Goal: Task Accomplishment & Management: Use online tool/utility

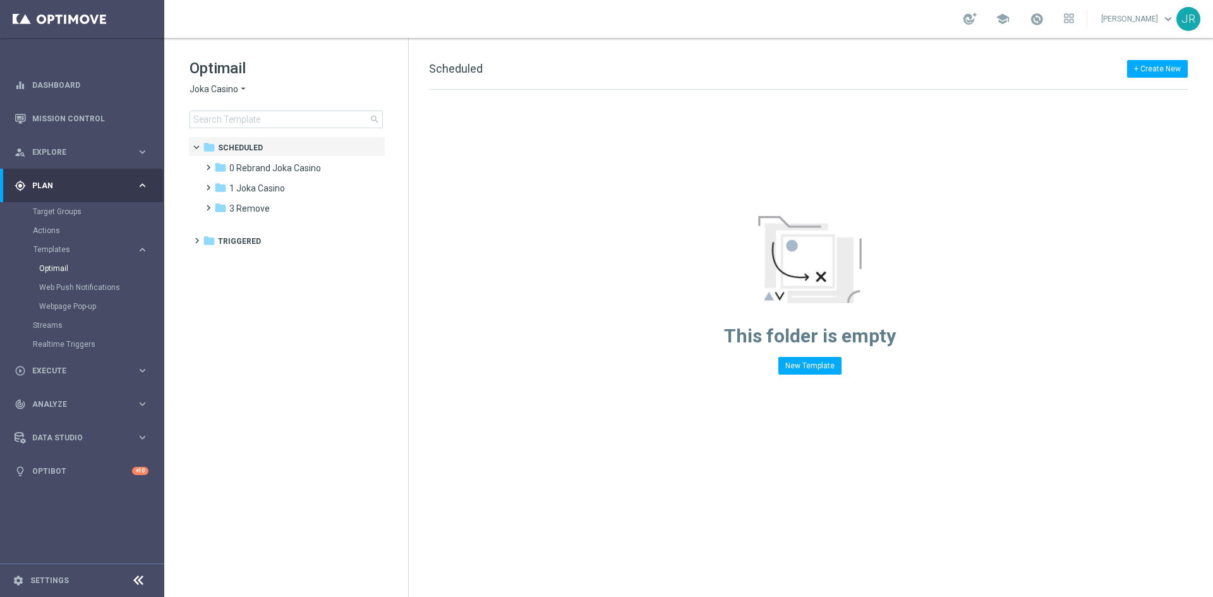
click at [200, 93] on span "Joka Casino" at bounding box center [214, 89] width 49 height 12
click at [0, 0] on span "Casino-Mate" at bounding box center [0, 0] width 0 height 0
click at [217, 90] on span "Casino-Mate" at bounding box center [215, 89] width 51 height 12
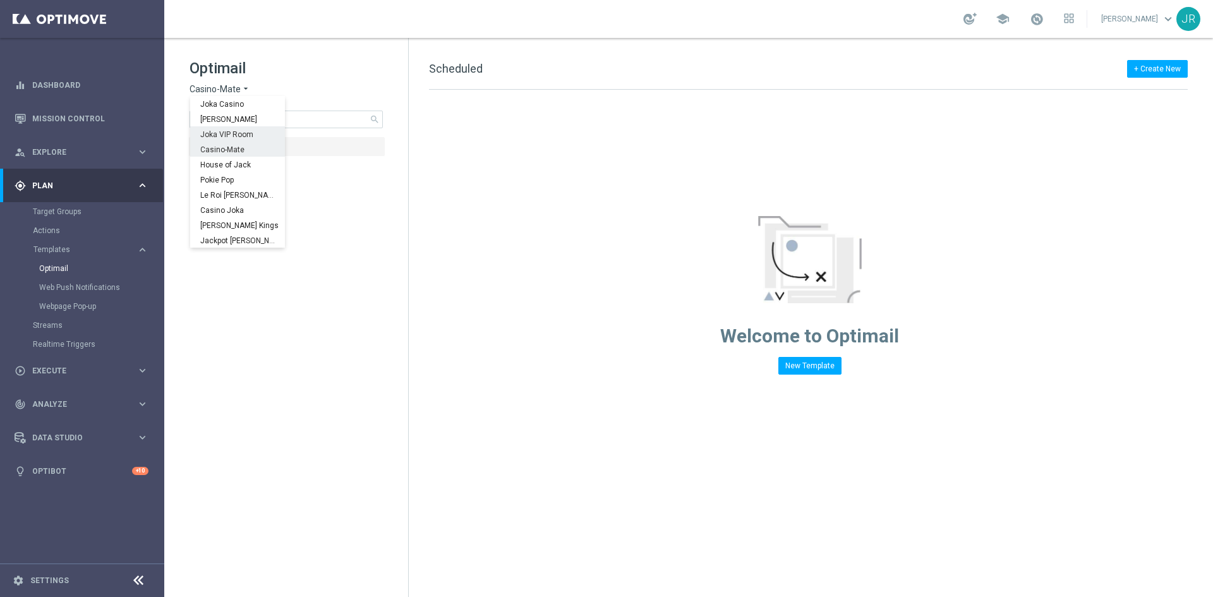
click at [0, 0] on span "Joka VIP Room" at bounding box center [0, 0] width 0 height 0
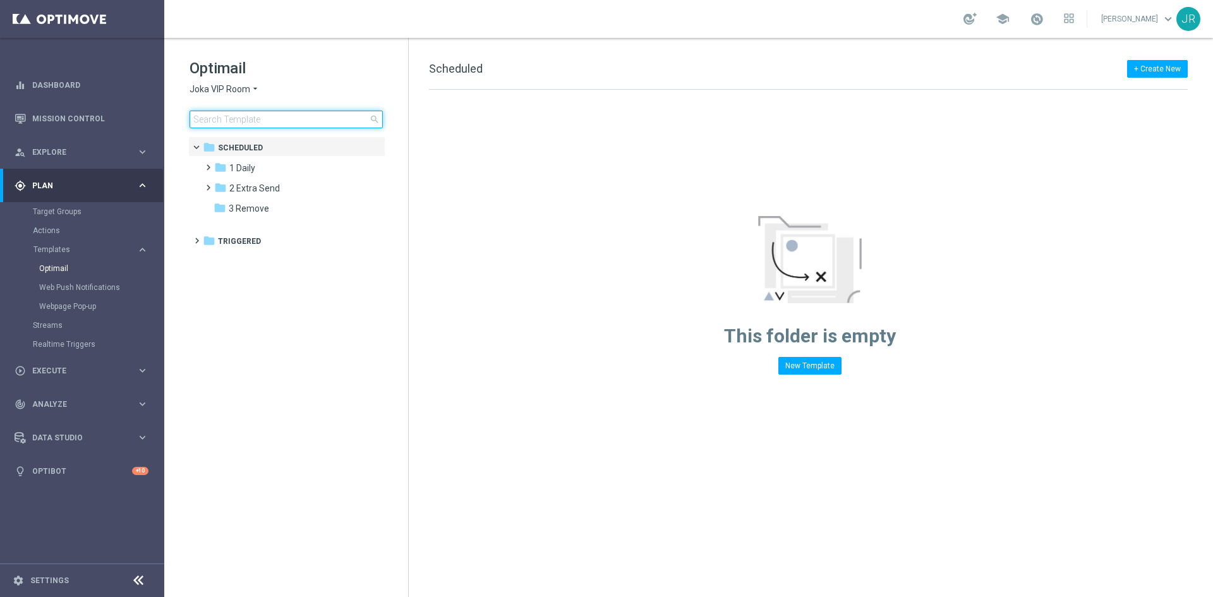
click at [225, 122] on input at bounding box center [286, 120] width 193 height 18
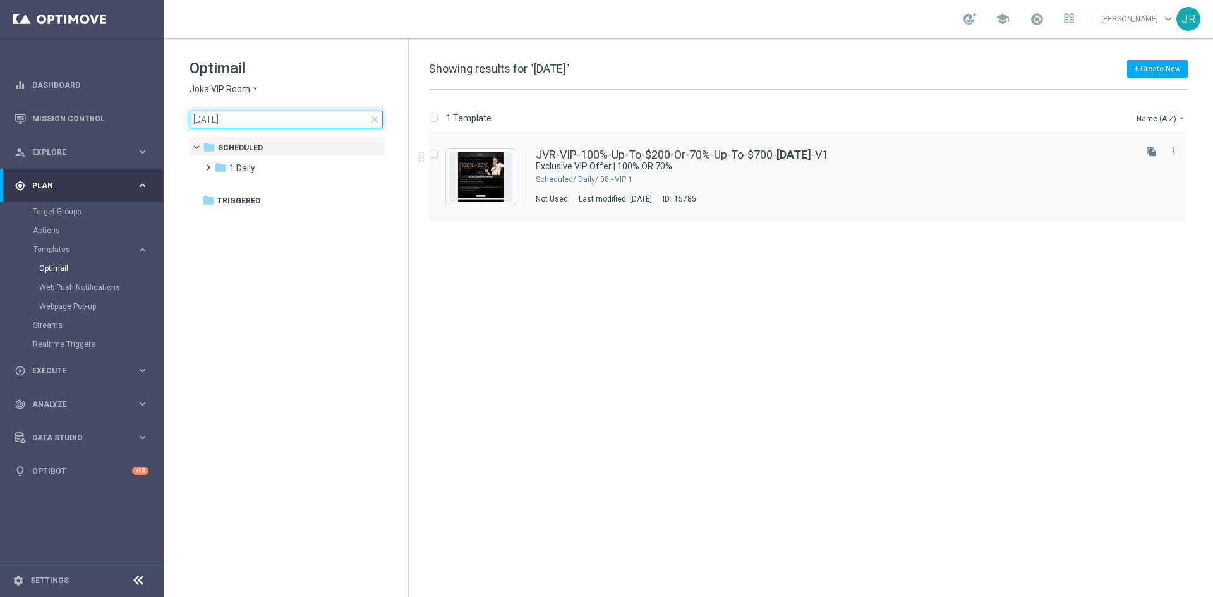
type input "16-10-2025"
click at [502, 170] on img "Press SPACE to select this row." at bounding box center [480, 176] width 63 height 49
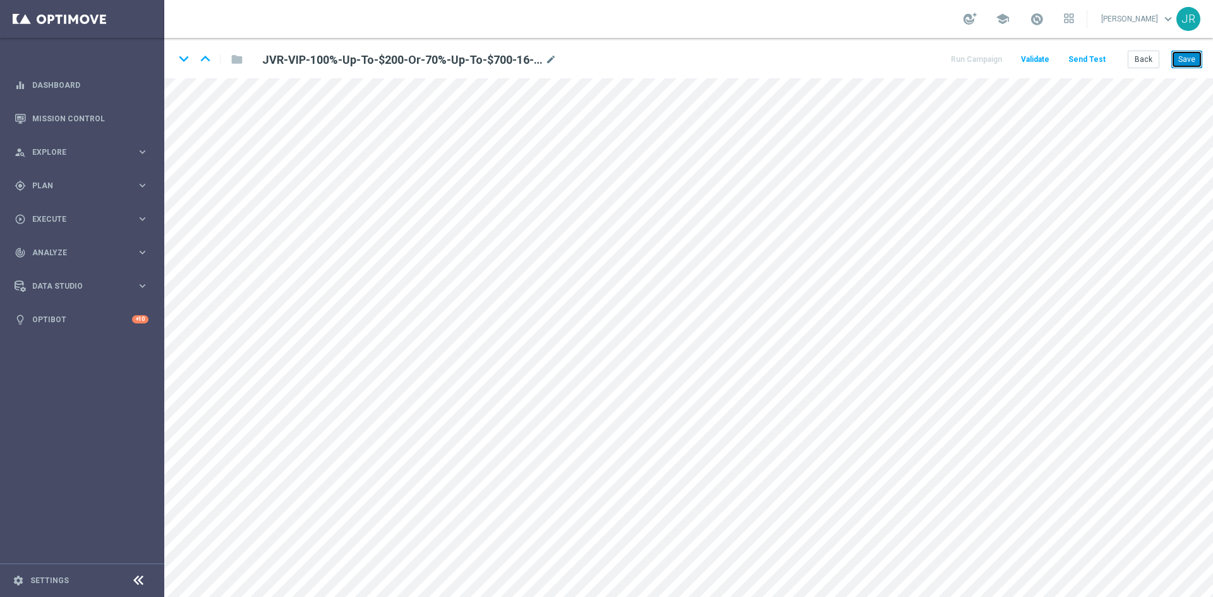
click at [1188, 65] on button "Save" at bounding box center [1187, 60] width 31 height 18
click at [1192, 61] on button "Save" at bounding box center [1187, 60] width 31 height 18
click at [550, 60] on icon "mode_edit" at bounding box center [550, 59] width 11 height 15
click at [523, 53] on input "JVR-VIP-100%-Up-To-$200-Or-70%-Up-To-$700-16-10-2025-V1" at bounding box center [409, 60] width 313 height 18
drag, startPoint x: 523, startPoint y: 63, endPoint x: 217, endPoint y: 68, distance: 305.2
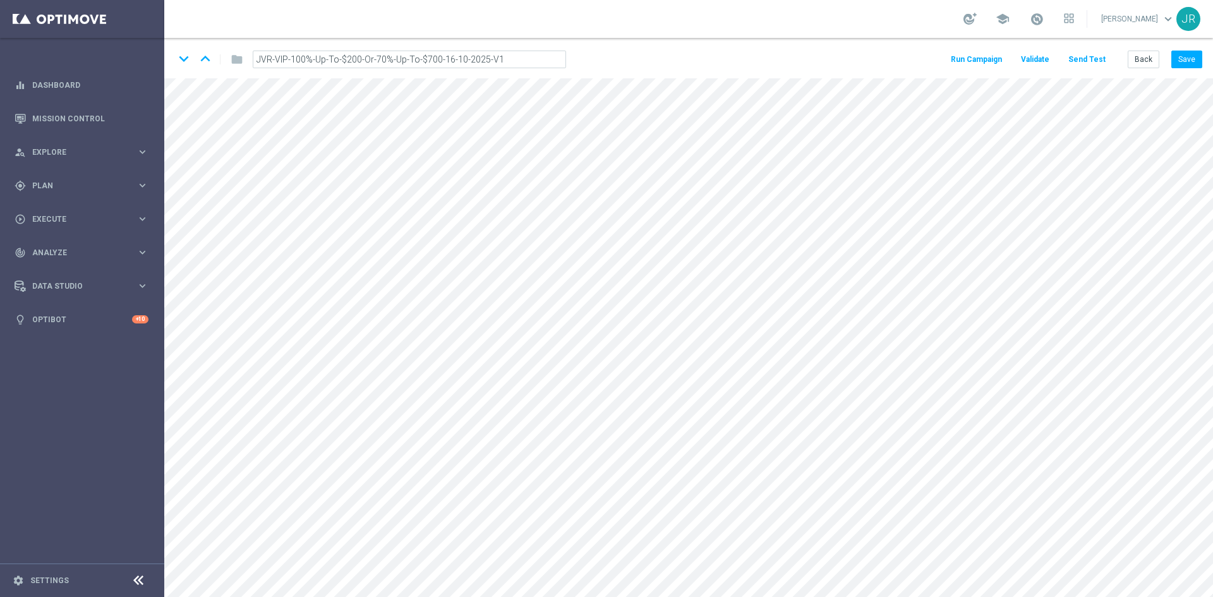
click at [217, 68] on div "keyboard_arrow_down keyboard_arrow_up folder JVR-VIP-100%-Up-To-$200-Or-70%-Up-…" at bounding box center [375, 59] width 402 height 20
click at [512, 51] on input "JVR-VIP-100%-Up-To-$200-Or-70%-Up-To-$700-16-10-2025-V1" at bounding box center [409, 60] width 313 height 18
click at [1176, 64] on button "Save" at bounding box center [1187, 60] width 31 height 18
click at [1130, 54] on button "Back" at bounding box center [1144, 60] width 32 height 18
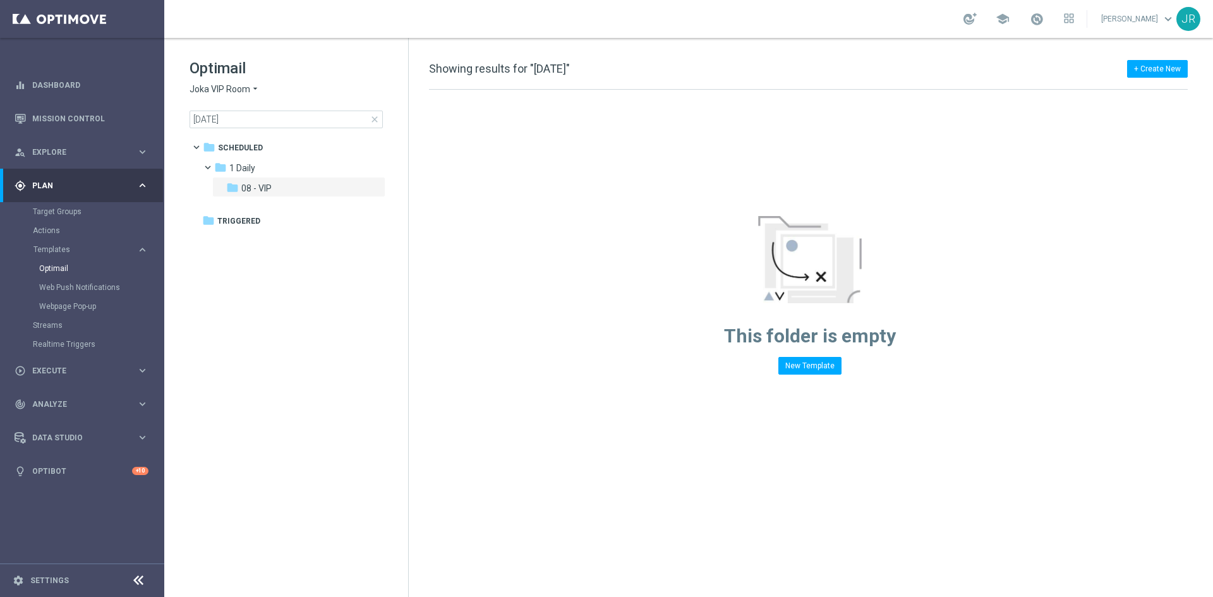
click at [208, 90] on span "Joka VIP Room" at bounding box center [220, 89] width 61 height 12
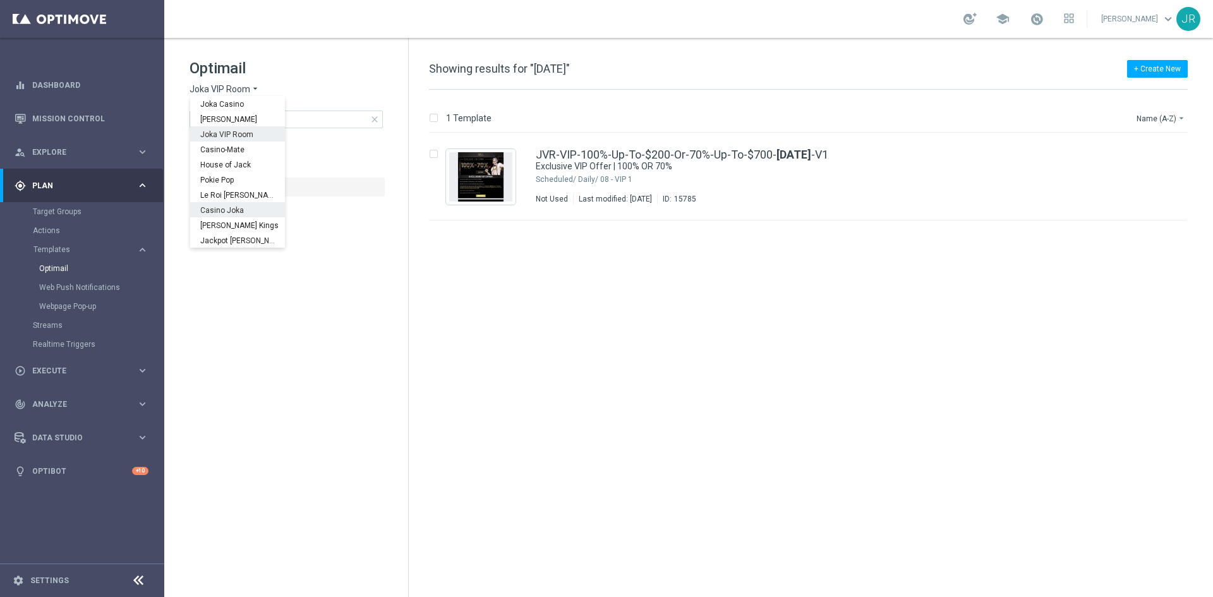
click at [258, 356] on tree-viewport "folder Scheduled more_vert folder 1 Daily more_vert" at bounding box center [297, 365] width 219 height 458
click at [372, 124] on span "close" at bounding box center [375, 119] width 10 height 10
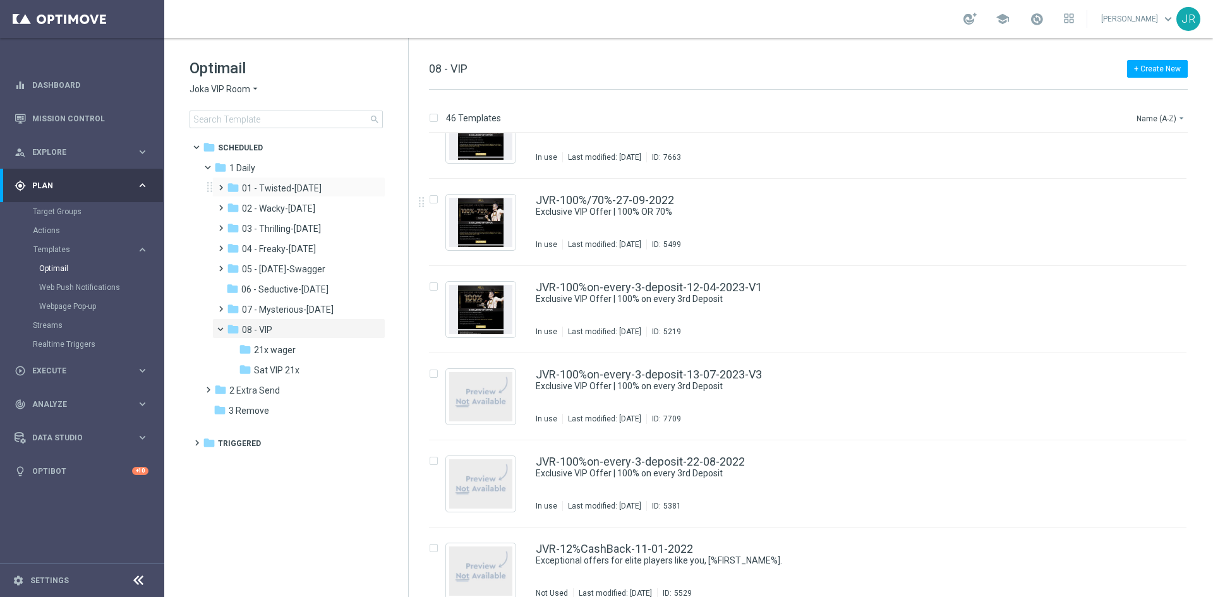
scroll to position [1074, 0]
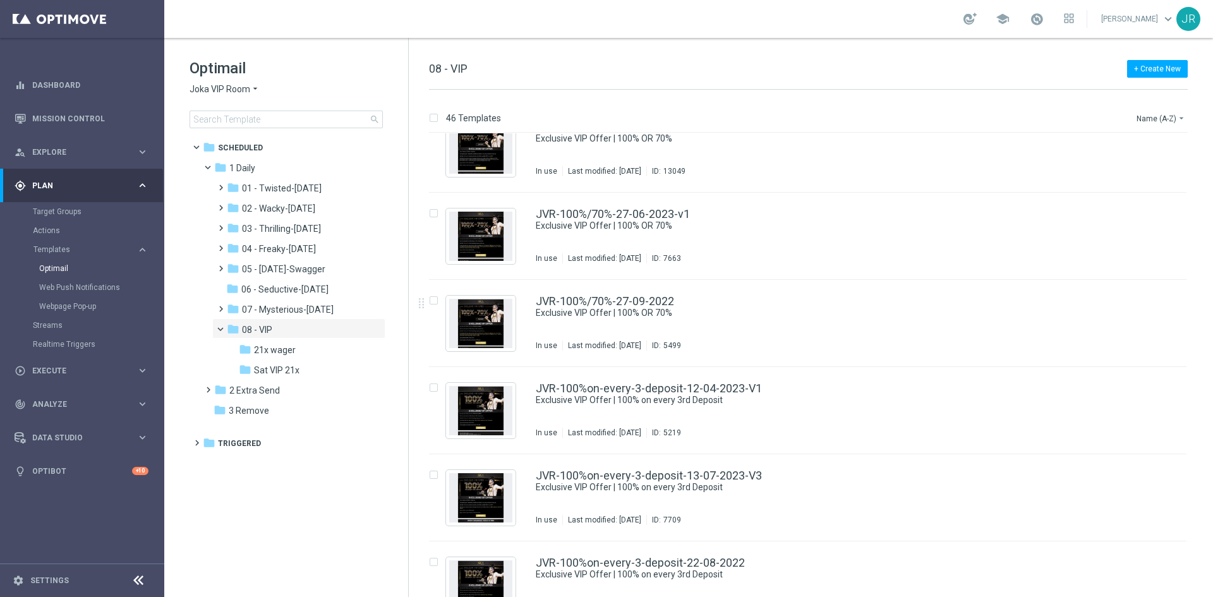
click at [219, 81] on div "Optimail Joka VIP Room arrow_drop_down × Joka VIP Room search" at bounding box center [299, 93] width 219 height 70
click at [224, 87] on span "Joka VIP Room" at bounding box center [220, 89] width 61 height 12
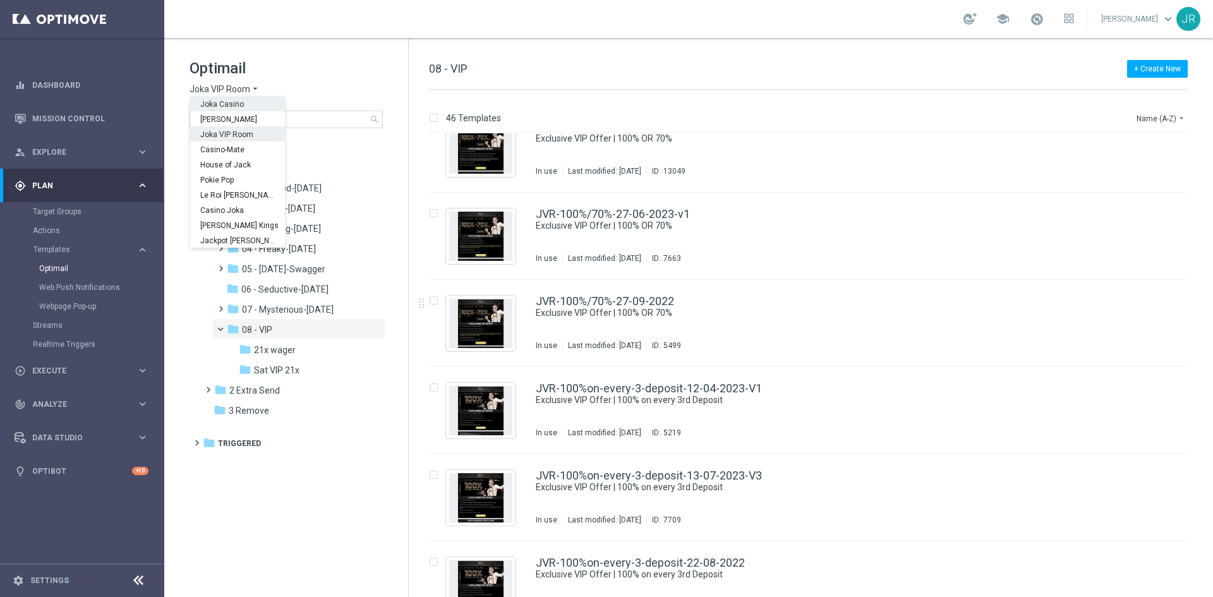
click at [0, 0] on span "Joka Casino" at bounding box center [0, 0] width 0 height 0
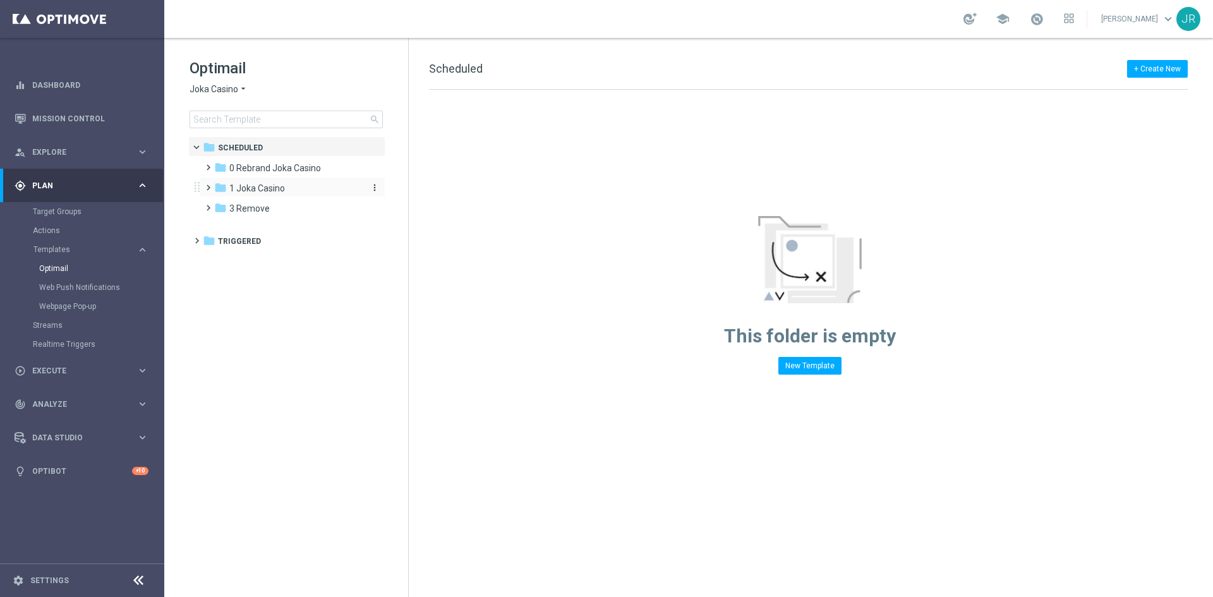
click at [260, 188] on span "1 Joka Casino" at bounding box center [257, 188] width 56 height 11
click at [262, 203] on div "folder 1- Daily" at bounding box center [294, 209] width 135 height 15
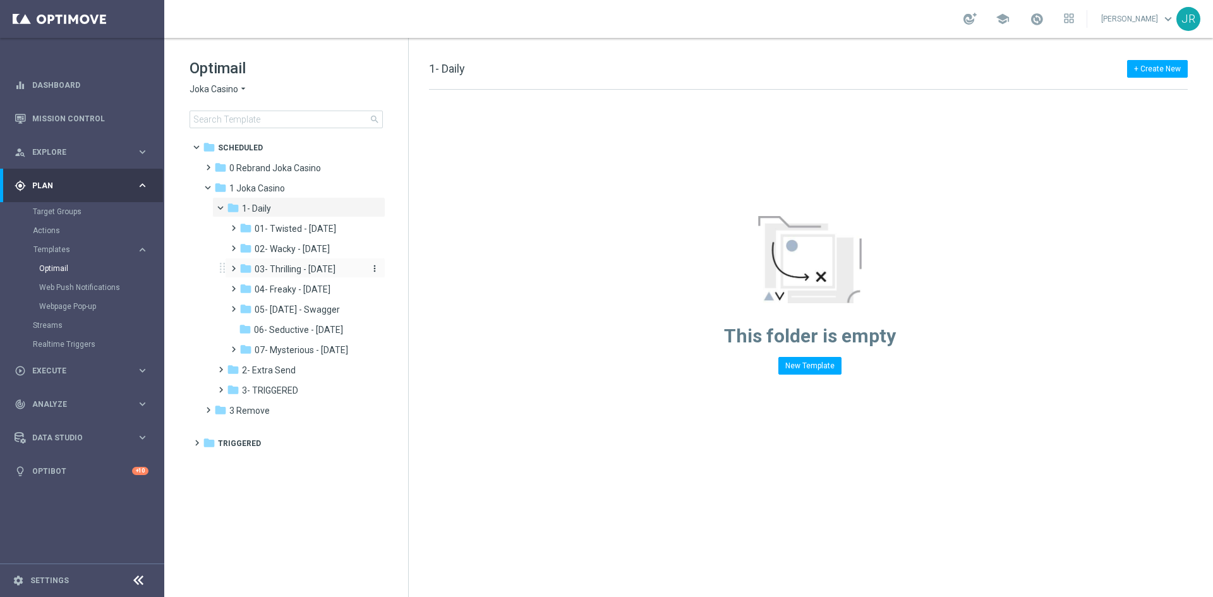
click at [287, 269] on span "03- Thrilling - Thursday" at bounding box center [295, 268] width 81 height 11
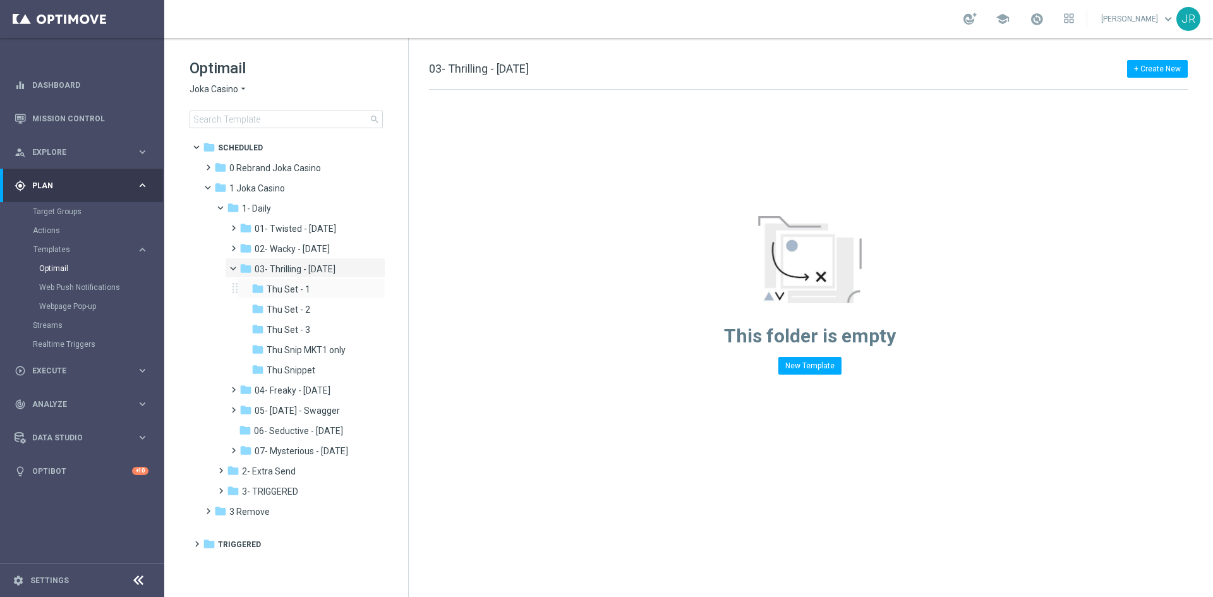
click at [298, 279] on div "folder Thu Set - 1 more_vert" at bounding box center [312, 288] width 148 height 20
click at [305, 284] on span "Thu Set - 1" at bounding box center [289, 289] width 44 height 11
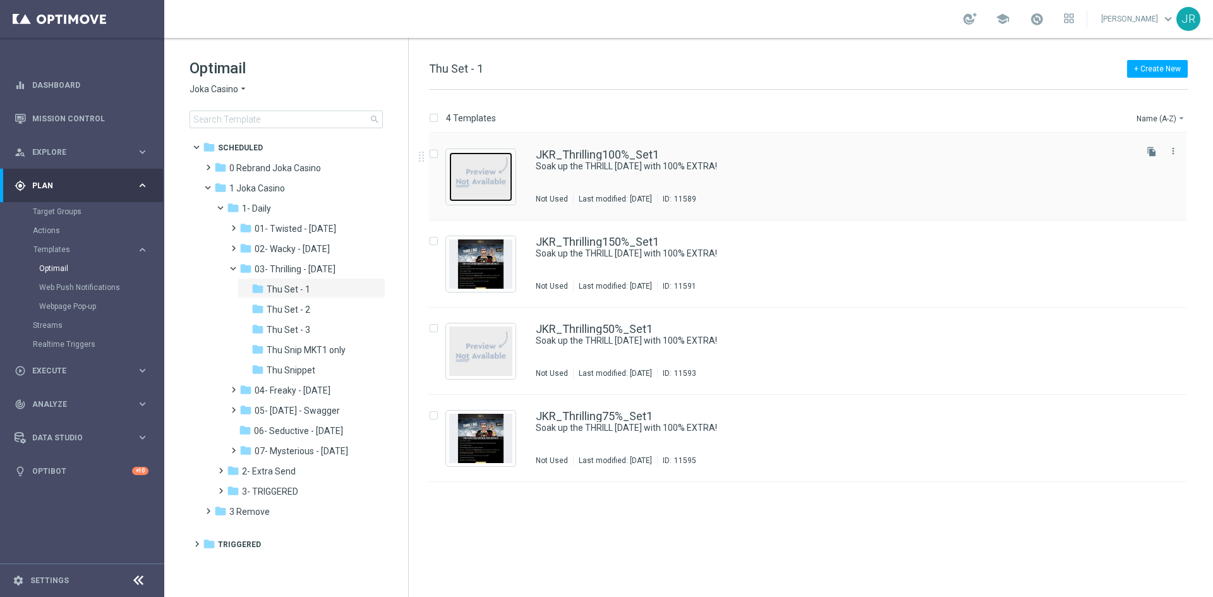
click at [503, 181] on img "Press SPACE to select this row." at bounding box center [480, 176] width 63 height 49
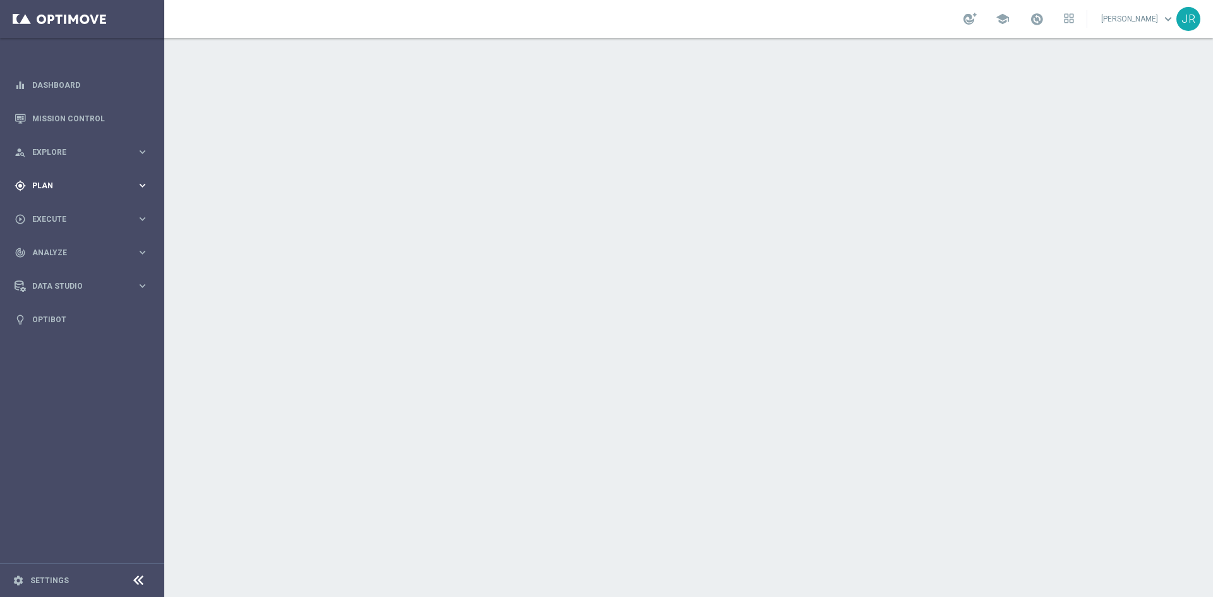
click at [51, 182] on span "Plan" at bounding box center [84, 186] width 104 height 8
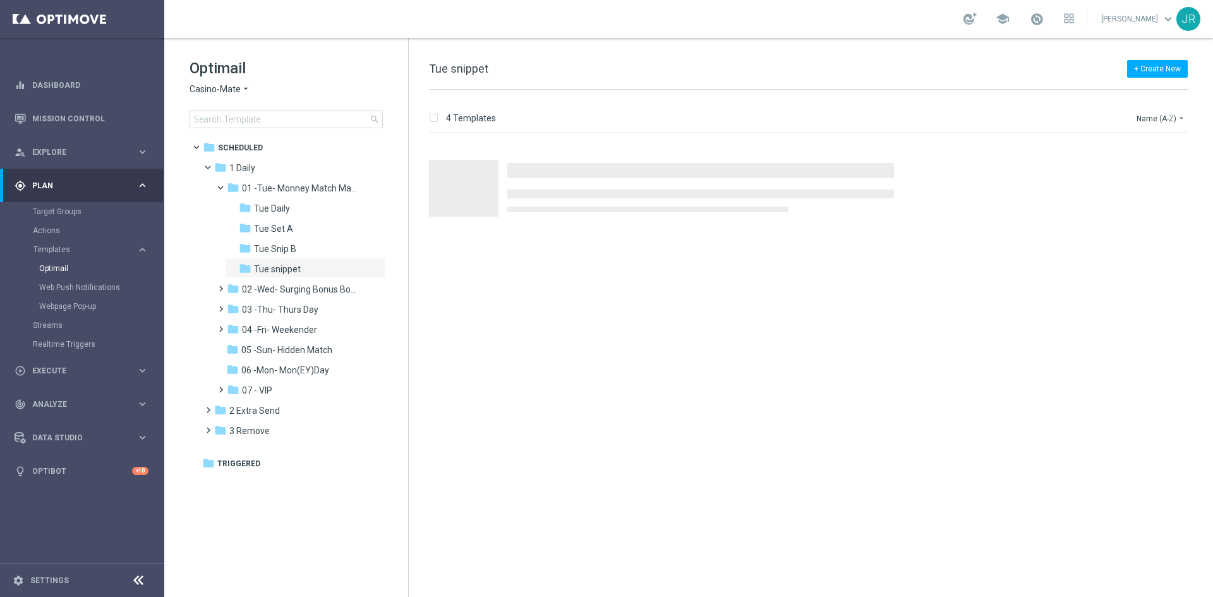
click at [207, 88] on span "Casino-Mate" at bounding box center [215, 89] width 51 height 12
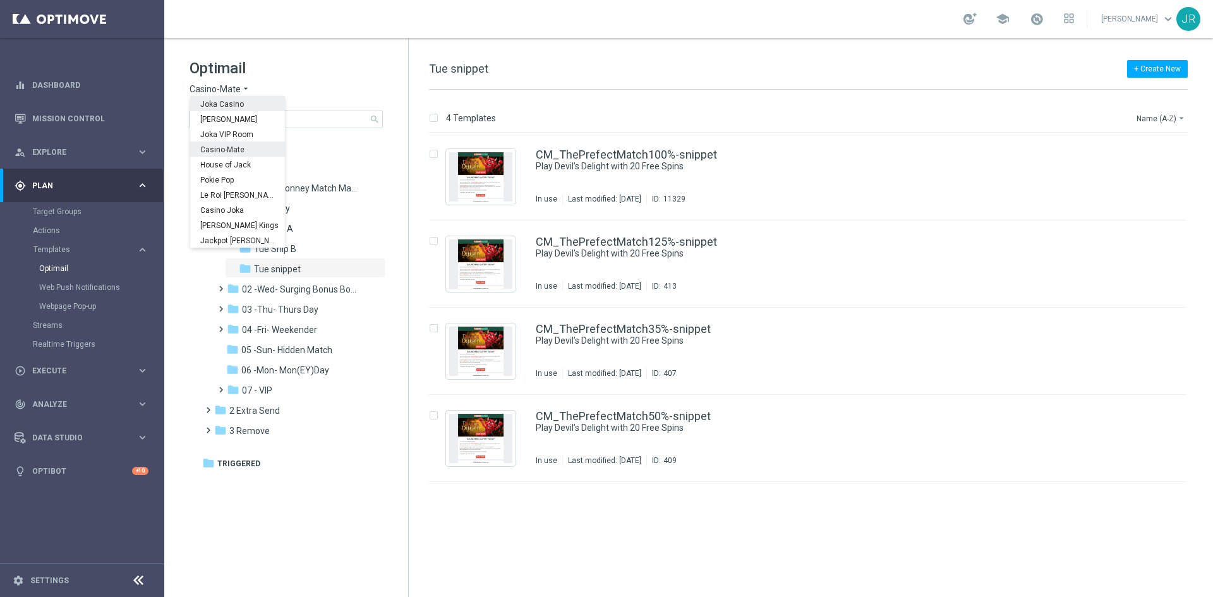
click at [0, 0] on span "Joka Casino" at bounding box center [0, 0] width 0 height 0
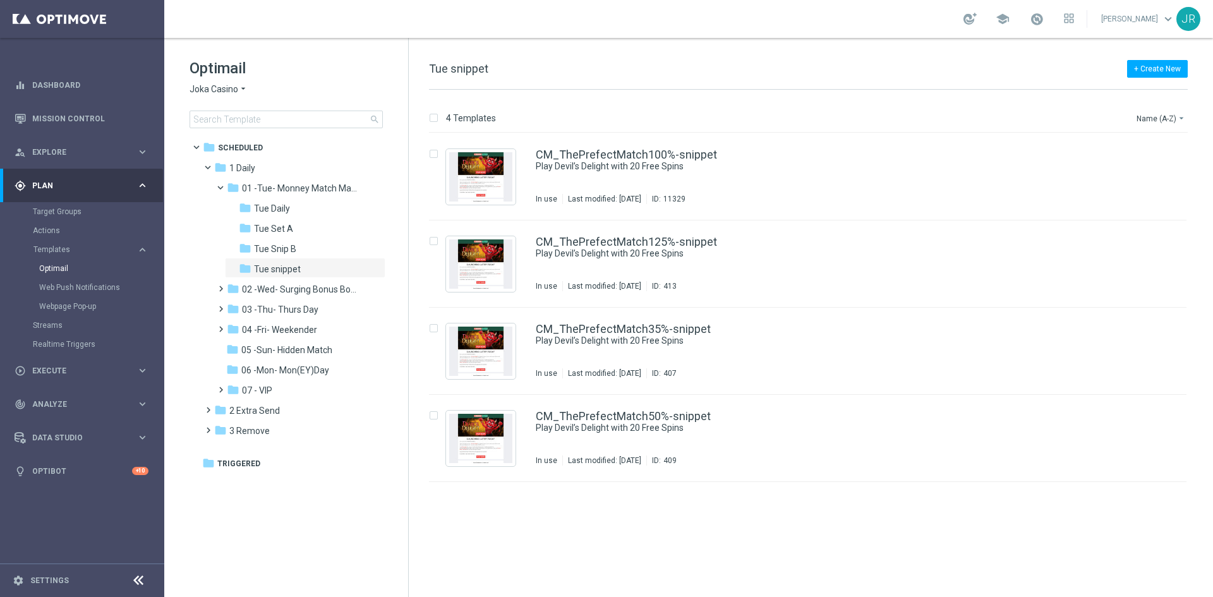
drag, startPoint x: 213, startPoint y: 83, endPoint x: 224, endPoint y: 102, distance: 21.8
click at [213, 83] on div "Optimail Joka Casino arrow_drop_down × Joka Casino search" at bounding box center [299, 93] width 219 height 70
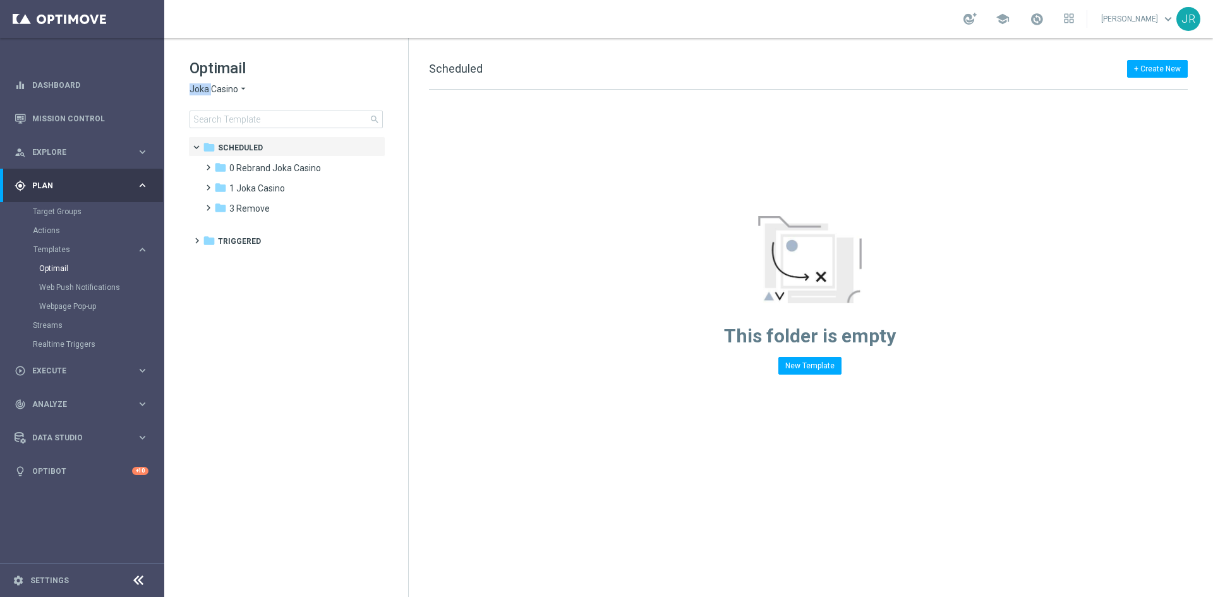
click at [216, 85] on span "Joka Casino" at bounding box center [214, 89] width 49 height 12
click at [0, 0] on span "Casino-Mate" at bounding box center [0, 0] width 0 height 0
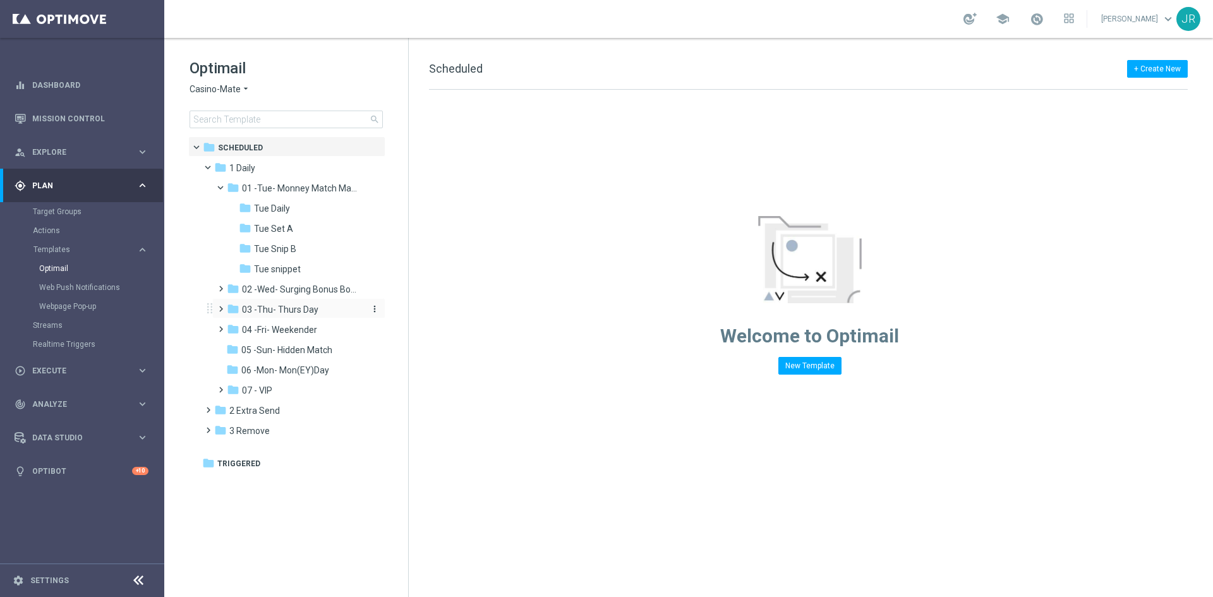
click at [279, 316] on div "folder 03 -Thu- Thurs Day" at bounding box center [294, 310] width 135 height 15
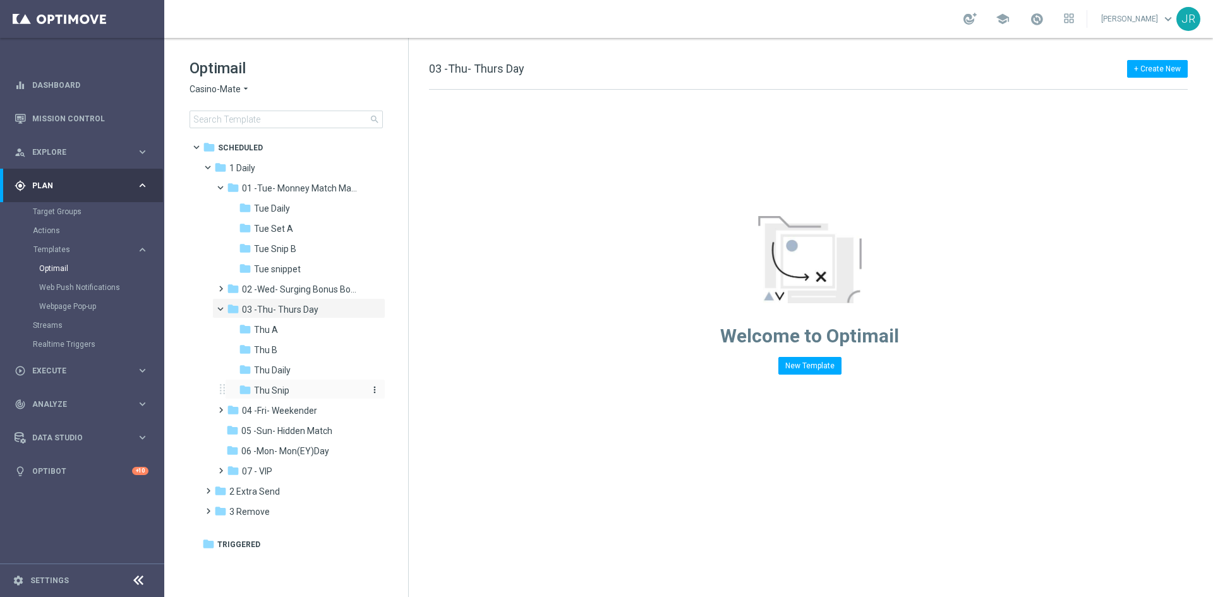
click at [272, 394] on span "Thu Snip" at bounding box center [271, 390] width 35 height 11
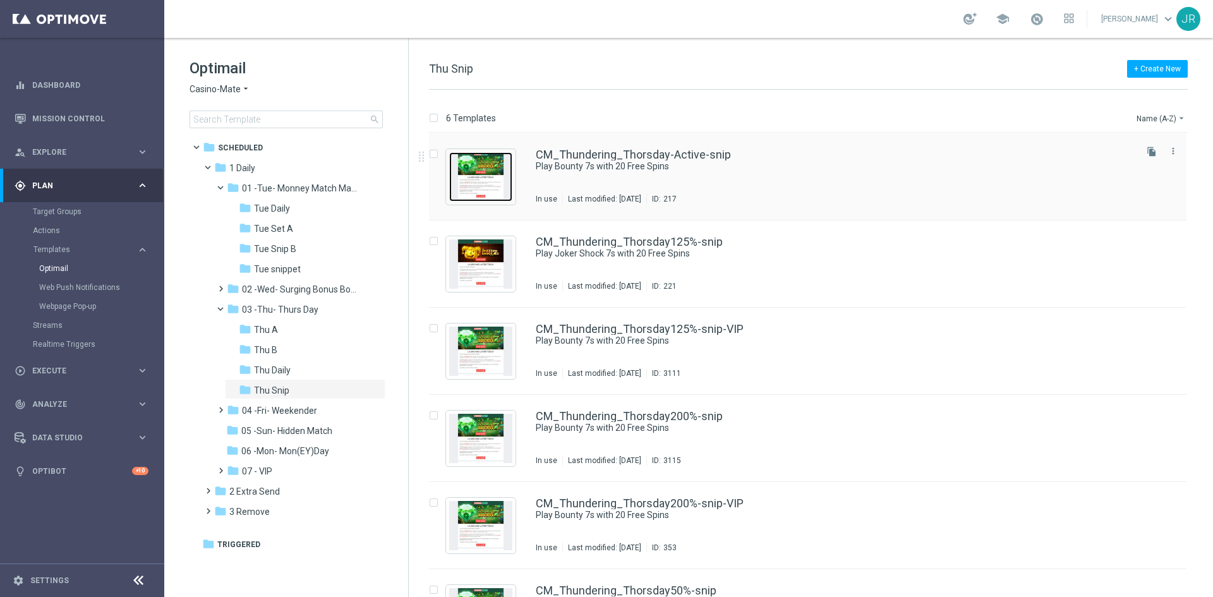
click at [466, 194] on img "Press SPACE to select this row." at bounding box center [480, 176] width 63 height 49
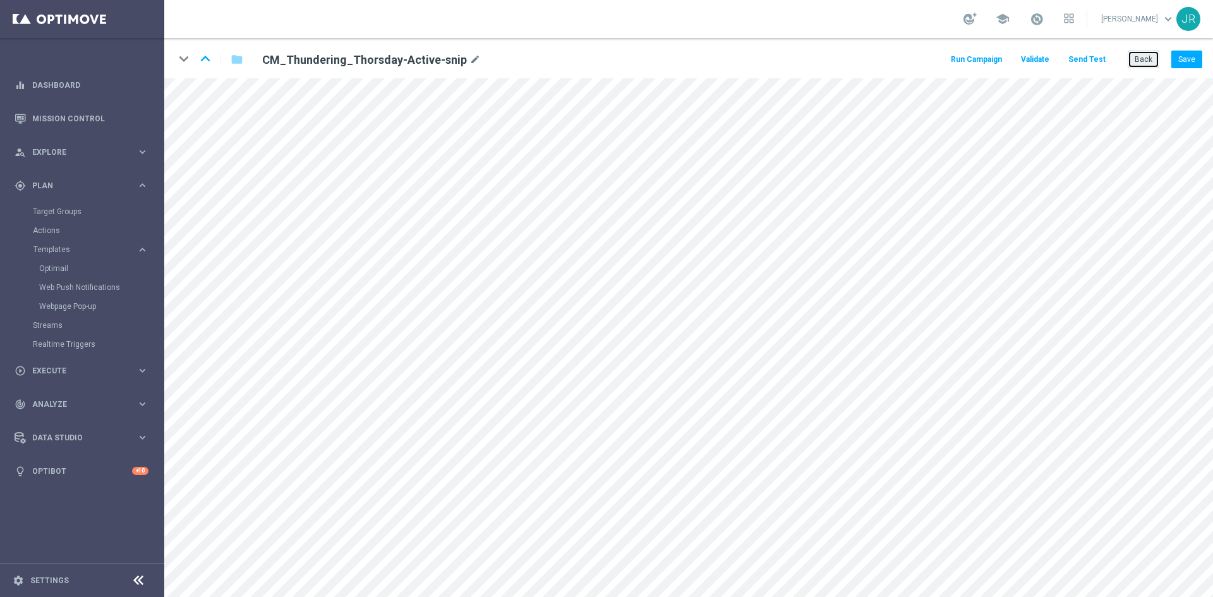
click at [1144, 63] on button "Back" at bounding box center [1144, 60] width 32 height 18
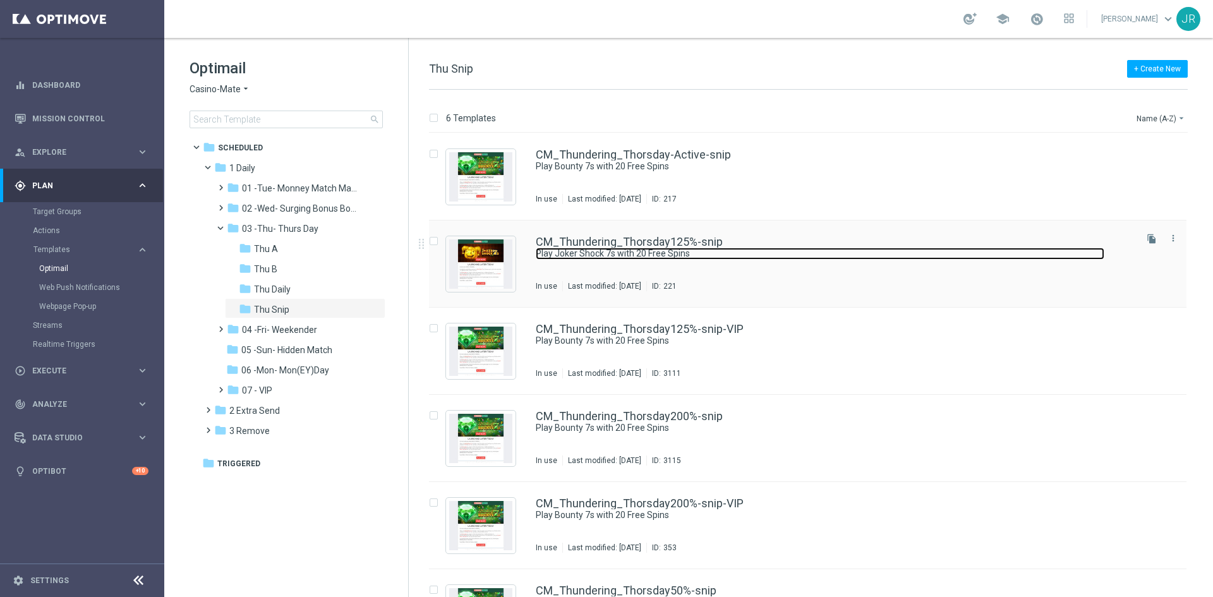
click at [586, 259] on link "Play Joker Shock 7s with 20 Free Spins" at bounding box center [820, 254] width 569 height 12
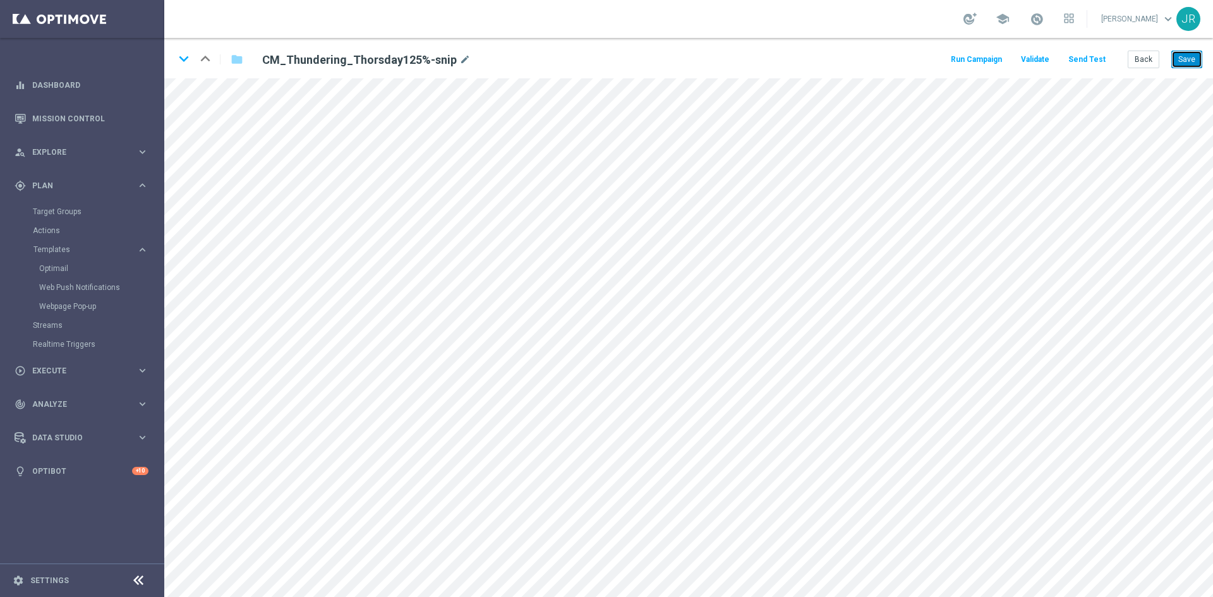
click at [1189, 64] on button "Save" at bounding box center [1187, 60] width 31 height 18
click at [1093, 55] on button "Send Test" at bounding box center [1087, 59] width 41 height 17
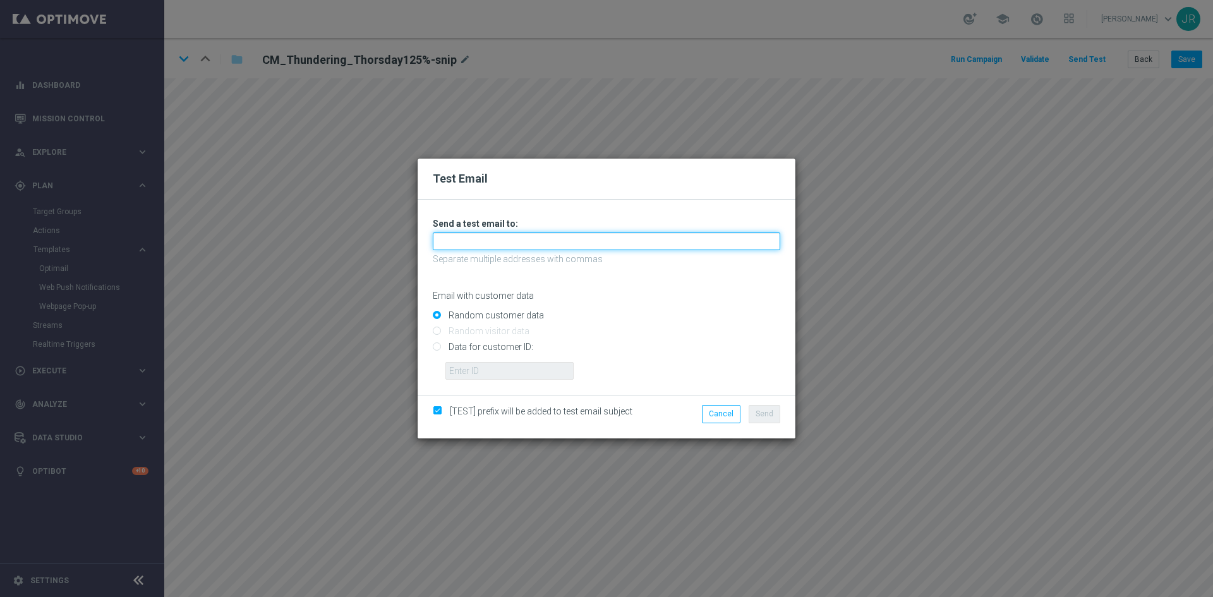
click at [451, 249] on input "text" at bounding box center [607, 242] width 348 height 18
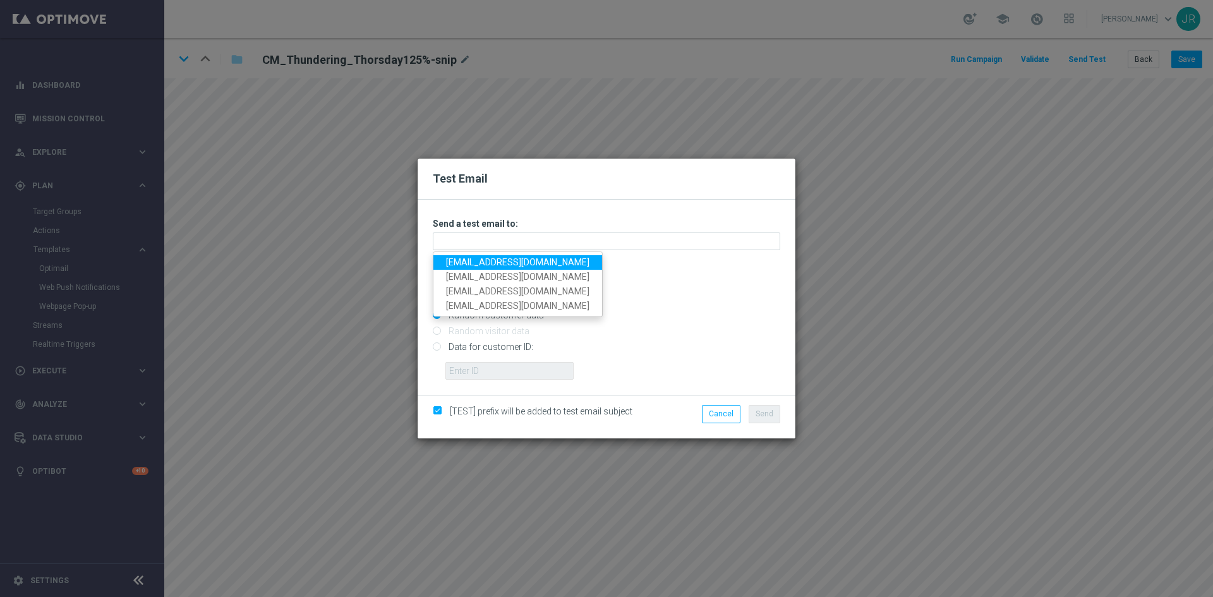
drag, startPoint x: 456, startPoint y: 260, endPoint x: 478, endPoint y: 262, distance: 22.2
click at [456, 260] on link "[EMAIL_ADDRESS][DOMAIN_NAME]" at bounding box center [517, 262] width 169 height 15
type input "[EMAIL_ADDRESS][DOMAIN_NAME]"
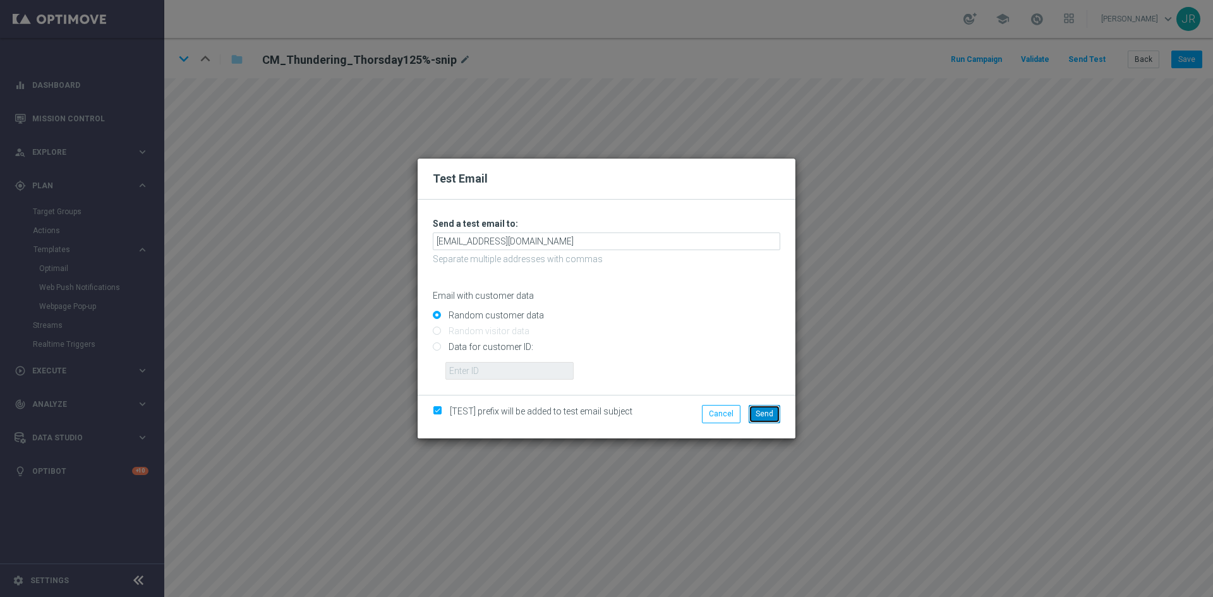
click at [767, 415] on span "Send" at bounding box center [765, 413] width 18 height 9
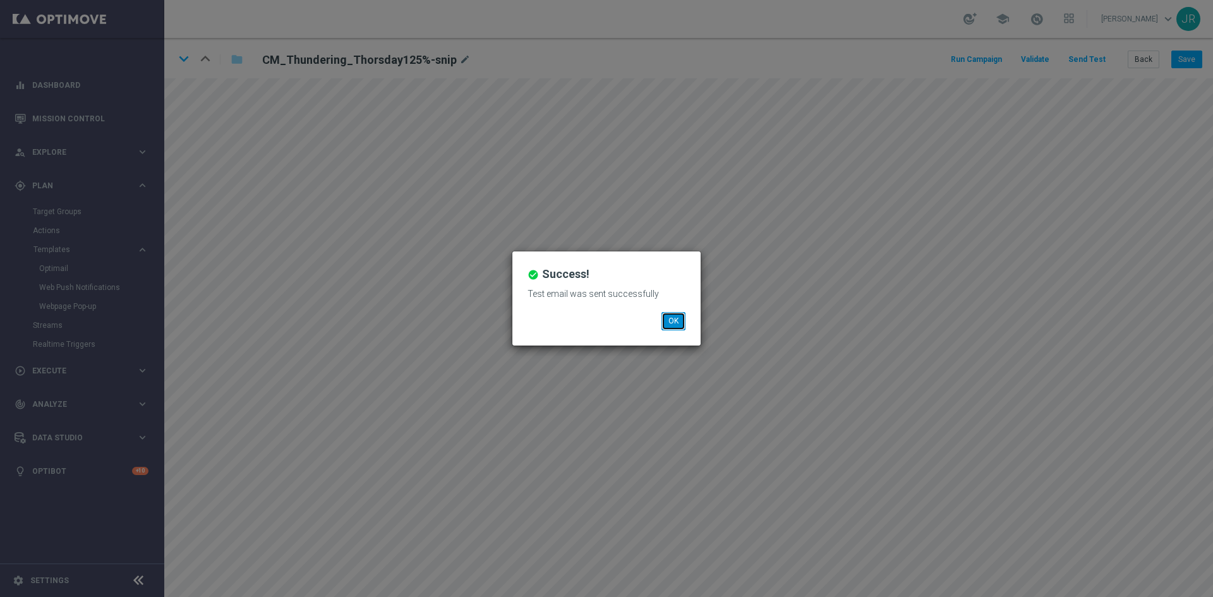
click at [675, 324] on button "OK" at bounding box center [674, 321] width 24 height 18
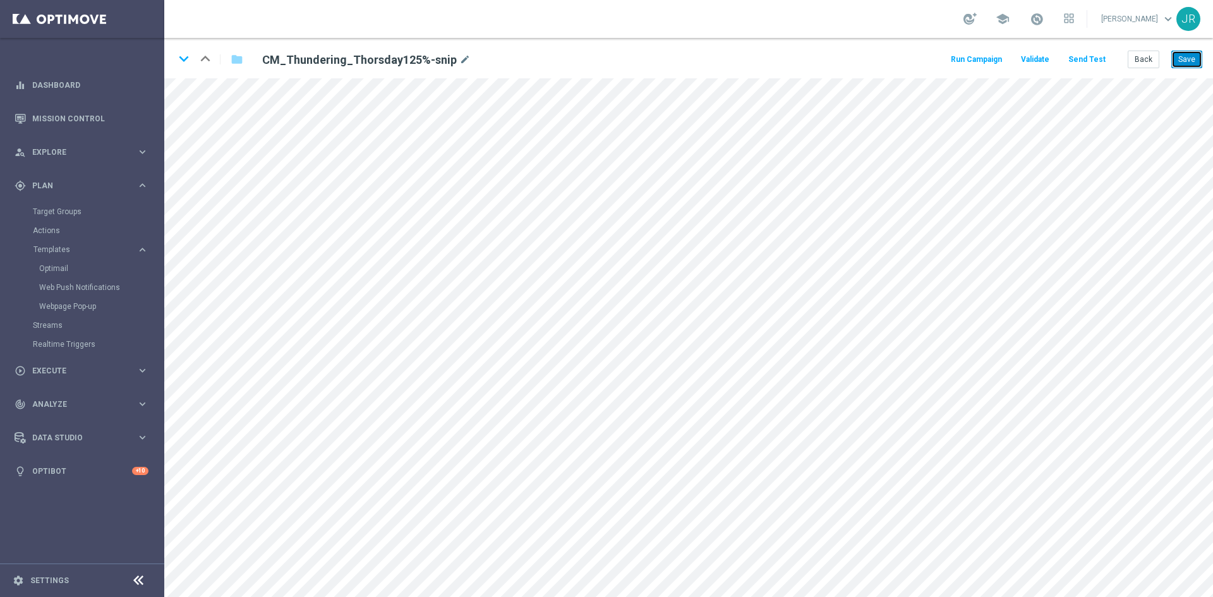
click at [1200, 53] on button "Save" at bounding box center [1187, 60] width 31 height 18
click at [1152, 51] on button "Back" at bounding box center [1144, 60] width 32 height 18
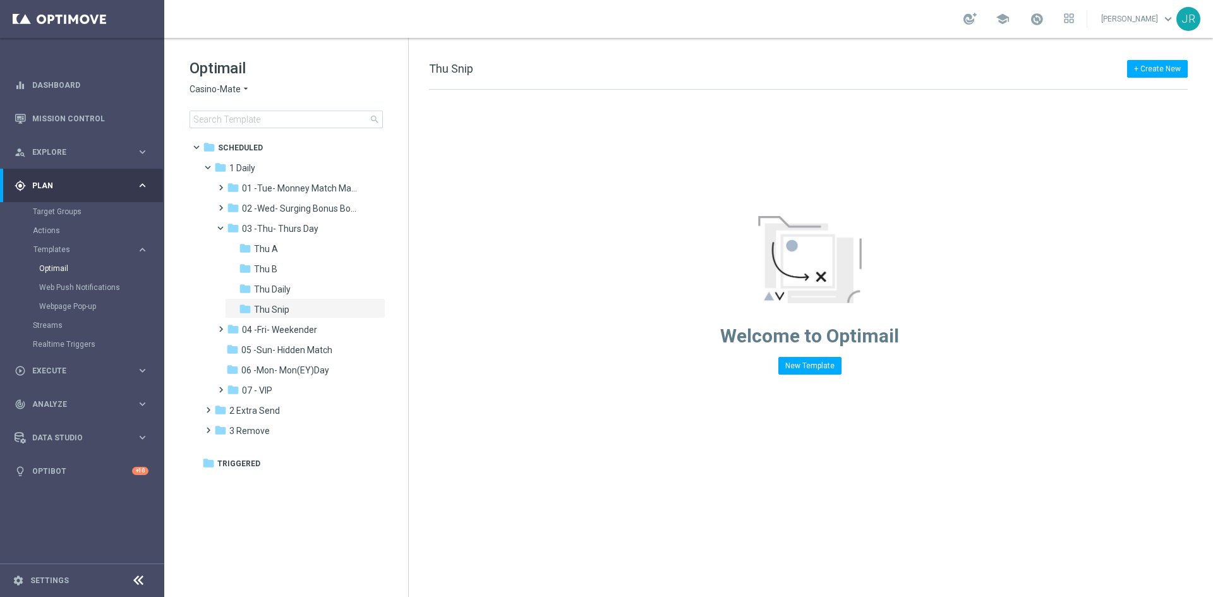
click at [212, 87] on span "Casino-Mate" at bounding box center [215, 89] width 51 height 12
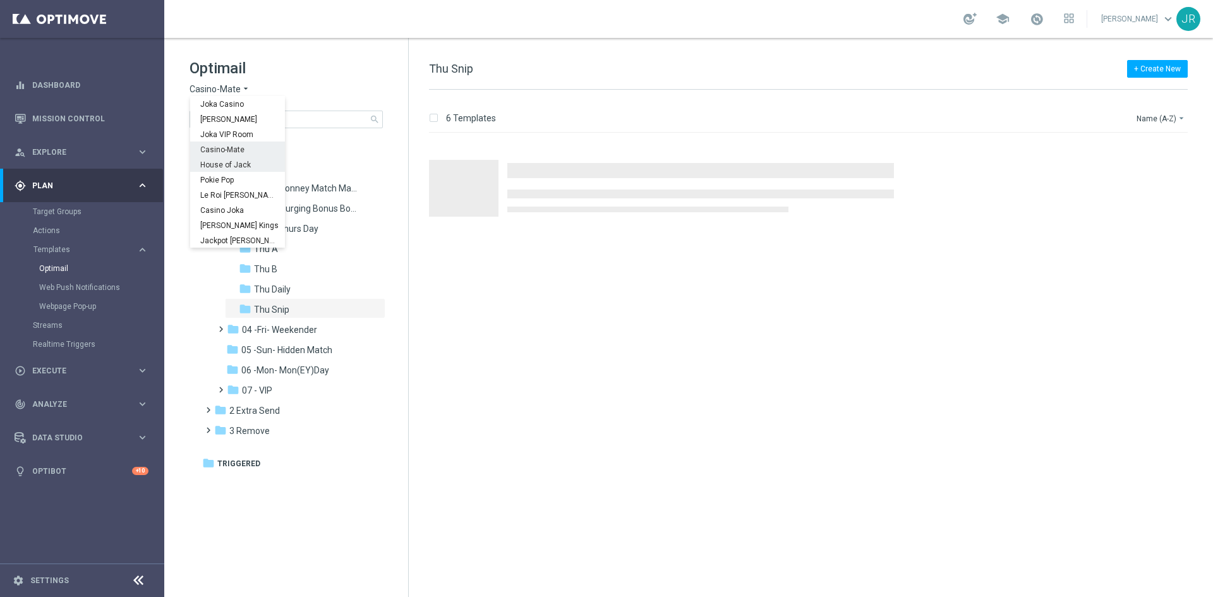
click at [226, 159] on div "House of Jack" at bounding box center [237, 164] width 95 height 15
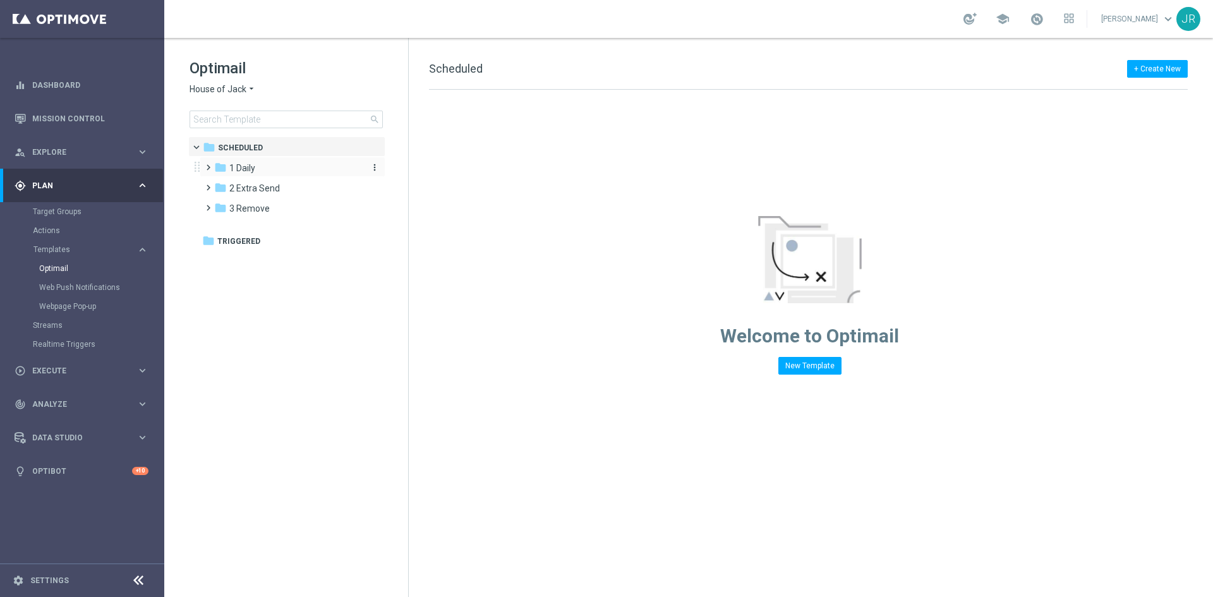
click at [241, 164] on span "1 Daily" at bounding box center [242, 167] width 26 height 11
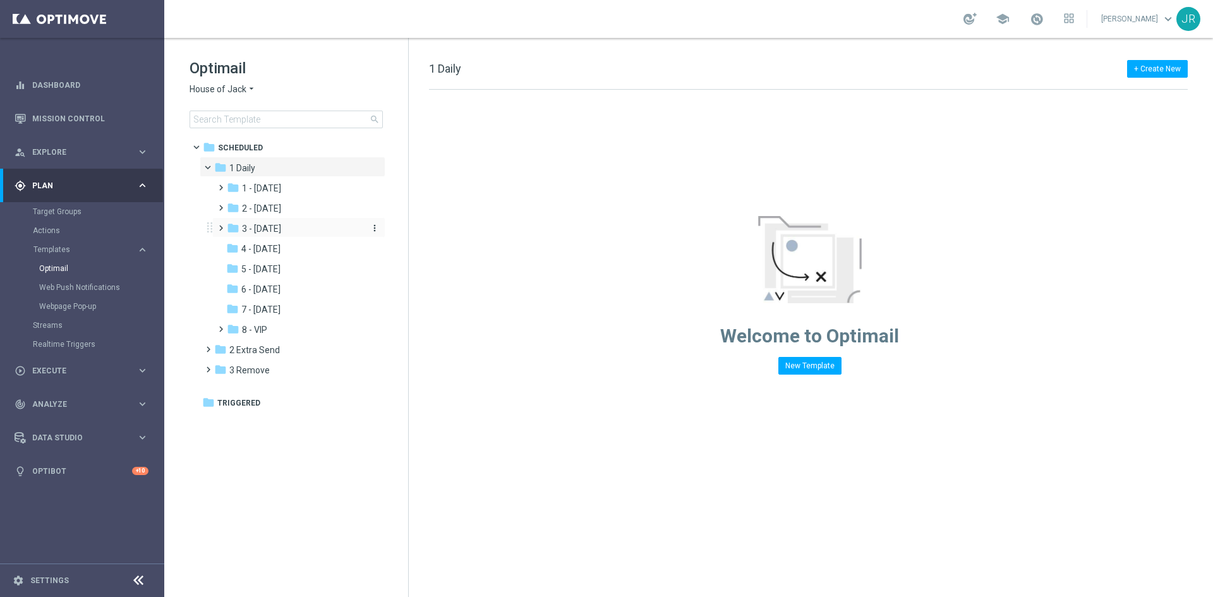
click at [281, 233] on span "3 - [DATE]" at bounding box center [261, 228] width 39 height 11
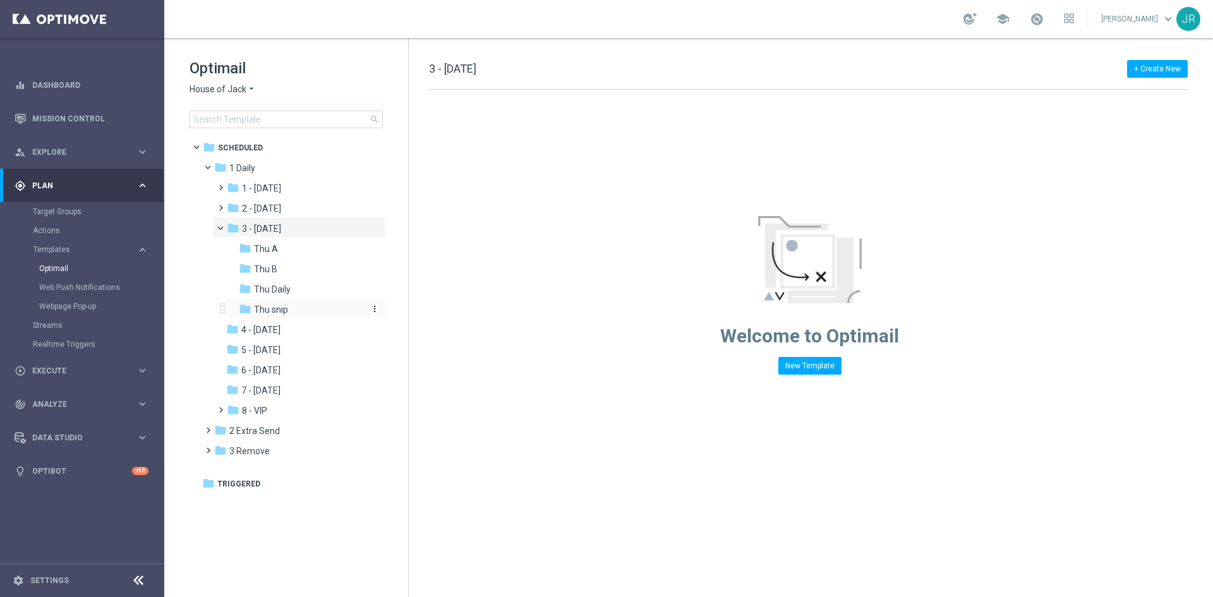
click at [273, 314] on span "Thu snip" at bounding box center [271, 309] width 34 height 11
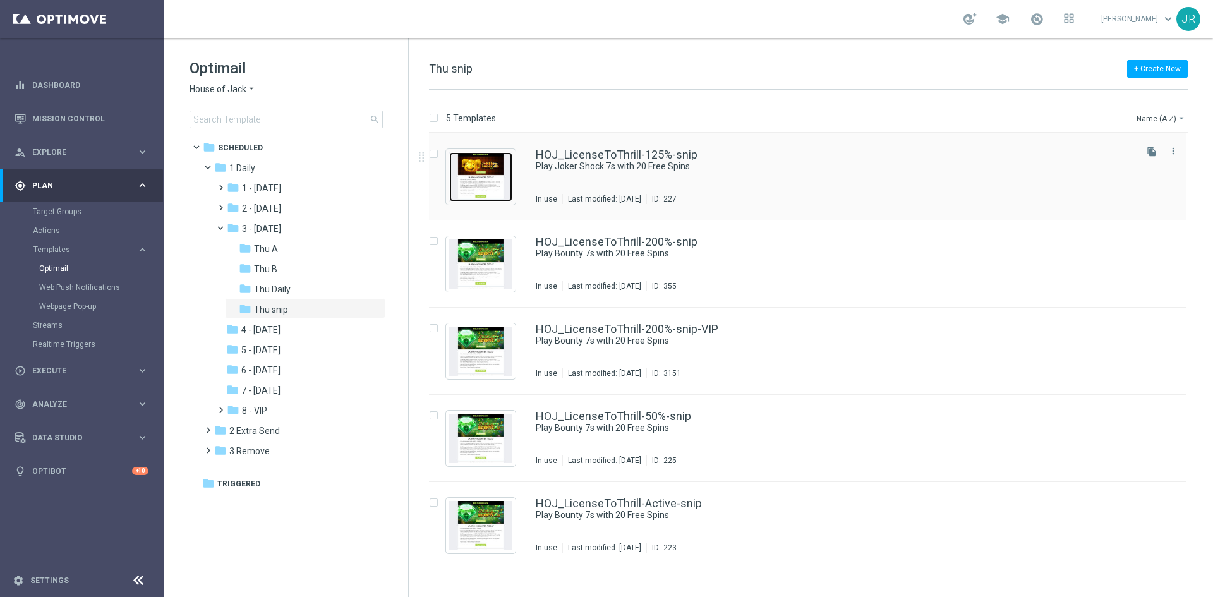
click at [495, 176] on img "Press SPACE to select this row." at bounding box center [480, 176] width 63 height 49
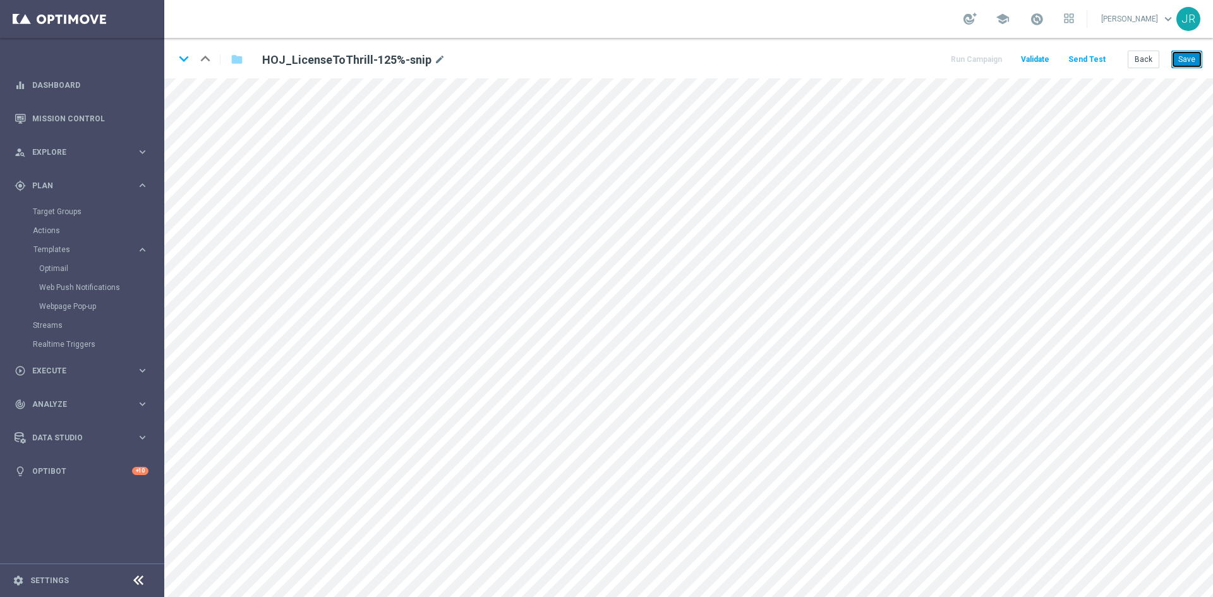
click at [1193, 58] on button "Save" at bounding box center [1187, 60] width 31 height 18
drag, startPoint x: 1185, startPoint y: 59, endPoint x: 1168, endPoint y: 102, distance: 46.2
click at [1185, 61] on button "Save" at bounding box center [1187, 60] width 31 height 18
click at [1197, 47] on div "keyboard_arrow_down keyboard_arrow_up folder HOJ_LicenseToThrill-125%-snip mode…" at bounding box center [688, 58] width 1049 height 40
click at [1192, 54] on button "Save" at bounding box center [1187, 60] width 31 height 18
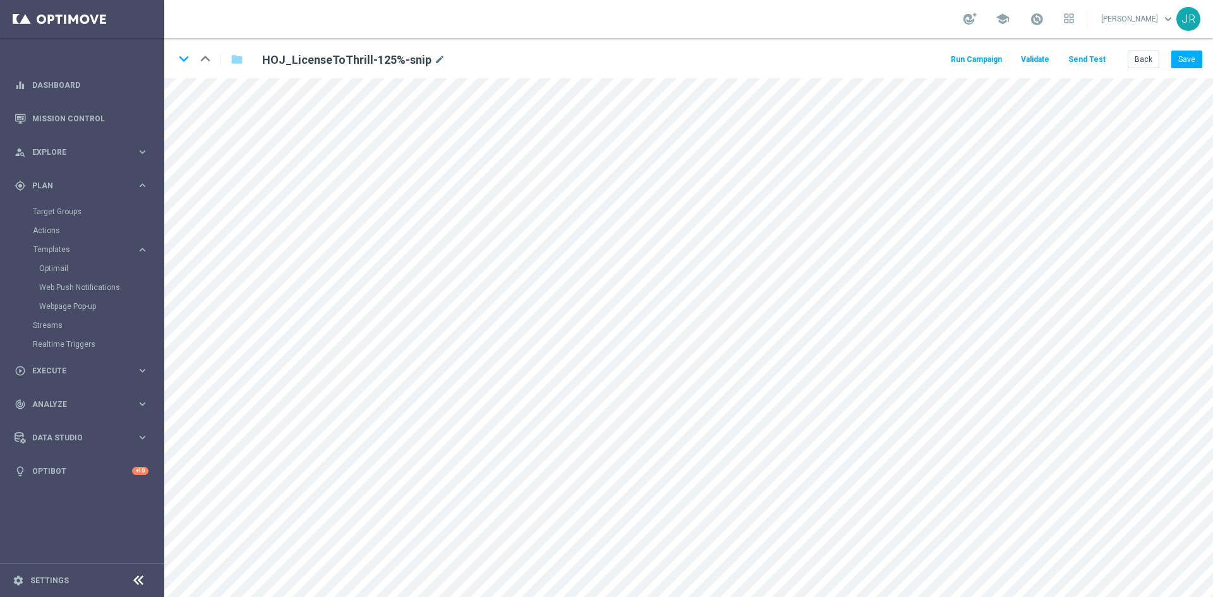
click at [1084, 64] on button "Send Test" at bounding box center [1087, 59] width 41 height 17
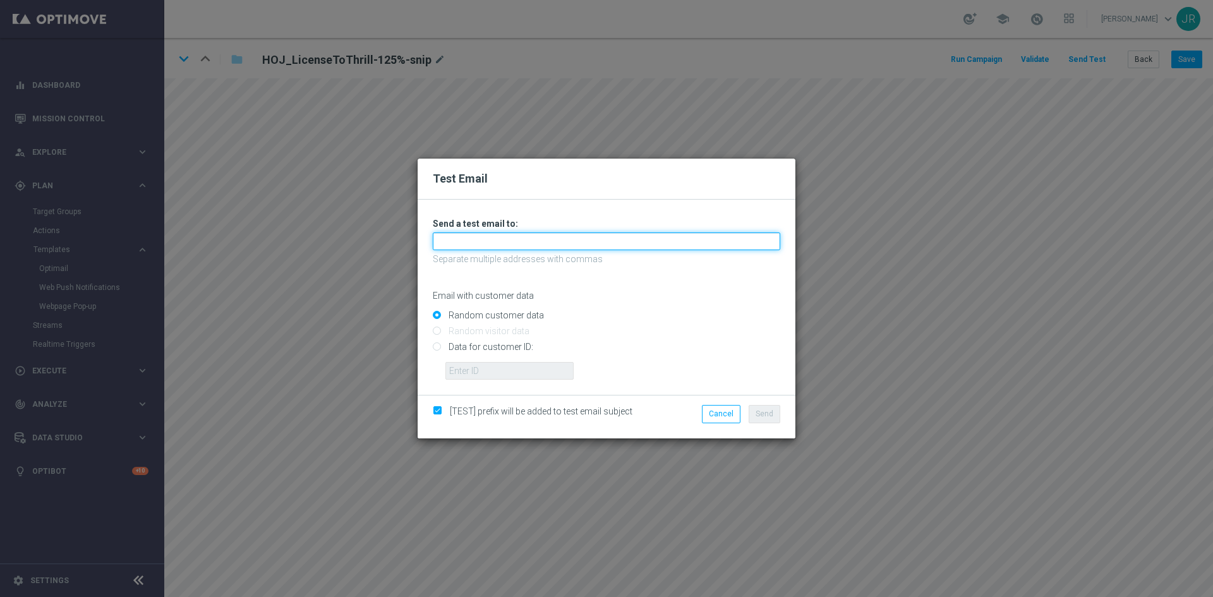
click at [561, 243] on input "text" at bounding box center [607, 242] width 348 height 18
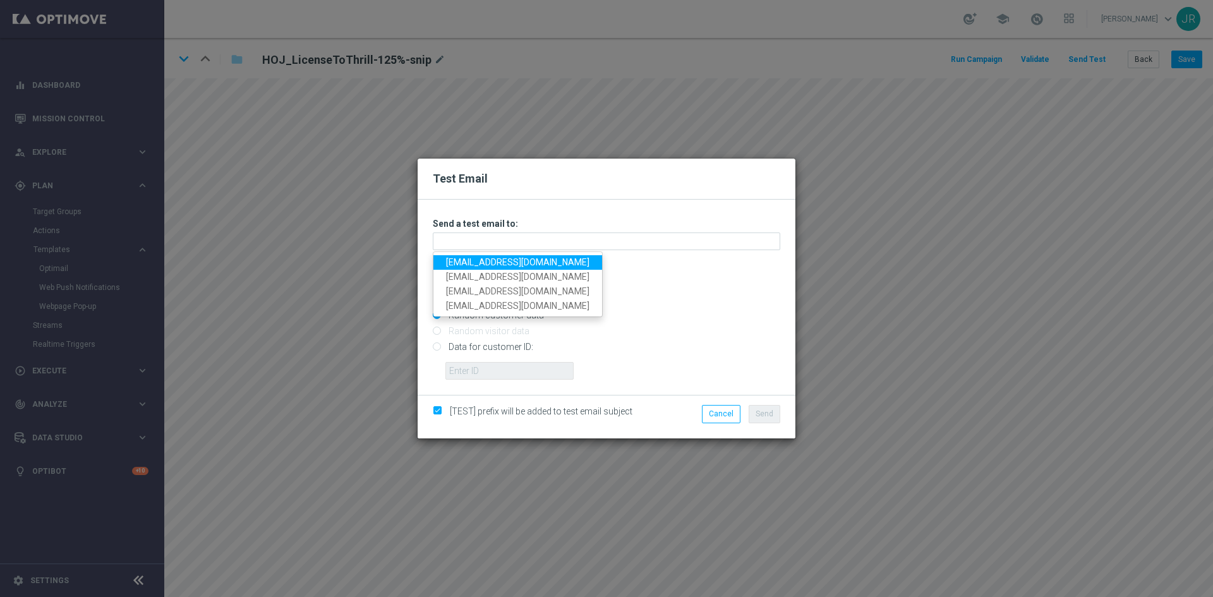
click at [466, 255] on ul "testingalltesting@gmail.com judithmedialab@gmail.com ratau84@gmail.com mad34310…" at bounding box center [518, 283] width 170 height 65
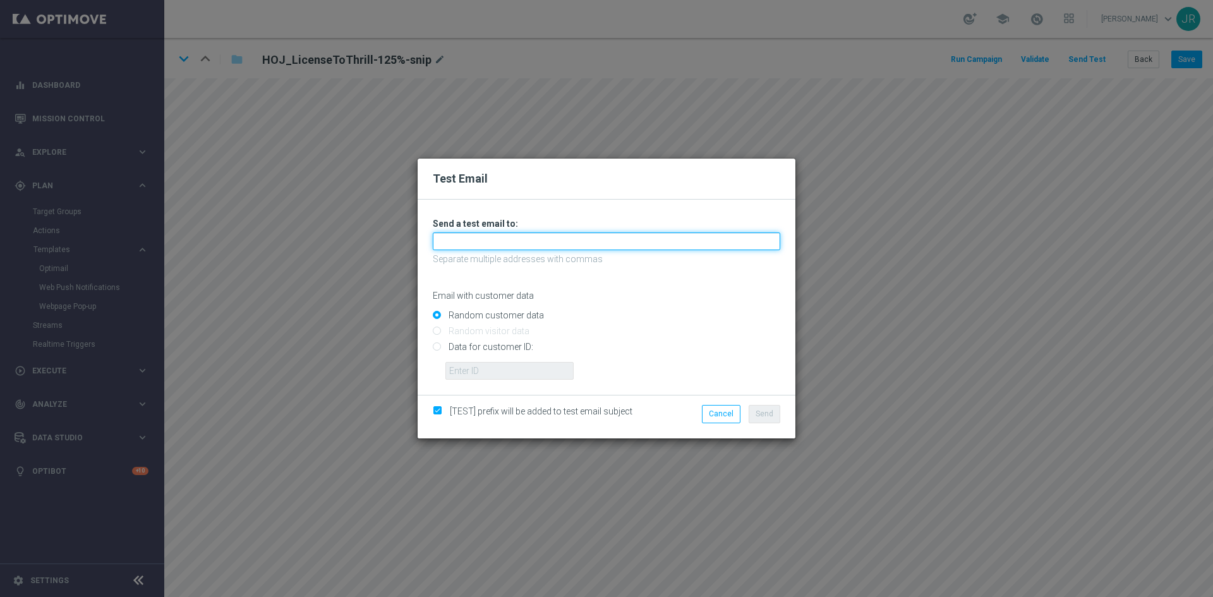
drag, startPoint x: 459, startPoint y: 243, endPoint x: 459, endPoint y: 251, distance: 8.2
click at [459, 243] on input "text" at bounding box center [607, 242] width 348 height 18
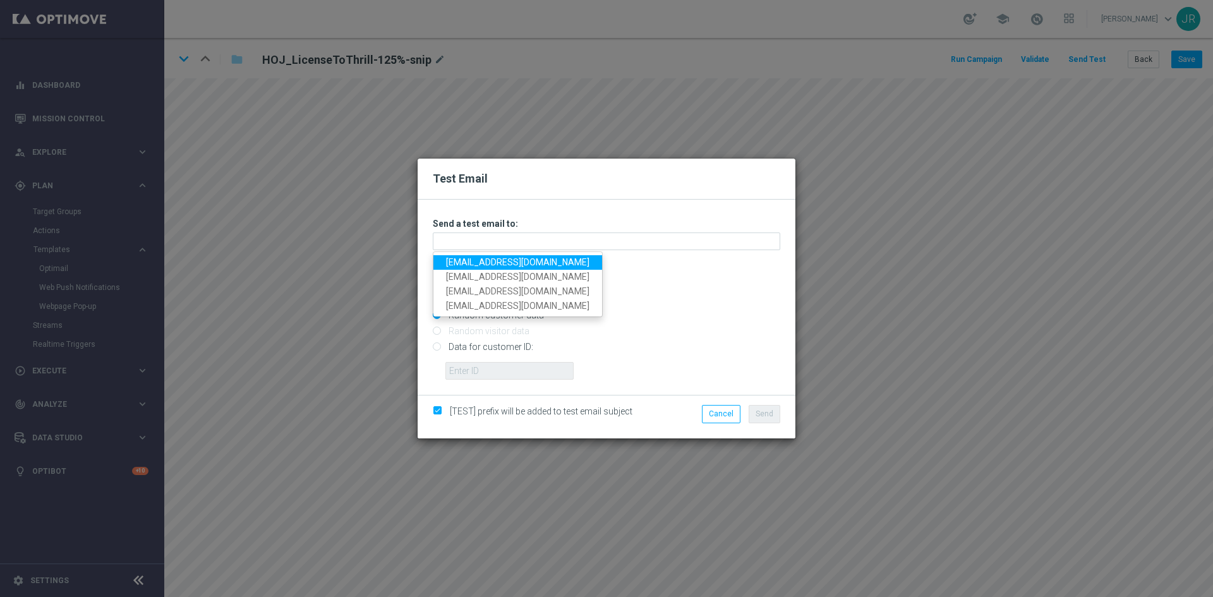
drag, startPoint x: 460, startPoint y: 259, endPoint x: 485, endPoint y: 267, distance: 26.0
click at [460, 259] on link "testingalltesting@gmail.com" at bounding box center [517, 262] width 169 height 15
type input "testingalltesting@gmail.com"
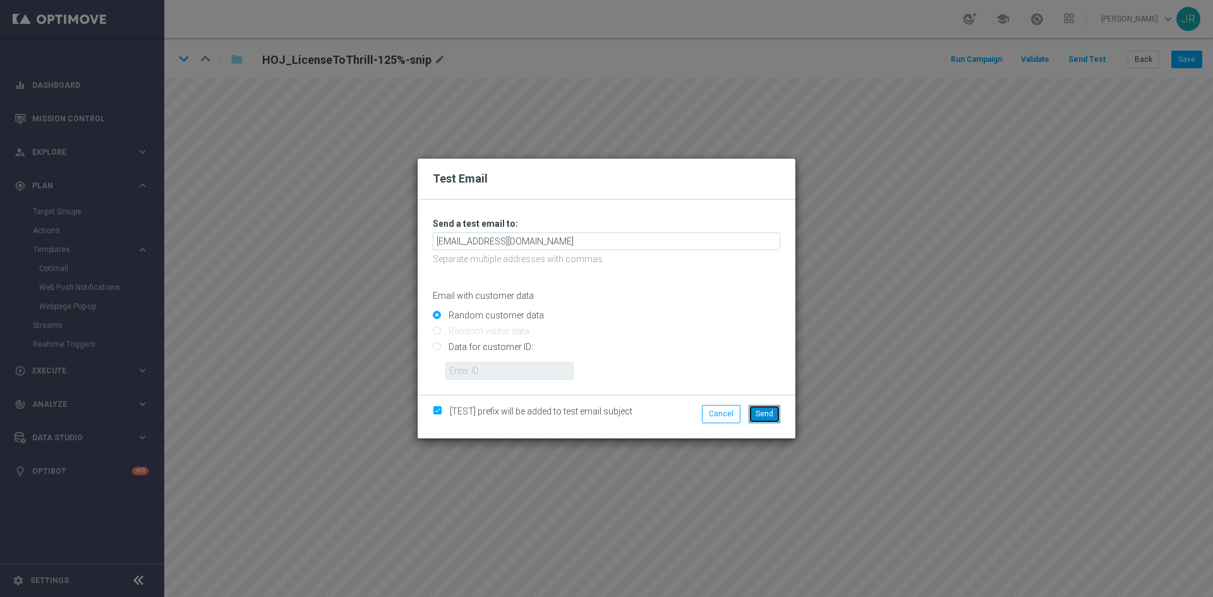
drag, startPoint x: 771, startPoint y: 407, endPoint x: 839, endPoint y: 415, distance: 68.1
click at [778, 411] on button "Send" at bounding box center [765, 414] width 32 height 18
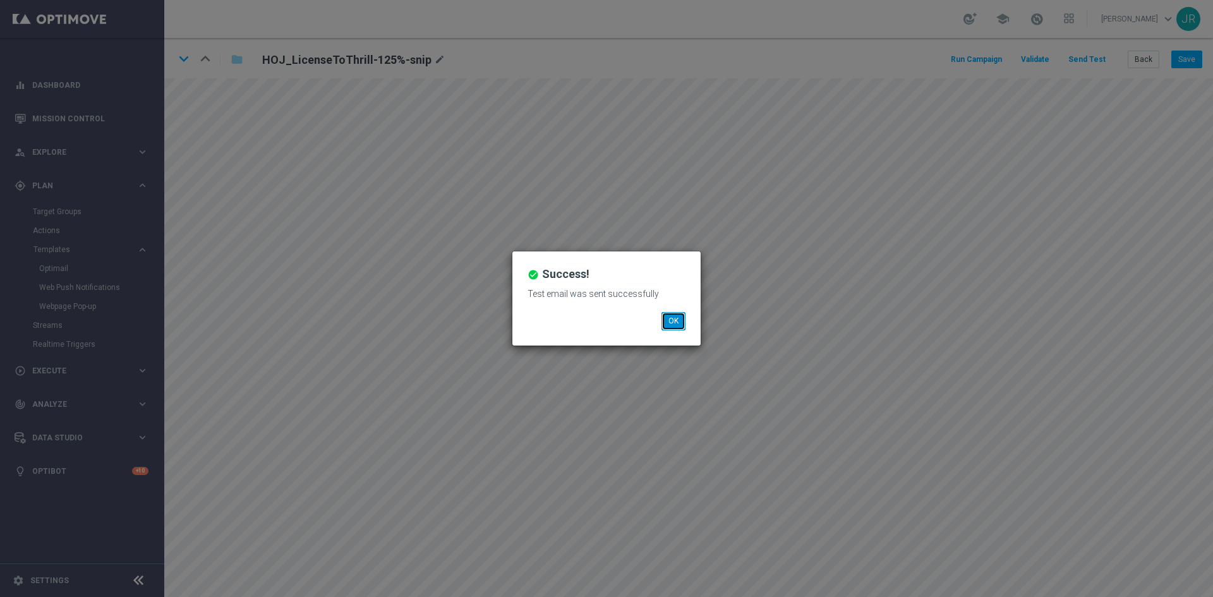
click at [674, 325] on button "OK" at bounding box center [674, 321] width 24 height 18
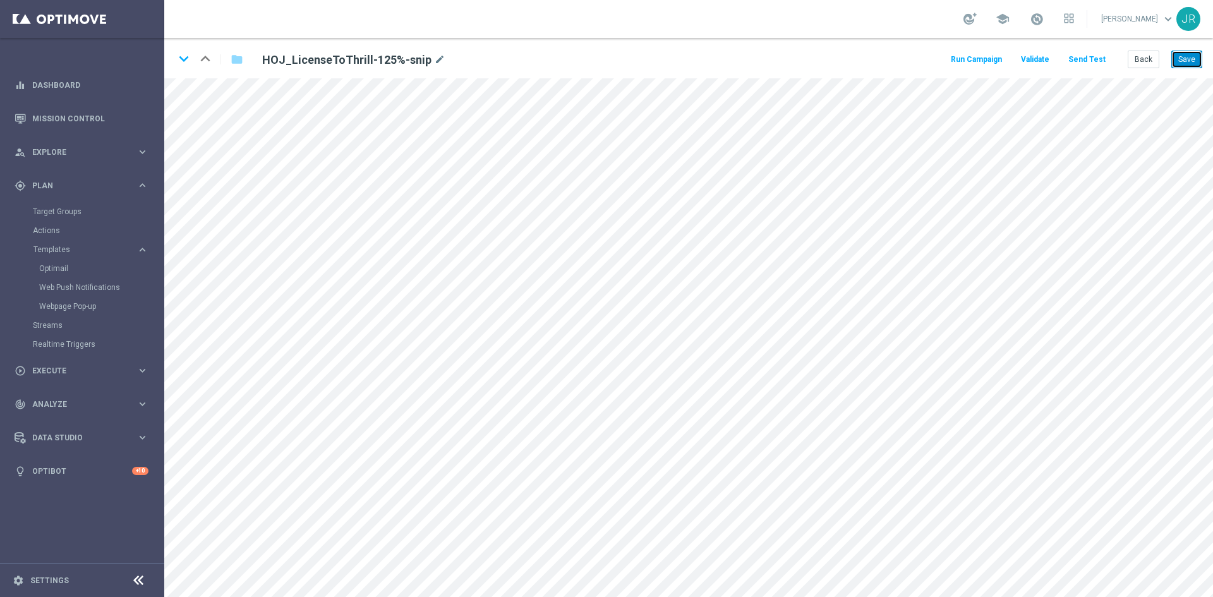
click at [1184, 62] on button "Save" at bounding box center [1187, 60] width 31 height 18
click at [1144, 62] on button "Back" at bounding box center [1144, 60] width 32 height 18
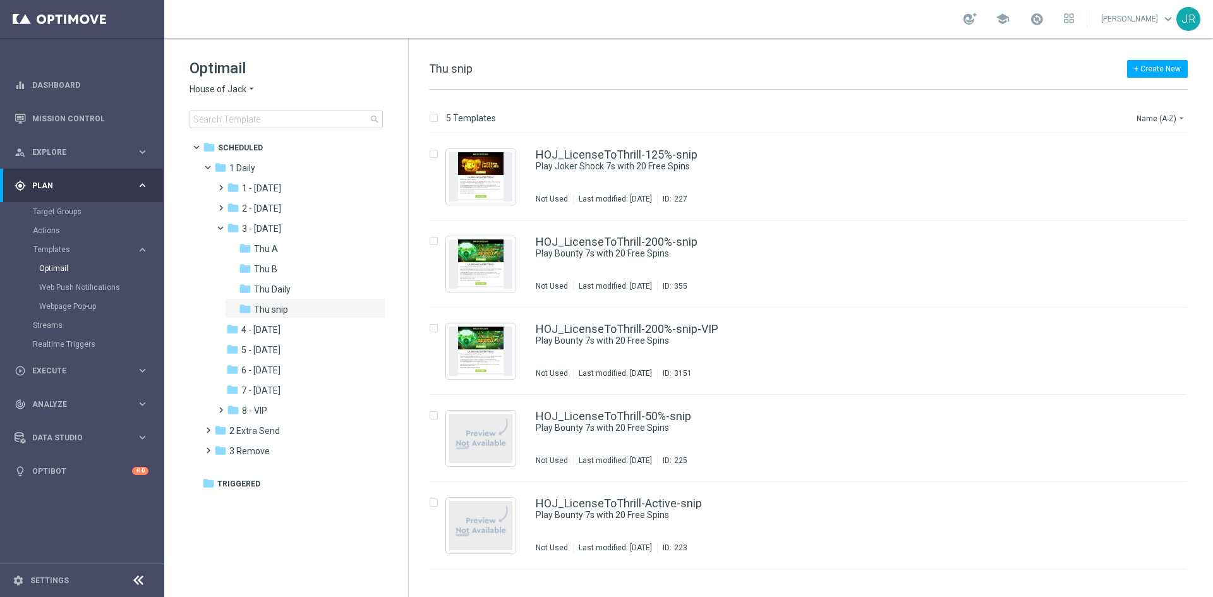
click at [234, 95] on span "House of Jack" at bounding box center [218, 89] width 57 height 12
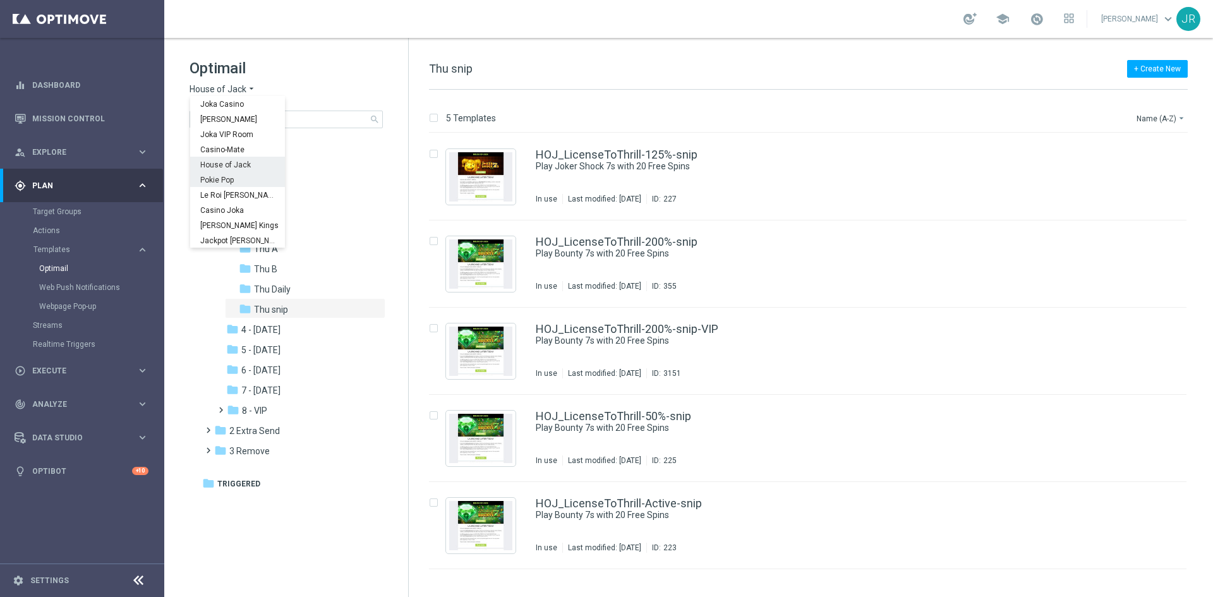
click at [0, 0] on span "Pokie Pop" at bounding box center [0, 0] width 0 height 0
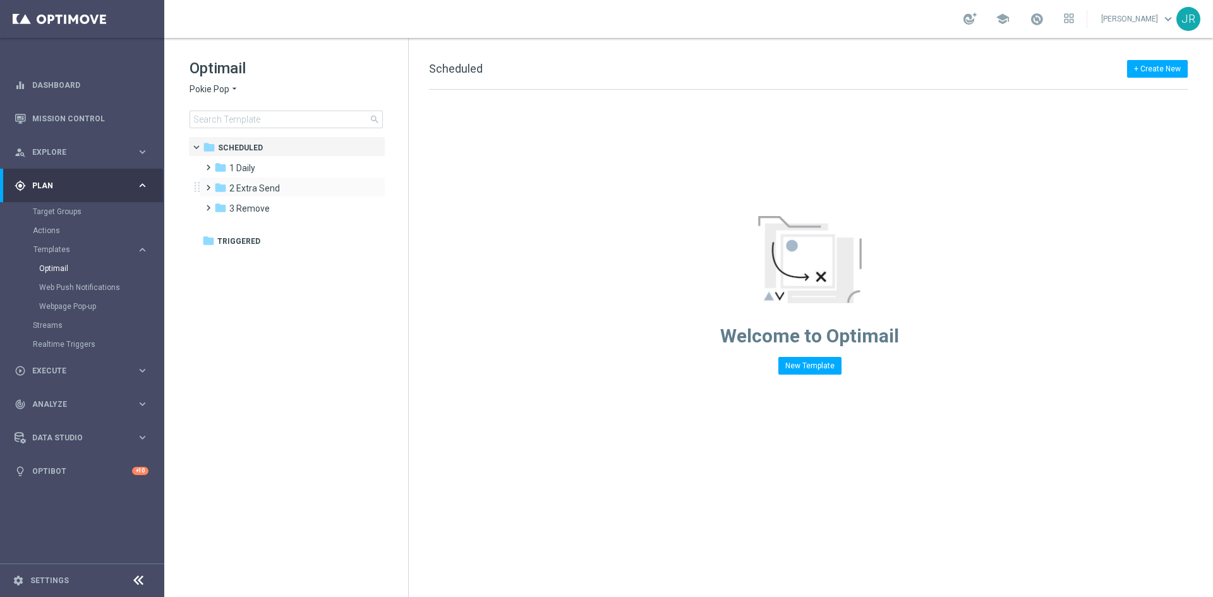
click at [251, 177] on div "folder 2 Extra Send more_vert" at bounding box center [293, 187] width 186 height 20
click at [257, 167] on div "folder 1 Daily" at bounding box center [286, 168] width 145 height 15
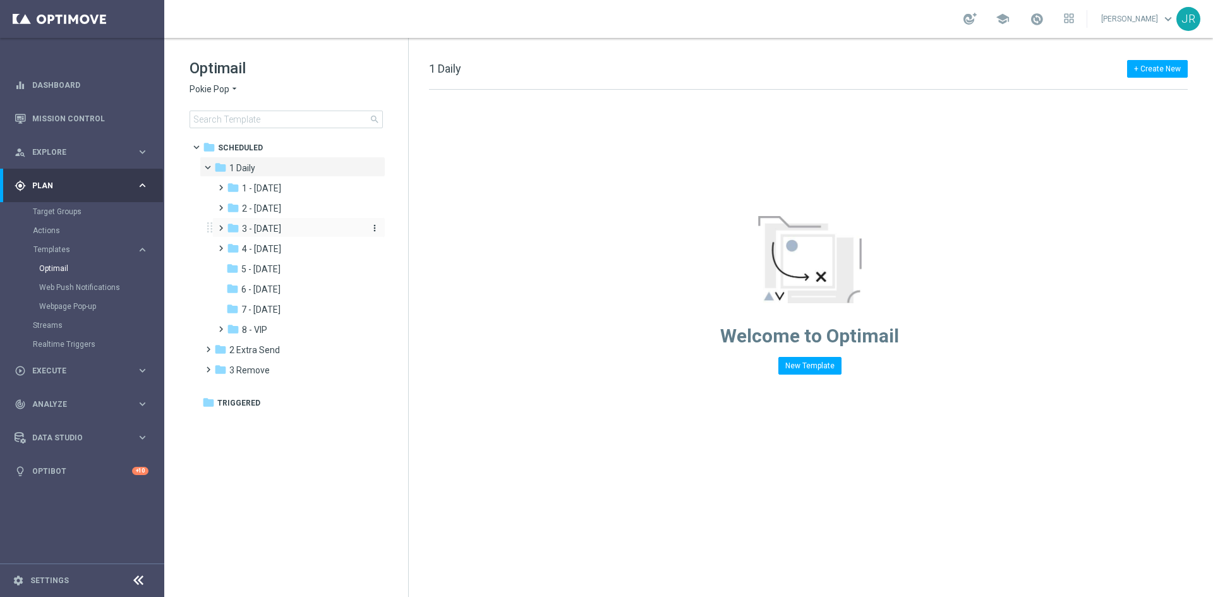
click at [262, 231] on span "3 - [DATE]" at bounding box center [261, 228] width 39 height 11
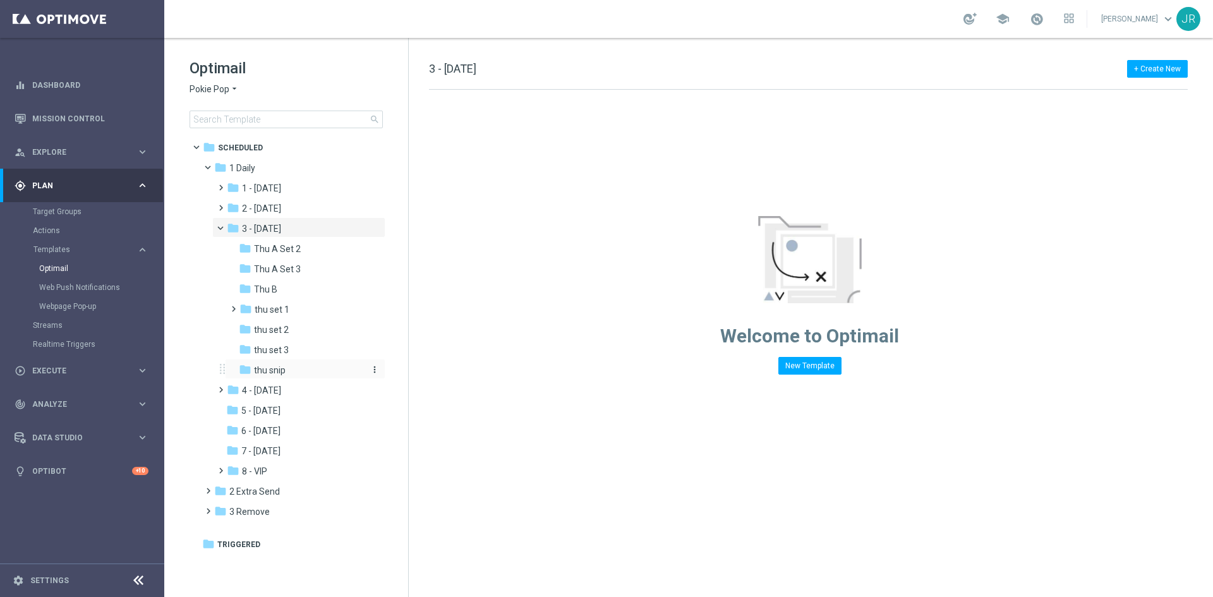
click at [283, 373] on span "thu snip" at bounding box center [270, 370] width 32 height 11
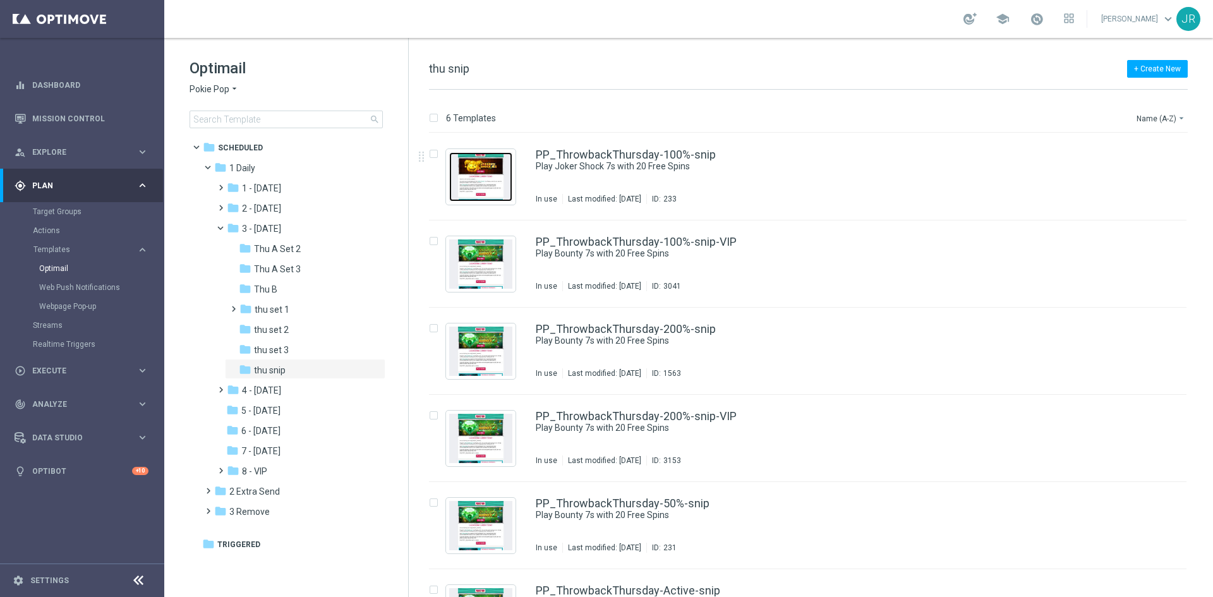
drag, startPoint x: 481, startPoint y: 167, endPoint x: 651, endPoint y: 224, distance: 179.8
click at [481, 167] on img "Press SPACE to select this row." at bounding box center [480, 176] width 63 height 49
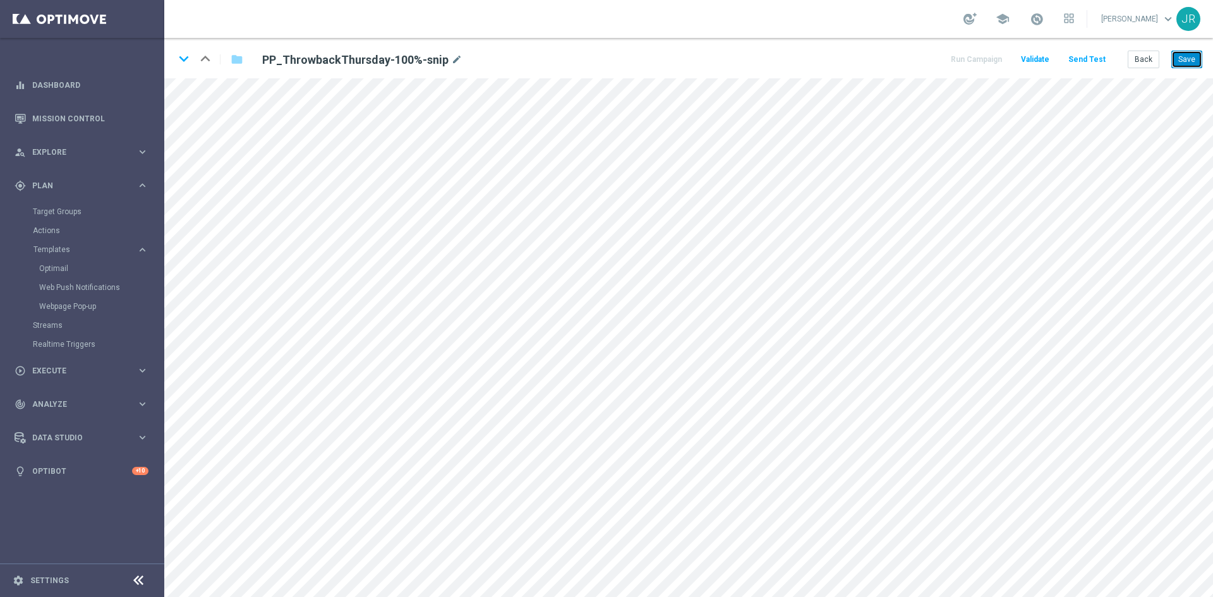
click at [1187, 52] on button "Save" at bounding box center [1187, 60] width 31 height 18
click at [1198, 52] on button "Save" at bounding box center [1187, 60] width 31 height 18
click at [1190, 62] on button "Save" at bounding box center [1187, 60] width 31 height 18
click at [1086, 56] on button "Send Test" at bounding box center [1087, 59] width 41 height 17
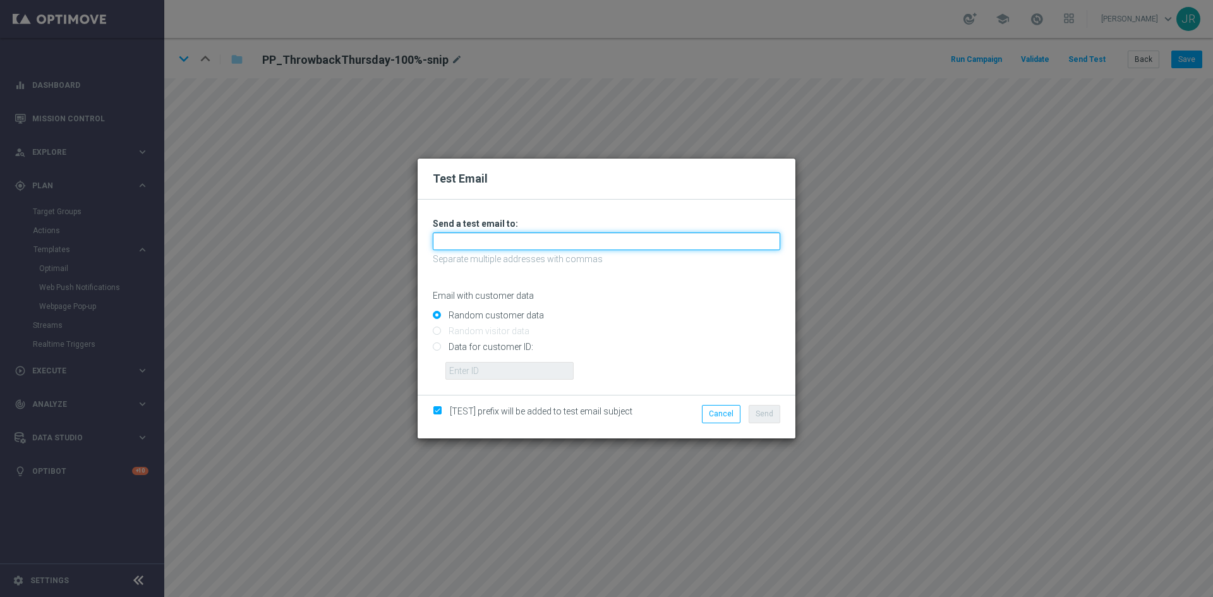
click at [506, 250] on input "text" at bounding box center [607, 242] width 348 height 18
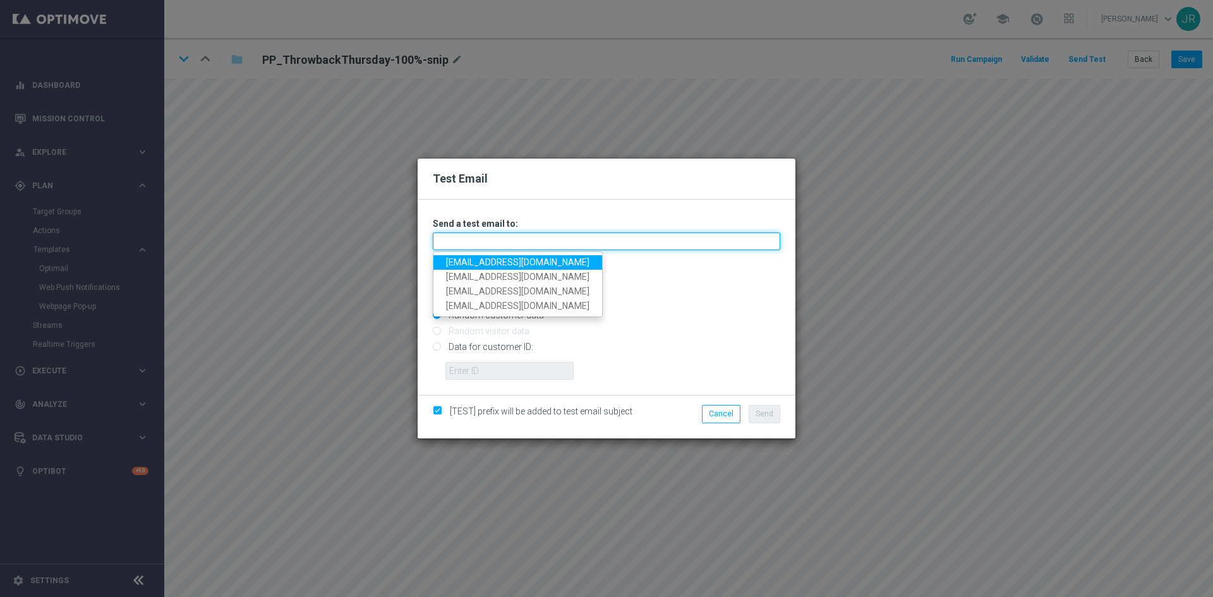
click at [494, 242] on input "text" at bounding box center [607, 242] width 348 height 18
click at [478, 260] on link "[EMAIL_ADDRESS][DOMAIN_NAME]" at bounding box center [517, 262] width 169 height 15
type input "[EMAIL_ADDRESS][DOMAIN_NAME]"
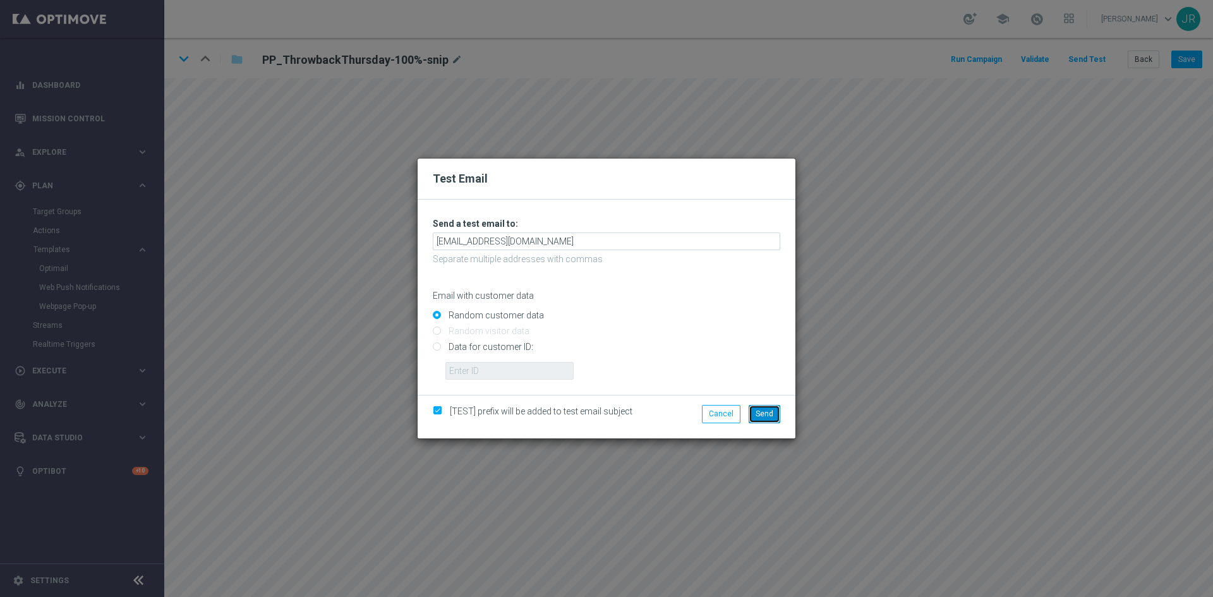
click at [761, 421] on button "Send" at bounding box center [765, 414] width 32 height 18
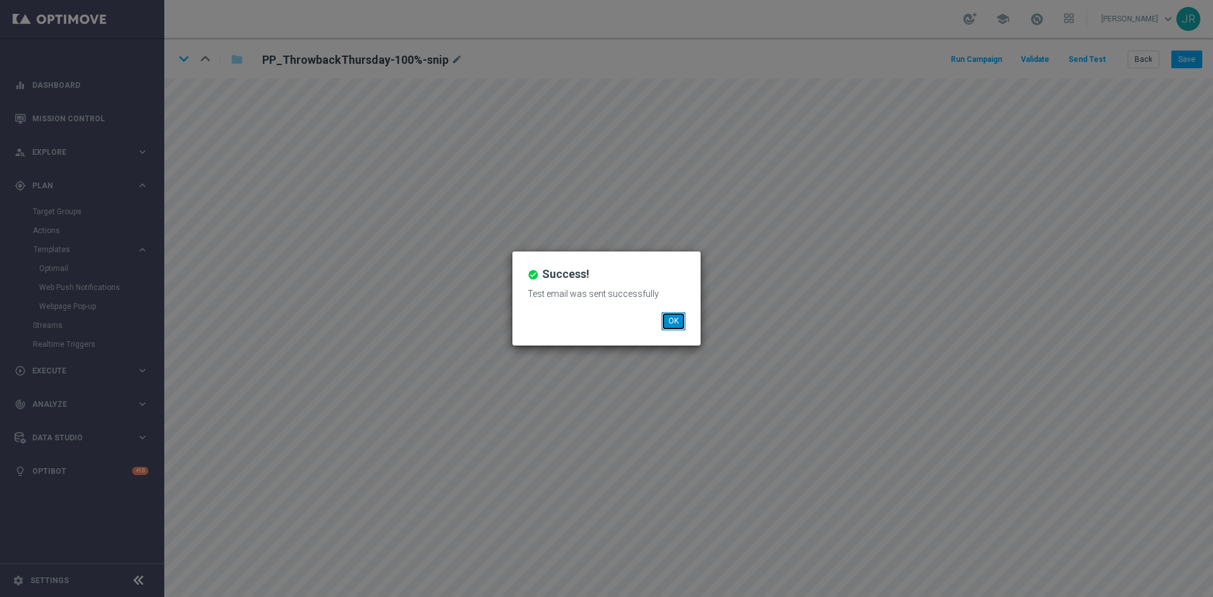
click at [674, 318] on button "OK" at bounding box center [674, 321] width 24 height 18
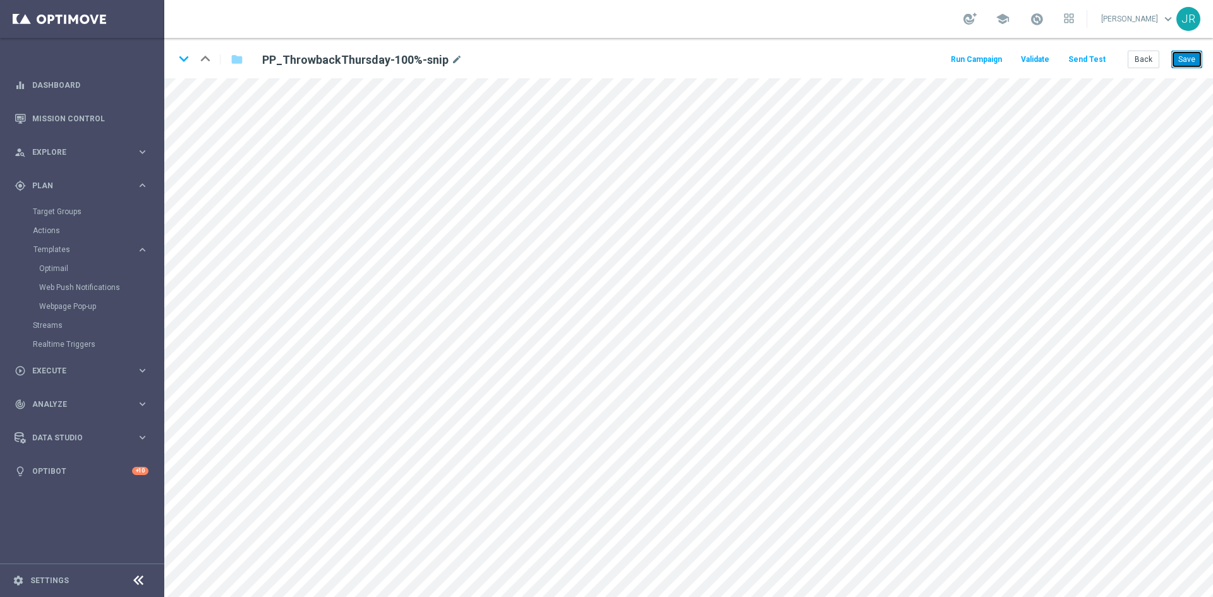
drag, startPoint x: 1181, startPoint y: 58, endPoint x: 1167, endPoint y: 107, distance: 50.6
click at [1181, 60] on button "Save" at bounding box center [1187, 60] width 31 height 18
click at [1180, 59] on button "Save" at bounding box center [1187, 60] width 31 height 18
click at [1199, 53] on button "Save" at bounding box center [1187, 60] width 31 height 18
click at [1091, 68] on div "keyboard_arrow_down keyboard_arrow_up folder PP_ThrowbackThursday-100%-snip mod…" at bounding box center [688, 58] width 1049 height 40
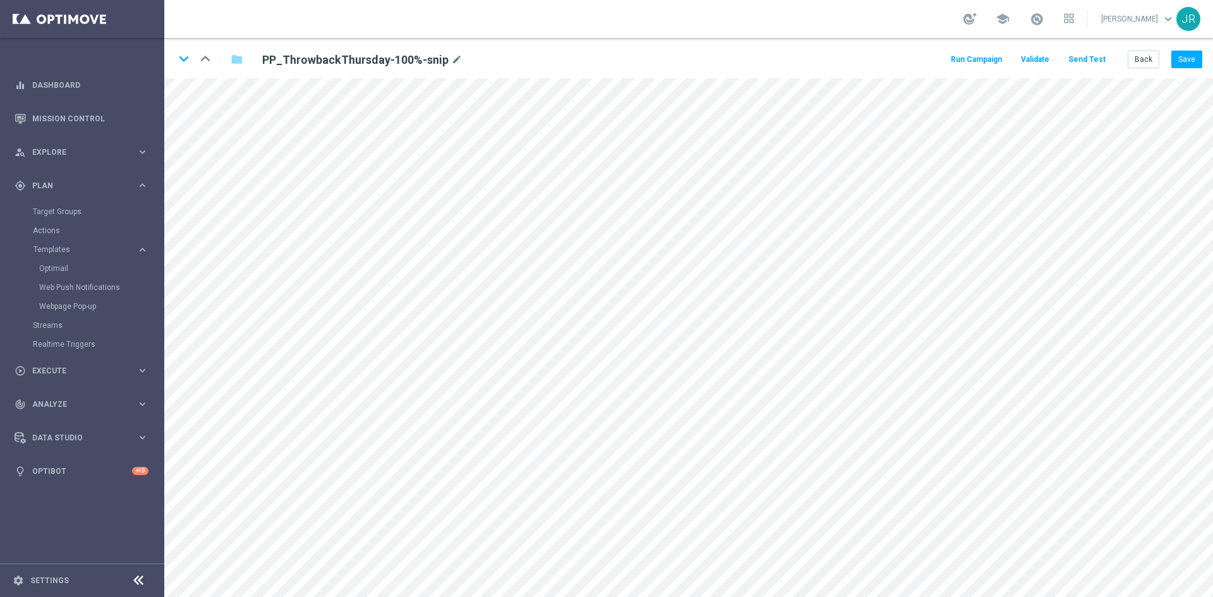
click at [1084, 63] on button "Send Test" at bounding box center [1087, 59] width 41 height 17
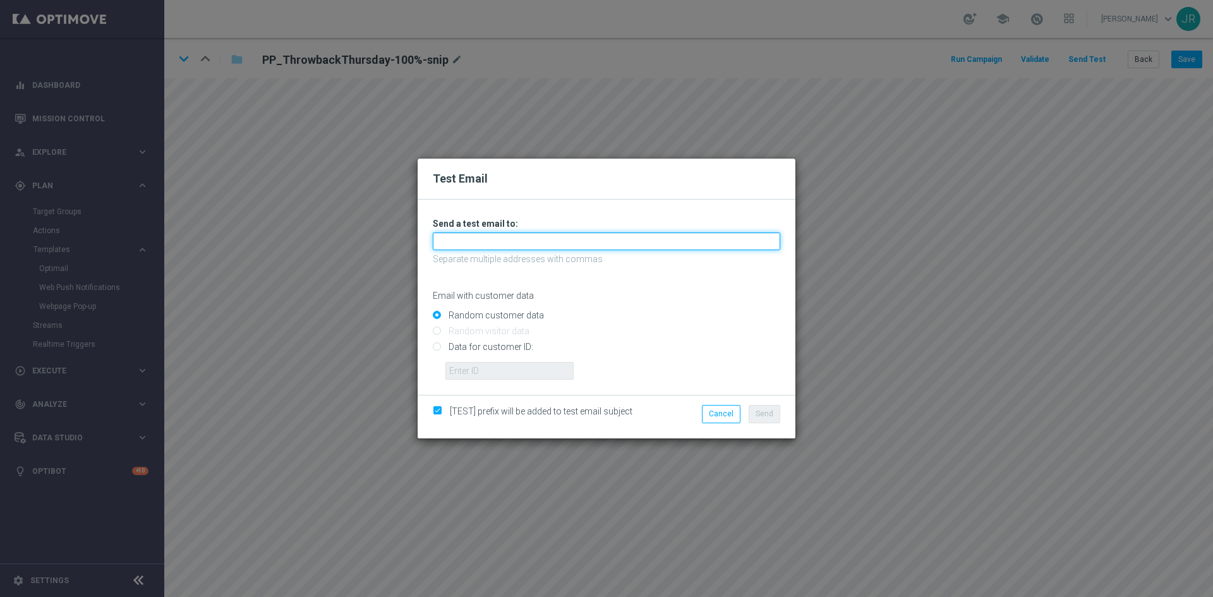
click at [487, 242] on input "text" at bounding box center [607, 242] width 348 height 18
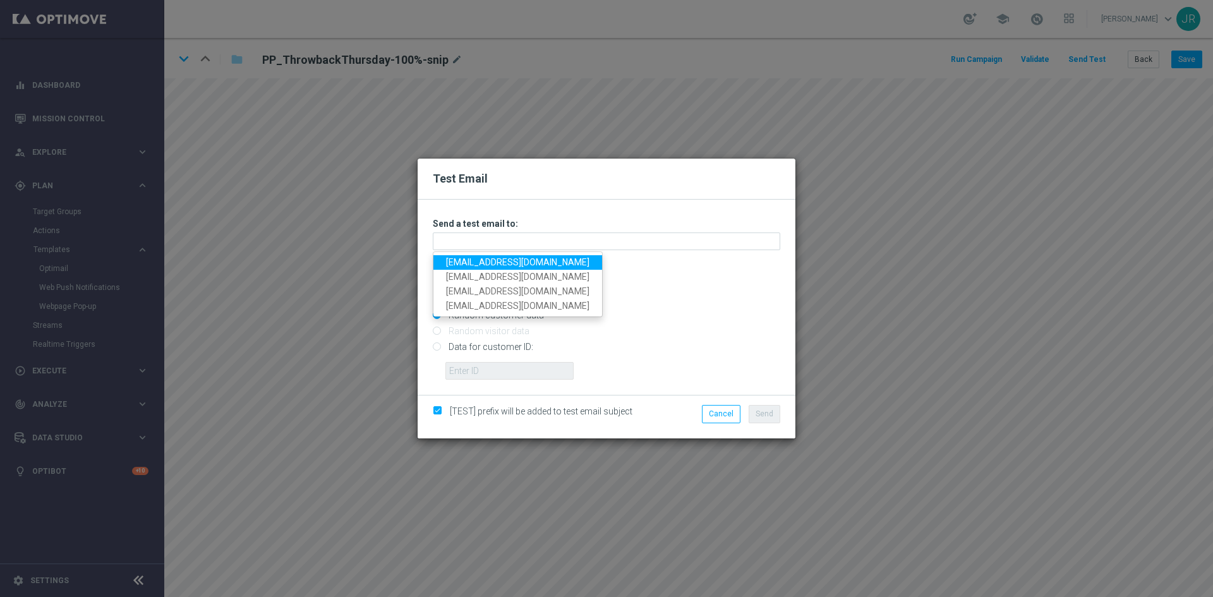
drag, startPoint x: 454, startPoint y: 261, endPoint x: 475, endPoint y: 270, distance: 22.7
click at [455, 262] on link "testingalltesting@gmail.com" at bounding box center [517, 262] width 169 height 15
type input "testingalltesting@gmail.com"
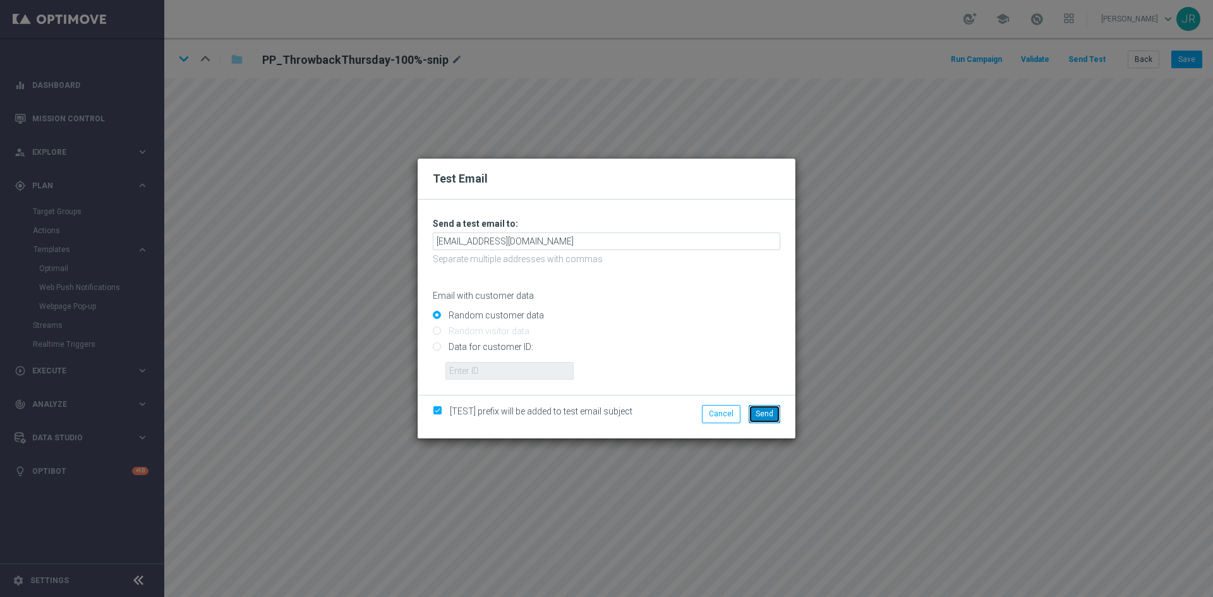
click at [763, 418] on button "Send" at bounding box center [765, 414] width 32 height 18
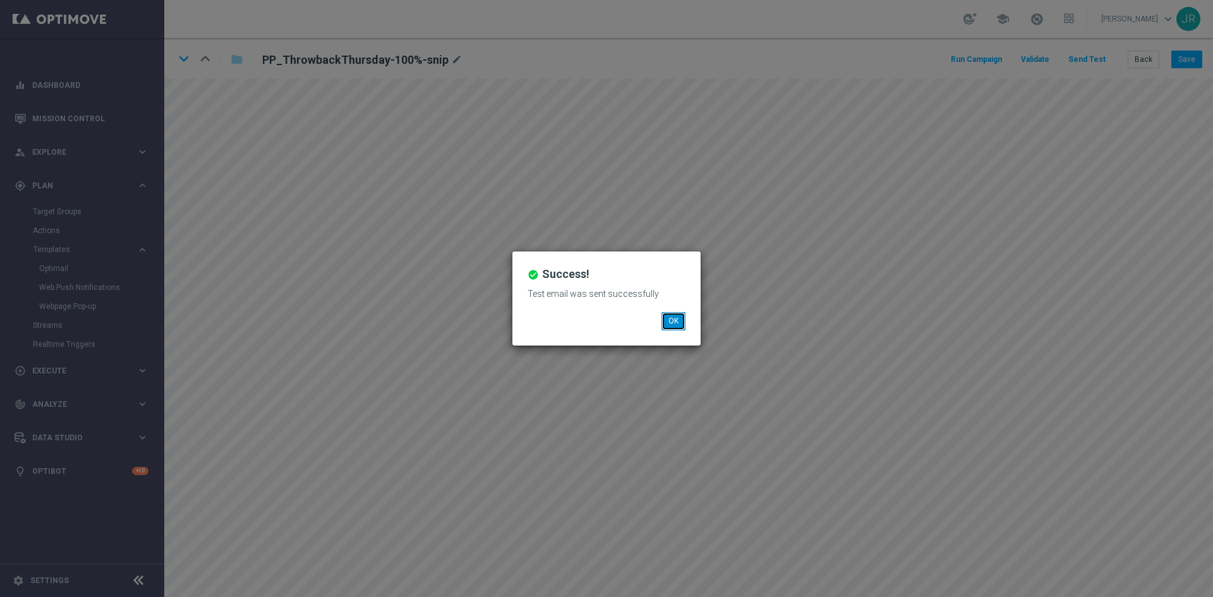
click at [677, 317] on button "OK" at bounding box center [674, 321] width 24 height 18
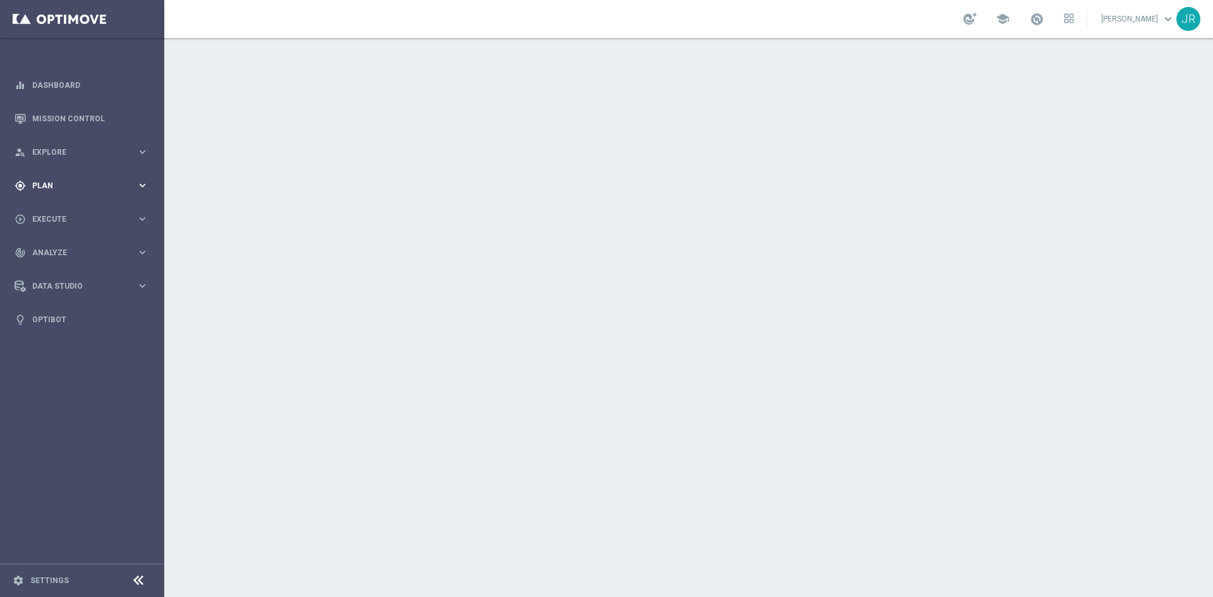
click at [32, 180] on div "gps_fixed Plan" at bounding box center [76, 185] width 122 height 11
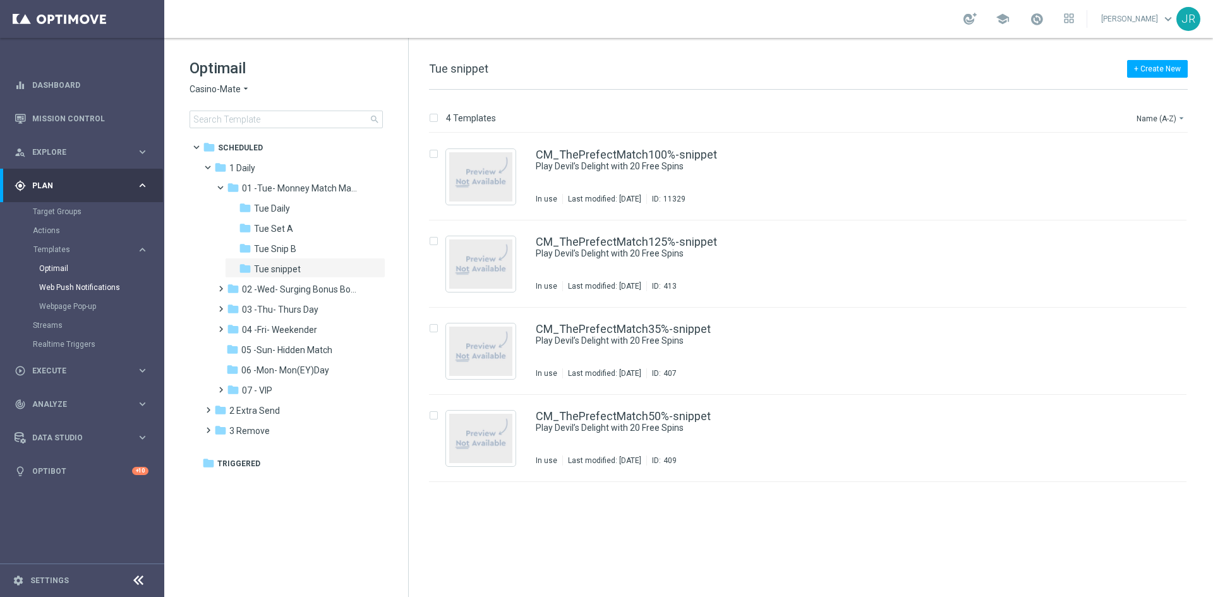
drag, startPoint x: 59, startPoint y: 276, endPoint x: 61, endPoint y: 284, distance: 8.4
click at [58, 277] on div "Optimail" at bounding box center [101, 268] width 124 height 19
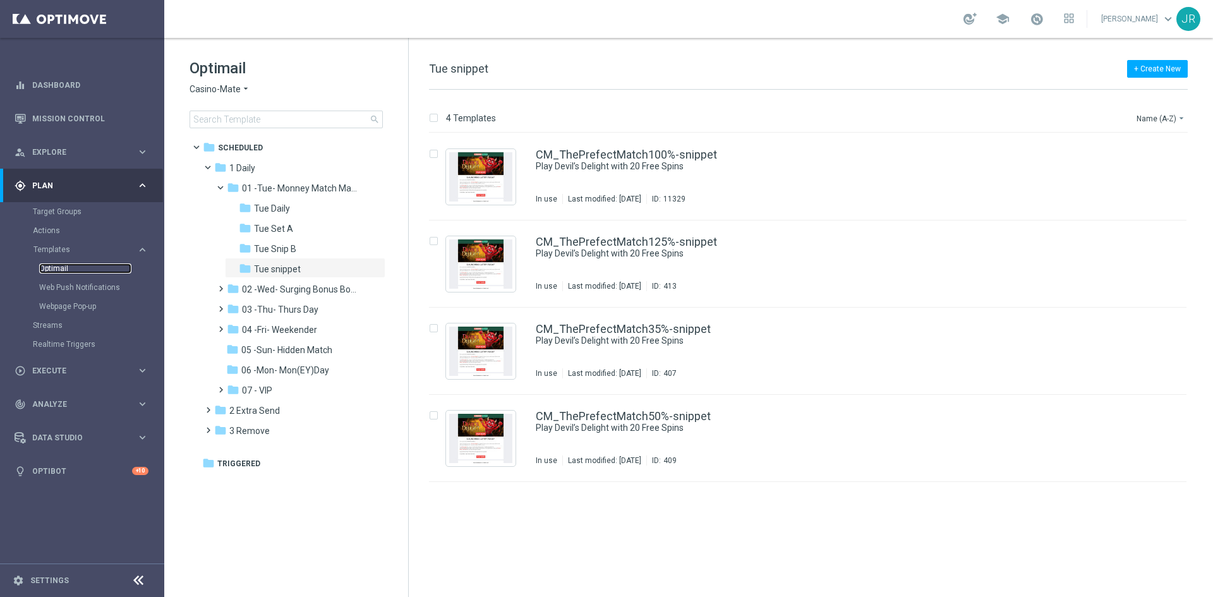
drag, startPoint x: 47, startPoint y: 265, endPoint x: 411, endPoint y: 277, distance: 364.2
click at [47, 266] on link "Optimail" at bounding box center [85, 268] width 92 height 10
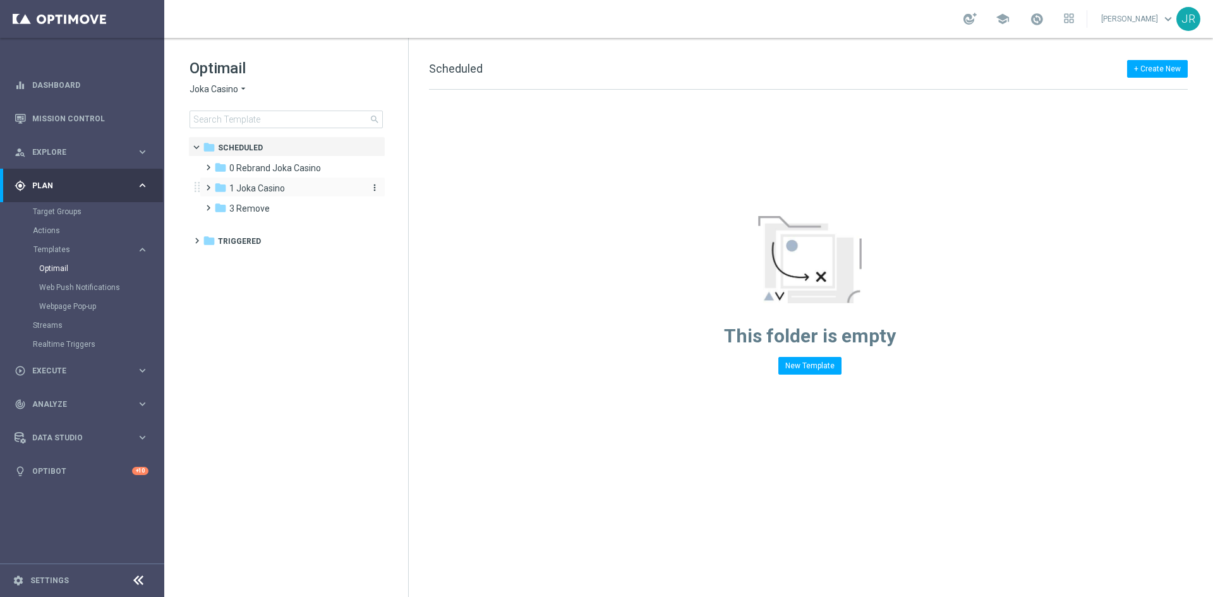
click at [256, 184] on span "1 Joka Casino" at bounding box center [257, 188] width 56 height 11
click at [265, 211] on span "1- Daily" at bounding box center [256, 208] width 29 height 11
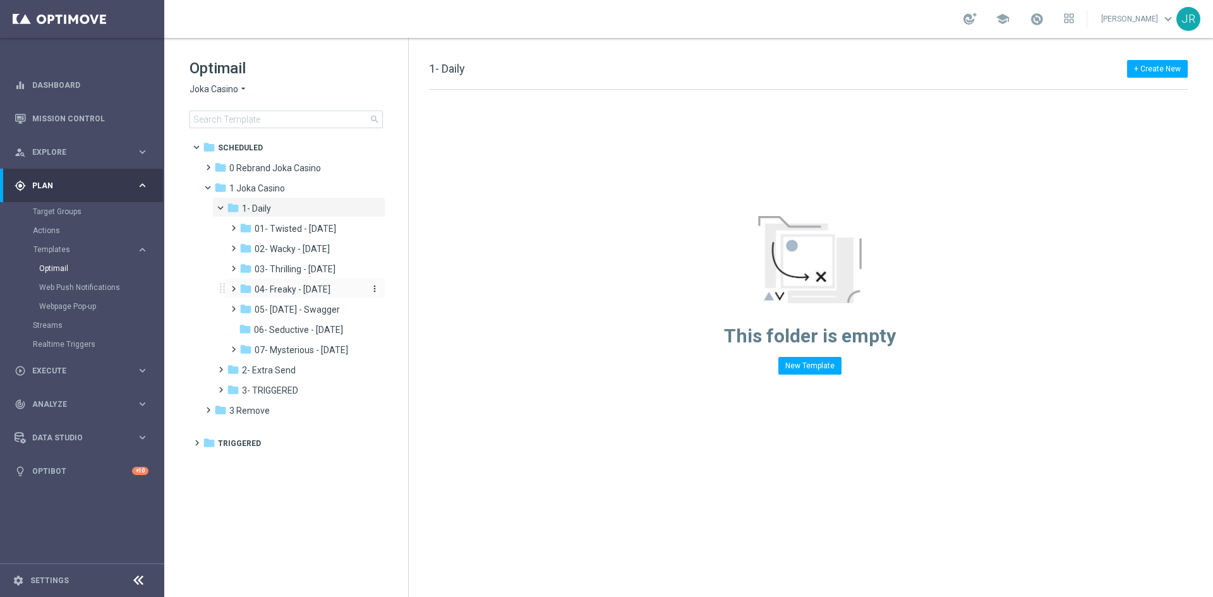
click at [282, 291] on span "04- Freaky - Friday" at bounding box center [293, 289] width 76 height 11
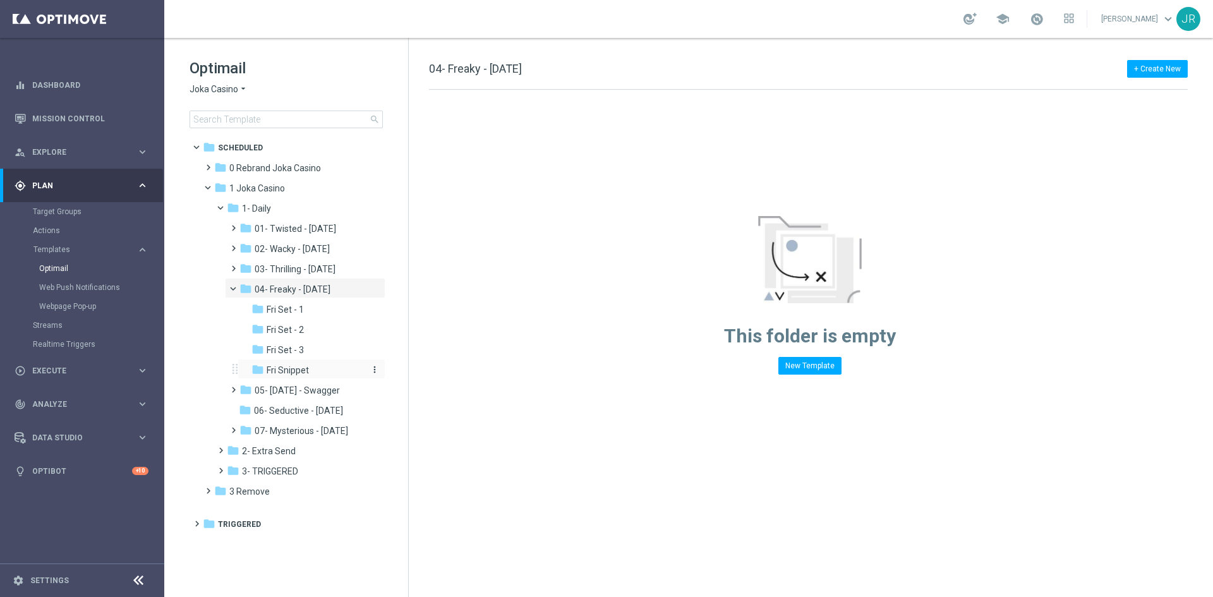
click at [290, 372] on span "Fri Snippet" at bounding box center [288, 370] width 42 height 11
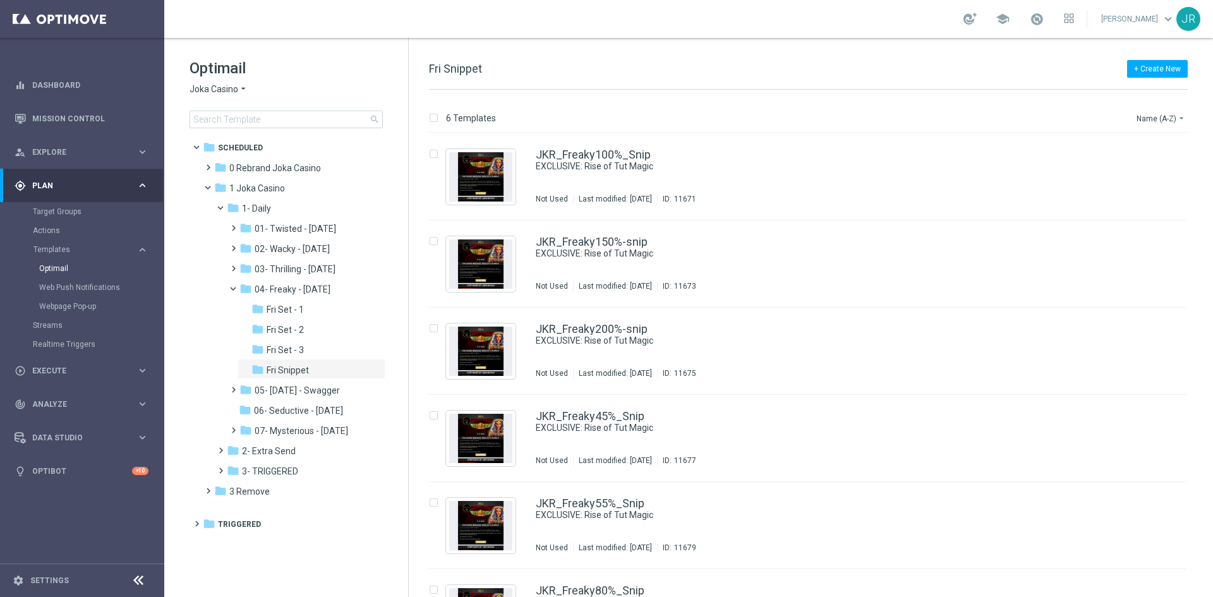
click at [225, 86] on span "Joka Casino" at bounding box center [214, 89] width 49 height 12
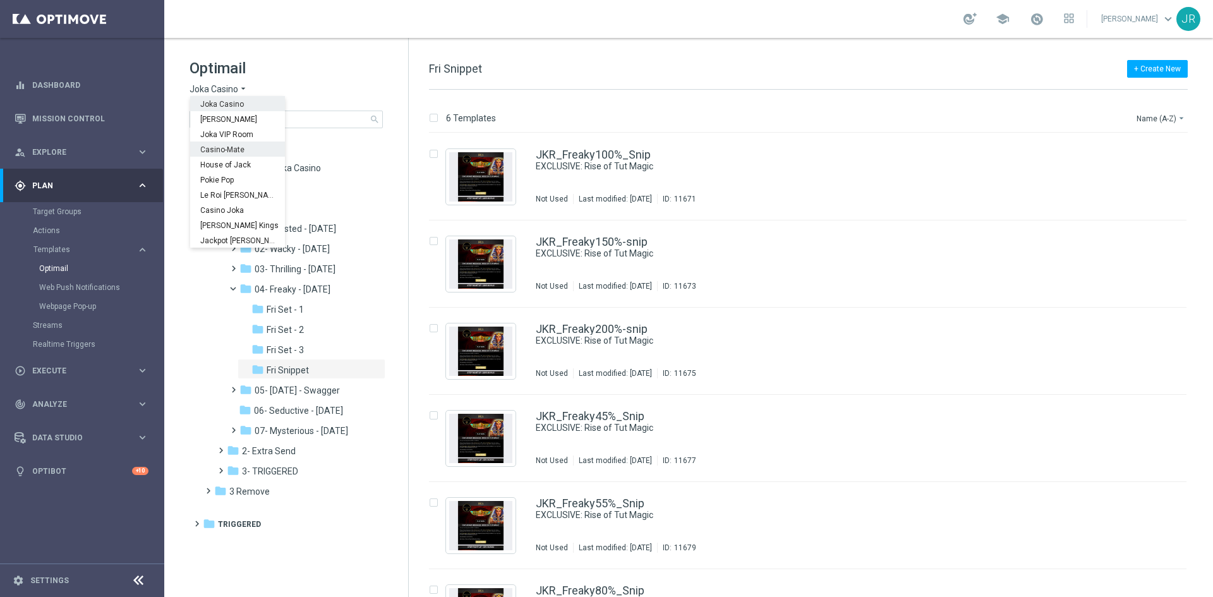
drag, startPoint x: 217, startPoint y: 145, endPoint x: 282, endPoint y: 241, distance: 116.2
click at [218, 145] on div "Casino-Mate" at bounding box center [237, 149] width 95 height 15
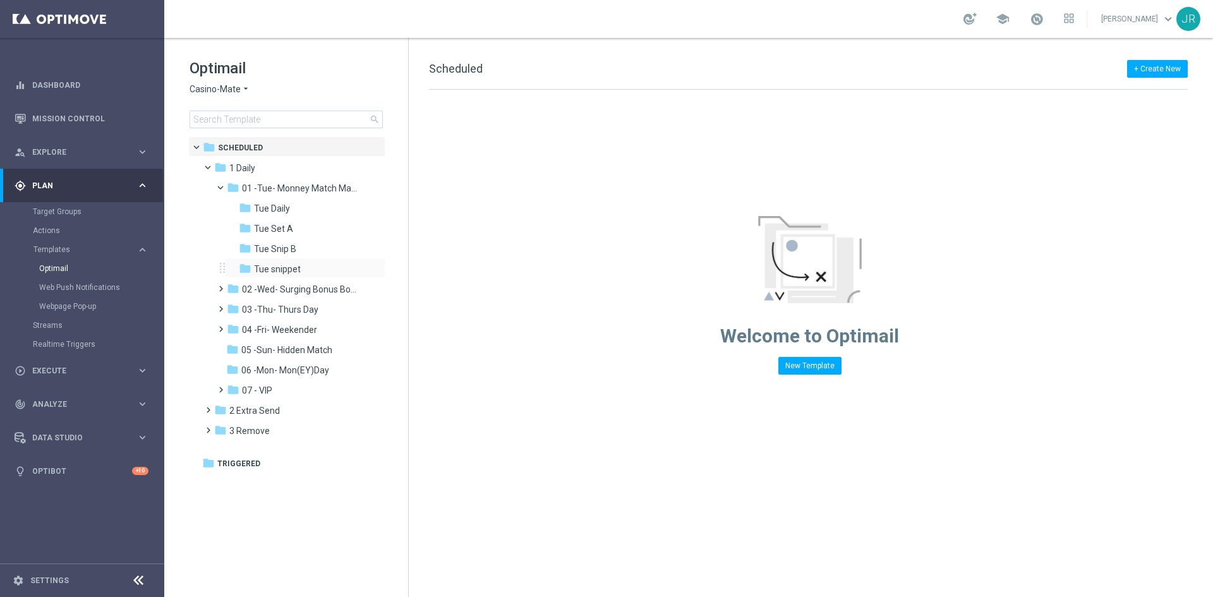
click at [285, 258] on div "folder Tue snippet more_vert" at bounding box center [305, 268] width 160 height 20
click at [282, 321] on div "folder 04 -Fri- Weekender more_vert" at bounding box center [298, 328] width 173 height 20
click at [291, 326] on span "04 -Fri- Weekender" at bounding box center [279, 329] width 75 height 11
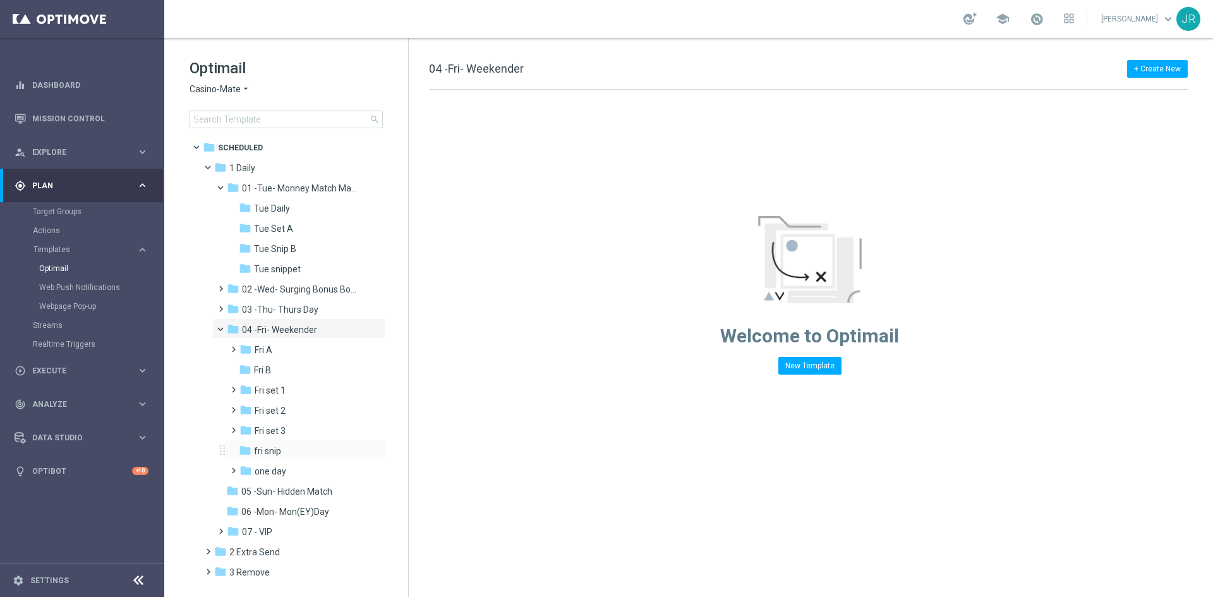
click at [273, 459] on div "folder fri snip more_vert" at bounding box center [305, 450] width 160 height 20
click at [272, 451] on span "fri snip" at bounding box center [267, 450] width 27 height 11
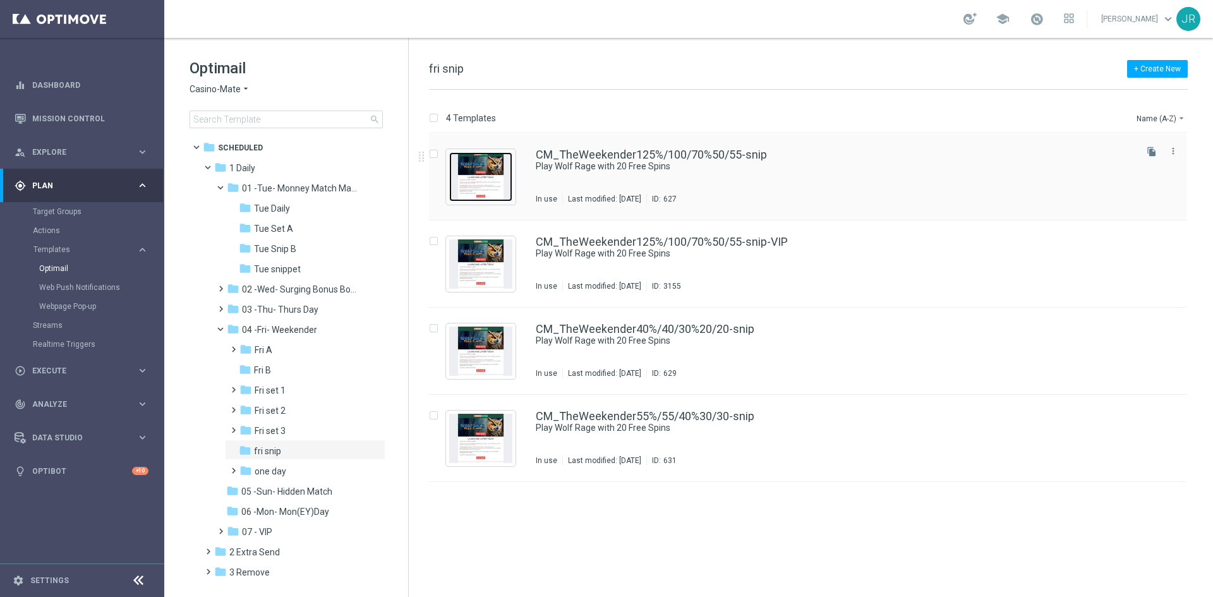
click at [475, 178] on img "Press SPACE to select this row." at bounding box center [480, 176] width 63 height 49
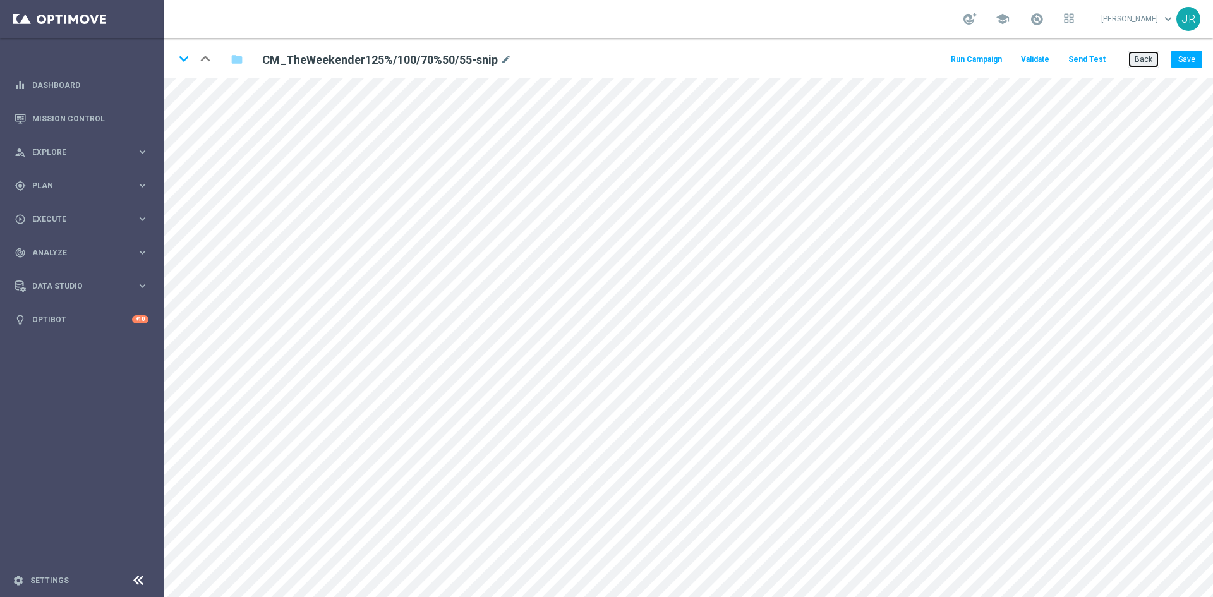
click at [1130, 61] on button "Back" at bounding box center [1144, 60] width 32 height 18
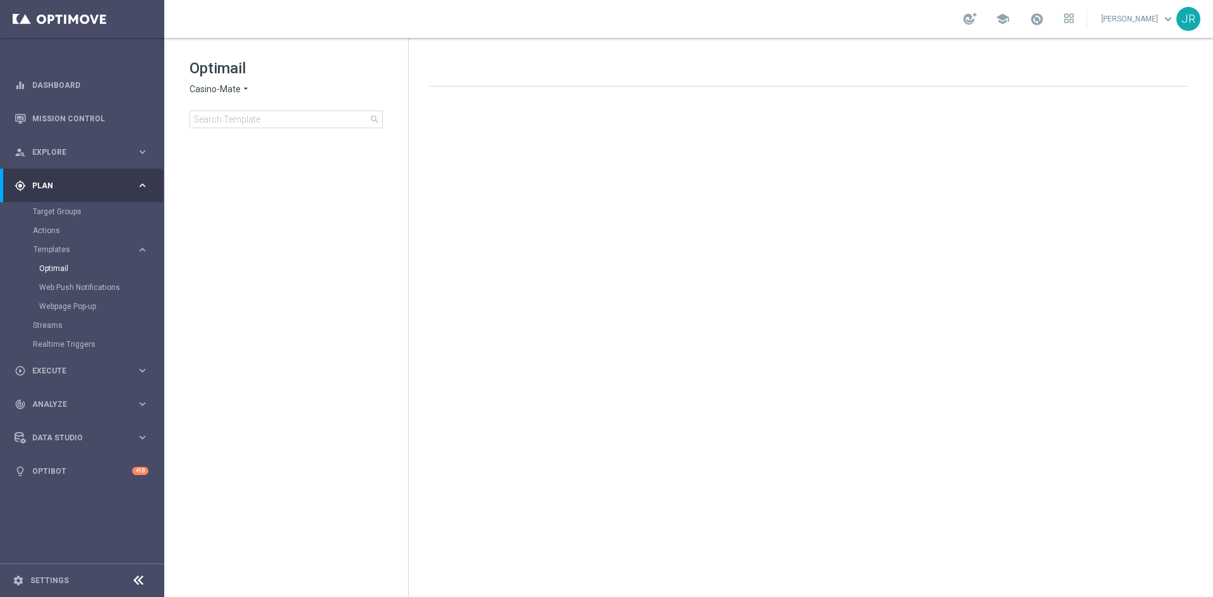
click at [217, 90] on span "Casino-Mate" at bounding box center [215, 89] width 51 height 12
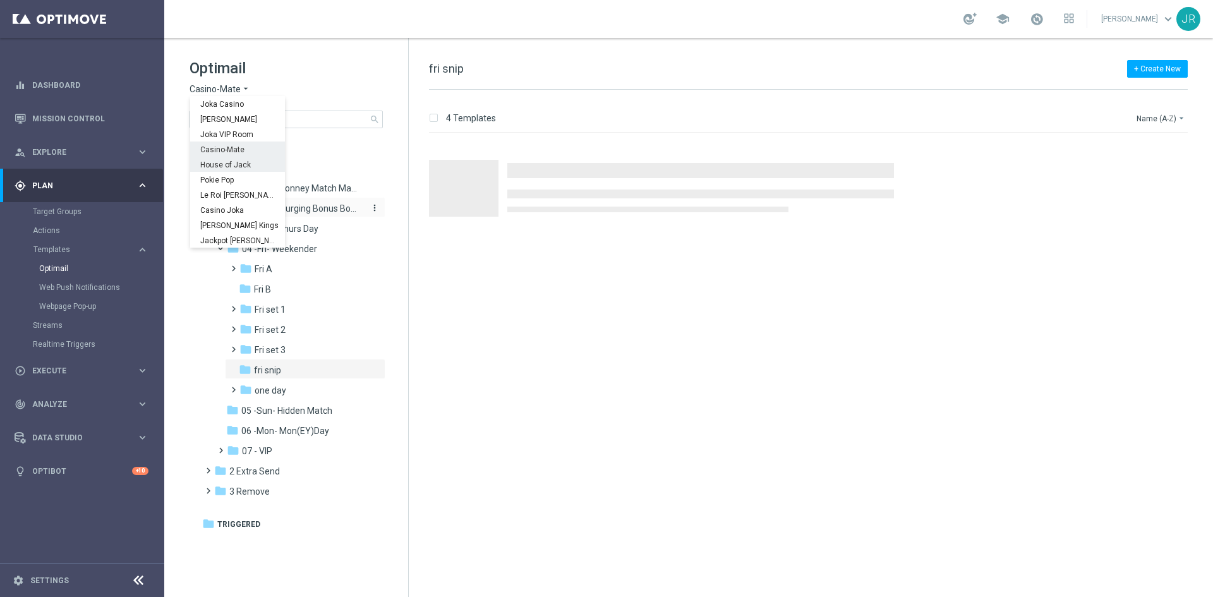
drag, startPoint x: 245, startPoint y: 160, endPoint x: 291, endPoint y: 202, distance: 61.8
click at [0, 0] on span "House of Jack" at bounding box center [0, 0] width 0 height 0
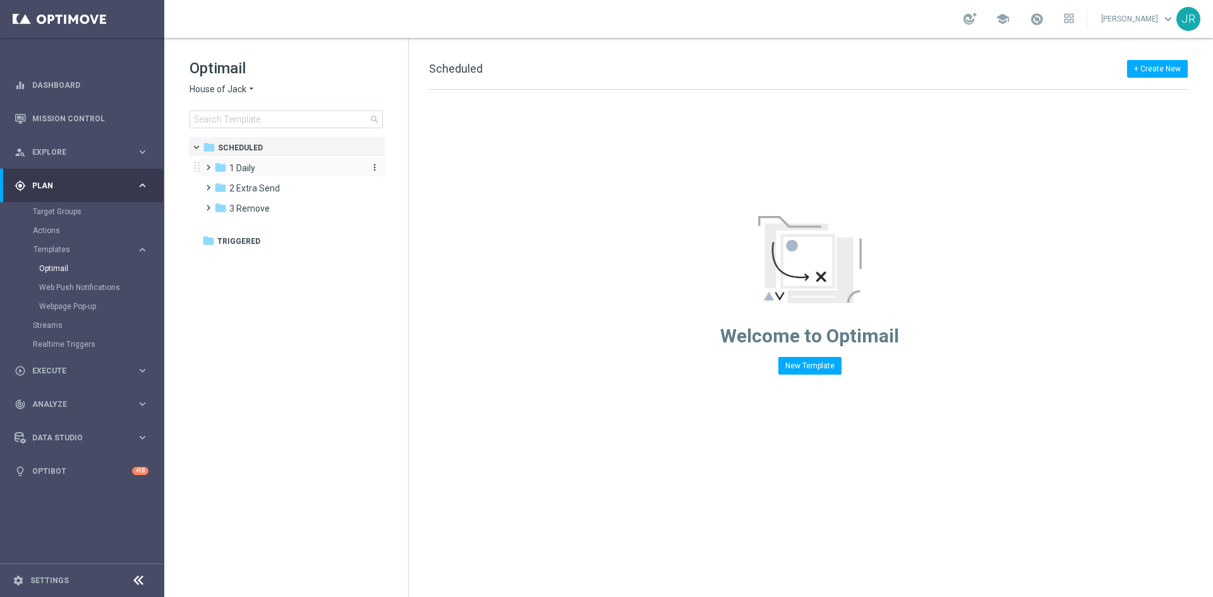
click at [268, 165] on div "folder 1 Daily" at bounding box center [286, 168] width 145 height 15
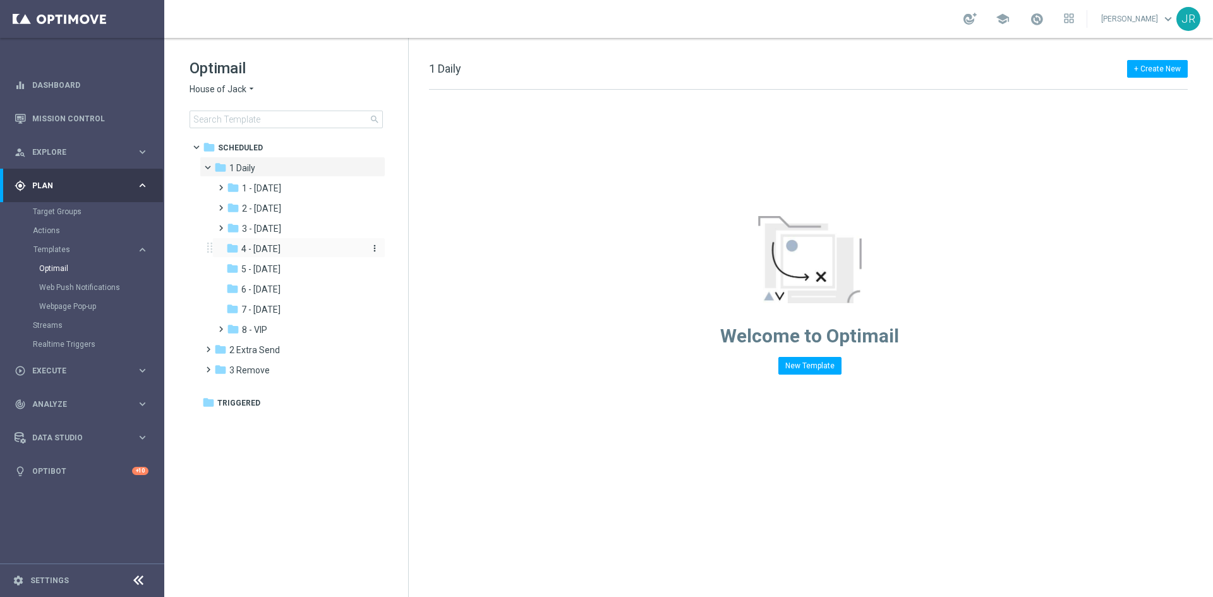
click at [266, 247] on span "4 - Friday" at bounding box center [260, 248] width 39 height 11
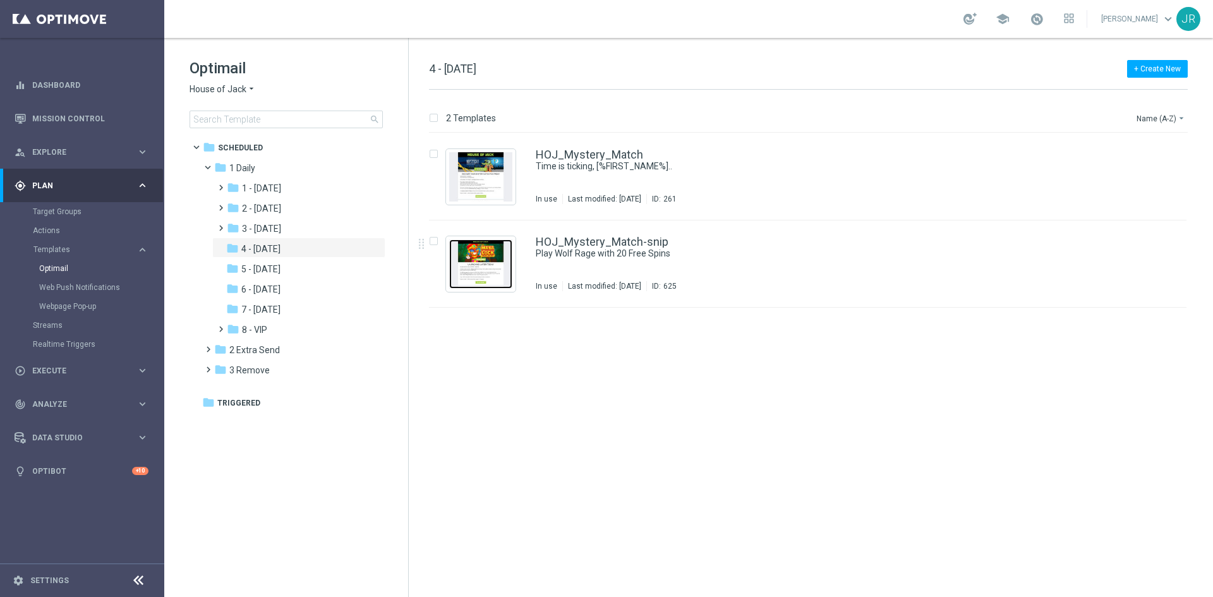
click at [486, 271] on img "Press SPACE to select this row." at bounding box center [480, 263] width 63 height 49
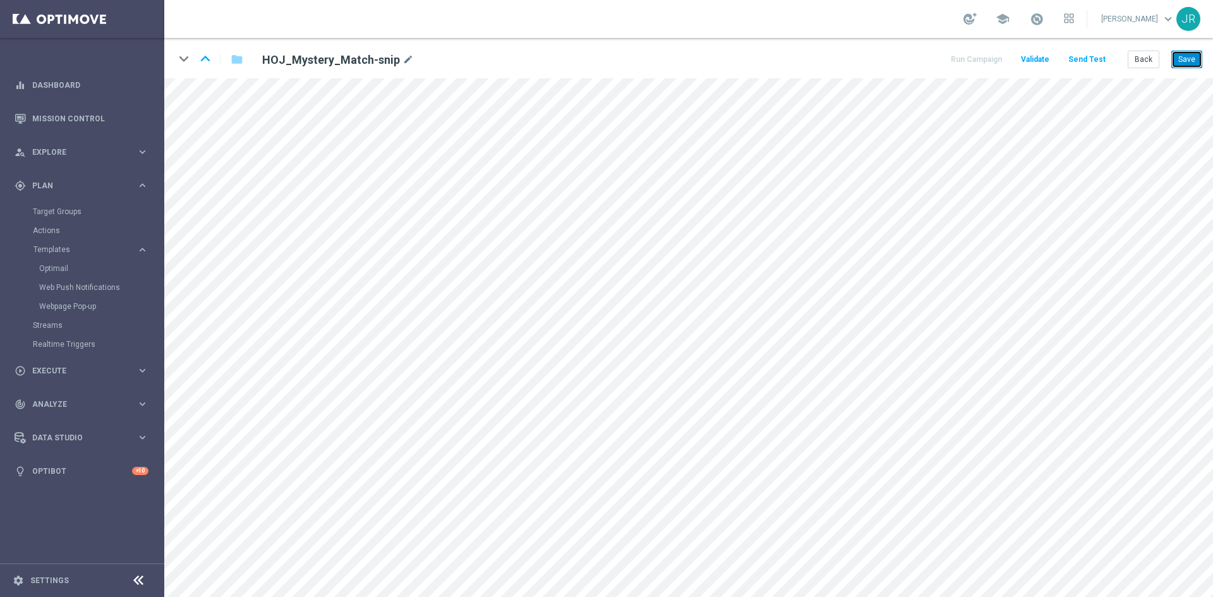
click at [1187, 60] on button "Save" at bounding box center [1187, 60] width 31 height 18
drag, startPoint x: 1189, startPoint y: 60, endPoint x: 1173, endPoint y: 106, distance: 48.2
click at [1190, 59] on button "Save" at bounding box center [1187, 60] width 31 height 18
click at [1091, 63] on button "Send Test" at bounding box center [1087, 59] width 41 height 17
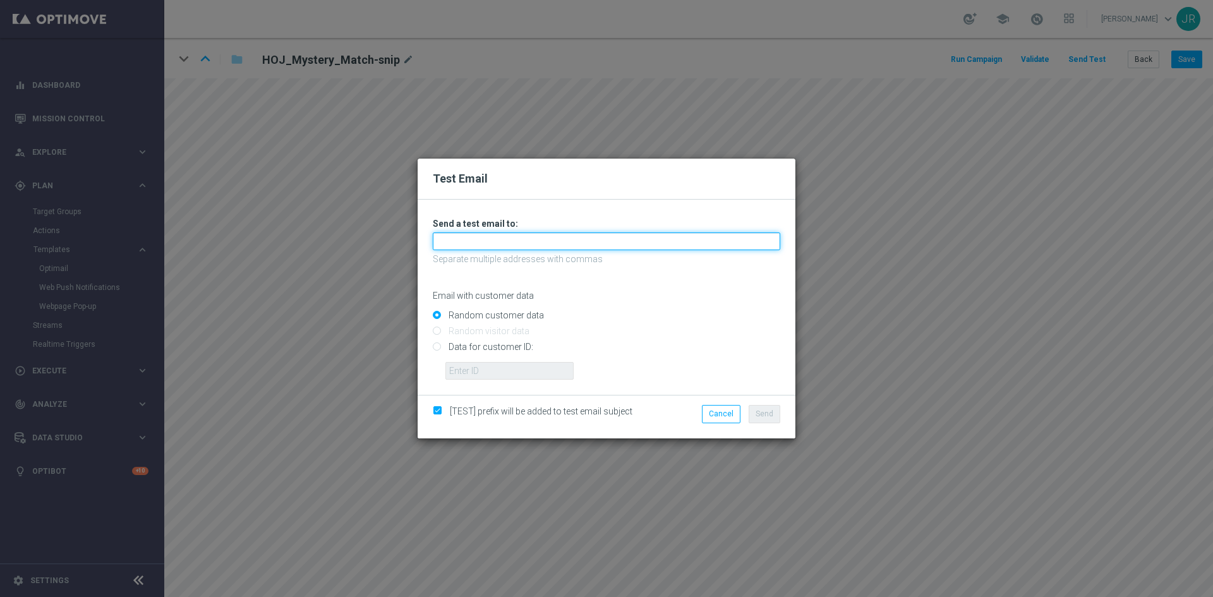
click at [536, 248] on input "text" at bounding box center [607, 242] width 348 height 18
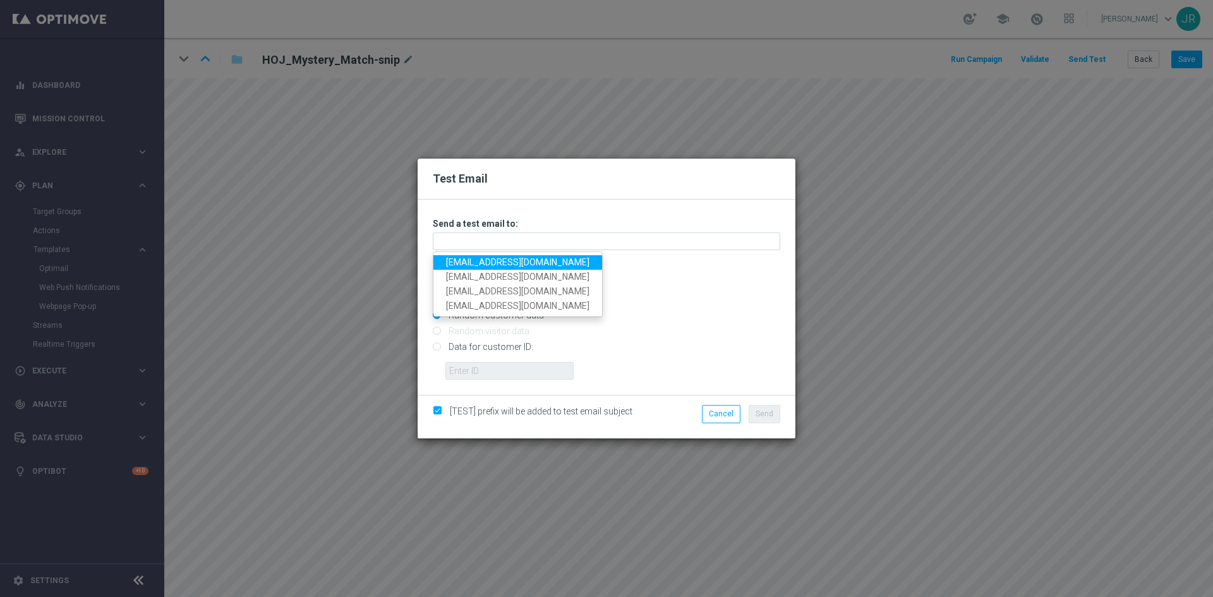
drag, startPoint x: 454, startPoint y: 263, endPoint x: 825, endPoint y: 301, distance: 372.8
click at [454, 262] on link "[EMAIL_ADDRESS][DOMAIN_NAME]" at bounding box center [517, 262] width 169 height 15
type input "[EMAIL_ADDRESS][DOMAIN_NAME]"
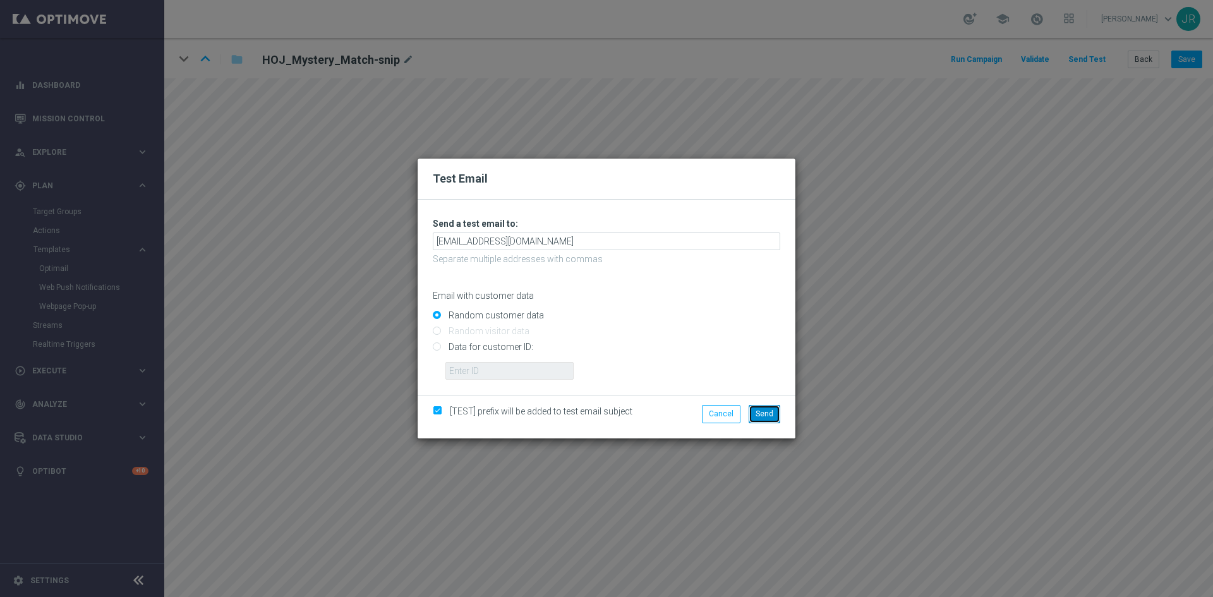
click at [765, 415] on span "Send" at bounding box center [765, 413] width 18 height 9
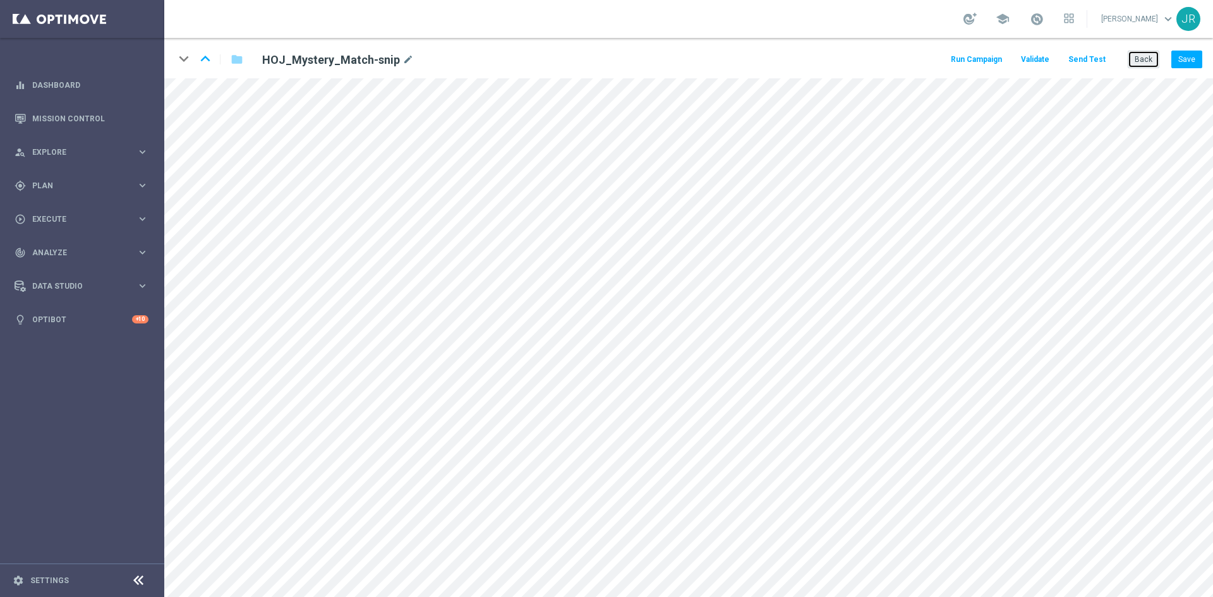
click at [1134, 64] on button "Back" at bounding box center [1144, 60] width 32 height 18
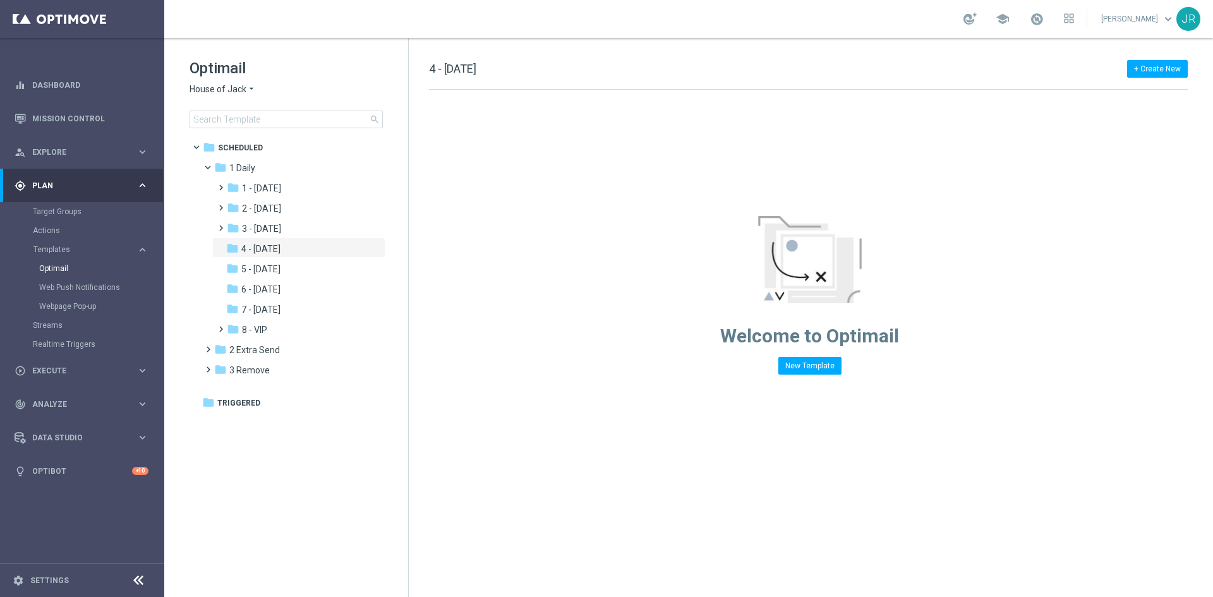
click at [205, 88] on span "House of Jack" at bounding box center [218, 89] width 57 height 12
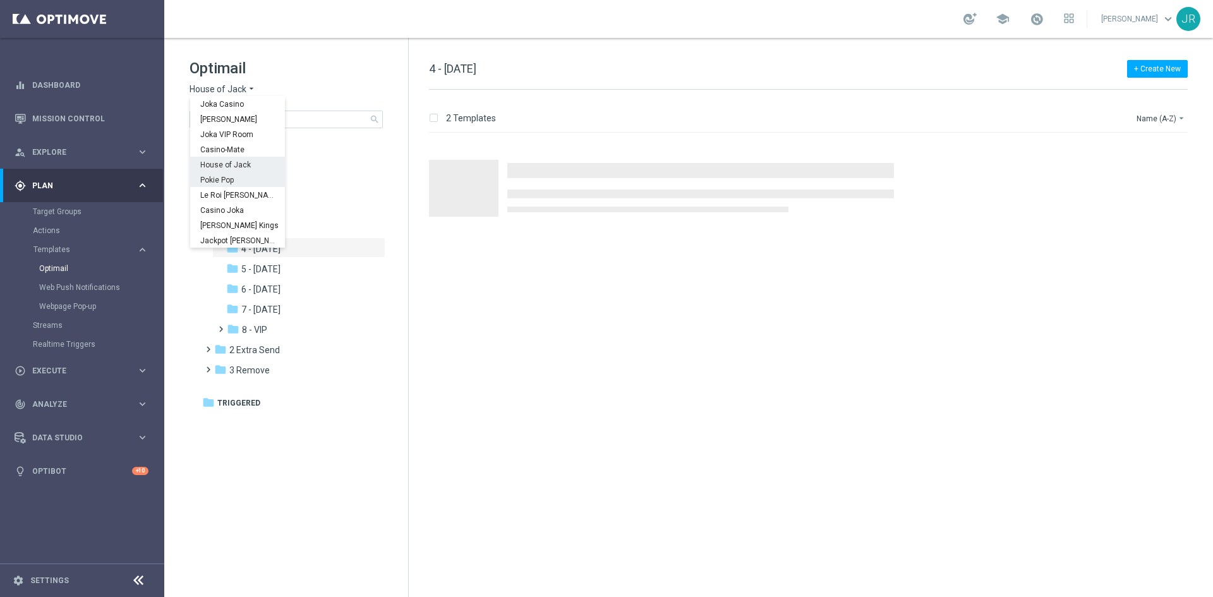
click at [0, 0] on span "Pokie Pop" at bounding box center [0, 0] width 0 height 0
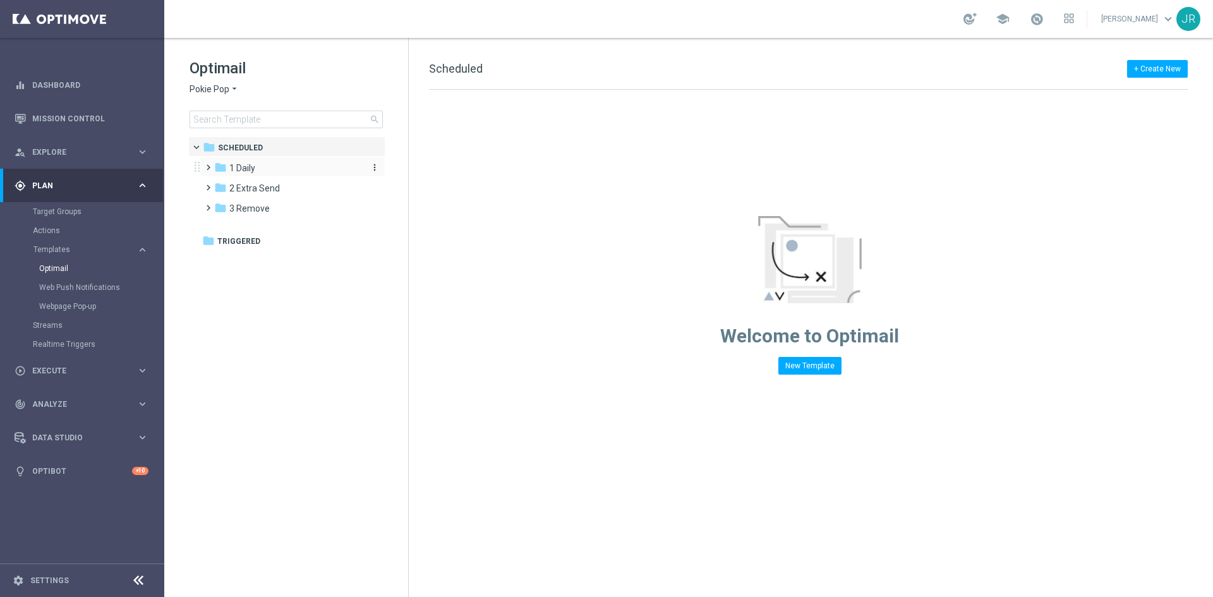
click at [246, 163] on span "1 Daily" at bounding box center [242, 167] width 26 height 11
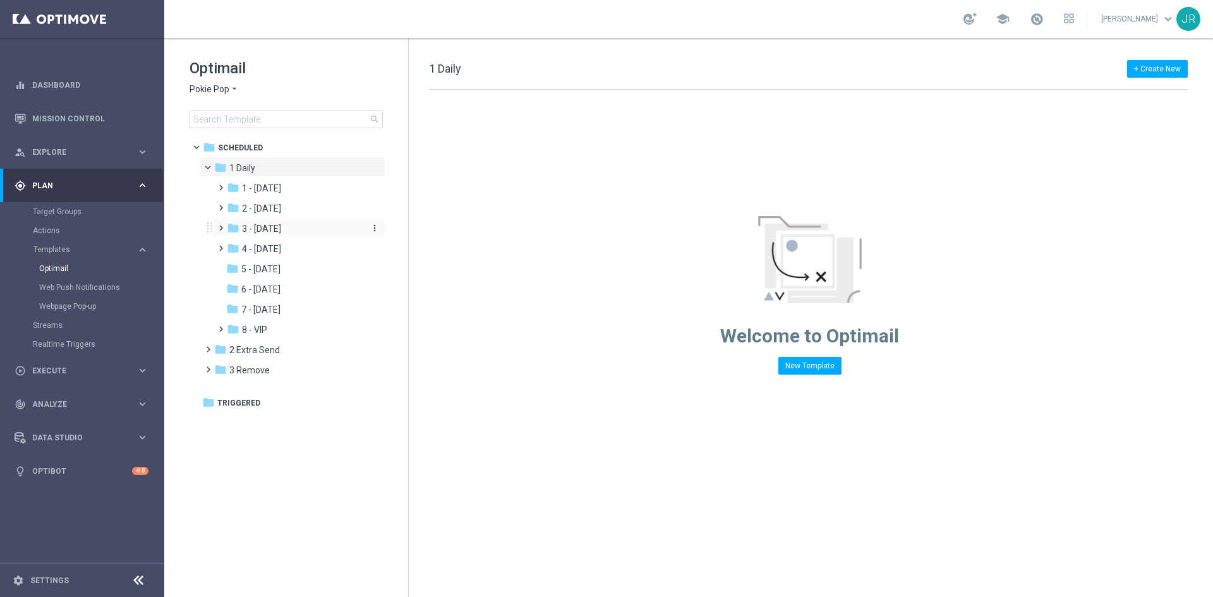
click at [270, 226] on span "3 - Thursday" at bounding box center [261, 228] width 39 height 11
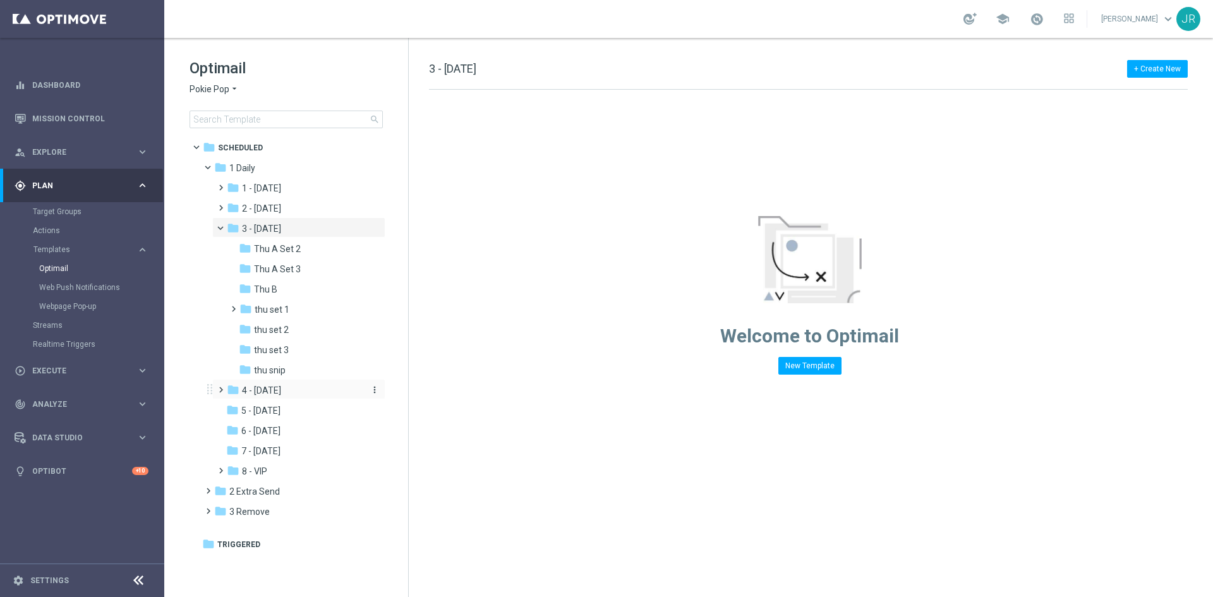
click at [279, 391] on div "folder 4 - Friday" at bounding box center [294, 391] width 135 height 15
click at [267, 512] on span "fri snip" at bounding box center [267, 511] width 27 height 11
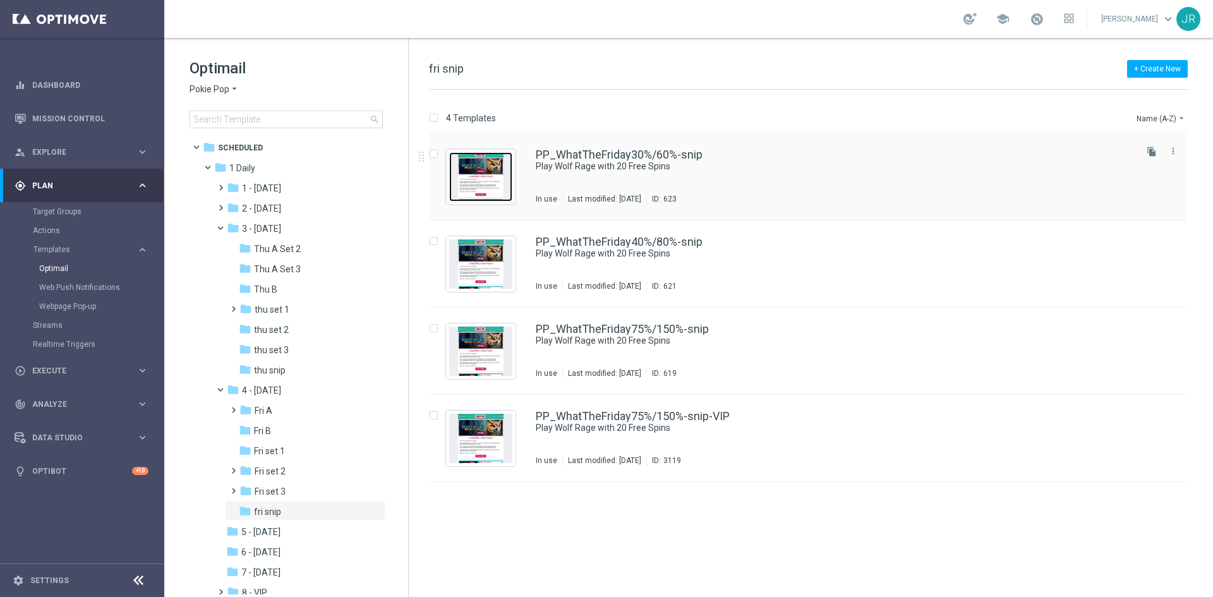
click at [471, 172] on img "Press SPACE to select this row." at bounding box center [480, 176] width 63 height 49
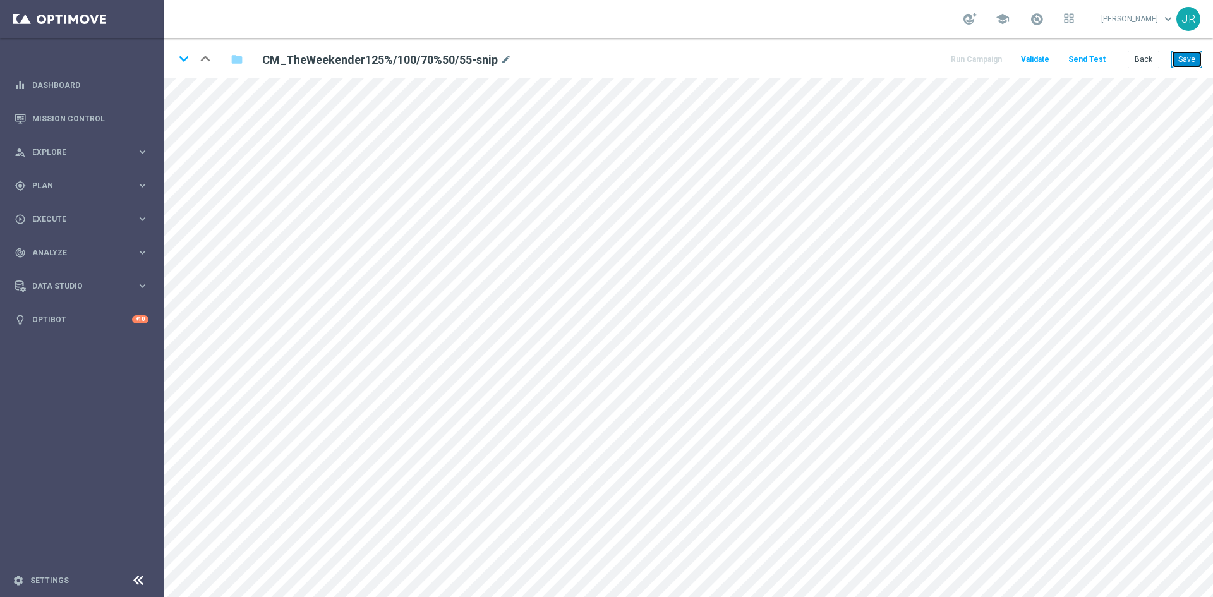
click at [1184, 62] on button "Save" at bounding box center [1187, 60] width 31 height 18
click at [1189, 53] on button "Save" at bounding box center [1187, 60] width 31 height 18
click at [1178, 59] on button "Save" at bounding box center [1187, 60] width 31 height 18
click at [1195, 58] on button "Save" at bounding box center [1187, 60] width 31 height 18
click at [1190, 61] on button "Save" at bounding box center [1187, 60] width 31 height 18
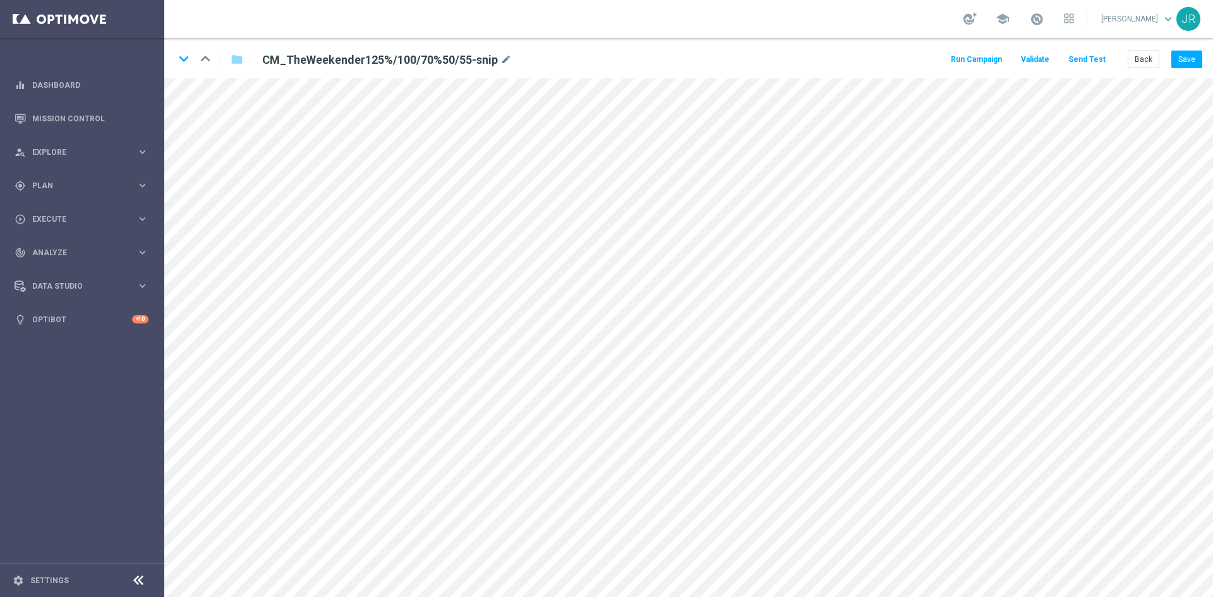
click at [1082, 58] on button "Send Test" at bounding box center [1087, 59] width 41 height 17
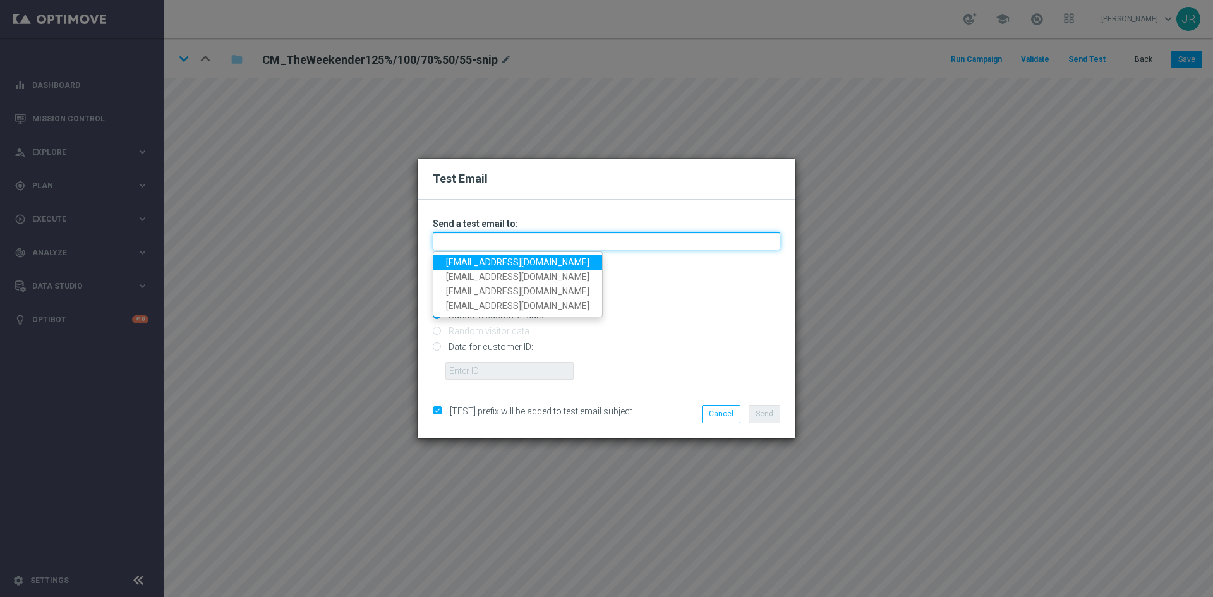
click at [459, 243] on input "text" at bounding box center [607, 242] width 348 height 18
click at [466, 258] on link "[EMAIL_ADDRESS][DOMAIN_NAME]" at bounding box center [517, 262] width 169 height 15
type input "[EMAIL_ADDRESS][DOMAIN_NAME]"
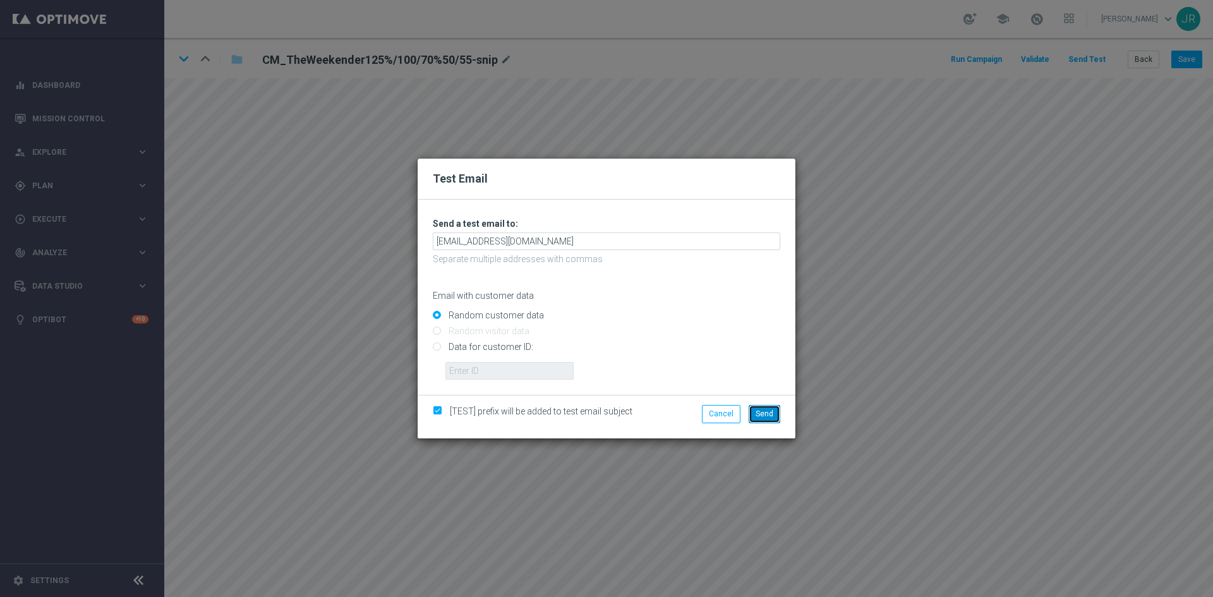
click at [778, 406] on button "Send" at bounding box center [765, 414] width 32 height 18
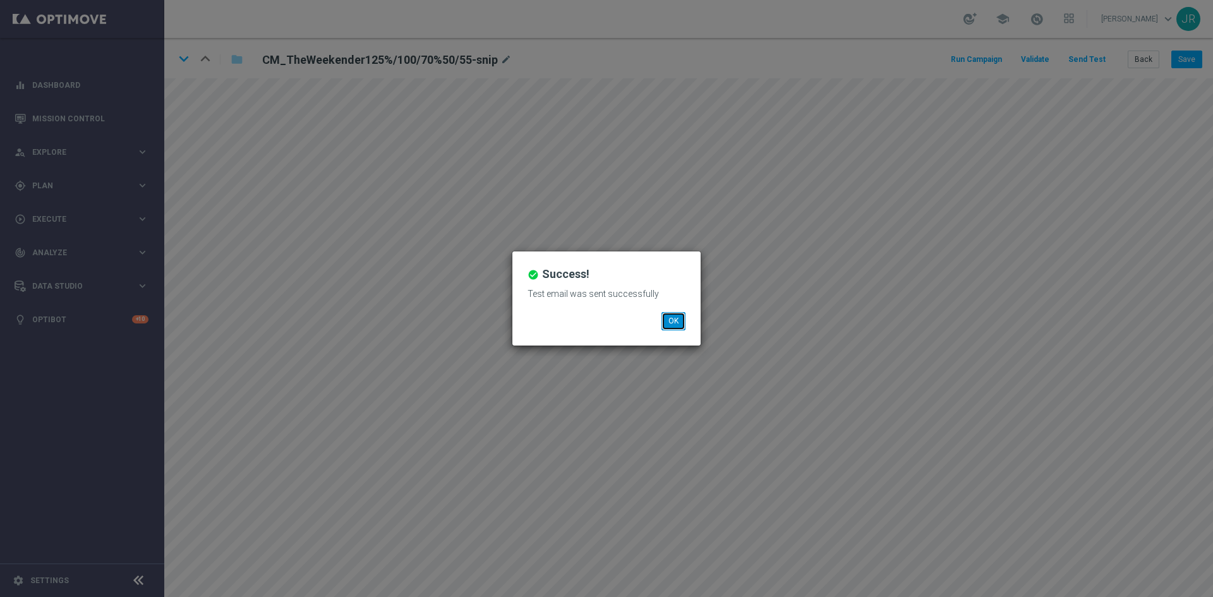
click at [675, 318] on button "OK" at bounding box center [674, 321] width 24 height 18
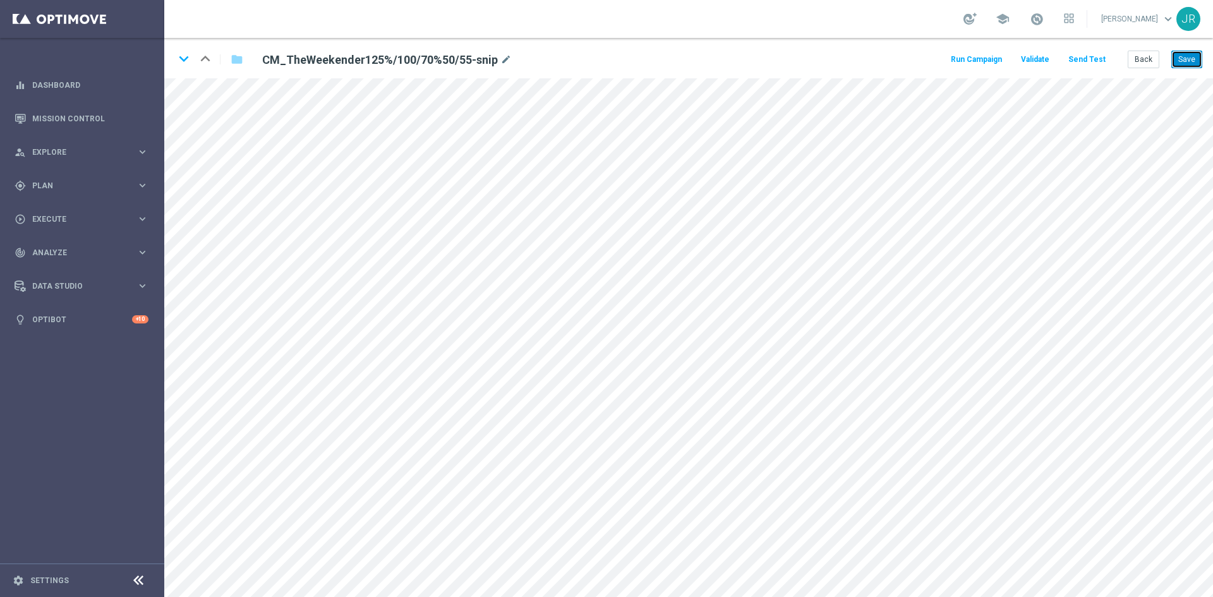
click at [1192, 51] on button "Save" at bounding box center [1187, 60] width 31 height 18
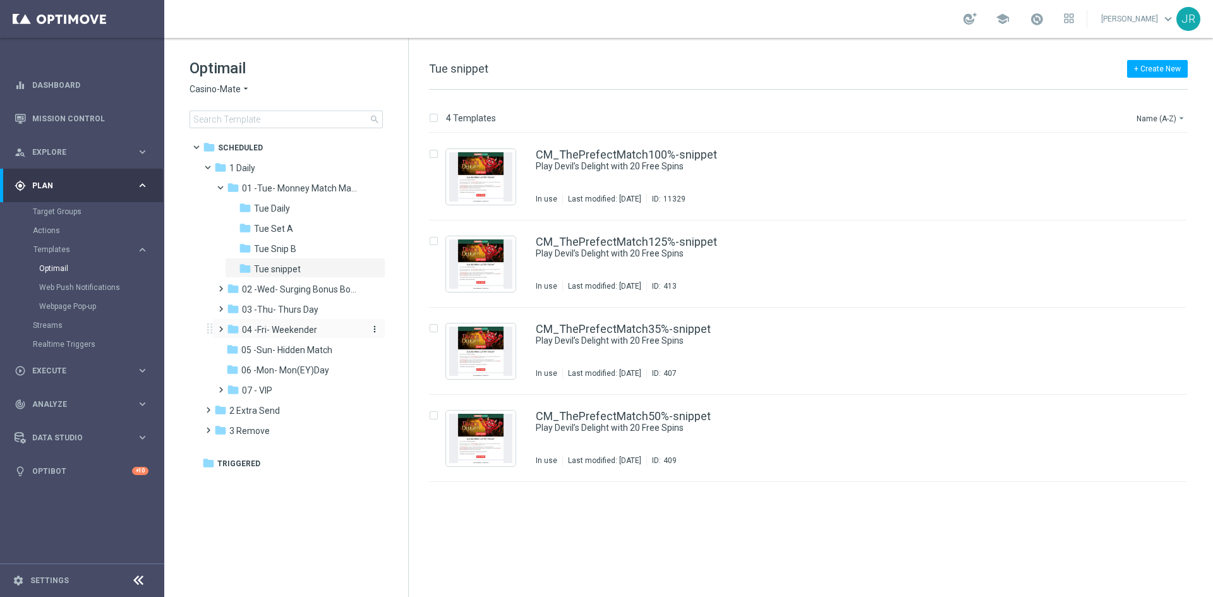
click at [288, 332] on span "04 -Fri- Weekender" at bounding box center [279, 329] width 75 height 11
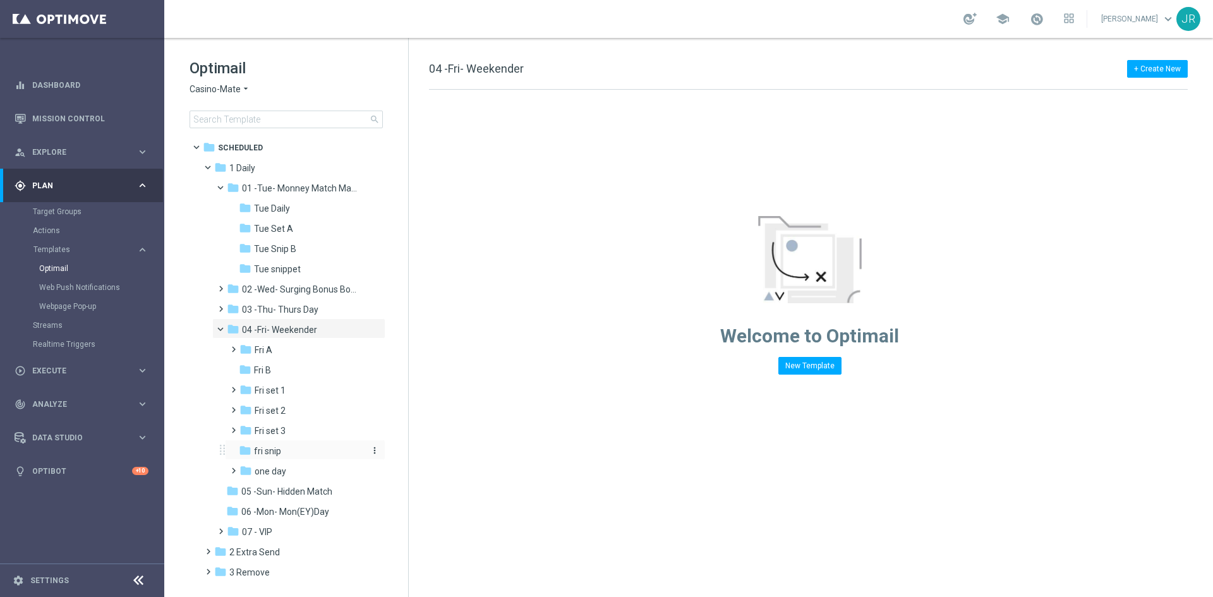
click at [282, 449] on div "folder fri snip" at bounding box center [301, 451] width 124 height 15
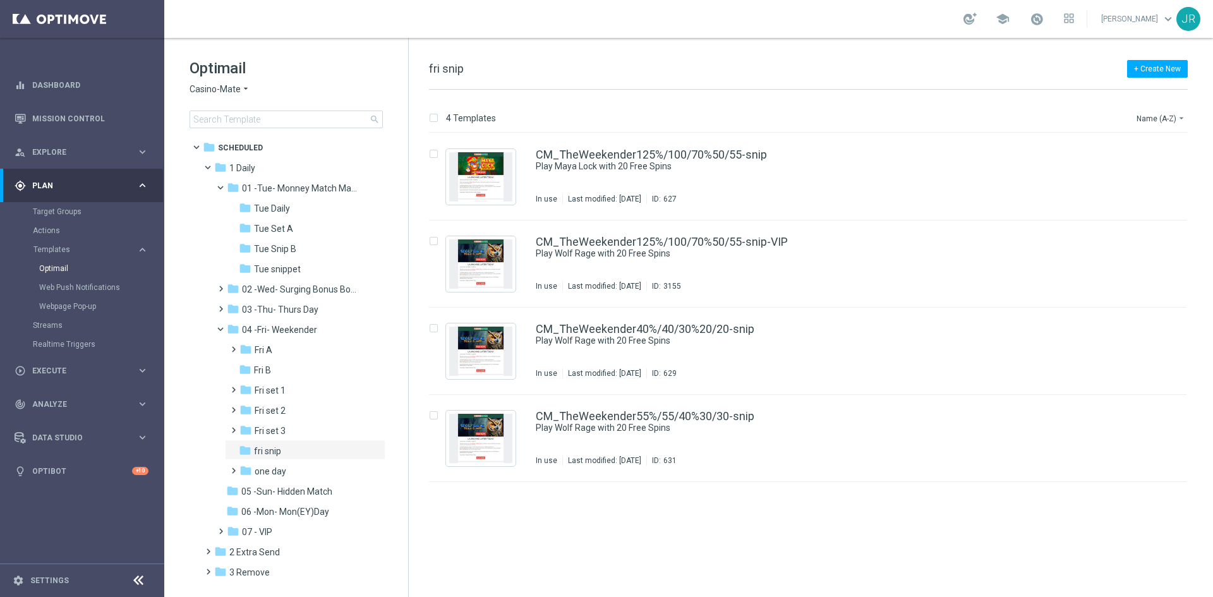
click at [222, 85] on span "Casino-Mate" at bounding box center [215, 89] width 51 height 12
click at [0, 0] on span "Joka VIP Room" at bounding box center [0, 0] width 0 height 0
click at [210, 118] on input at bounding box center [286, 120] width 193 height 18
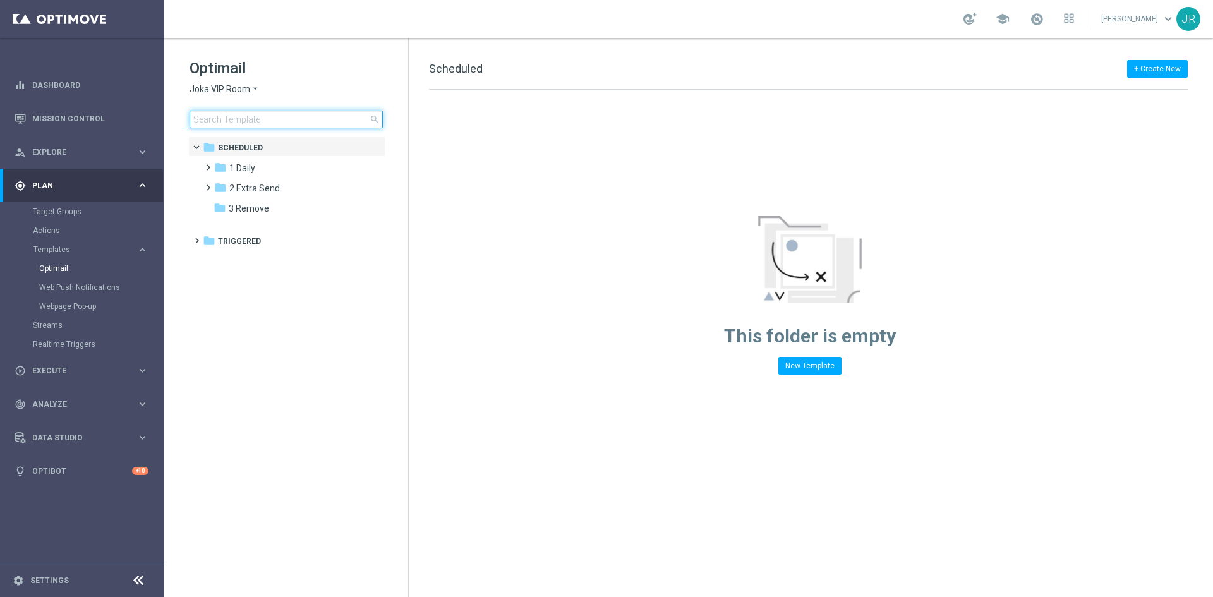
click at [209, 123] on input at bounding box center [286, 120] width 193 height 18
type input "2"
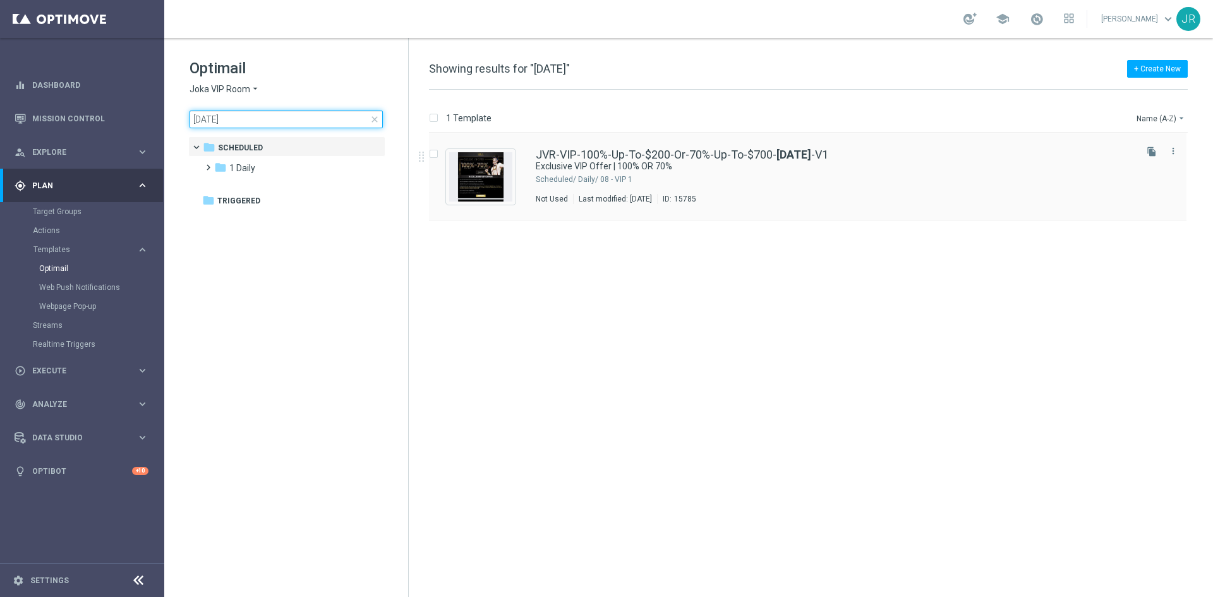
type input "[DATE]"
click at [481, 157] on img "Press SPACE to select this row." at bounding box center [480, 176] width 63 height 49
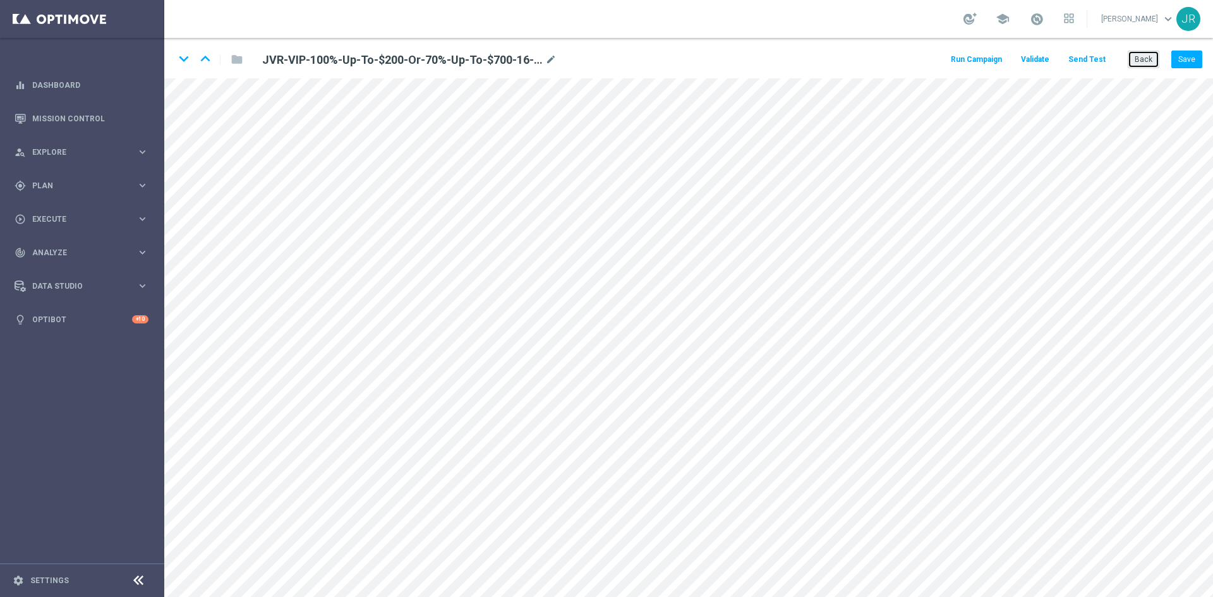
click at [1132, 58] on button "Back" at bounding box center [1144, 60] width 32 height 18
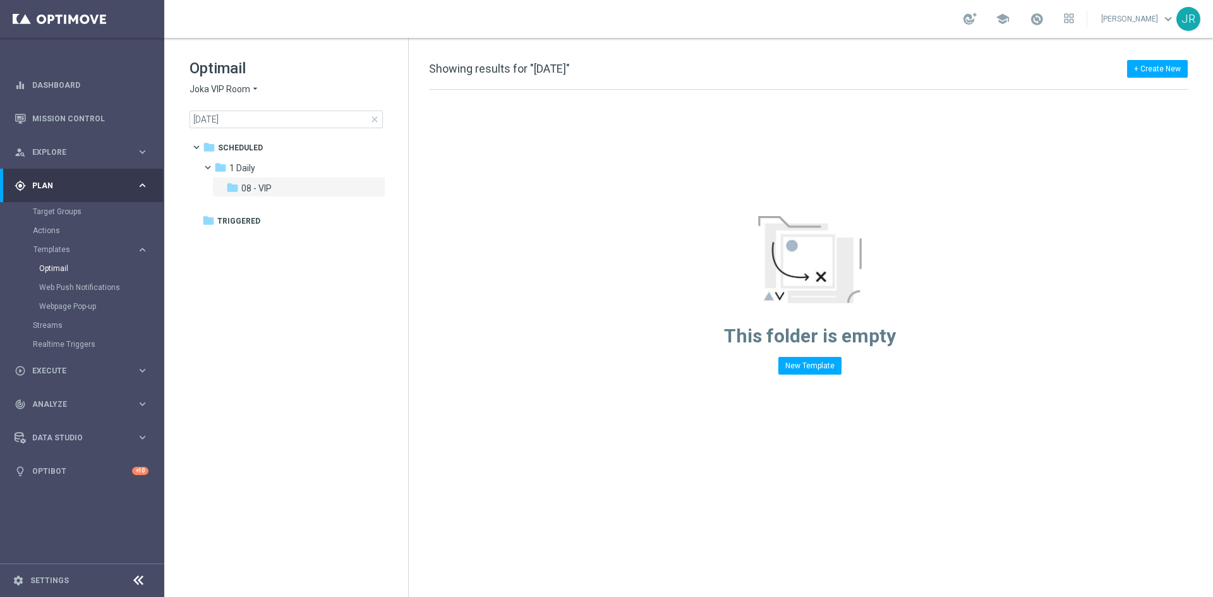
click at [218, 88] on span "Joka VIP Room" at bounding box center [220, 89] width 61 height 12
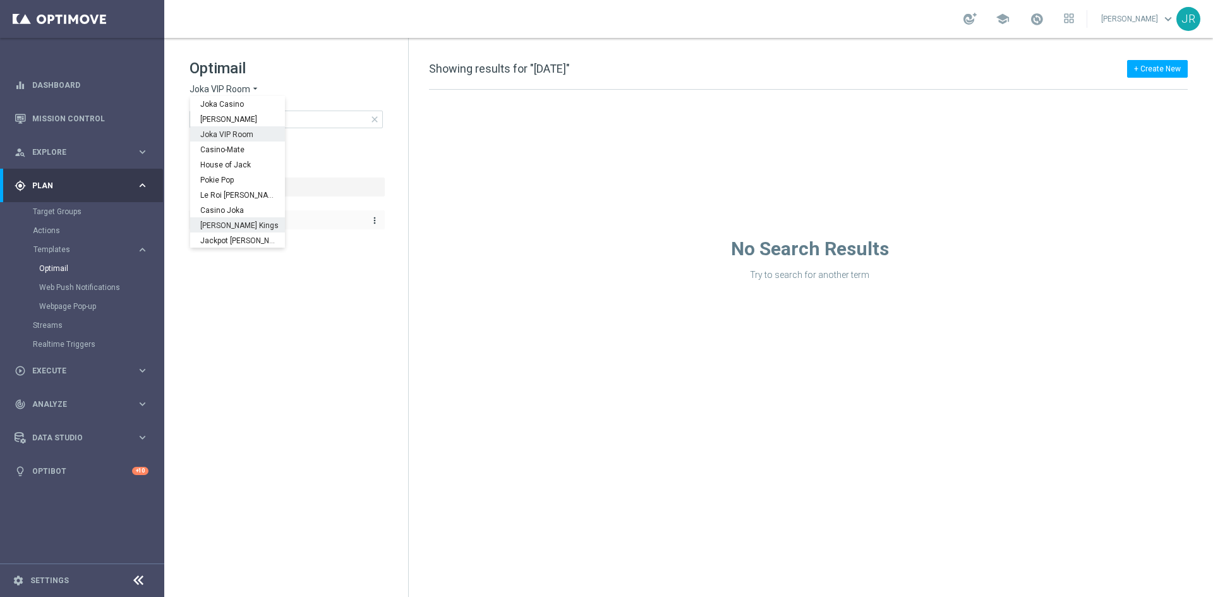
click at [0, 0] on span "[PERSON_NAME] Kings" at bounding box center [0, 0] width 0 height 0
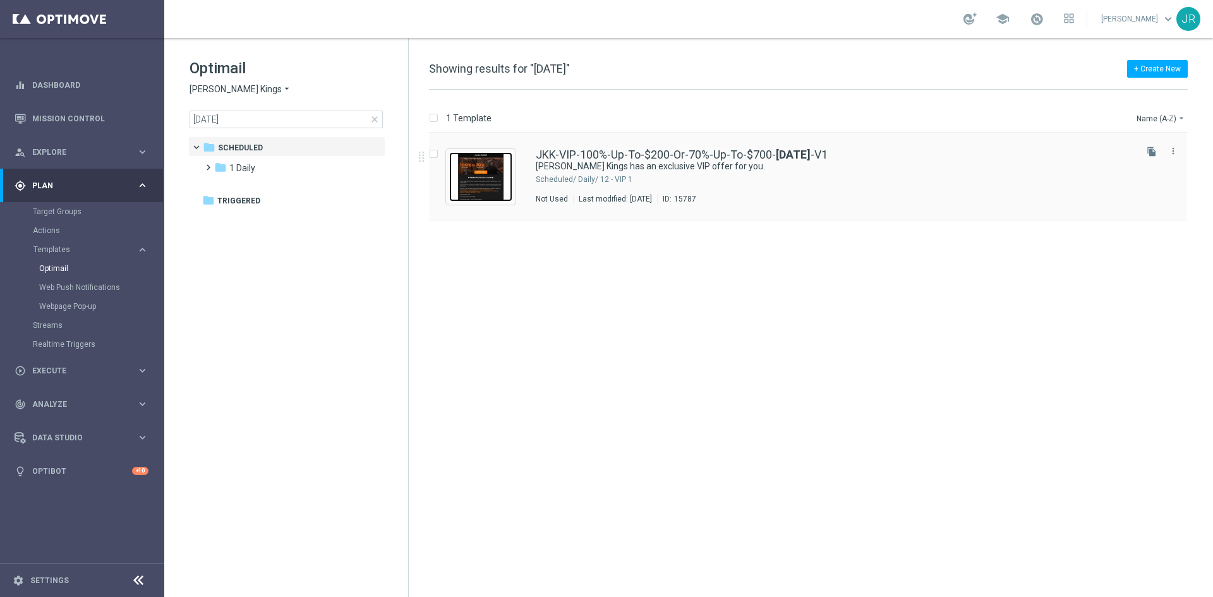
click at [490, 186] on img "Press SPACE to select this row." at bounding box center [480, 176] width 63 height 49
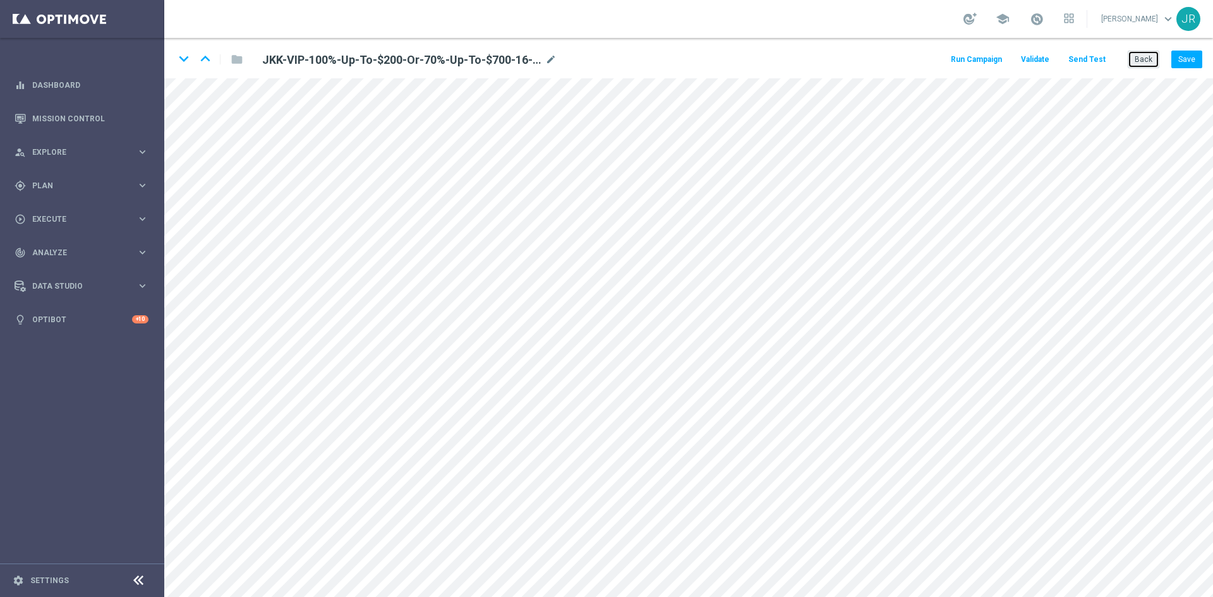
click at [1141, 64] on button "Back" at bounding box center [1144, 60] width 32 height 18
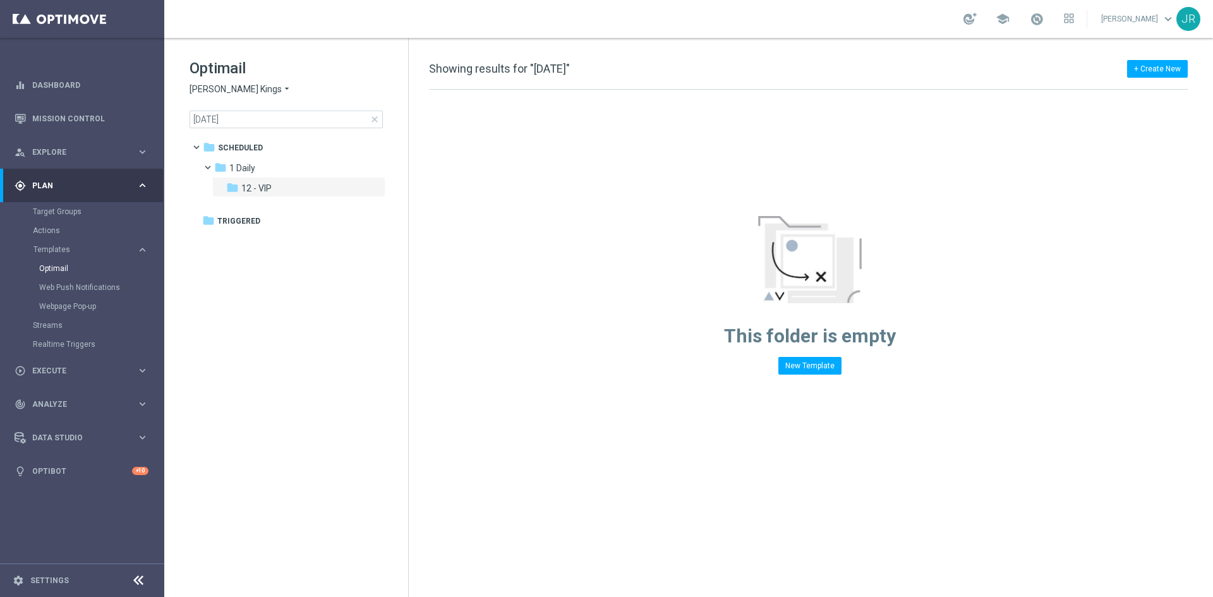
click at [223, 87] on span "[PERSON_NAME] Kings" at bounding box center [236, 89] width 92 height 12
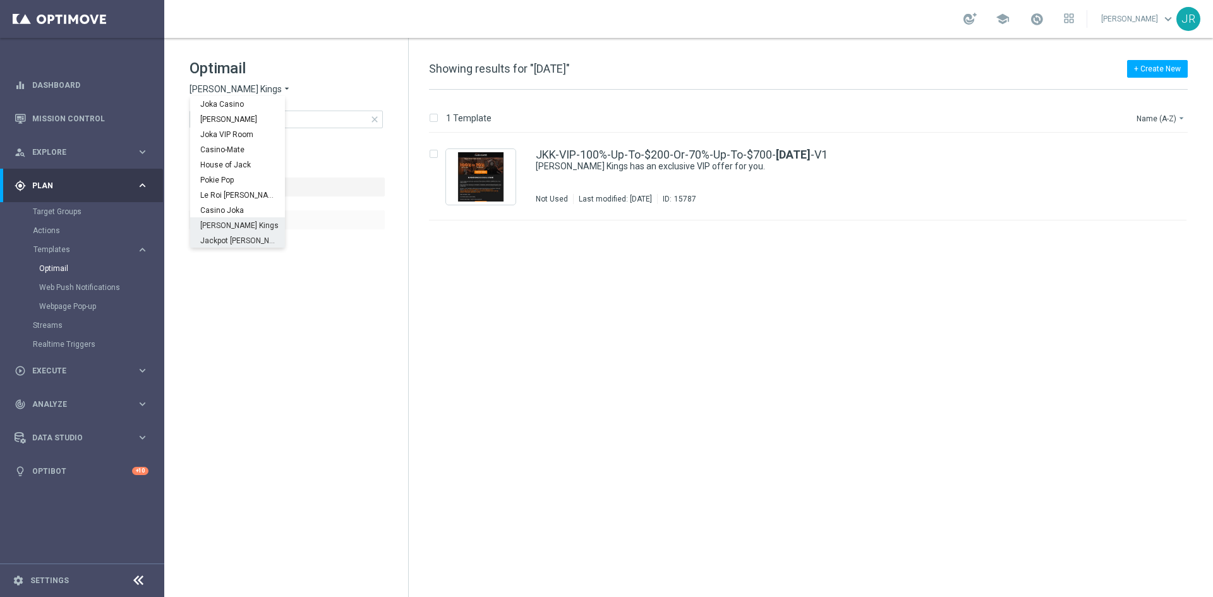
drag, startPoint x: 214, startPoint y: 238, endPoint x: 239, endPoint y: 212, distance: 36.2
click at [212, 233] on div "Jackpot [PERSON_NAME]" at bounding box center [237, 240] width 95 height 15
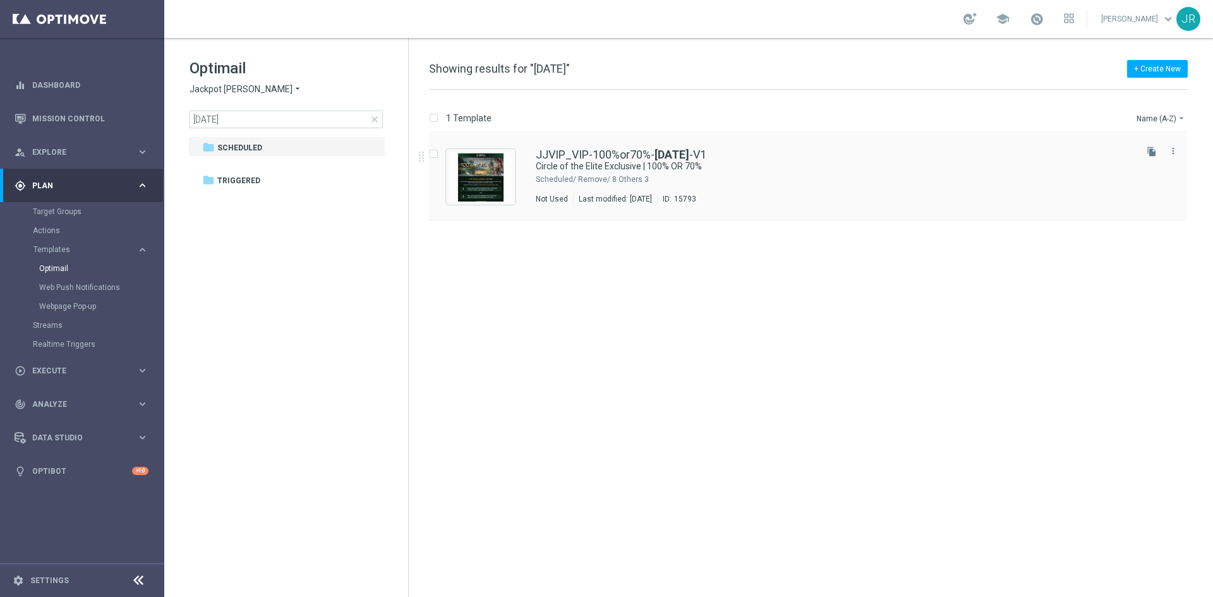
click at [543, 184] on div "Scheduled/" at bounding box center [556, 179] width 40 height 10
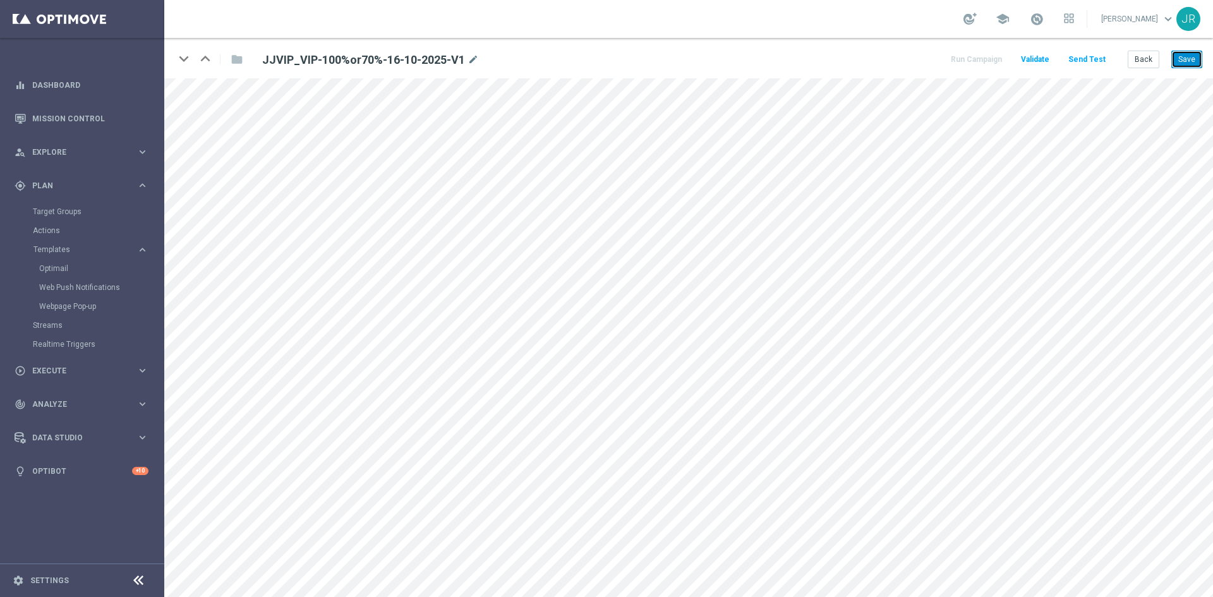
click at [1190, 57] on button "Save" at bounding box center [1187, 60] width 31 height 18
click at [1201, 59] on button "Save" at bounding box center [1187, 60] width 31 height 18
click at [1156, 64] on button "Back" at bounding box center [1144, 60] width 32 height 18
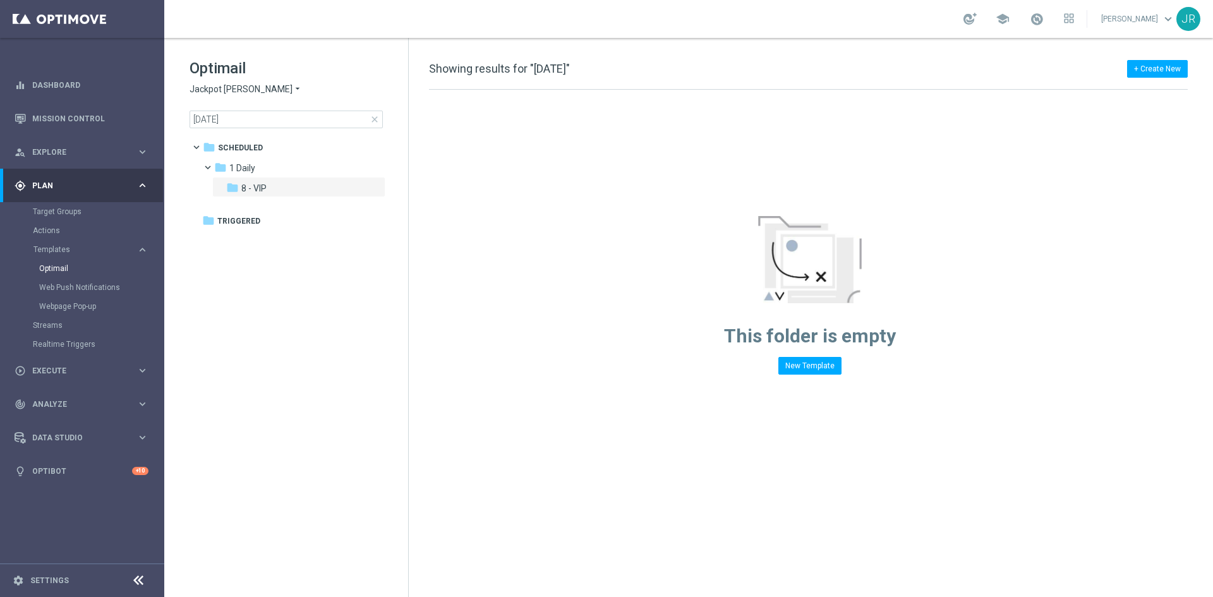
click at [201, 85] on span "Jackpot [PERSON_NAME]" at bounding box center [241, 89] width 103 height 12
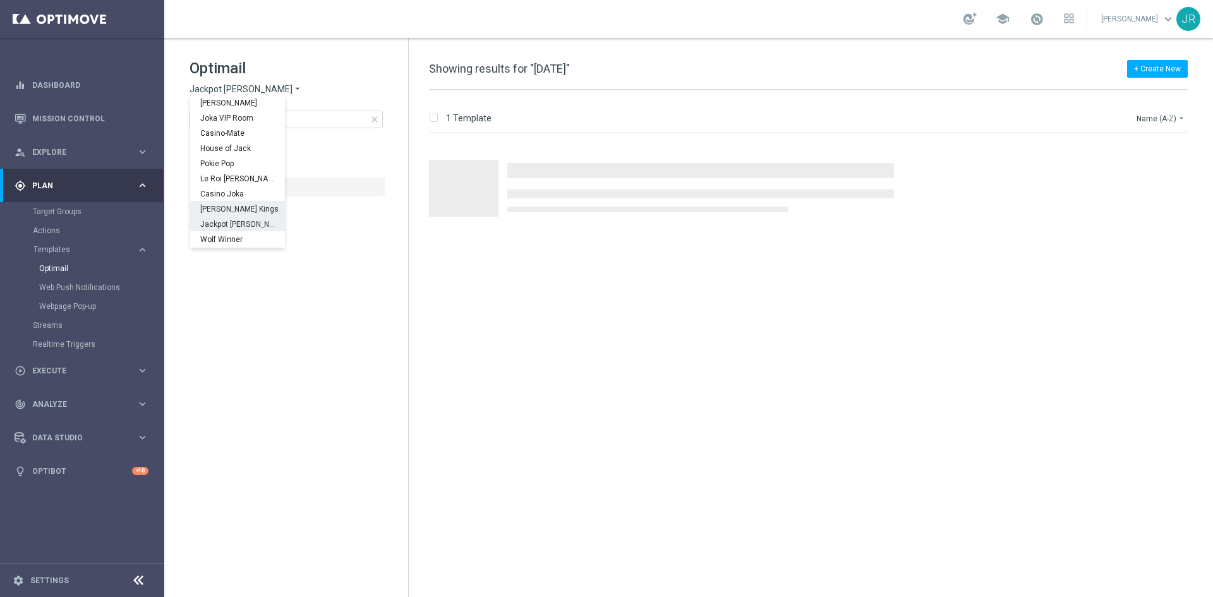
scroll to position [45, 0]
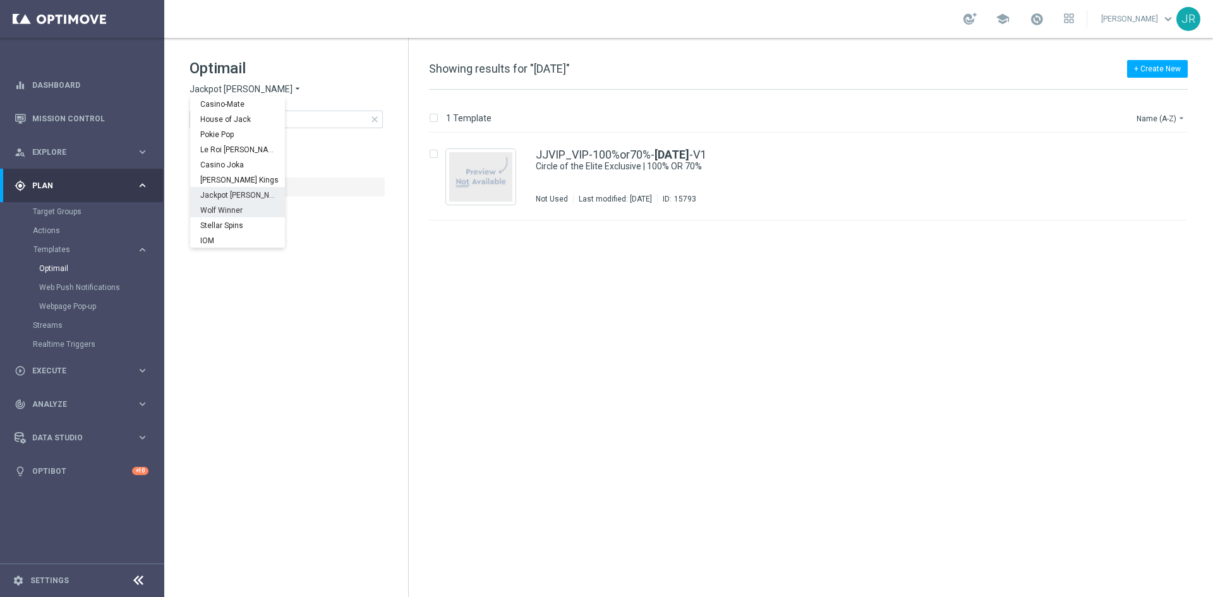
click at [0, 0] on span "Wolf Winner" at bounding box center [0, 0] width 0 height 0
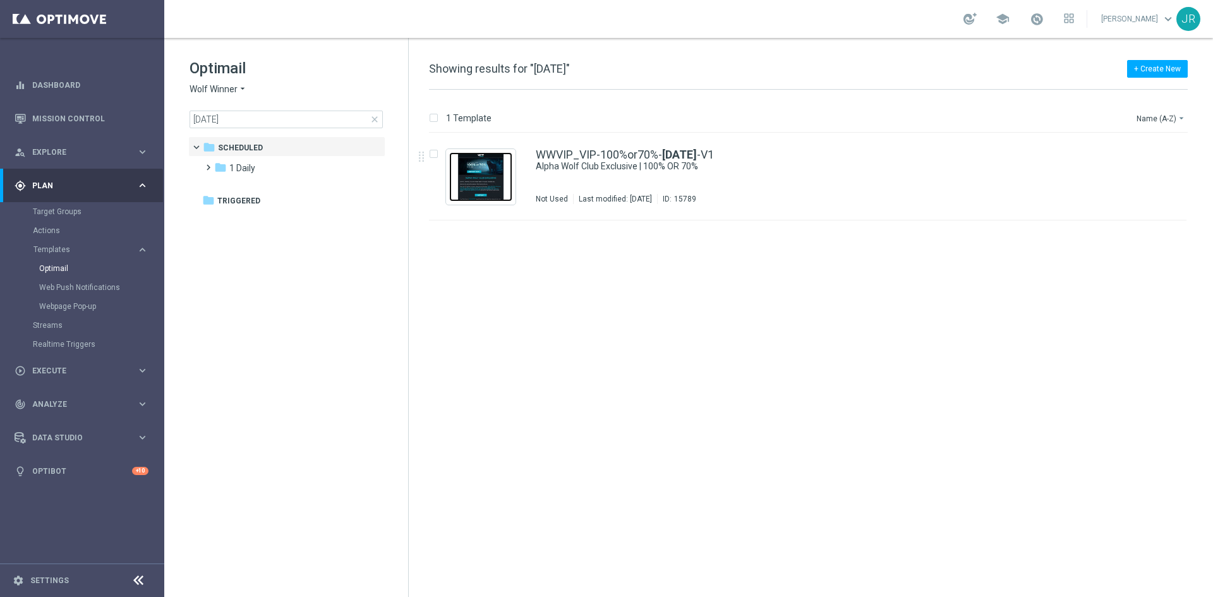
drag, startPoint x: 467, startPoint y: 195, endPoint x: 471, endPoint y: 185, distance: 11.4
click at [467, 195] on img "Press SPACE to select this row." at bounding box center [480, 176] width 63 height 49
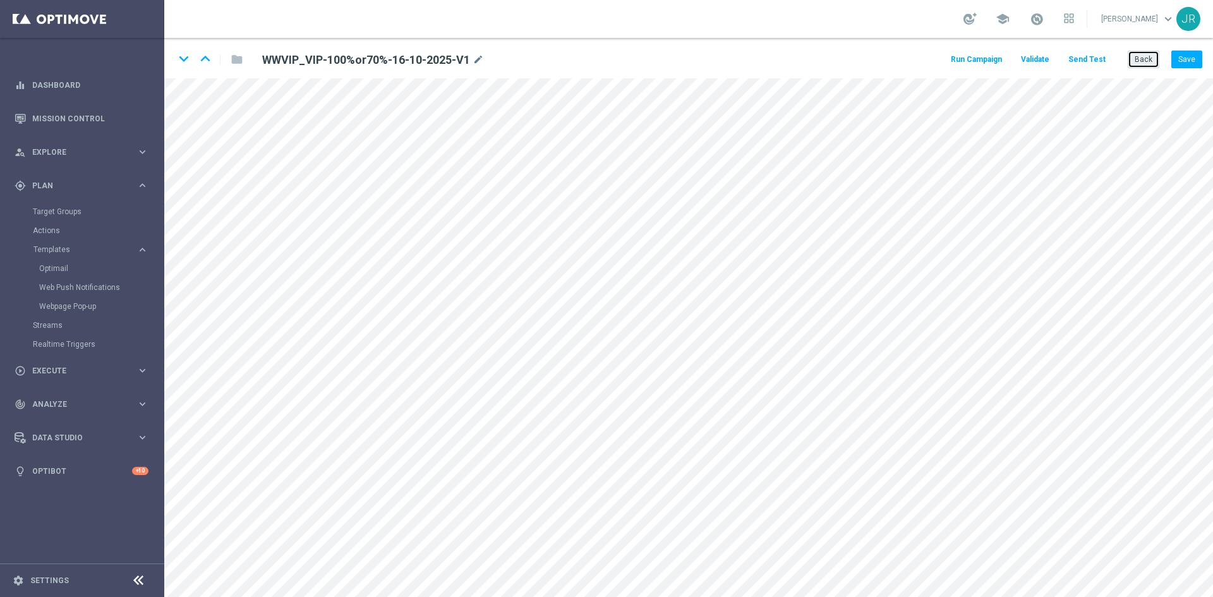
click at [1129, 58] on button "Back" at bounding box center [1144, 60] width 32 height 18
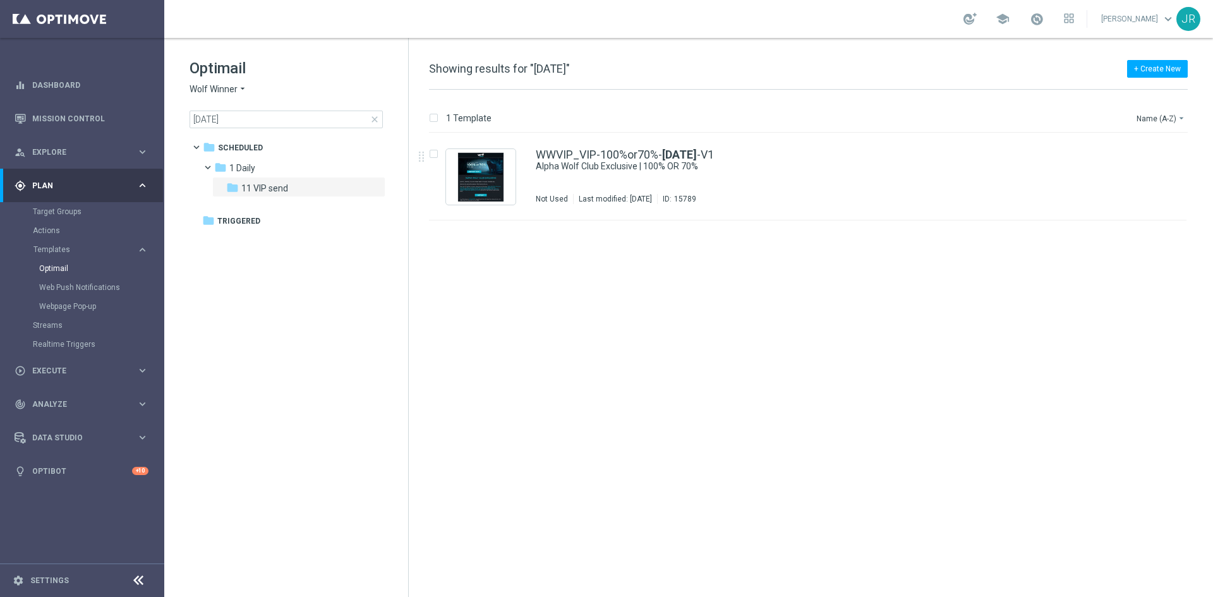
click at [215, 95] on span "Wolf Winner" at bounding box center [214, 89] width 48 height 12
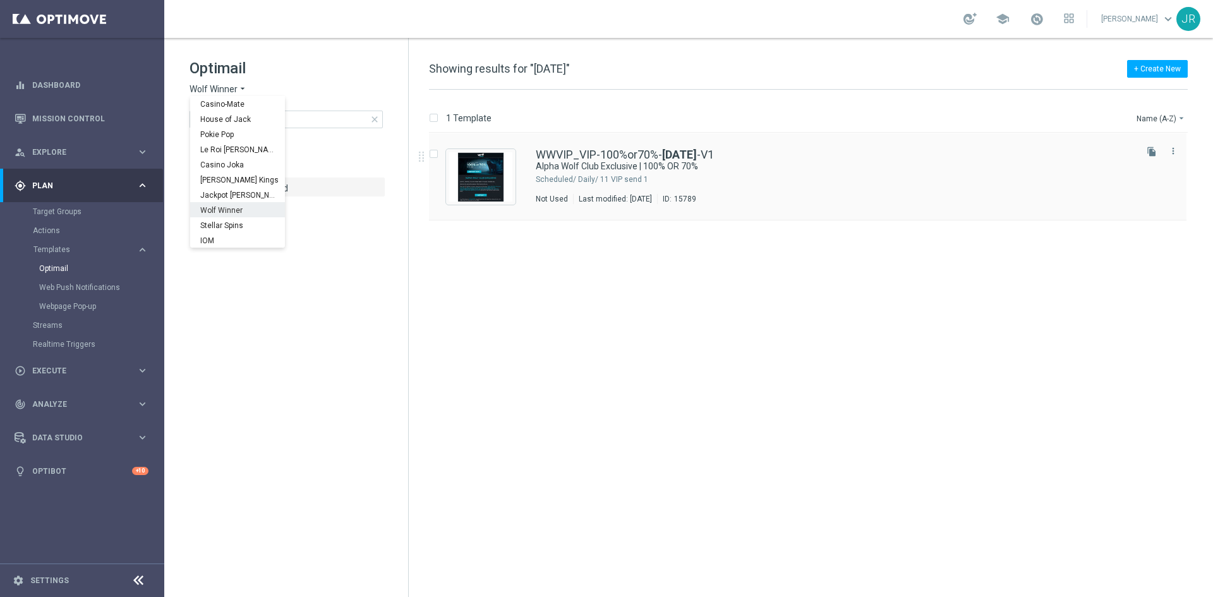
drag, startPoint x: 217, startPoint y: 212, endPoint x: 485, endPoint y: 215, distance: 267.3
click at [0, 0] on span "Wolf Winner" at bounding box center [0, 0] width 0 height 0
click at [591, 182] on div "1 Daily/ 11 VIP send" at bounding box center [855, 179] width 555 height 10
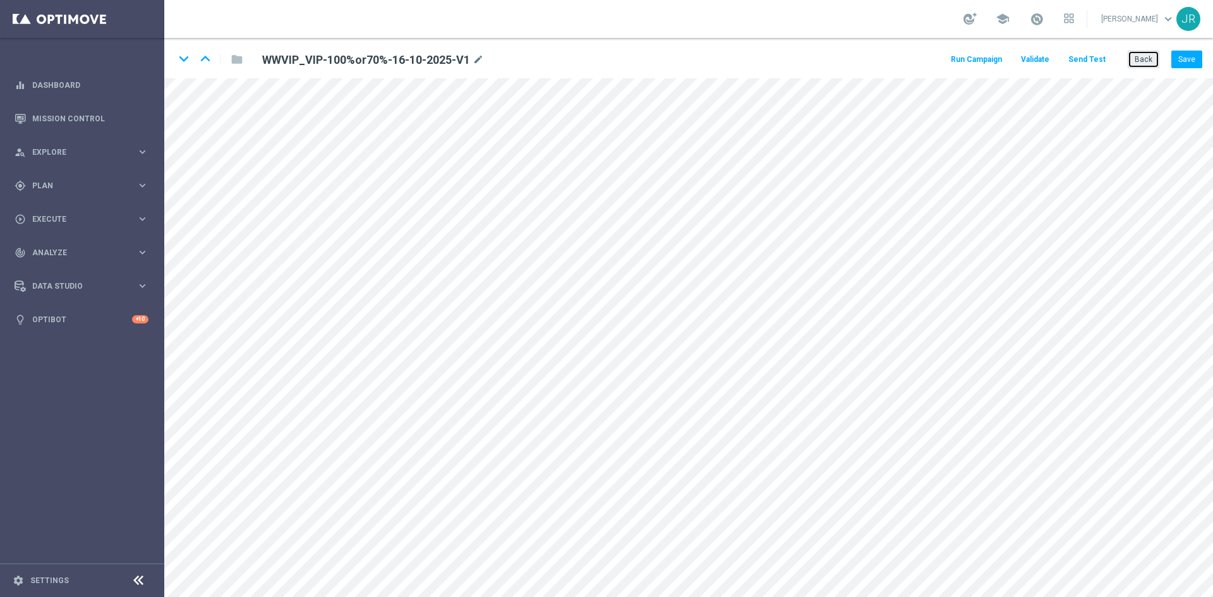
drag, startPoint x: 1141, startPoint y: 54, endPoint x: 1098, endPoint y: 54, distance: 43.0
click at [1141, 54] on button "Back" at bounding box center [1144, 60] width 32 height 18
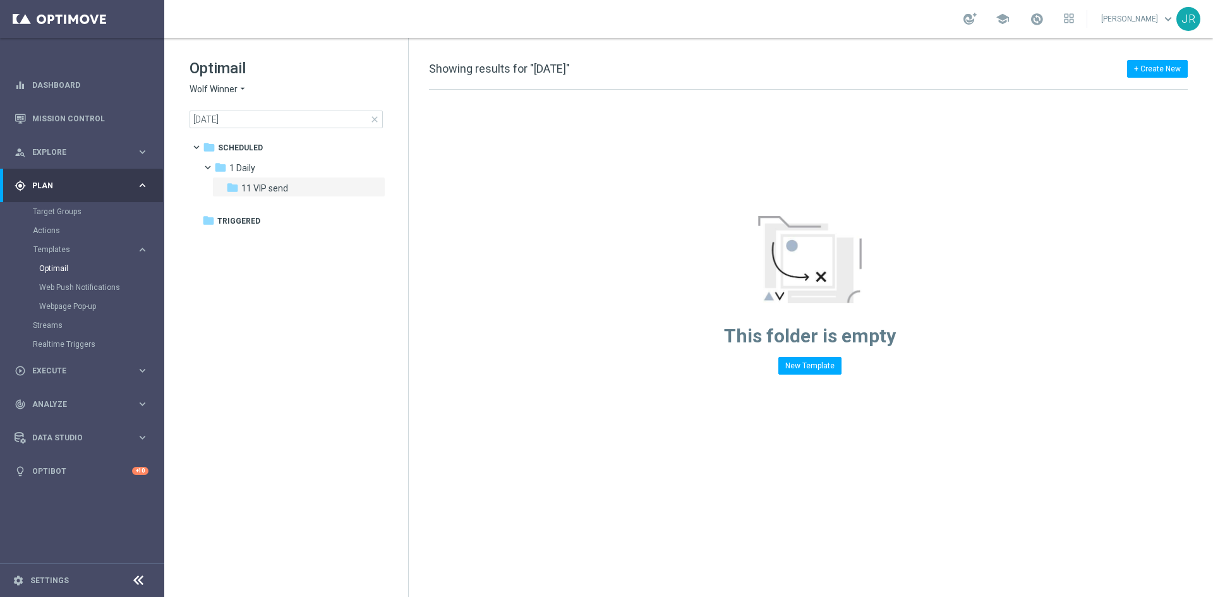
click at [226, 88] on span "Wolf Winner" at bounding box center [214, 89] width 48 height 12
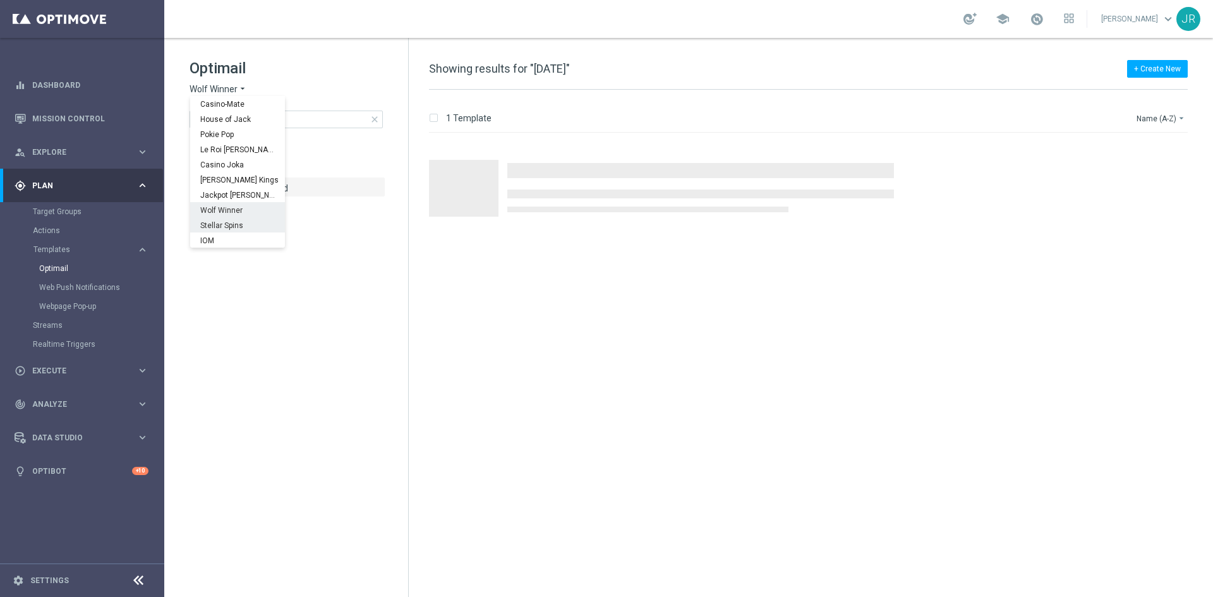
click at [0, 0] on span "Stellar Spins" at bounding box center [0, 0] width 0 height 0
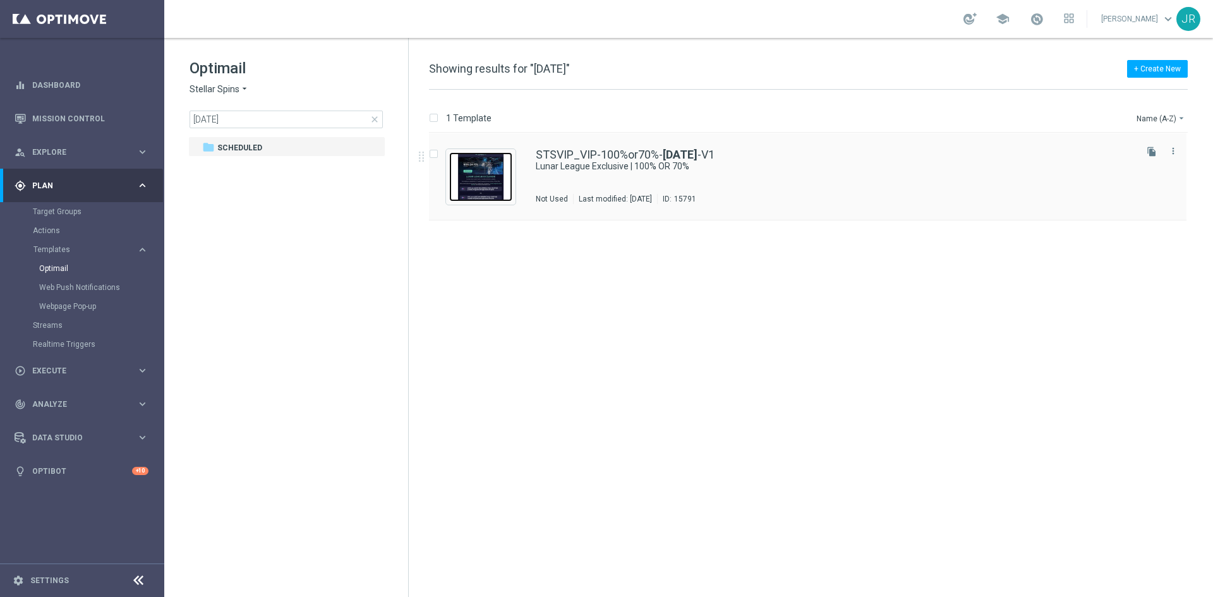
click at [458, 179] on img "Press SPACE to select this row." at bounding box center [480, 176] width 63 height 49
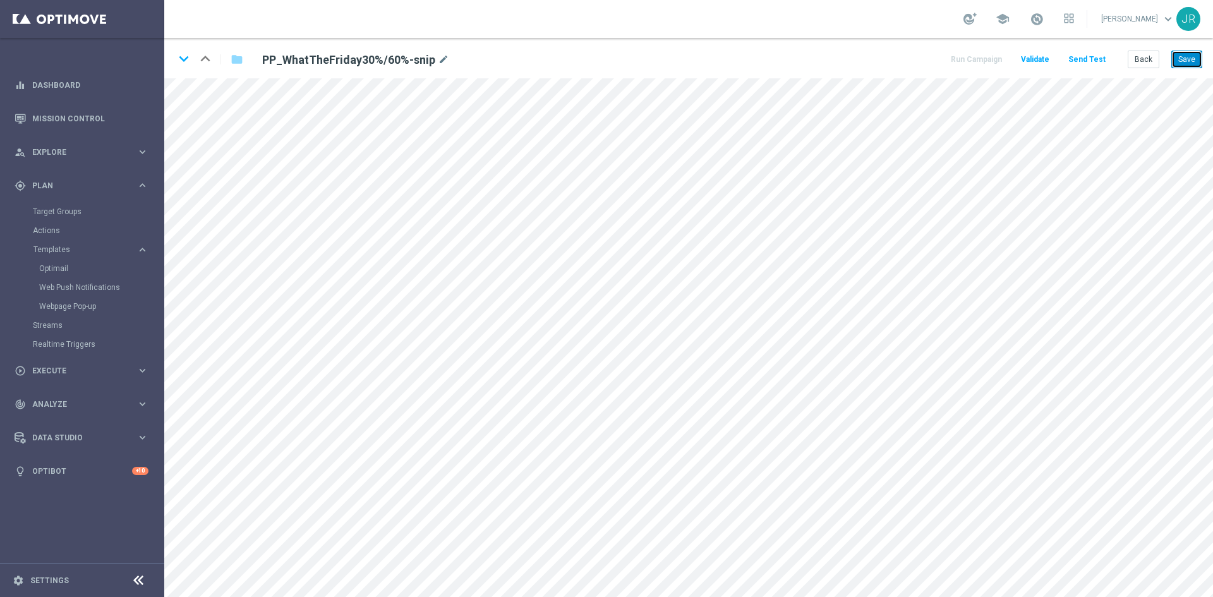
drag, startPoint x: 1186, startPoint y: 63, endPoint x: 1189, endPoint y: 74, distance: 11.2
click at [1187, 63] on button "Save" at bounding box center [1187, 60] width 31 height 18
drag, startPoint x: 1189, startPoint y: 54, endPoint x: 1202, endPoint y: 67, distance: 18.8
click at [1190, 54] on button "Save" at bounding box center [1187, 60] width 31 height 18
click at [1192, 48] on div "keyboard_arrow_down keyboard_arrow_up folder PP_WhatTheFriday30%/60%-snip mode_…" at bounding box center [688, 58] width 1049 height 40
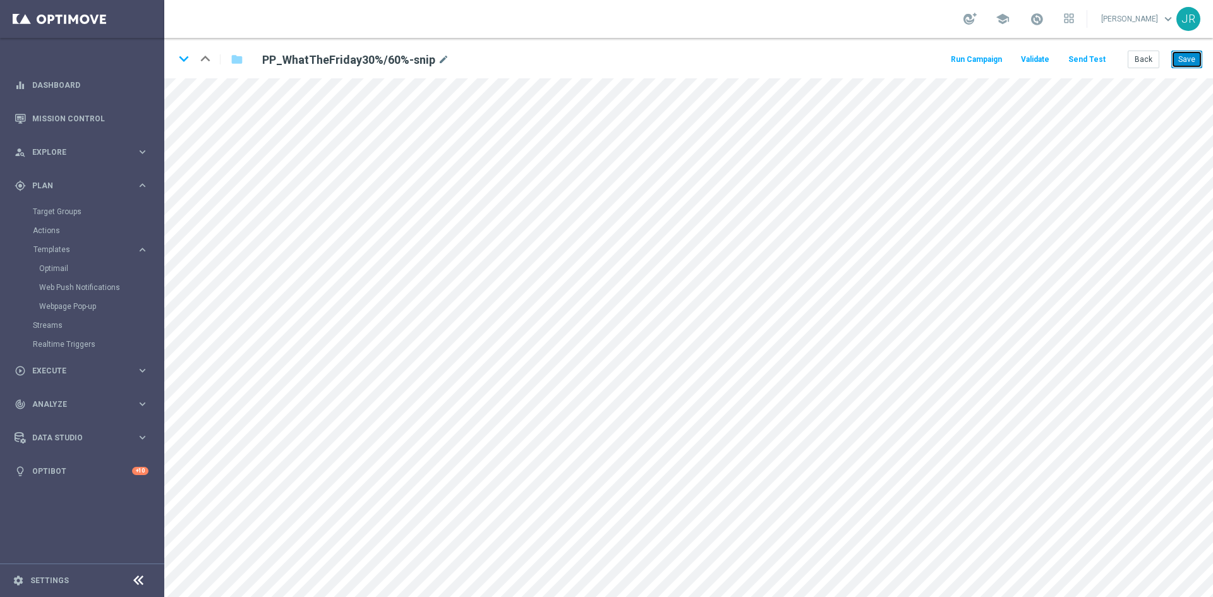
click at [1193, 55] on button "Save" at bounding box center [1187, 60] width 31 height 18
click at [1083, 57] on button "Send Test" at bounding box center [1087, 59] width 41 height 17
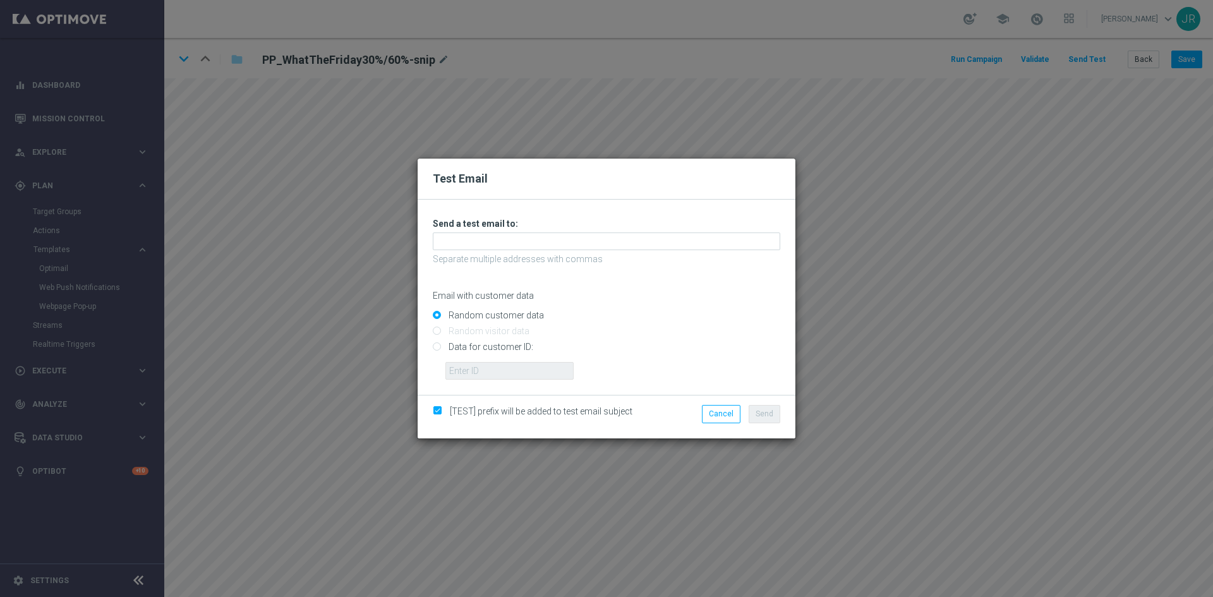
click at [449, 231] on div "Unable to send test email. If this problem persists, contact your CSM for assis…" at bounding box center [607, 299] width 348 height 162
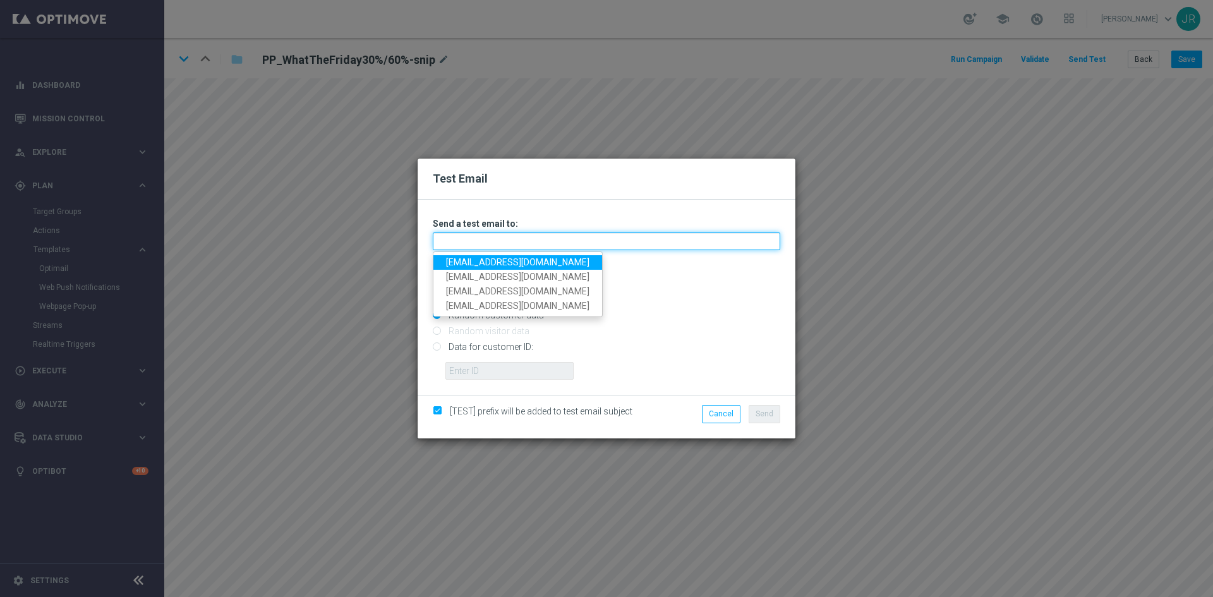
drag, startPoint x: 448, startPoint y: 243, endPoint x: 451, endPoint y: 249, distance: 6.5
click at [448, 243] on input "text" at bounding box center [607, 242] width 348 height 18
click at [454, 260] on link "[EMAIL_ADDRESS][DOMAIN_NAME]" at bounding box center [517, 262] width 169 height 15
type input "[EMAIL_ADDRESS][DOMAIN_NAME]"
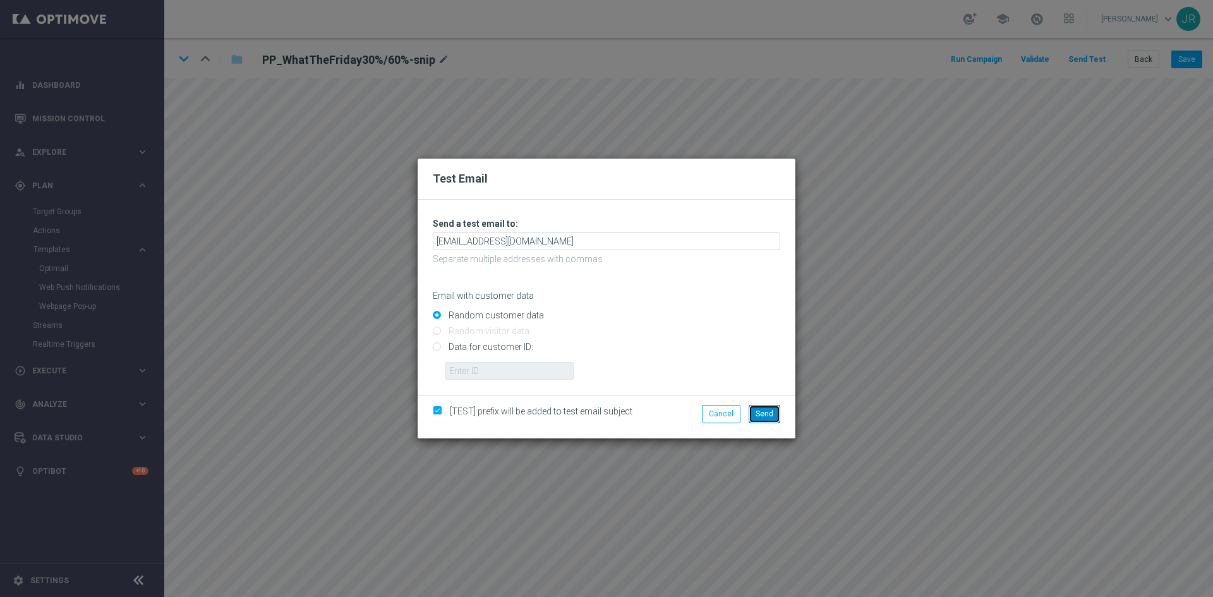
click at [772, 416] on span "Send" at bounding box center [765, 413] width 18 height 9
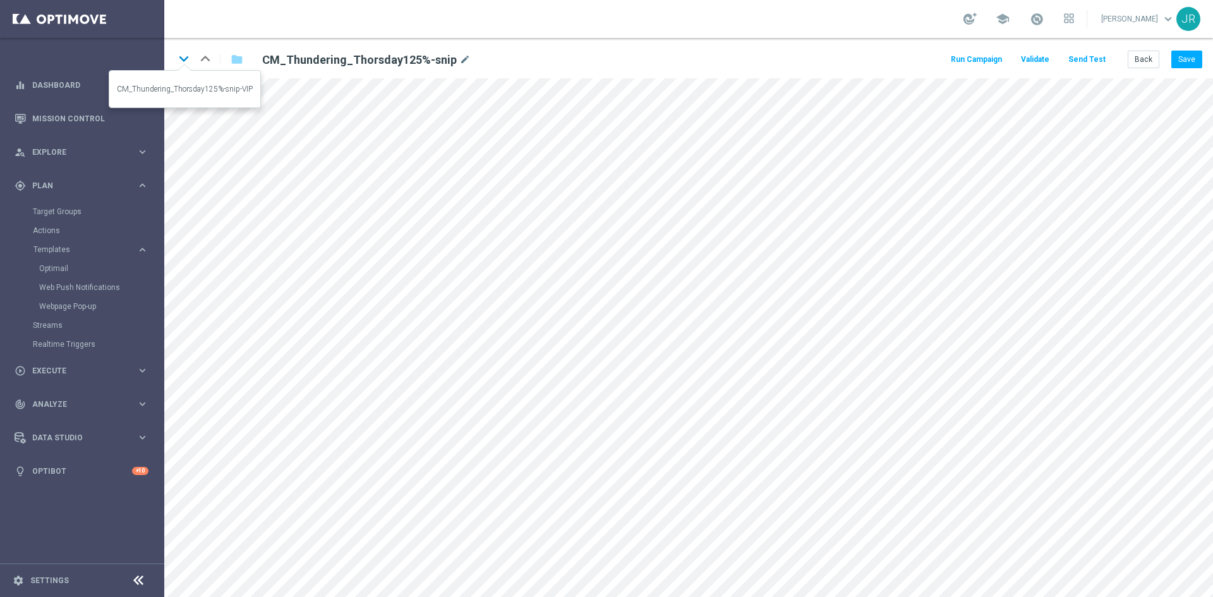
click at [181, 56] on icon "keyboard_arrow_down" at bounding box center [183, 58] width 19 height 19
drag, startPoint x: 1191, startPoint y: 58, endPoint x: 1194, endPoint y: 65, distance: 8.0
click at [1190, 57] on button "Save" at bounding box center [1187, 60] width 31 height 18
click at [186, 63] on icon "keyboard_arrow_down" at bounding box center [183, 58] width 19 height 19
click at [1181, 61] on button "Save" at bounding box center [1187, 60] width 31 height 18
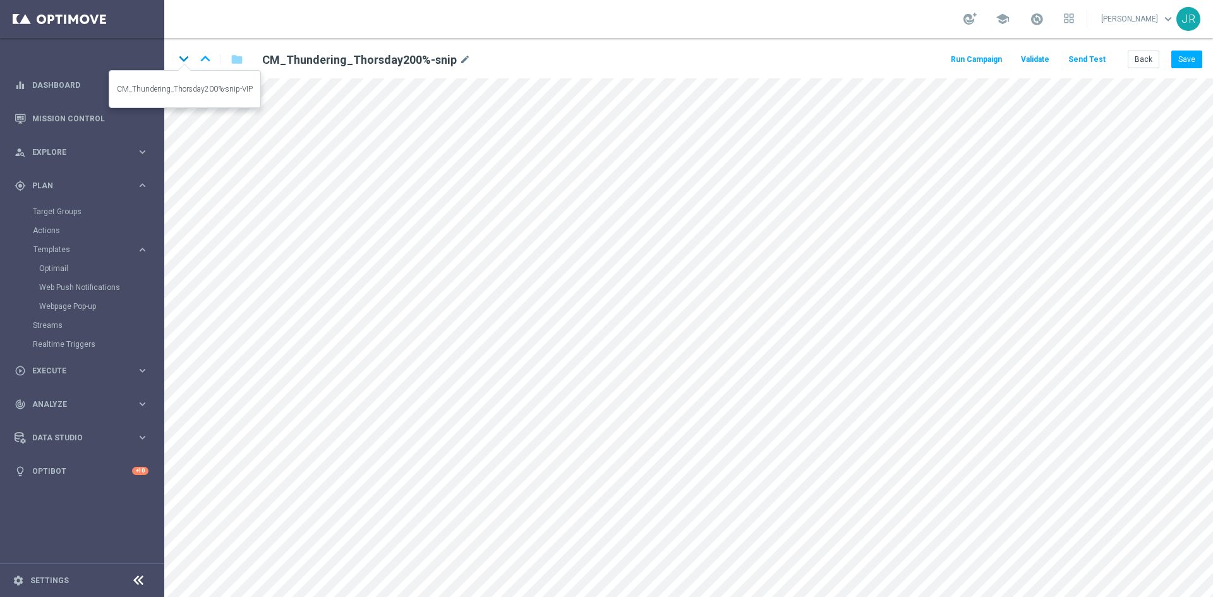
click at [185, 61] on icon "keyboard_arrow_down" at bounding box center [183, 58] width 19 height 19
click at [1183, 59] on button "Save" at bounding box center [1187, 60] width 31 height 18
click at [1186, 61] on button "Save" at bounding box center [1187, 60] width 31 height 18
click at [182, 59] on icon "keyboard_arrow_down" at bounding box center [183, 58] width 19 height 19
click at [1187, 56] on button "Save" at bounding box center [1187, 60] width 31 height 18
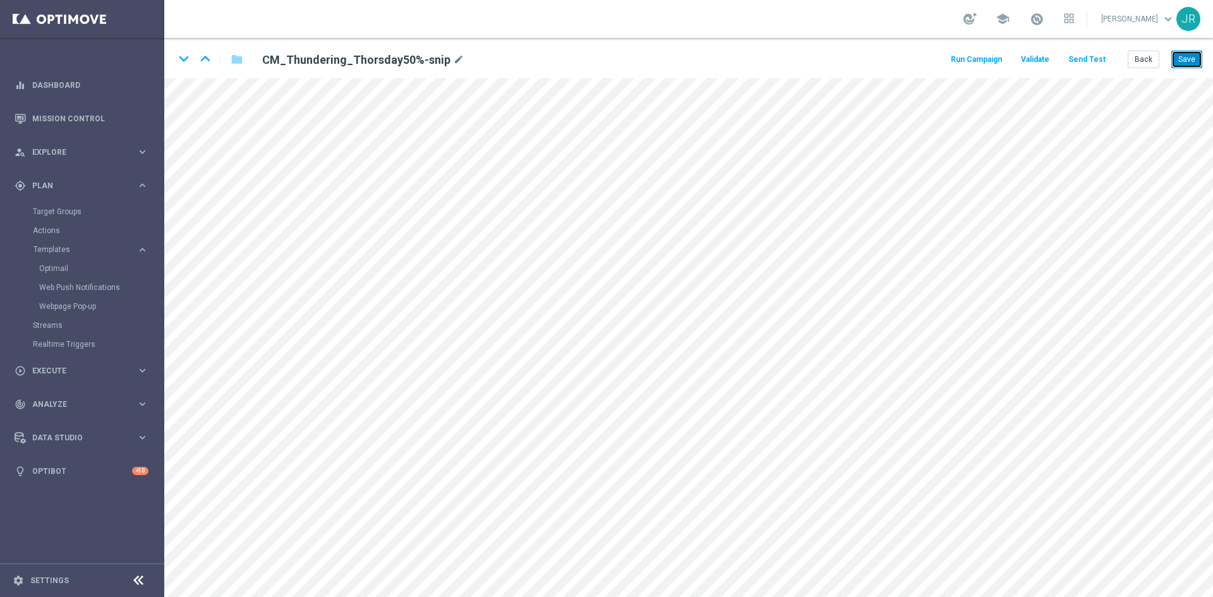
click at [1194, 59] on button "Save" at bounding box center [1187, 60] width 31 height 18
click at [1187, 59] on button "Save" at bounding box center [1187, 60] width 31 height 18
click at [1178, 63] on button "Save" at bounding box center [1187, 60] width 31 height 18
click at [179, 61] on icon "keyboard_arrow_down" at bounding box center [183, 58] width 19 height 19
drag, startPoint x: 1190, startPoint y: 57, endPoint x: 1165, endPoint y: 56, distance: 25.3
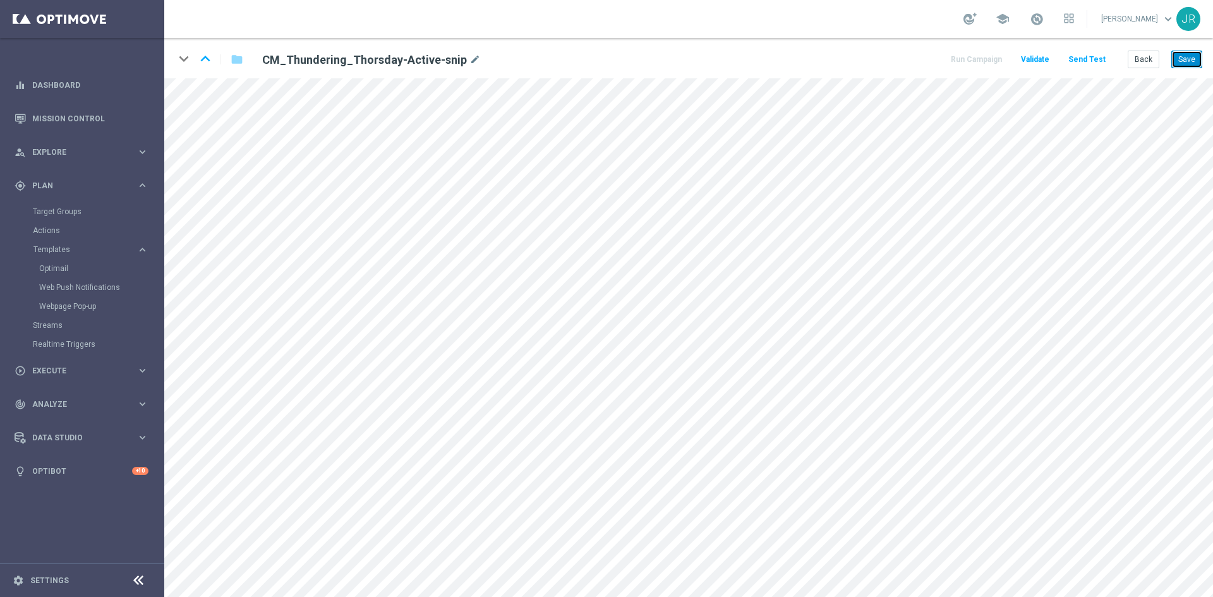
click at [1190, 58] on button "Save" at bounding box center [1187, 60] width 31 height 18
click at [1182, 64] on button "Save" at bounding box center [1187, 60] width 31 height 18
click at [1142, 64] on button "Back" at bounding box center [1144, 60] width 32 height 18
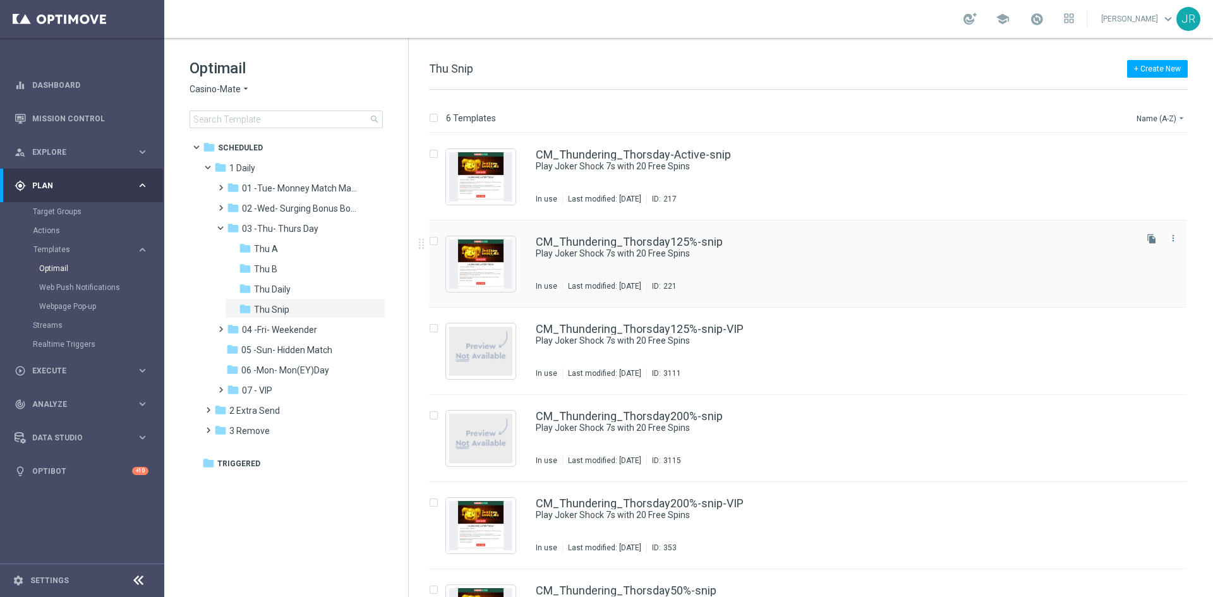
click at [514, 258] on div "Press SPACE to select this row." at bounding box center [481, 264] width 70 height 56
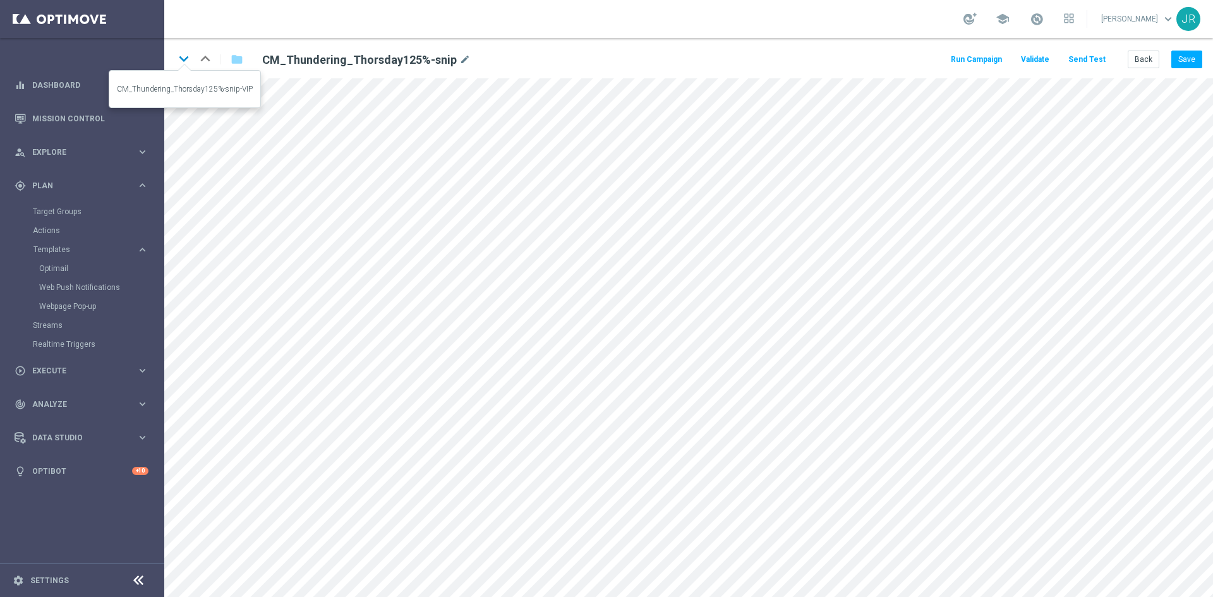
click at [186, 59] on icon "keyboard_arrow_down" at bounding box center [183, 58] width 19 height 19
click at [181, 58] on icon "keyboard_arrow_down" at bounding box center [183, 58] width 19 height 19
click at [1192, 56] on button "Save" at bounding box center [1187, 60] width 31 height 18
click at [183, 59] on icon "keyboard_arrow_down" at bounding box center [183, 58] width 19 height 19
click at [179, 53] on icon "keyboard_arrow_down" at bounding box center [183, 58] width 19 height 19
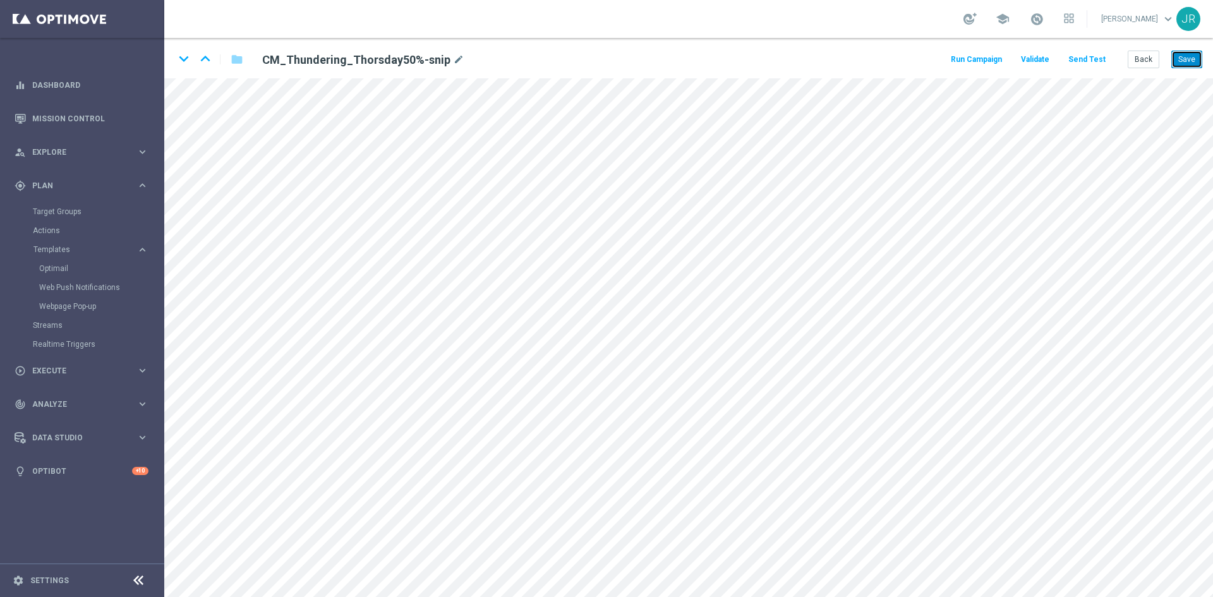
click at [1189, 63] on button "Save" at bounding box center [1187, 60] width 31 height 18
click at [183, 55] on icon "keyboard_arrow_down" at bounding box center [183, 58] width 19 height 19
click at [179, 59] on icon "keyboard_arrow_down" at bounding box center [183, 58] width 19 height 19
click at [1197, 52] on button "Save" at bounding box center [1187, 60] width 31 height 18
click at [176, 51] on icon "keyboard_arrow_down" at bounding box center [183, 58] width 19 height 19
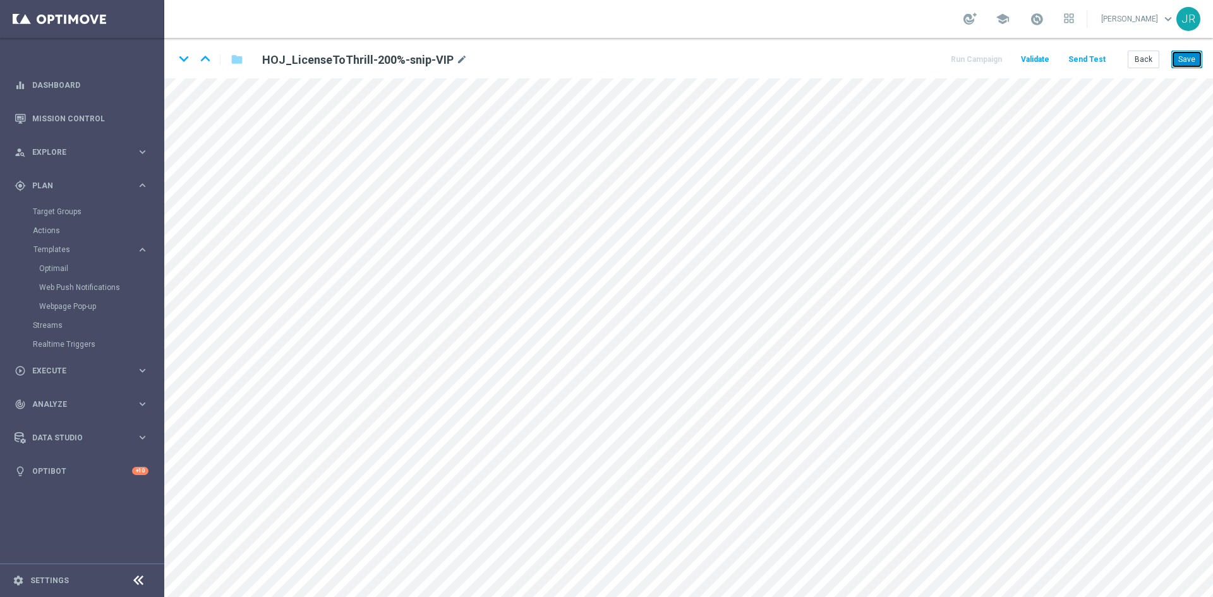
click at [1177, 59] on button "Save" at bounding box center [1187, 60] width 31 height 18
click at [1185, 64] on button "Save" at bounding box center [1187, 60] width 31 height 18
click at [181, 57] on icon "keyboard_arrow_down" at bounding box center [183, 58] width 19 height 19
click at [1193, 58] on button "Save" at bounding box center [1187, 60] width 31 height 18
drag, startPoint x: 181, startPoint y: 59, endPoint x: 400, endPoint y: 282, distance: 312.8
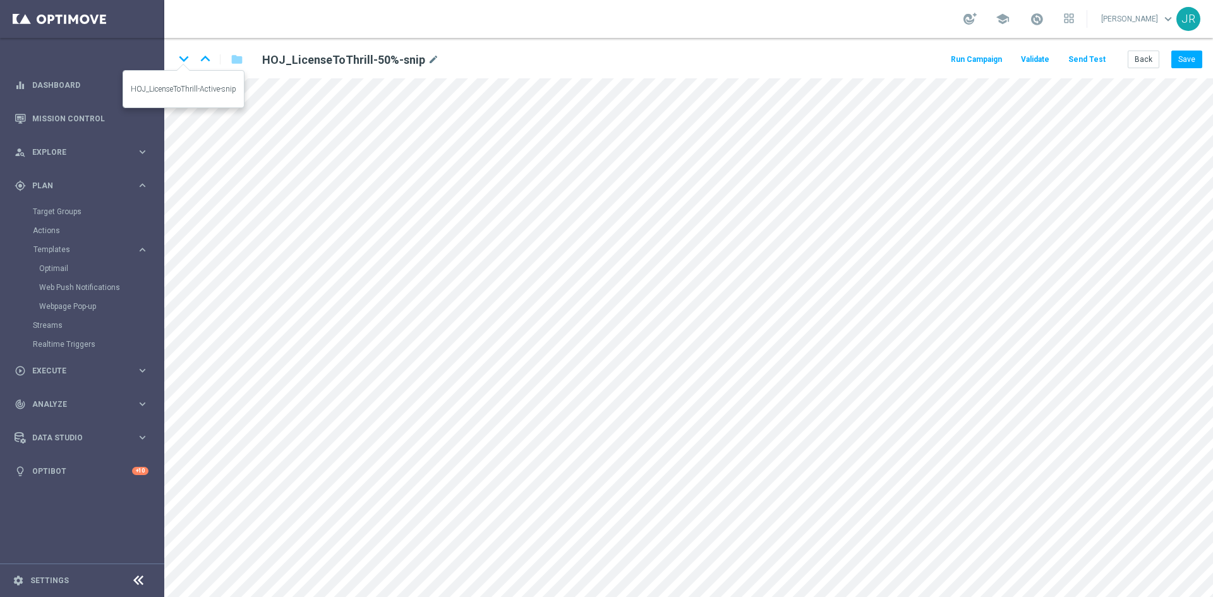
click at [181, 59] on icon "keyboard_arrow_down" at bounding box center [183, 58] width 19 height 19
click at [1191, 62] on button "Save" at bounding box center [1187, 60] width 31 height 18
click at [1134, 59] on button "Back" at bounding box center [1144, 60] width 32 height 18
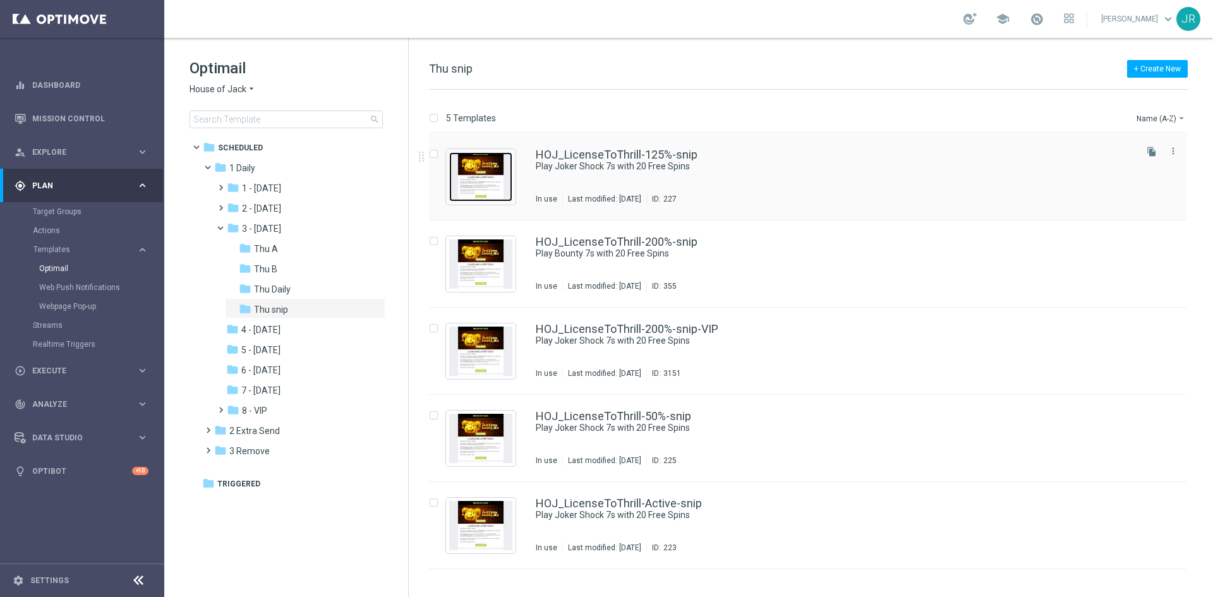
click at [489, 170] on img "Press SPACE to select this row." at bounding box center [480, 176] width 63 height 49
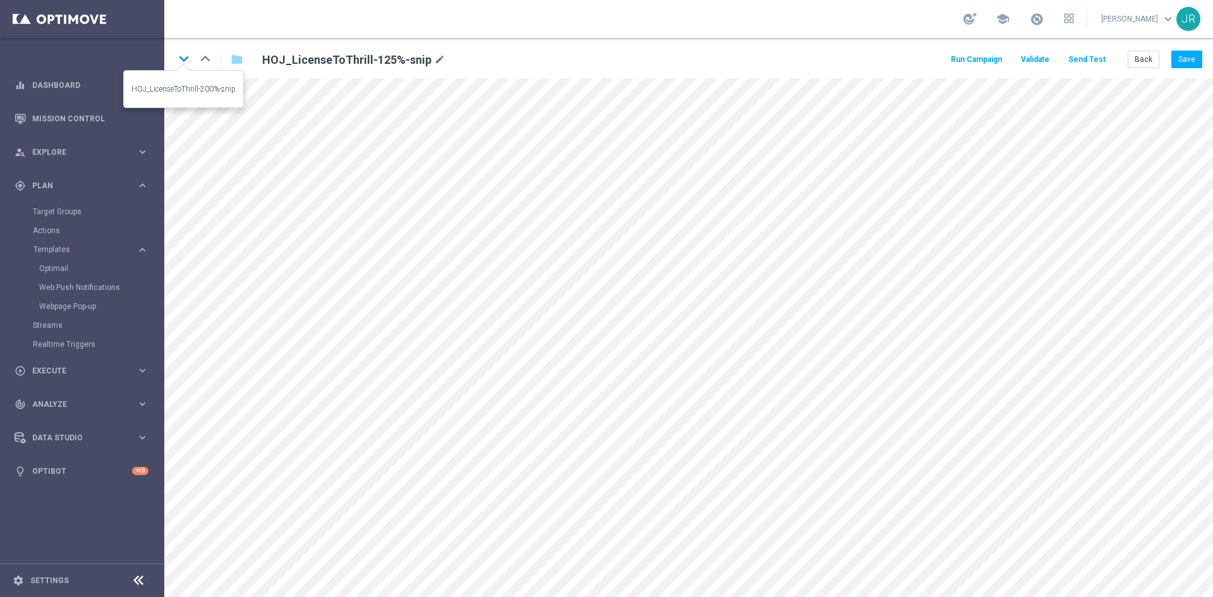
click at [186, 63] on icon "keyboard_arrow_down" at bounding box center [183, 58] width 19 height 19
drag, startPoint x: 1185, startPoint y: 58, endPoint x: 1189, endPoint y: 104, distance: 47.0
click at [1185, 59] on button "Save" at bounding box center [1187, 60] width 31 height 18
click at [186, 64] on icon "keyboard_arrow_down" at bounding box center [183, 58] width 19 height 19
click at [1187, 52] on button "Save" at bounding box center [1187, 60] width 31 height 18
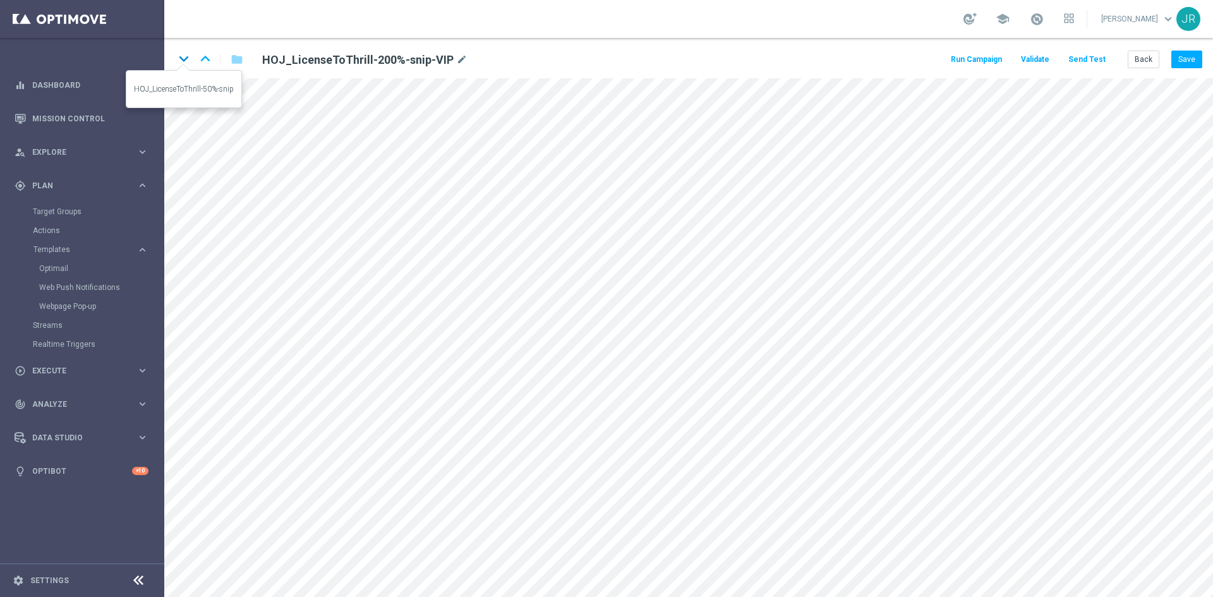
click at [187, 54] on icon "keyboard_arrow_down" at bounding box center [183, 58] width 19 height 19
click at [1185, 58] on button "Save" at bounding box center [1187, 60] width 31 height 18
click at [182, 59] on icon "keyboard_arrow_down" at bounding box center [183, 58] width 19 height 19
click at [180, 62] on icon "keyboard_arrow_down" at bounding box center [183, 58] width 19 height 19
drag, startPoint x: 1190, startPoint y: 59, endPoint x: 1200, endPoint y: 75, distance: 18.8
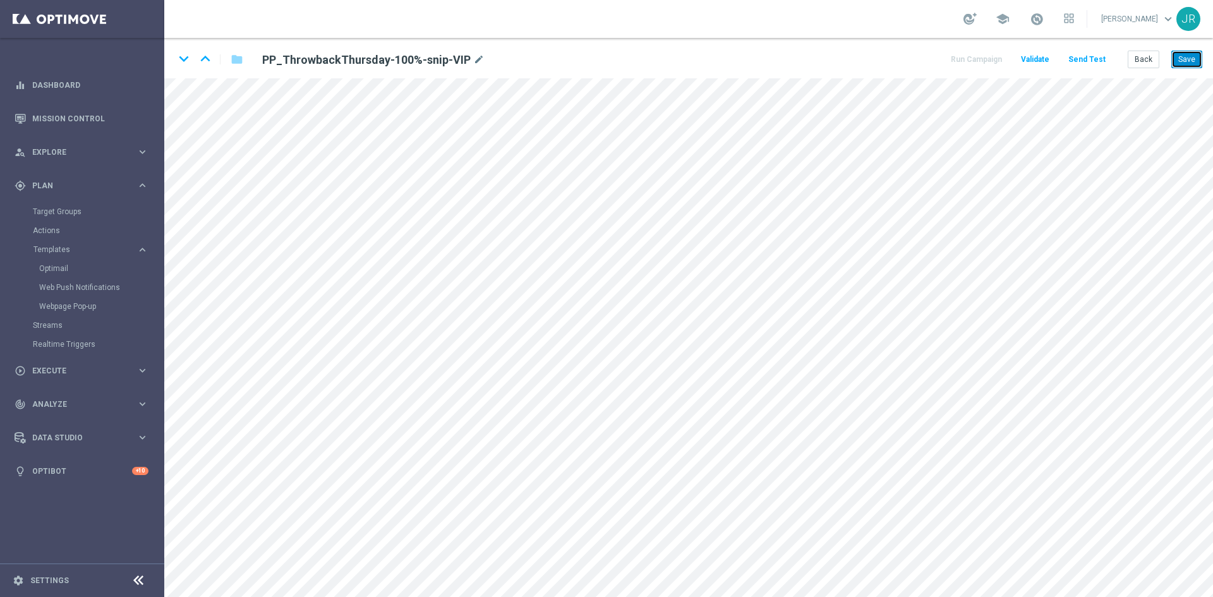
click at [1192, 63] on button "Save" at bounding box center [1187, 60] width 31 height 18
click at [188, 59] on icon "keyboard_arrow_down" at bounding box center [183, 58] width 19 height 19
drag, startPoint x: 1182, startPoint y: 63, endPoint x: 1181, endPoint y: 76, distance: 12.7
click at [1182, 64] on button "Save" at bounding box center [1187, 60] width 31 height 18
click at [184, 56] on icon "keyboard_arrow_down" at bounding box center [183, 58] width 19 height 19
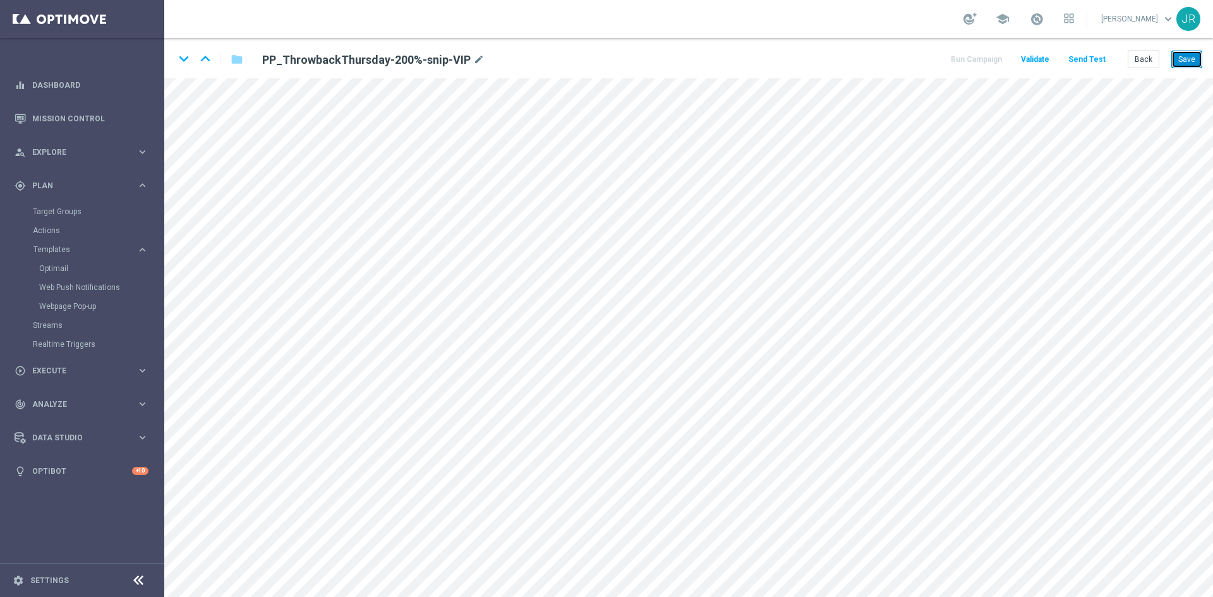
click at [1185, 63] on button "Save" at bounding box center [1187, 60] width 31 height 18
click at [185, 56] on icon "keyboard_arrow_down" at bounding box center [183, 58] width 19 height 19
click at [1186, 51] on button "Save" at bounding box center [1187, 60] width 31 height 18
click at [1192, 56] on button "Save" at bounding box center [1187, 60] width 31 height 18
click at [176, 56] on icon "keyboard_arrow_down" at bounding box center [183, 58] width 19 height 19
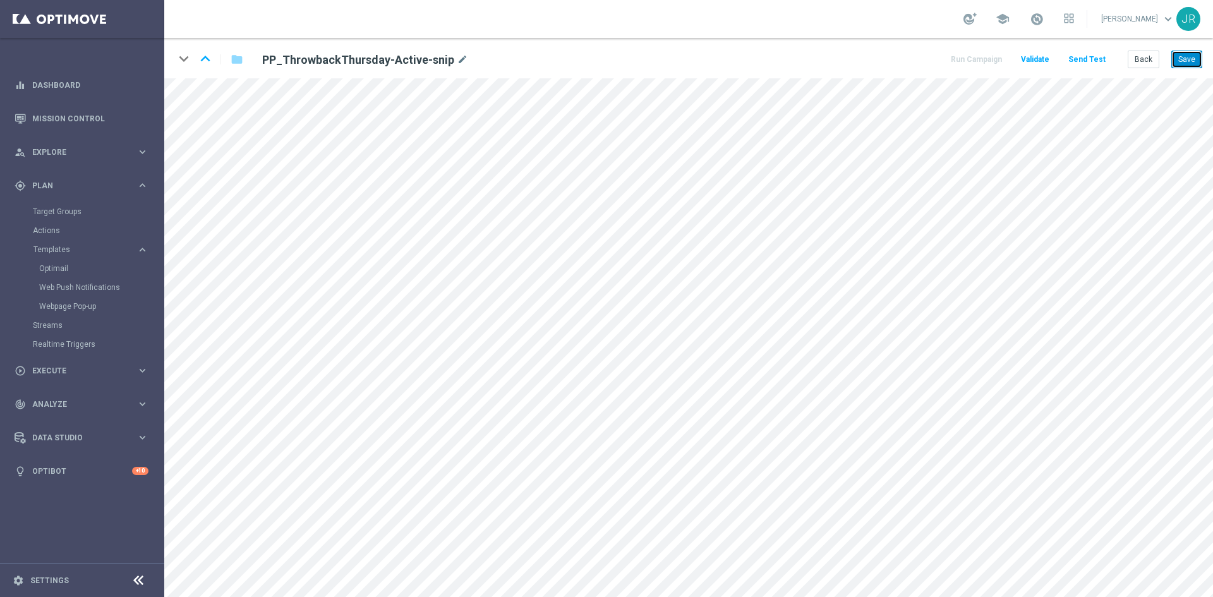
click at [1191, 62] on button "Save" at bounding box center [1187, 60] width 31 height 18
click at [1189, 59] on button "Save" at bounding box center [1187, 60] width 31 height 18
drag, startPoint x: 1188, startPoint y: 58, endPoint x: 1106, endPoint y: 70, distance: 82.4
click at [1188, 58] on button "Save" at bounding box center [1187, 60] width 31 height 18
click at [1195, 60] on button "Save" at bounding box center [1187, 60] width 31 height 18
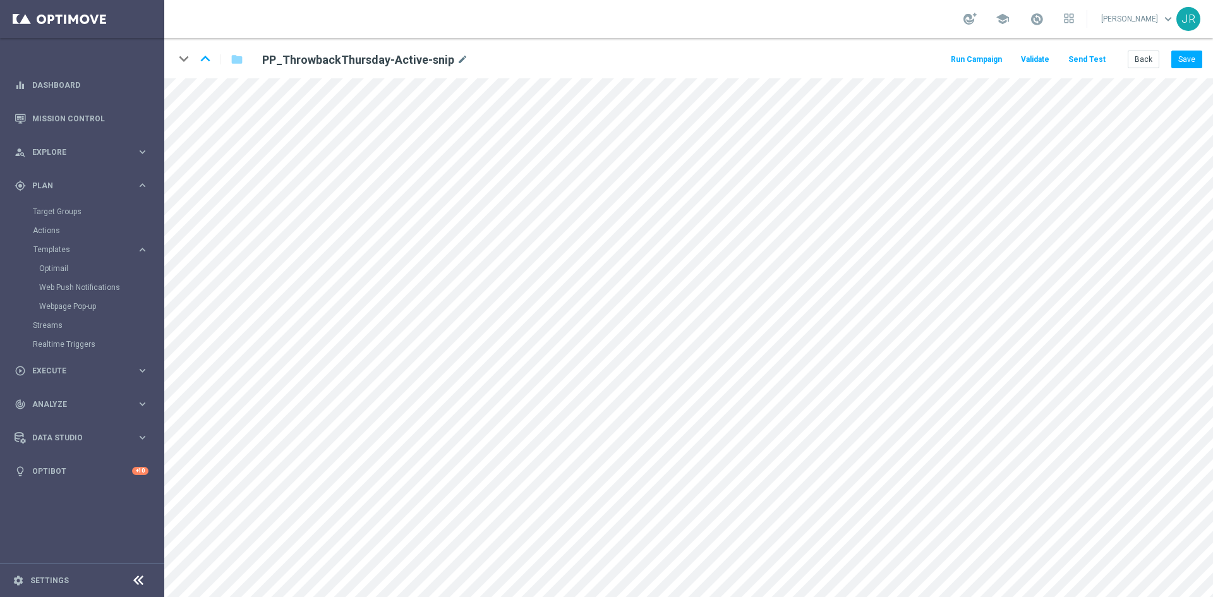
click at [1149, 47] on div "keyboard_arrow_down keyboard_arrow_up folder PP_ThrowbackThursday-Active-snip m…" at bounding box center [688, 58] width 1049 height 40
click at [1147, 55] on button "Back" at bounding box center [1144, 60] width 32 height 18
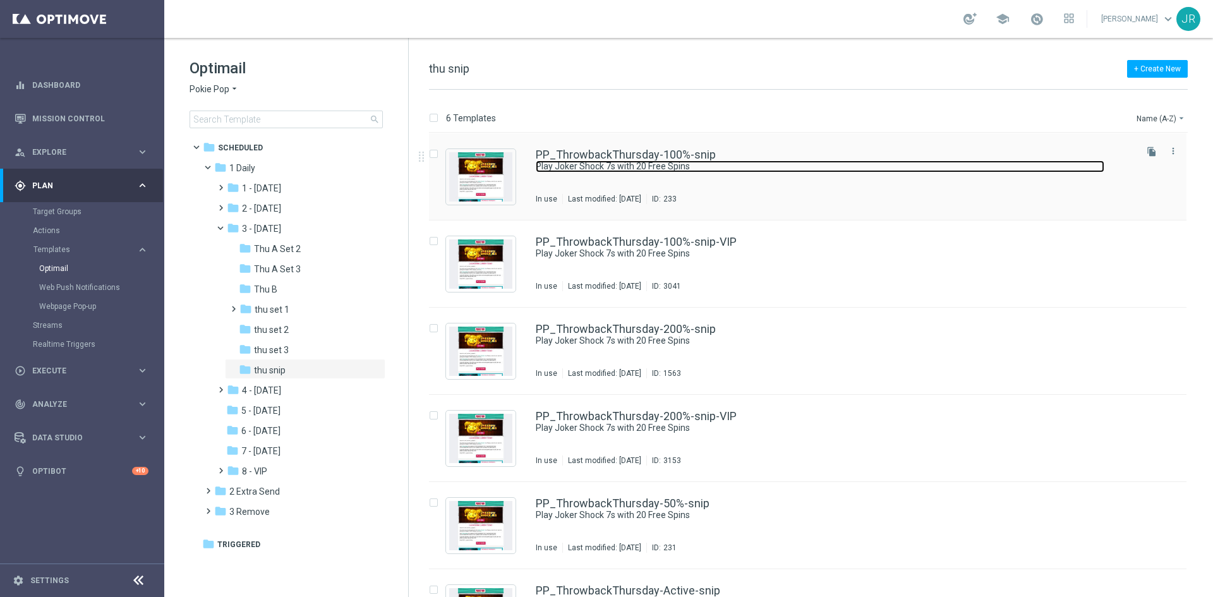
click at [657, 162] on link "Play Joker Shock 7s with 20 Free Spins" at bounding box center [820, 166] width 569 height 12
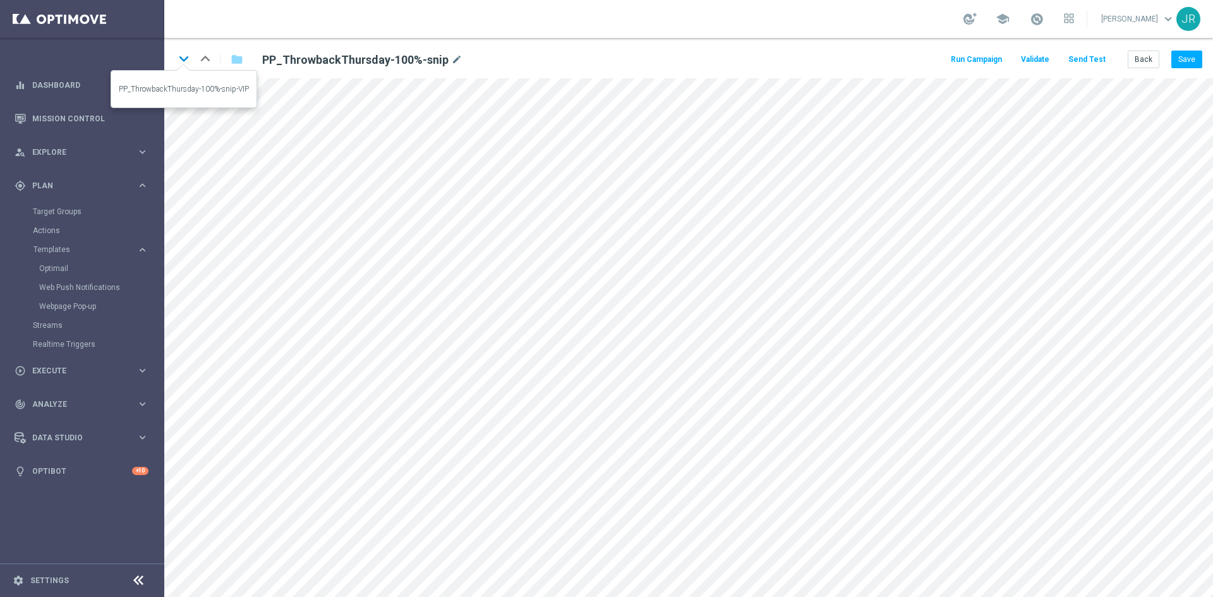
click at [190, 54] on icon "keyboard_arrow_down" at bounding box center [183, 58] width 19 height 19
click at [183, 53] on icon "keyboard_arrow_down" at bounding box center [183, 58] width 19 height 19
click at [183, 55] on icon "keyboard_arrow_down" at bounding box center [183, 58] width 19 height 19
click at [1181, 56] on button "Save" at bounding box center [1187, 60] width 31 height 18
click at [184, 61] on icon "keyboard_arrow_down" at bounding box center [183, 58] width 19 height 19
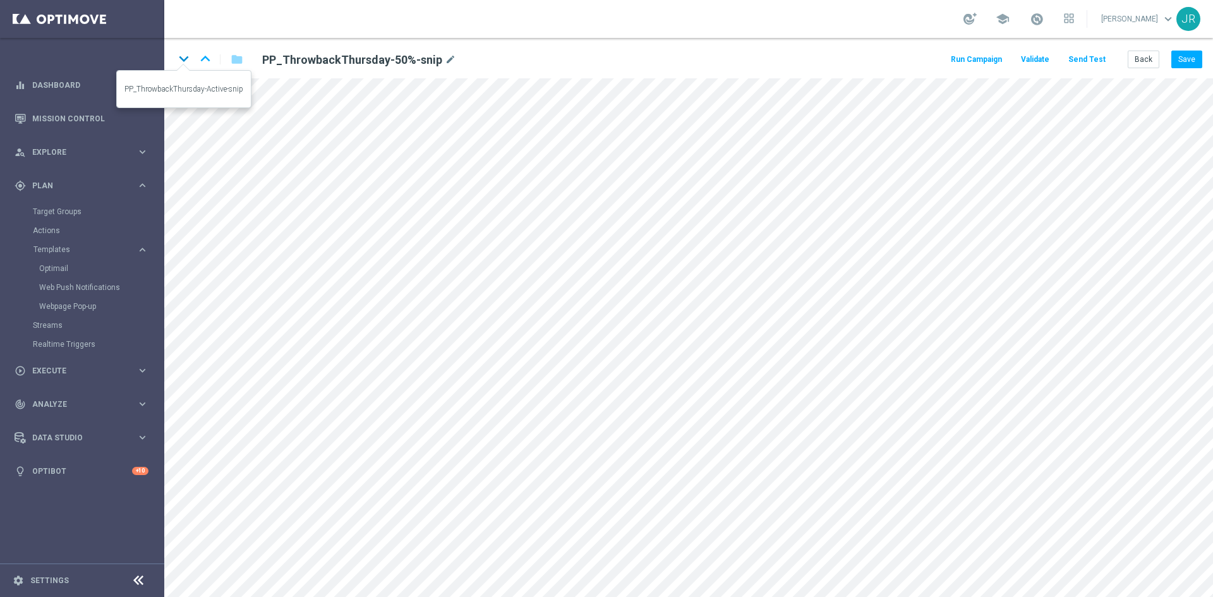
click at [188, 54] on icon "keyboard_arrow_down" at bounding box center [183, 58] width 19 height 19
click at [1190, 59] on button "Save" at bounding box center [1187, 60] width 31 height 18
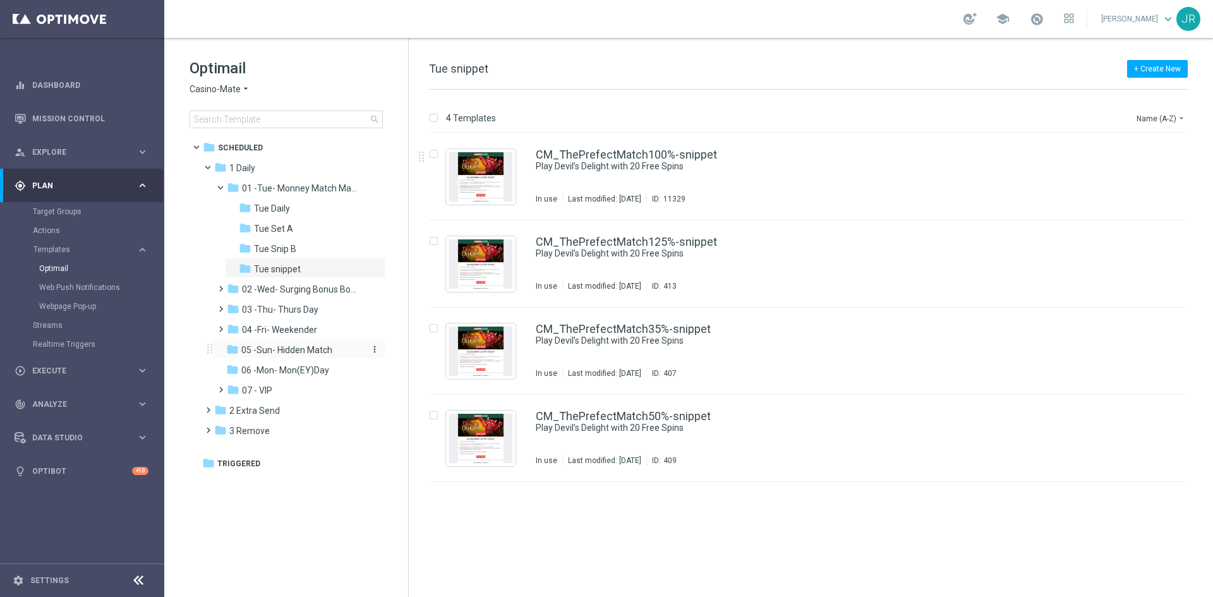
click at [278, 349] on span "05 -Sun- Hidden Match" at bounding box center [286, 349] width 91 height 11
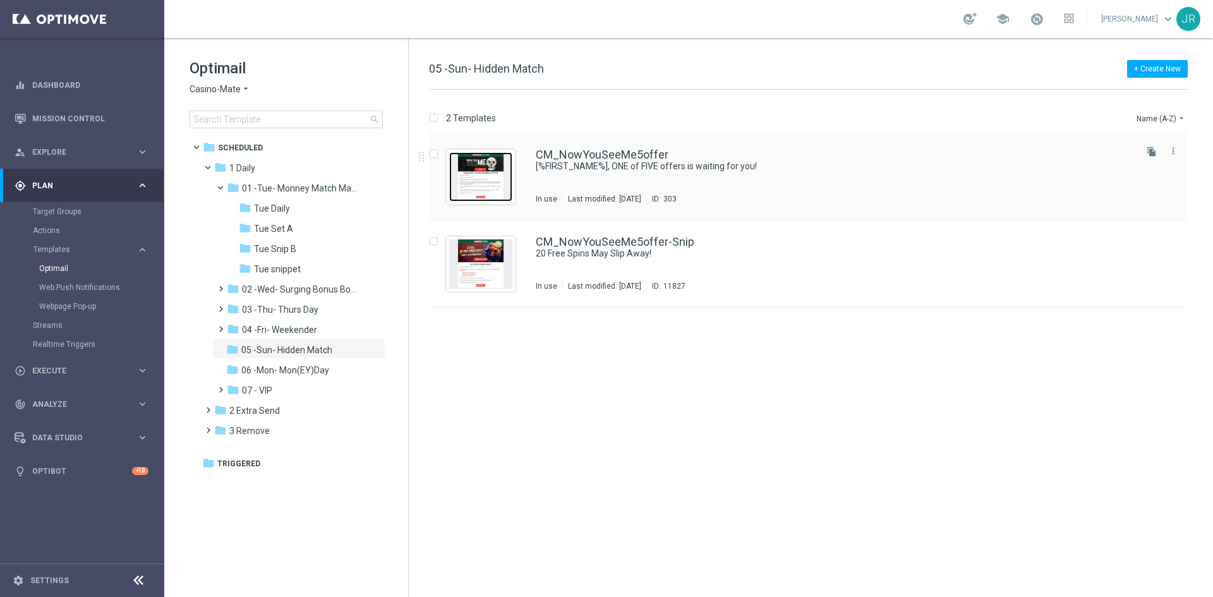
click at [481, 189] on img "Press SPACE to select this row." at bounding box center [480, 176] width 63 height 49
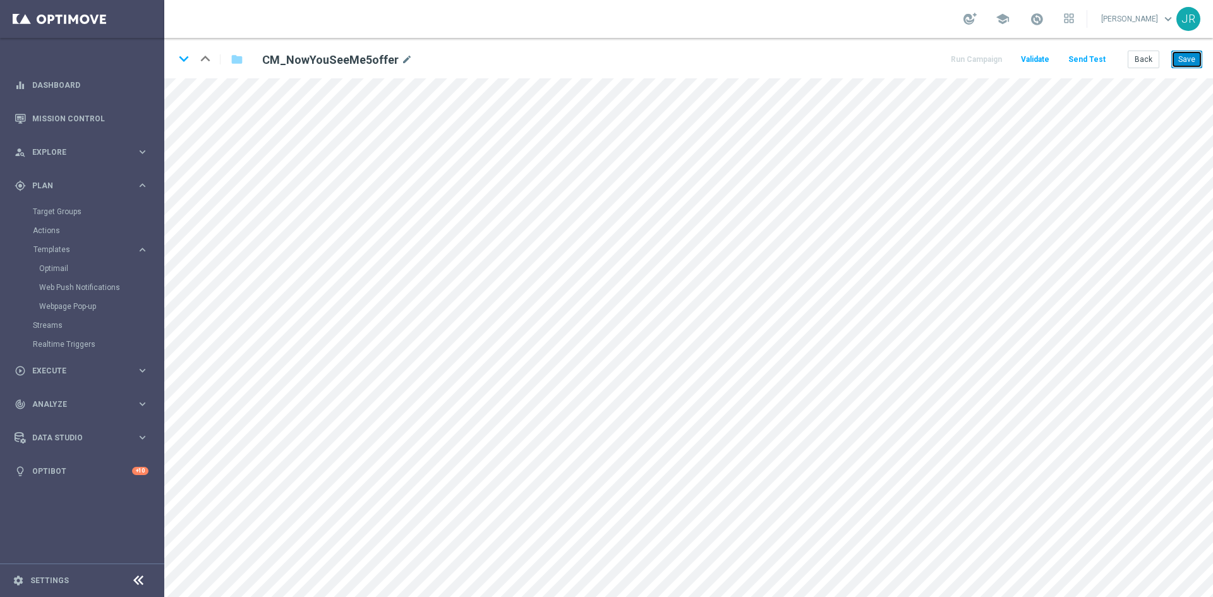
click at [1177, 56] on button "Save" at bounding box center [1187, 60] width 31 height 18
click at [1181, 59] on button "Save" at bounding box center [1187, 60] width 31 height 18
drag, startPoint x: 1194, startPoint y: 54, endPoint x: 1210, endPoint y: 74, distance: 25.7
click at [1194, 56] on button "Save" at bounding box center [1187, 60] width 31 height 18
click at [1093, 64] on button "Send Test" at bounding box center [1087, 59] width 41 height 17
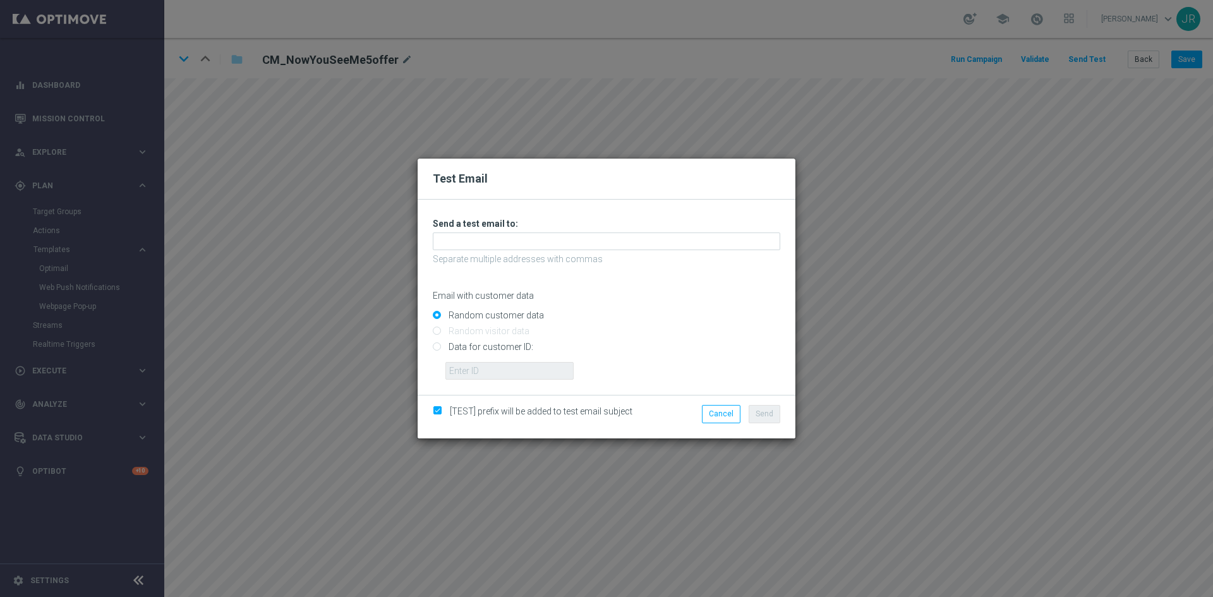
drag, startPoint x: 474, startPoint y: 255, endPoint x: 468, endPoint y: 248, distance: 8.9
click at [471, 253] on div "Unable to send test email. If this problem persists, contact your CSM for assis…" at bounding box center [607, 299] width 348 height 162
drag, startPoint x: 463, startPoint y: 241, endPoint x: 469, endPoint y: 245, distance: 7.4
click at [463, 241] on input "text" at bounding box center [607, 242] width 348 height 18
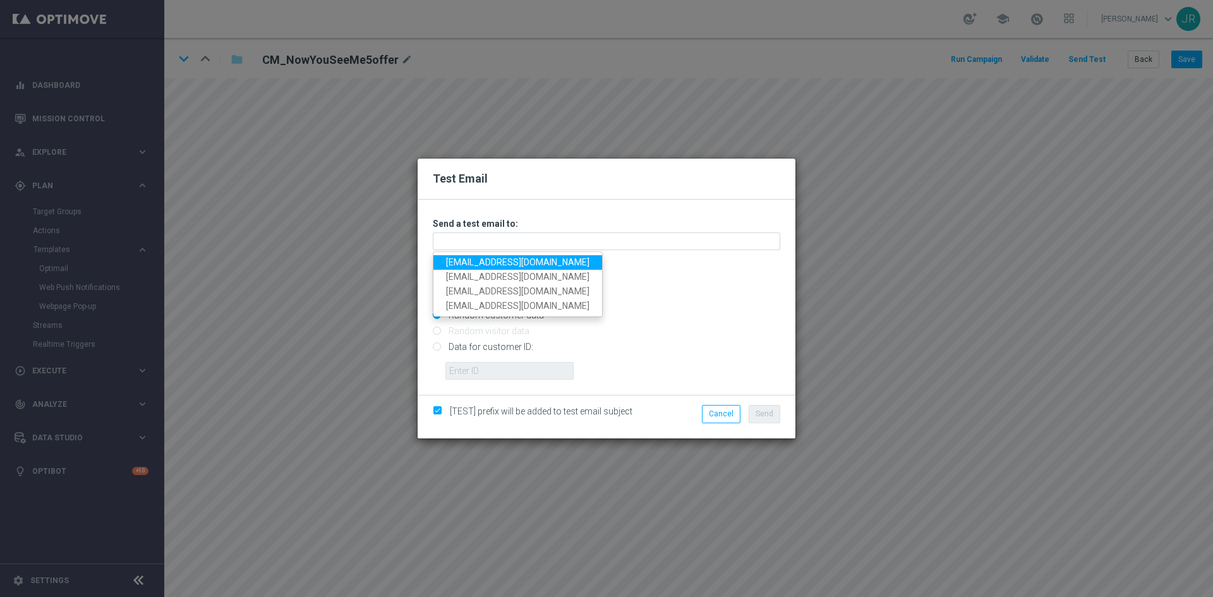
click at [464, 263] on link "[EMAIL_ADDRESS][DOMAIN_NAME]" at bounding box center [517, 262] width 169 height 15
type input "[EMAIL_ADDRESS][DOMAIN_NAME]"
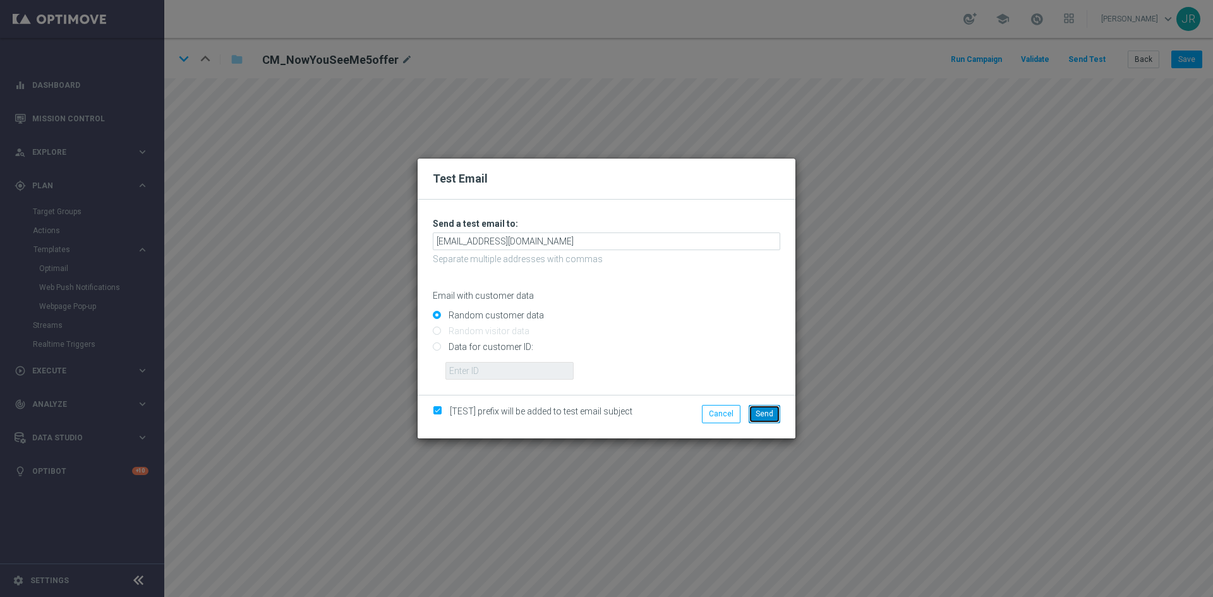
click at [775, 415] on button "Send" at bounding box center [765, 414] width 32 height 18
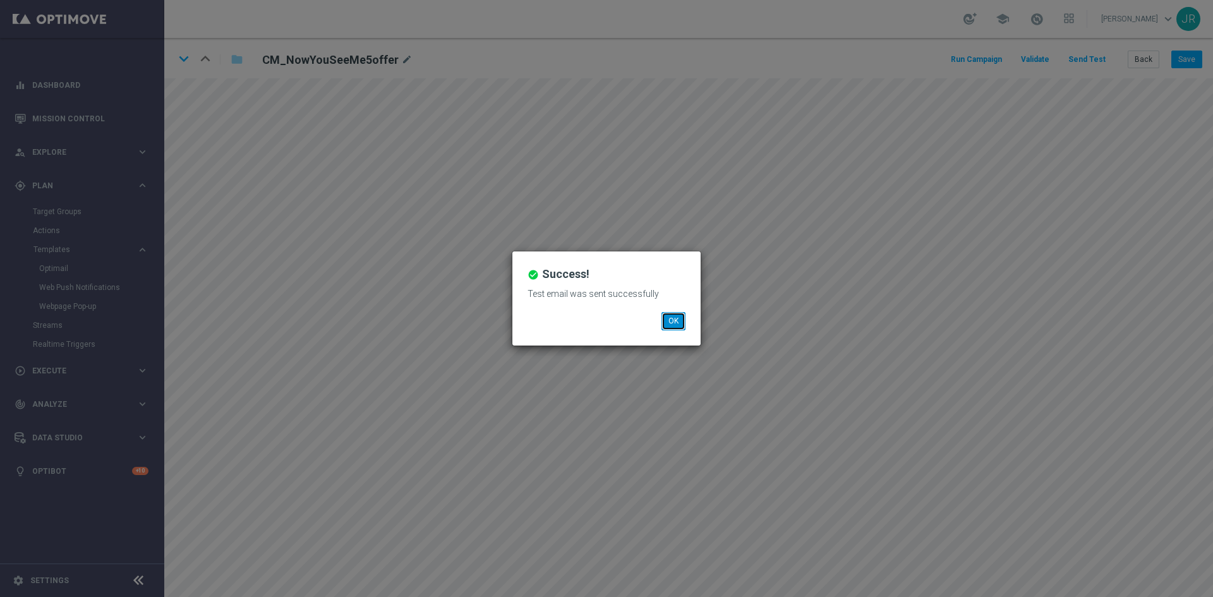
click at [671, 320] on button "OK" at bounding box center [674, 321] width 24 height 18
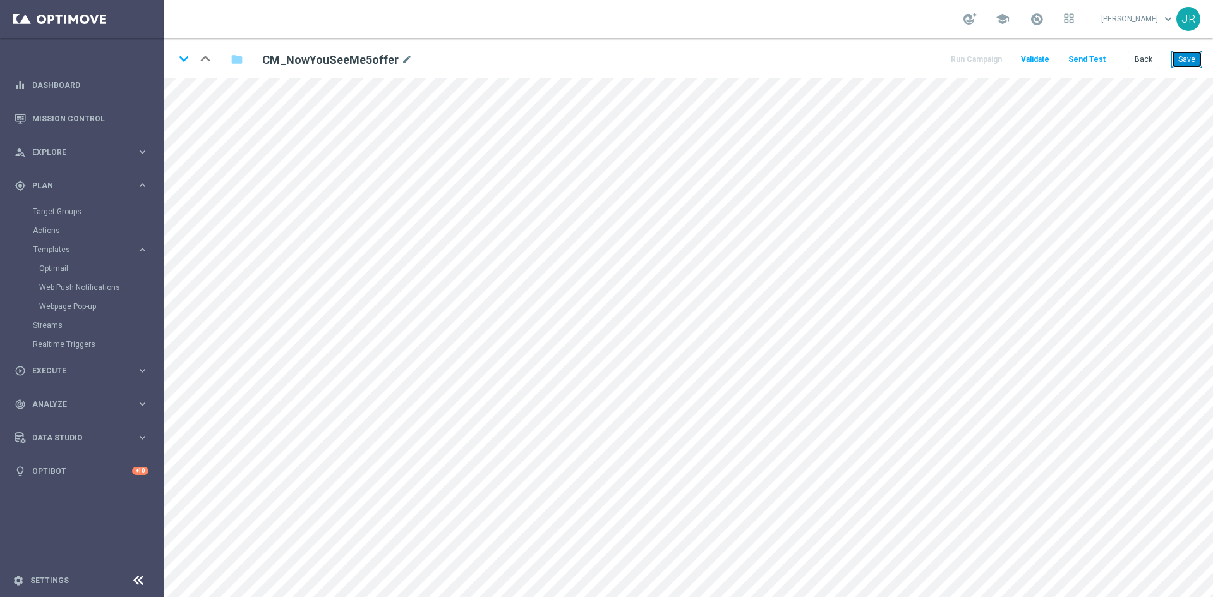
drag, startPoint x: 1189, startPoint y: 53, endPoint x: 1191, endPoint y: 75, distance: 22.2
click at [1189, 54] on button "Save" at bounding box center [1187, 60] width 31 height 18
click at [1191, 58] on button "Save" at bounding box center [1187, 60] width 31 height 18
click at [1197, 56] on button "Save" at bounding box center [1187, 60] width 31 height 18
click at [1094, 59] on button "Send Test" at bounding box center [1087, 59] width 41 height 17
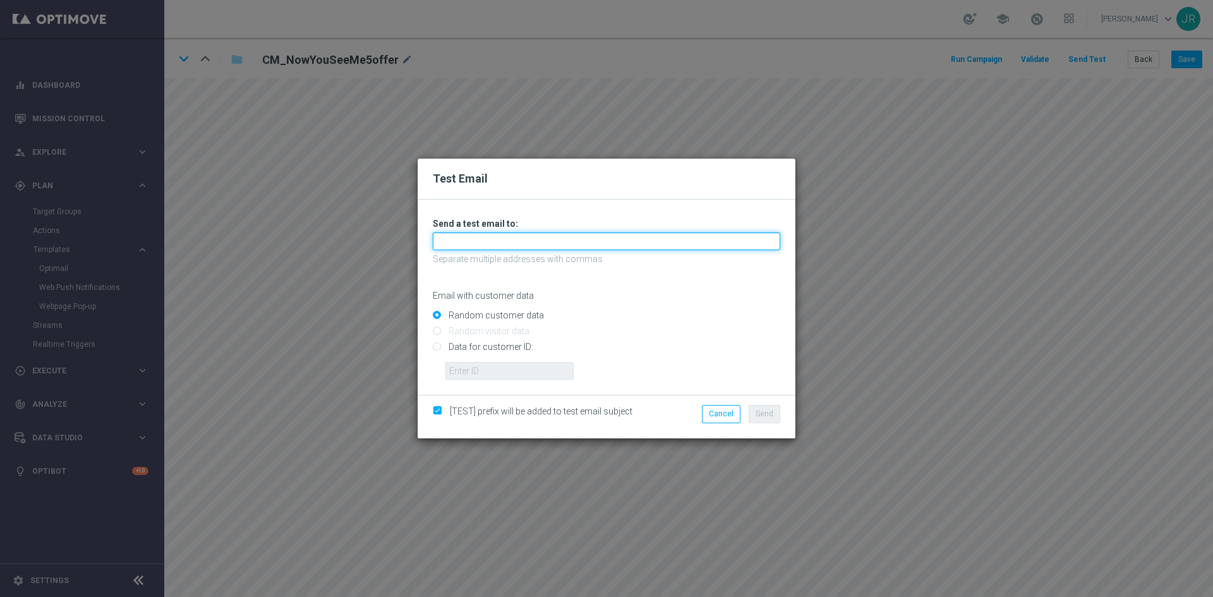
drag, startPoint x: 488, startPoint y: 249, endPoint x: 469, endPoint y: 252, distance: 18.6
click at [487, 249] on input "text" at bounding box center [607, 242] width 348 height 18
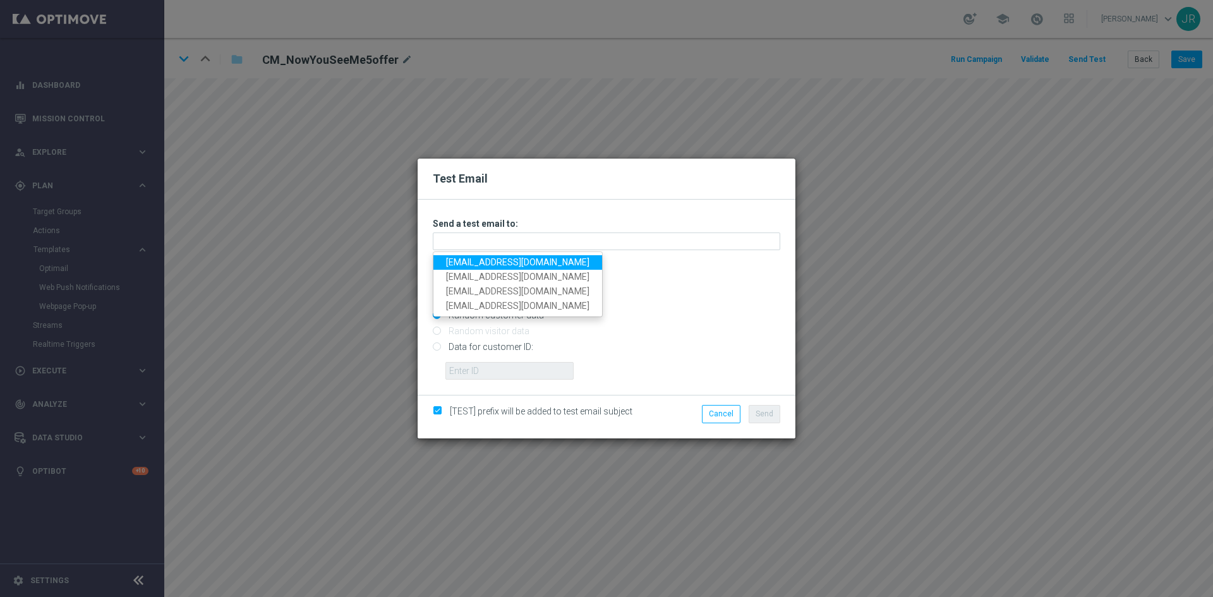
click at [451, 265] on link "[EMAIL_ADDRESS][DOMAIN_NAME]" at bounding box center [517, 262] width 169 height 15
type input "[EMAIL_ADDRESS][DOMAIN_NAME]"
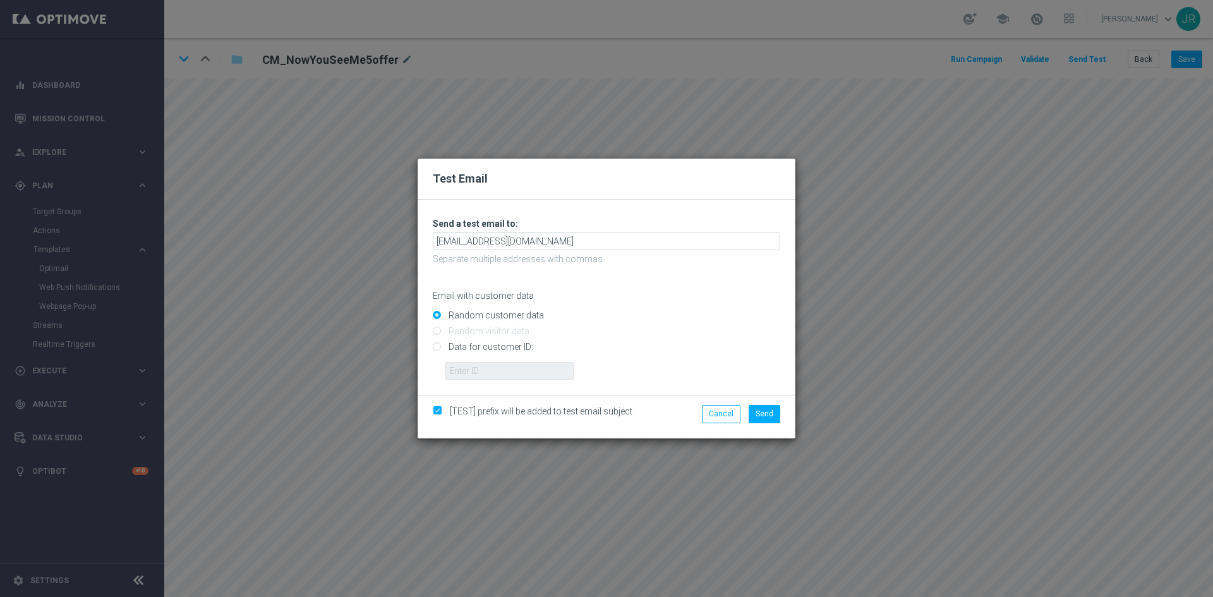
click at [763, 424] on div "Cancel Send" at bounding box center [729, 416] width 122 height 23
click at [763, 420] on button "Send" at bounding box center [765, 414] width 32 height 18
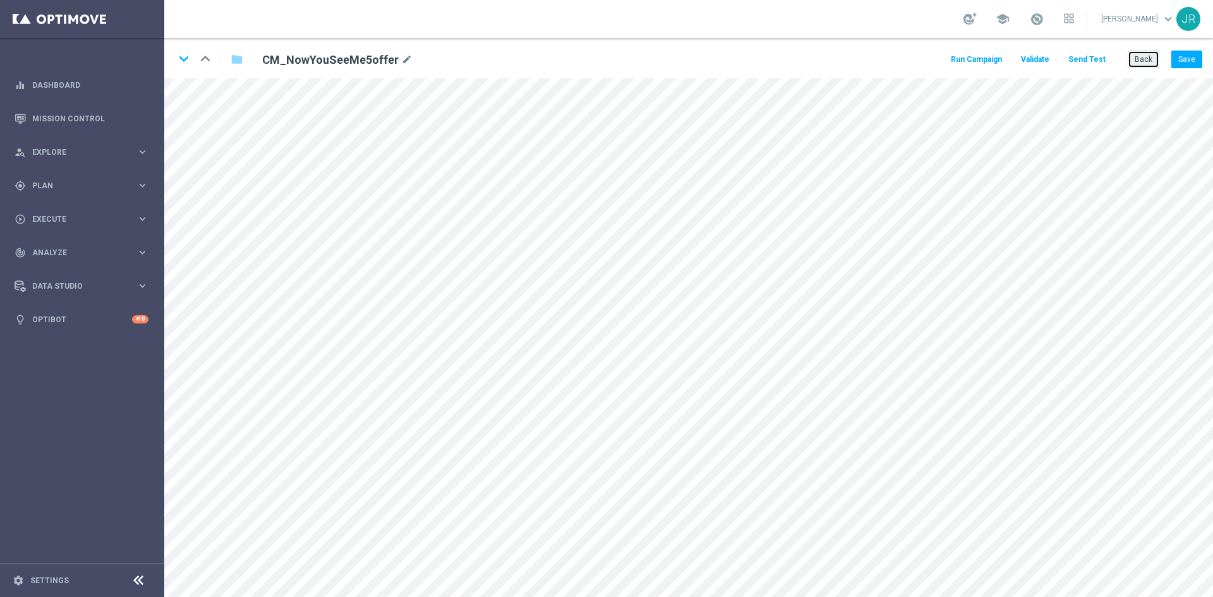
click at [1147, 59] on button "Back" at bounding box center [1144, 60] width 32 height 18
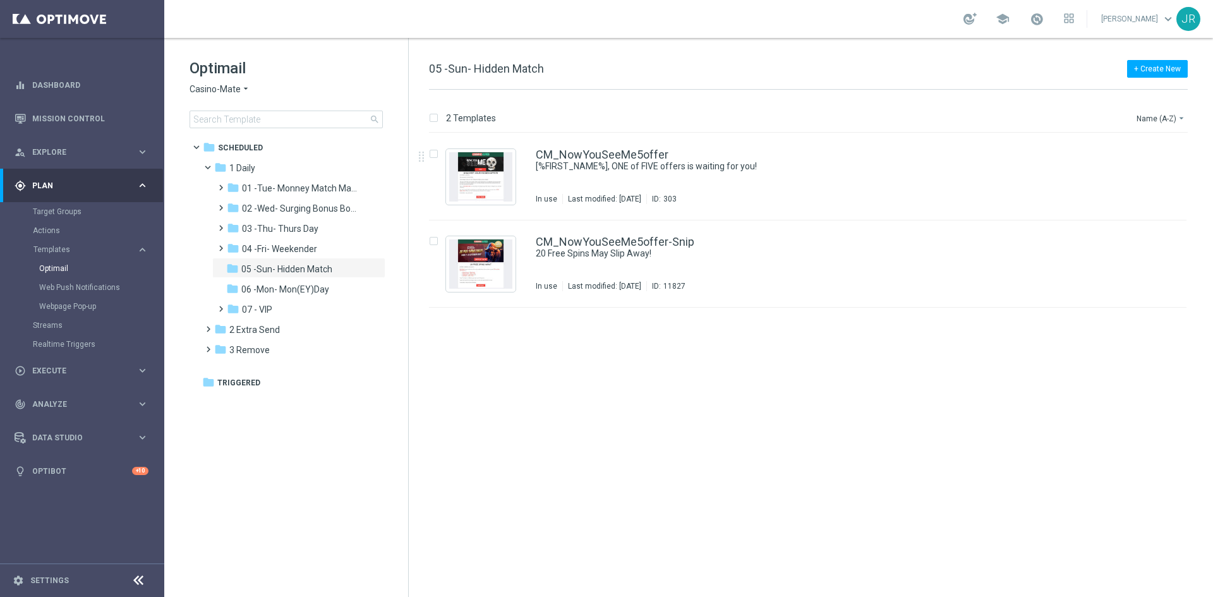
click at [202, 91] on span "Casino-Mate" at bounding box center [215, 89] width 51 height 12
click at [0, 0] on span "House of Jack" at bounding box center [0, 0] width 0 height 0
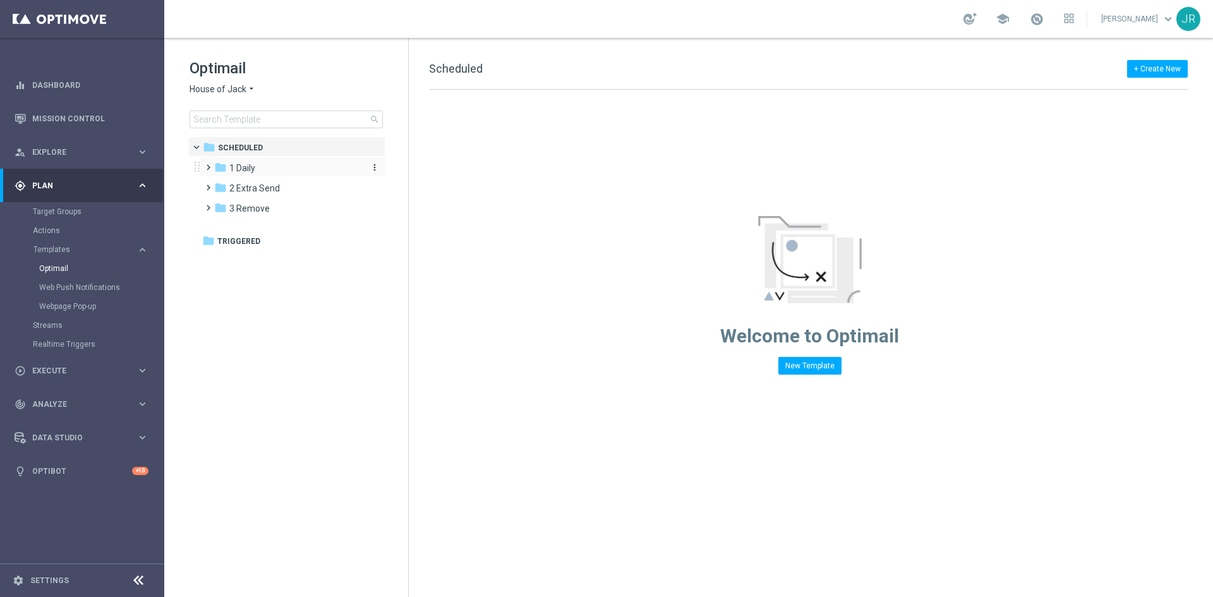
click at [253, 169] on span "1 Daily" at bounding box center [242, 167] width 26 height 11
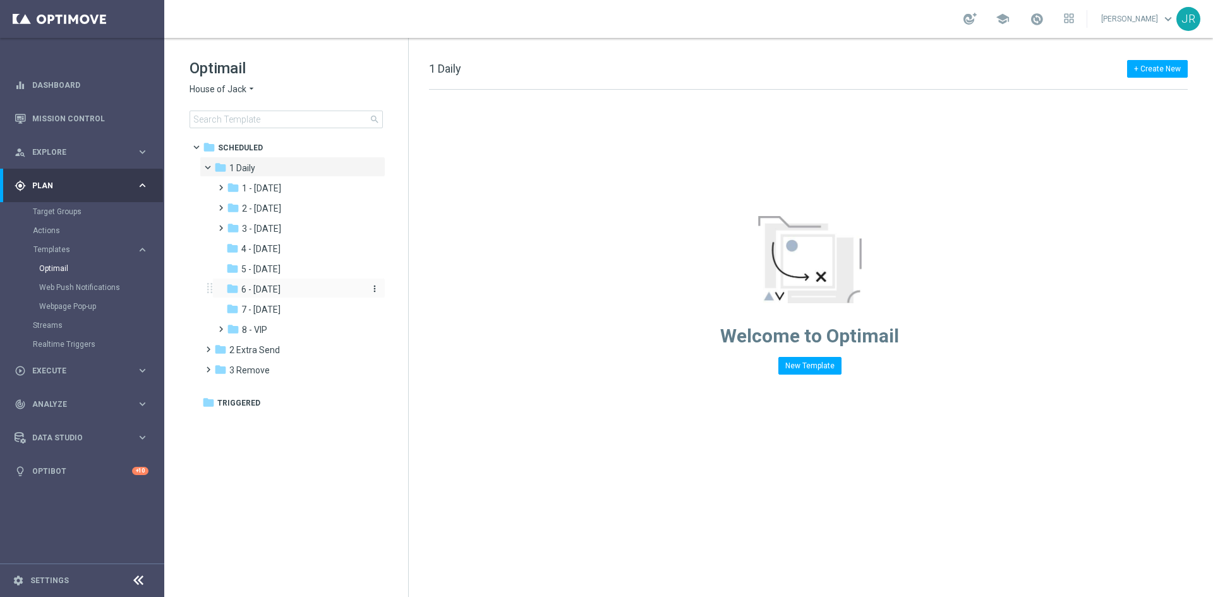
click at [253, 286] on span "6 - [DATE]" at bounding box center [260, 289] width 39 height 11
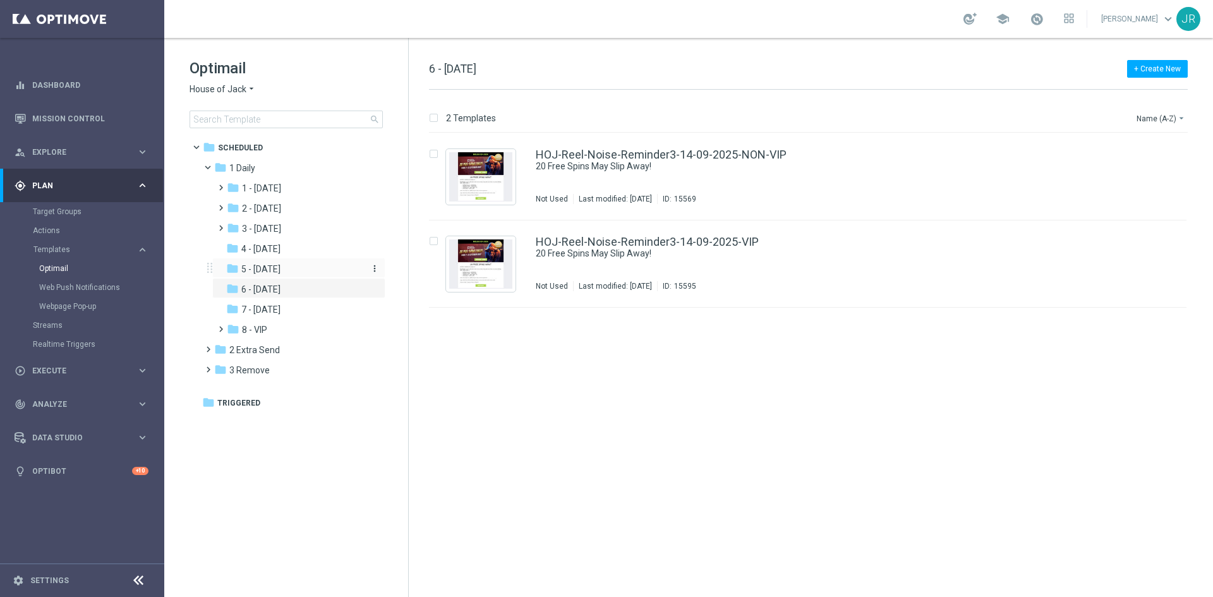
click at [284, 275] on div "folder 5 - Saturday" at bounding box center [293, 269] width 135 height 15
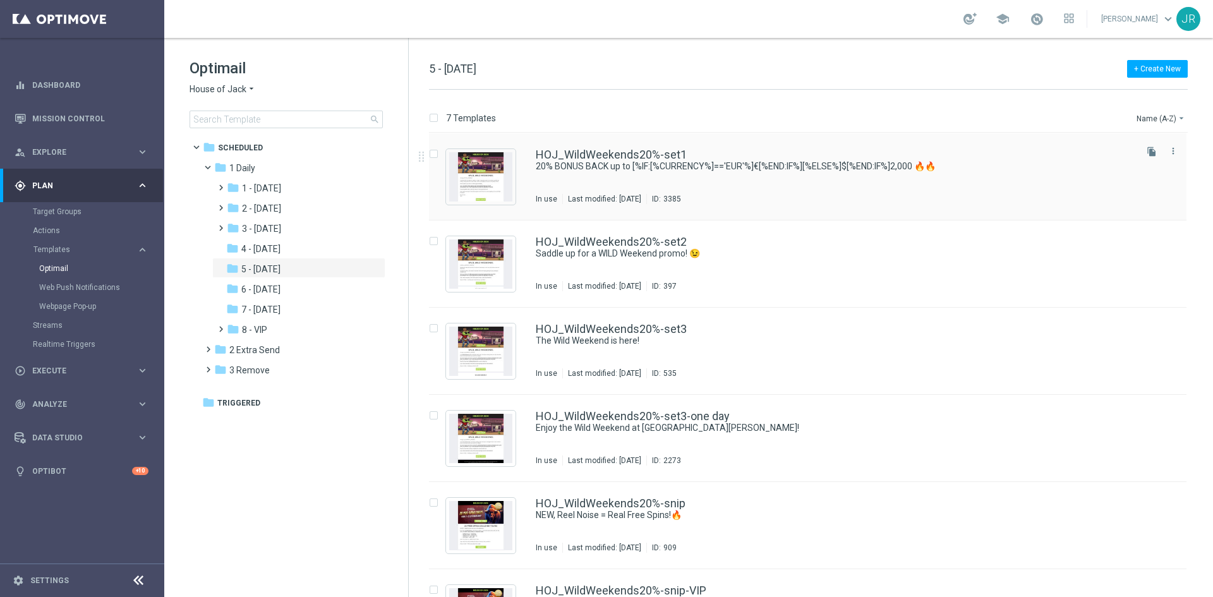
click at [631, 188] on div "HOJ_WildWeekends20%-set1 20% BONUS BACK up to [%IF:[%CURRENCY%]=='EUR'%]€[%END:…" at bounding box center [835, 176] width 598 height 55
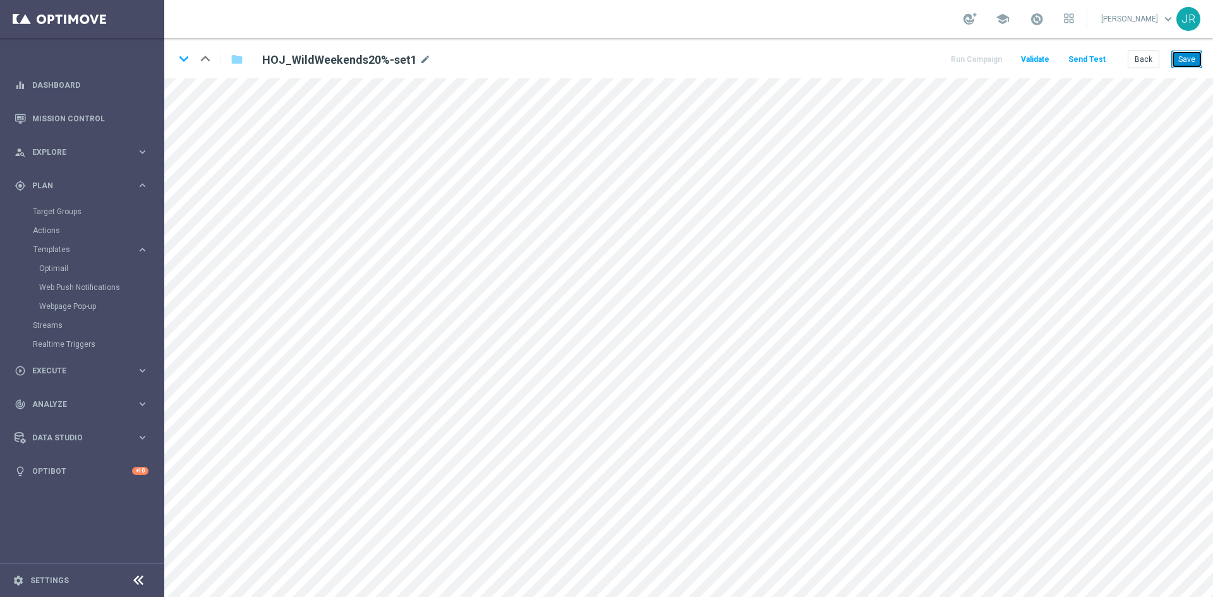
drag, startPoint x: 1180, startPoint y: 59, endPoint x: 1187, endPoint y: 71, distance: 14.2
click at [1180, 59] on button "Save" at bounding box center [1187, 60] width 31 height 18
click at [1195, 63] on button "Save" at bounding box center [1187, 60] width 31 height 18
click at [1189, 52] on button "Save" at bounding box center [1187, 60] width 31 height 18
click at [1084, 61] on button "Send Test" at bounding box center [1087, 59] width 41 height 17
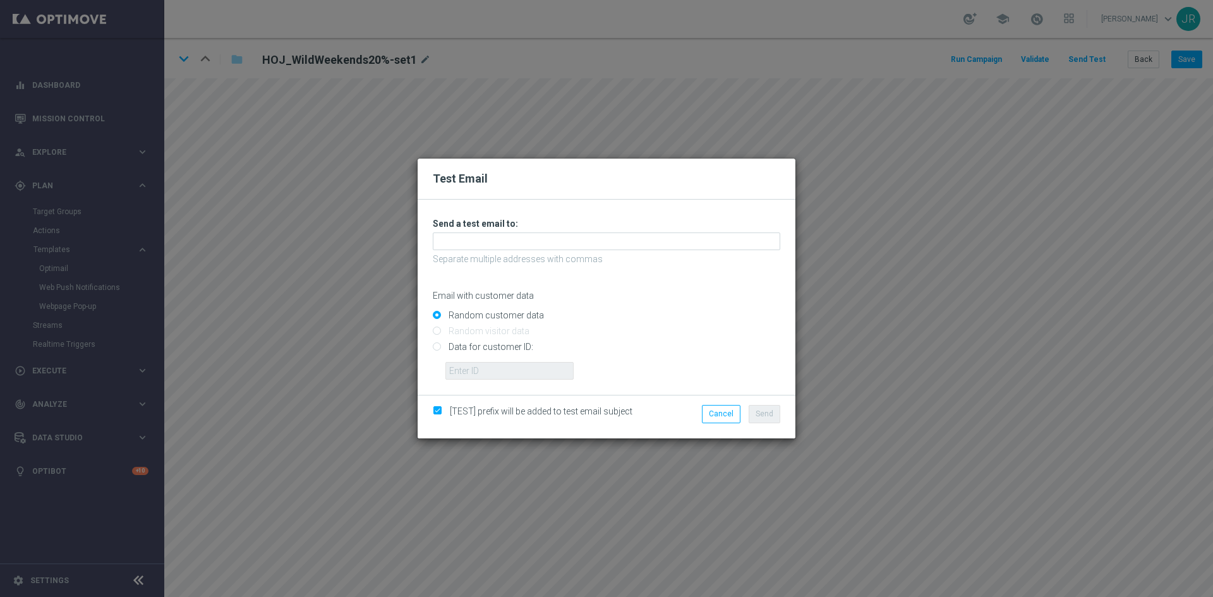
click at [488, 231] on div "Unable to send test email. If this problem persists, contact your CSM for assis…" at bounding box center [607, 299] width 348 height 162
click at [488, 236] on input "text" at bounding box center [607, 242] width 348 height 18
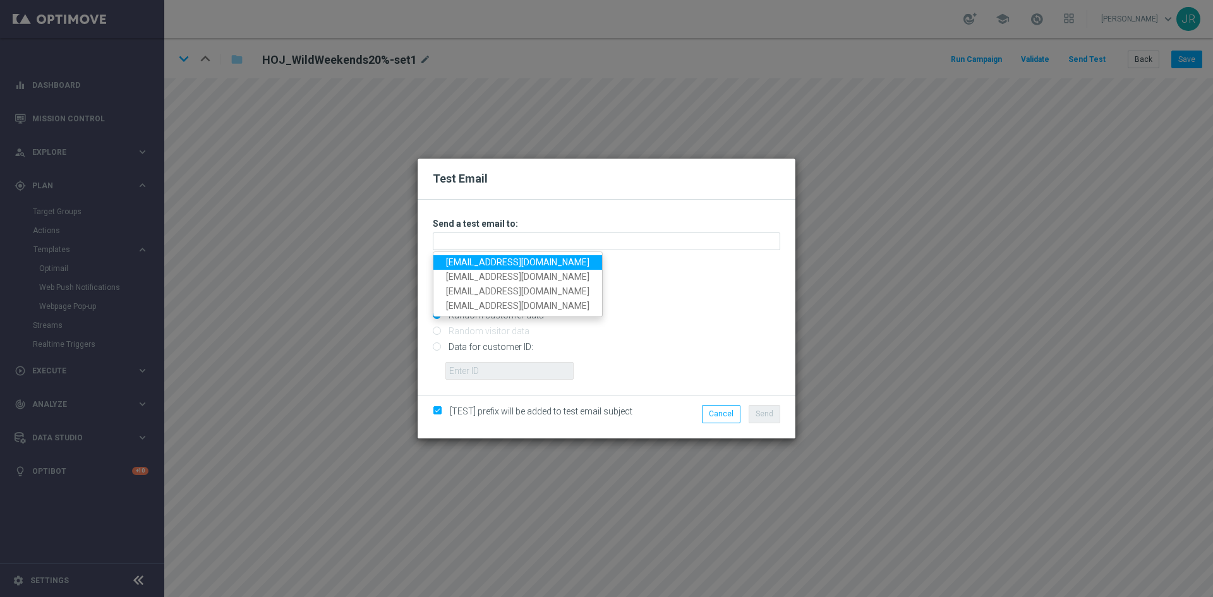
click at [459, 260] on link "testingalltesting@gmail.com" at bounding box center [517, 262] width 169 height 15
type input "testingalltesting@gmail.com"
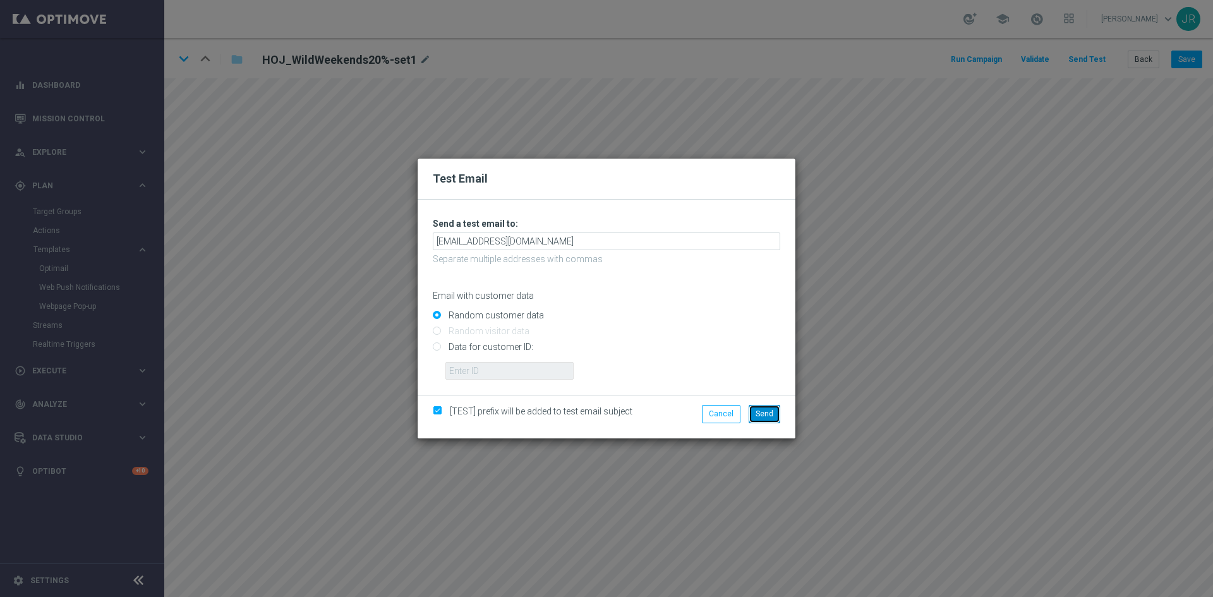
click at [770, 416] on span "Send" at bounding box center [765, 413] width 18 height 9
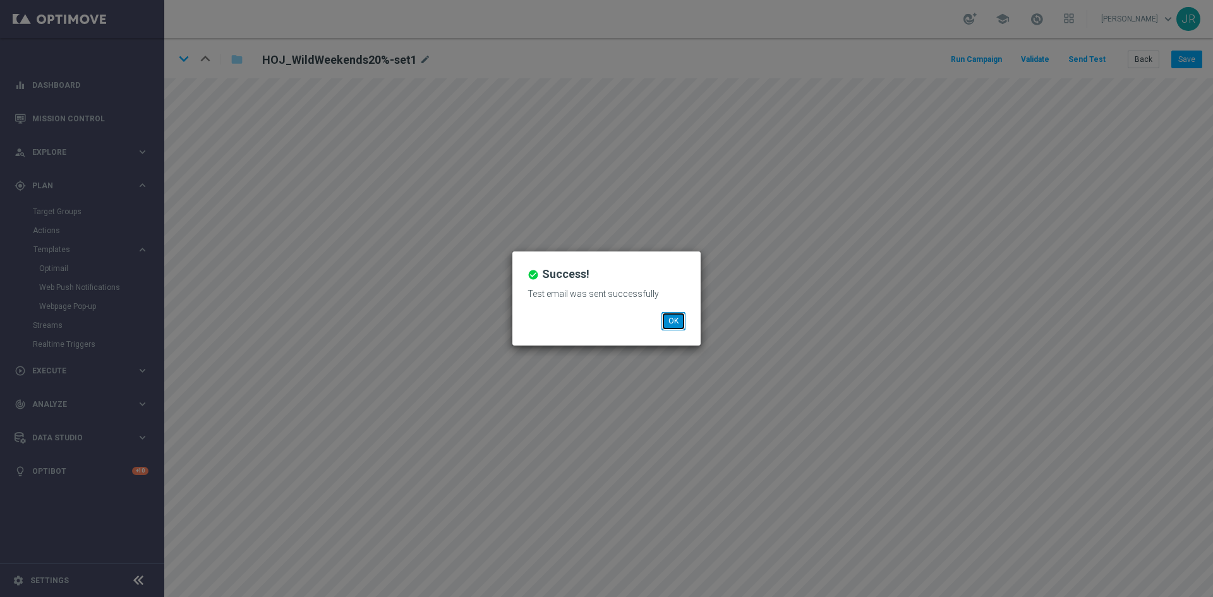
click at [672, 317] on button "OK" at bounding box center [674, 321] width 24 height 18
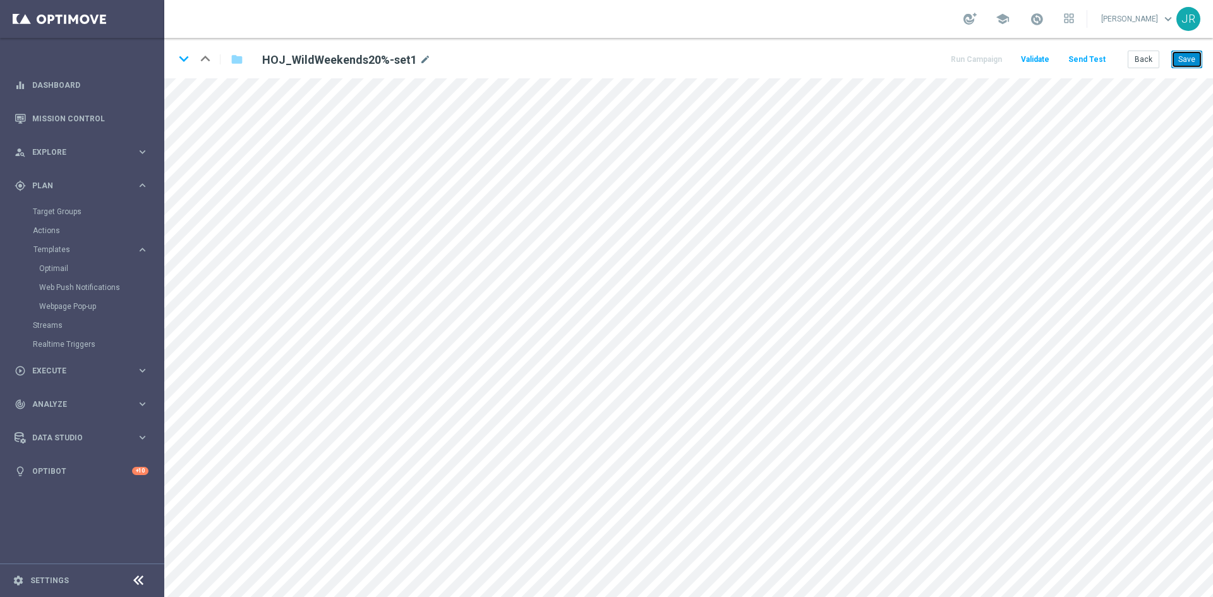
click at [1185, 66] on button "Save" at bounding box center [1187, 60] width 31 height 18
drag, startPoint x: 1187, startPoint y: 60, endPoint x: 1188, endPoint y: 73, distance: 13.3
click at [1187, 64] on button "Save" at bounding box center [1187, 60] width 31 height 18
drag, startPoint x: 1200, startPoint y: 54, endPoint x: 1213, endPoint y: 69, distance: 19.3
click at [1199, 54] on button "Save" at bounding box center [1187, 60] width 31 height 18
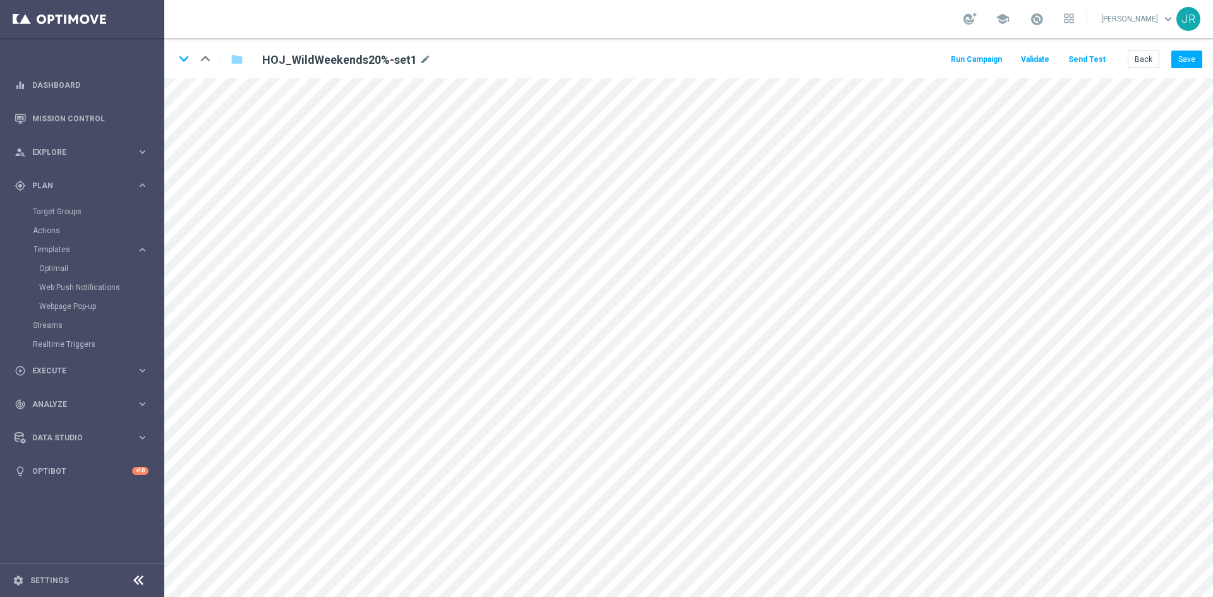
click at [1086, 61] on button "Send Test" at bounding box center [1087, 59] width 41 height 17
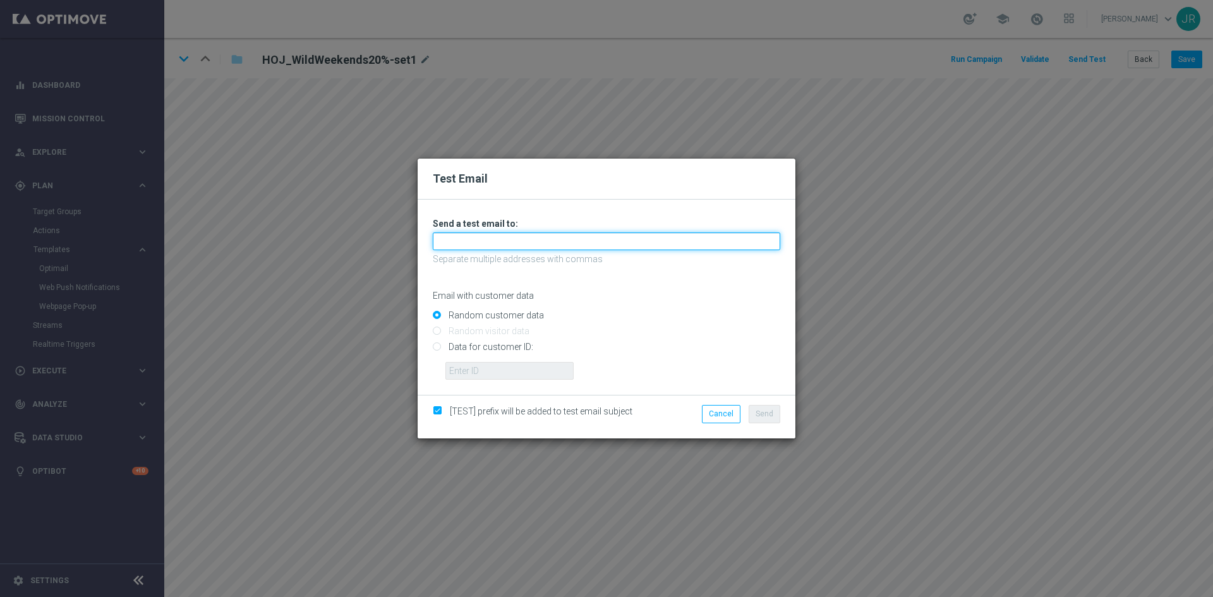
click at [449, 243] on input "text" at bounding box center [607, 242] width 348 height 18
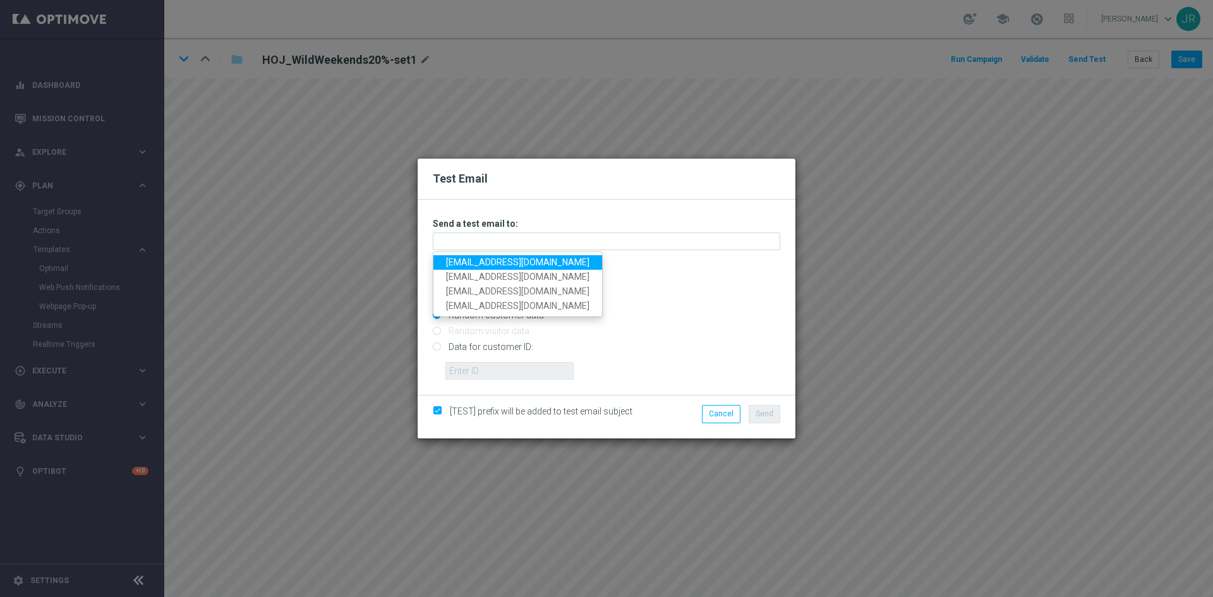
click at [467, 264] on link "testingalltesting@gmail.com" at bounding box center [517, 262] width 169 height 15
type input "testingalltesting@gmail.com"
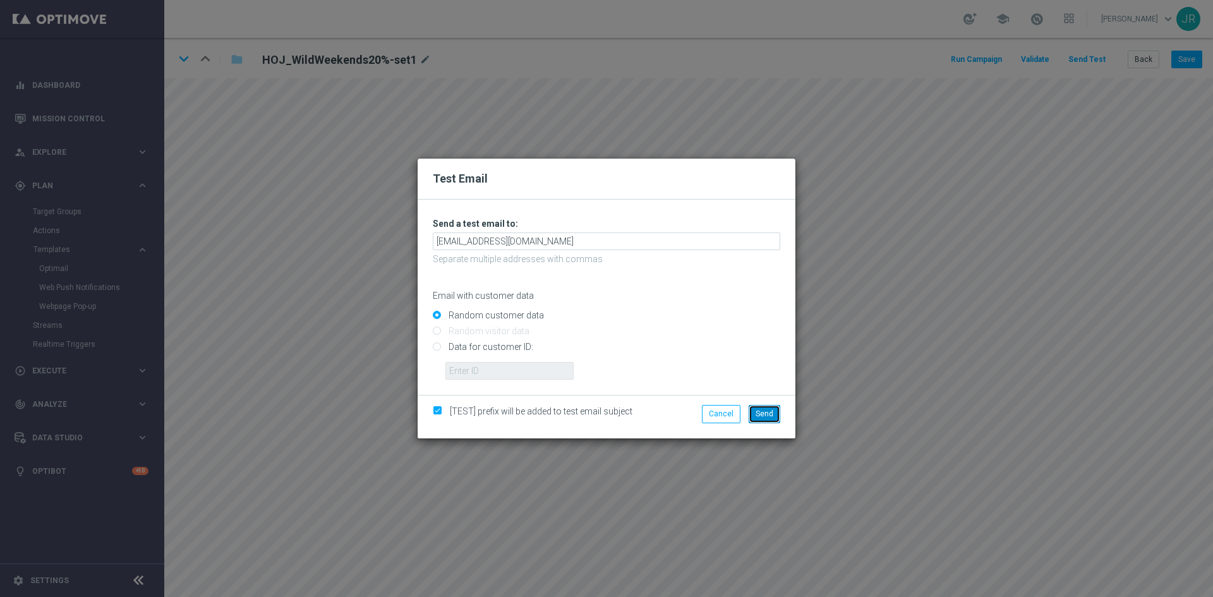
click at [765, 409] on button "Send" at bounding box center [765, 414] width 32 height 18
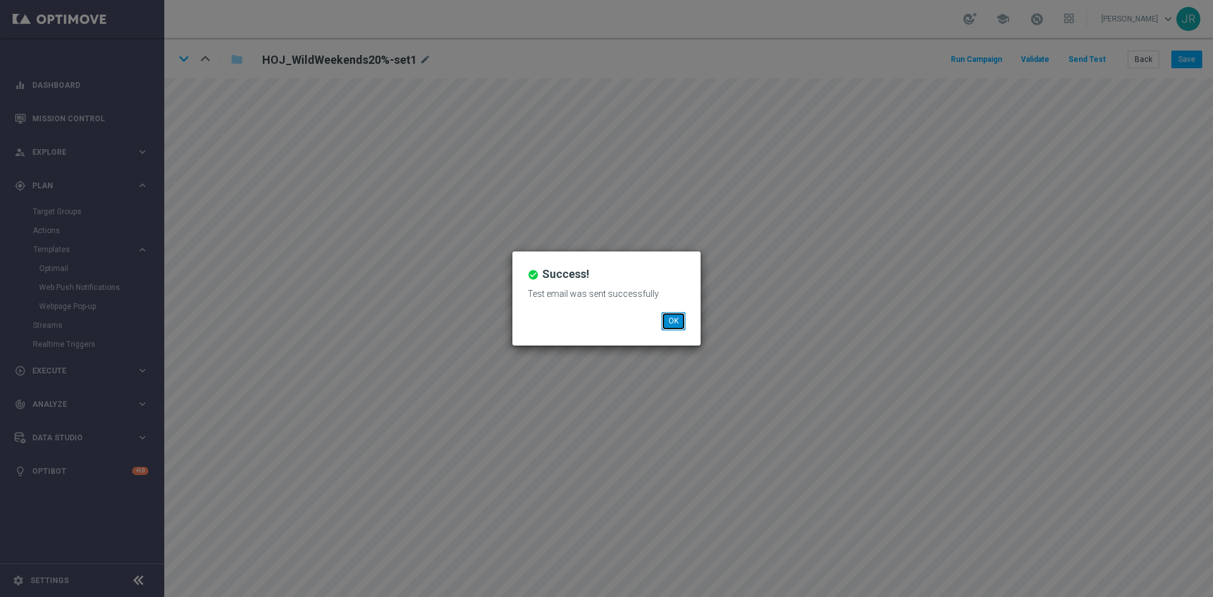
click at [672, 318] on button "OK" at bounding box center [674, 321] width 24 height 18
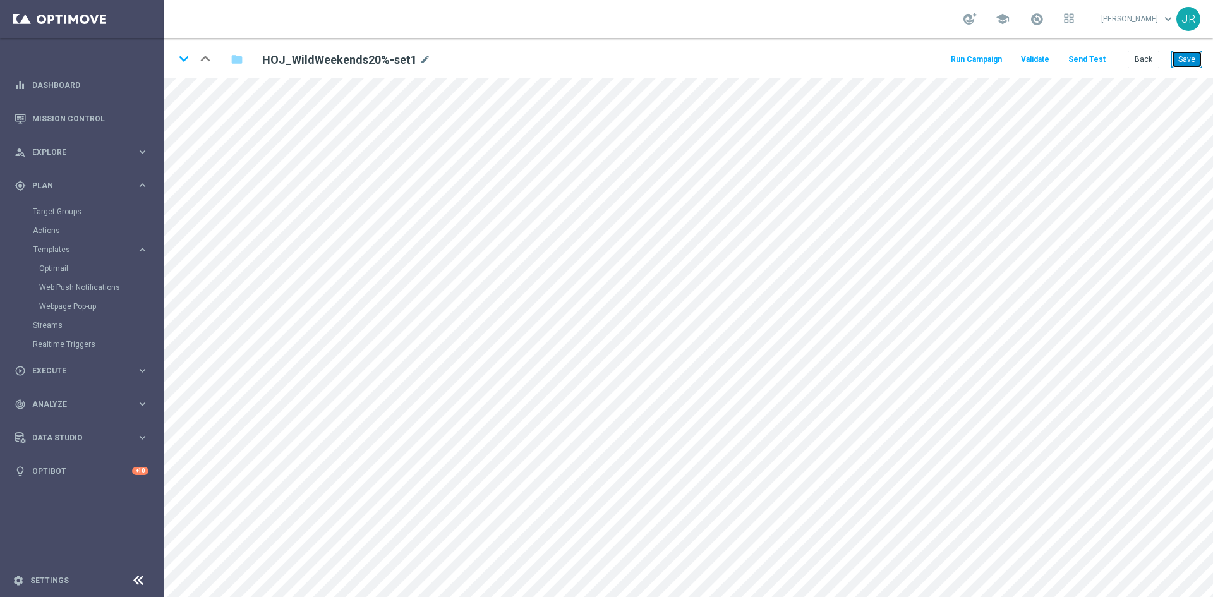
click at [1186, 61] on button "Save" at bounding box center [1187, 60] width 31 height 18
click at [1078, 61] on button "Send Test" at bounding box center [1087, 59] width 41 height 17
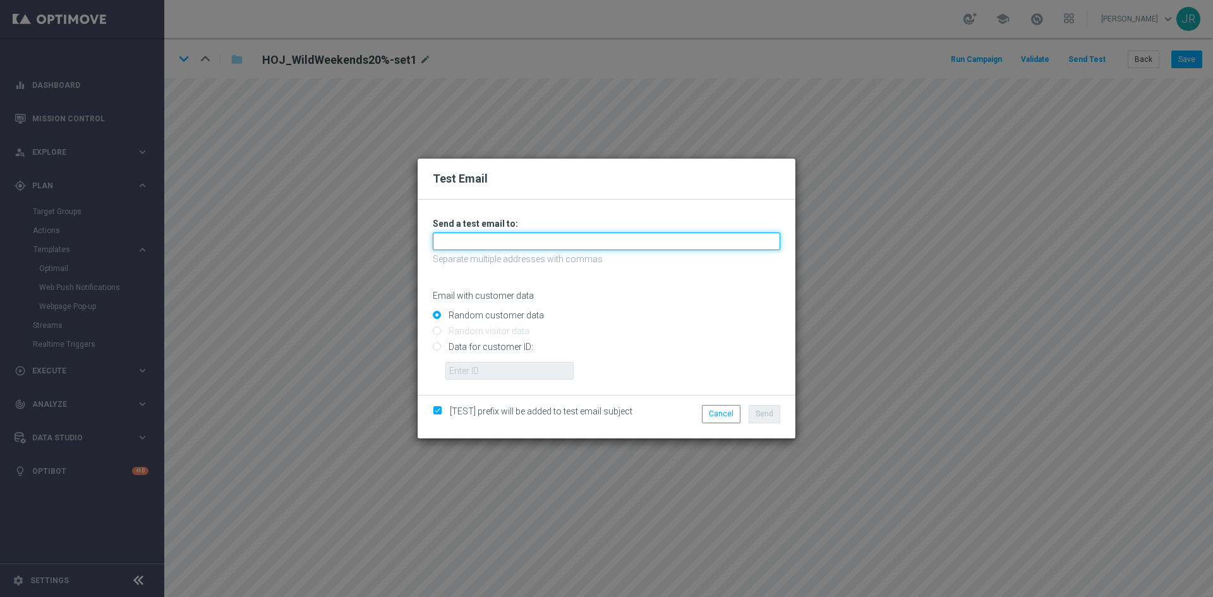
click at [456, 240] on input "text" at bounding box center [607, 242] width 348 height 18
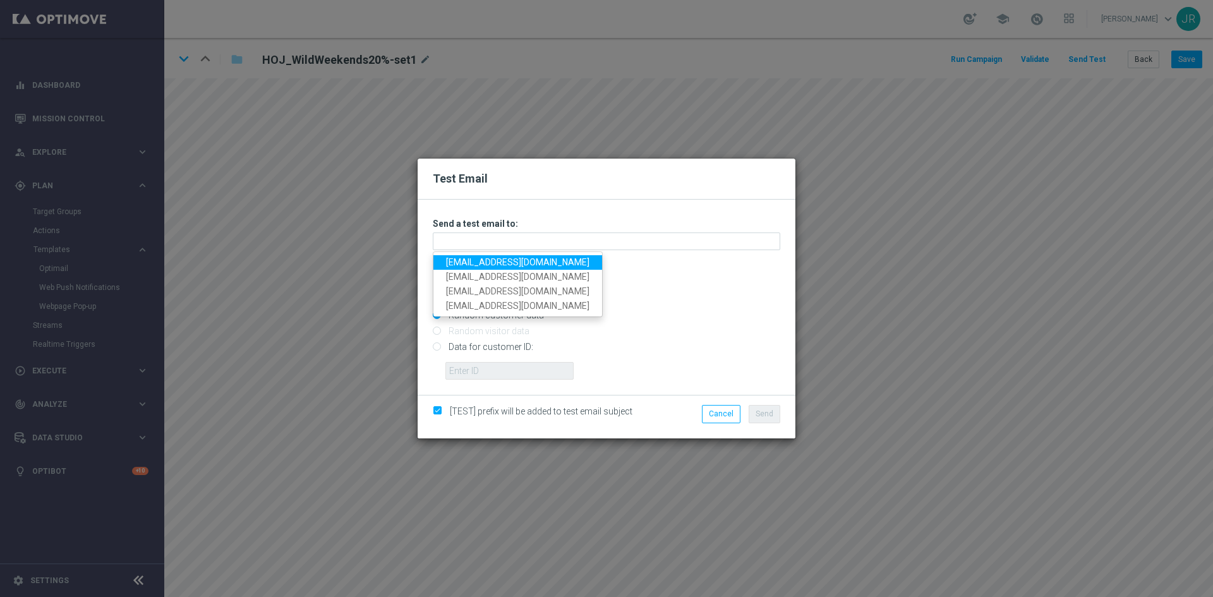
click at [456, 267] on link "testingalltesting@gmail.com" at bounding box center [517, 262] width 169 height 15
type input "testingalltesting@gmail.com"
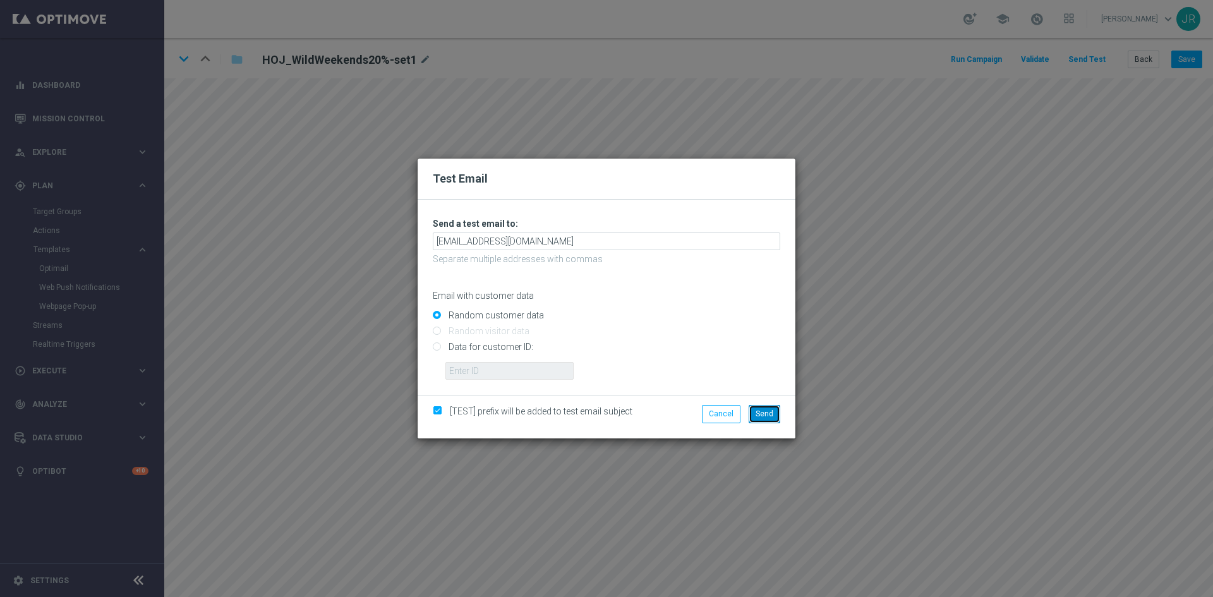
click at [766, 414] on span "Send" at bounding box center [765, 413] width 18 height 9
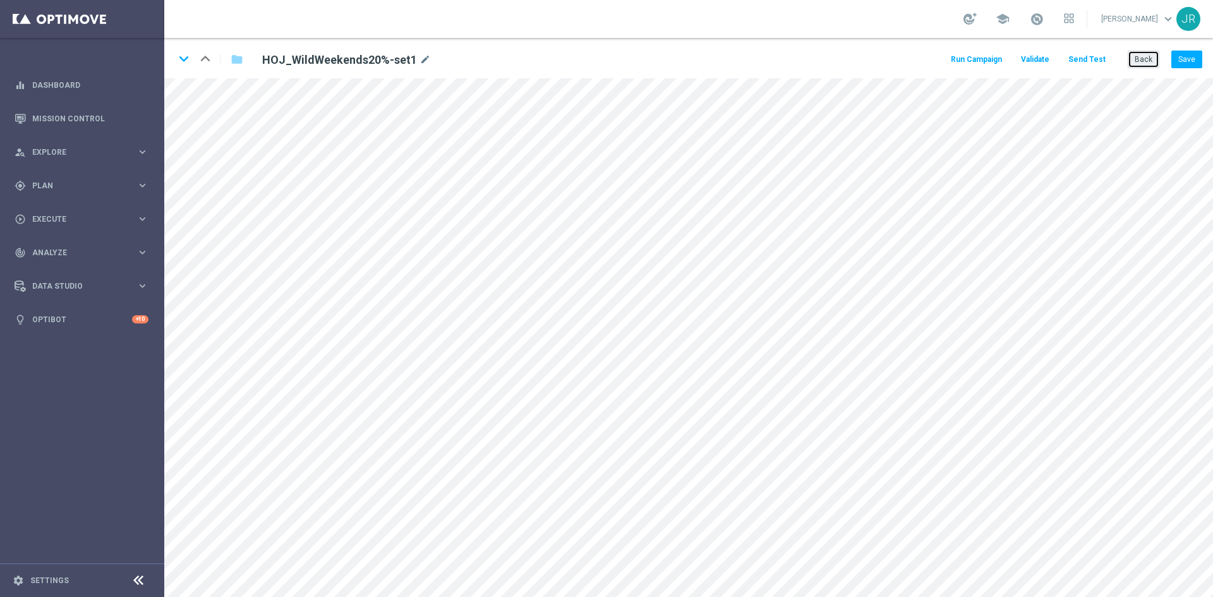
drag, startPoint x: 1142, startPoint y: 57, endPoint x: 1132, endPoint y: 54, distance: 10.0
click at [1142, 57] on button "Back" at bounding box center [1144, 60] width 32 height 18
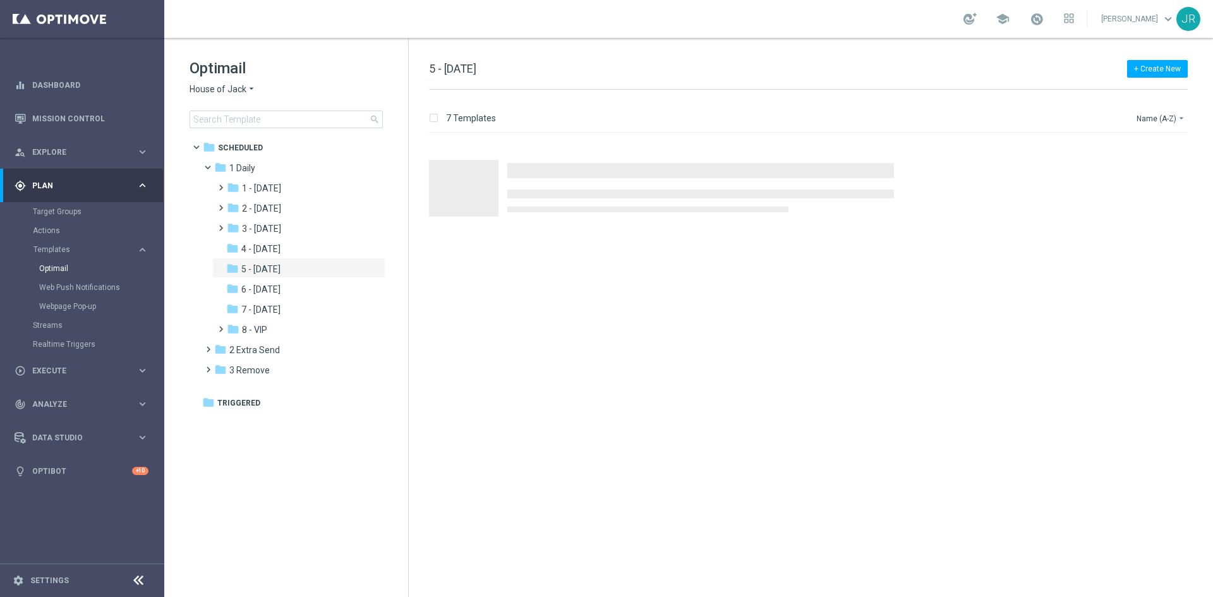
click at [220, 89] on span "House of Jack" at bounding box center [218, 89] width 57 height 12
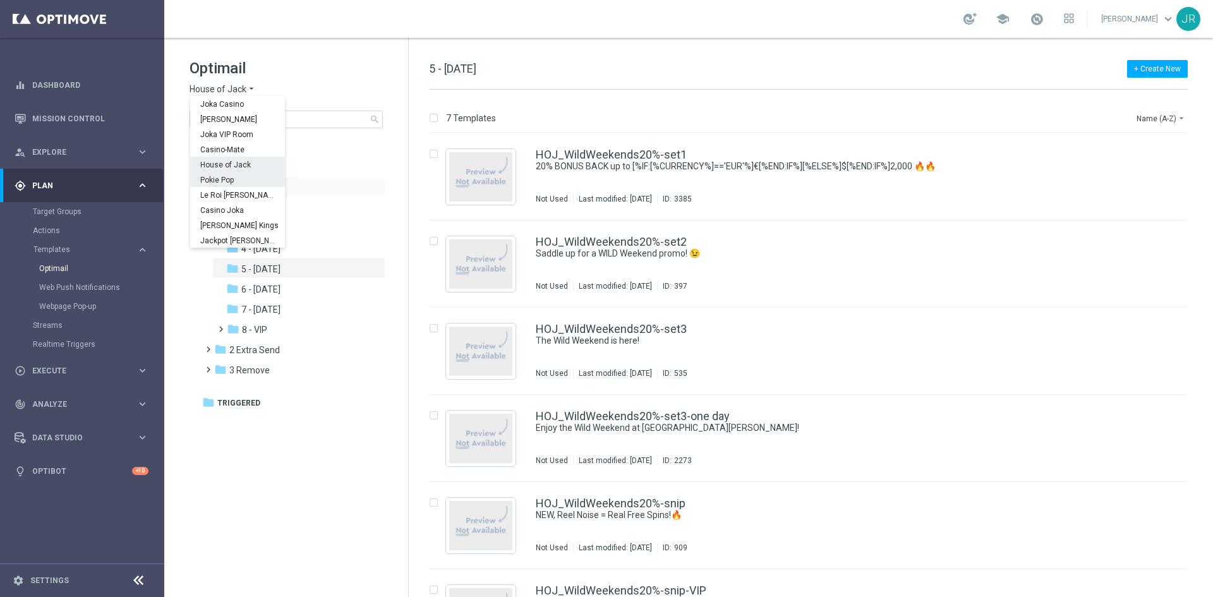
click at [0, 0] on span "Pokie Pop" at bounding box center [0, 0] width 0 height 0
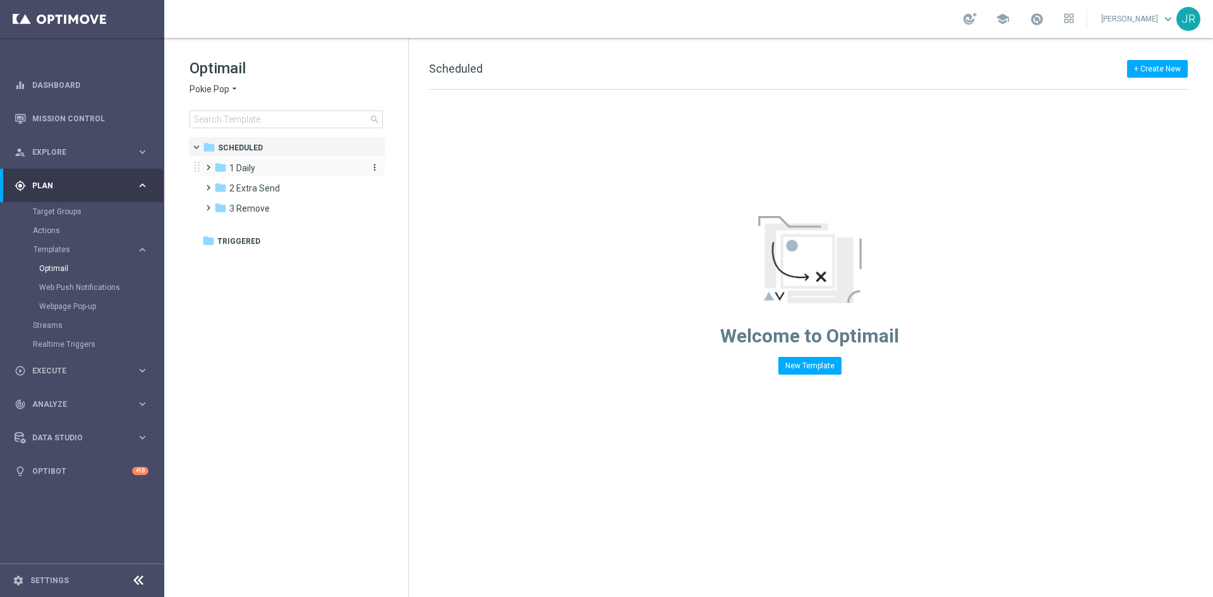
click at [239, 171] on span "1 Daily" at bounding box center [242, 167] width 26 height 11
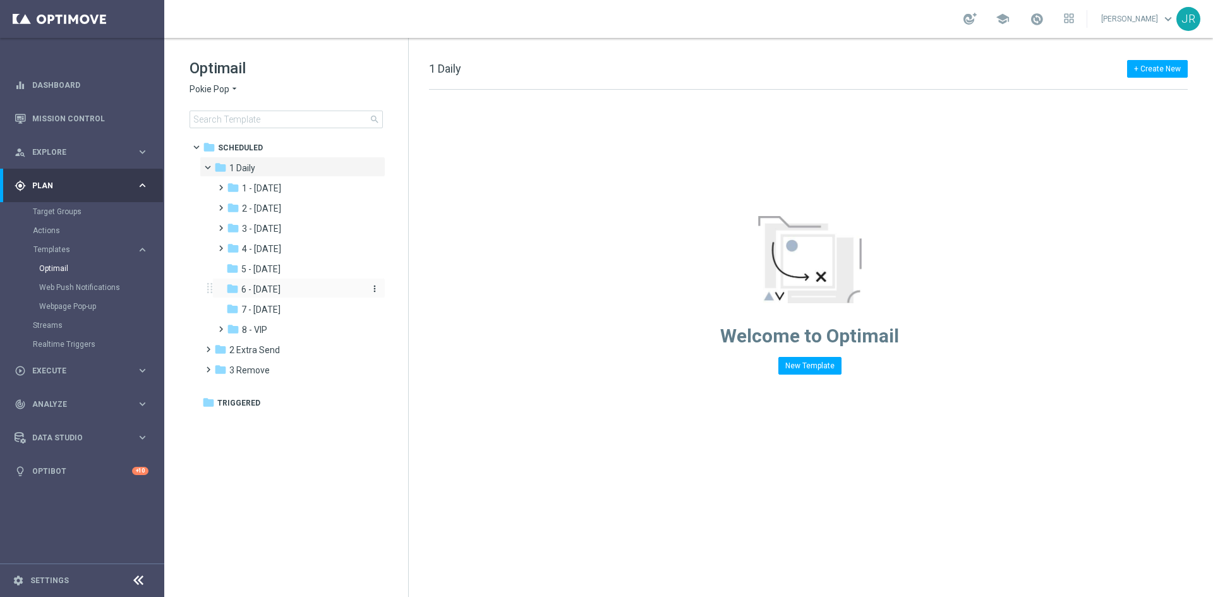
click at [273, 286] on span "6 - Sunday" at bounding box center [260, 289] width 39 height 11
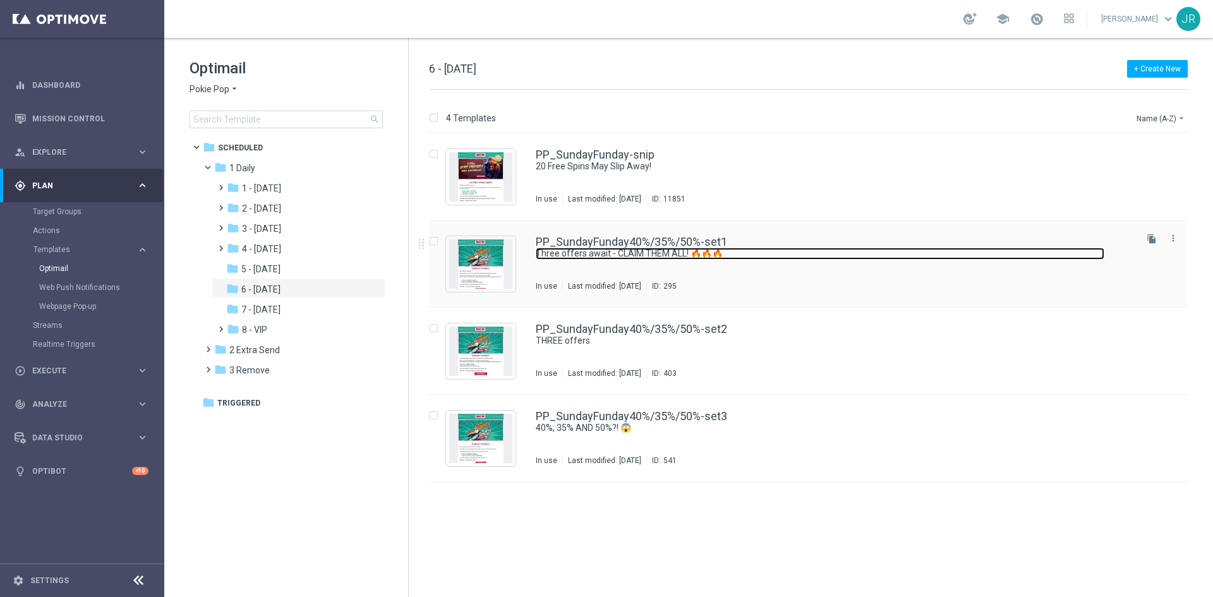
click at [679, 255] on link "Three offers await - CLAIM THEM ALL! 🔥🔥🔥" at bounding box center [820, 254] width 569 height 12
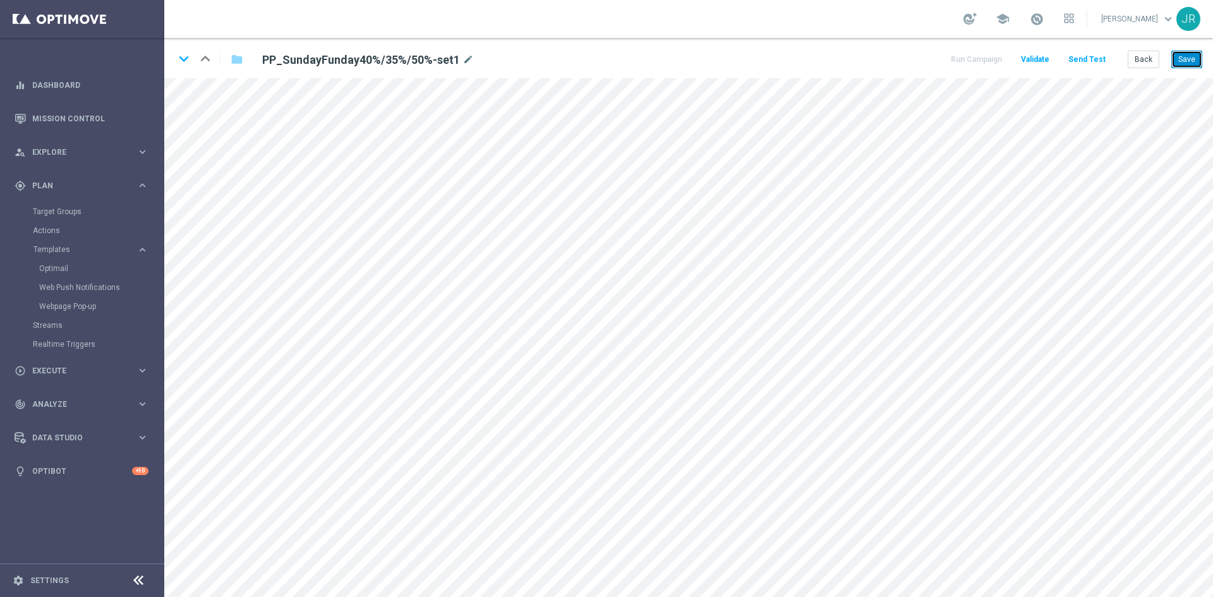
click at [1180, 61] on button "Save" at bounding box center [1187, 60] width 31 height 18
click at [1194, 61] on button "Save" at bounding box center [1187, 60] width 31 height 18
drag, startPoint x: 1192, startPoint y: 55, endPoint x: 1185, endPoint y: 104, distance: 49.1
click at [1192, 57] on button "Save" at bounding box center [1187, 60] width 31 height 18
click at [1090, 62] on button "Send Test" at bounding box center [1087, 59] width 41 height 17
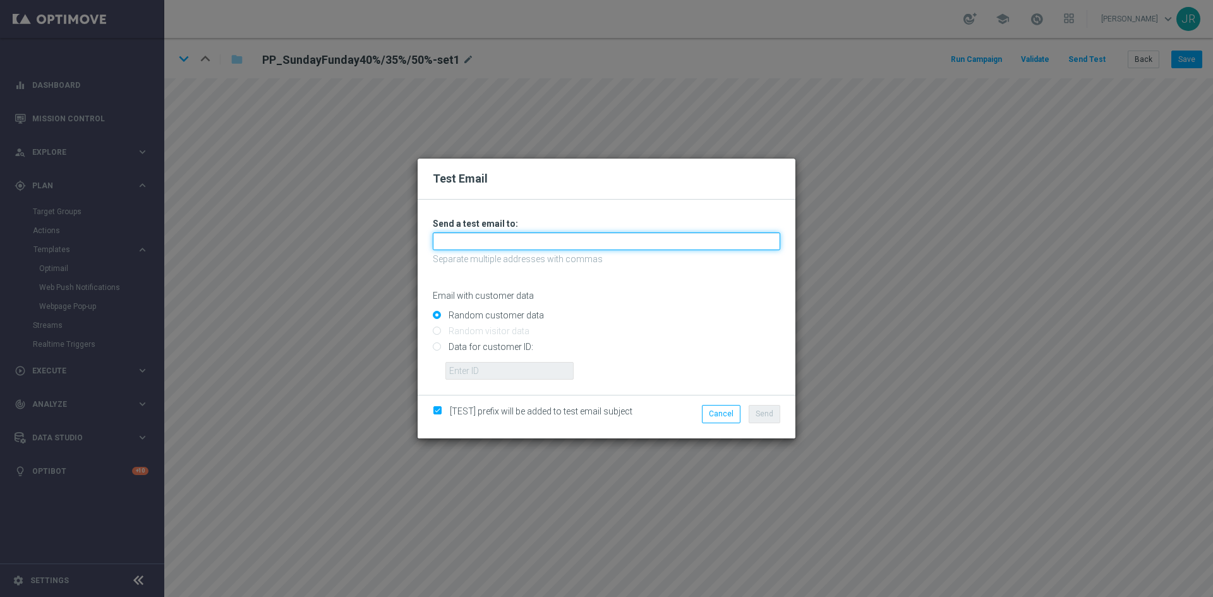
click at [443, 248] on input "text" at bounding box center [607, 242] width 348 height 18
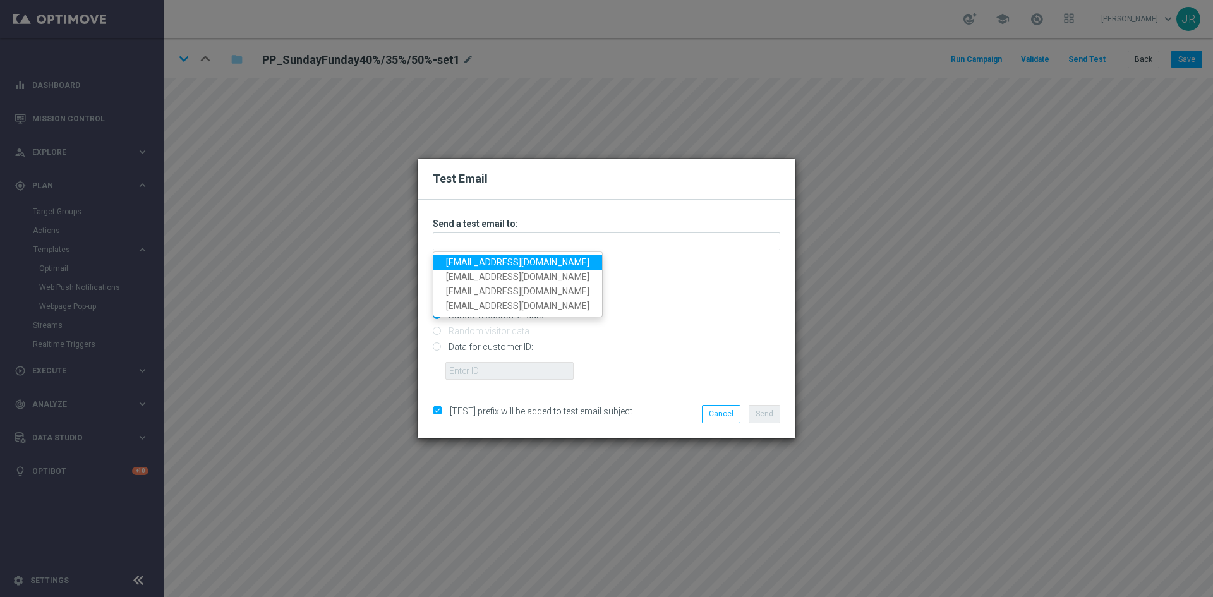
drag, startPoint x: 446, startPoint y: 265, endPoint x: 478, endPoint y: 267, distance: 31.7
click at [446, 265] on link "[EMAIL_ADDRESS][DOMAIN_NAME]" at bounding box center [517, 262] width 169 height 15
type input "[EMAIL_ADDRESS][DOMAIN_NAME]"
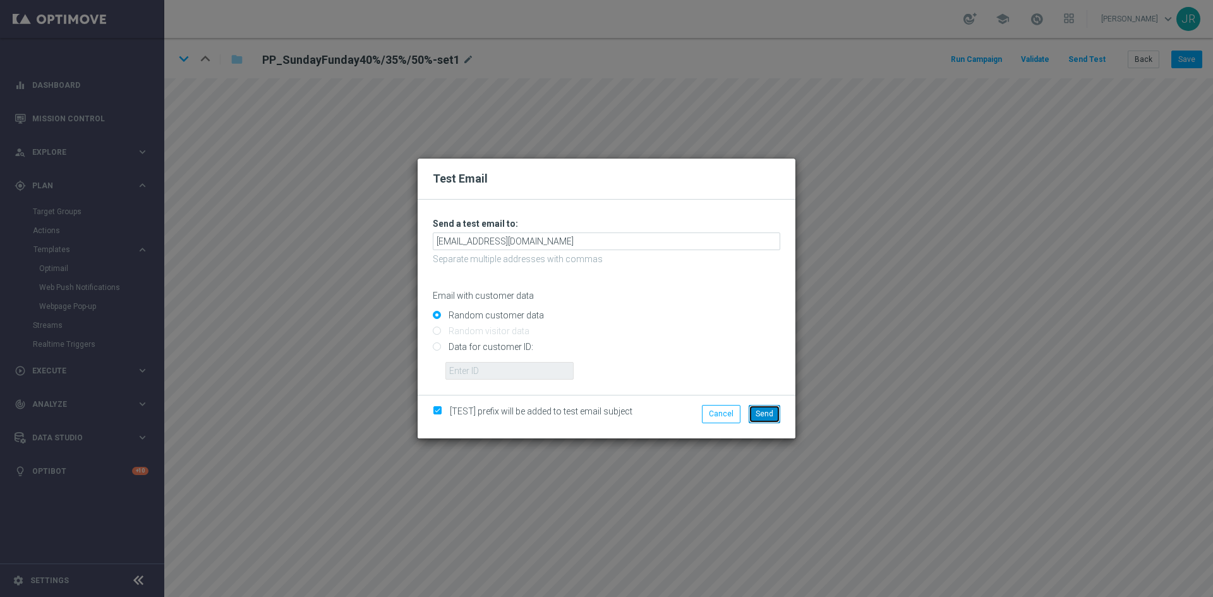
click at [772, 410] on span "Send" at bounding box center [765, 413] width 18 height 9
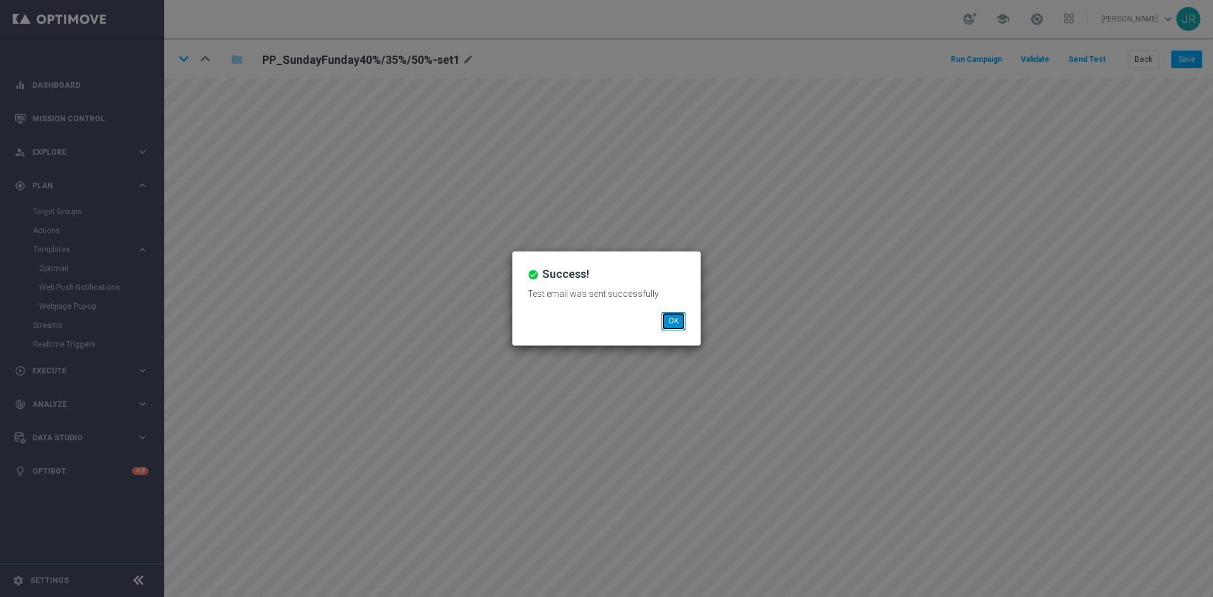
click at [667, 320] on button "OK" at bounding box center [674, 321] width 24 height 18
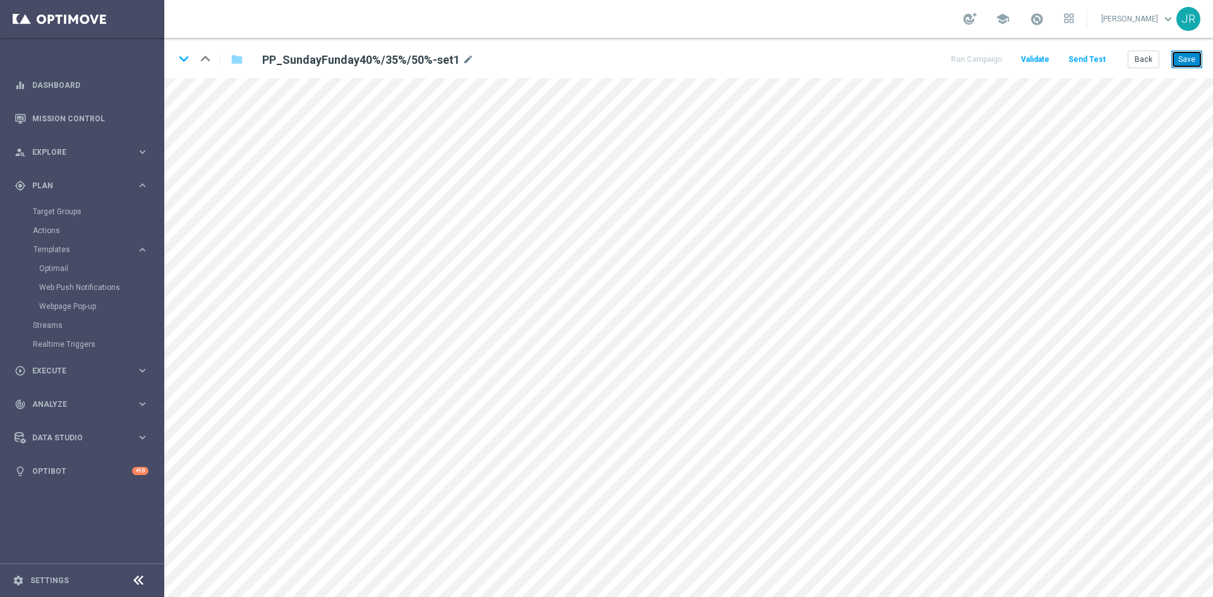
click at [1182, 63] on button "Save" at bounding box center [1187, 60] width 31 height 18
click at [1187, 59] on button "Save" at bounding box center [1187, 60] width 31 height 18
click at [1098, 54] on button "Send Test" at bounding box center [1087, 59] width 41 height 17
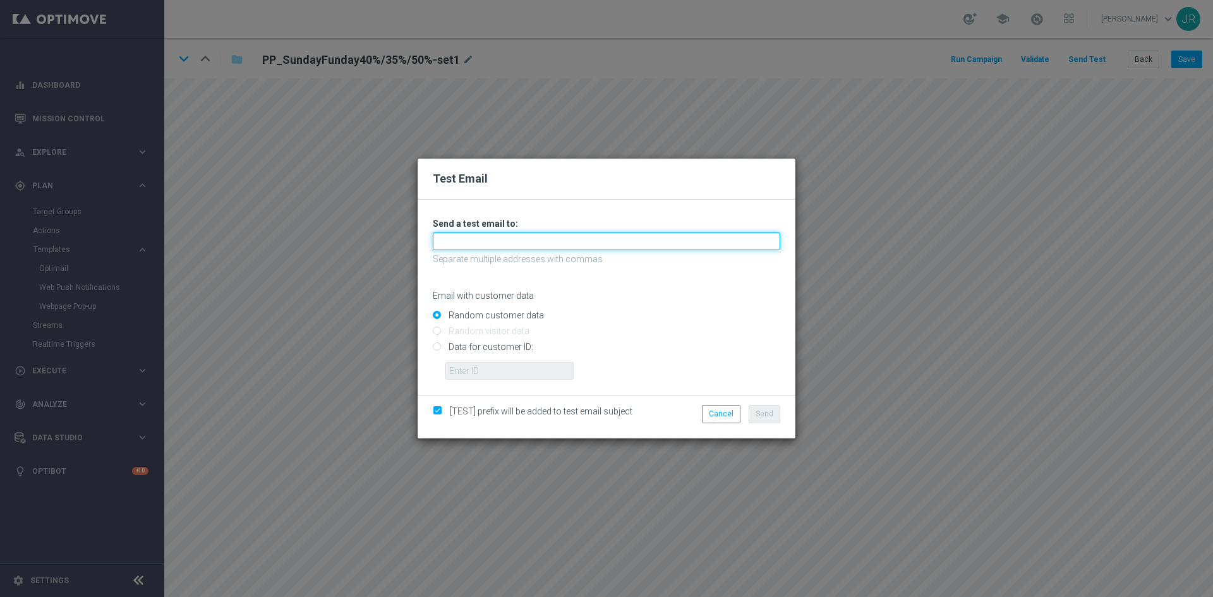
click at [457, 240] on input "text" at bounding box center [607, 242] width 348 height 18
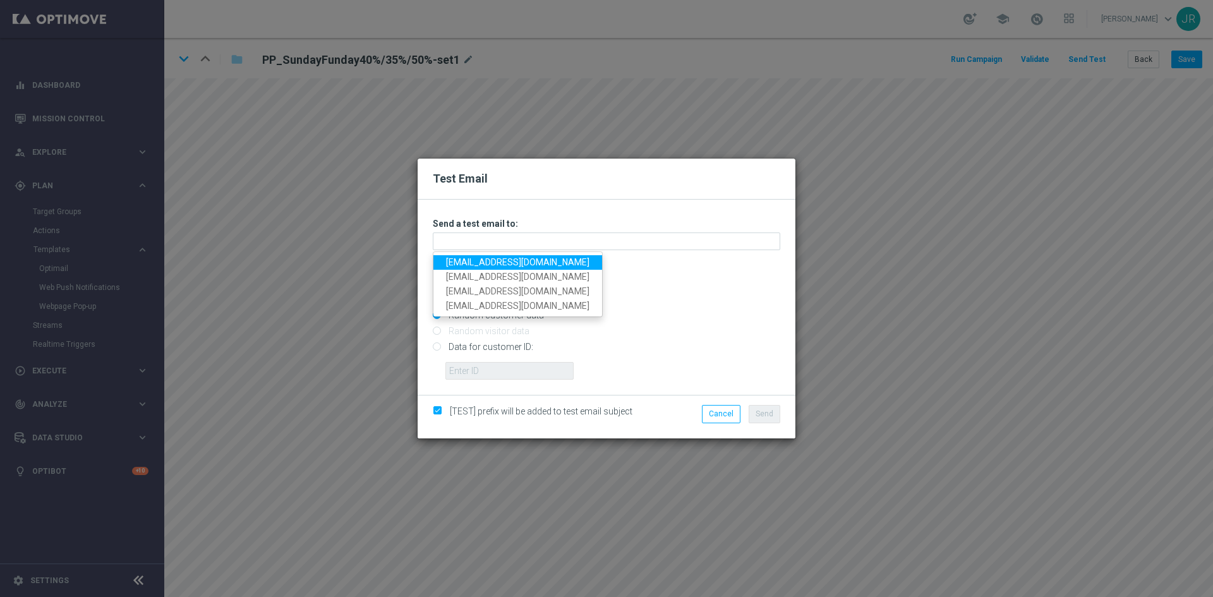
click at [463, 263] on link "[EMAIL_ADDRESS][DOMAIN_NAME]" at bounding box center [517, 262] width 169 height 15
type input "testingalltesting@gmail.com"
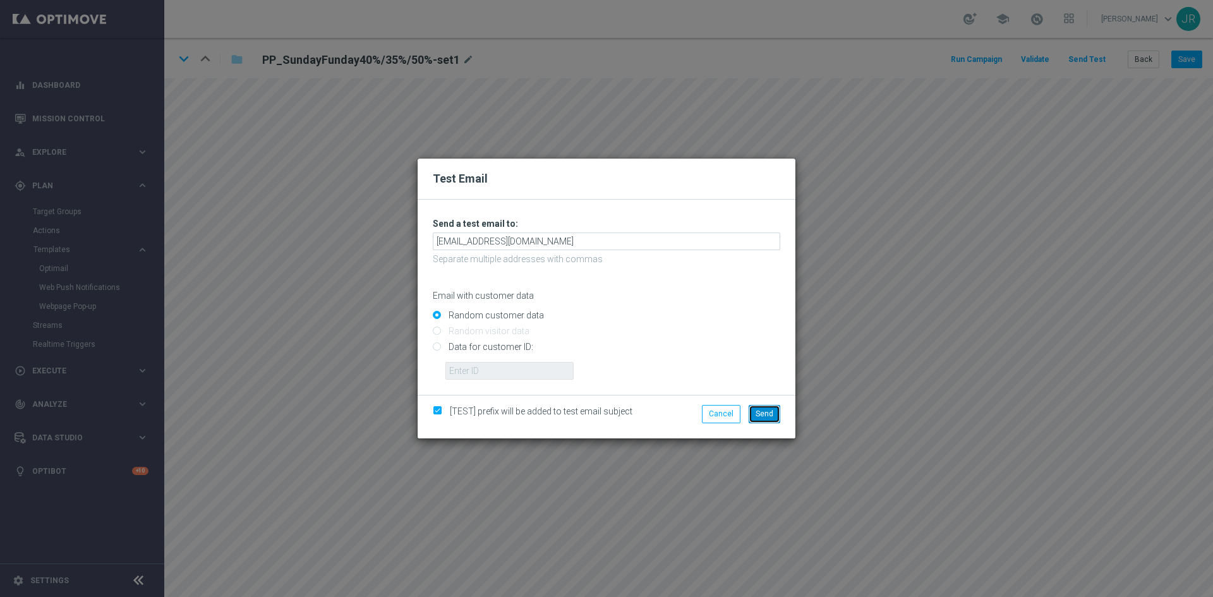
click at [772, 412] on span "Send" at bounding box center [765, 413] width 18 height 9
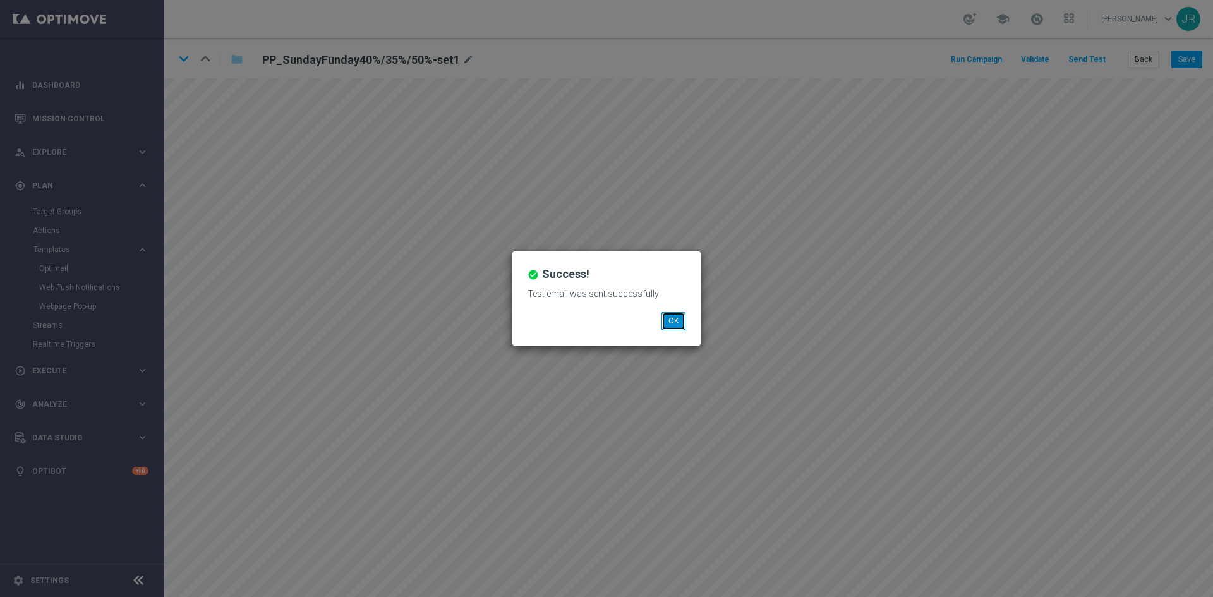
click at [674, 320] on button "OK" at bounding box center [674, 321] width 24 height 18
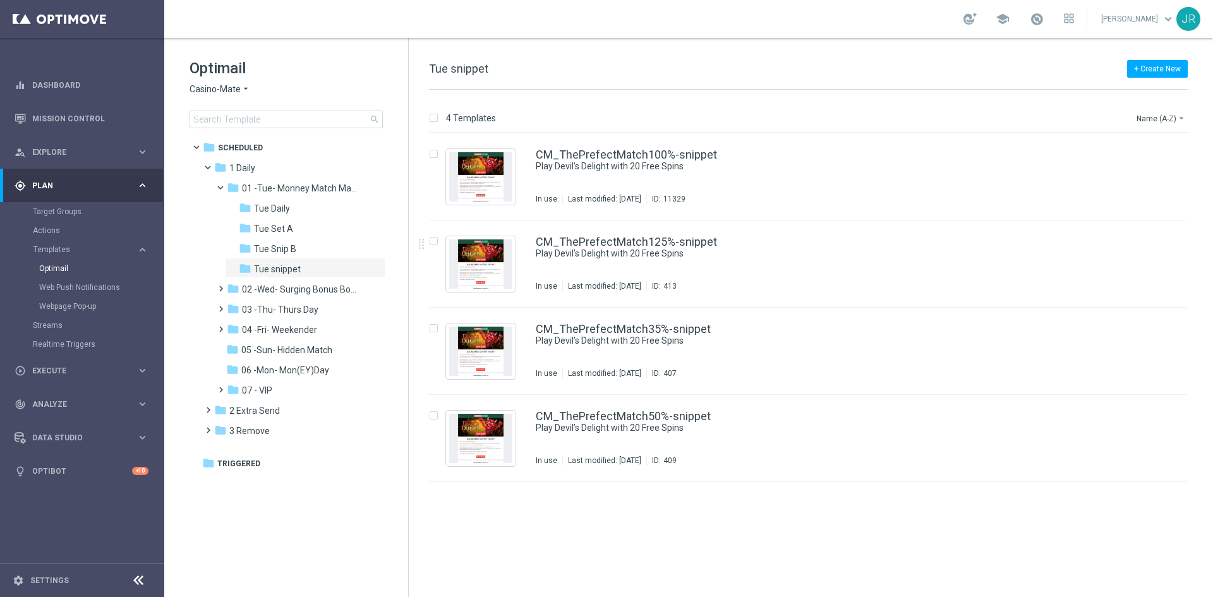
drag, startPoint x: 289, startPoint y: 211, endPoint x: 694, endPoint y: 227, distance: 405.4
click at [289, 211] on span "Tue Daily" at bounding box center [272, 208] width 36 height 11
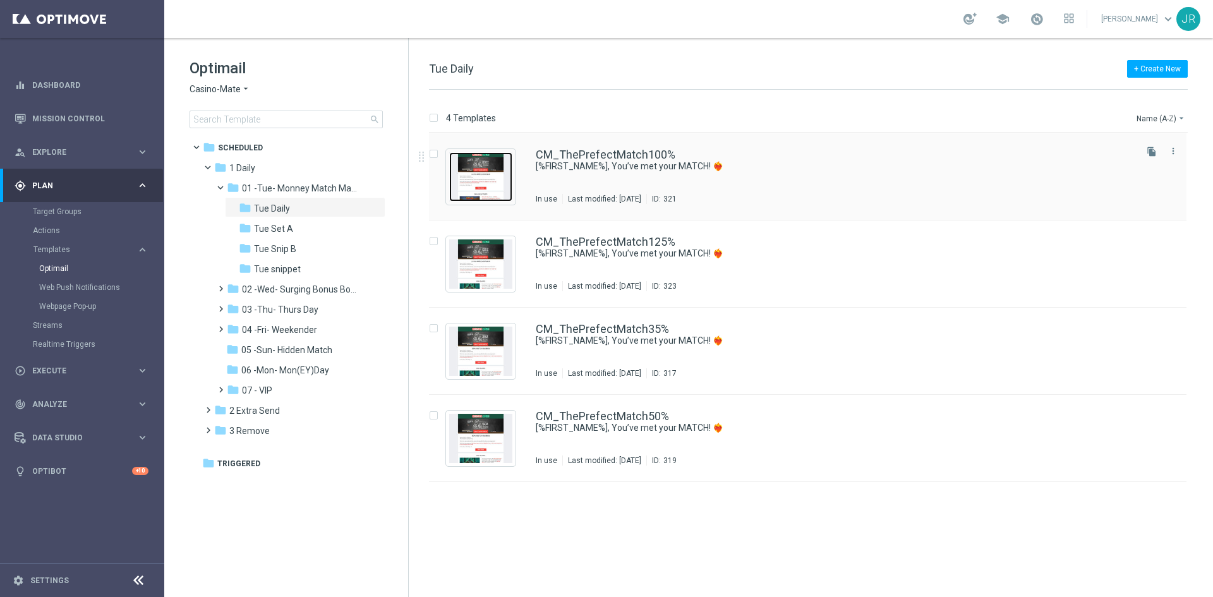
click at [492, 170] on img "Press SPACE to select this row." at bounding box center [480, 176] width 63 height 49
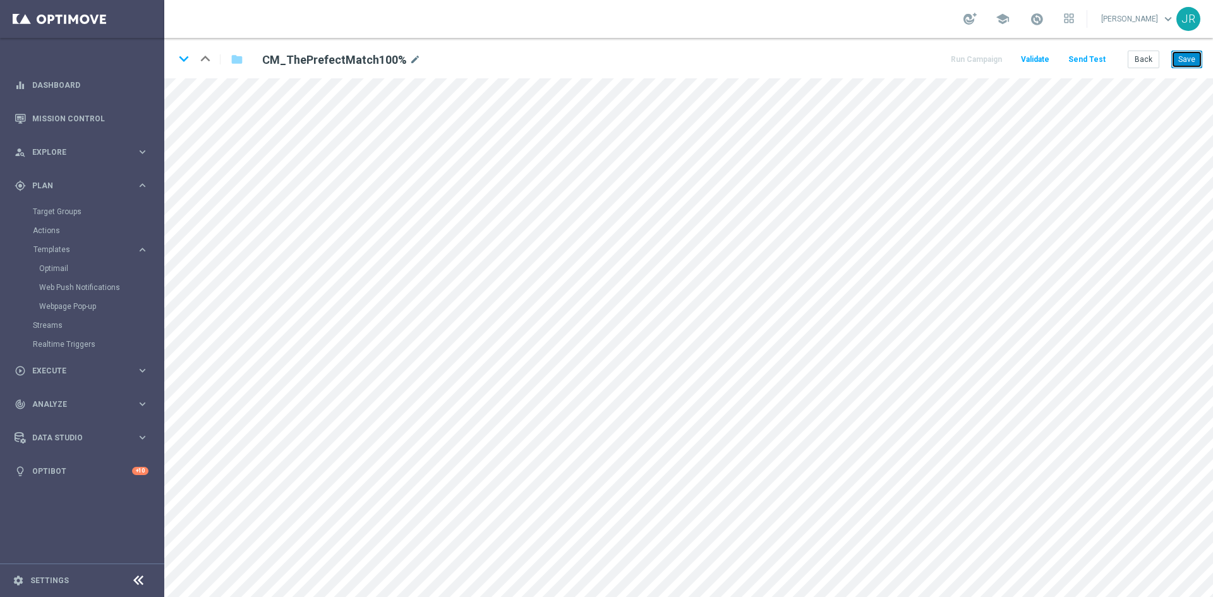
drag, startPoint x: 1195, startPoint y: 59, endPoint x: 1199, endPoint y: 68, distance: 9.6
click at [1196, 61] on button "Save" at bounding box center [1187, 60] width 31 height 18
drag, startPoint x: 1185, startPoint y: 58, endPoint x: 1170, endPoint y: 59, distance: 15.9
click at [1185, 58] on button "Save" at bounding box center [1187, 60] width 31 height 18
click at [1185, 63] on button "Save" at bounding box center [1187, 60] width 31 height 18
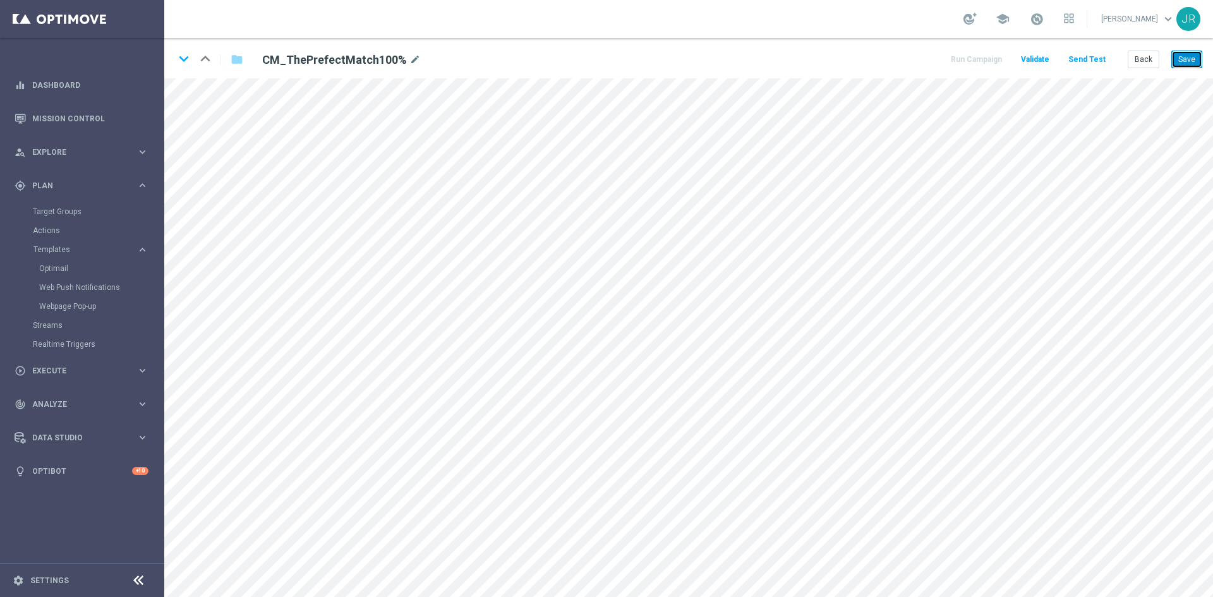
click at [1188, 61] on button "Save" at bounding box center [1187, 60] width 31 height 18
click at [1191, 63] on button "Save" at bounding box center [1187, 60] width 31 height 18
click at [1080, 62] on button "Send Test" at bounding box center [1087, 59] width 41 height 17
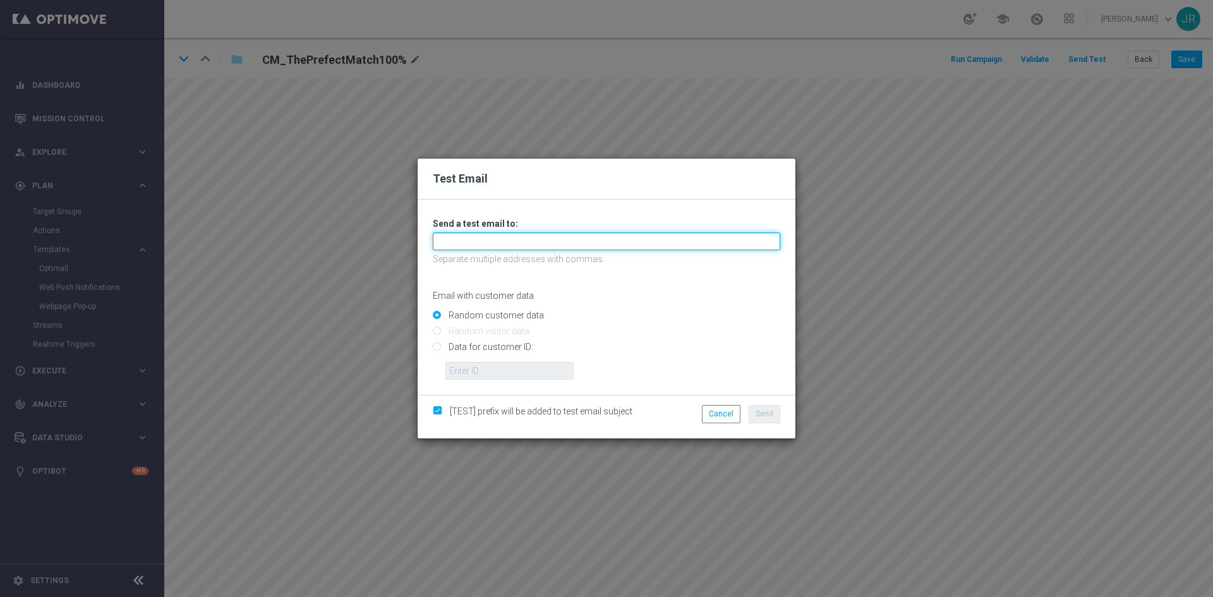
click at [462, 248] on input "text" at bounding box center [607, 242] width 348 height 18
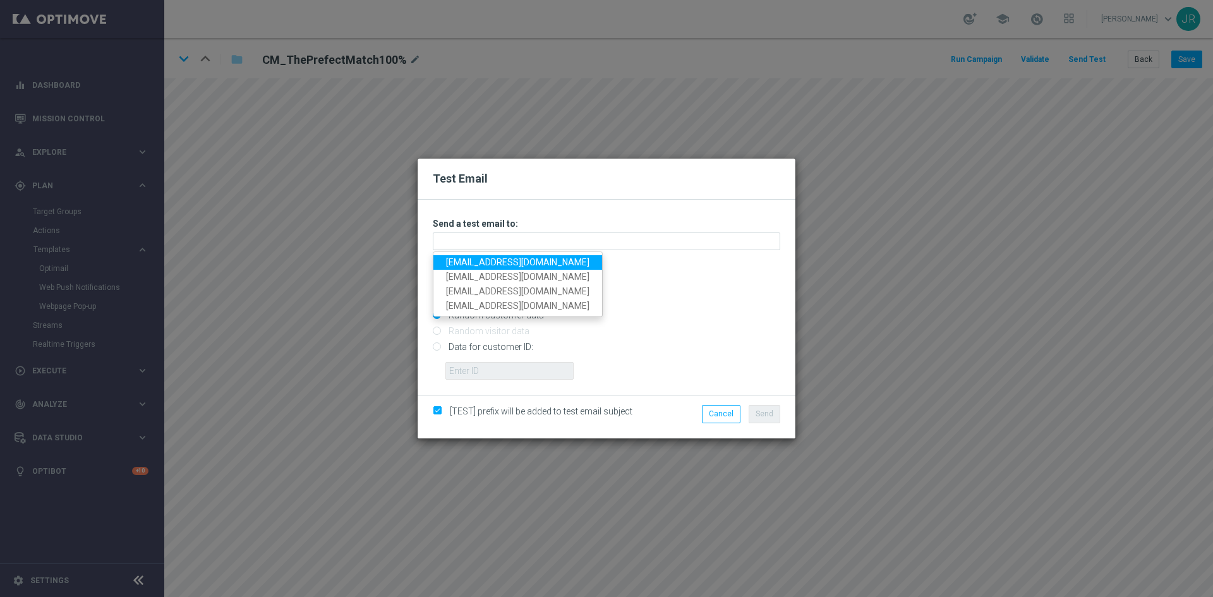
drag, startPoint x: 462, startPoint y: 261, endPoint x: 479, endPoint y: 271, distance: 19.8
click at [461, 261] on link "[EMAIL_ADDRESS][DOMAIN_NAME]" at bounding box center [517, 262] width 169 height 15
type input "[EMAIL_ADDRESS][DOMAIN_NAME]"
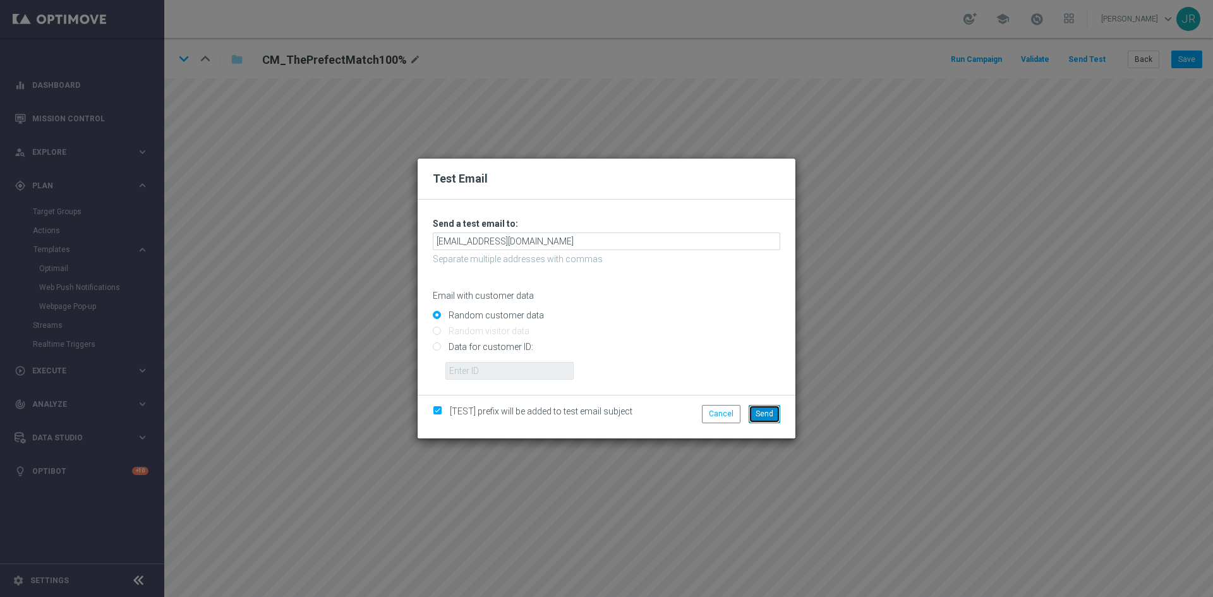
click at [761, 421] on button "Send" at bounding box center [765, 414] width 32 height 18
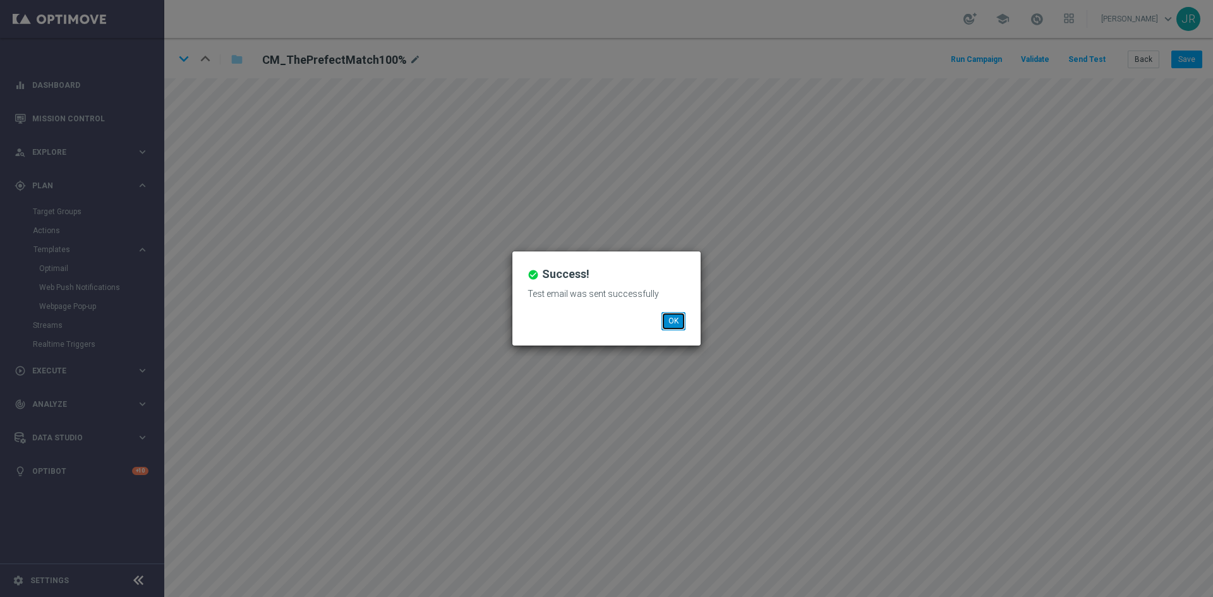
click at [671, 317] on button "OK" at bounding box center [674, 321] width 24 height 18
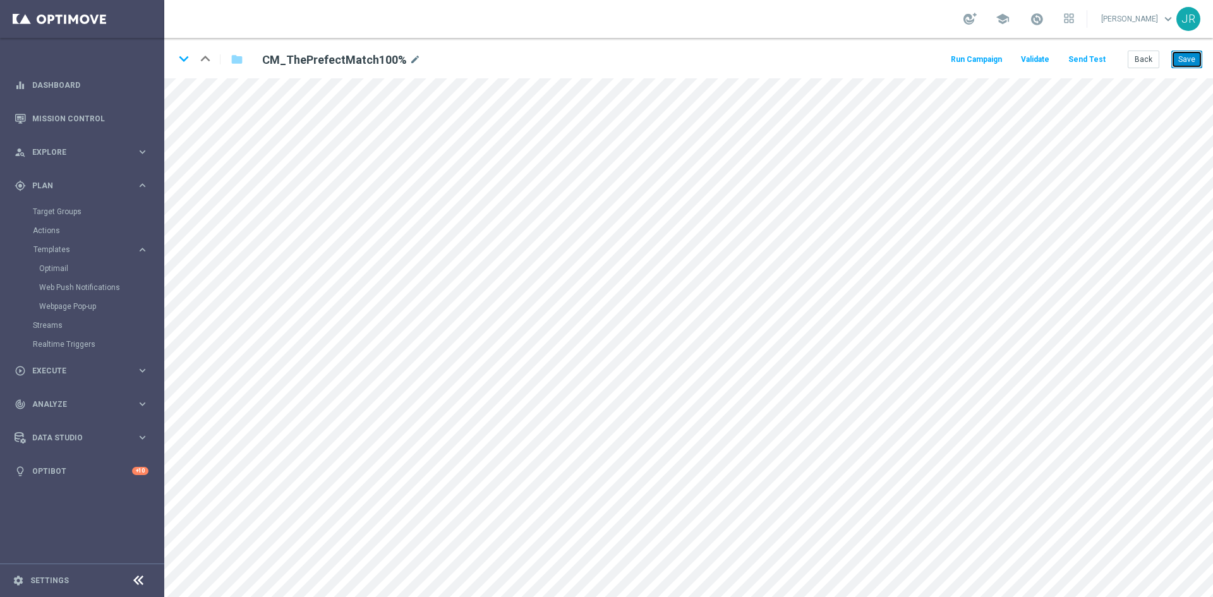
click at [1185, 56] on button "Save" at bounding box center [1187, 60] width 31 height 18
click at [1170, 56] on div "Back Save" at bounding box center [1165, 60] width 75 height 18
click at [1156, 59] on button "Back" at bounding box center [1144, 60] width 32 height 18
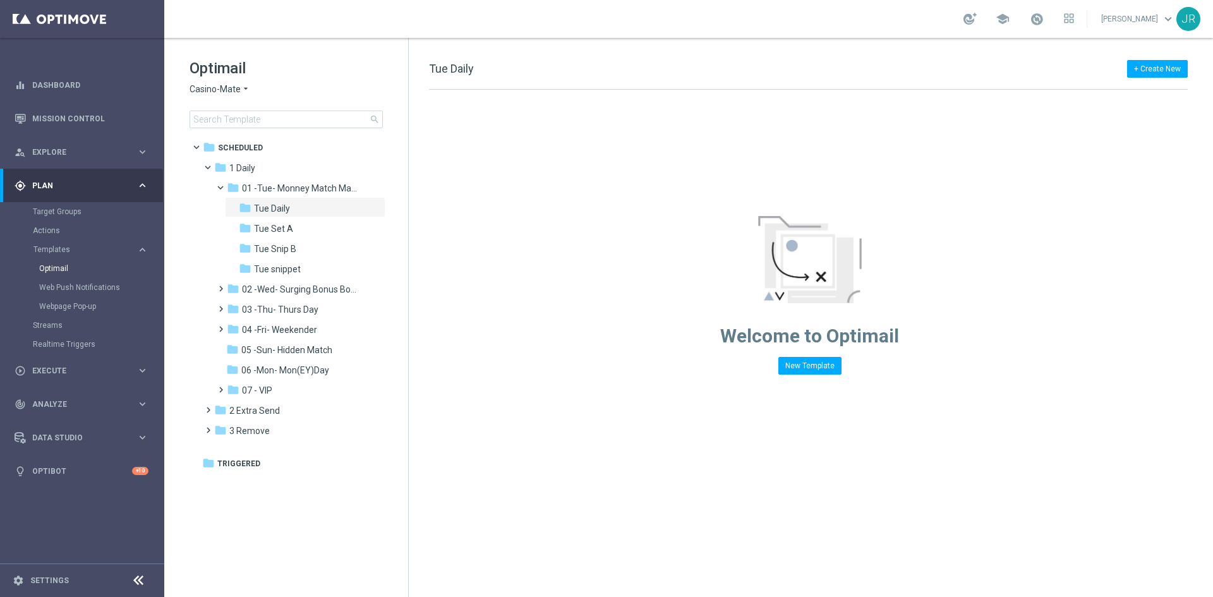
click at [241, 89] on icon "arrow_drop_down" at bounding box center [246, 89] width 10 height 12
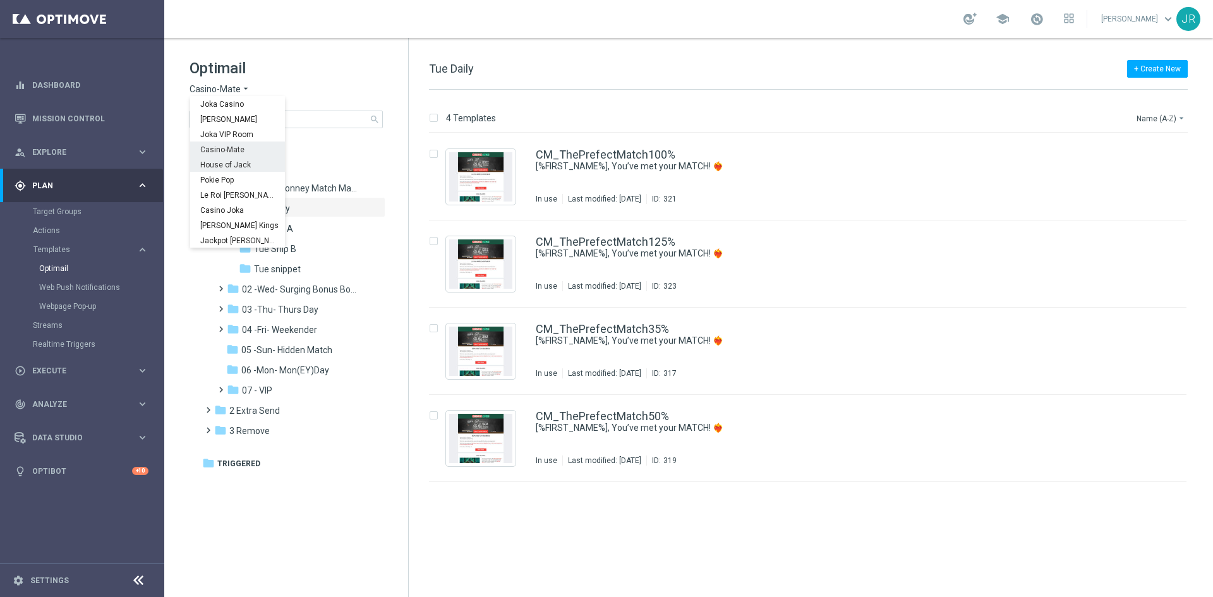
click at [0, 0] on span "House of Jack" at bounding box center [0, 0] width 0 height 0
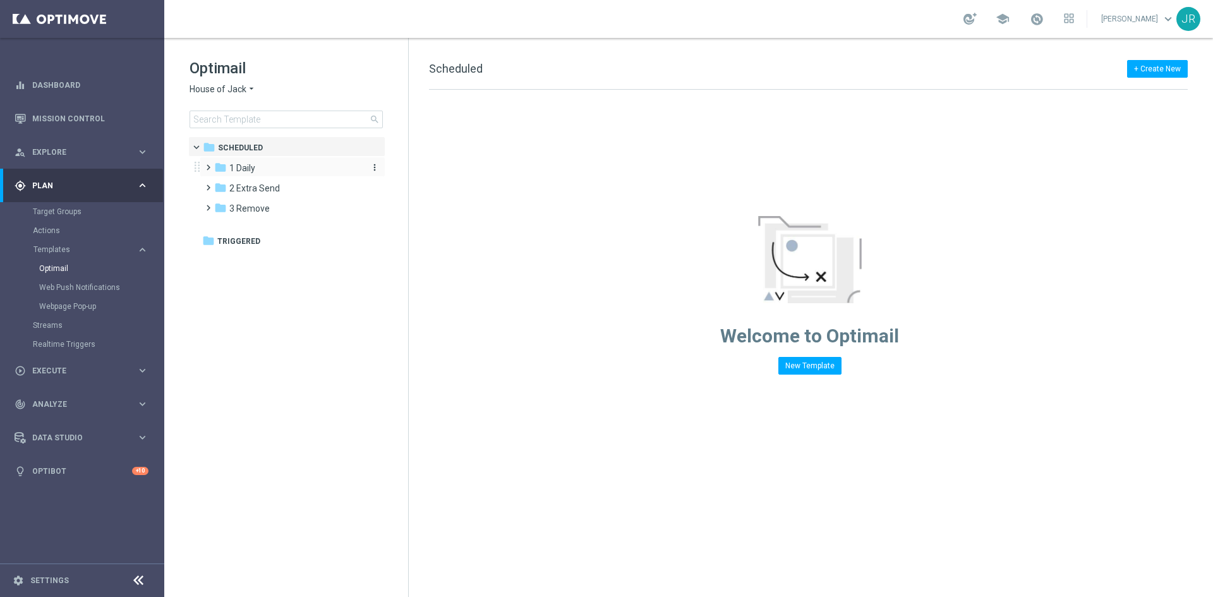
click at [245, 168] on span "1 Daily" at bounding box center [242, 167] width 26 height 11
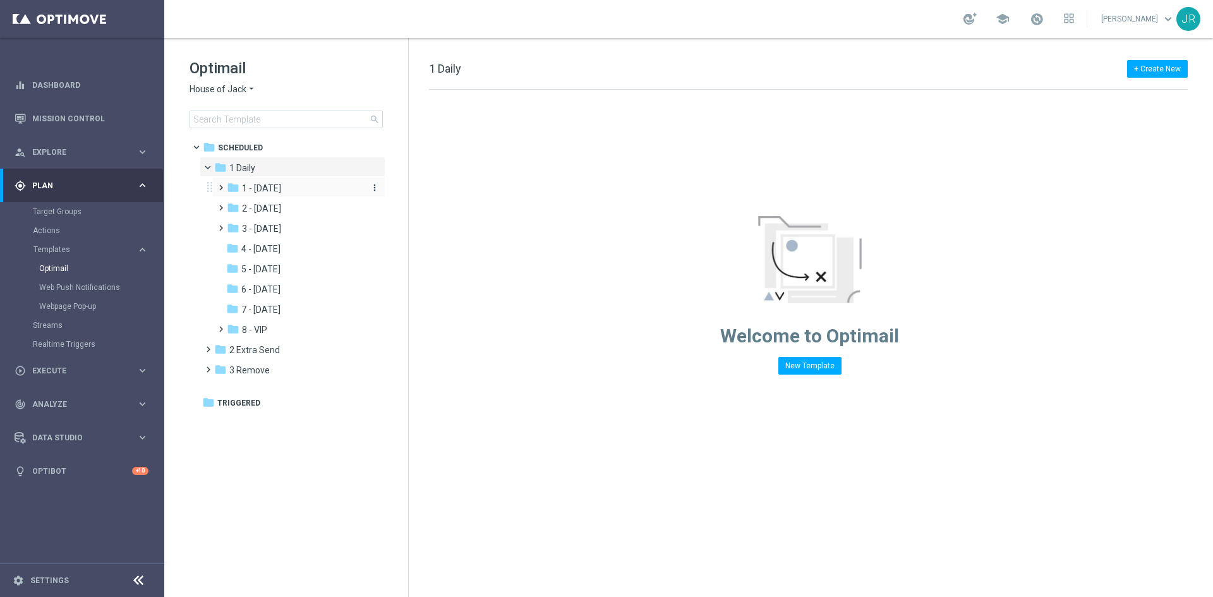
click at [265, 186] on span "1 - Tuesday" at bounding box center [261, 188] width 39 height 11
click at [289, 209] on span "Tue Daily" at bounding box center [273, 208] width 36 height 11
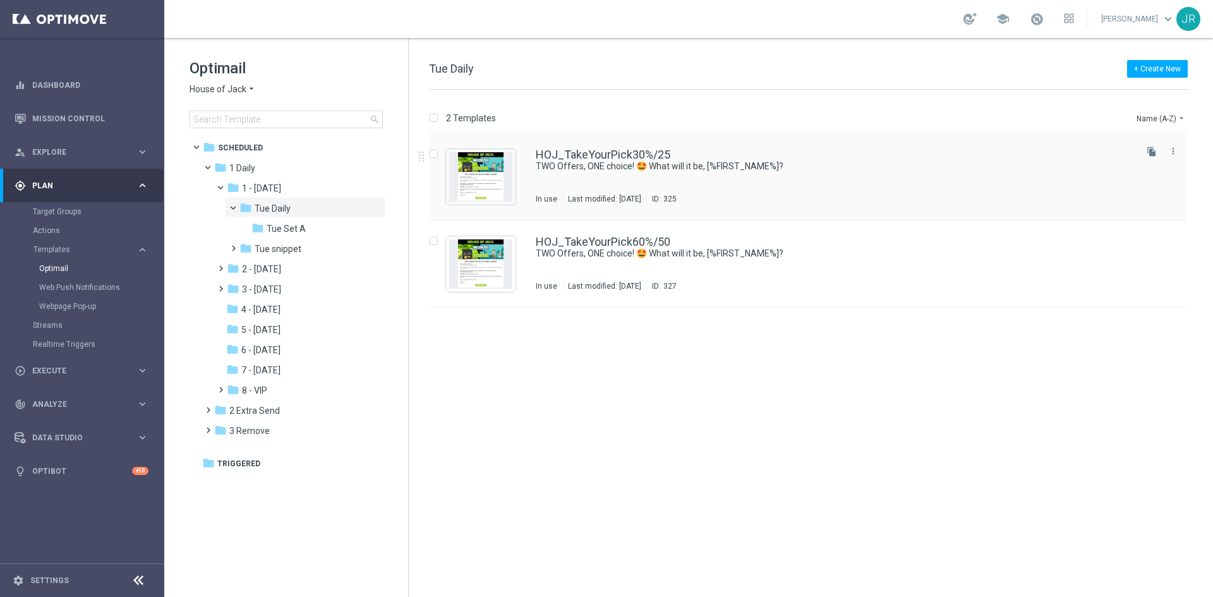
click at [700, 189] on div "HOJ_TakeYourPick30%/25 TWO Offers, ONE choice! 🤩 What will it be, [%FIRST_NAME%…" at bounding box center [835, 176] width 598 height 55
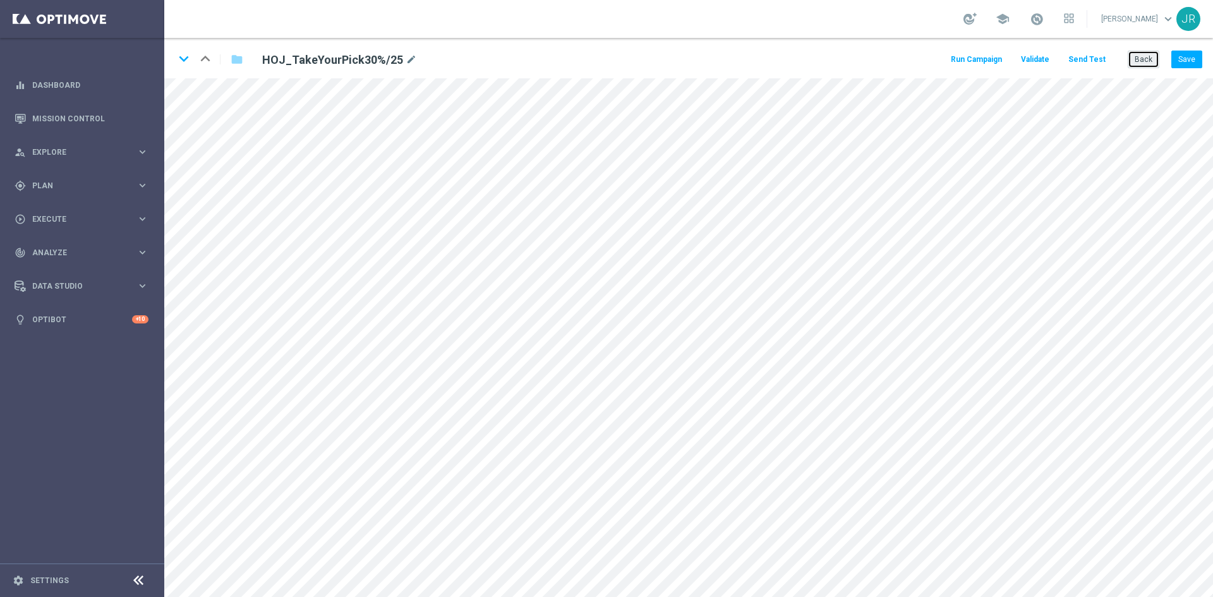
click at [1145, 53] on button "Back" at bounding box center [1144, 60] width 32 height 18
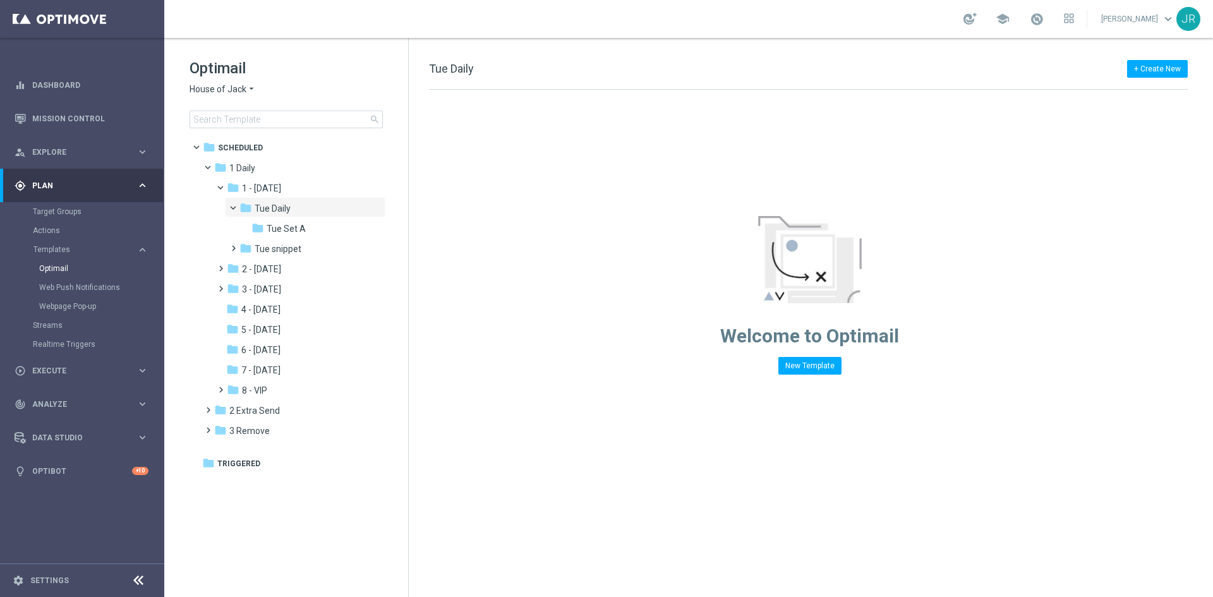
click at [218, 84] on span "House of Jack" at bounding box center [218, 89] width 57 height 12
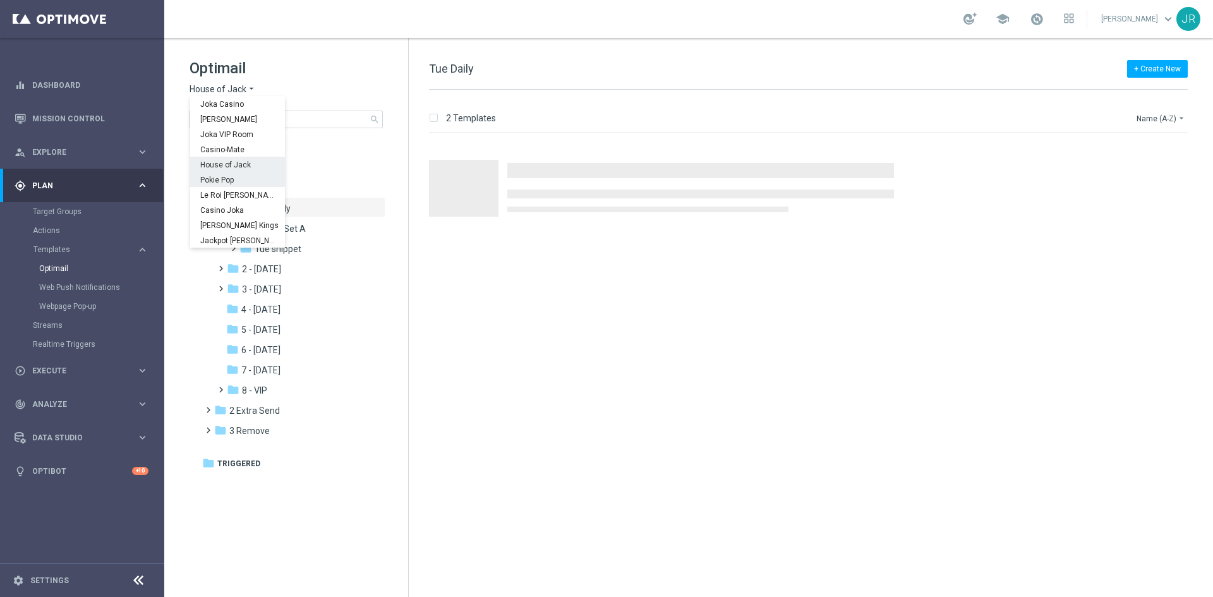
click at [0, 0] on span "Pokie Pop" at bounding box center [0, 0] width 0 height 0
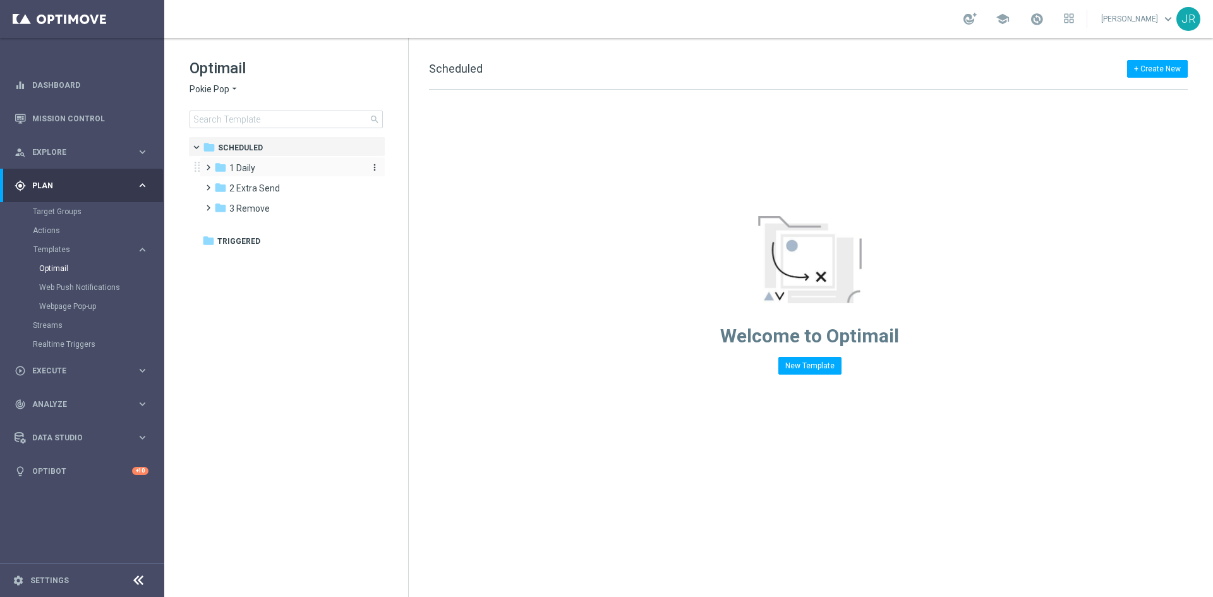
click at [250, 173] on span "1 Daily" at bounding box center [242, 167] width 26 height 11
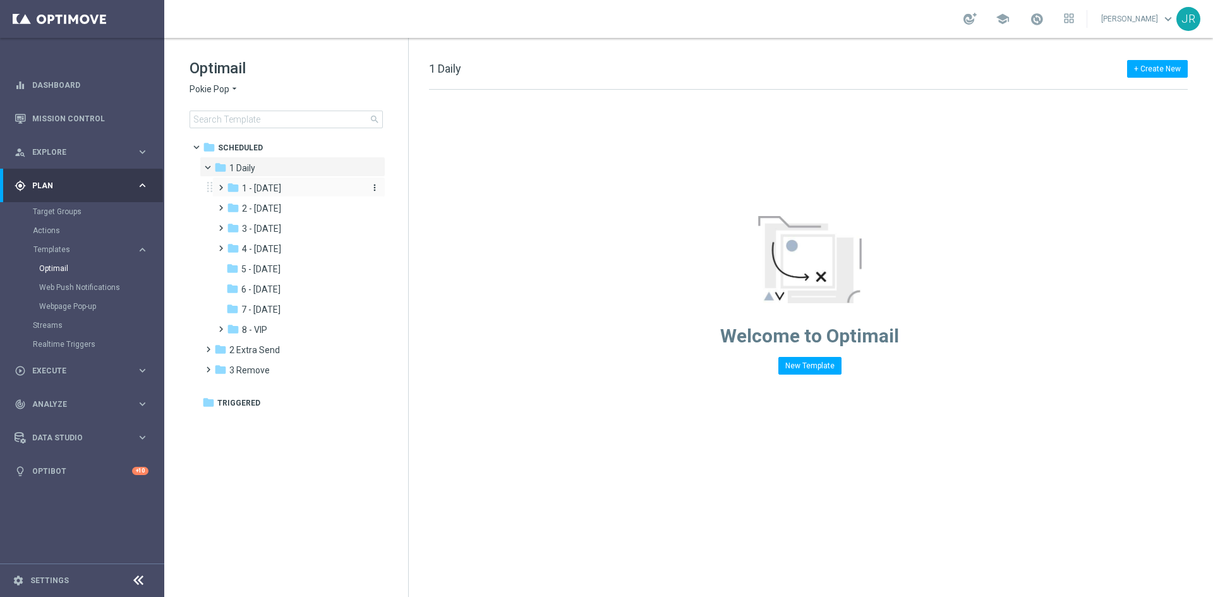
click at [269, 186] on span "1 - [DATE]" at bounding box center [261, 188] width 39 height 11
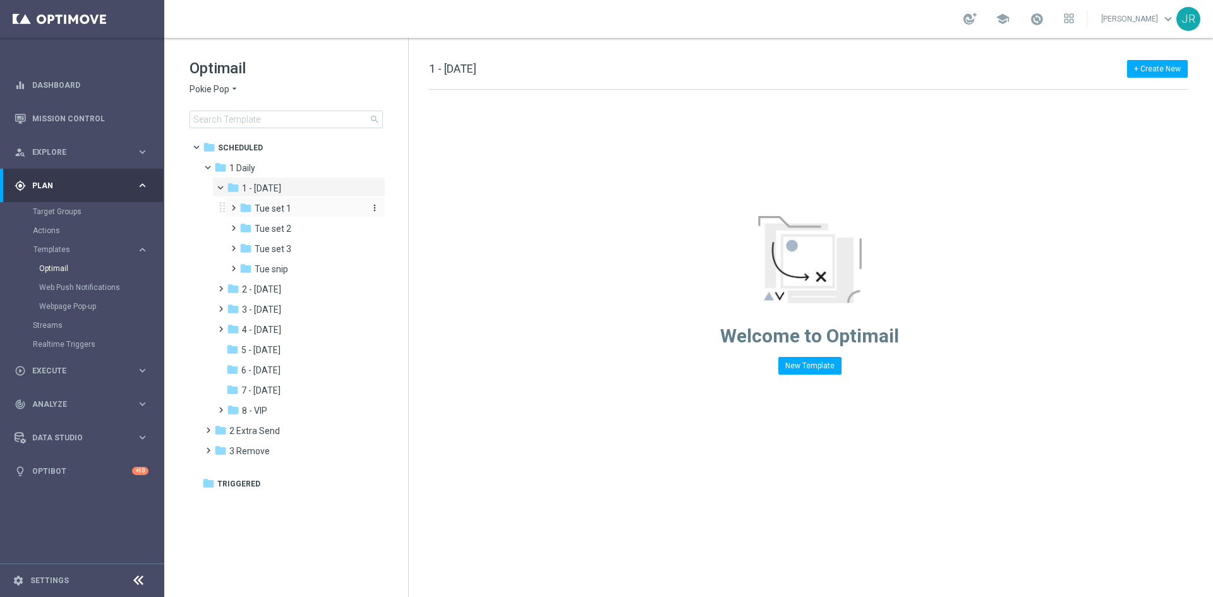
click at [262, 209] on span "Tue set 1" at bounding box center [273, 208] width 37 height 11
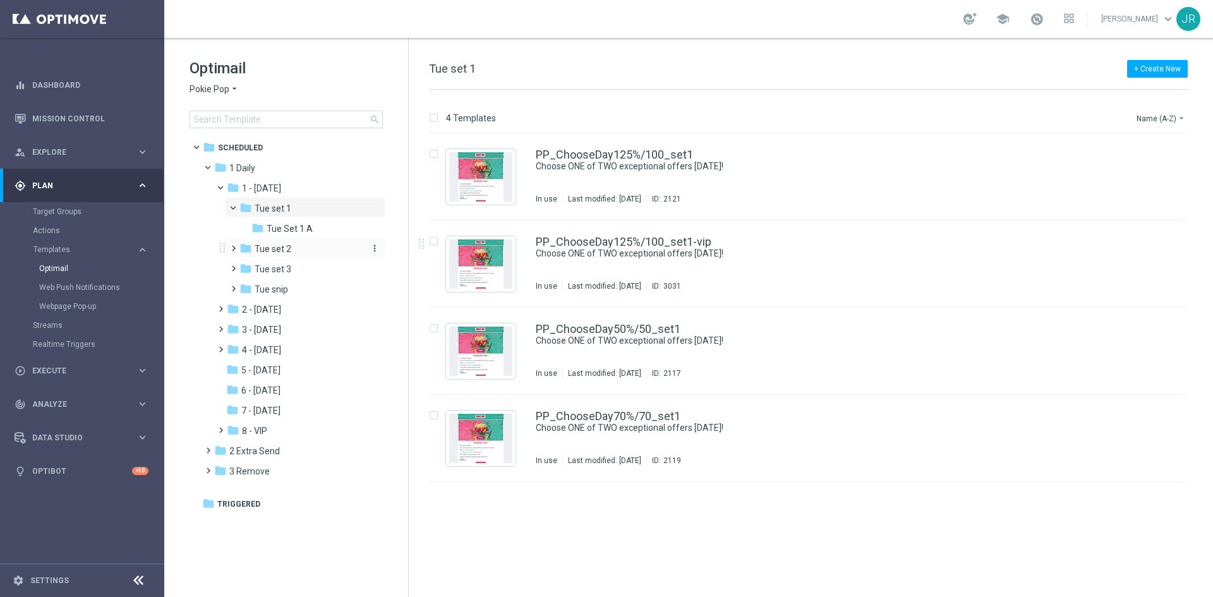
click at [291, 250] on div "folder Tue set 2" at bounding box center [301, 249] width 124 height 15
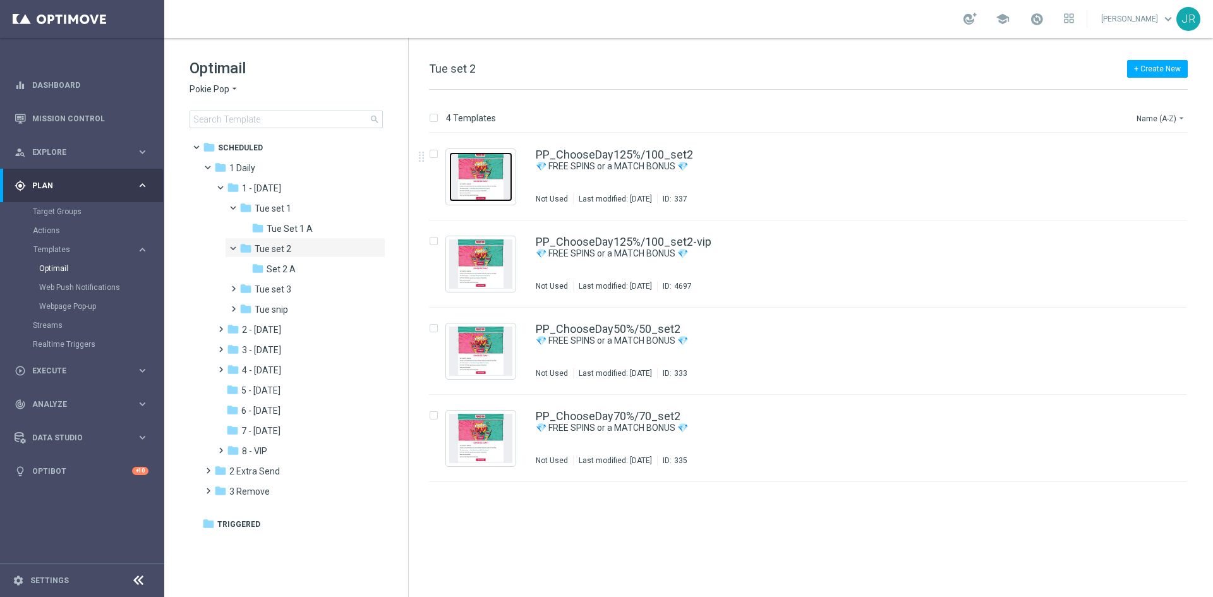
drag, startPoint x: 495, startPoint y: 160, endPoint x: 490, endPoint y: 140, distance: 20.2
click at [493, 160] on img "Press SPACE to select this row." at bounding box center [480, 176] width 63 height 49
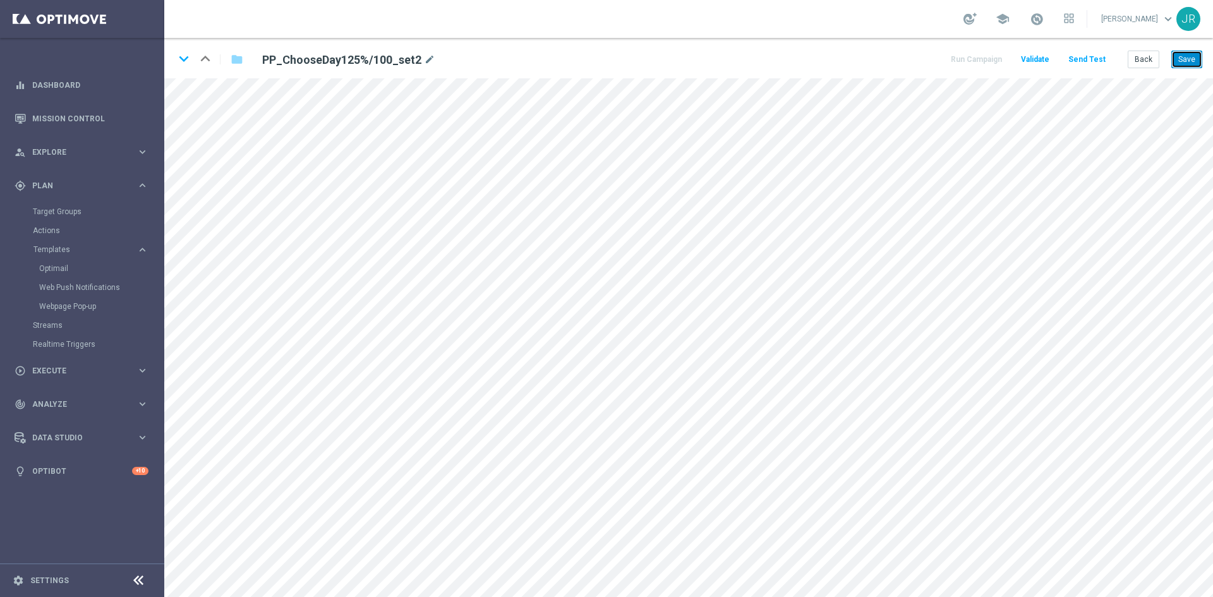
click at [1188, 59] on button "Save" at bounding box center [1187, 60] width 31 height 18
drag, startPoint x: 1189, startPoint y: 51, endPoint x: 1205, endPoint y: 55, distance: 16.4
click at [1189, 51] on button "Save" at bounding box center [1187, 60] width 31 height 18
click at [1078, 58] on button "Send Test" at bounding box center [1087, 59] width 41 height 17
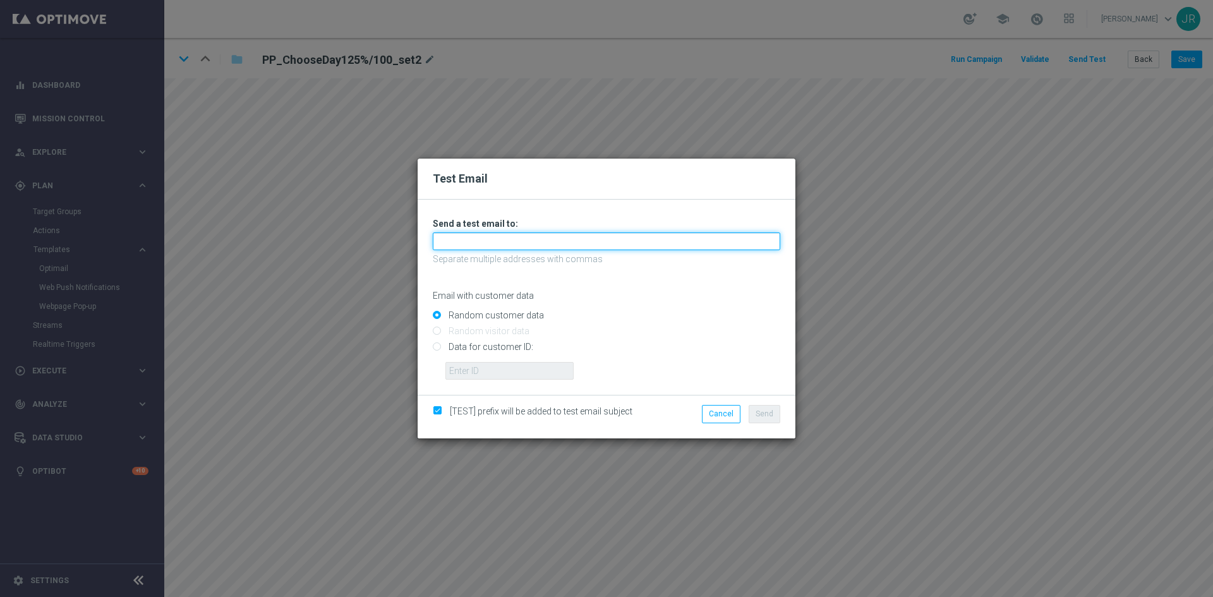
click at [487, 240] on input "text" at bounding box center [607, 242] width 348 height 18
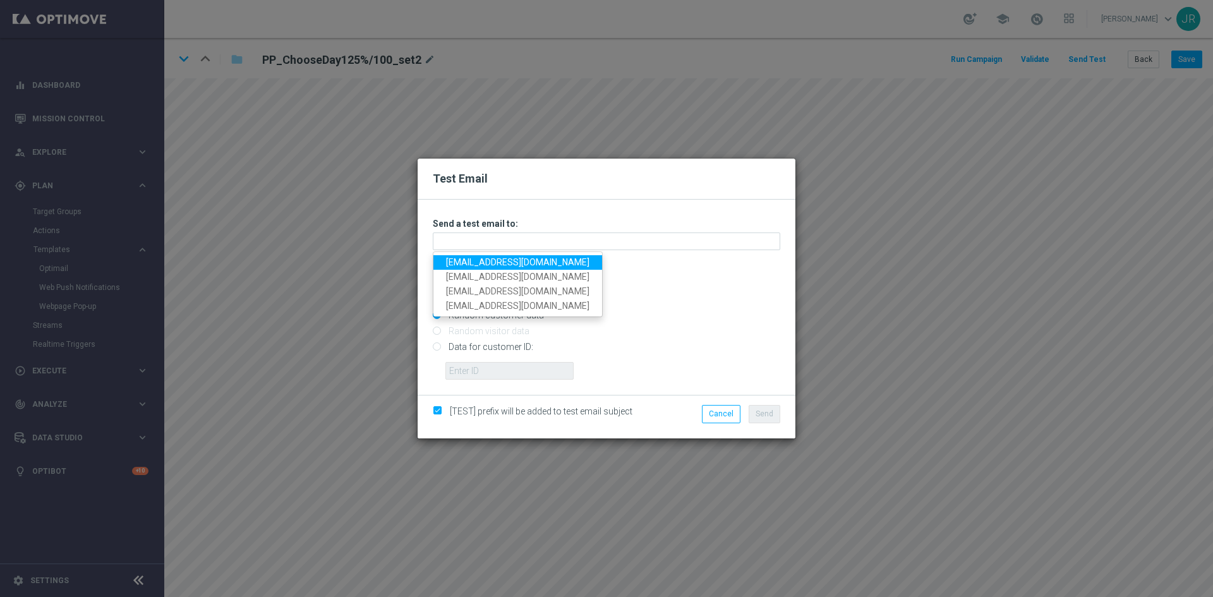
click at [447, 258] on link "[EMAIL_ADDRESS][DOMAIN_NAME]" at bounding box center [517, 262] width 169 height 15
type input "[EMAIL_ADDRESS][DOMAIN_NAME]"
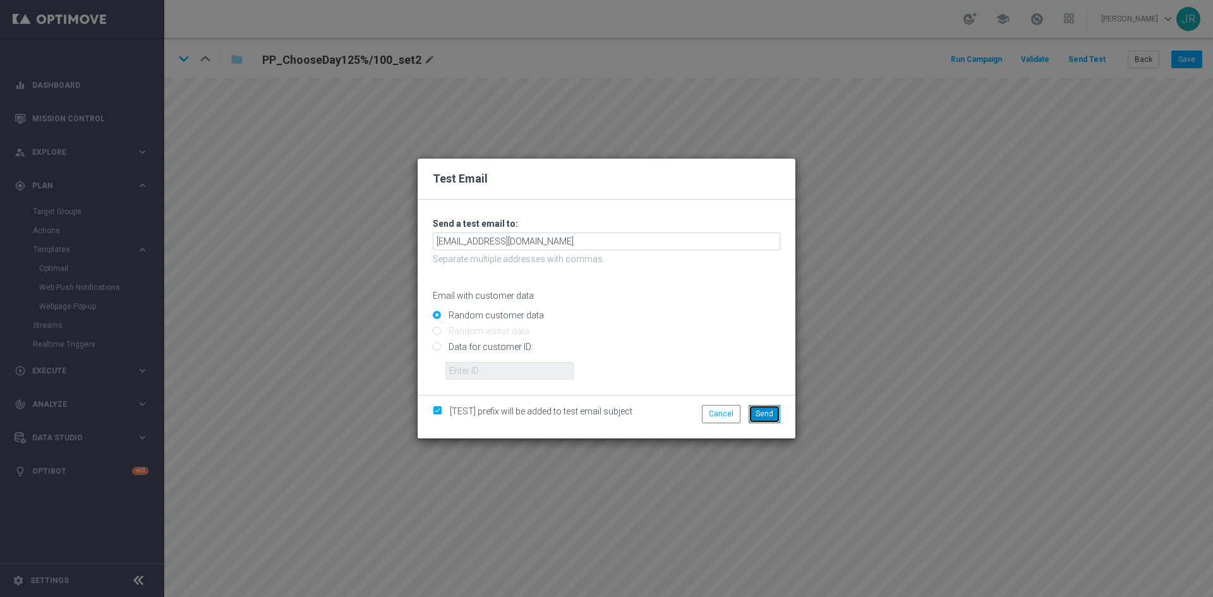
click at [759, 411] on span "Send" at bounding box center [765, 413] width 18 height 9
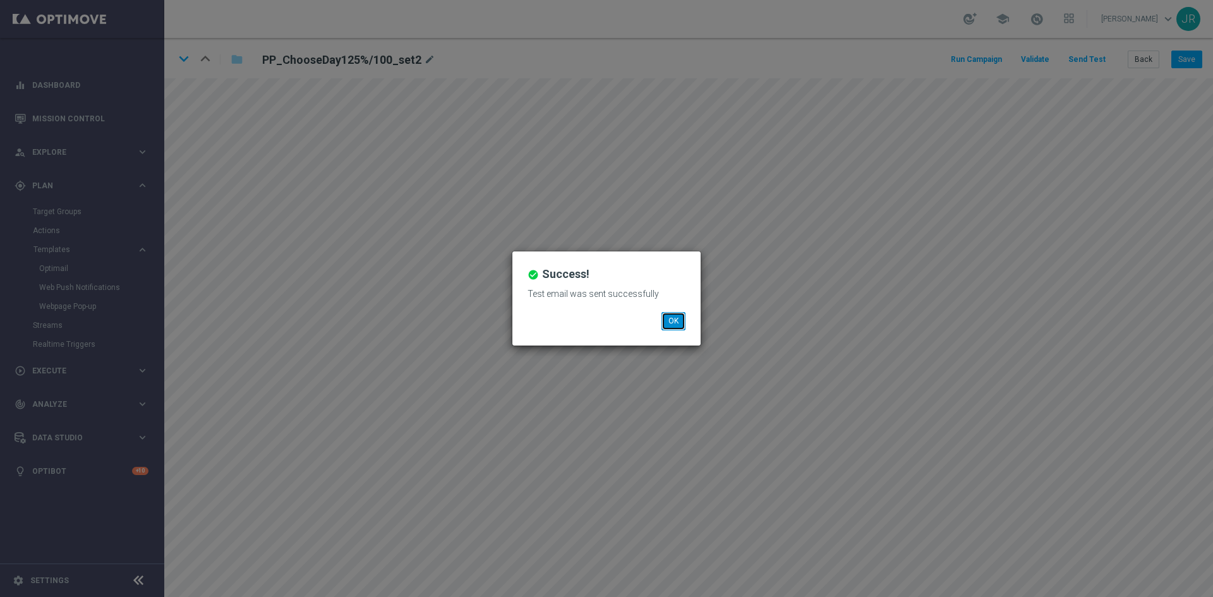
click at [669, 320] on button "OK" at bounding box center [674, 321] width 24 height 18
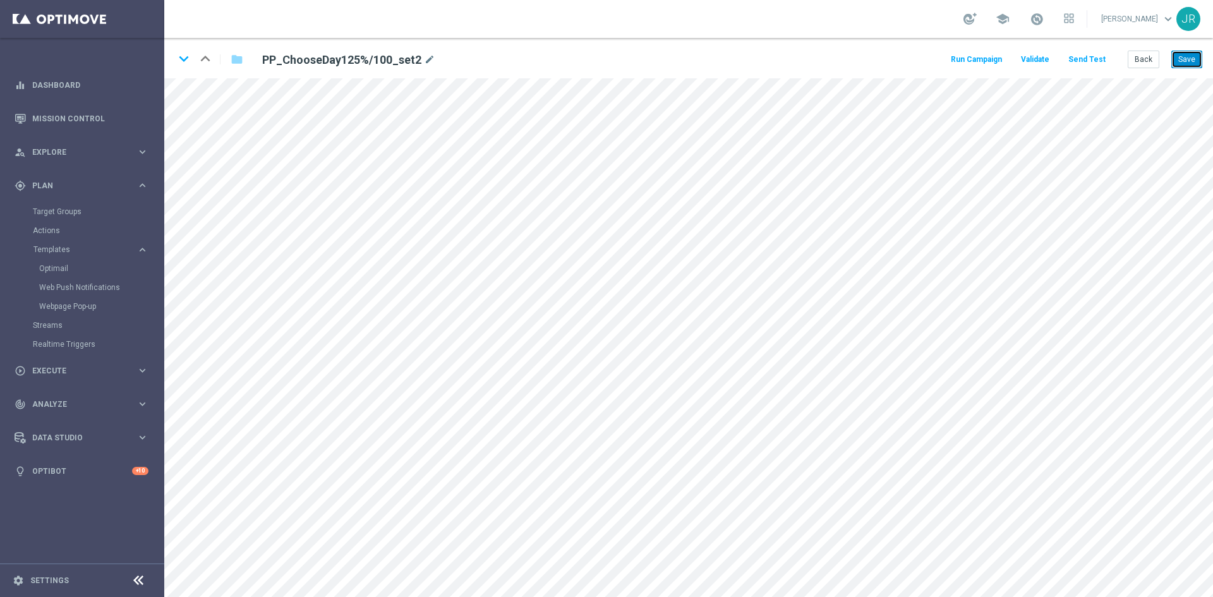
drag, startPoint x: 1186, startPoint y: 64, endPoint x: 1196, endPoint y: 77, distance: 16.3
click at [1187, 66] on button "Save" at bounding box center [1187, 60] width 31 height 18
drag, startPoint x: 1136, startPoint y: 66, endPoint x: 814, endPoint y: 133, distance: 329.1
click at [1135, 67] on button "Back" at bounding box center [1144, 60] width 32 height 18
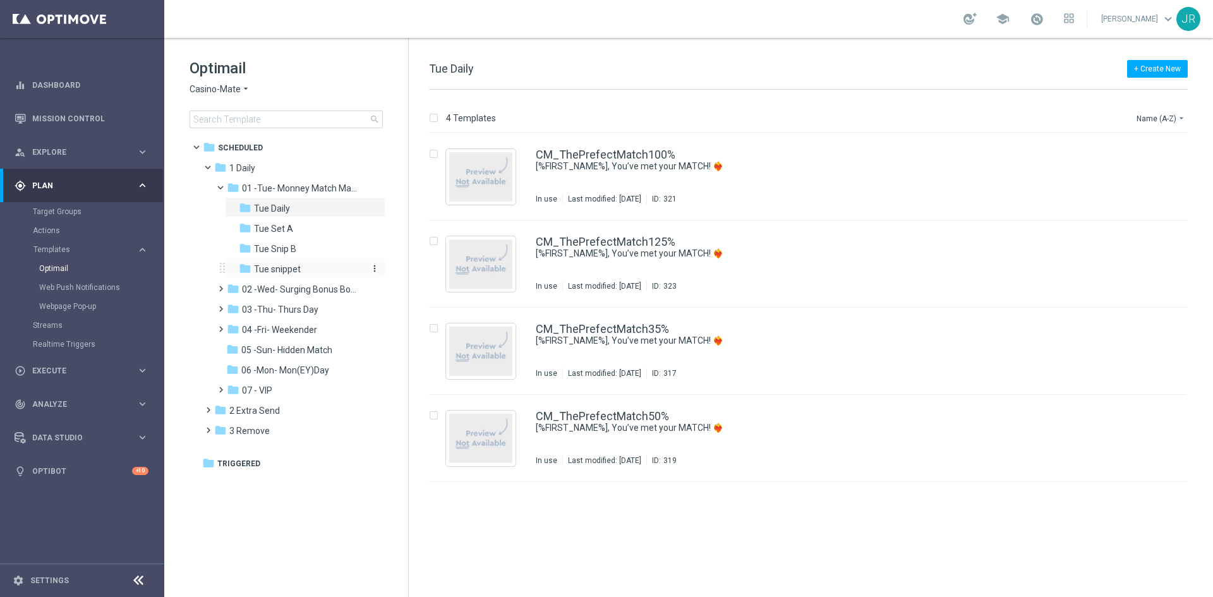
click at [255, 267] on span "Tue snippet" at bounding box center [277, 268] width 47 height 11
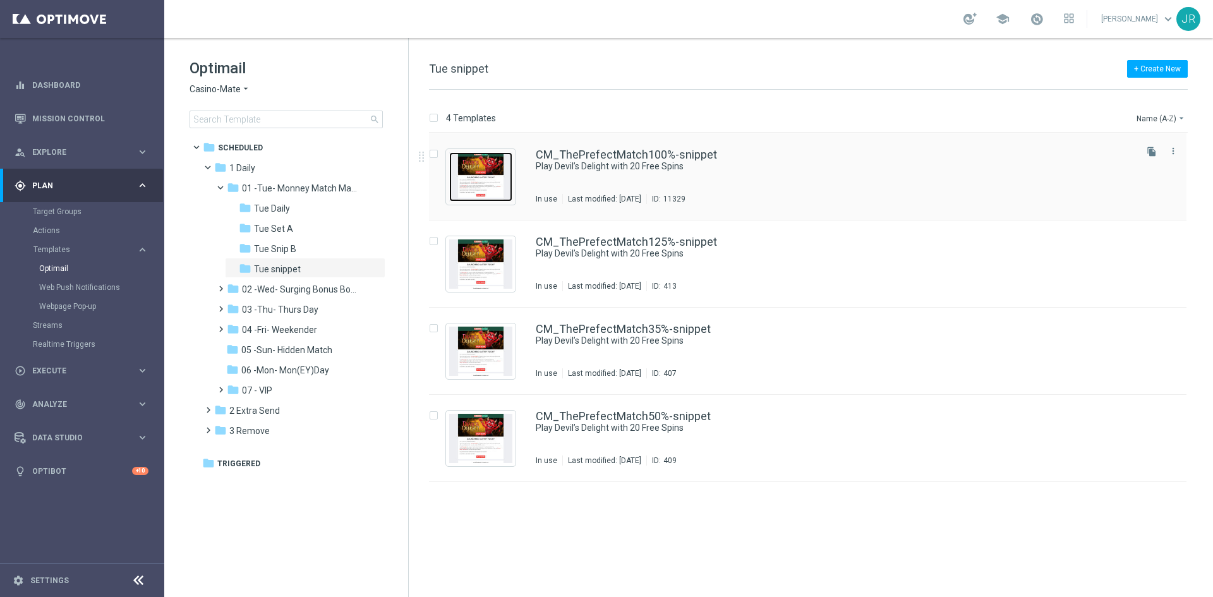
click at [486, 180] on img "Press SPACE to select this row." at bounding box center [480, 176] width 63 height 49
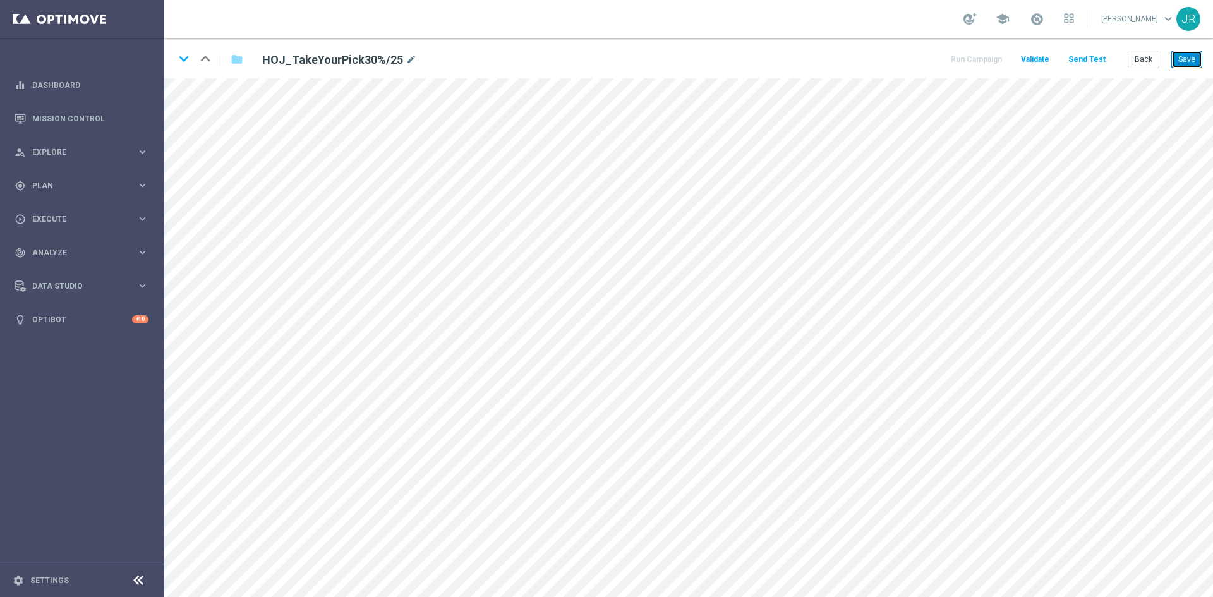
click at [1196, 56] on button "Save" at bounding box center [1187, 60] width 31 height 18
click at [1191, 59] on button "Save" at bounding box center [1187, 60] width 31 height 18
click at [1203, 59] on div "keyboard_arrow_down keyboard_arrow_up folder HOJ_TakeYourPick30%/25 mode_edit R…" at bounding box center [688, 58] width 1049 height 40
click at [1188, 61] on button "Save" at bounding box center [1187, 60] width 31 height 18
click at [1075, 58] on button "Send Test" at bounding box center [1087, 59] width 41 height 17
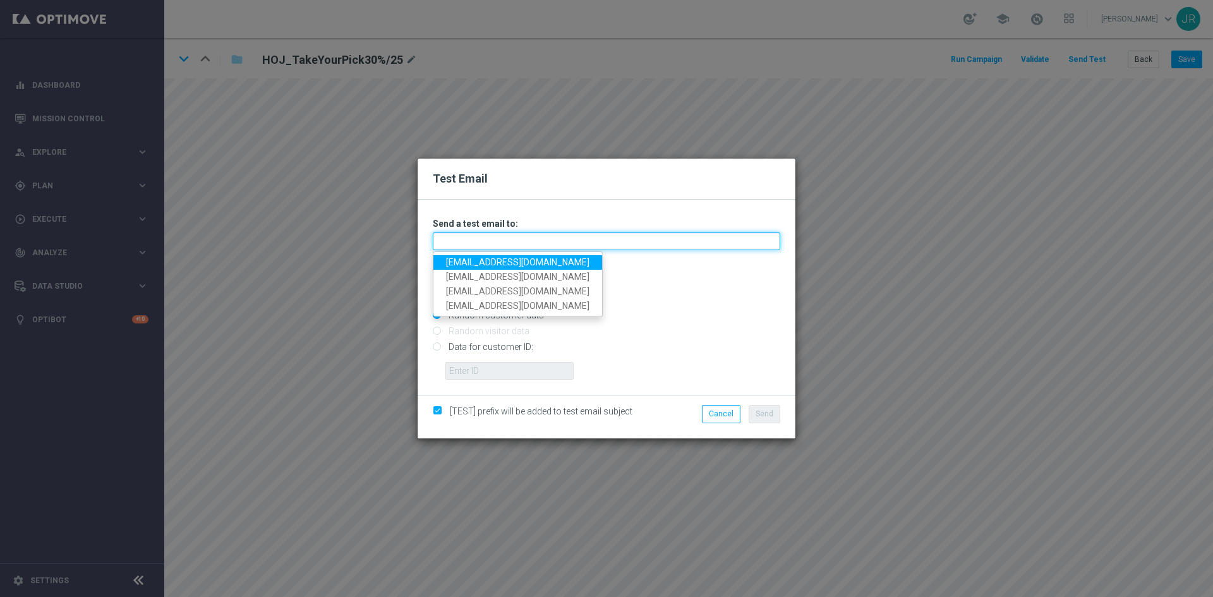
click at [445, 240] on input "text" at bounding box center [607, 242] width 348 height 18
click at [455, 258] on link "testingalltesting@gmail.com" at bounding box center [517, 262] width 169 height 15
type input "testingalltesting@gmail.com"
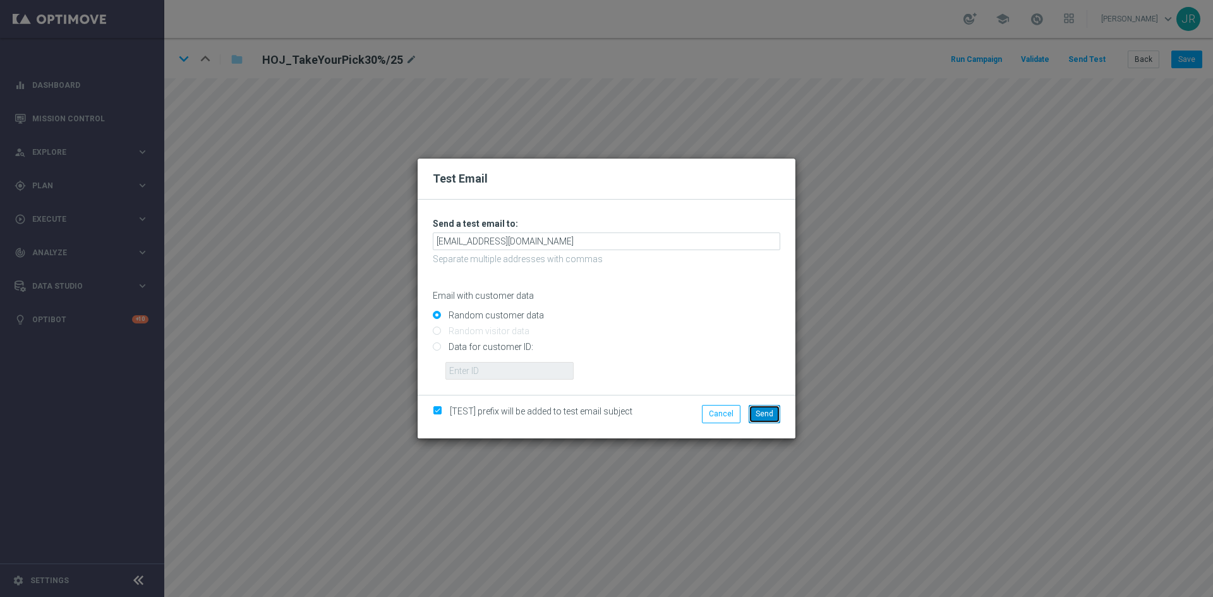
click at [772, 416] on span "Send" at bounding box center [765, 413] width 18 height 9
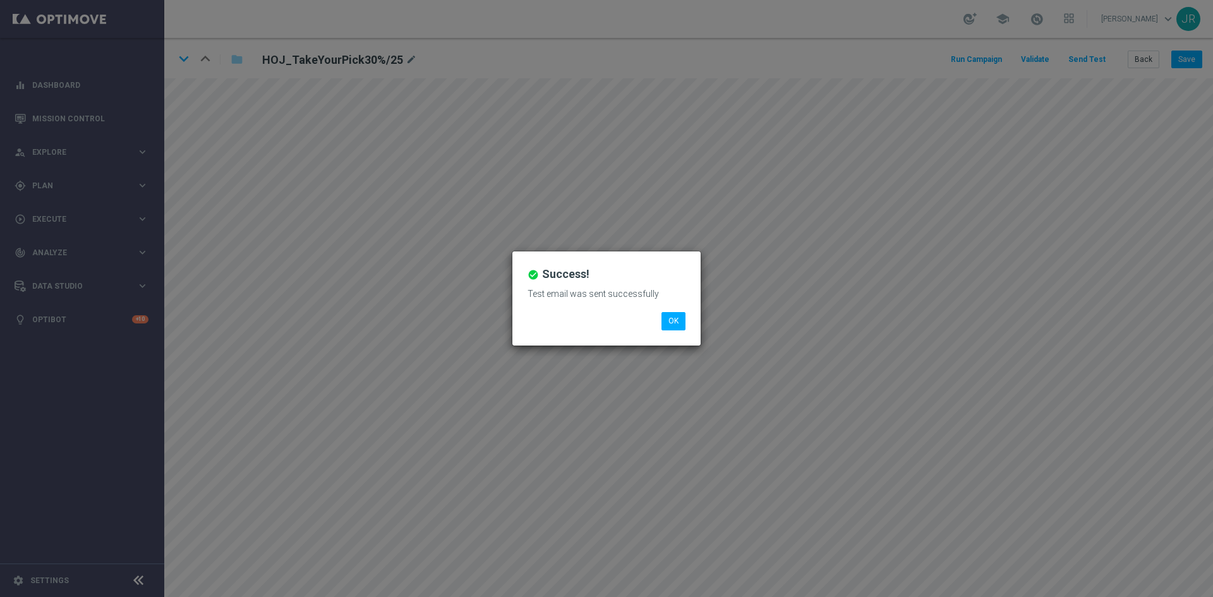
click at [655, 327] on div "check_circle Success! Test email was sent successfully OK" at bounding box center [606, 298] width 188 height 94
click at [679, 316] on button "OK" at bounding box center [674, 321] width 24 height 18
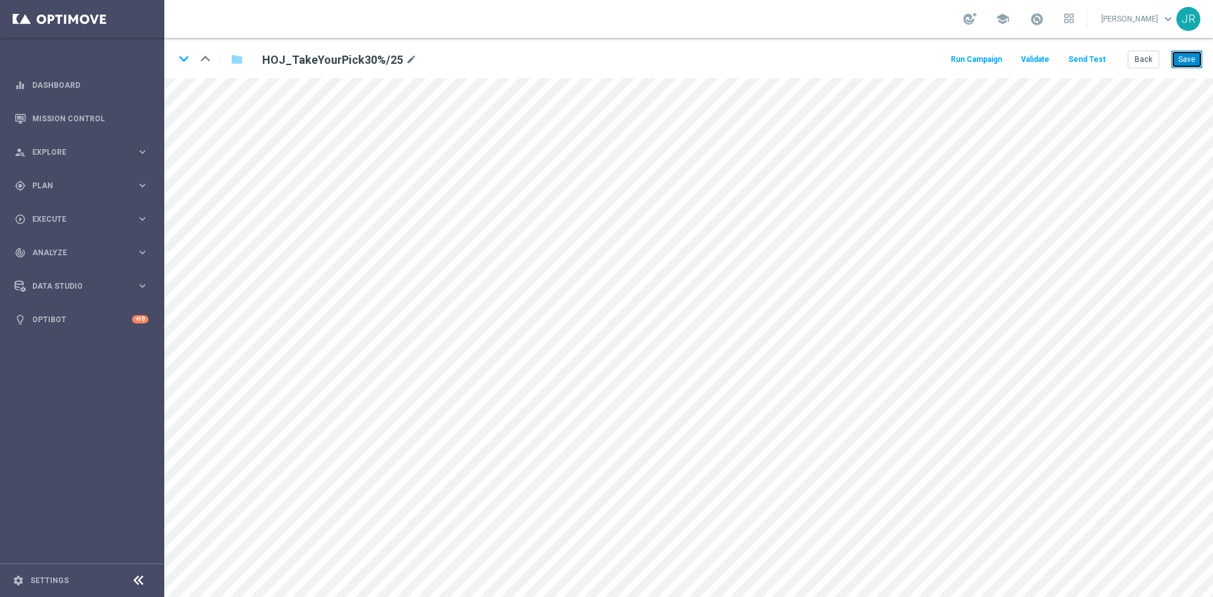
click at [1180, 61] on button "Save" at bounding box center [1187, 60] width 31 height 18
click at [1190, 63] on button "Save" at bounding box center [1187, 60] width 31 height 18
click at [1146, 56] on button "Back" at bounding box center [1144, 60] width 32 height 18
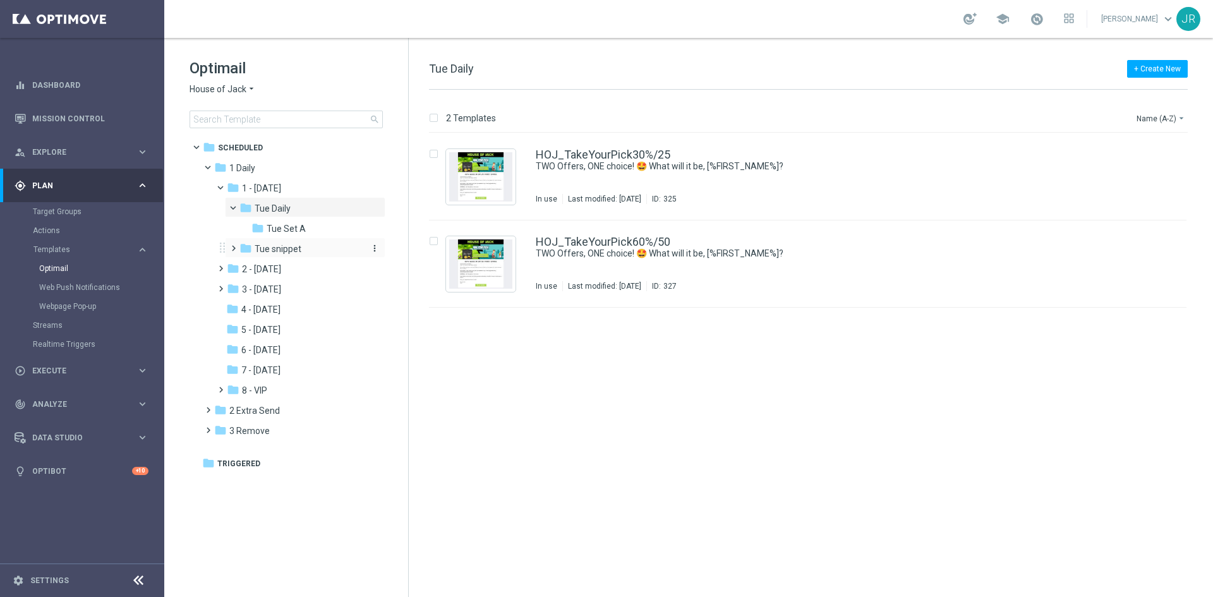
click at [277, 251] on span "Tue snippet" at bounding box center [278, 248] width 47 height 11
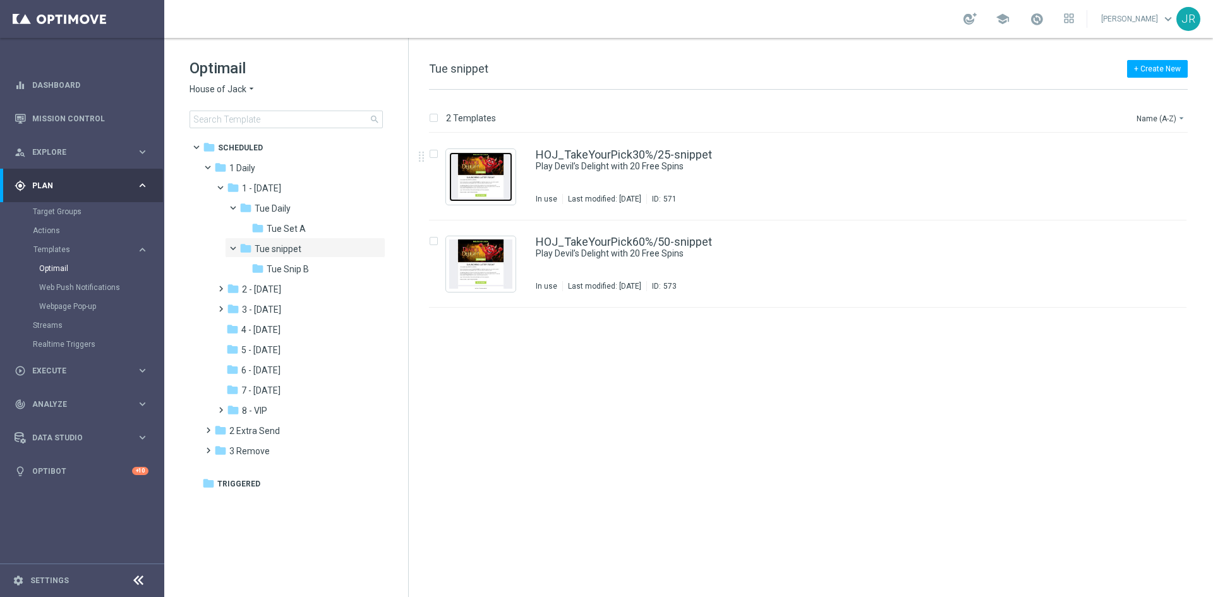
drag, startPoint x: 473, startPoint y: 174, endPoint x: 474, endPoint y: 183, distance: 9.6
click at [473, 175] on img "Press SPACE to select this row." at bounding box center [480, 176] width 63 height 49
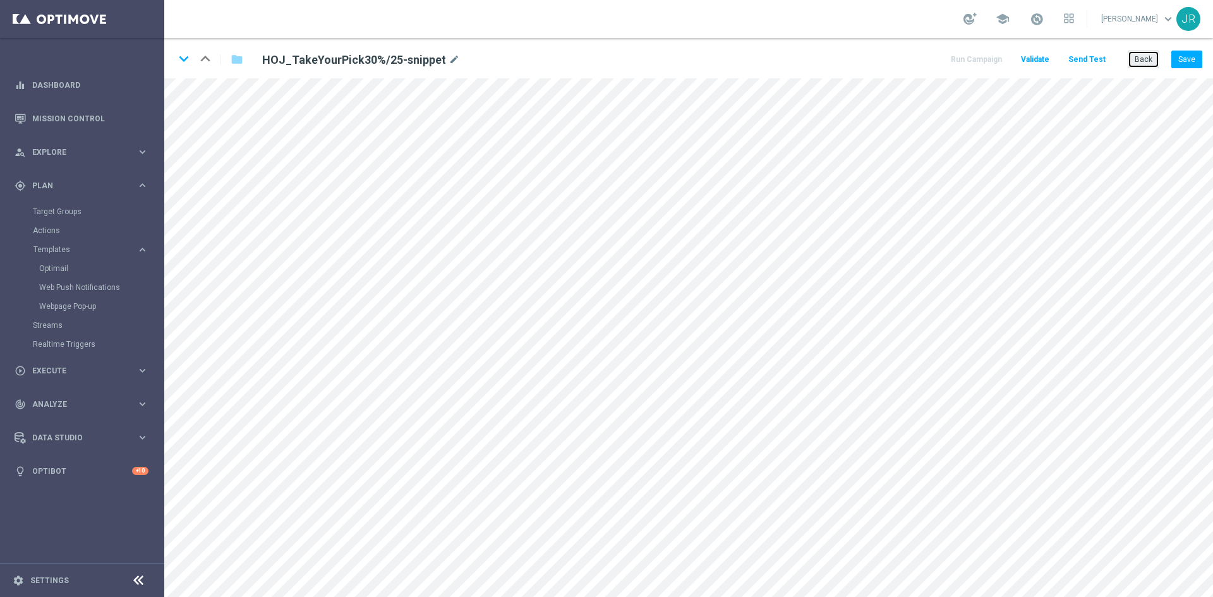
click at [1146, 63] on button "Back" at bounding box center [1144, 60] width 32 height 18
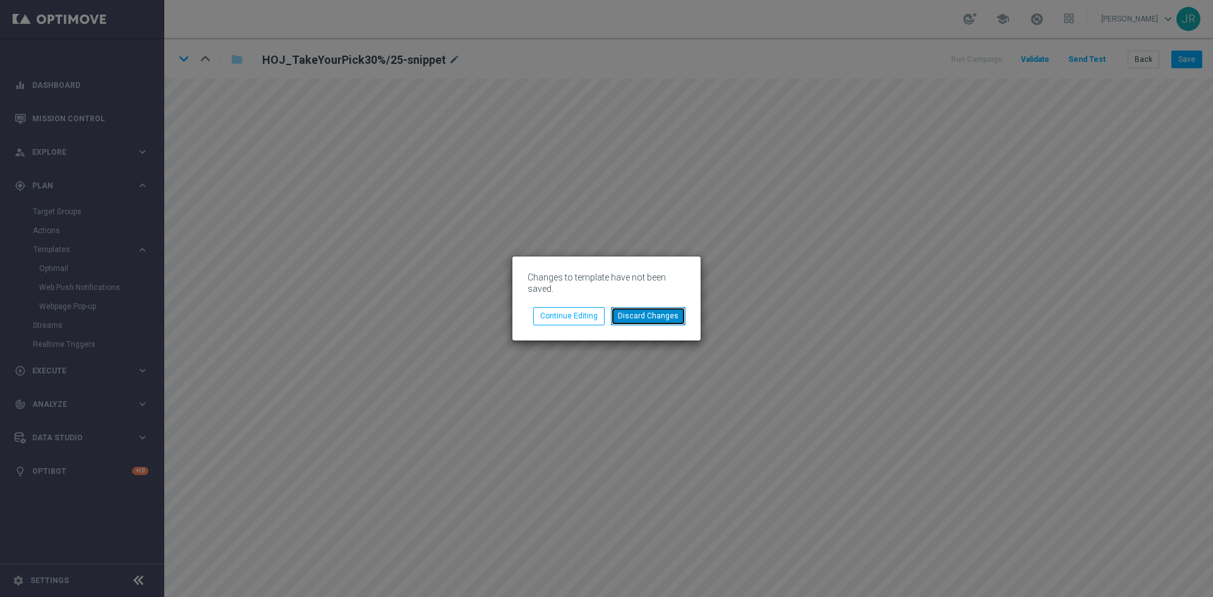
click at [658, 318] on button "Discard Changes" at bounding box center [648, 316] width 75 height 18
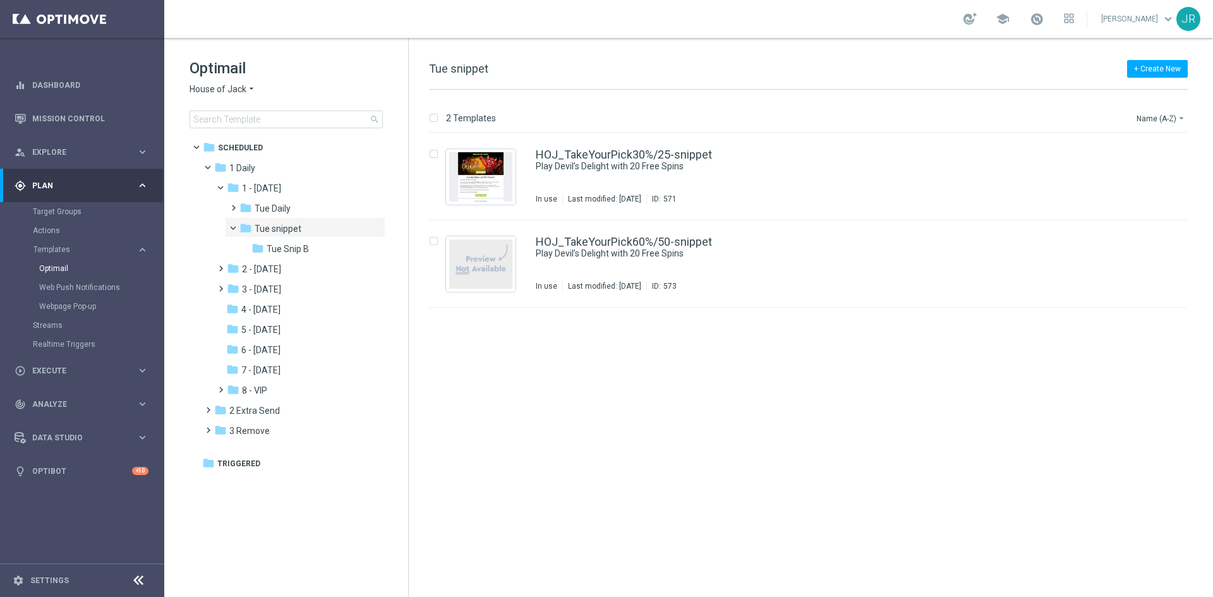
click at [209, 91] on span "House of Jack" at bounding box center [218, 89] width 57 height 12
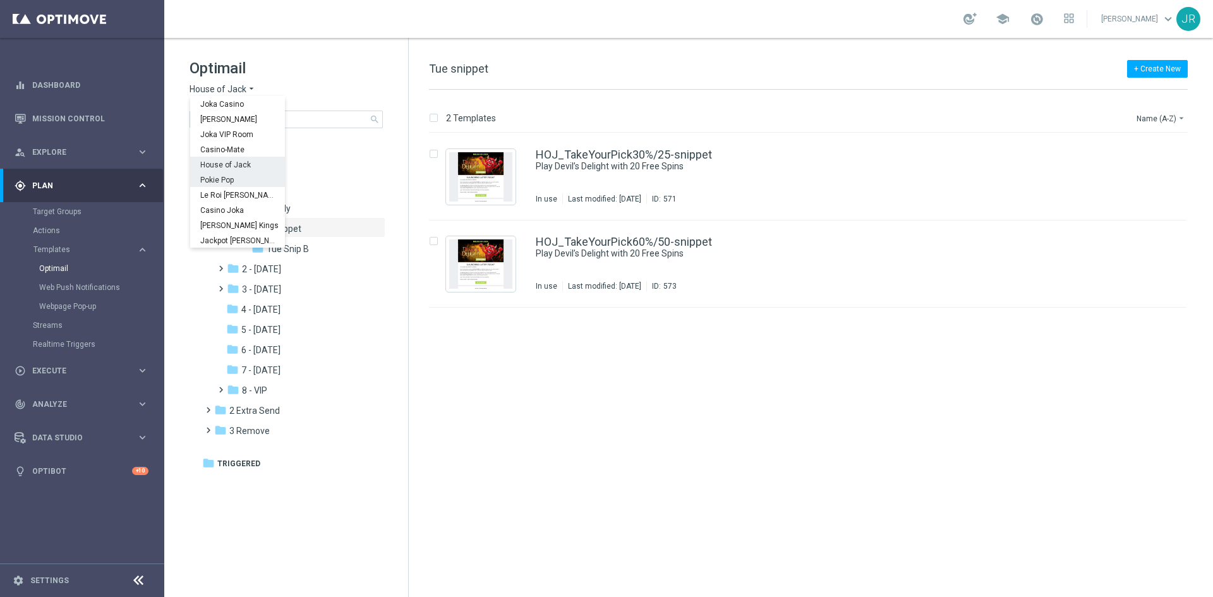
click at [0, 0] on span "Pokie Pop" at bounding box center [0, 0] width 0 height 0
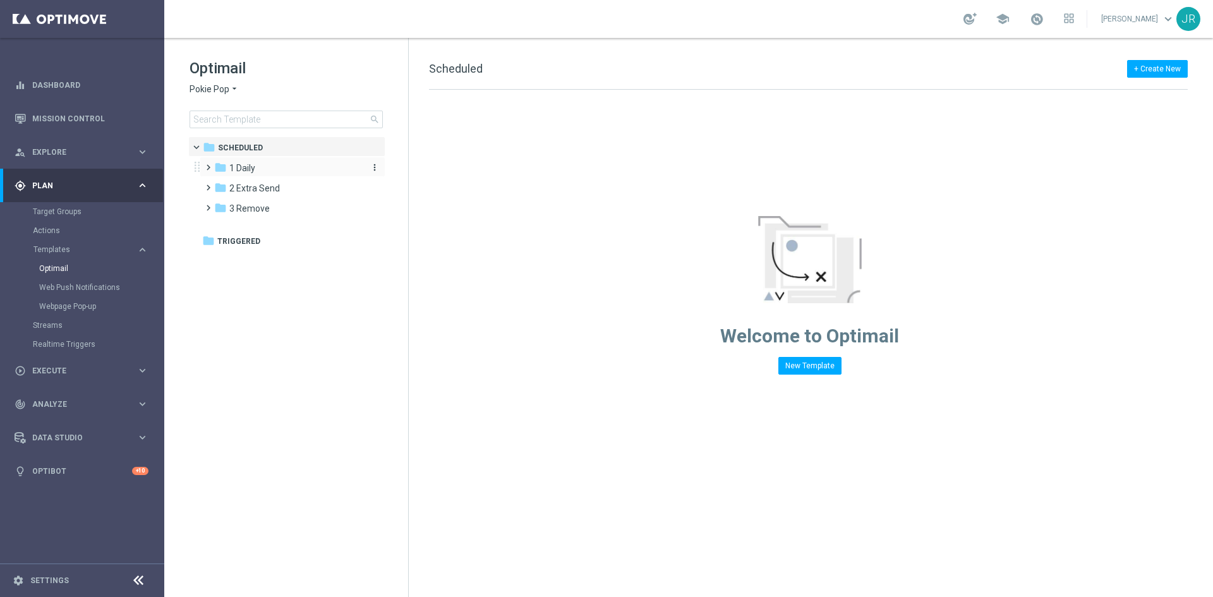
click at [270, 168] on div "folder 1 Daily" at bounding box center [286, 168] width 145 height 15
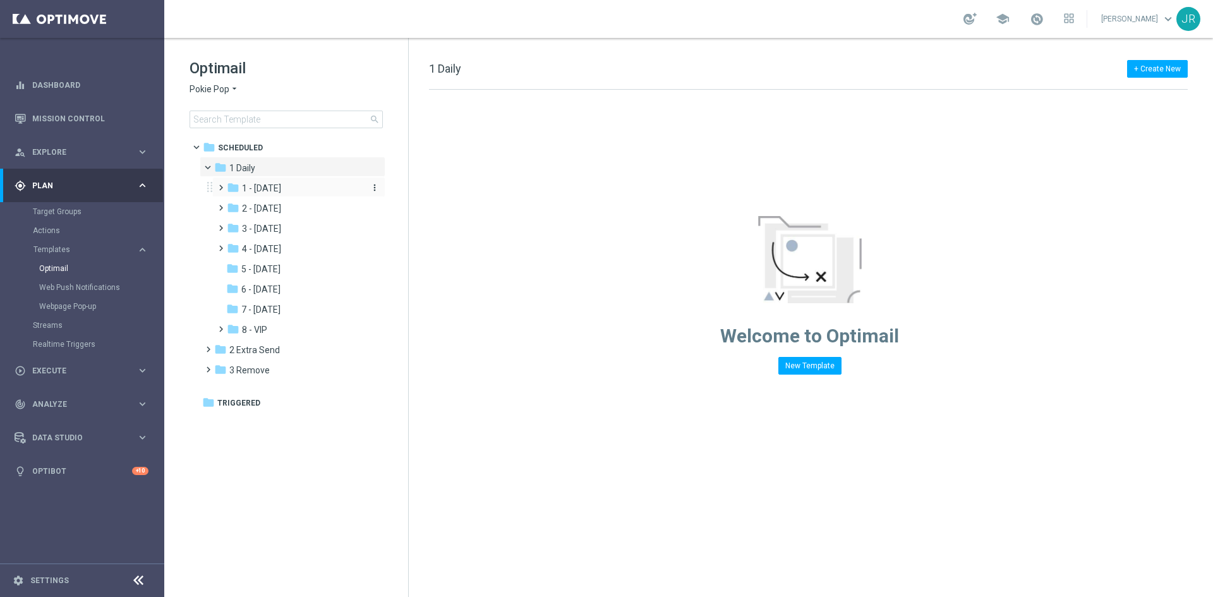
click at [262, 191] on span "1 - Tuesday" at bounding box center [261, 188] width 39 height 11
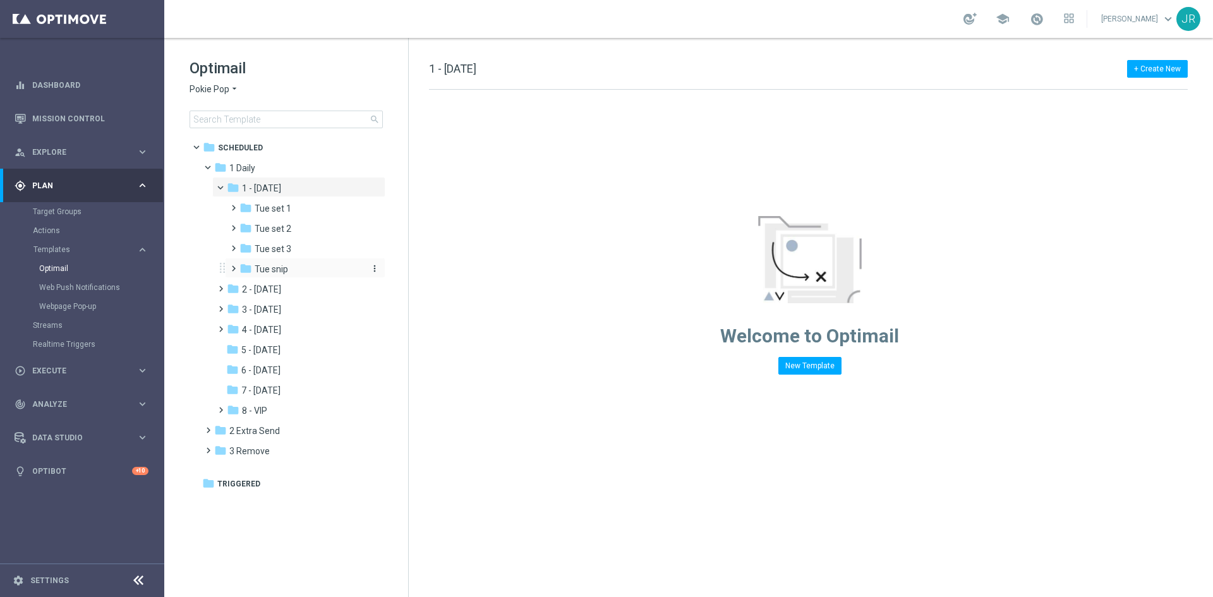
click at [272, 274] on span "Tue snip" at bounding box center [271, 268] width 33 height 11
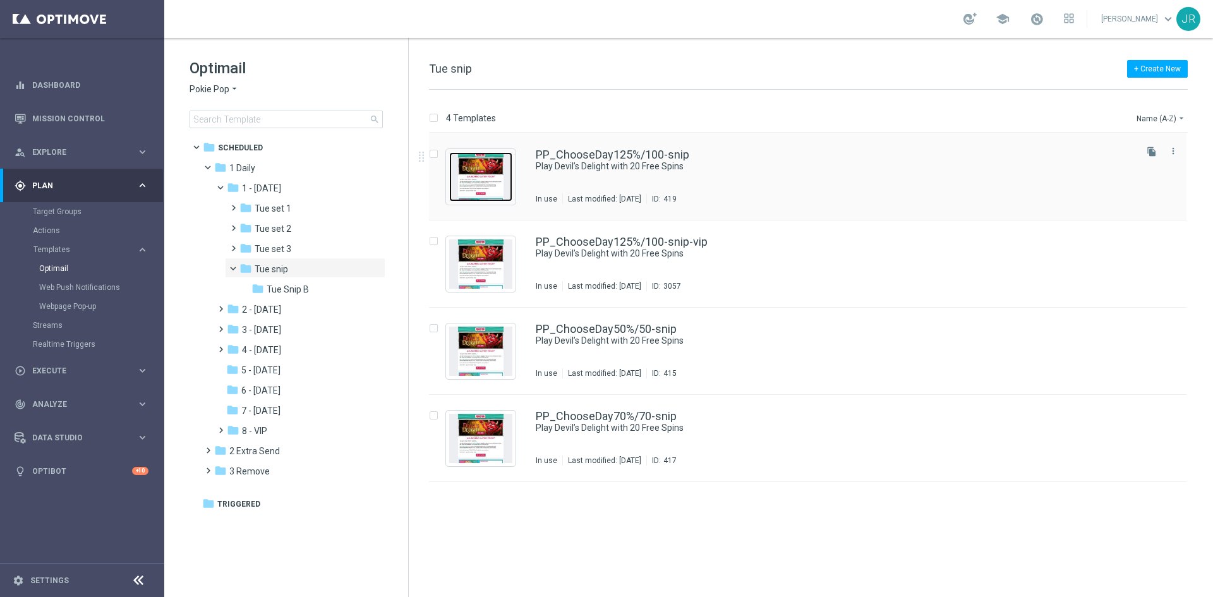
click at [494, 171] on img "Press SPACE to select this row." at bounding box center [480, 176] width 63 height 49
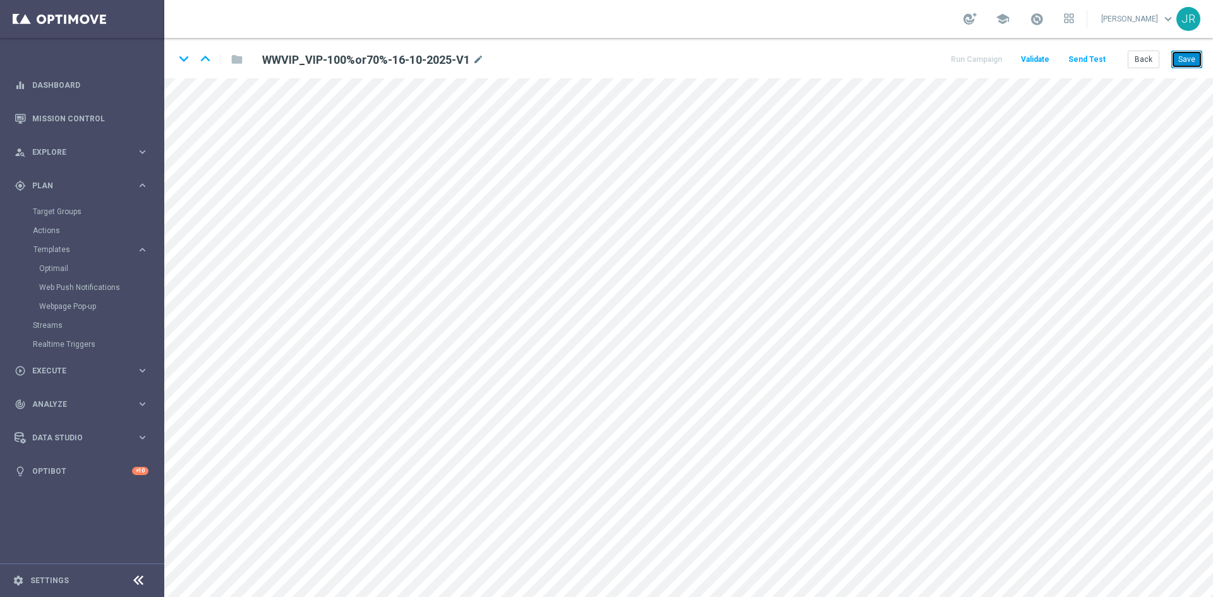
drag, startPoint x: 1177, startPoint y: 55, endPoint x: 1185, endPoint y: 72, distance: 19.2
click at [1177, 57] on button "Save" at bounding box center [1187, 60] width 31 height 18
click at [1192, 64] on button "Save" at bounding box center [1187, 60] width 31 height 18
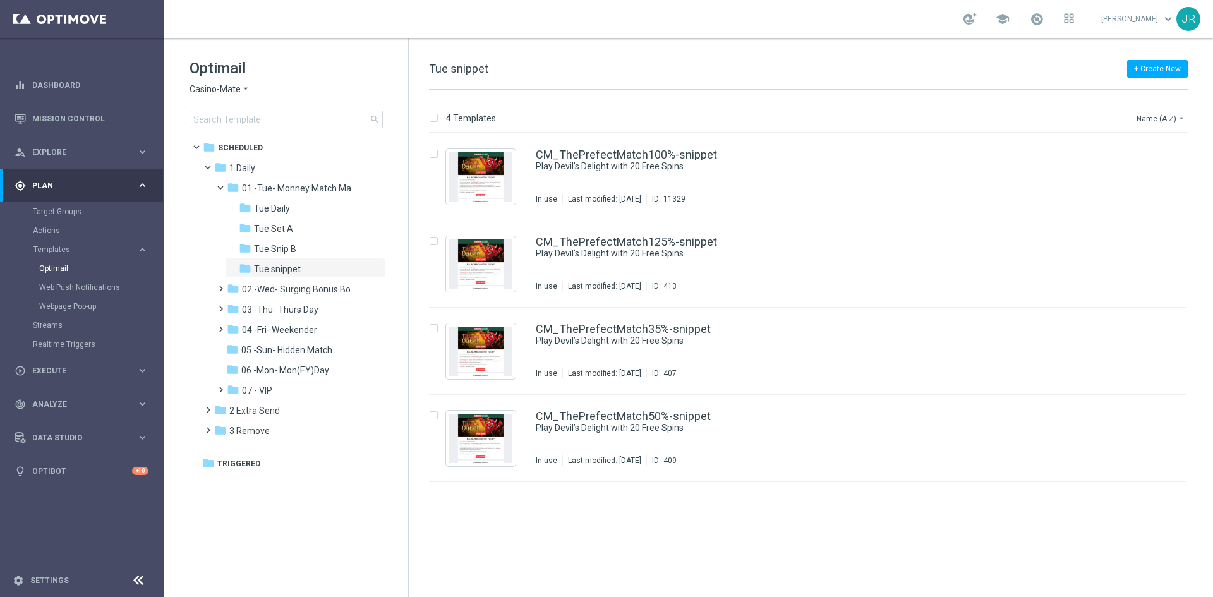
click at [224, 90] on span "Casino-Mate" at bounding box center [215, 89] width 51 height 12
click at [0, 0] on span "[PERSON_NAME]" at bounding box center [0, 0] width 0 height 0
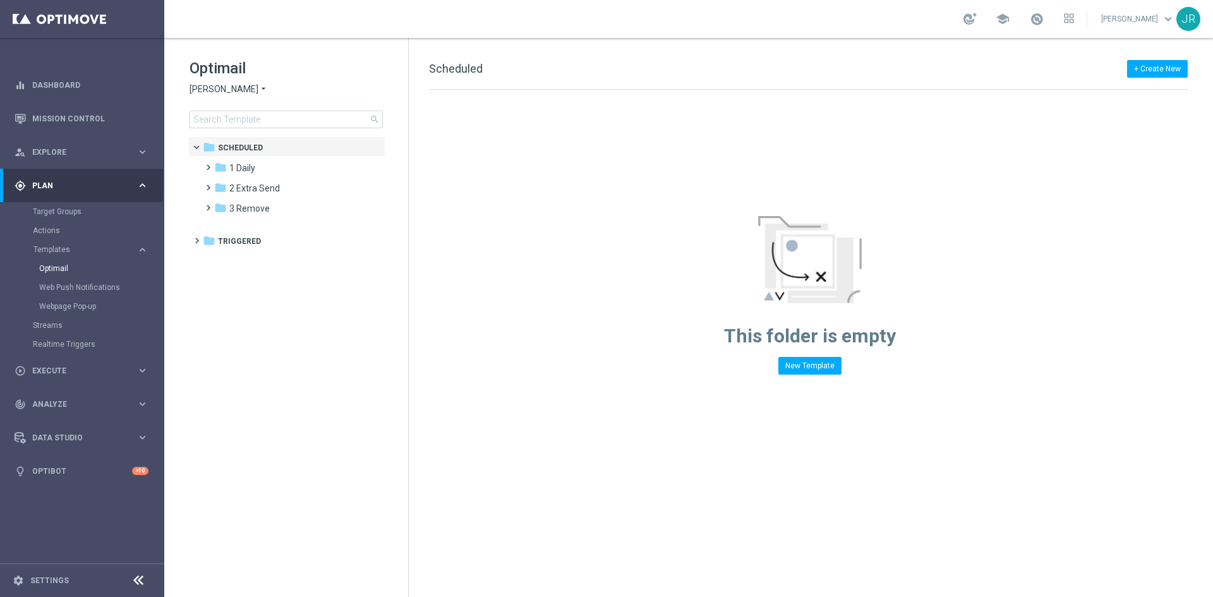
click at [211, 88] on span "[PERSON_NAME]" at bounding box center [224, 89] width 69 height 12
click at [0, 0] on span "Casino-Mate" at bounding box center [0, 0] width 0 height 0
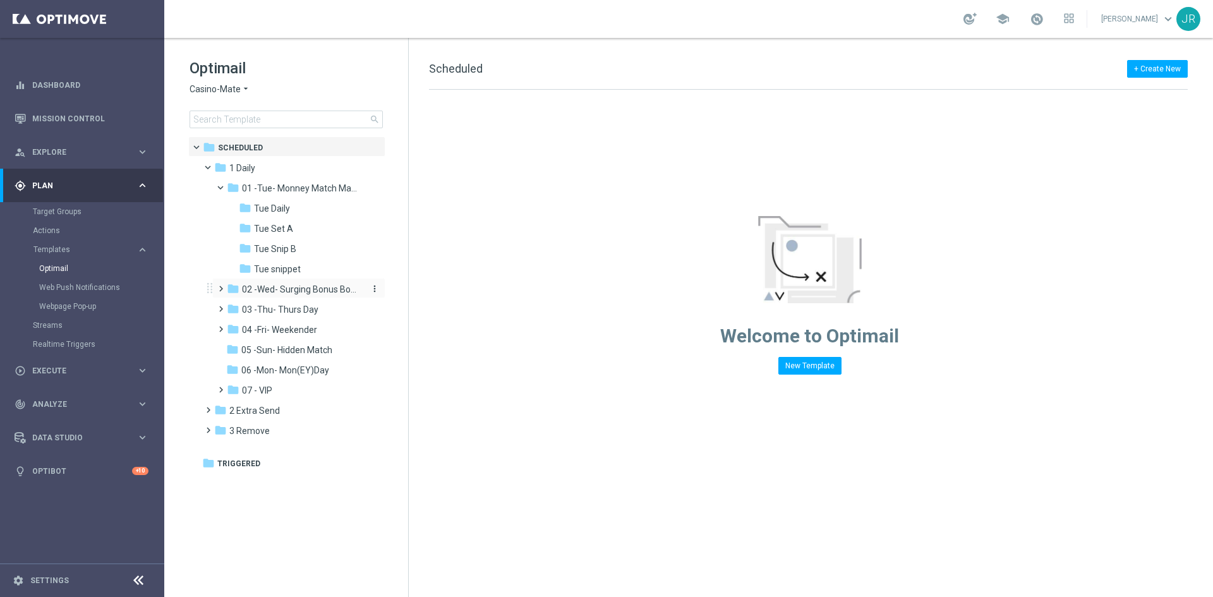
click at [262, 292] on span "02 -Wed- Surging Bonus Booster" at bounding box center [301, 289] width 119 height 11
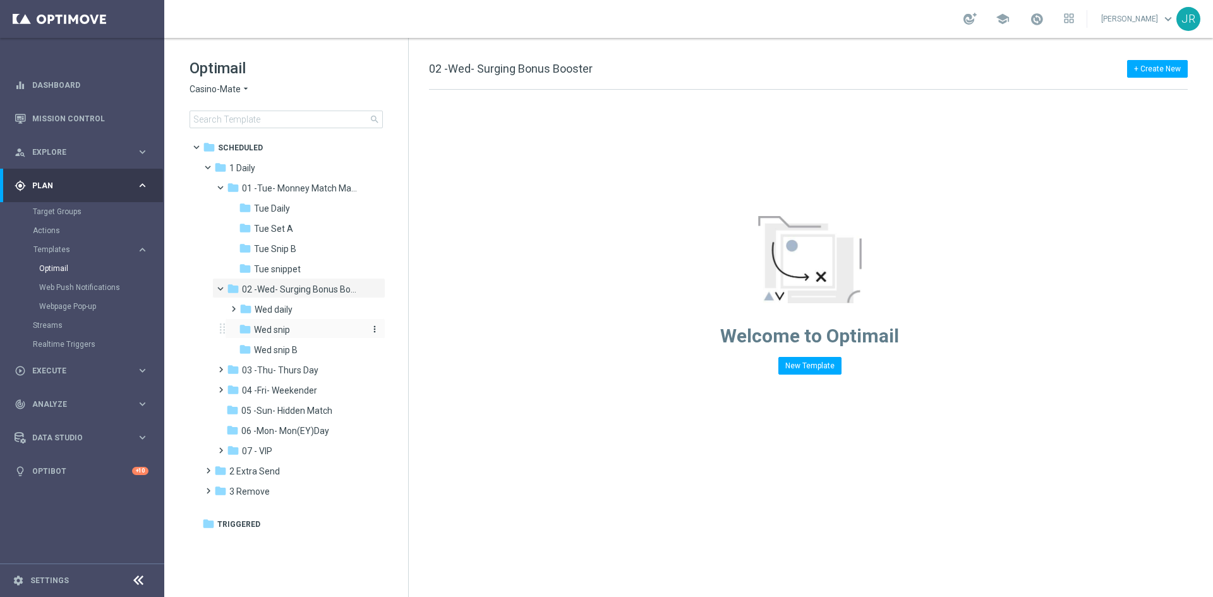
click at [285, 327] on span "Wed snip" at bounding box center [272, 329] width 36 height 11
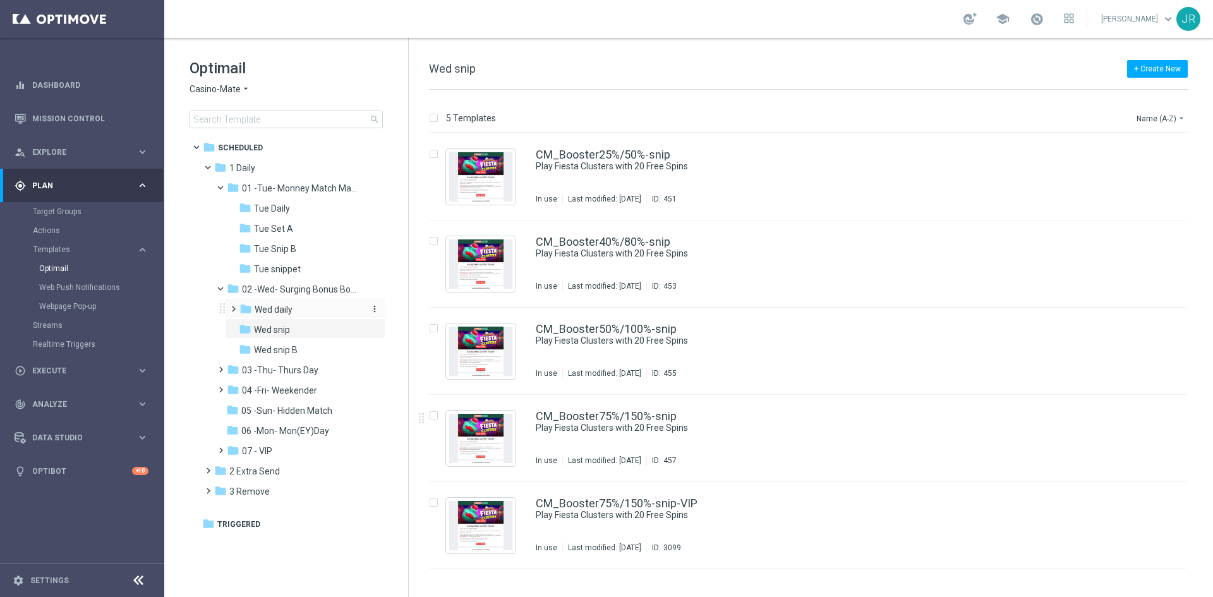
click at [263, 308] on span "Wed daily" at bounding box center [274, 309] width 38 height 11
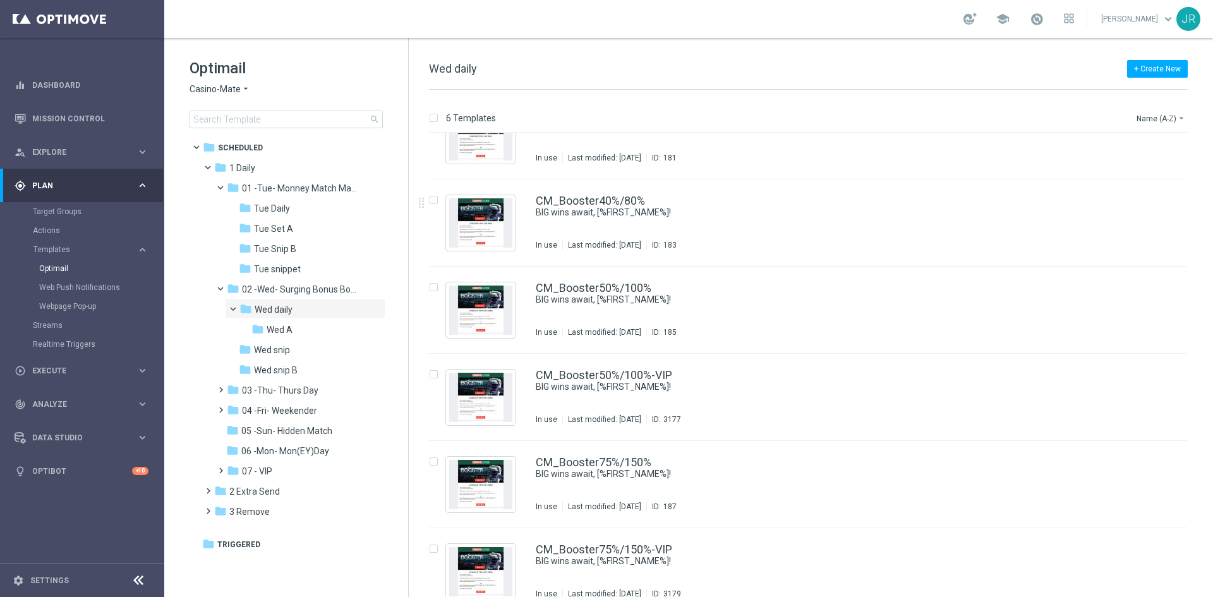
scroll to position [59, 0]
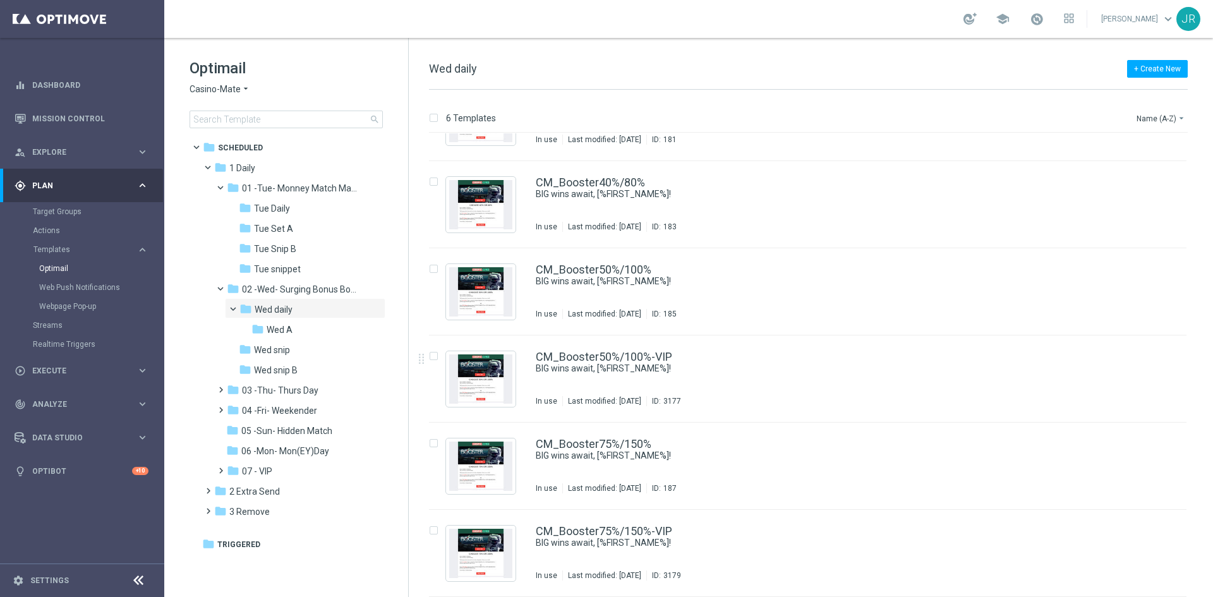
click at [214, 88] on span "Casino-Mate" at bounding box center [215, 89] width 51 height 12
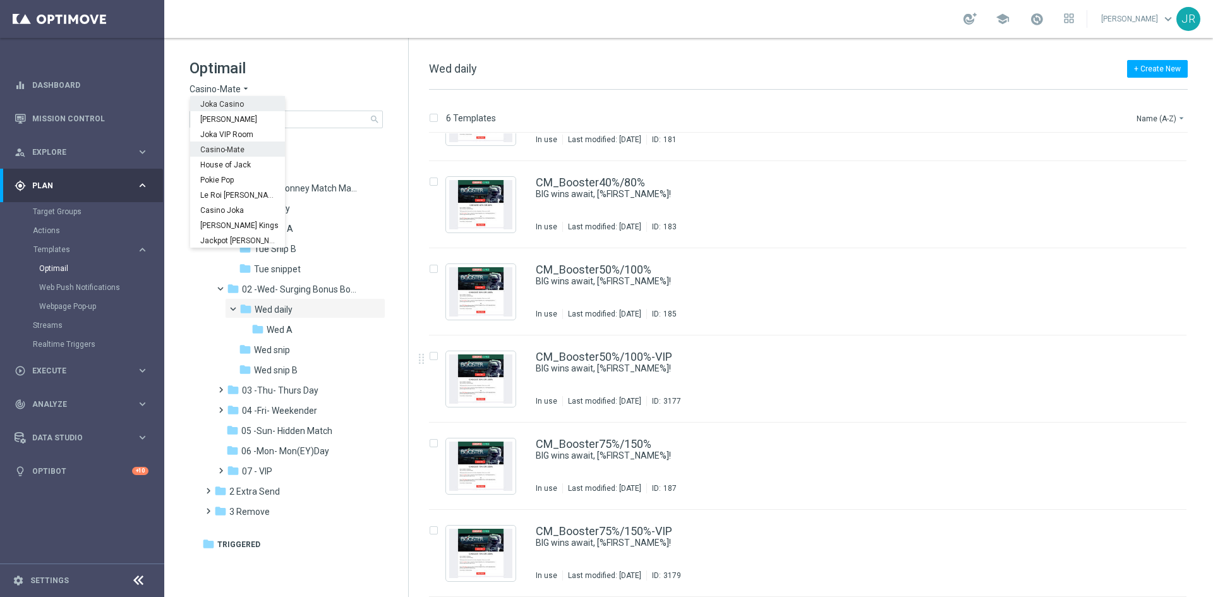
click at [221, 99] on div "Joka Casino" at bounding box center [237, 103] width 95 height 15
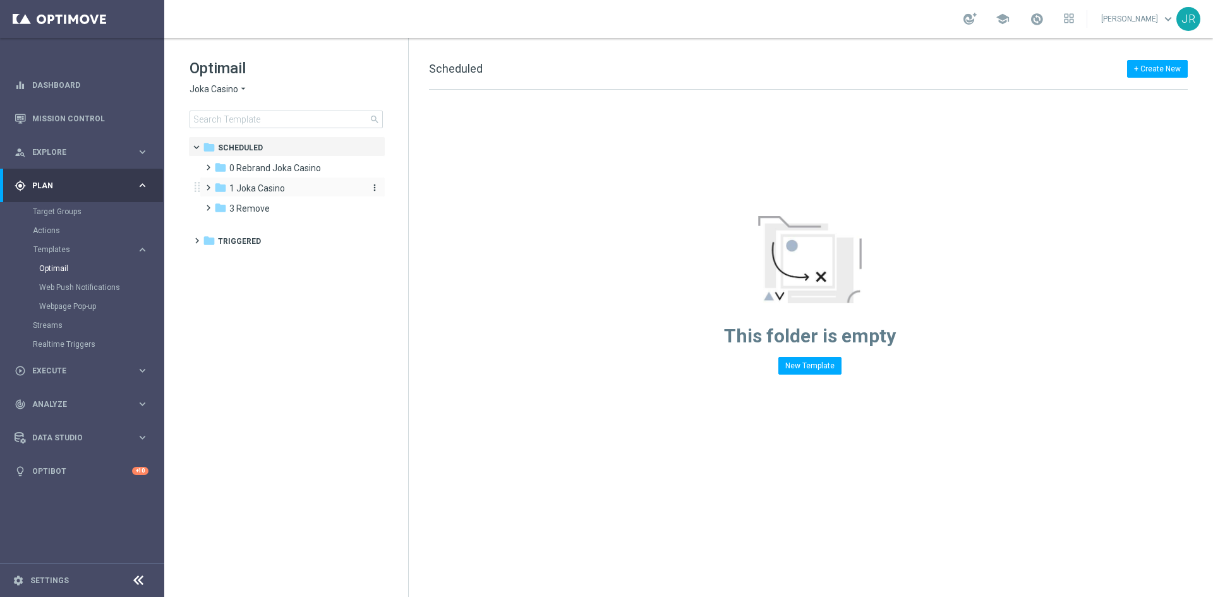
click at [248, 195] on div "folder 1 Joka Casino" at bounding box center [286, 188] width 145 height 15
click at [260, 213] on span "1- Daily" at bounding box center [256, 208] width 29 height 11
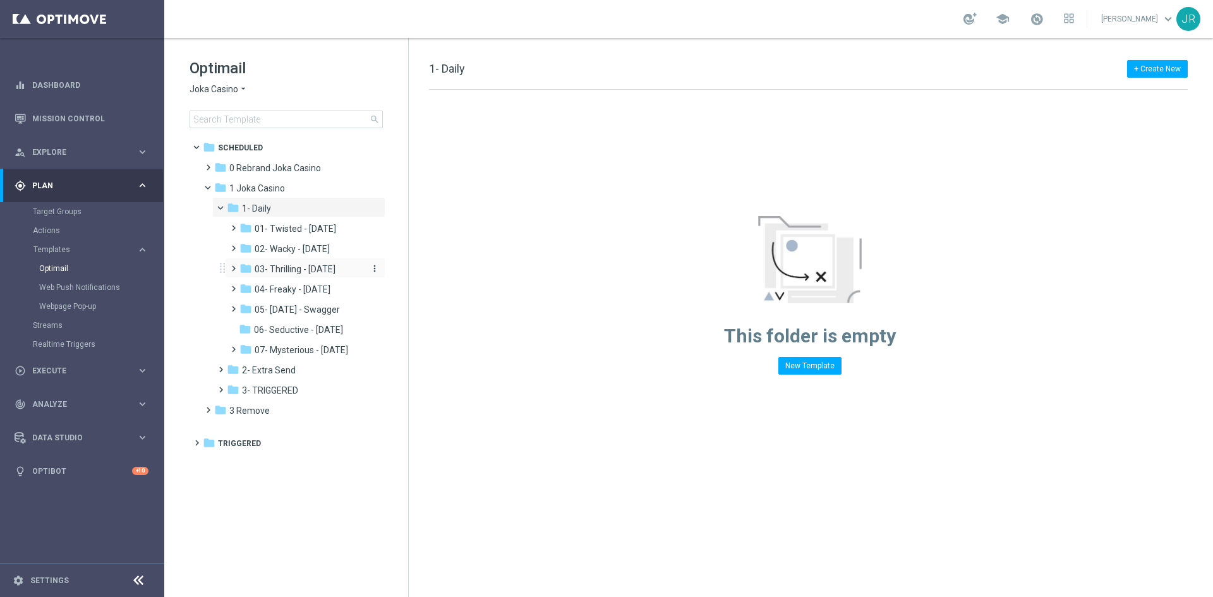
click at [286, 270] on span "03- Thrilling - Thursday" at bounding box center [295, 268] width 81 height 11
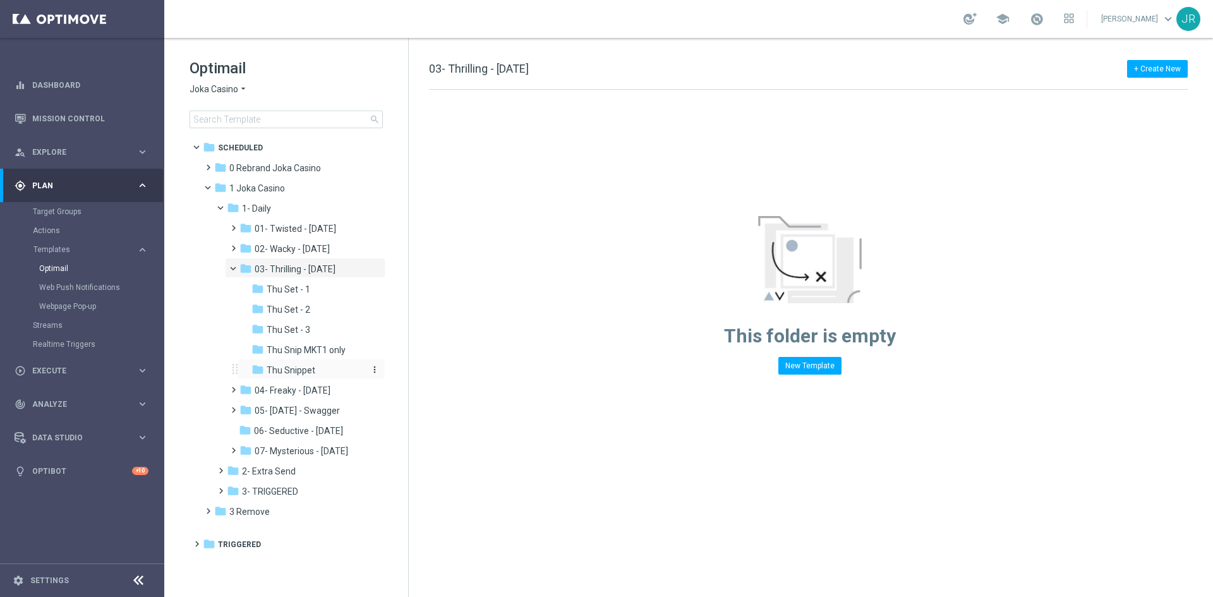
click at [275, 365] on span "Thu Snippet" at bounding box center [291, 370] width 49 height 11
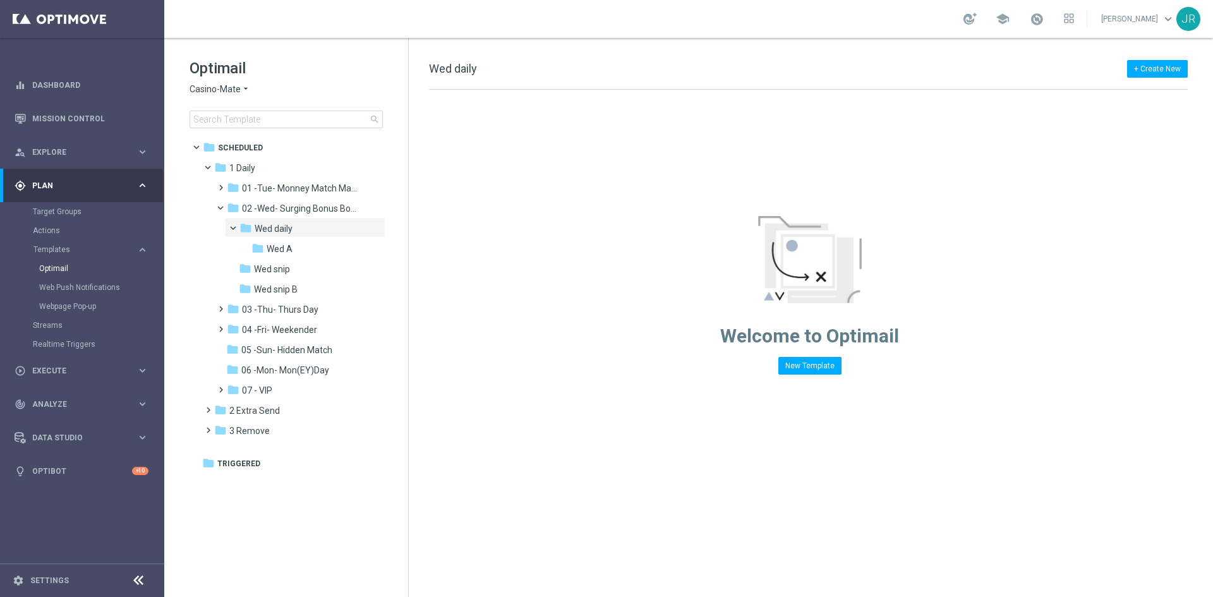
click at [222, 90] on span "Casino-Mate" at bounding box center [215, 89] width 51 height 12
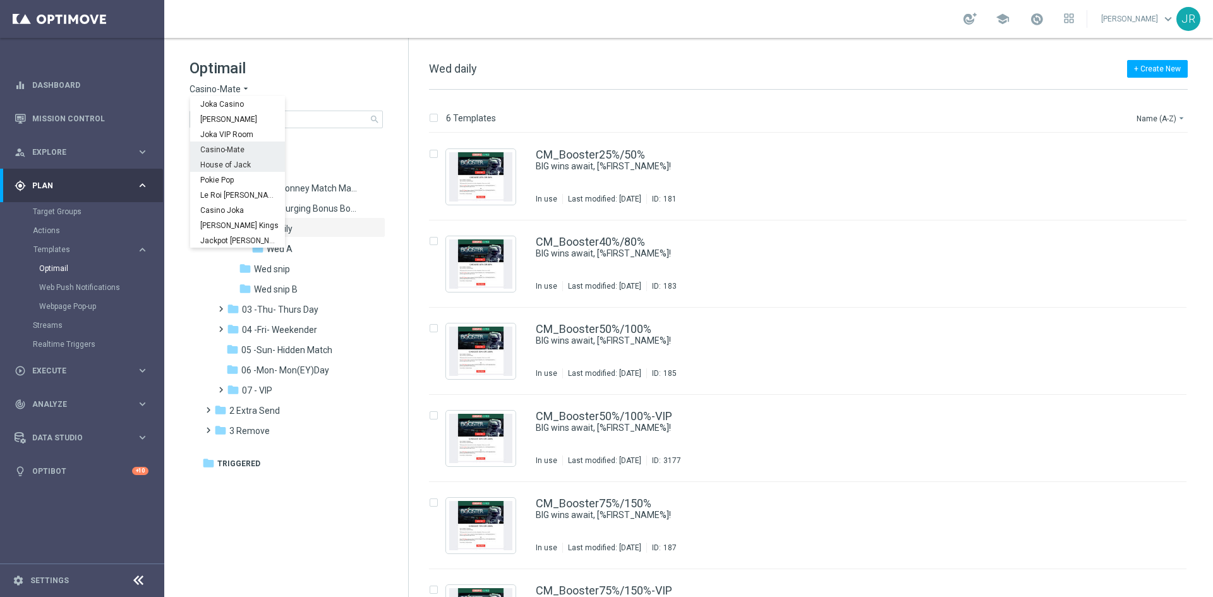
click at [0, 0] on span "House of Jack" at bounding box center [0, 0] width 0 height 0
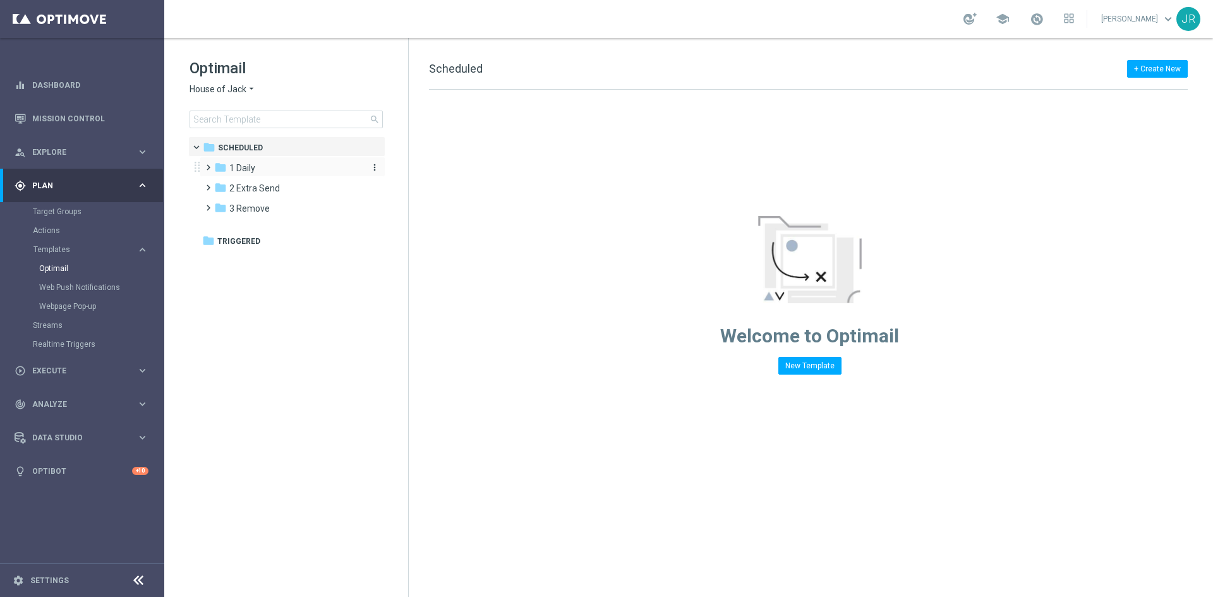
click at [254, 162] on span "1 Daily" at bounding box center [242, 167] width 26 height 11
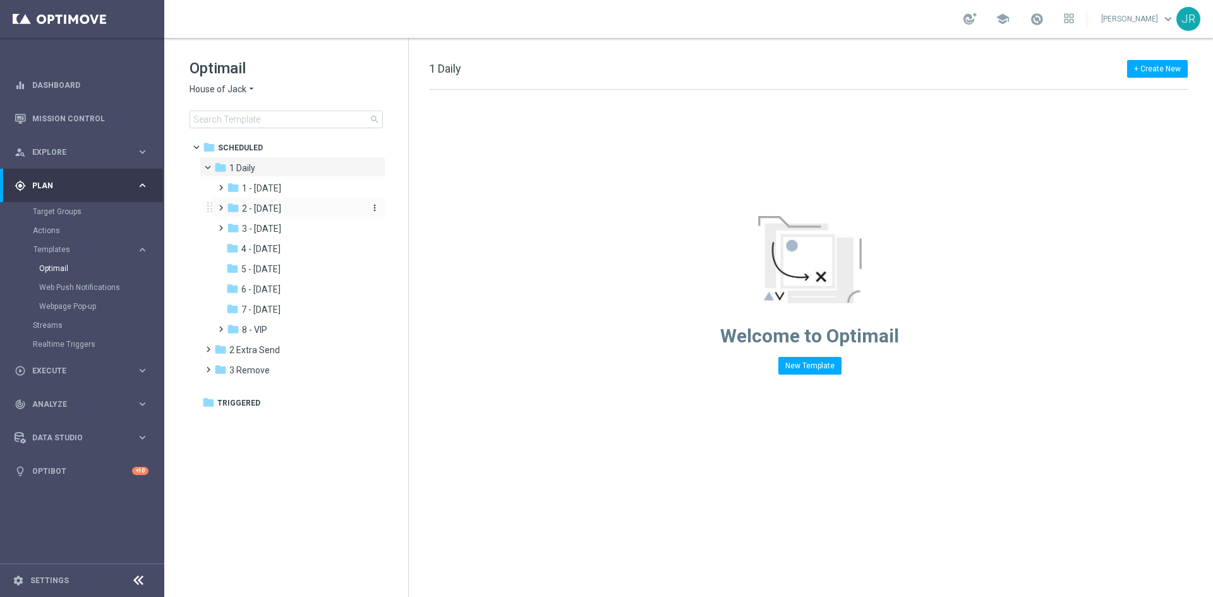
click at [270, 207] on span "2 - [DATE]" at bounding box center [261, 208] width 39 height 11
click at [275, 234] on span "Wed Daily" at bounding box center [274, 228] width 39 height 11
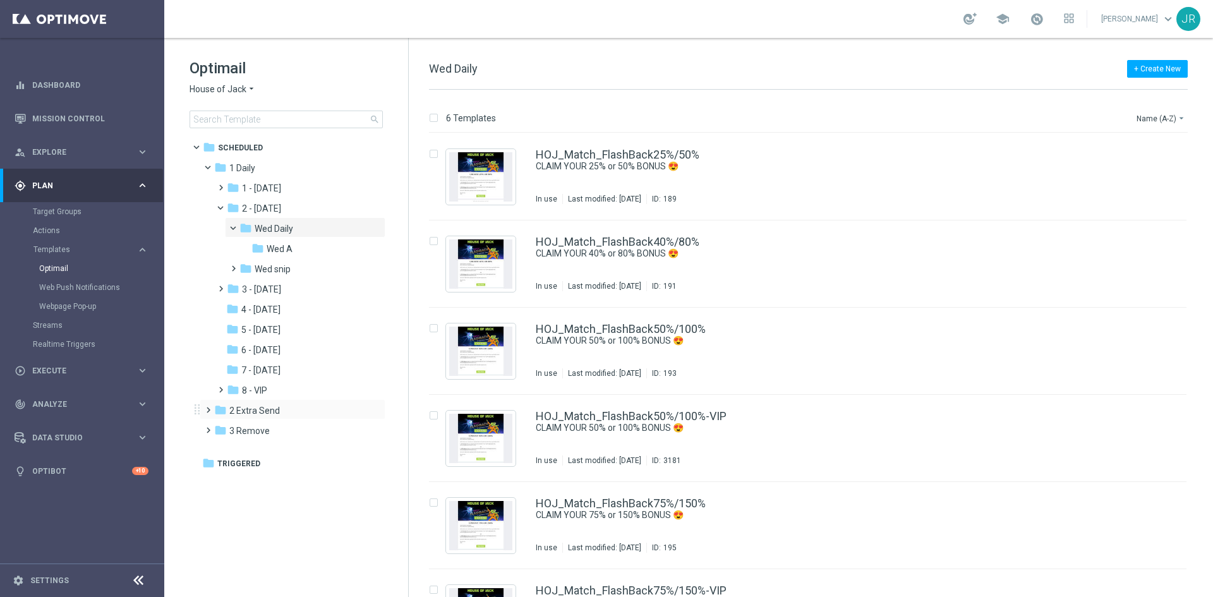
click at [208, 407] on span at bounding box center [206, 404] width 6 height 5
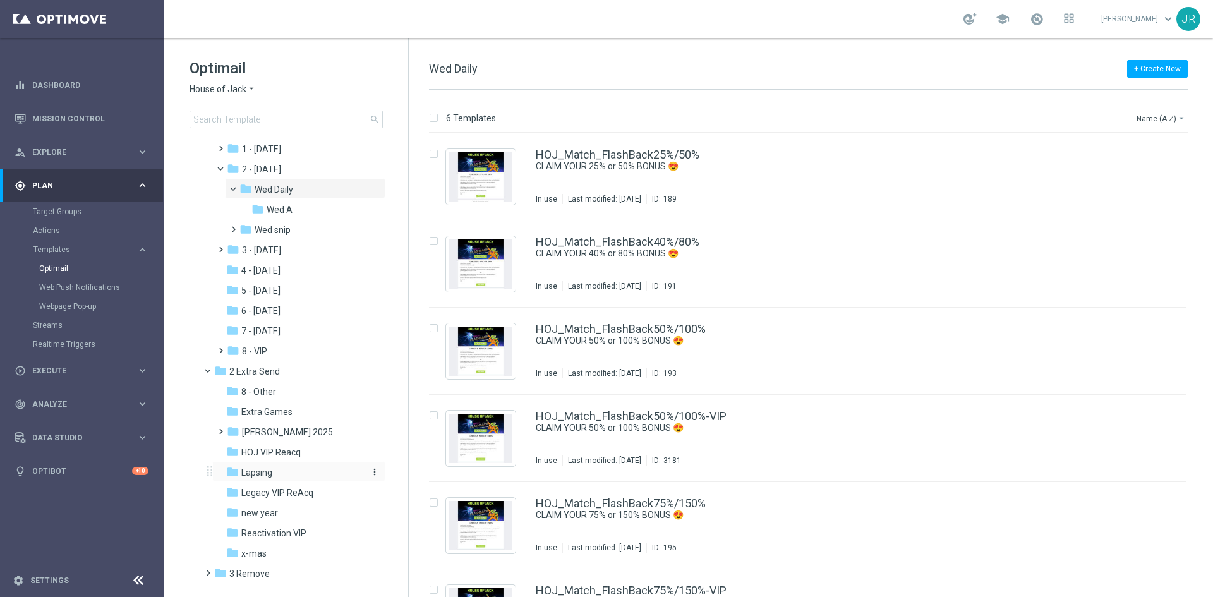
scroll to position [60, 0]
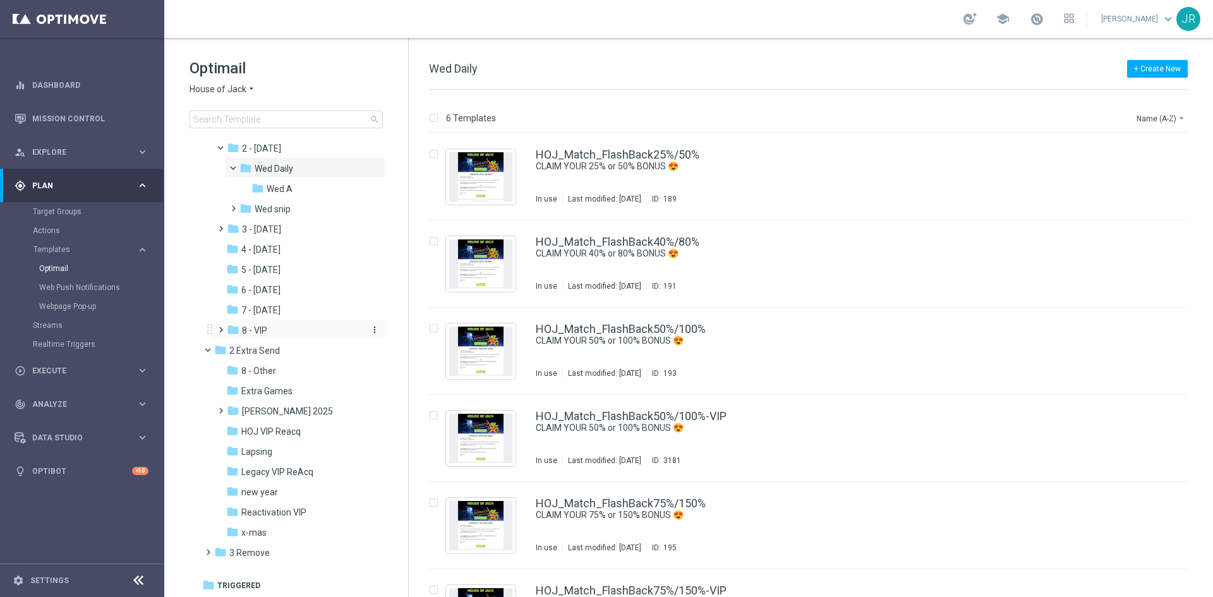
click at [263, 329] on span "8 - VIP" at bounding box center [254, 330] width 25 height 11
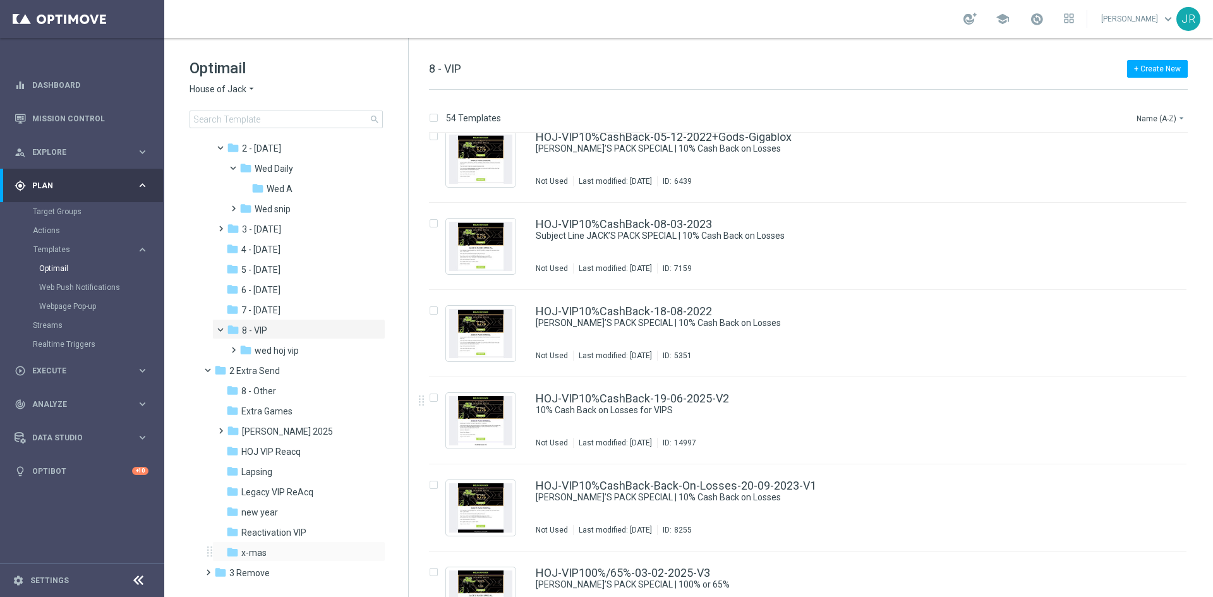
scroll to position [1557, 0]
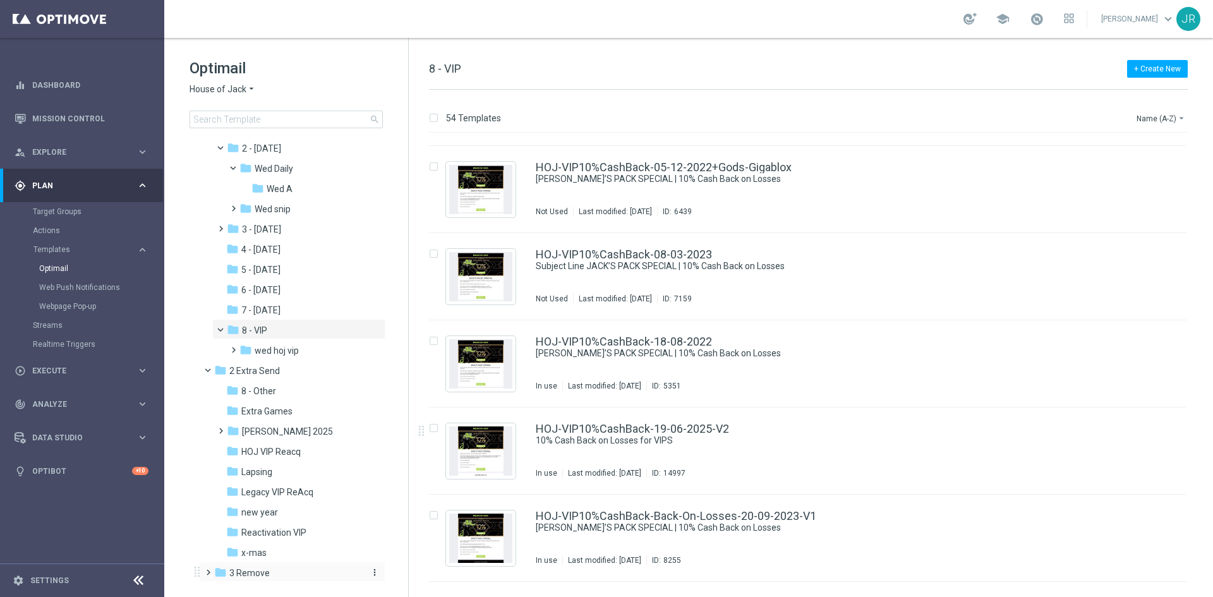
click at [263, 569] on span "3 Remove" at bounding box center [249, 572] width 40 height 11
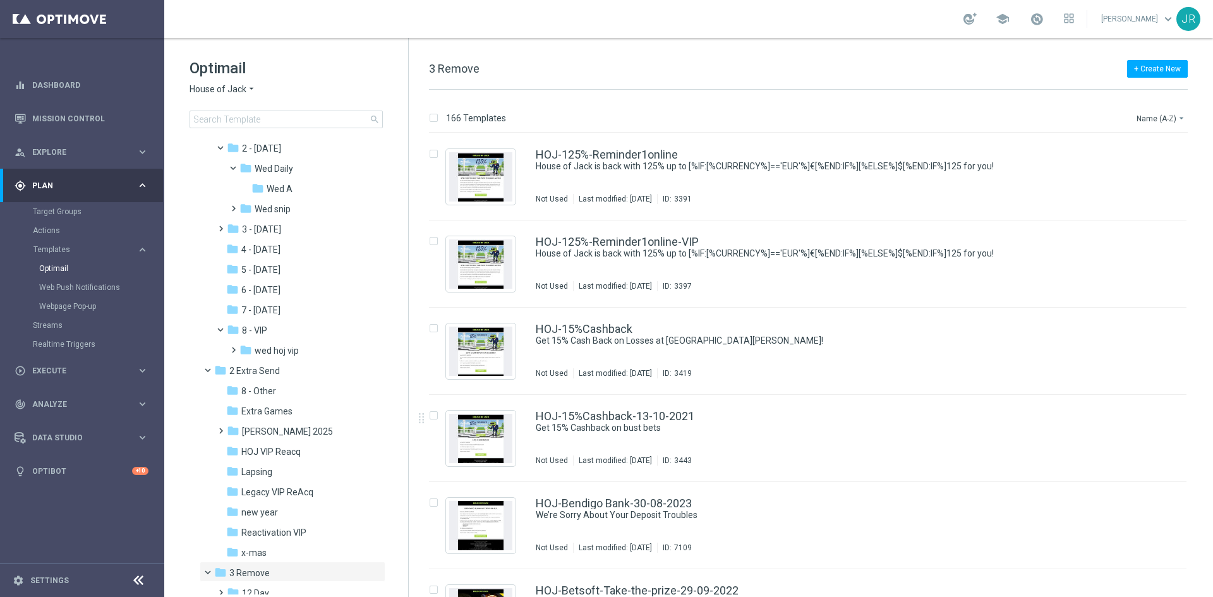
click at [211, 89] on span "House of Jack" at bounding box center [218, 89] width 57 height 12
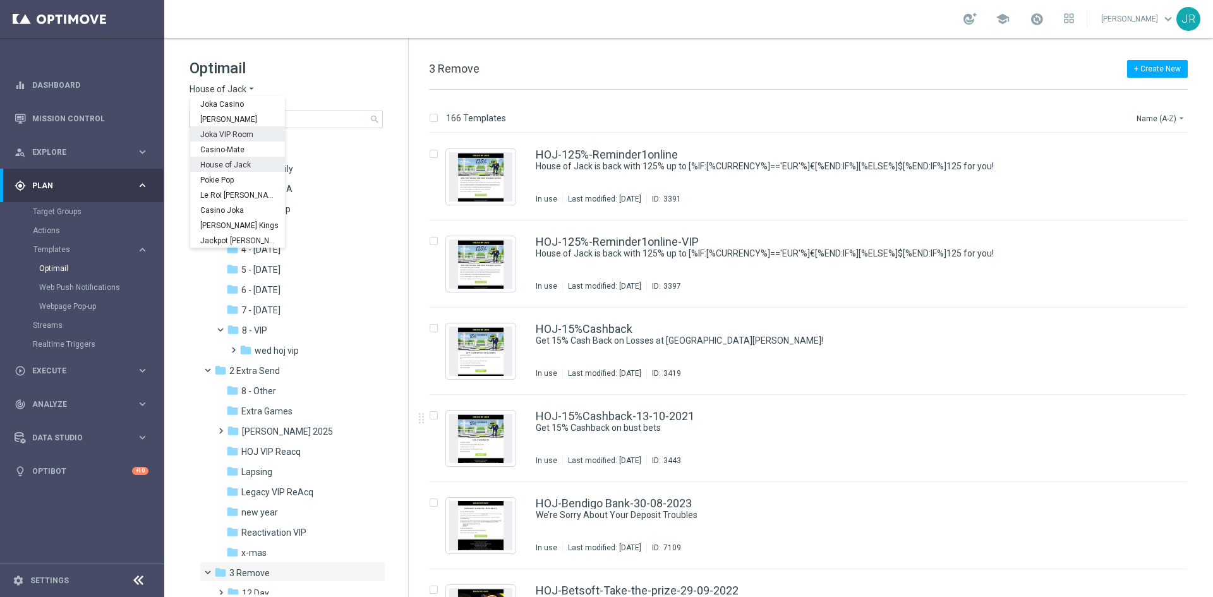
click at [218, 129] on div "Joka VIP Room" at bounding box center [237, 133] width 95 height 15
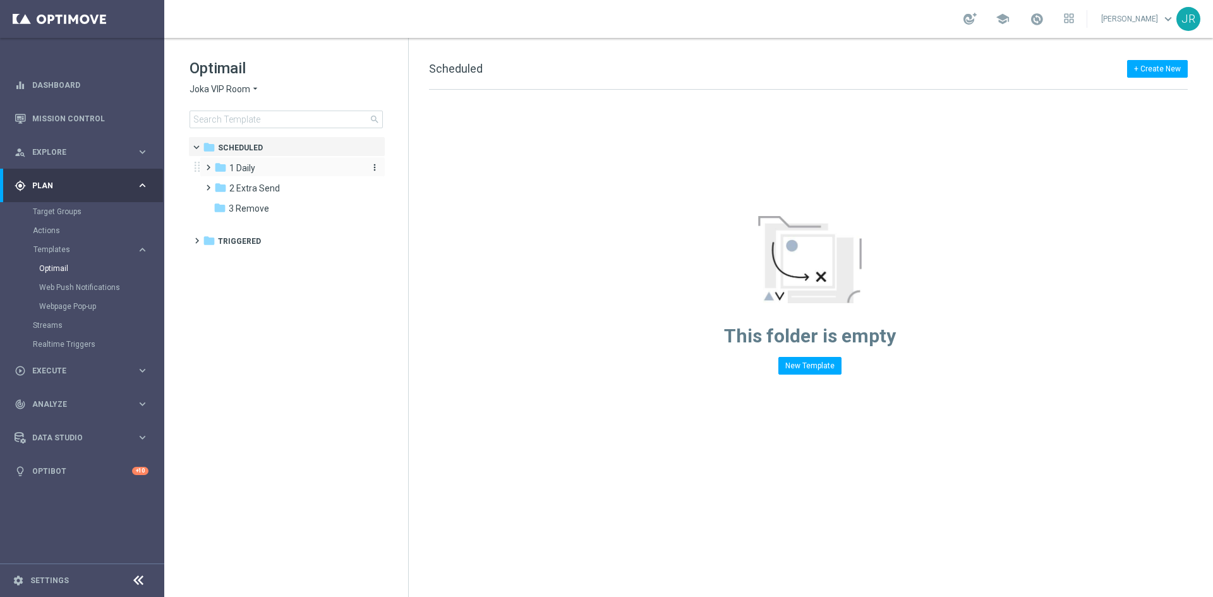
click at [250, 173] on span "1 Daily" at bounding box center [242, 167] width 26 height 11
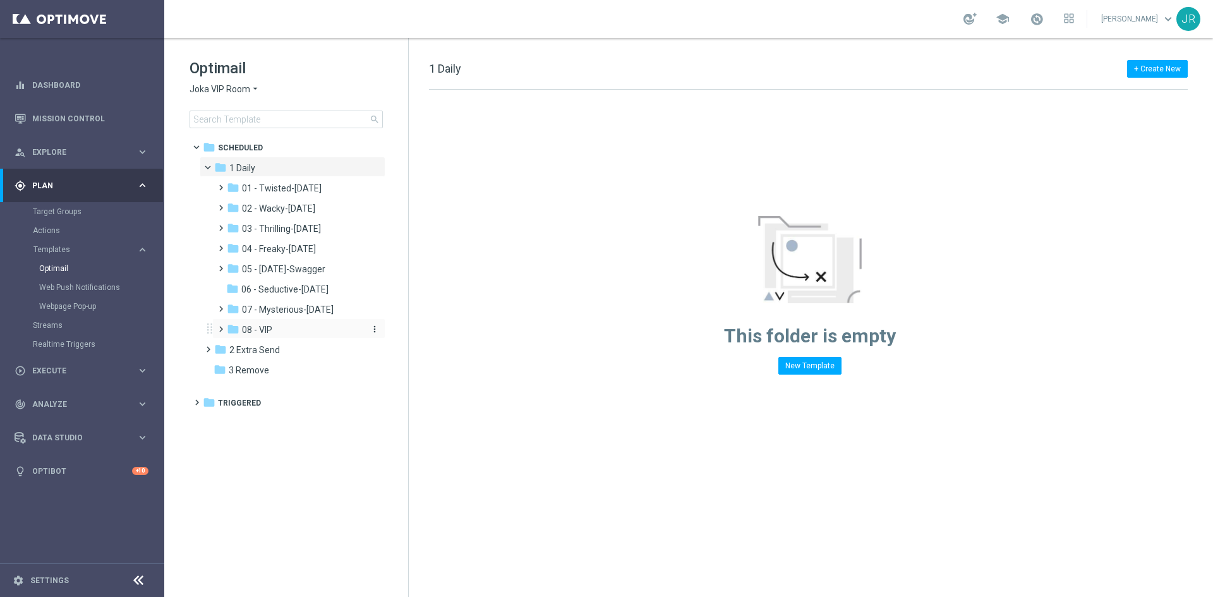
click at [264, 331] on span "08 - VIP" at bounding box center [257, 329] width 30 height 11
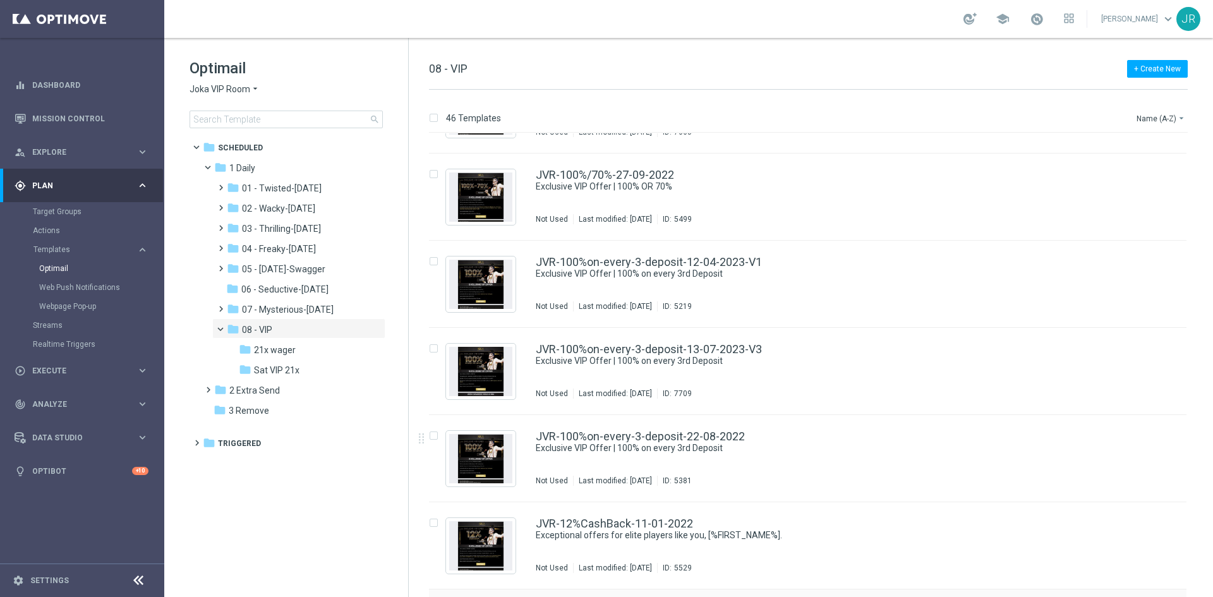
scroll to position [1367, 0]
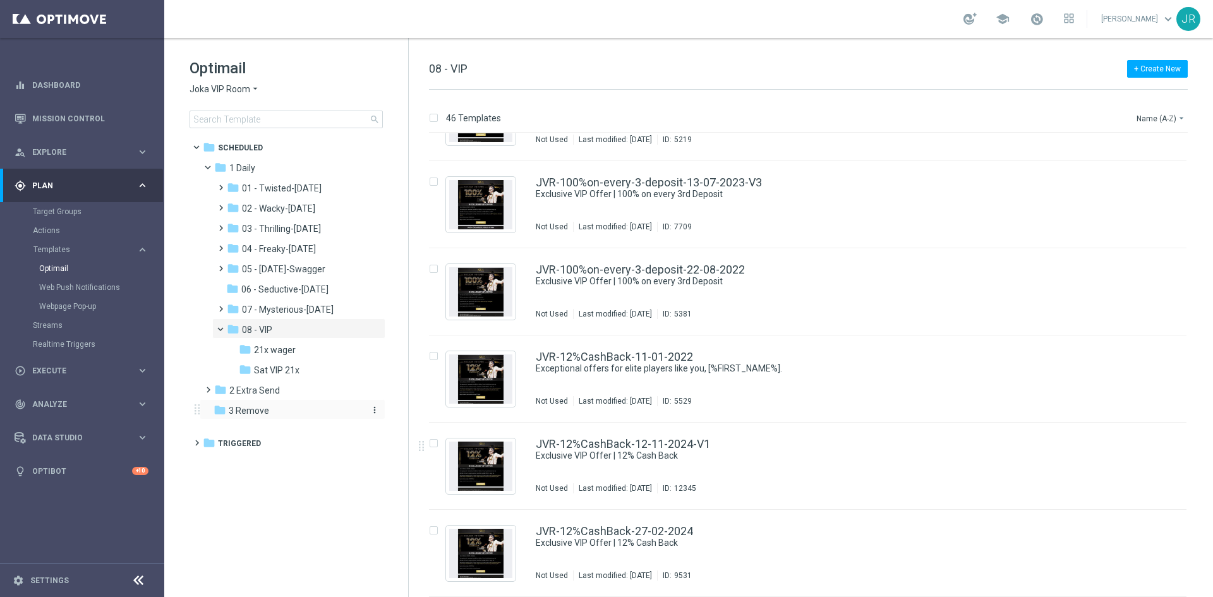
click at [248, 408] on span "3 Remove" at bounding box center [249, 410] width 40 height 11
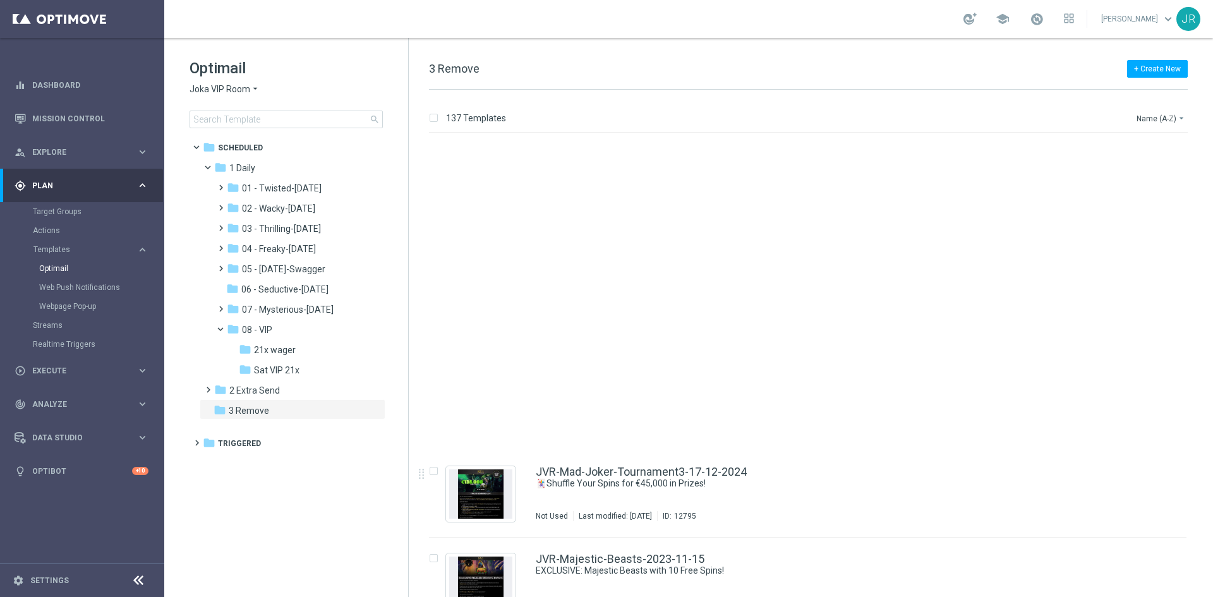
scroll to position [6663, 0]
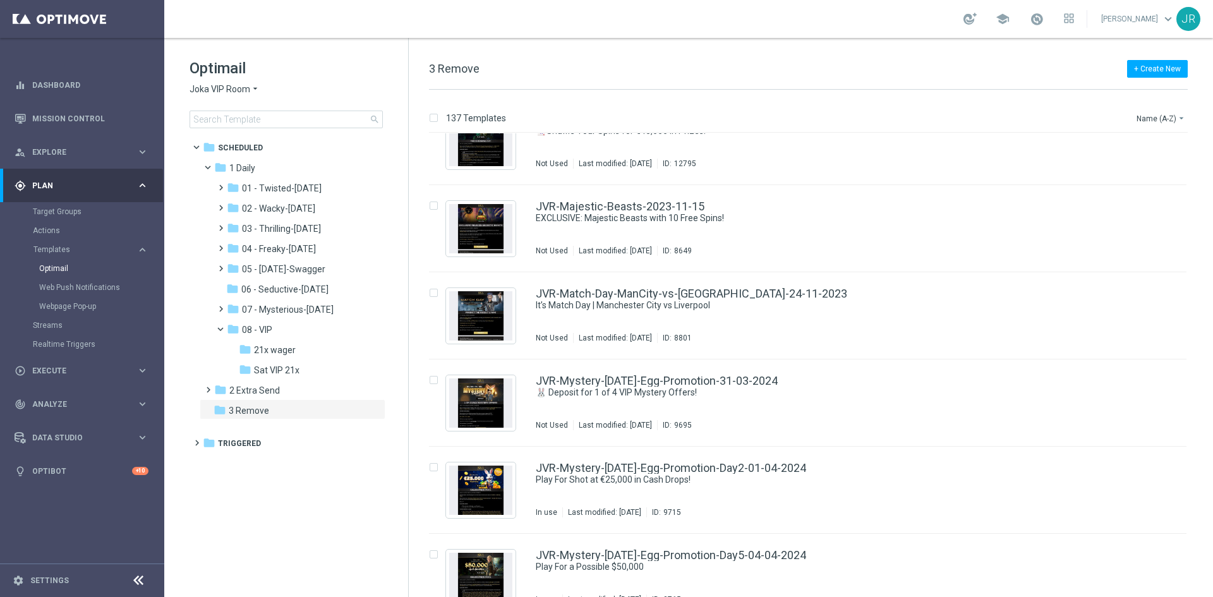
drag, startPoint x: 222, startPoint y: 87, endPoint x: 225, endPoint y: 95, distance: 8.2
click at [222, 88] on span "Joka VIP Room" at bounding box center [220, 89] width 61 height 12
click at [0, 0] on span "Pokie Pop" at bounding box center [0, 0] width 0 height 0
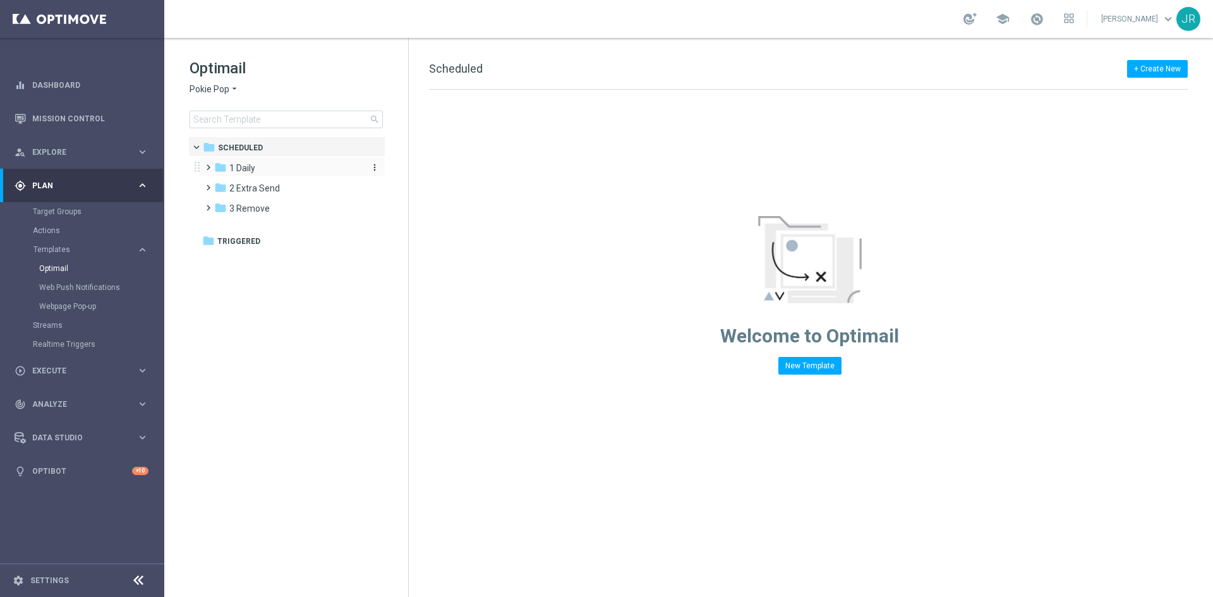
click at [248, 166] on span "1 Daily" at bounding box center [242, 167] width 26 height 11
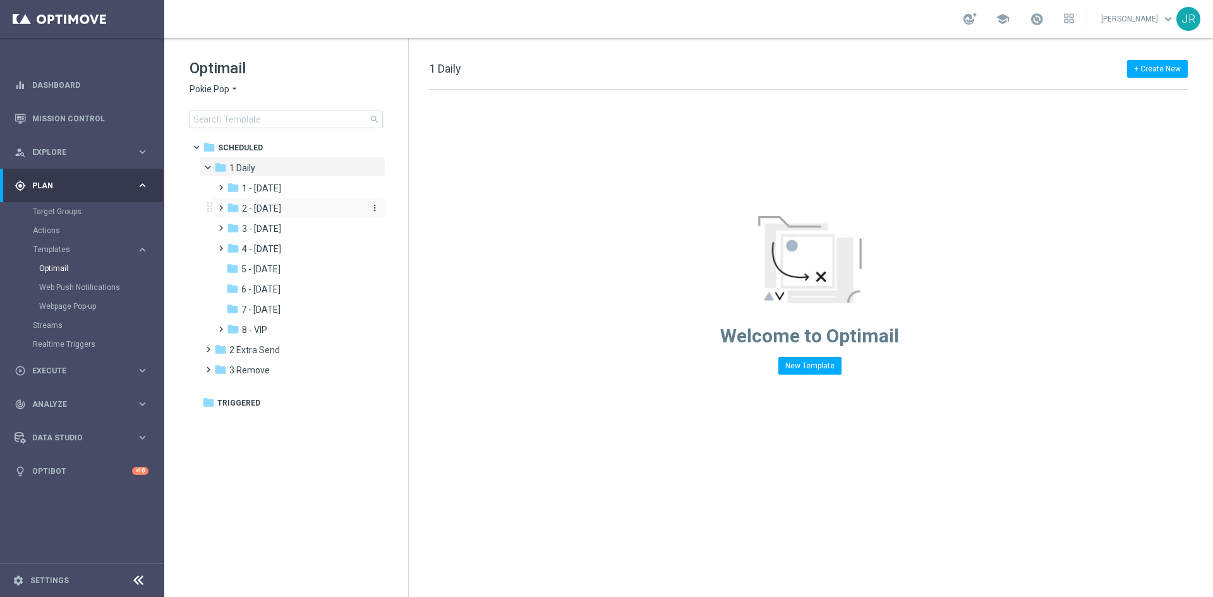
click at [260, 210] on span "2 - Wednesday" at bounding box center [261, 208] width 39 height 11
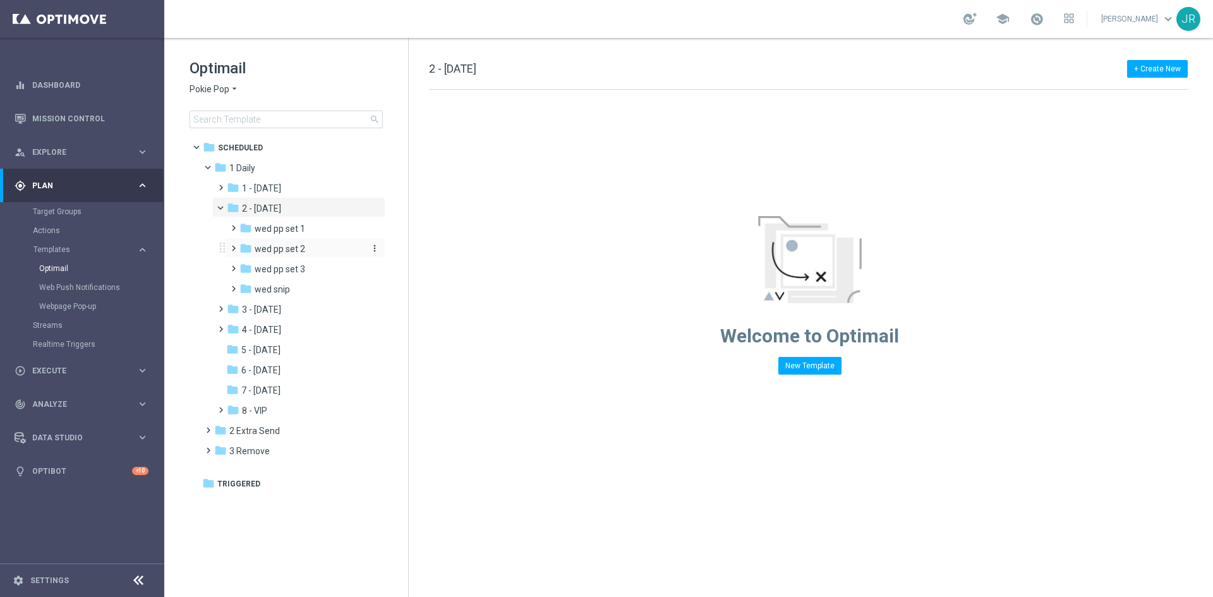
click at [298, 252] on span "wed pp set 2" at bounding box center [280, 248] width 51 height 11
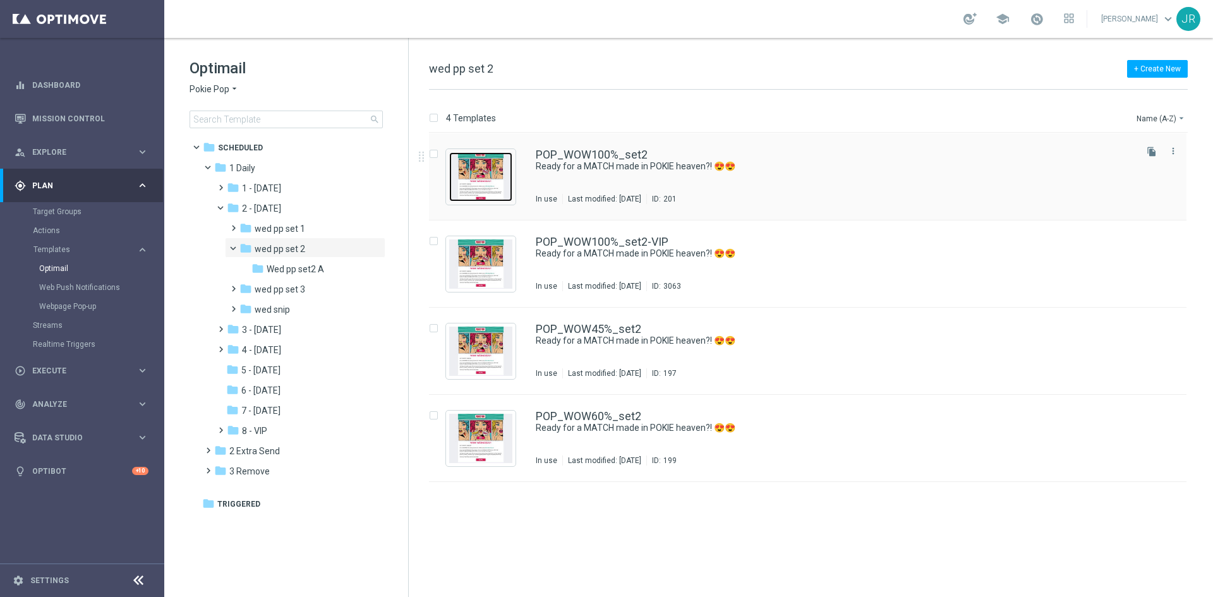
click at [492, 173] on img "Press SPACE to select this row." at bounding box center [480, 176] width 63 height 49
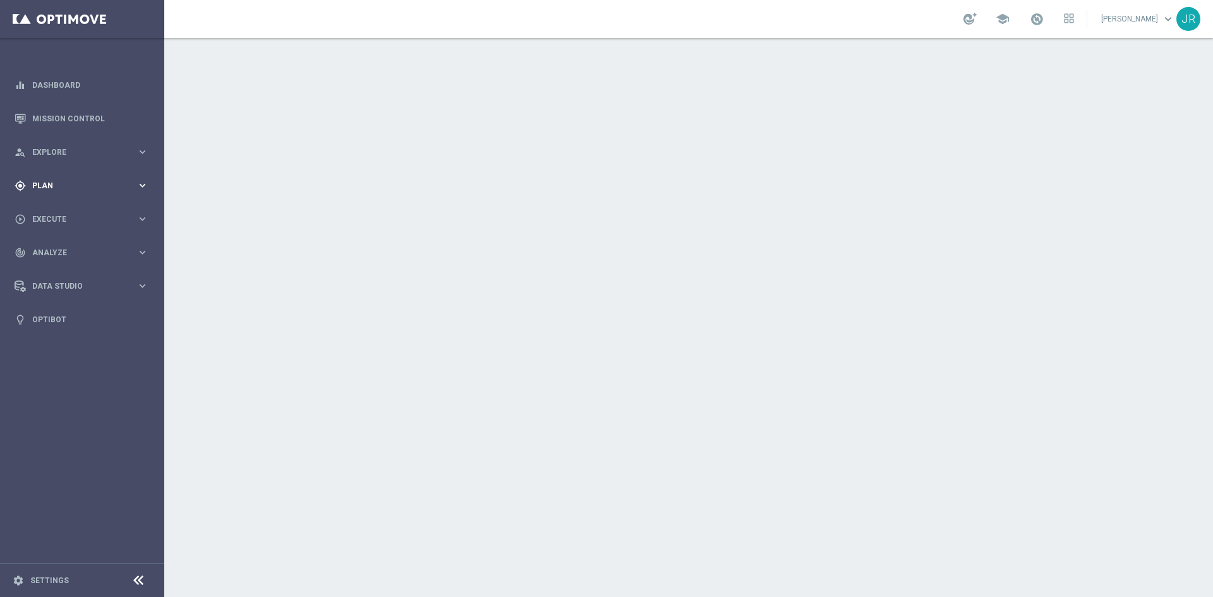
click at [51, 190] on div "gps_fixed Plan" at bounding box center [76, 185] width 122 height 11
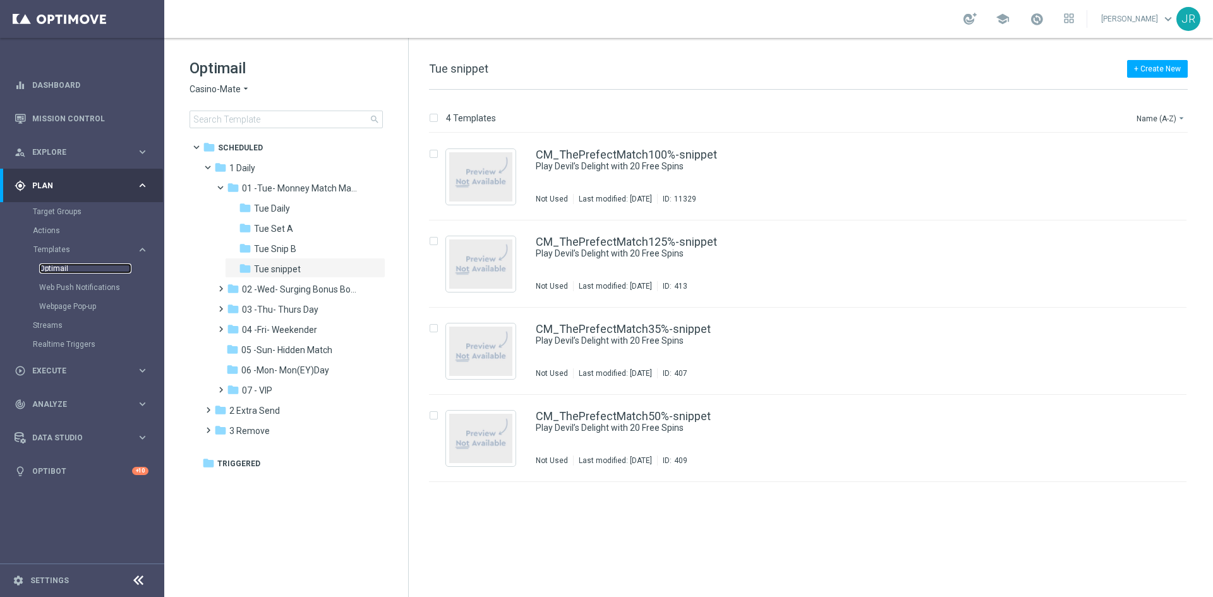
click at [55, 267] on link "Optimail" at bounding box center [85, 268] width 92 height 10
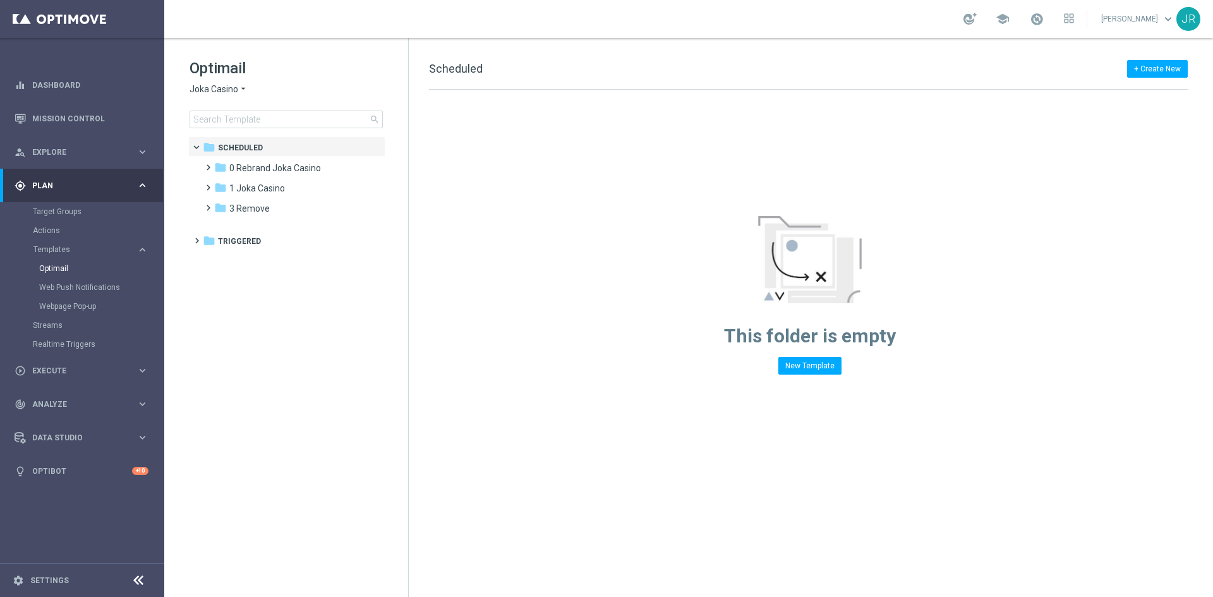
click at [205, 91] on span "Joka Casino" at bounding box center [214, 89] width 49 height 12
click at [207, 145] on div "Casino-Mate" at bounding box center [237, 149] width 95 height 15
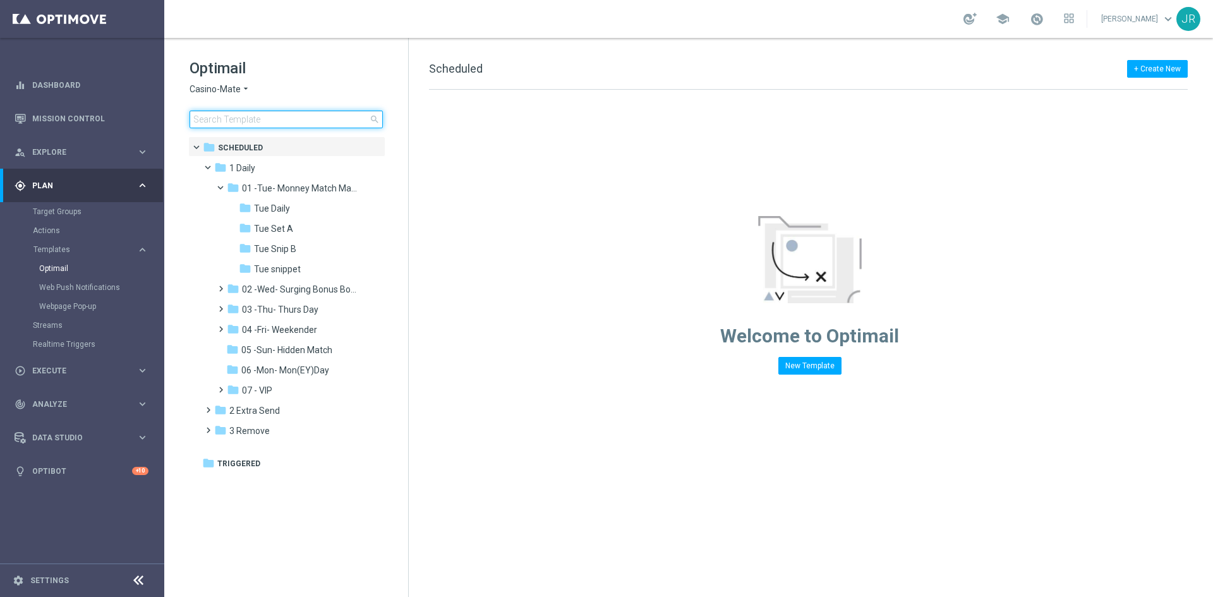
click at [200, 116] on input at bounding box center [286, 120] width 193 height 18
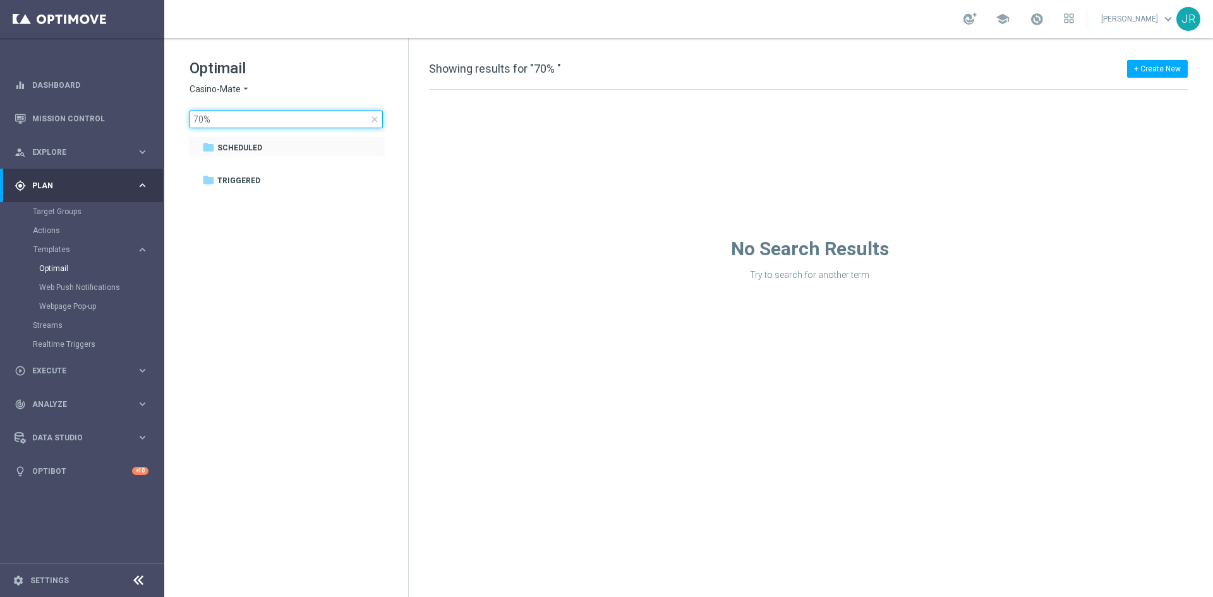
type input "70%"
click at [216, 121] on input "70%" at bounding box center [286, 120] width 193 height 18
click at [377, 120] on span "close" at bounding box center [375, 119] width 10 height 10
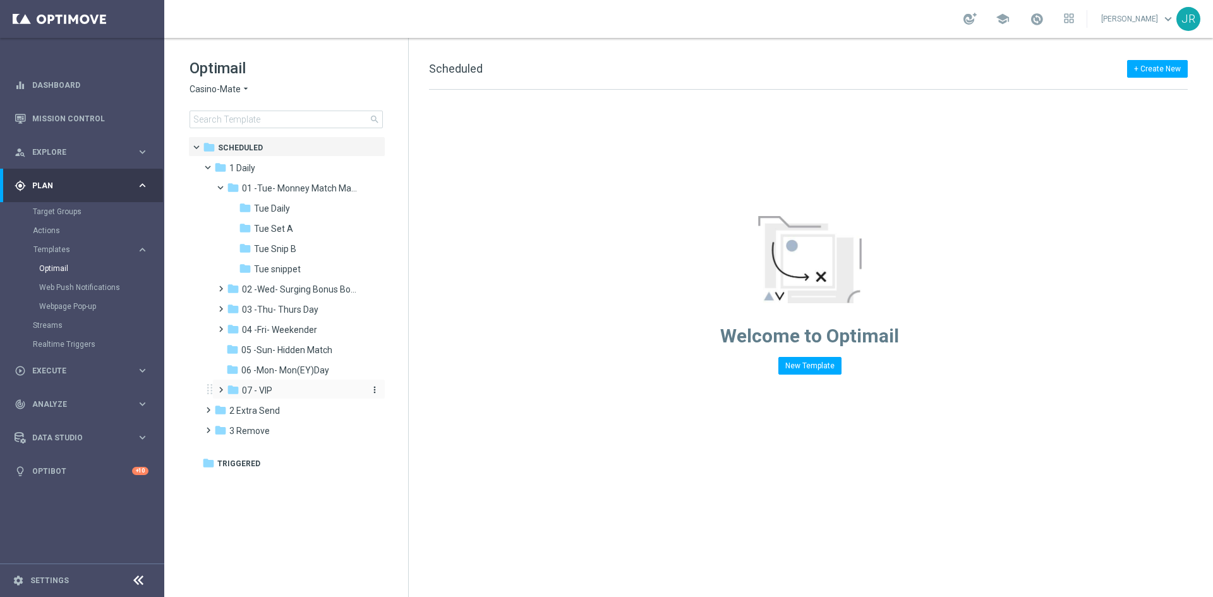
click at [270, 397] on div "folder 07 - VIP" at bounding box center [294, 391] width 135 height 15
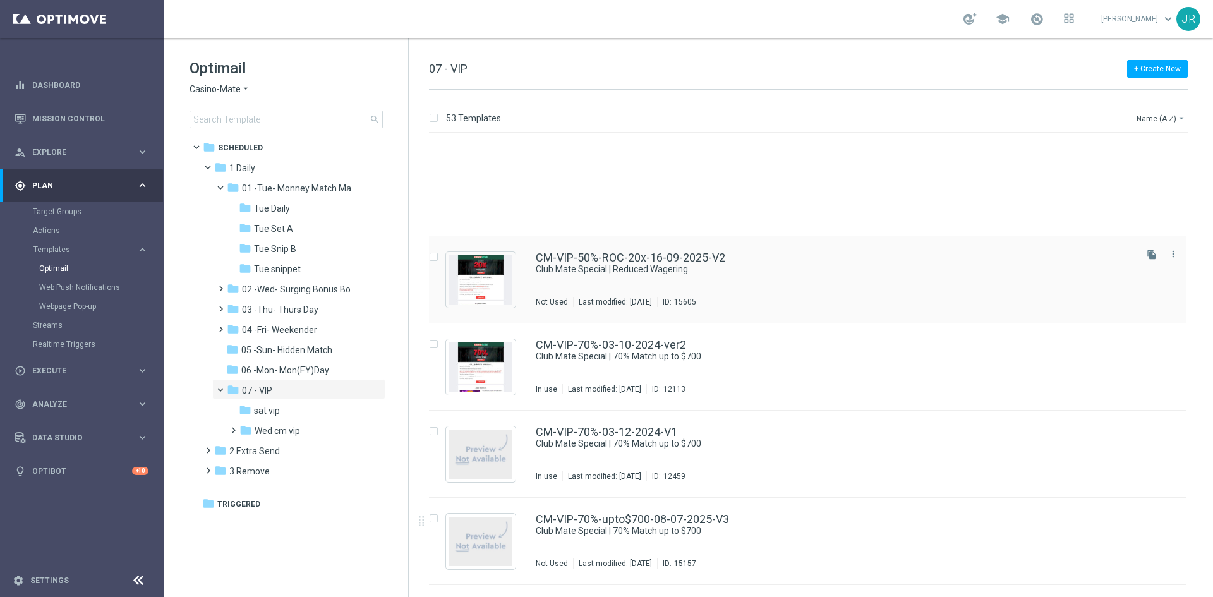
scroll to position [821, 0]
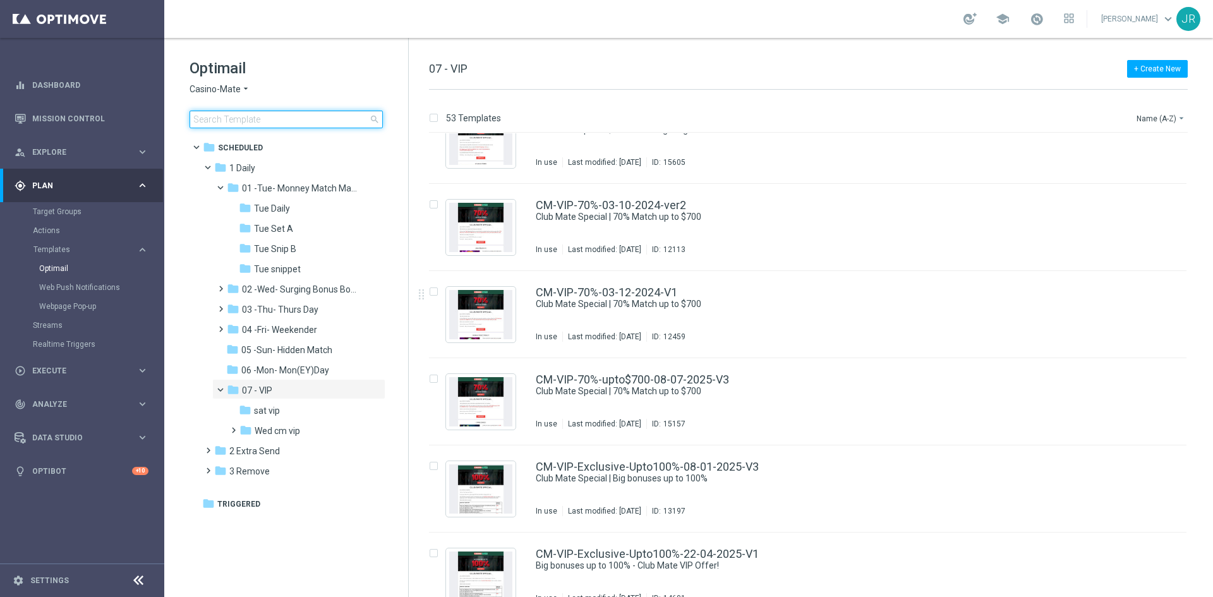
click at [248, 116] on input at bounding box center [286, 120] width 193 height 18
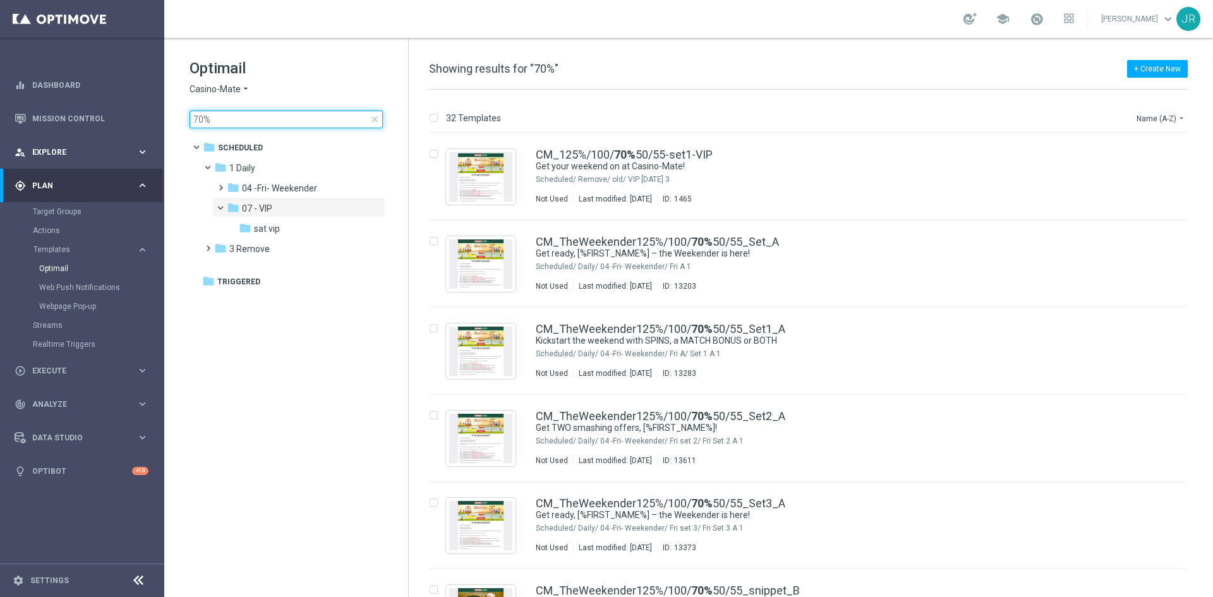
type input "70%"
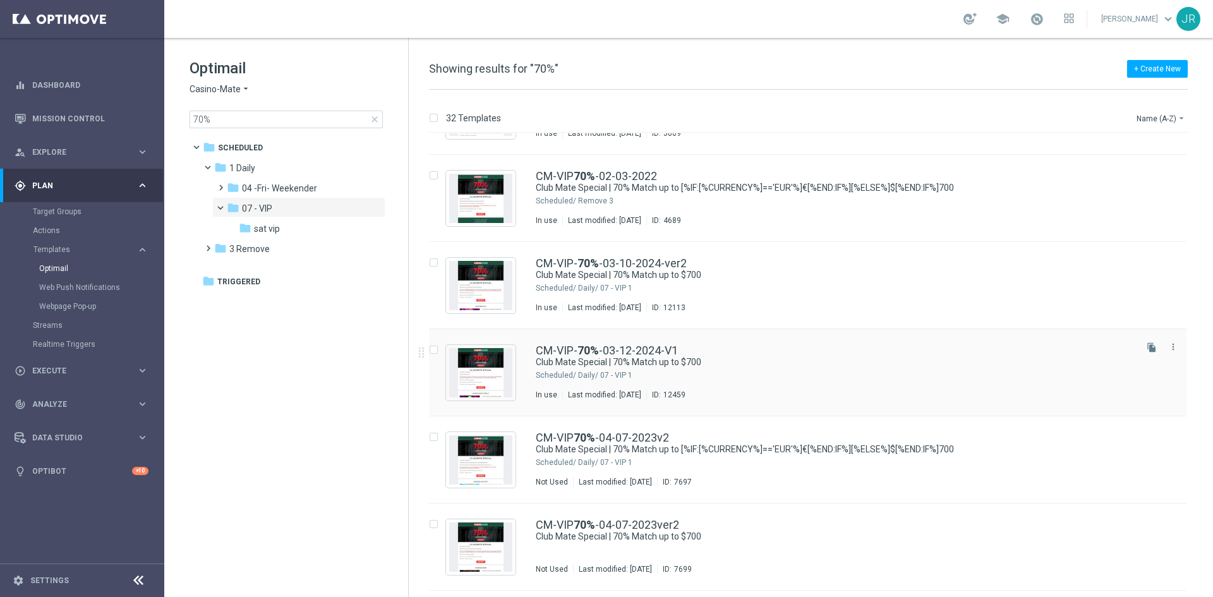
scroll to position [1390, 0]
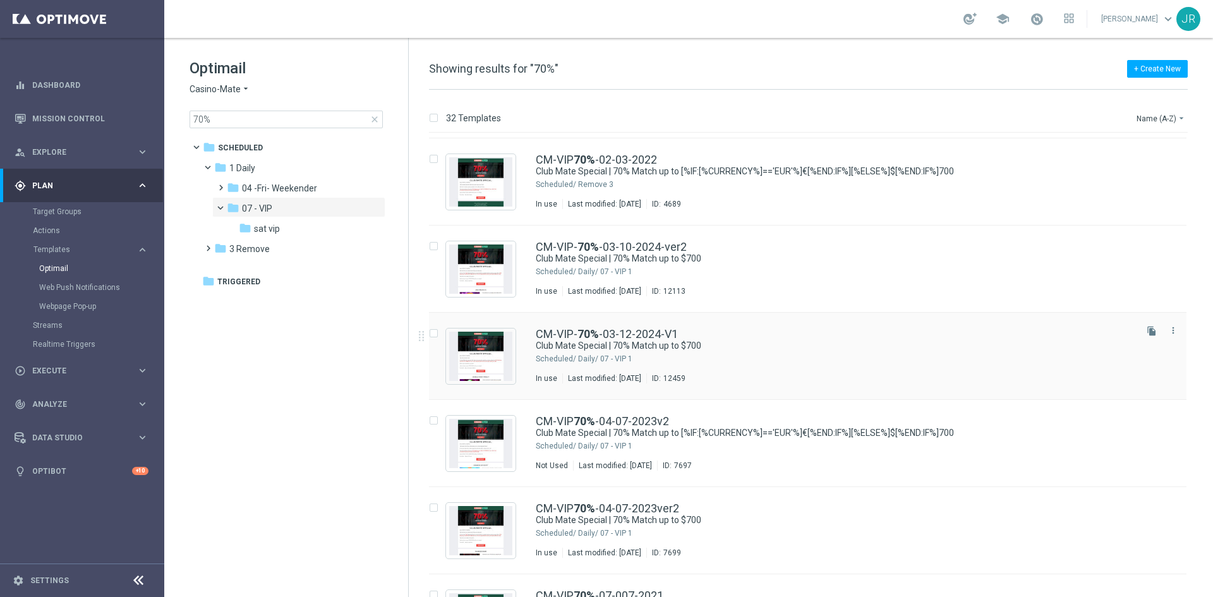
click at [1151, 329] on icon "file_copy" at bounding box center [1152, 331] width 10 height 10
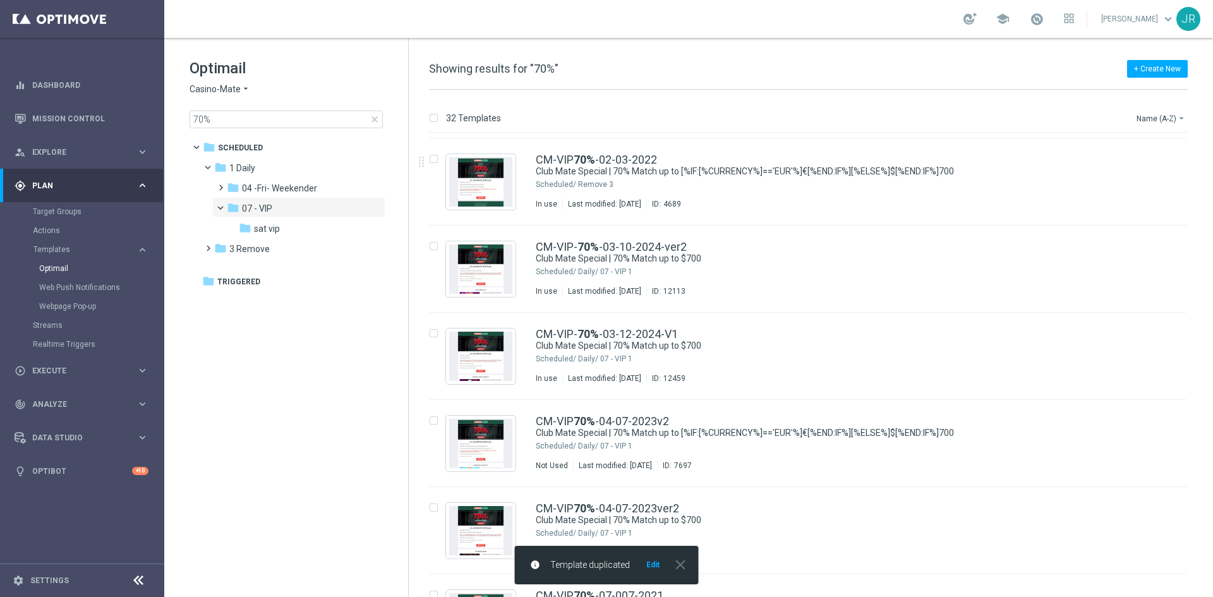
scroll to position [0, 0]
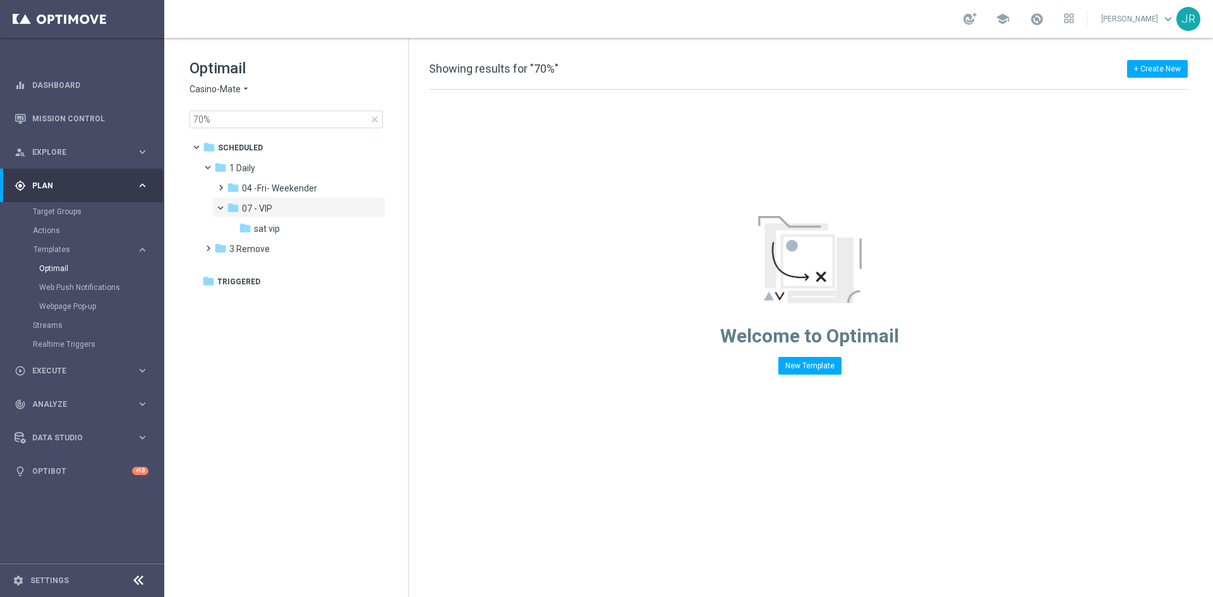
click at [229, 85] on span "Casino-Mate" at bounding box center [215, 89] width 51 height 12
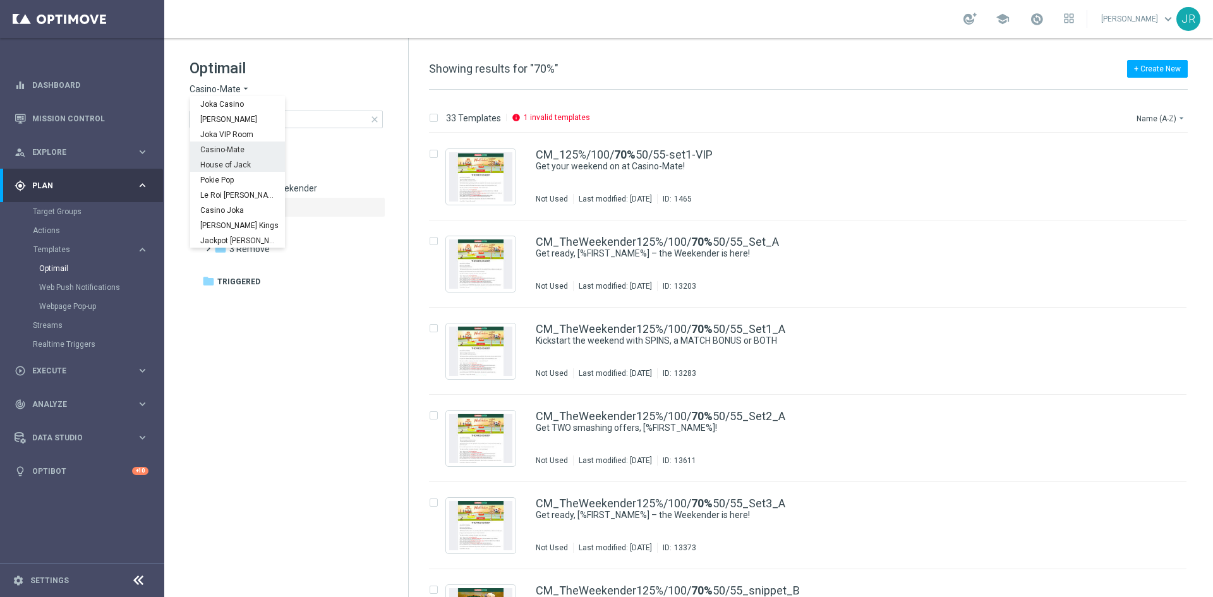
click at [0, 0] on span "House of Jack" at bounding box center [0, 0] width 0 height 0
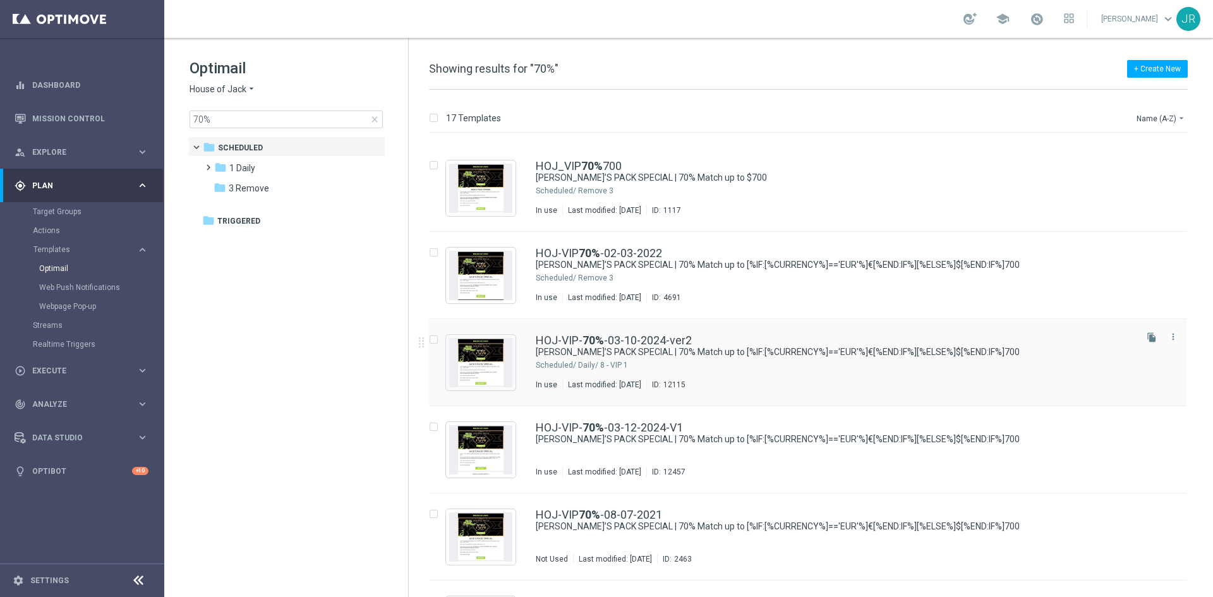
scroll to position [442, 0]
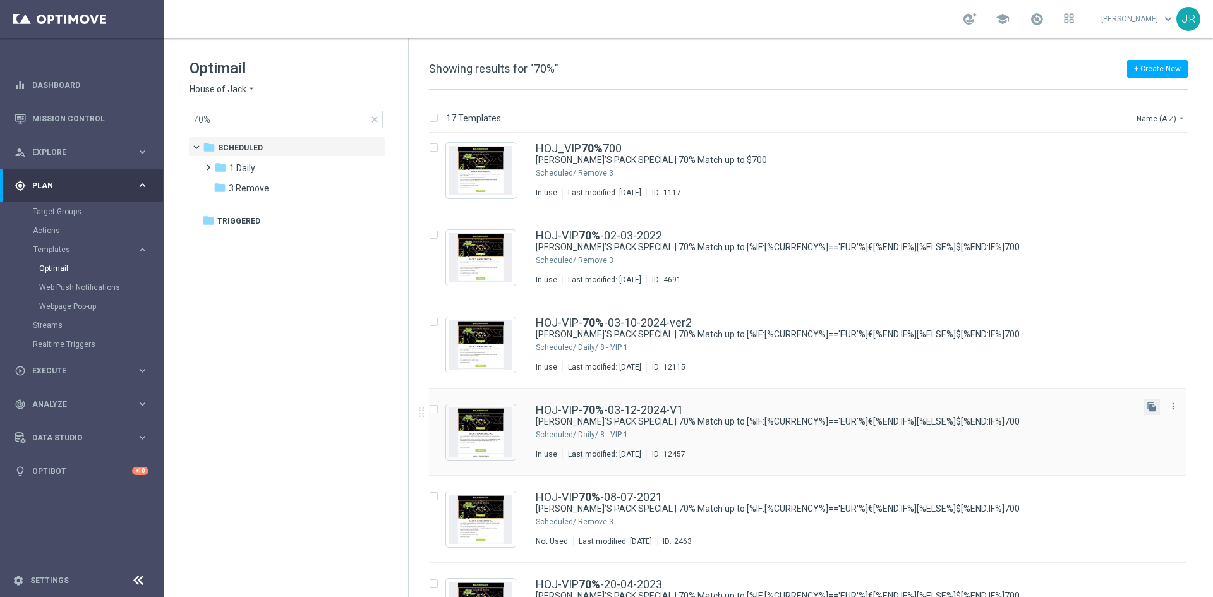
click at [1154, 405] on button "file_copy" at bounding box center [1152, 407] width 16 height 16
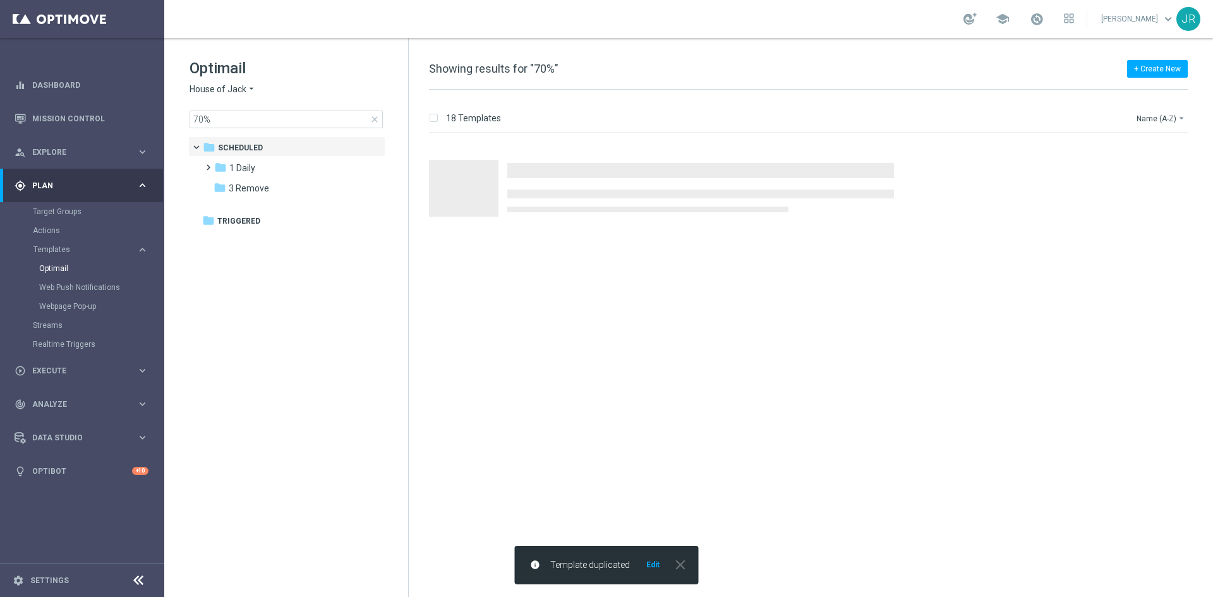
scroll to position [0, 0]
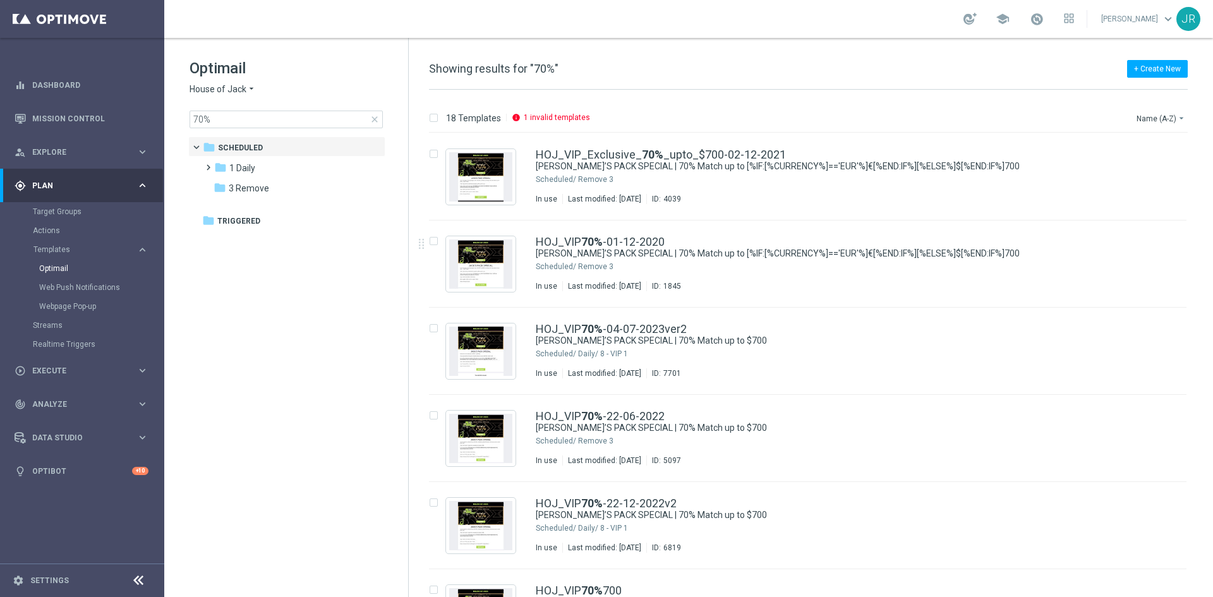
click at [231, 90] on span "House of Jack" at bounding box center [218, 89] width 57 height 12
click at [0, 0] on span "Pokie Pop" at bounding box center [0, 0] width 0 height 0
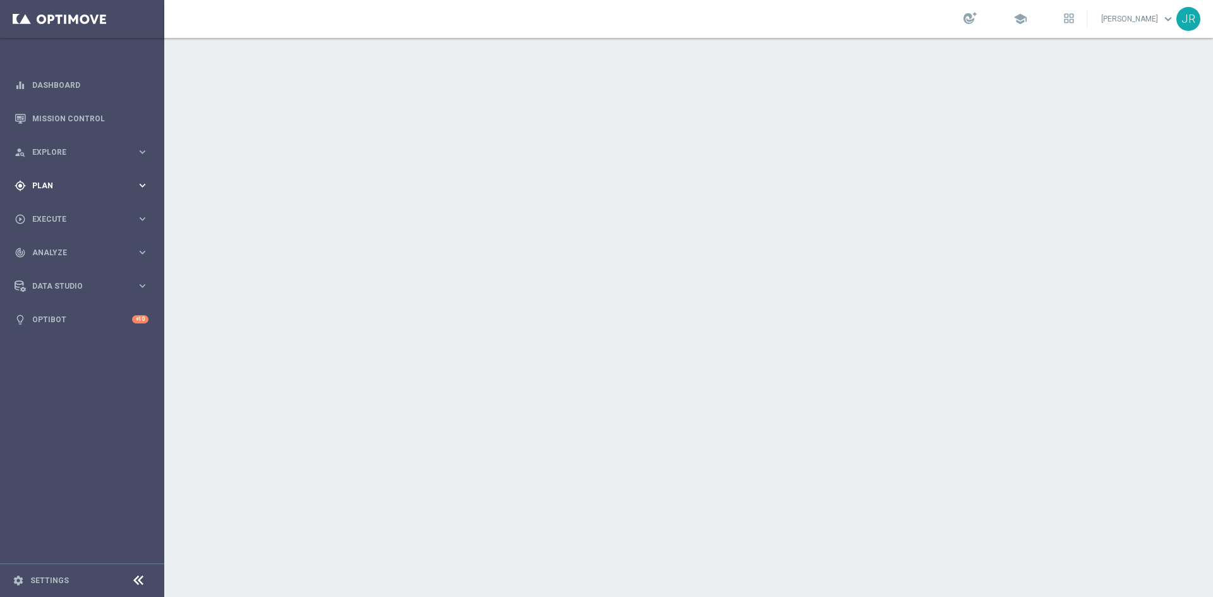
click at [51, 176] on div "gps_fixed Plan keyboard_arrow_right" at bounding box center [81, 185] width 163 height 33
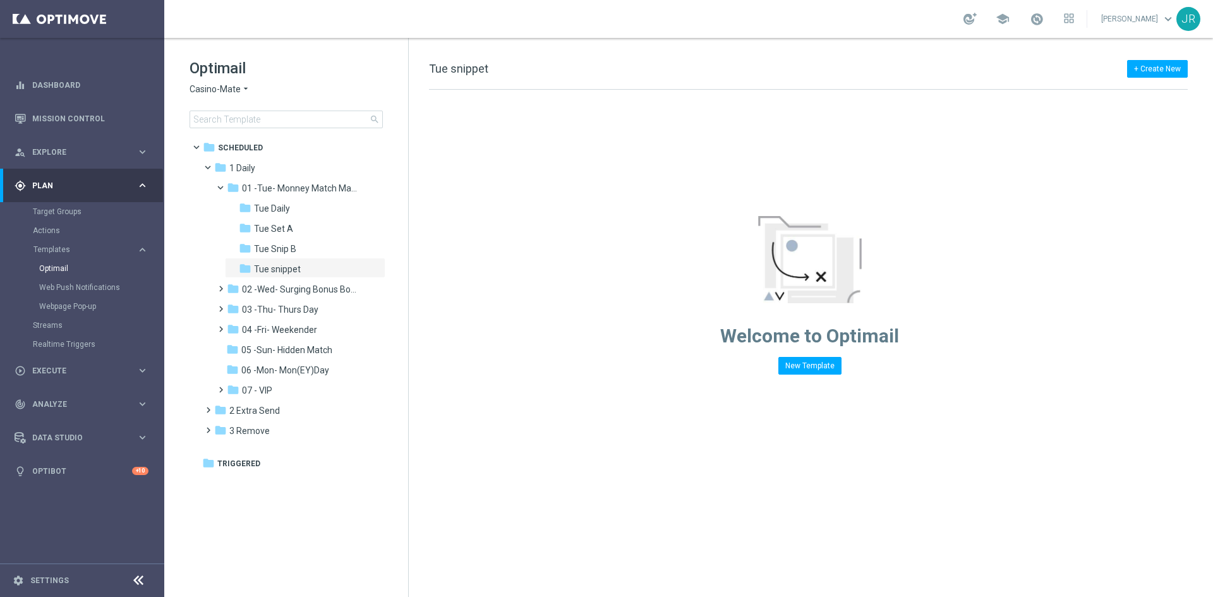
click at [224, 80] on div "Optimail Casino-Mate arrow_drop_down × Casino-Mate search" at bounding box center [299, 93] width 219 height 70
click at [220, 90] on span "Casino-Mate" at bounding box center [215, 89] width 51 height 12
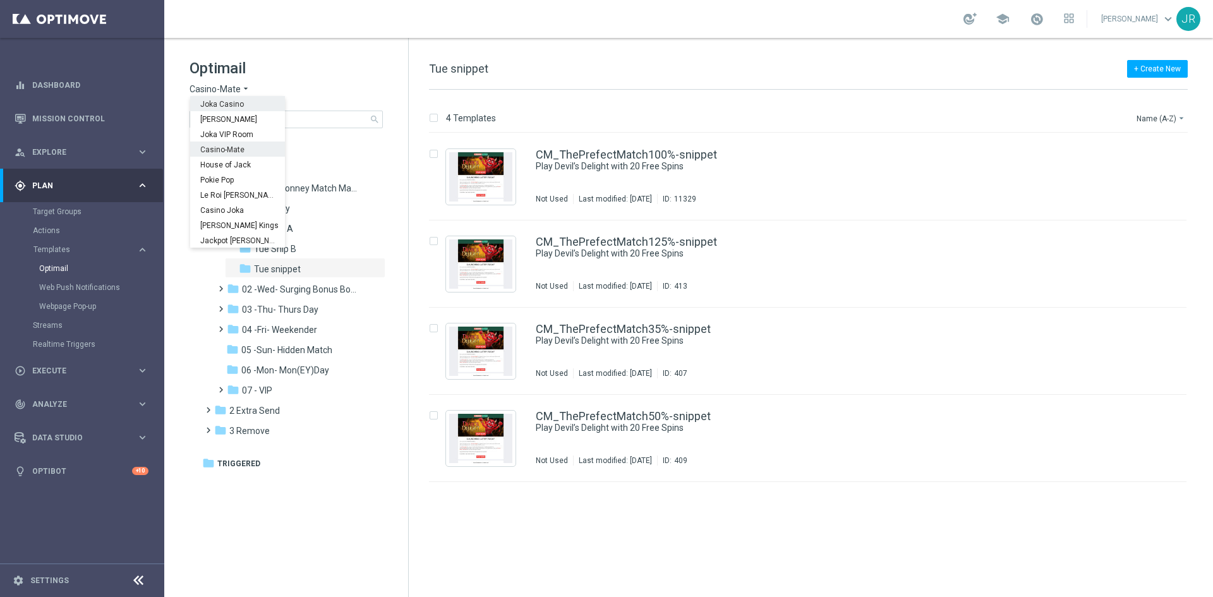
click at [0, 0] on span "Joka Casino" at bounding box center [0, 0] width 0 height 0
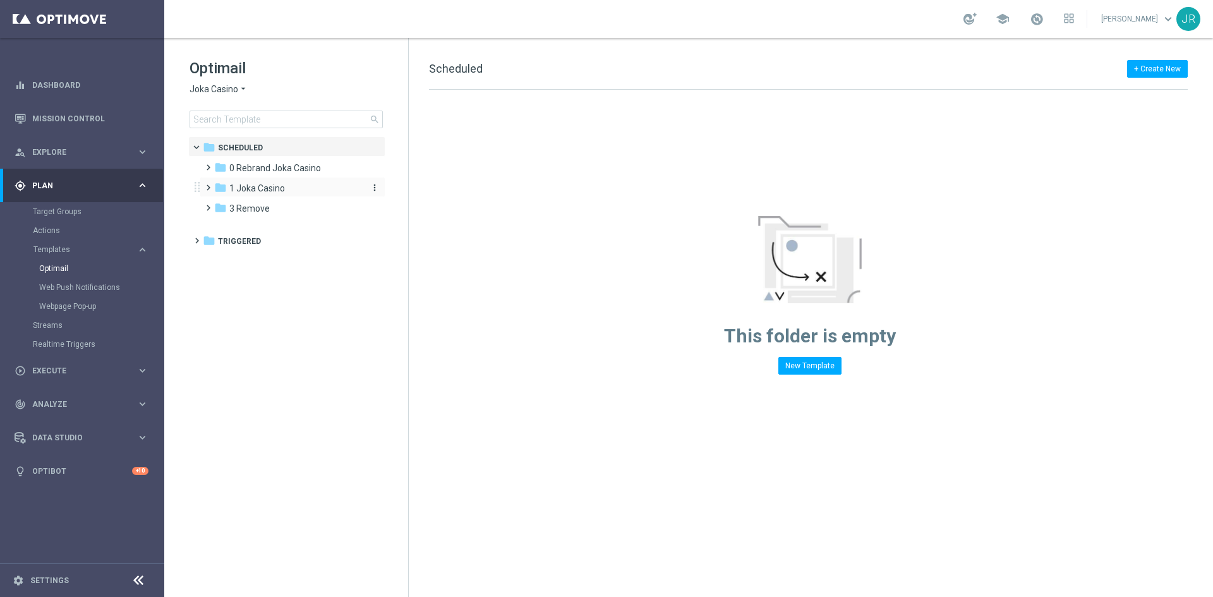
click at [250, 188] on span "1 Joka Casino" at bounding box center [257, 188] width 56 height 11
click at [267, 212] on span "1- Daily" at bounding box center [256, 208] width 29 height 11
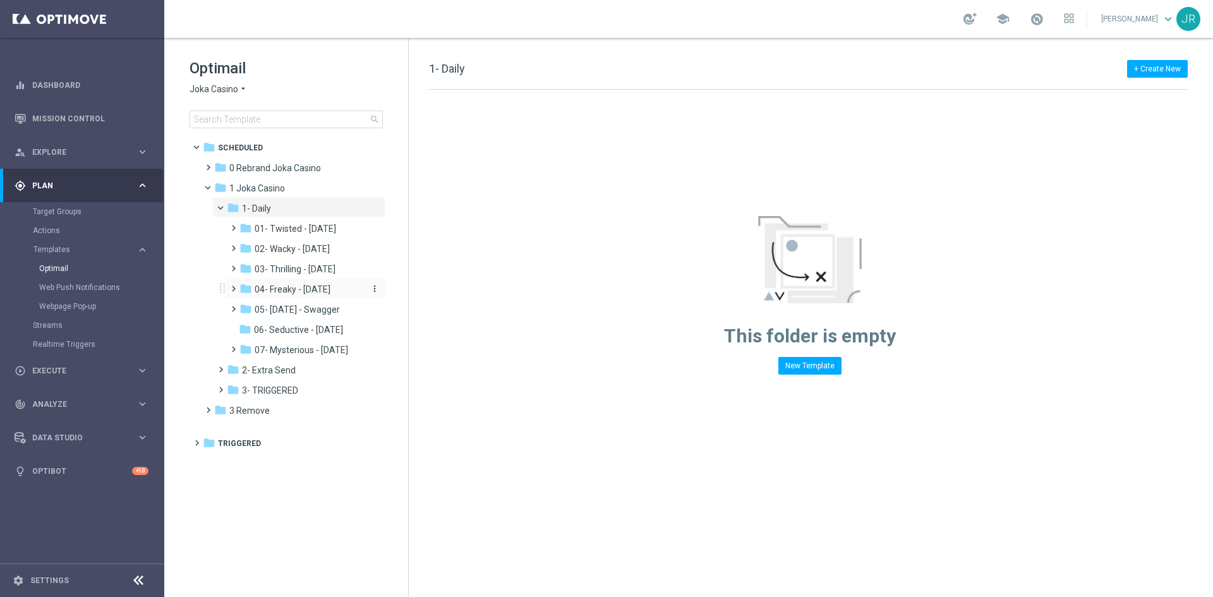
click at [281, 290] on span "04- Freaky - [DATE]" at bounding box center [293, 289] width 76 height 11
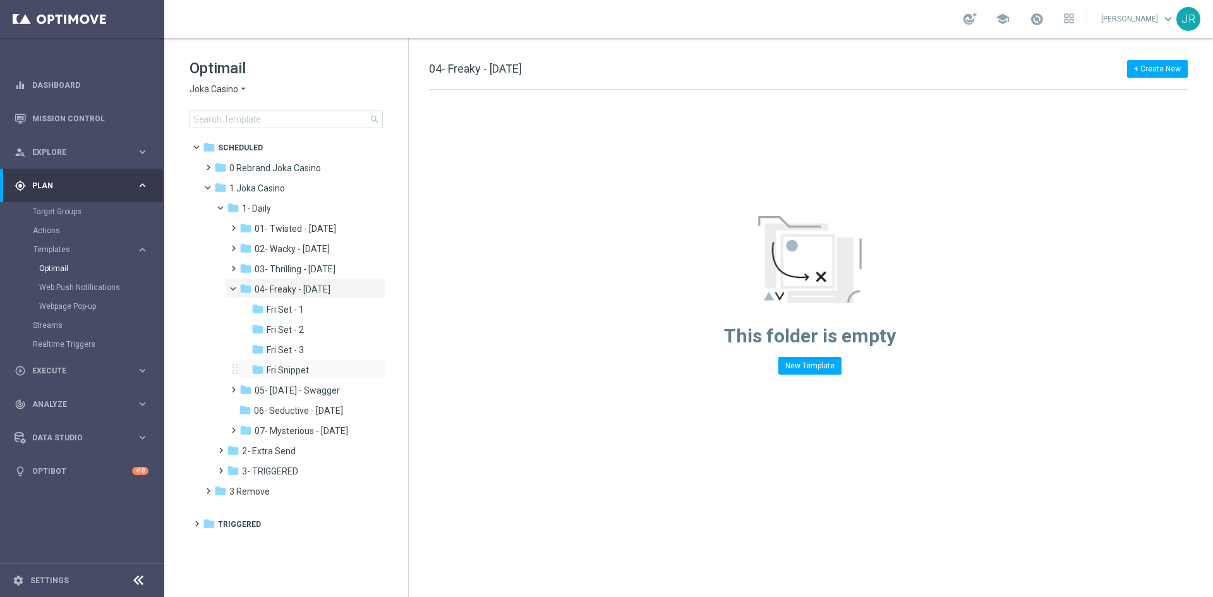
click at [289, 378] on div "folder Fri Snippet more_vert" at bounding box center [312, 369] width 148 height 20
click at [302, 371] on span "Fri Snippet" at bounding box center [288, 370] width 42 height 11
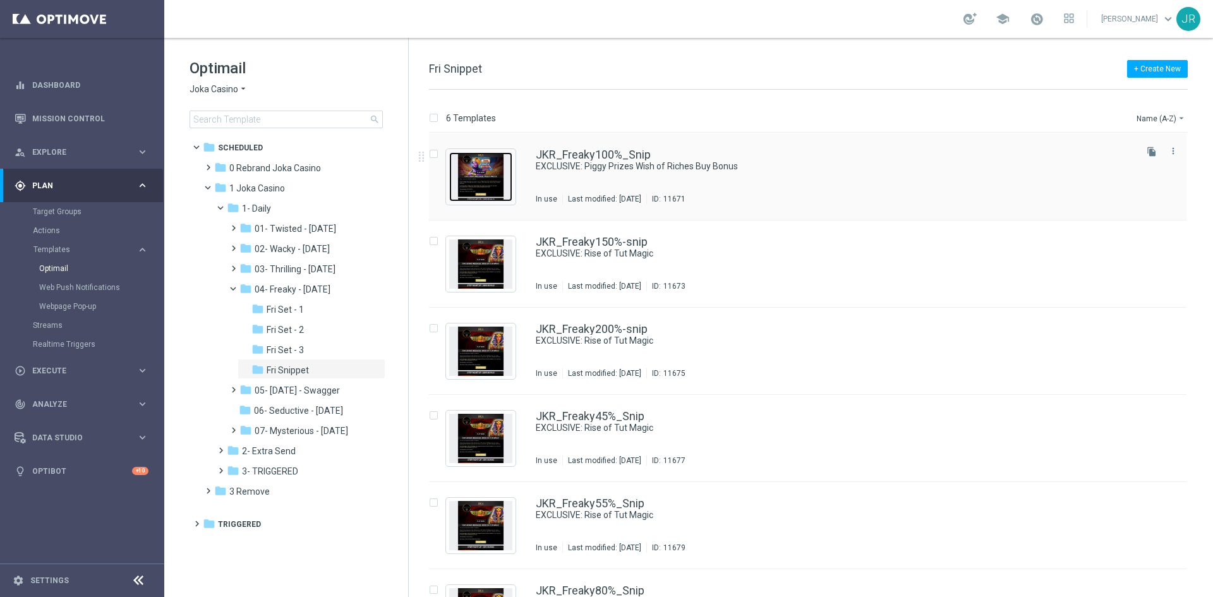
click at [484, 182] on img "Press SPACE to select this row." at bounding box center [480, 176] width 63 height 49
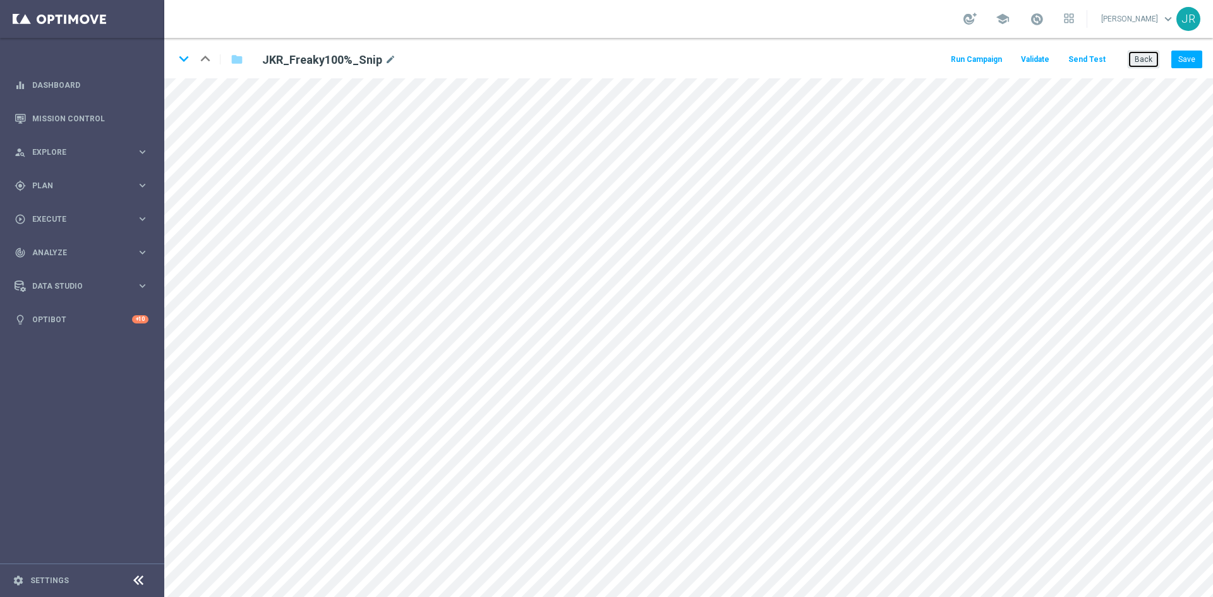
drag, startPoint x: 1146, startPoint y: 63, endPoint x: 542, endPoint y: 4, distance: 606.9
click at [1140, 63] on button "Back" at bounding box center [1144, 60] width 32 height 18
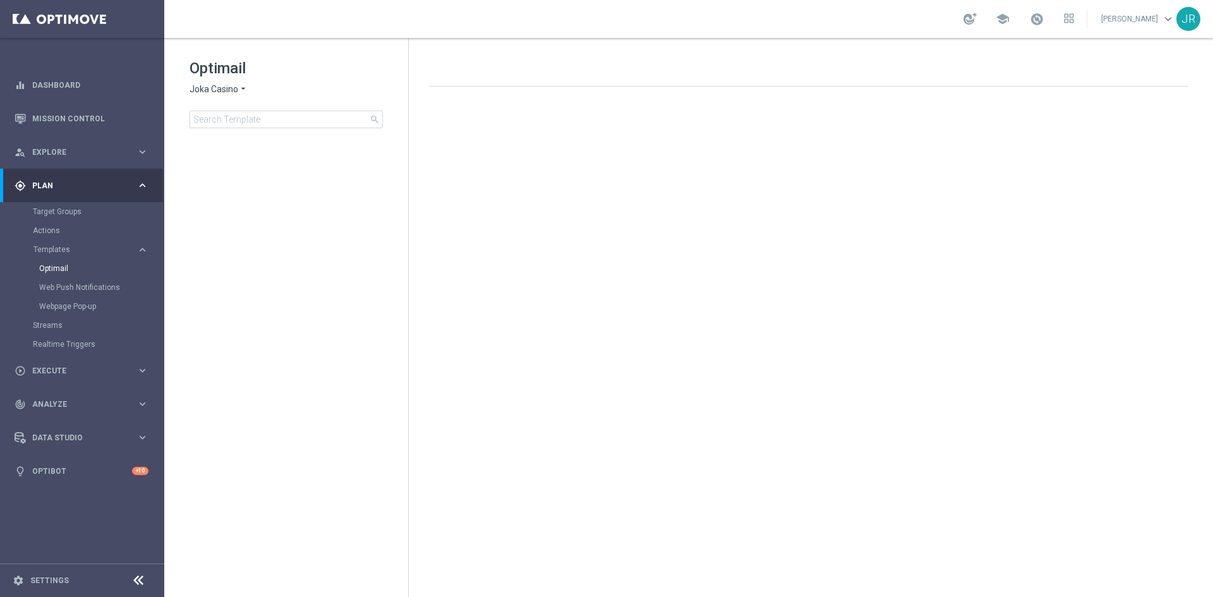
click at [205, 89] on span "Joka Casino" at bounding box center [214, 89] width 49 height 12
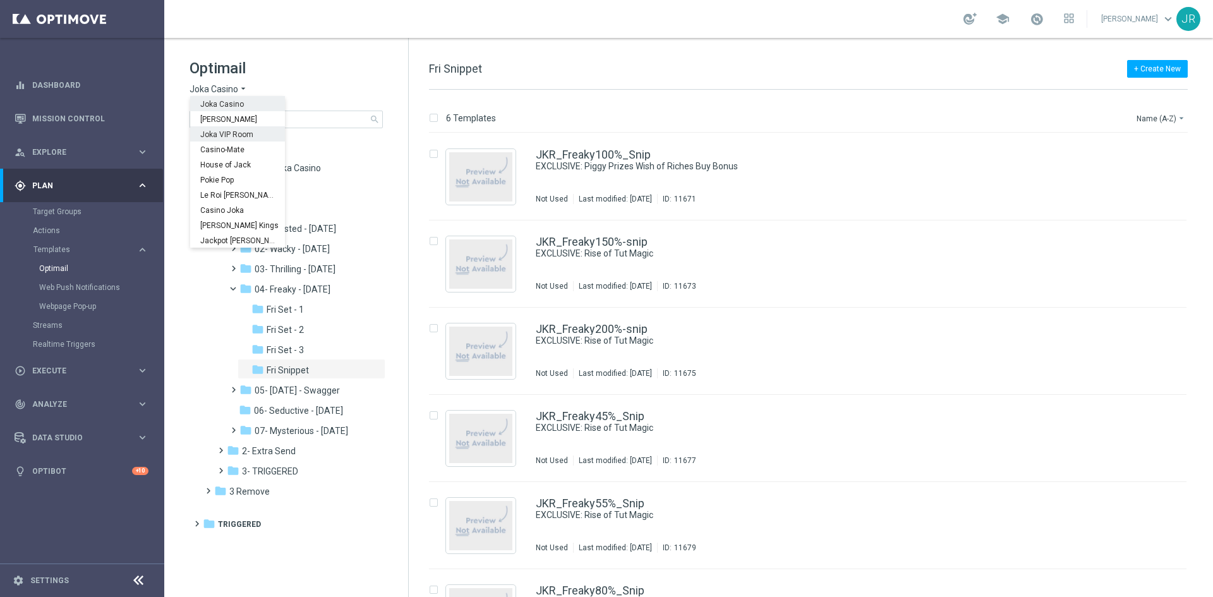
click at [0, 0] on span "Joka VIP Room" at bounding box center [0, 0] width 0 height 0
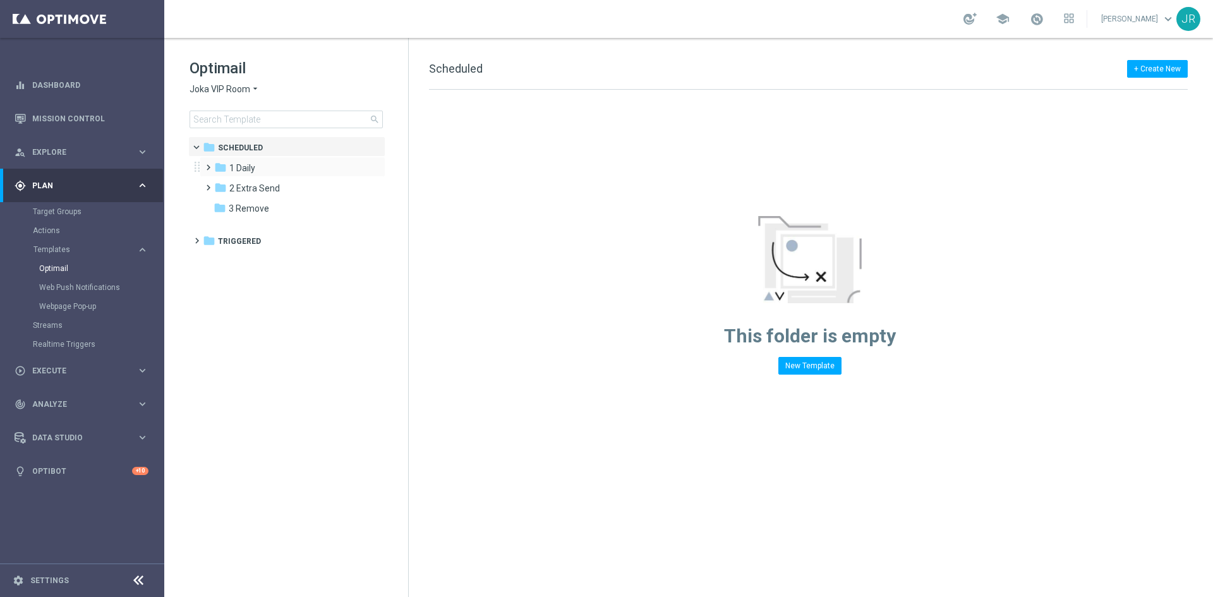
click at [253, 159] on div "folder 1 Daily more_vert" at bounding box center [293, 167] width 186 height 20
drag, startPoint x: 231, startPoint y: 163, endPoint x: 497, endPoint y: 203, distance: 269.7
click at [238, 163] on span "1 Daily" at bounding box center [242, 167] width 26 height 11
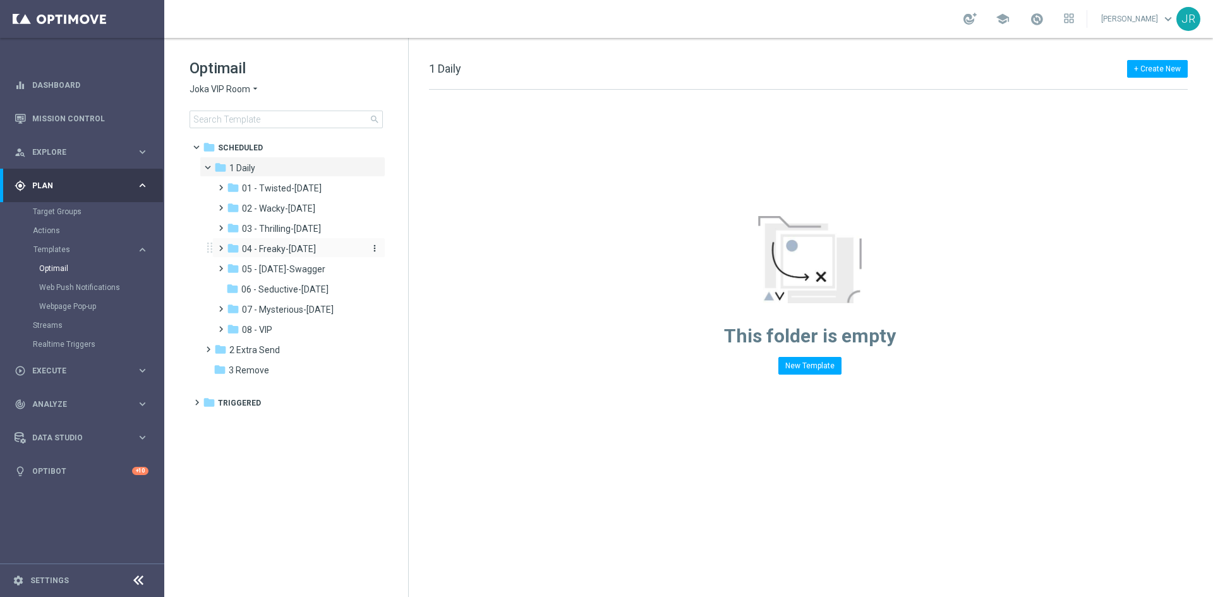
click at [263, 252] on span "04 - Freaky-[DATE]" at bounding box center [279, 248] width 74 height 11
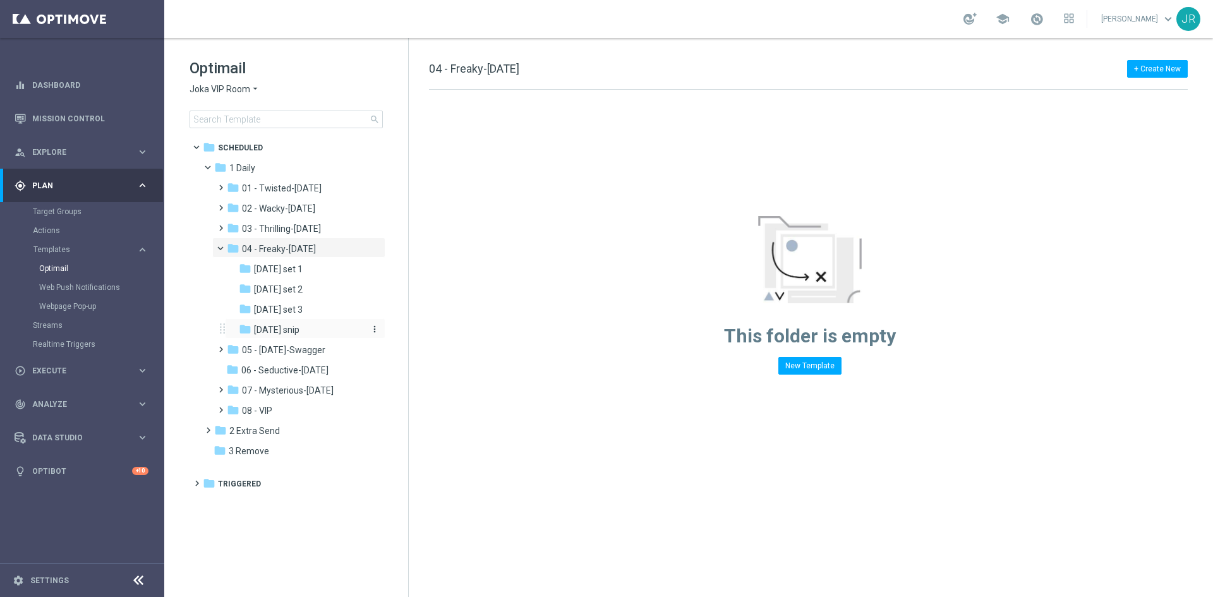
click at [288, 330] on span "[DATE] snip" at bounding box center [276, 329] width 45 height 11
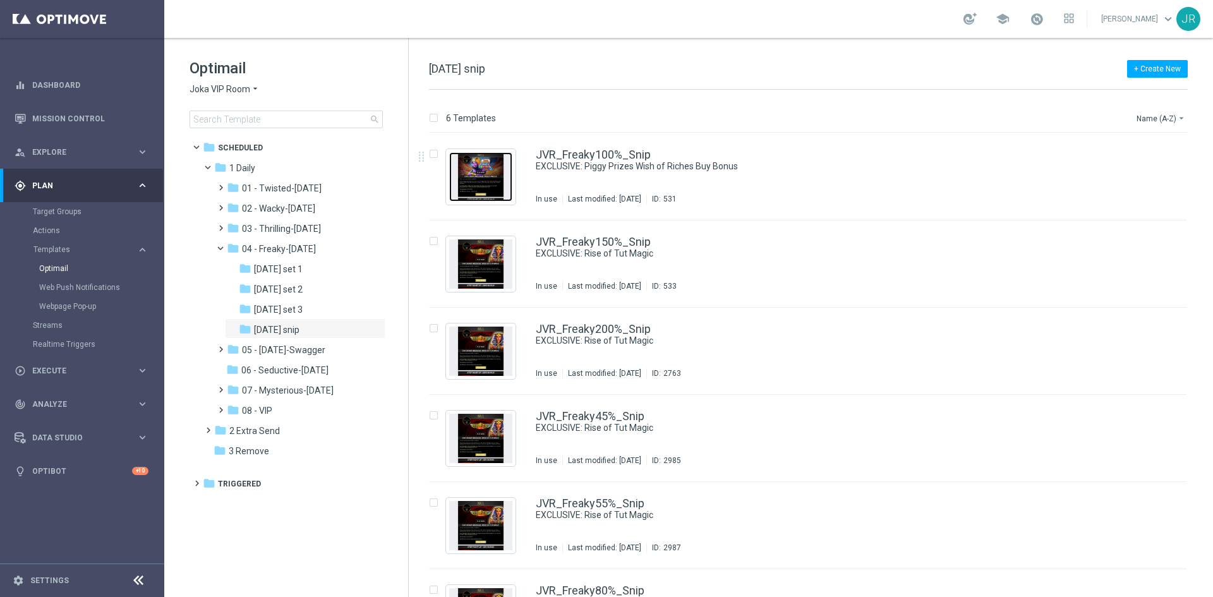
drag, startPoint x: 495, startPoint y: 188, endPoint x: 558, endPoint y: 212, distance: 67.6
click at [495, 188] on img "Press SPACE to select this row." at bounding box center [480, 176] width 63 height 49
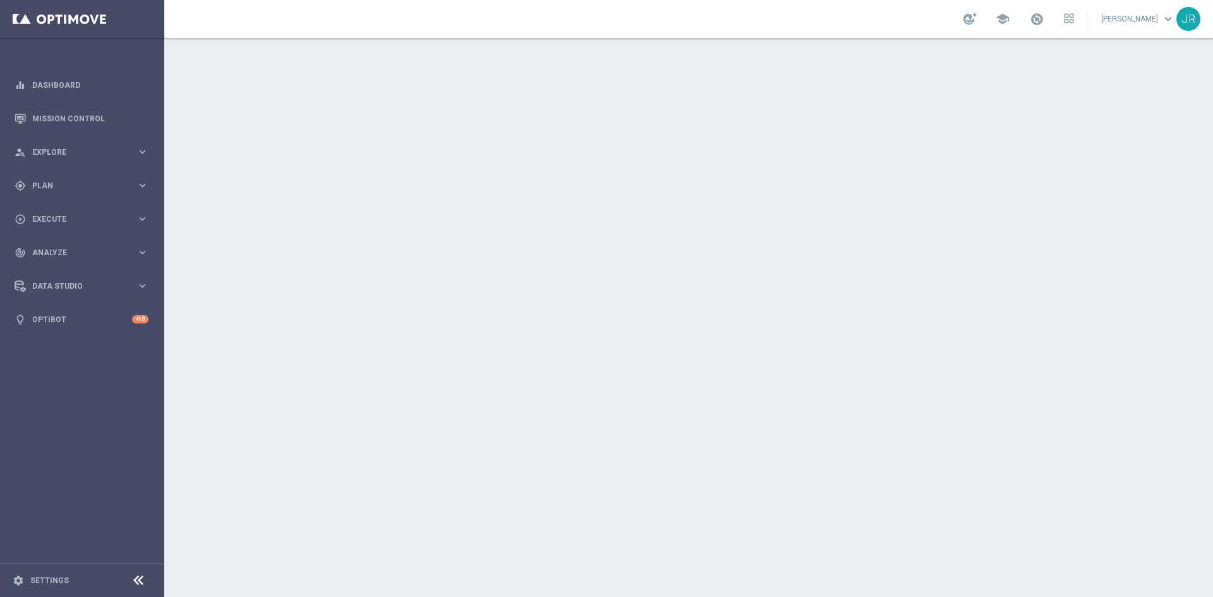
click at [1024, 95] on div at bounding box center [688, 317] width 1049 height 559
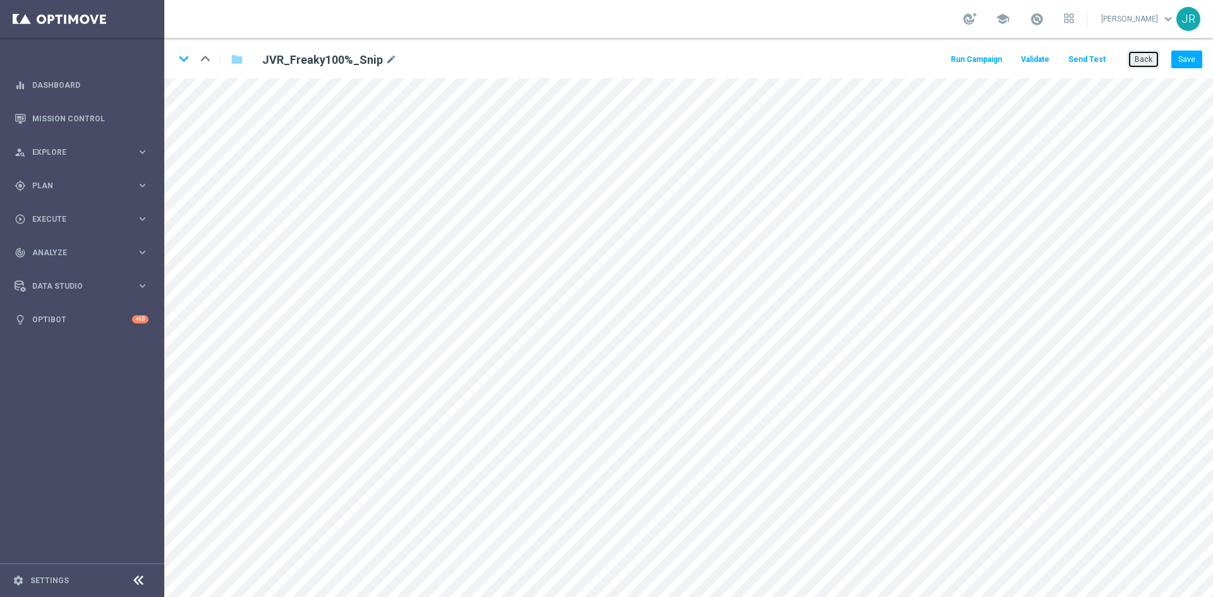
drag, startPoint x: 1154, startPoint y: 58, endPoint x: 1082, endPoint y: 58, distance: 72.7
click at [1151, 58] on button "Back" at bounding box center [1144, 60] width 32 height 18
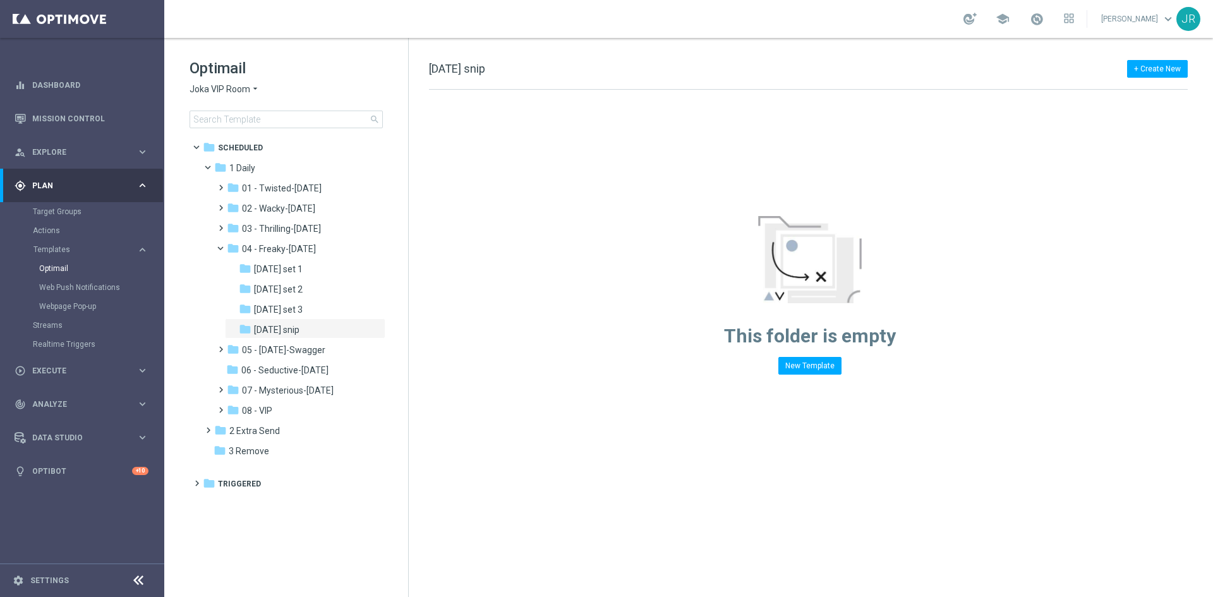
click at [197, 89] on span "Joka VIP Room" at bounding box center [220, 89] width 61 height 12
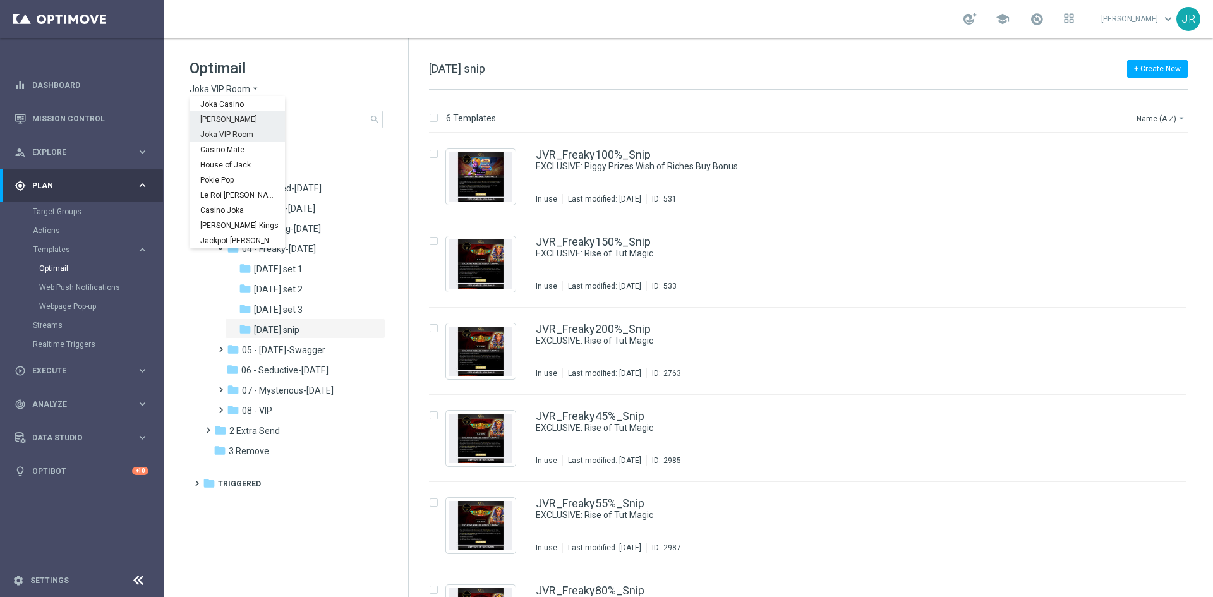
click at [0, 0] on span "[PERSON_NAME]" at bounding box center [0, 0] width 0 height 0
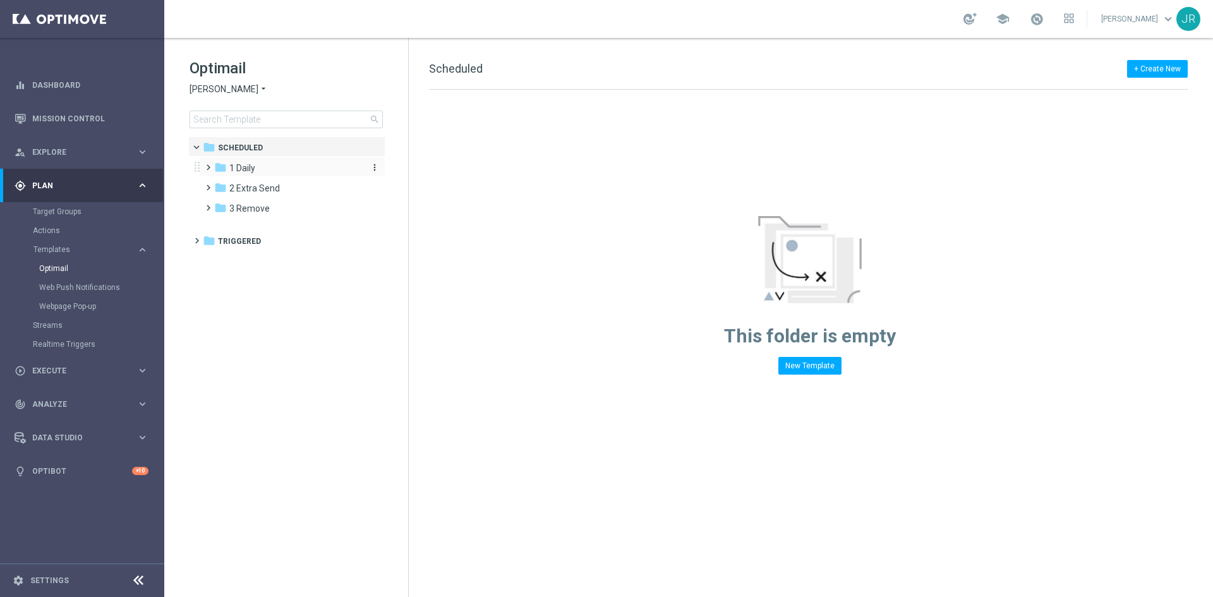
click at [253, 170] on span "1 Daily" at bounding box center [242, 167] width 26 height 11
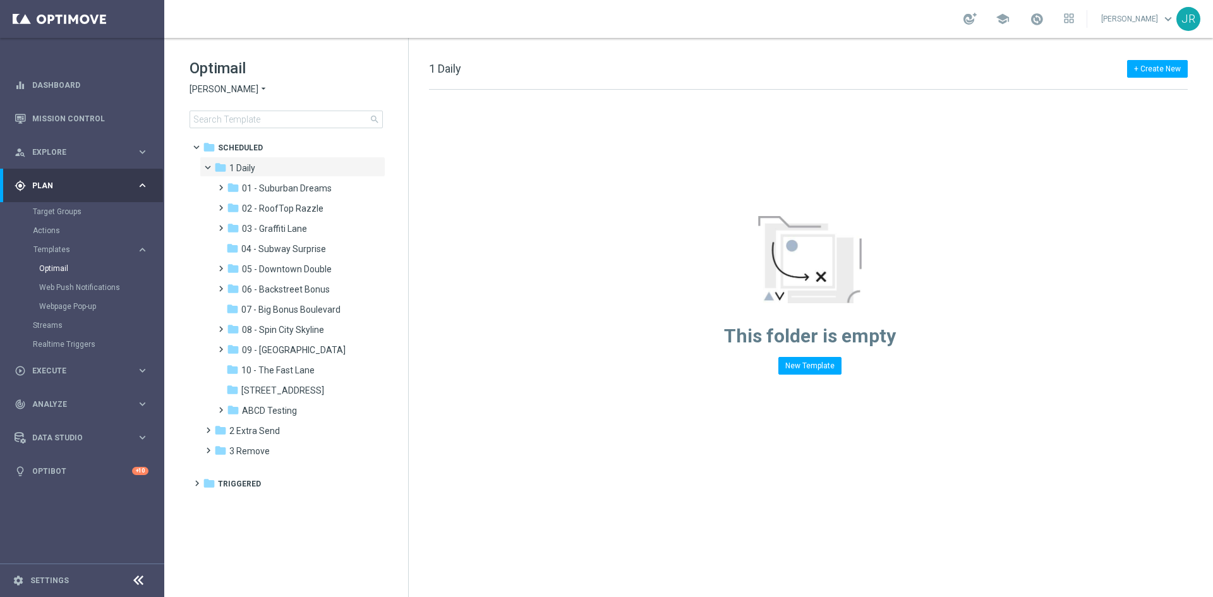
drag, startPoint x: 289, startPoint y: 305, endPoint x: 600, endPoint y: 312, distance: 310.9
click at [289, 304] on span "07 - Big Bonus Boulevard" at bounding box center [290, 309] width 99 height 11
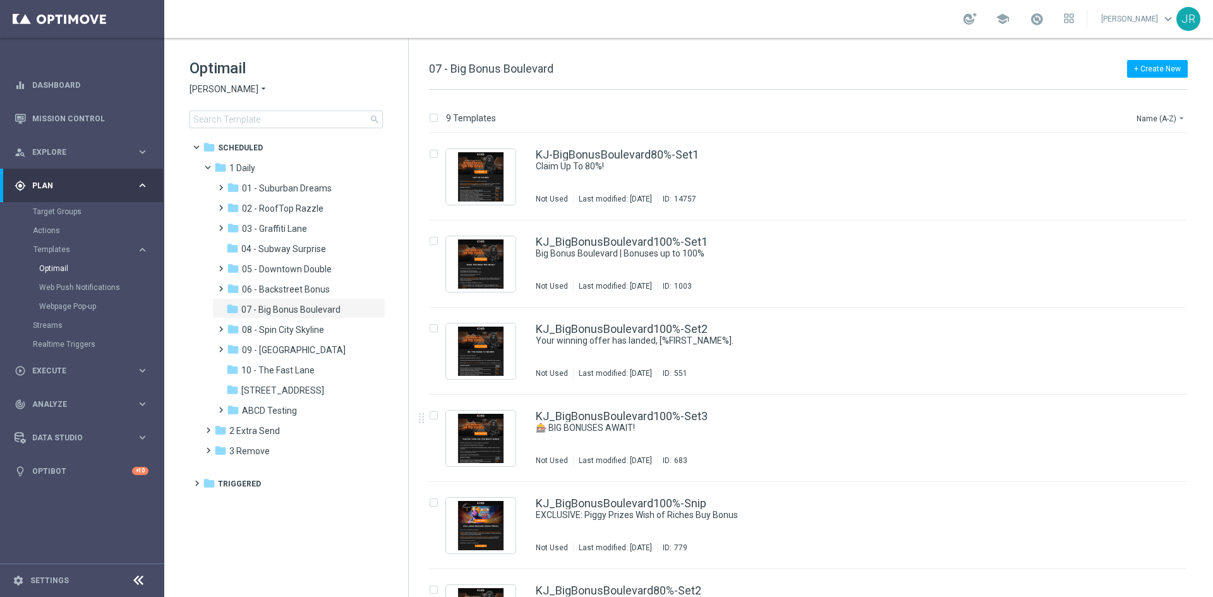
scroll to position [321, 0]
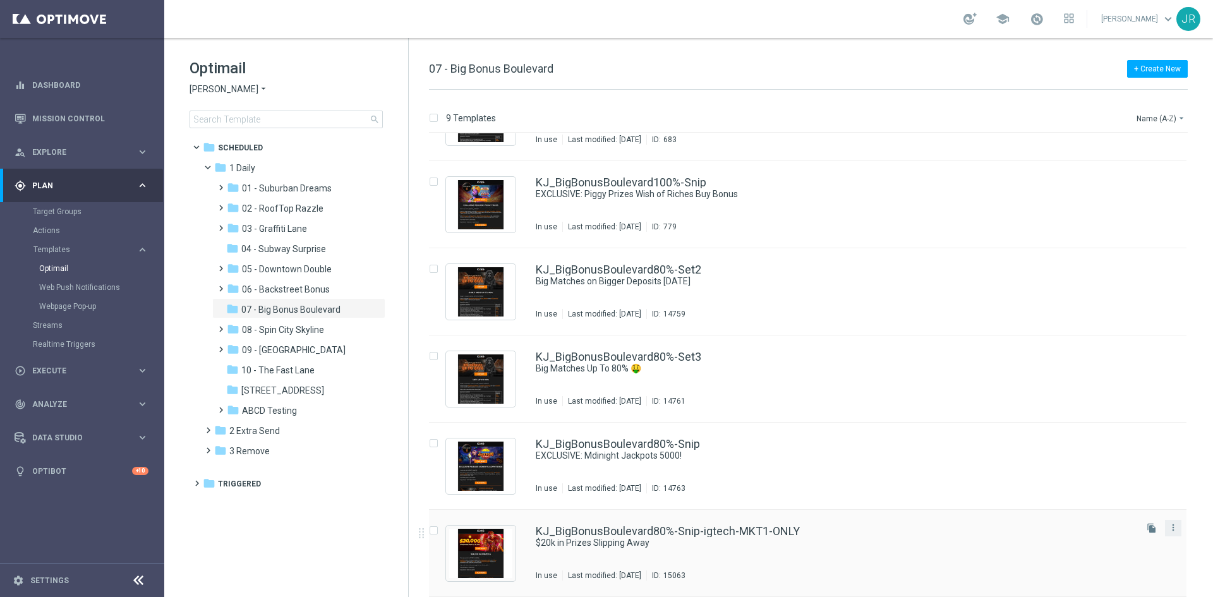
click at [1167, 528] on button "more_vert" at bounding box center [1173, 527] width 13 height 15
click at [1091, 541] on span "Move" at bounding box center [1092, 541] width 20 height 9
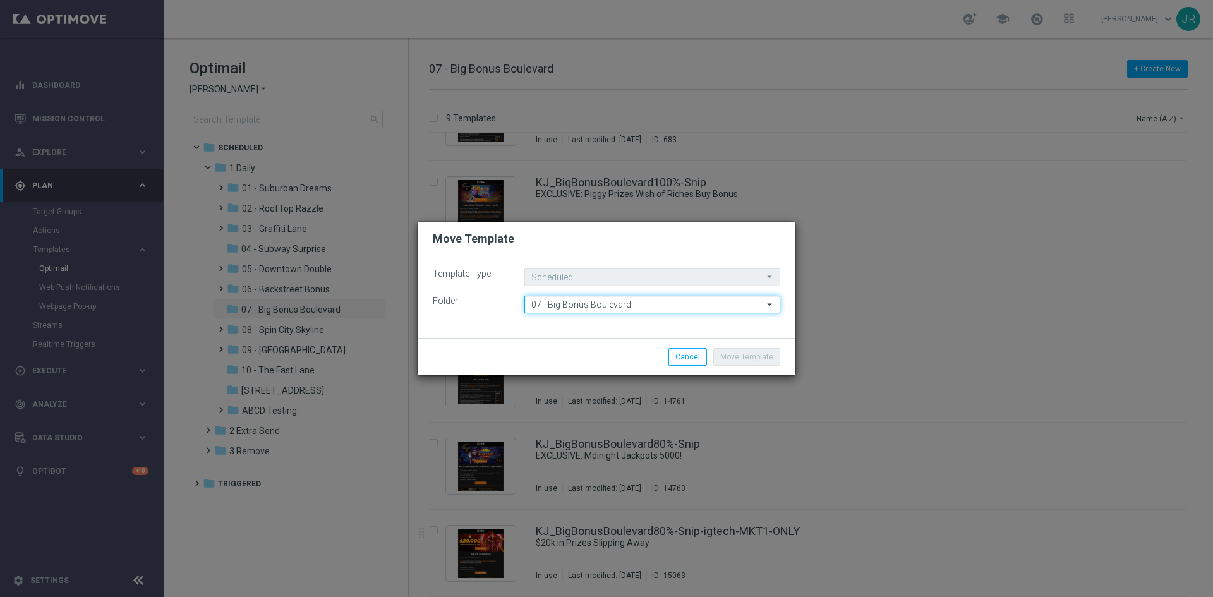
drag, startPoint x: 527, startPoint y: 309, endPoint x: 549, endPoint y: 308, distance: 22.2
click at [527, 308] on input "07 - Big Bonus Boulevard" at bounding box center [652, 305] width 256 height 18
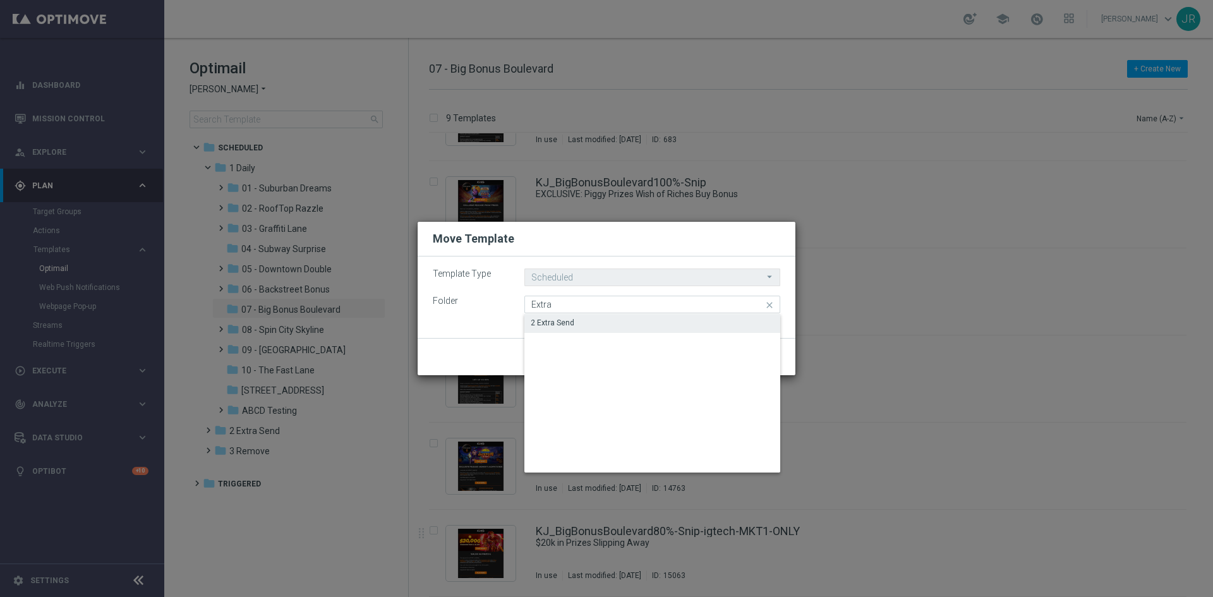
click at [593, 318] on div "2 Extra Send" at bounding box center [652, 323] width 256 height 18
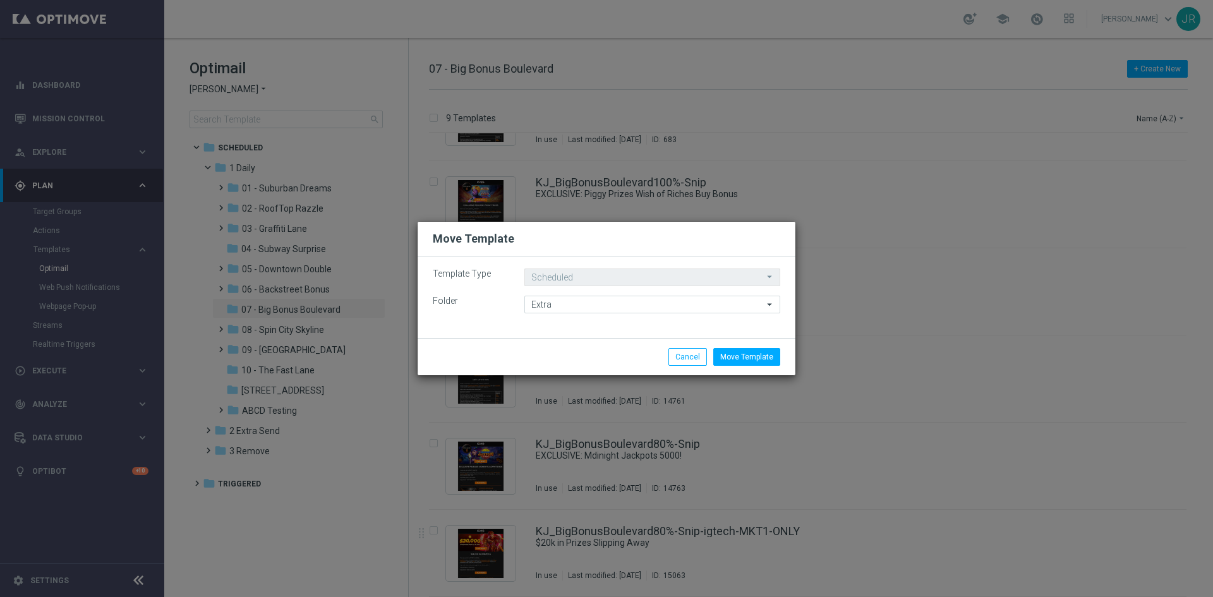
type input "2 Extra Send"
click at [764, 356] on button "Move Template" at bounding box center [746, 357] width 67 height 18
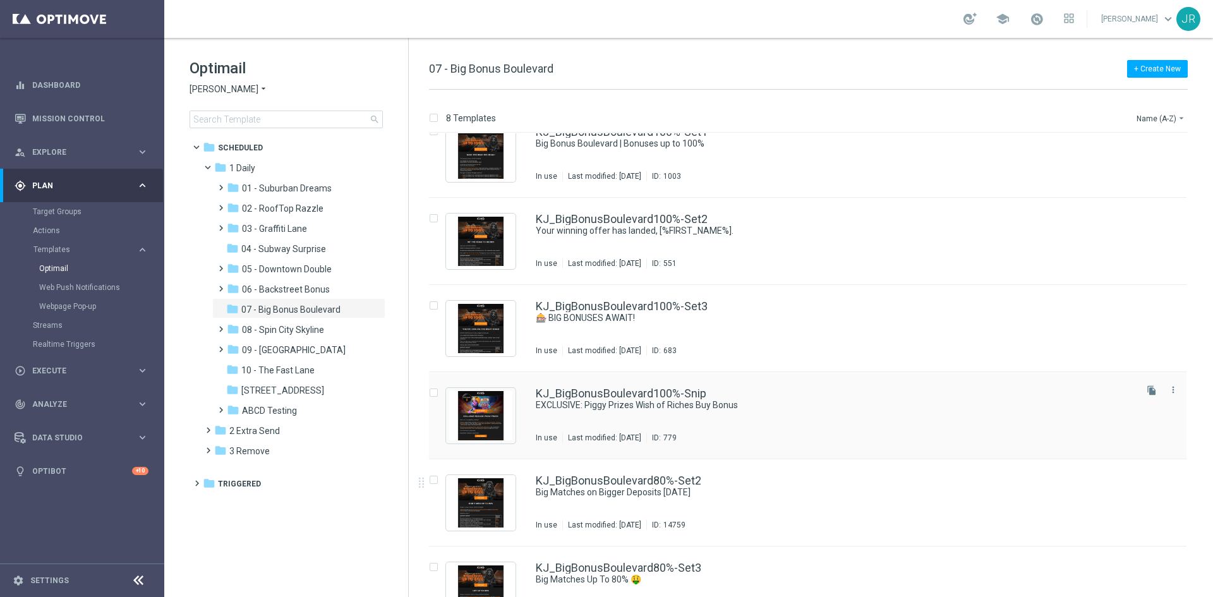
scroll to position [190, 0]
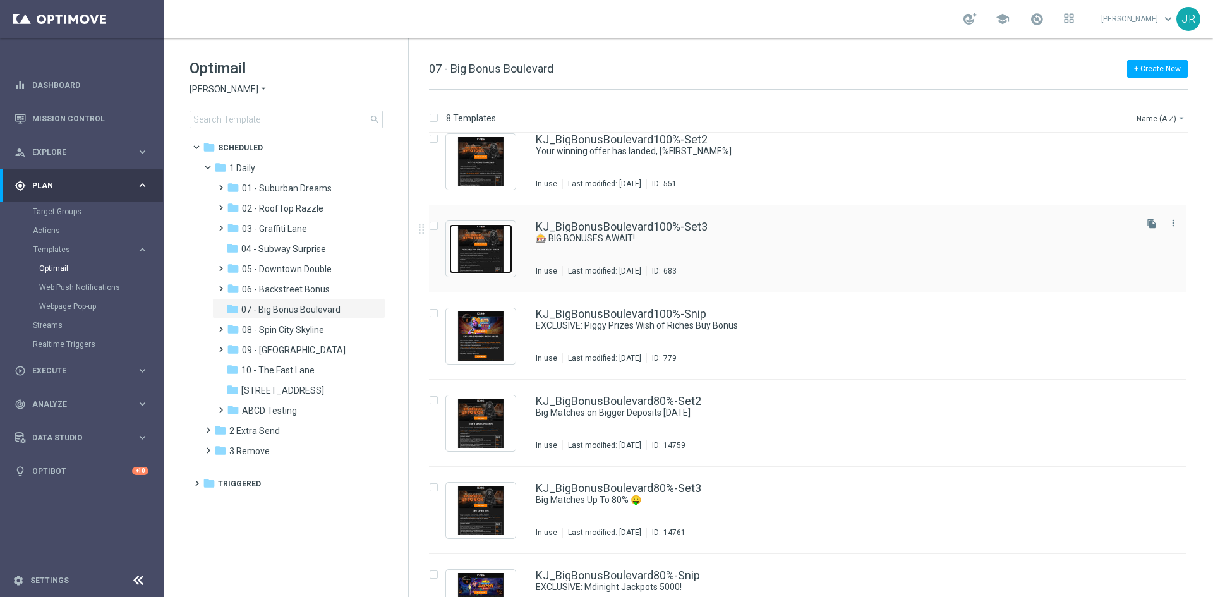
click at [488, 241] on img "Press SPACE to select this row." at bounding box center [480, 248] width 63 height 49
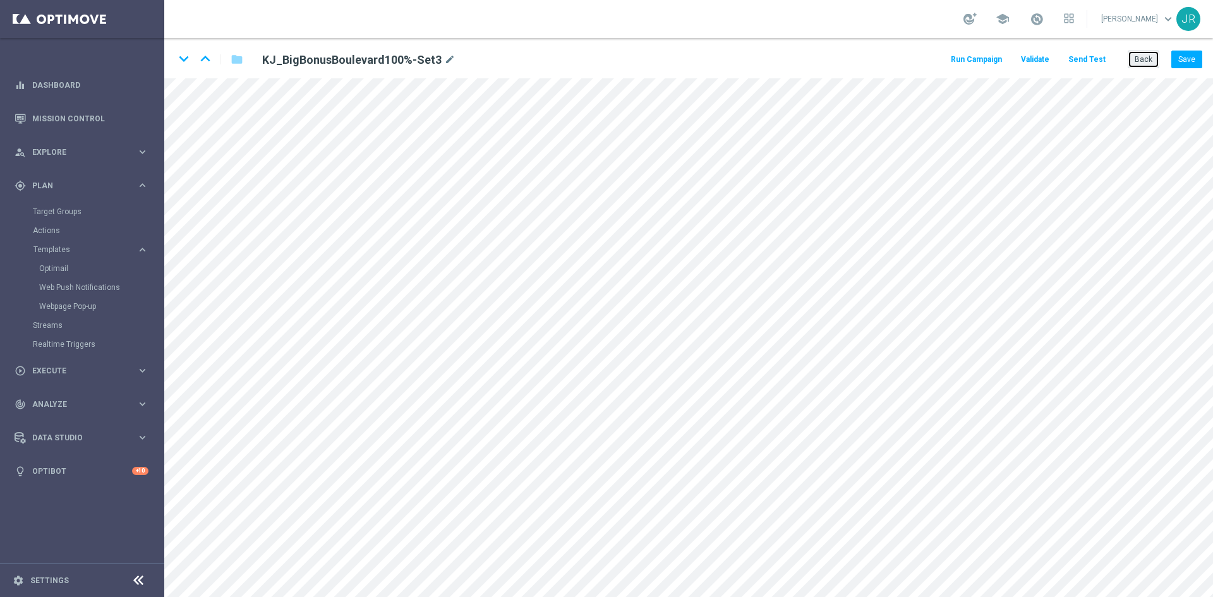
click at [1136, 64] on button "Back" at bounding box center [1144, 60] width 32 height 18
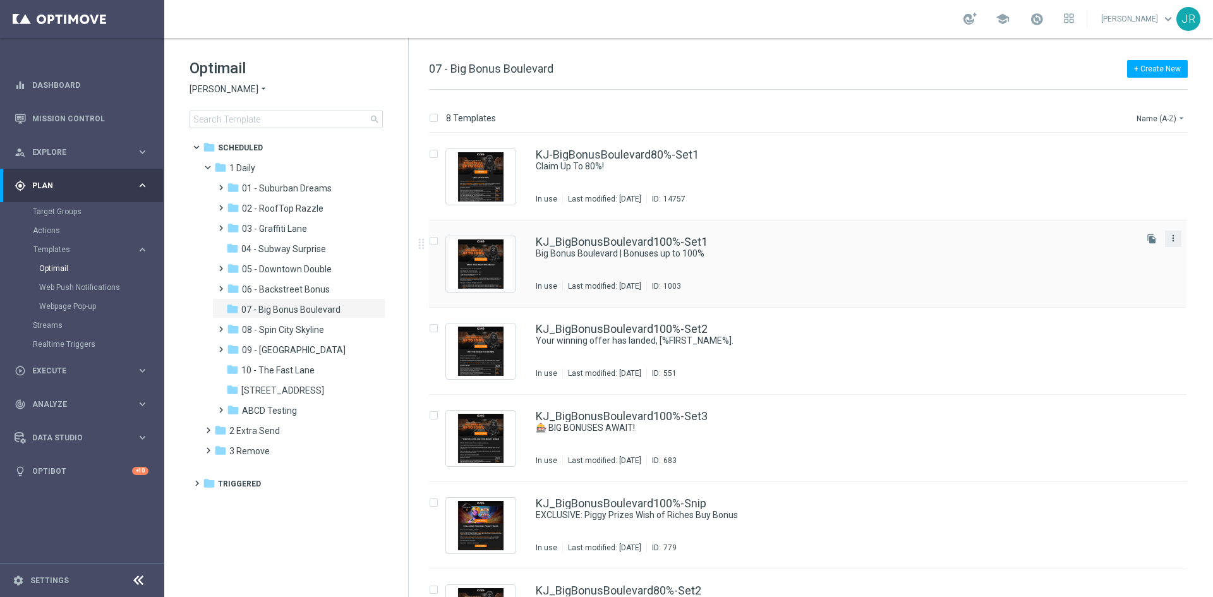
click at [1173, 241] on icon "more_vert" at bounding box center [1173, 238] width 10 height 10
click at [1092, 253] on span "Move" at bounding box center [1092, 252] width 20 height 9
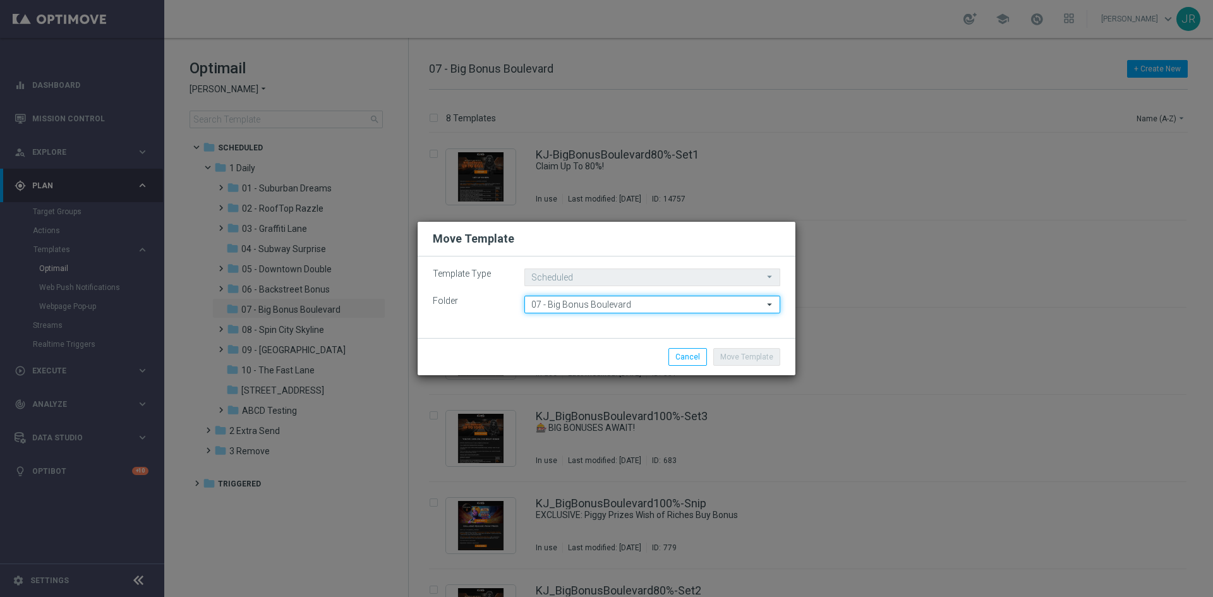
click at [577, 310] on input "07 - Big Bonus Boulevard" at bounding box center [652, 305] width 256 height 18
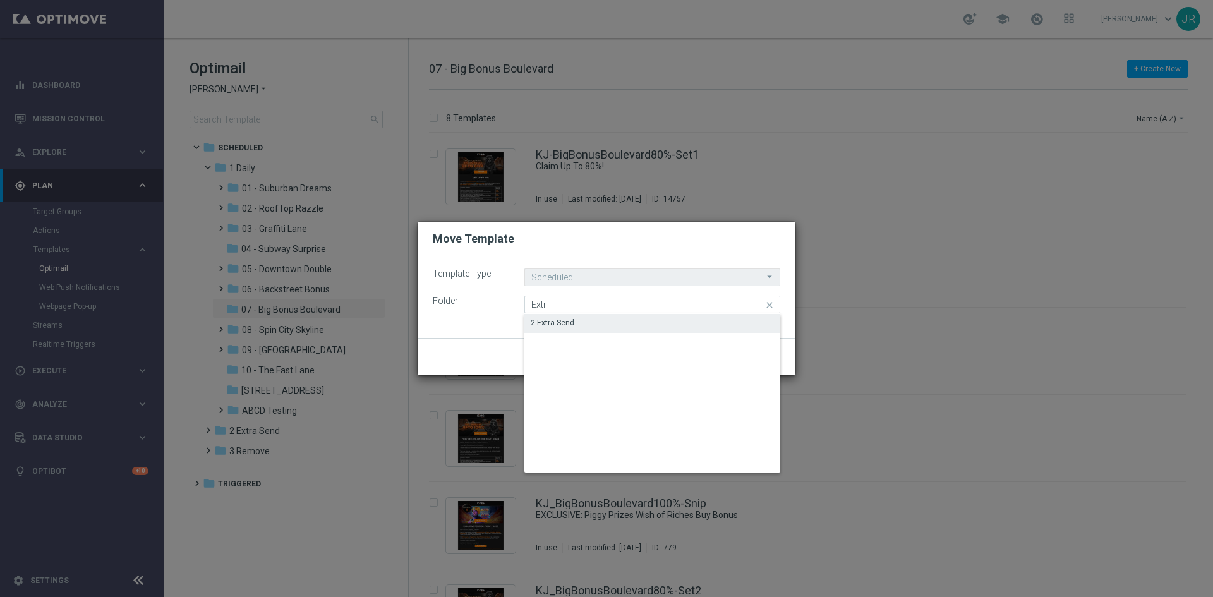
drag, startPoint x: 565, startPoint y: 320, endPoint x: 592, endPoint y: 325, distance: 27.5
click at [566, 321] on div "2 Extra Send" at bounding box center [553, 322] width 44 height 11
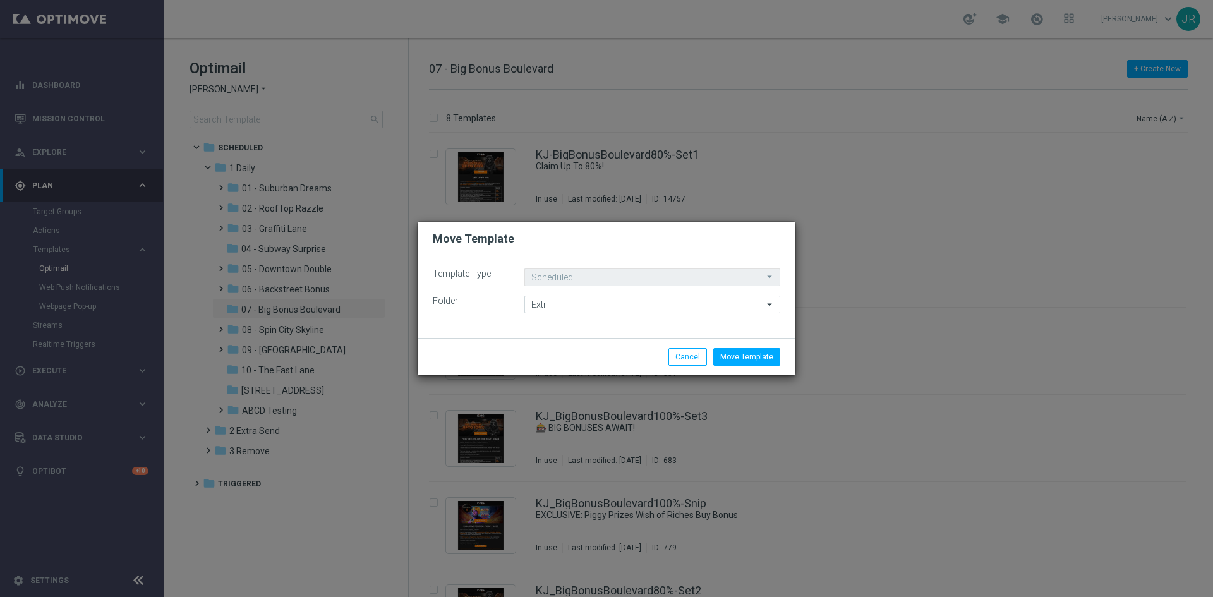
type input "2 Extra Send"
click at [765, 358] on button "Move Template" at bounding box center [746, 357] width 67 height 18
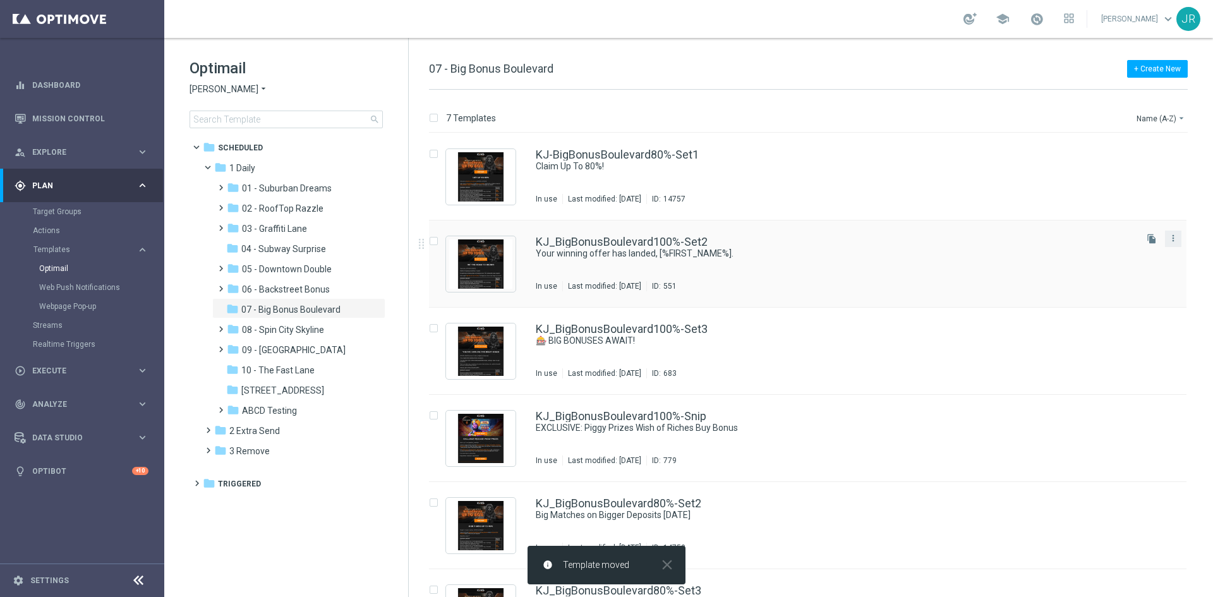
click at [1176, 238] on button "more_vert" at bounding box center [1173, 238] width 13 height 15
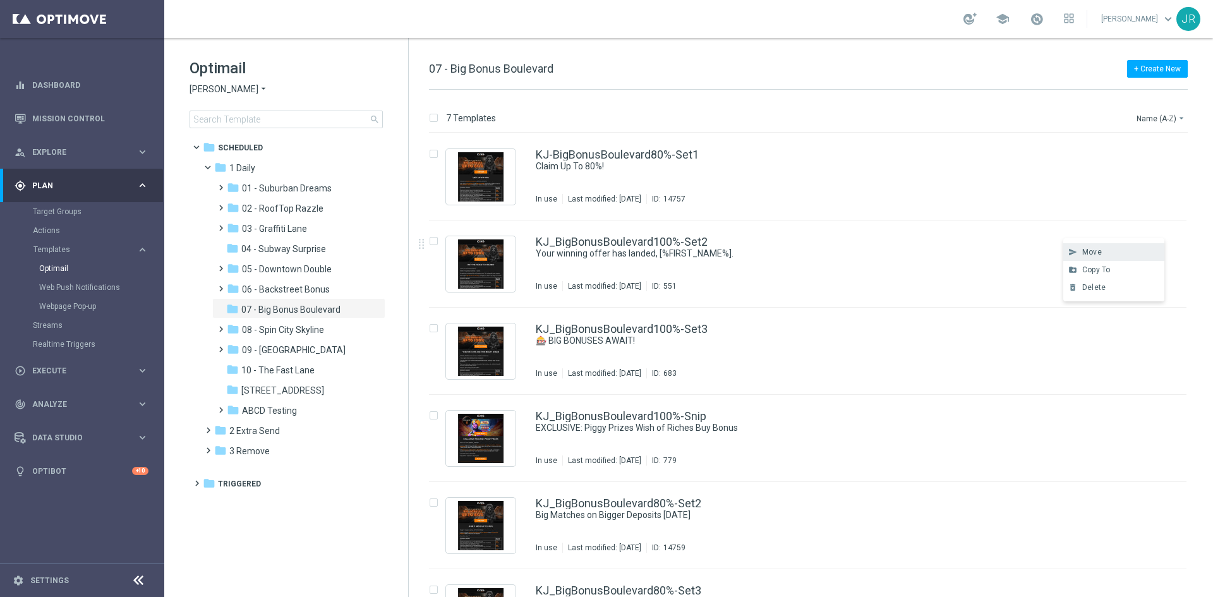
click at [1103, 253] on div "Move" at bounding box center [1120, 252] width 76 height 9
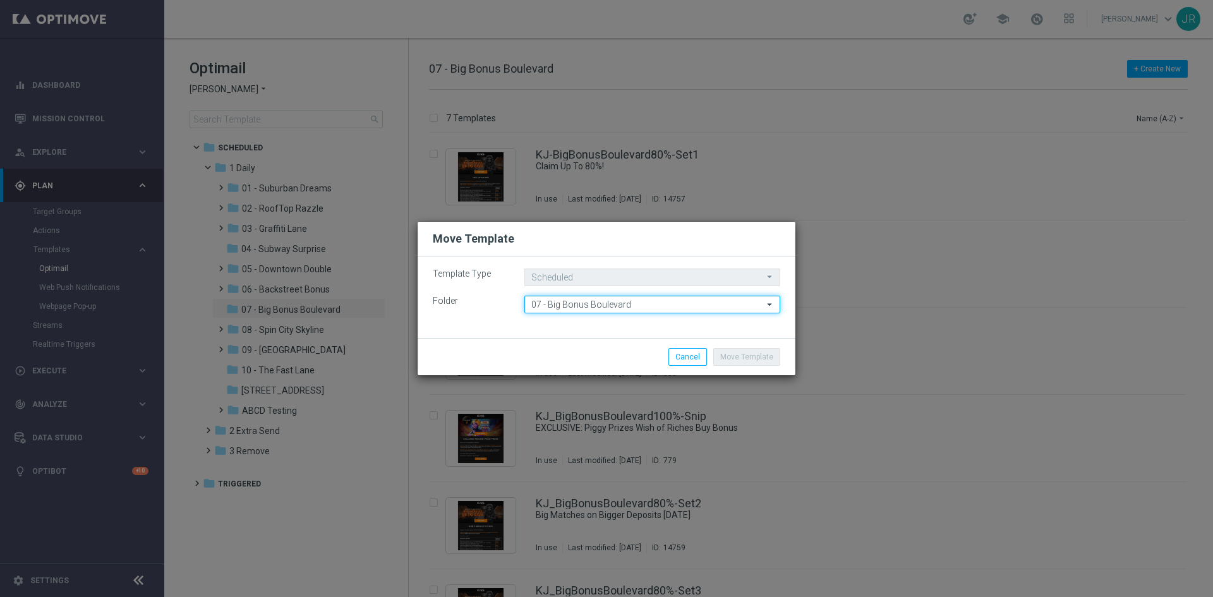
click at [566, 309] on input "07 - Big Bonus Boulevard" at bounding box center [652, 305] width 256 height 18
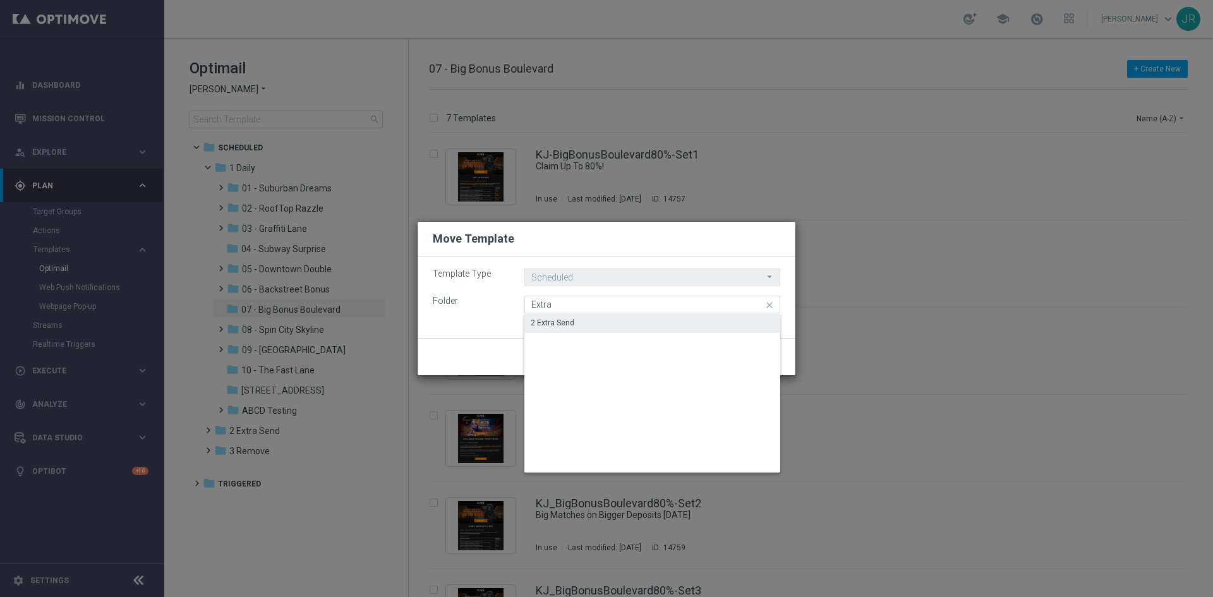
click at [575, 324] on div "2 Extra Send" at bounding box center [652, 323] width 256 height 18
type input "2 Extra Send"
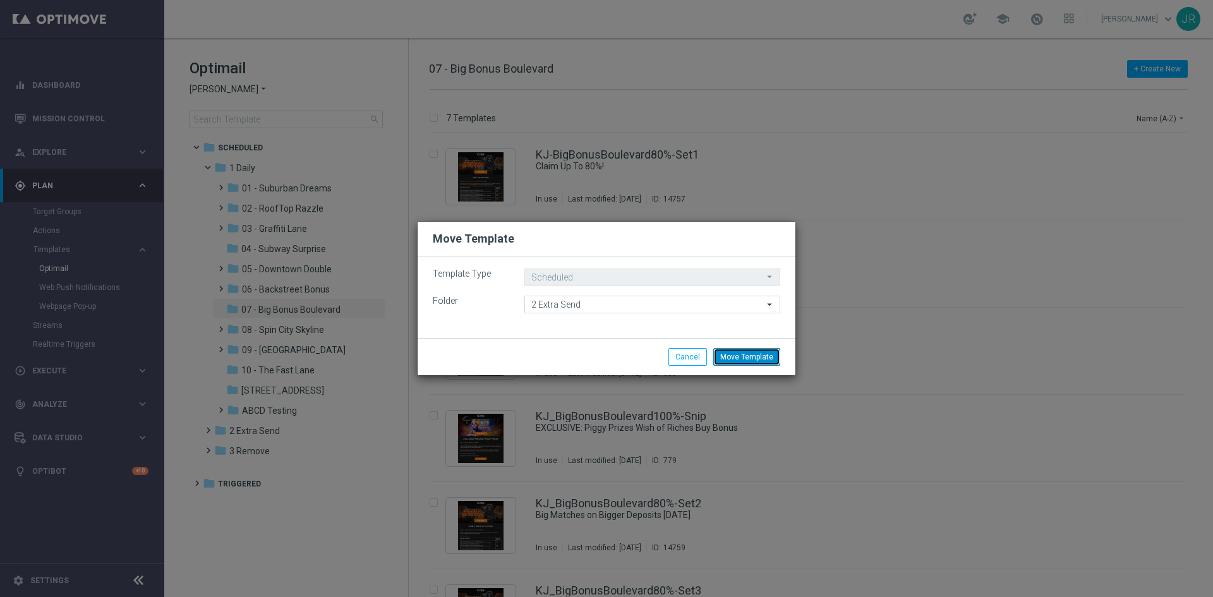
click at [744, 364] on button "Move Template" at bounding box center [746, 357] width 67 height 18
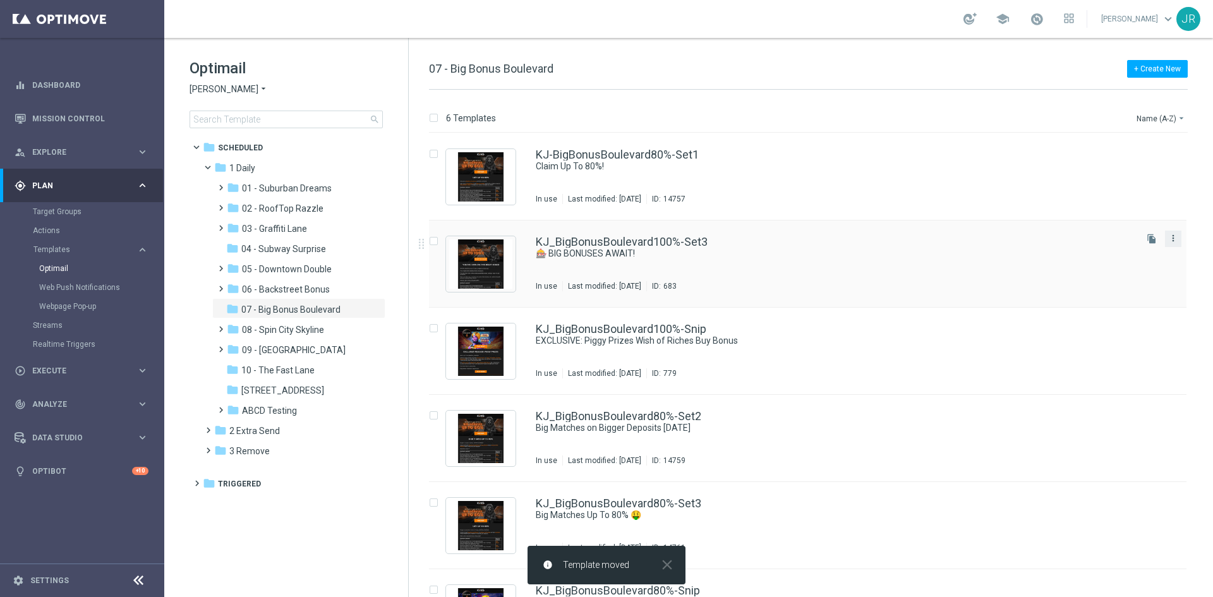
click at [1175, 238] on icon "more_vert" at bounding box center [1173, 238] width 10 height 10
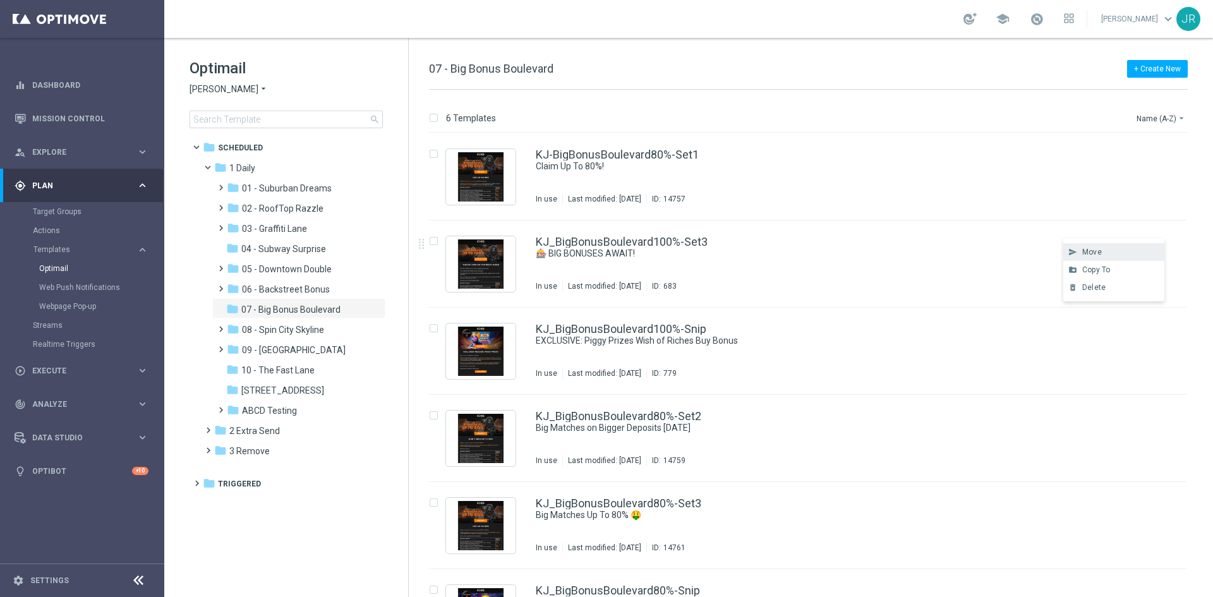
click at [1087, 253] on span "Move" at bounding box center [1092, 252] width 20 height 9
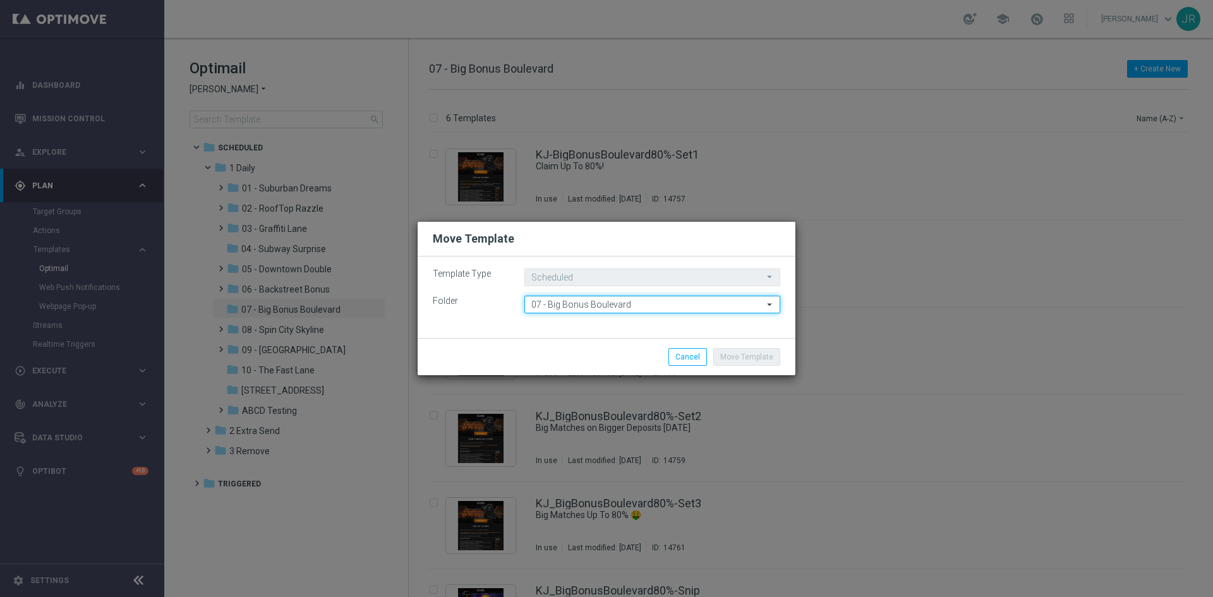
click at [571, 308] on input "07 - Big Bonus Boulevard" at bounding box center [652, 305] width 256 height 18
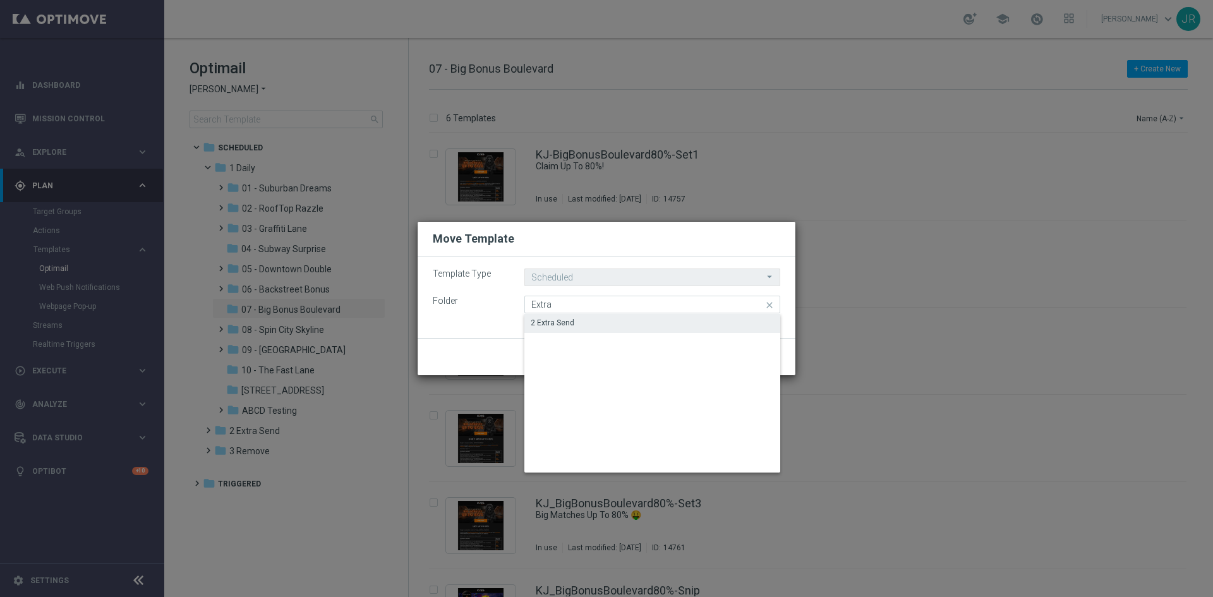
click at [572, 320] on div "2 Extra Send" at bounding box center [553, 322] width 44 height 11
type input "2 Extra Send"
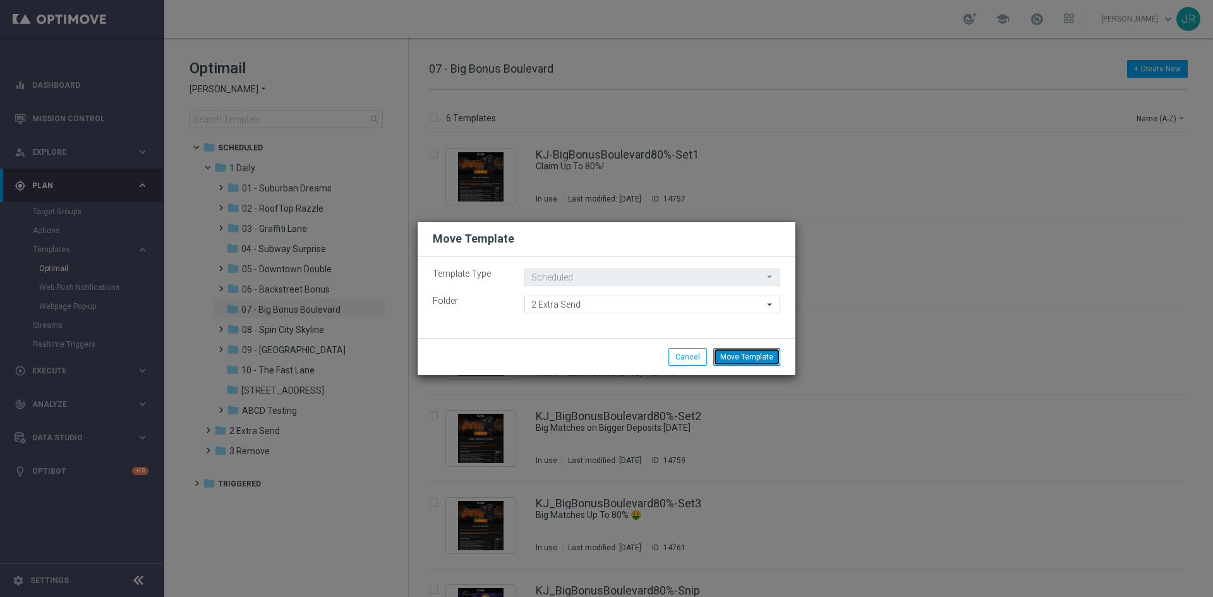
click at [759, 360] on button "Move Template" at bounding box center [746, 357] width 67 height 18
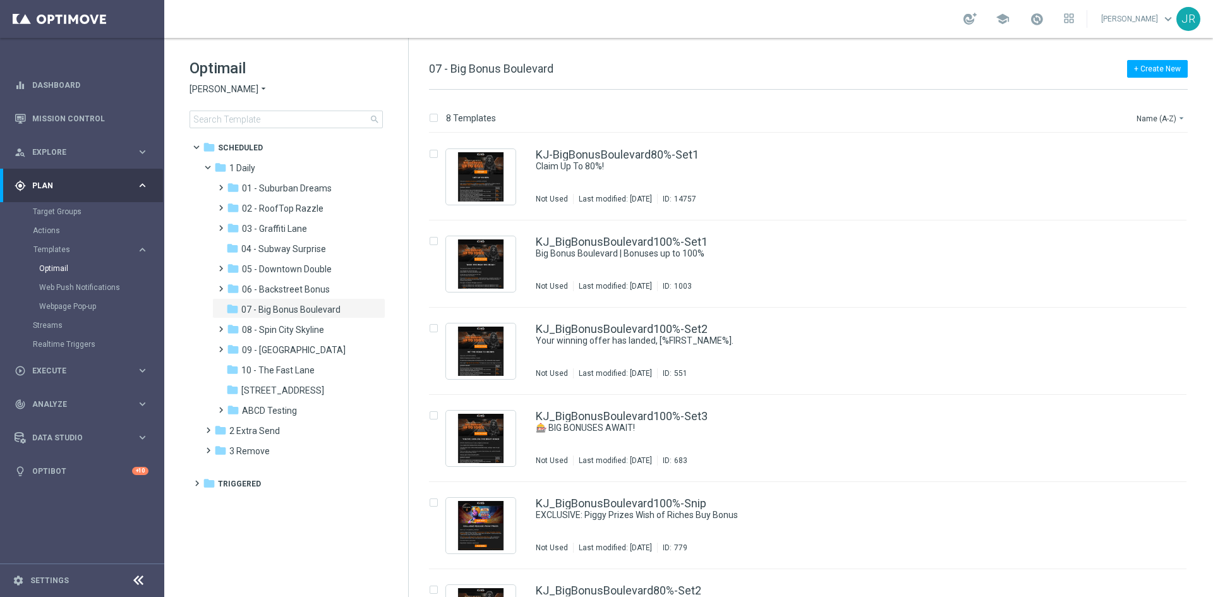
click at [210, 91] on span "[PERSON_NAME]" at bounding box center [224, 89] width 69 height 12
click at [0, 0] on span "[PERSON_NAME] Kings" at bounding box center [0, 0] width 0 height 0
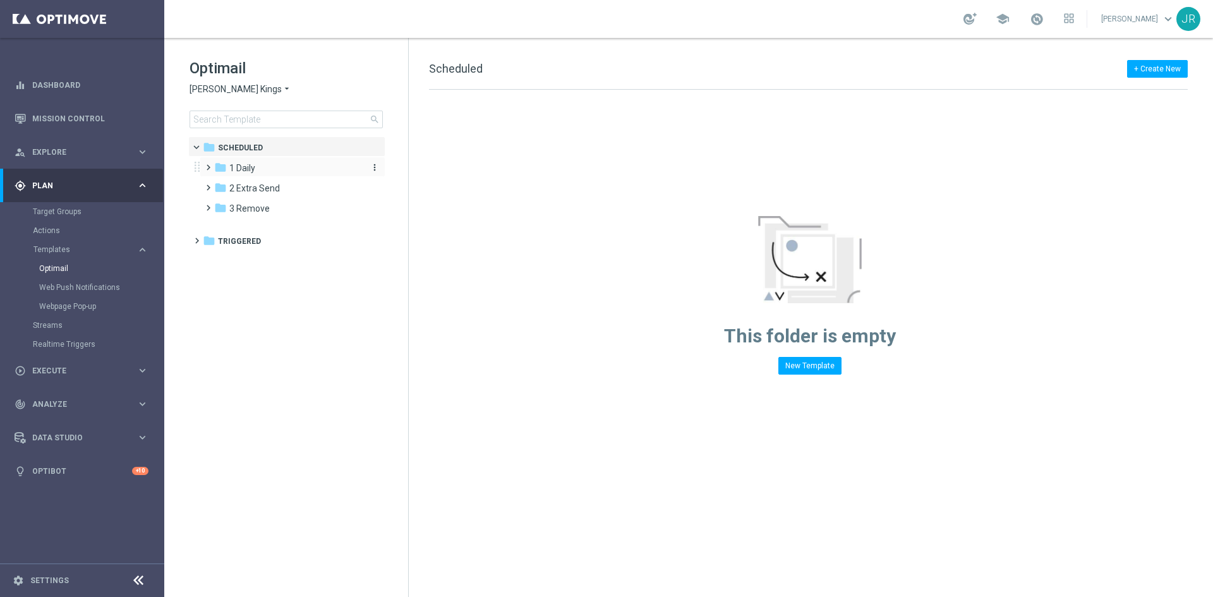
click at [253, 167] on span "1 Daily" at bounding box center [242, 167] width 26 height 11
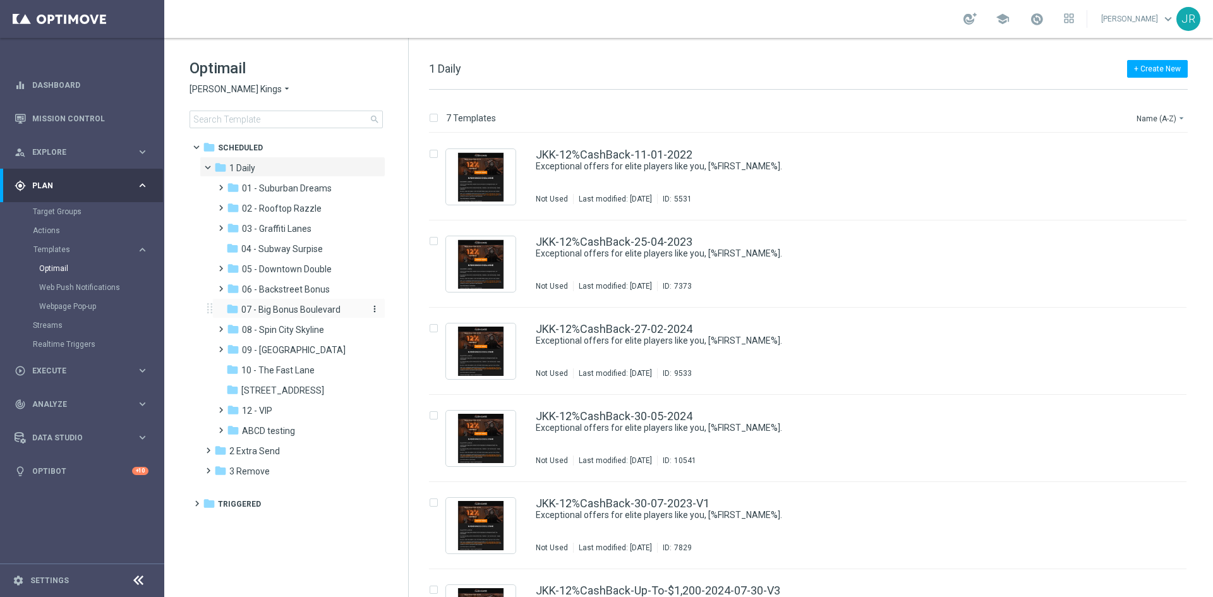
click at [275, 313] on span "07 - Big Bonus Boulevard" at bounding box center [290, 309] width 99 height 11
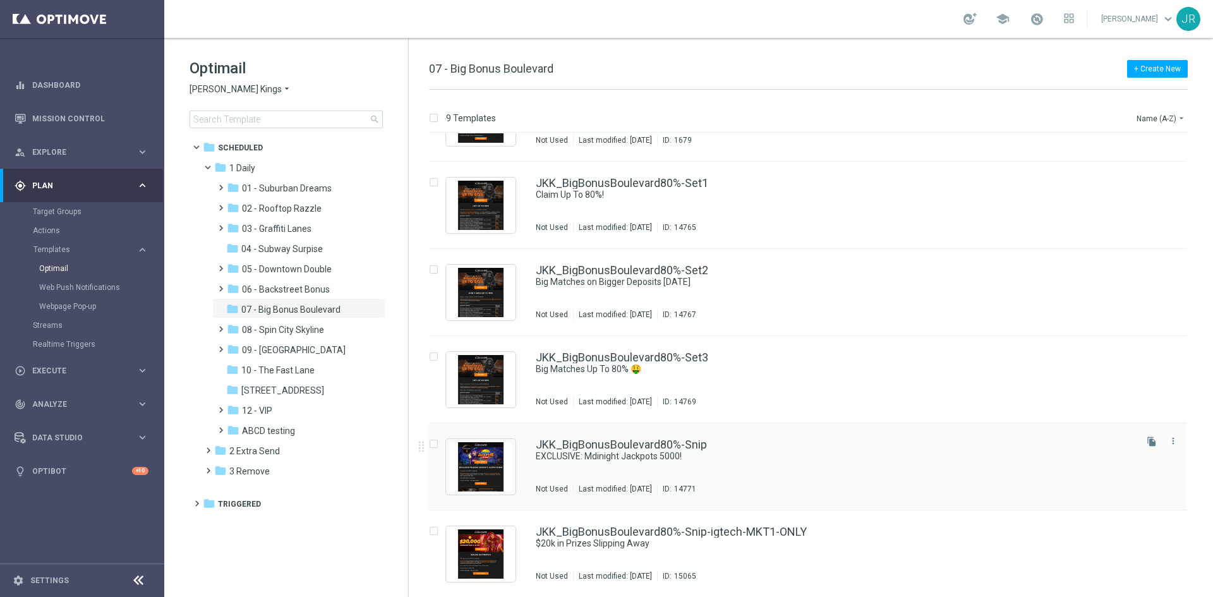
scroll to position [321, 0]
click at [1170, 526] on icon "more_vert" at bounding box center [1173, 528] width 10 height 10
click at [1087, 546] on div "Move" at bounding box center [1120, 541] width 76 height 9
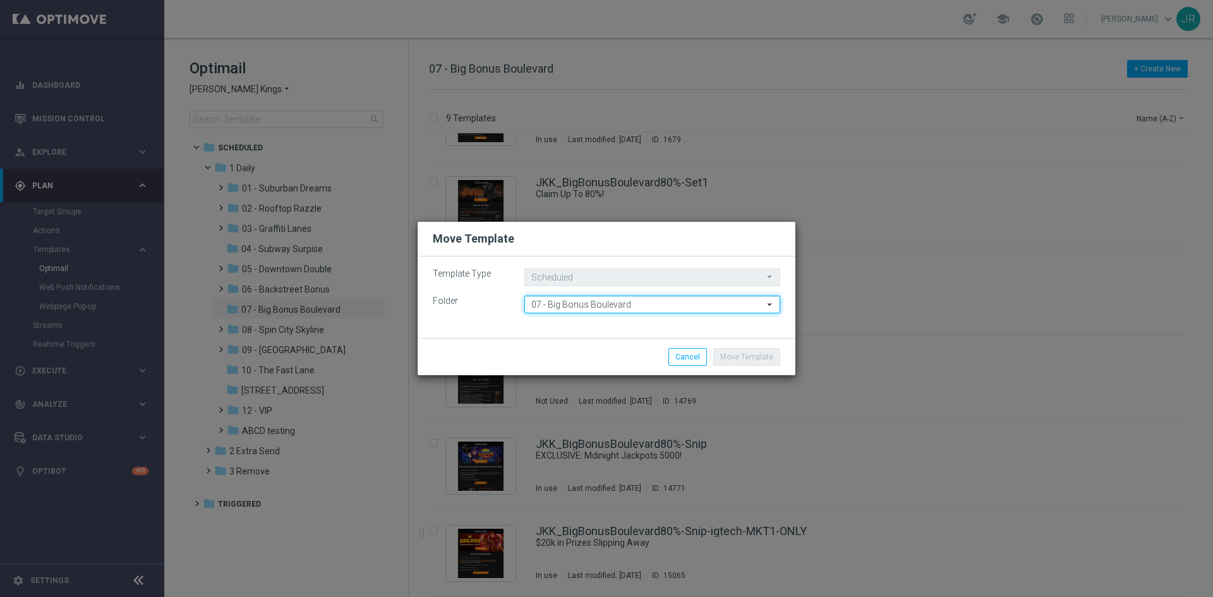
click at [543, 306] on input "07 - Big Bonus Boulevard" at bounding box center [652, 305] width 256 height 18
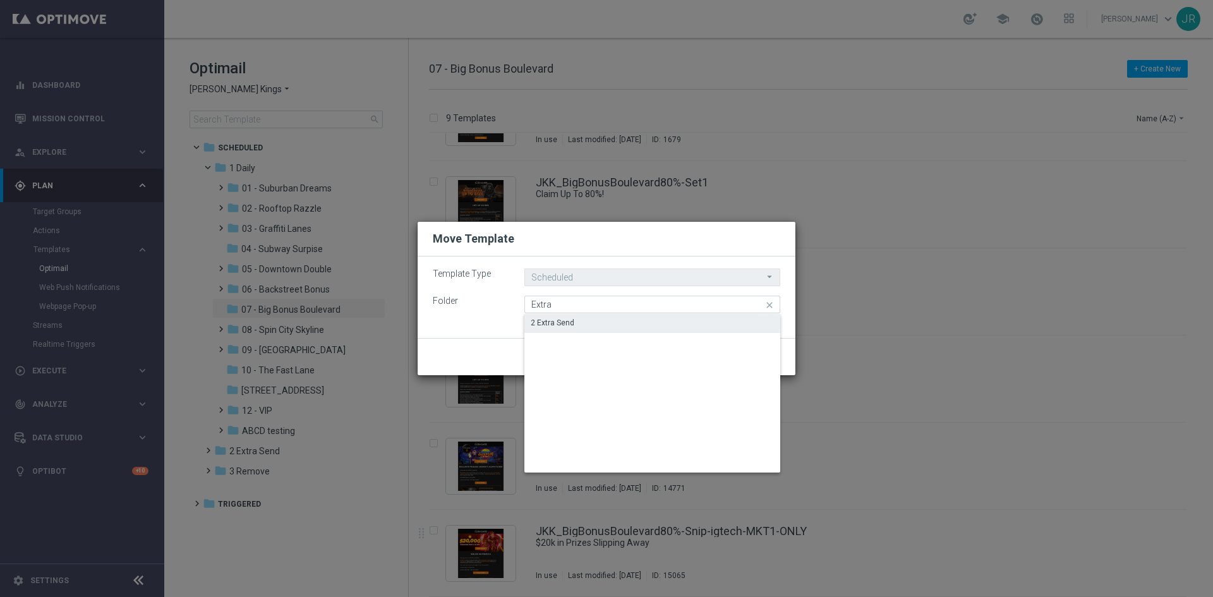
click at [554, 320] on div "2 Extra Send" at bounding box center [553, 322] width 44 height 11
type input "2 Extra Send"
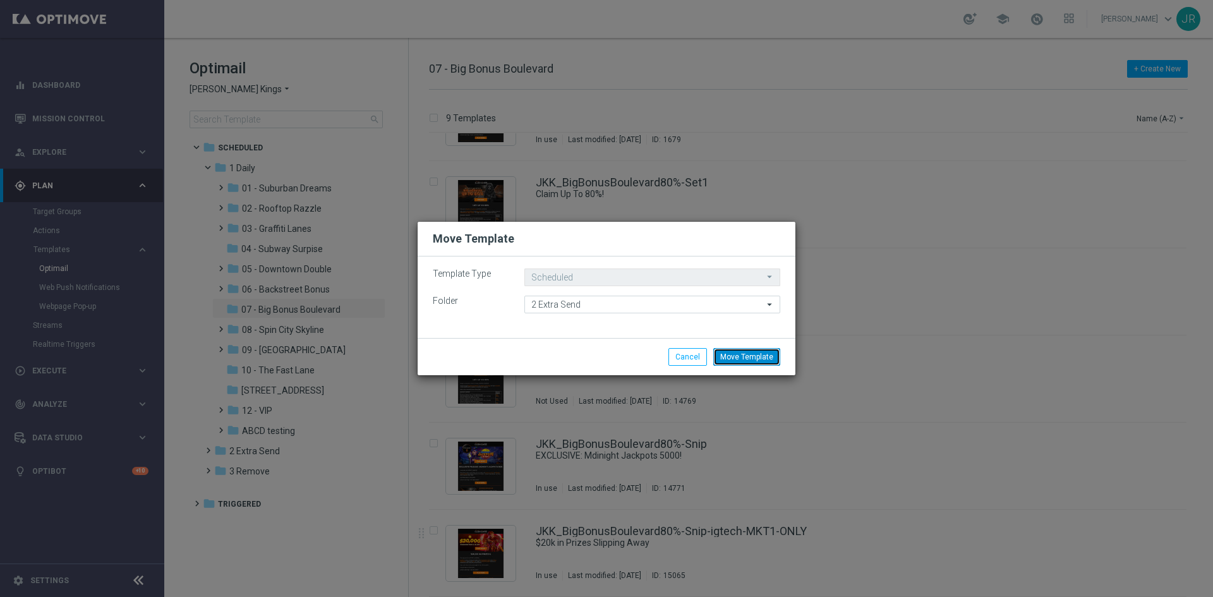
click at [758, 355] on button "Move Template" at bounding box center [746, 357] width 67 height 18
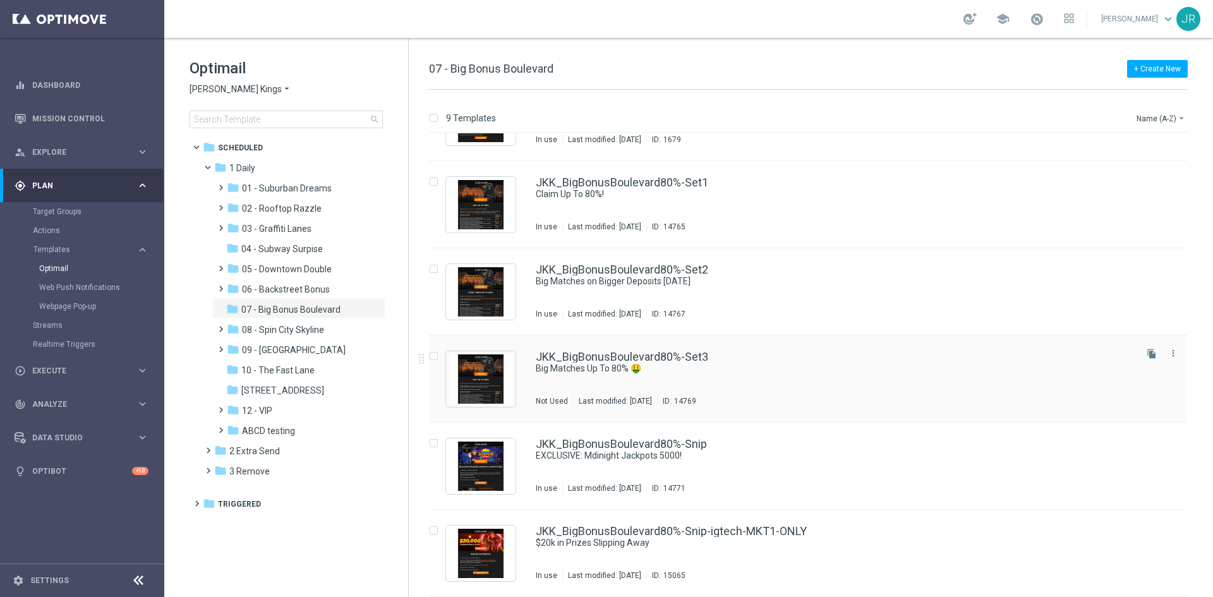
scroll to position [0, 0]
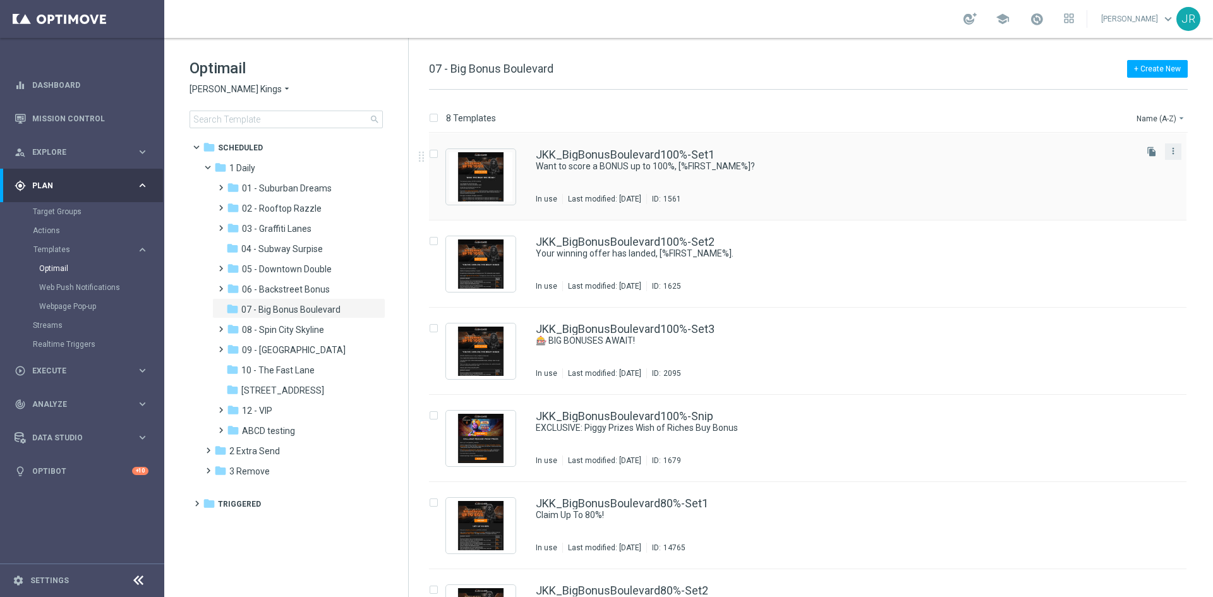
click at [1172, 144] on button "more_vert" at bounding box center [1173, 150] width 13 height 15
click at [1096, 164] on span "Move" at bounding box center [1092, 164] width 20 height 9
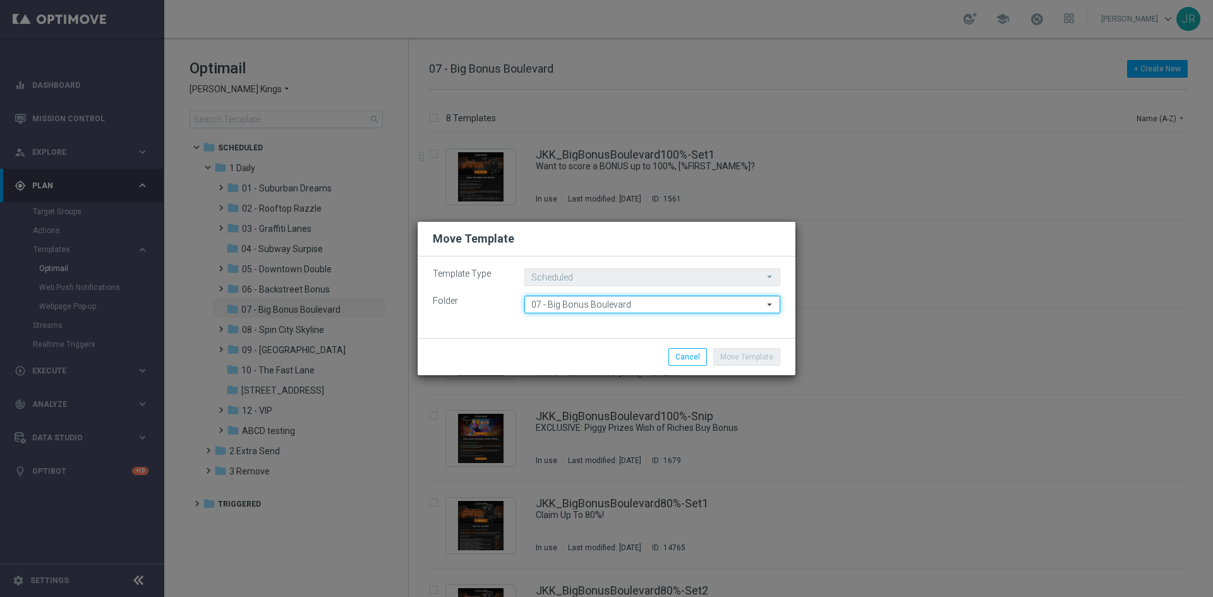
click at [552, 308] on input "07 - Big Bonus Boulevard" at bounding box center [652, 305] width 256 height 18
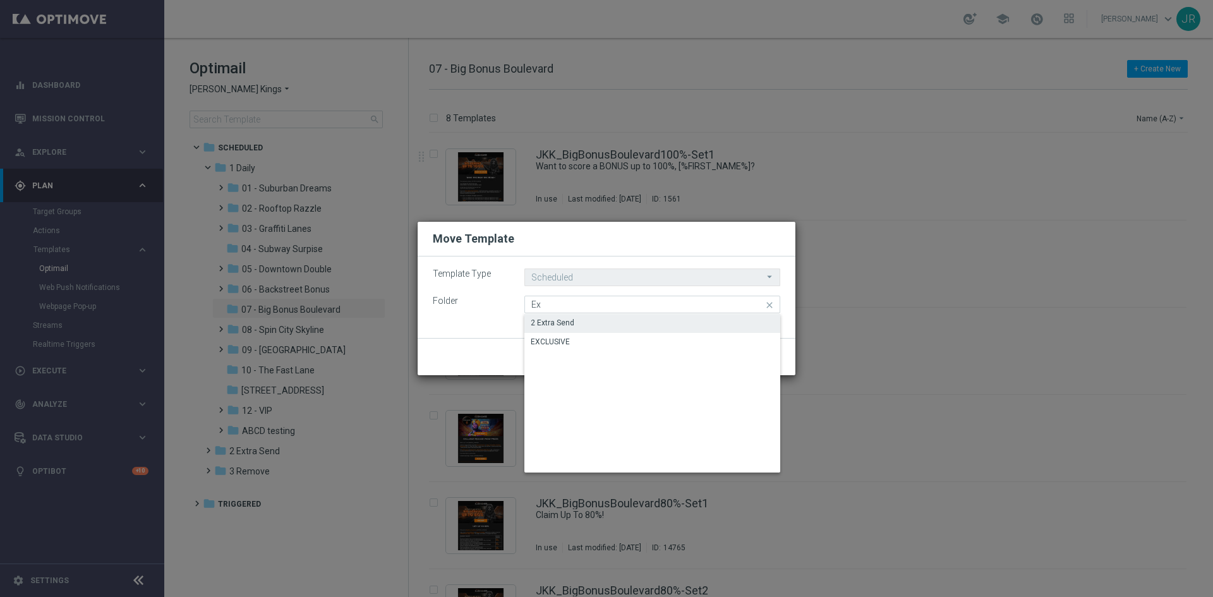
drag, startPoint x: 556, startPoint y: 316, endPoint x: 569, endPoint y: 313, distance: 13.6
click at [555, 316] on div "2 Extra Send" at bounding box center [652, 323] width 256 height 18
type input "2 Extra Send"
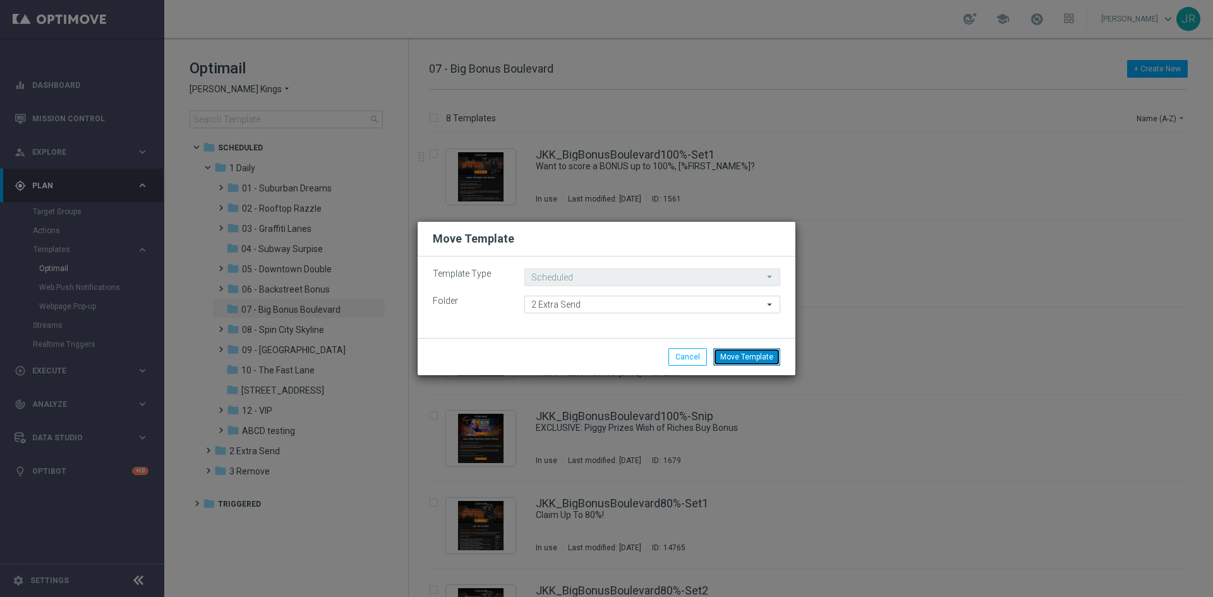
click at [767, 357] on button "Move Template" at bounding box center [746, 357] width 67 height 18
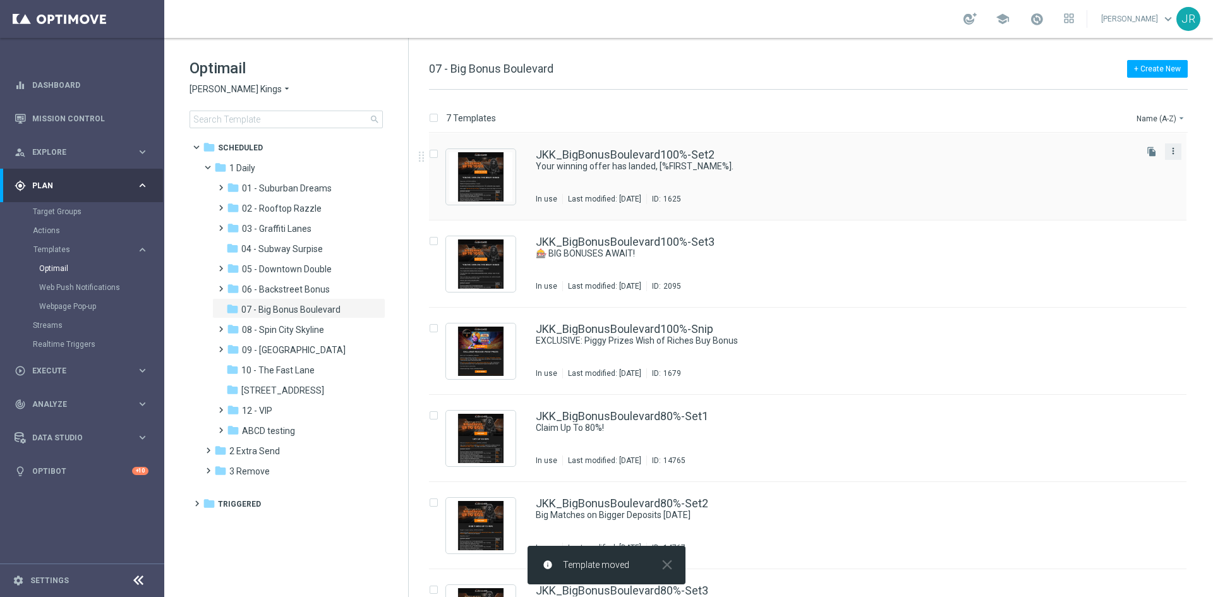
click at [1168, 155] on icon "more_vert" at bounding box center [1173, 151] width 10 height 10
click at [1088, 166] on span "Move" at bounding box center [1092, 164] width 20 height 9
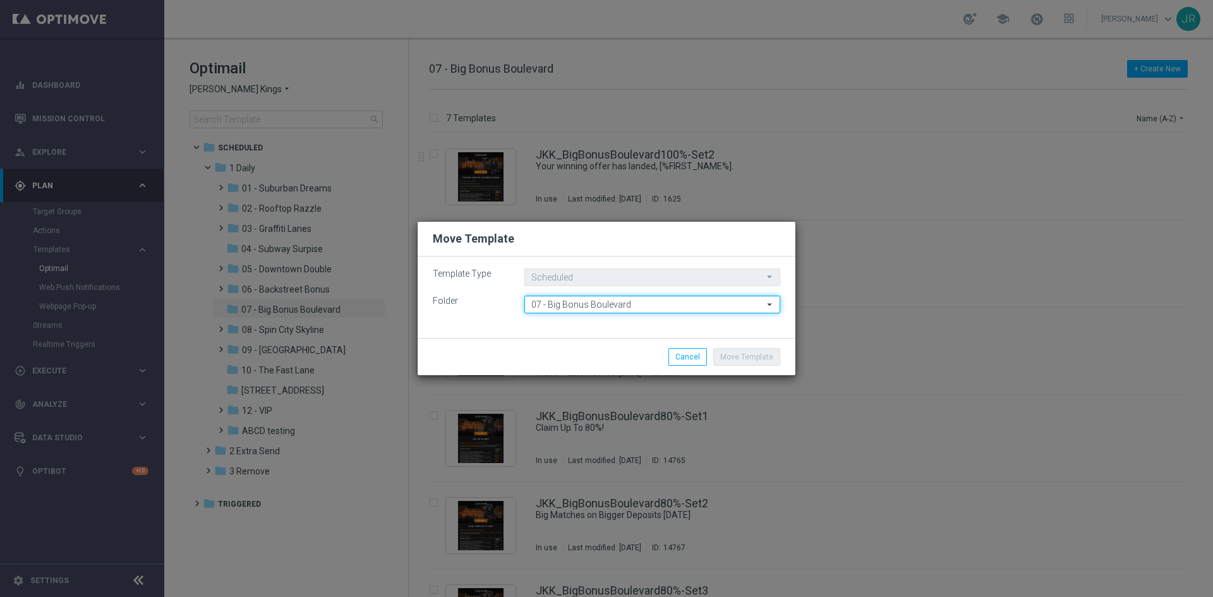
click at [555, 303] on input "07 - Big Bonus Boulevard" at bounding box center [652, 305] width 256 height 18
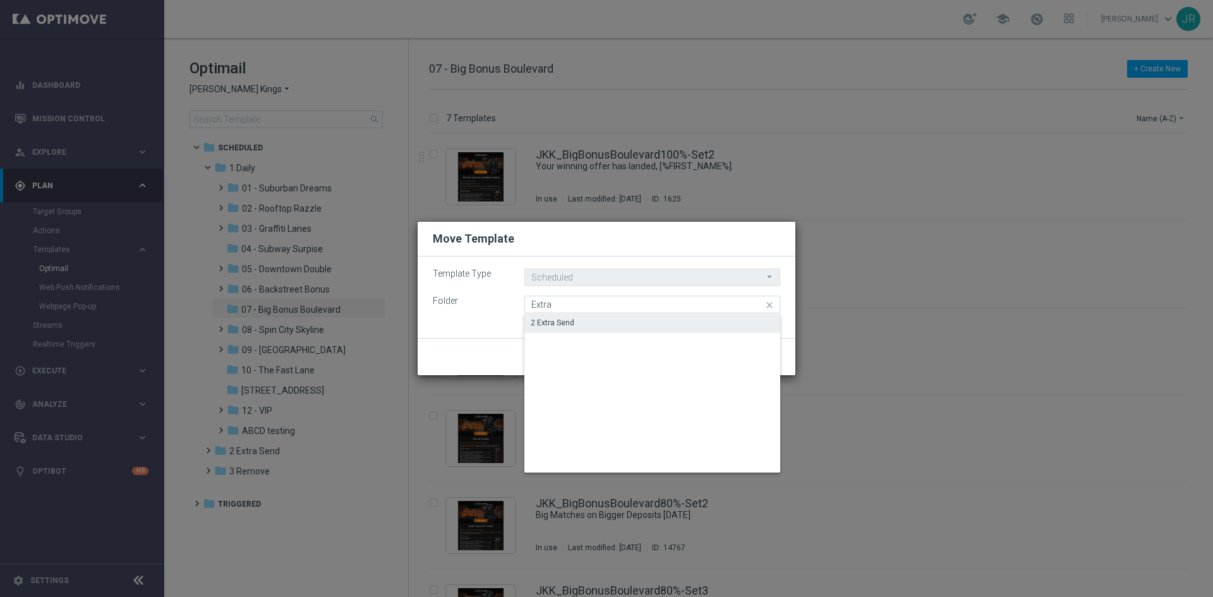
click at [568, 322] on div "2 Extra Send" at bounding box center [553, 322] width 44 height 11
type input "2 Extra Send"
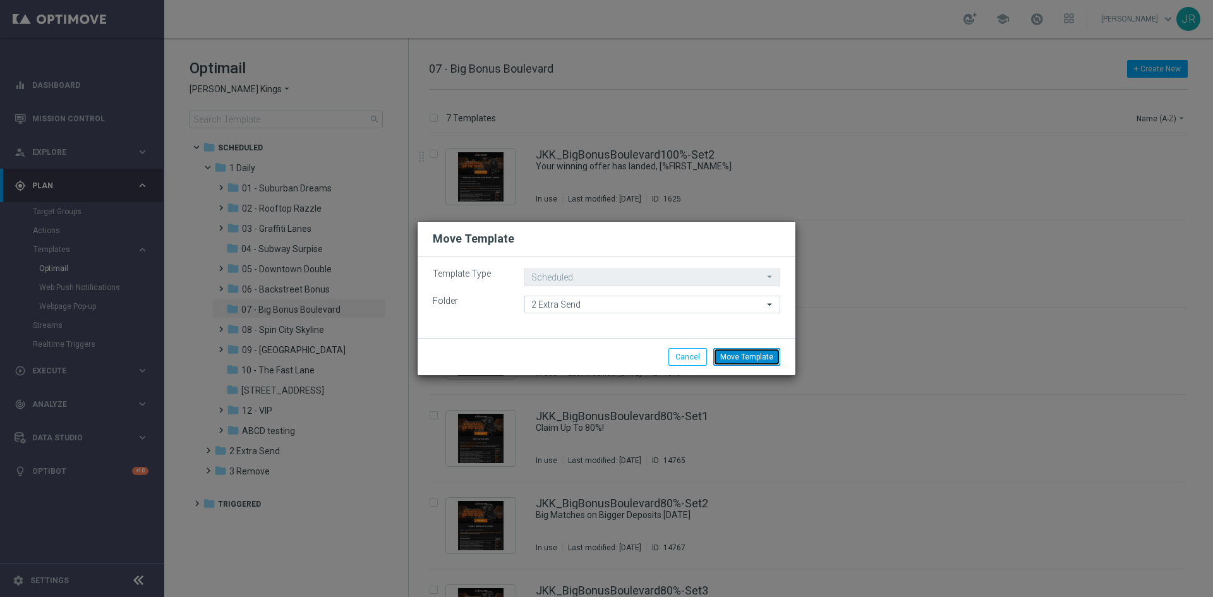
click at [759, 359] on button "Move Template" at bounding box center [746, 357] width 67 height 18
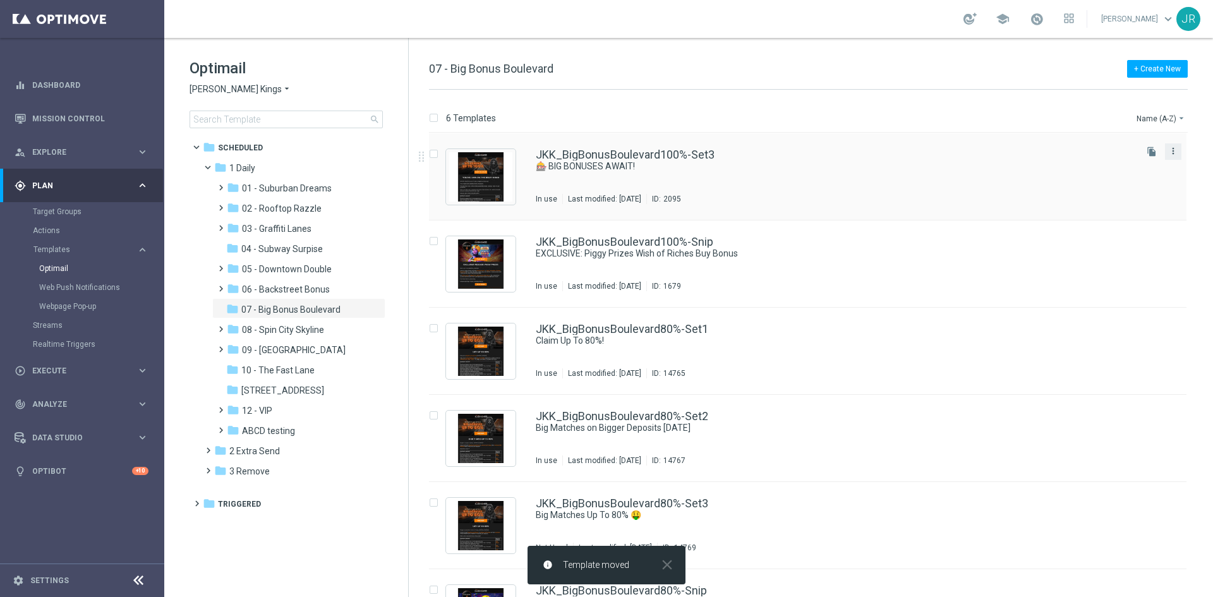
click at [1170, 150] on icon "more_vert" at bounding box center [1173, 151] width 10 height 10
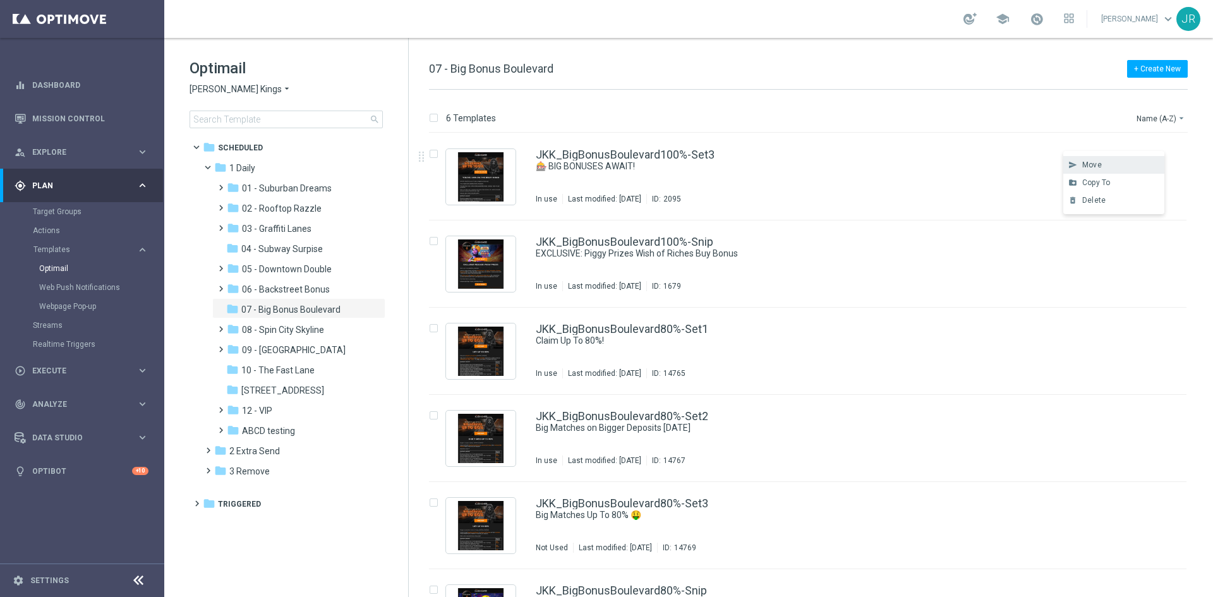
click at [1092, 164] on span "Move" at bounding box center [1092, 164] width 20 height 9
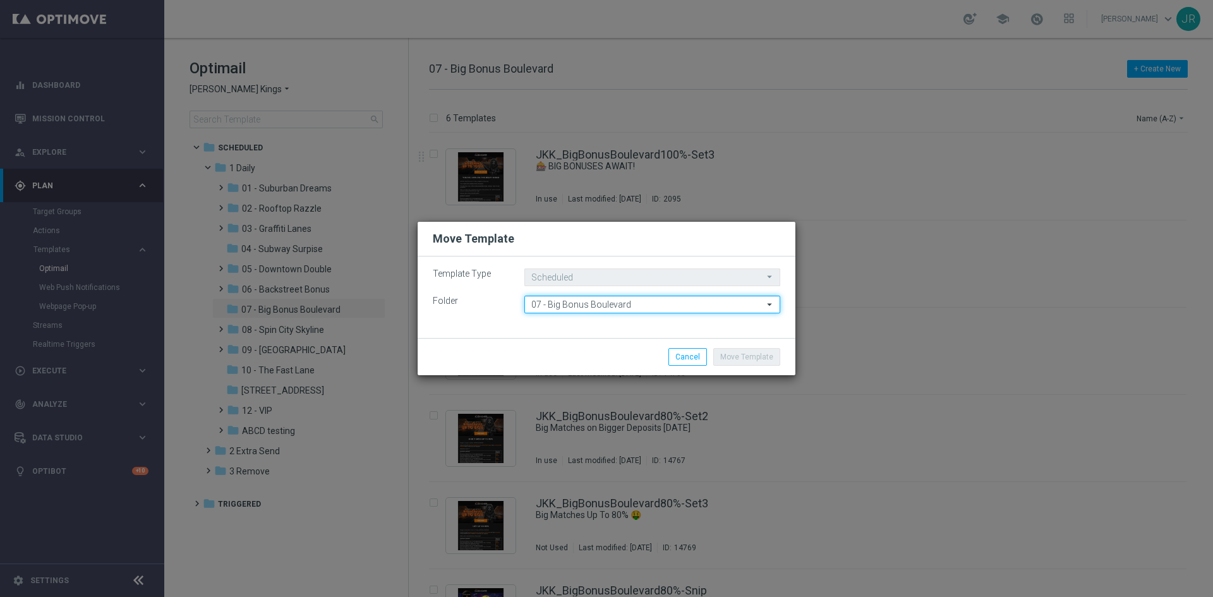
click at [560, 306] on input "07 - Big Bonus Boulevard" at bounding box center [652, 305] width 256 height 18
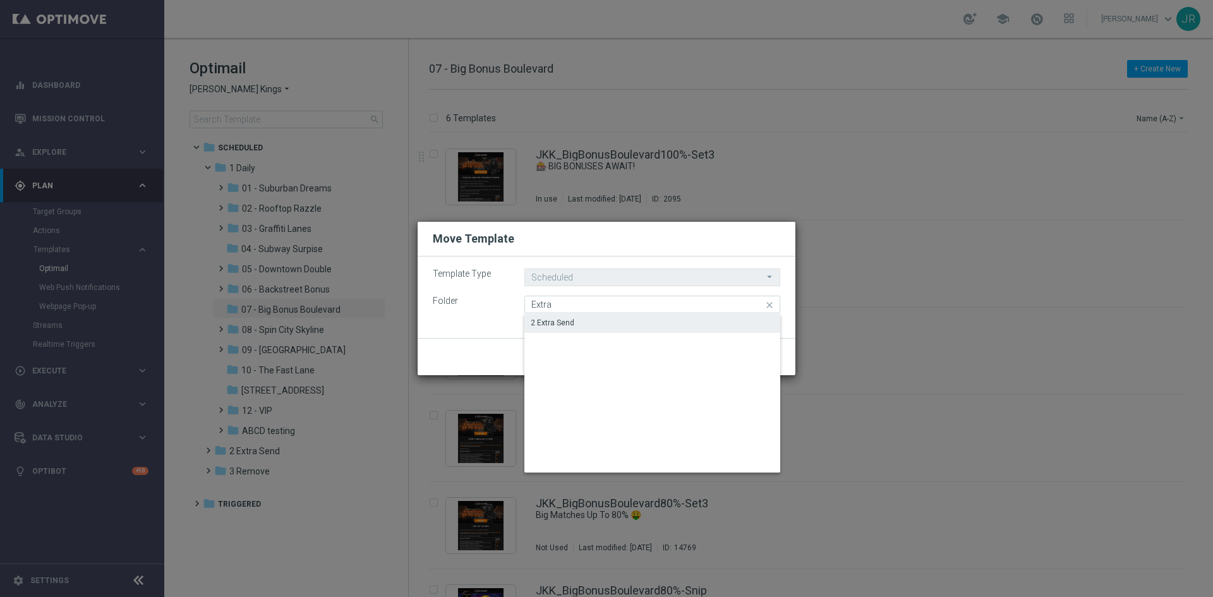
click at [568, 320] on div "2 Extra Send" at bounding box center [553, 322] width 44 height 11
type input "2 Extra Send"
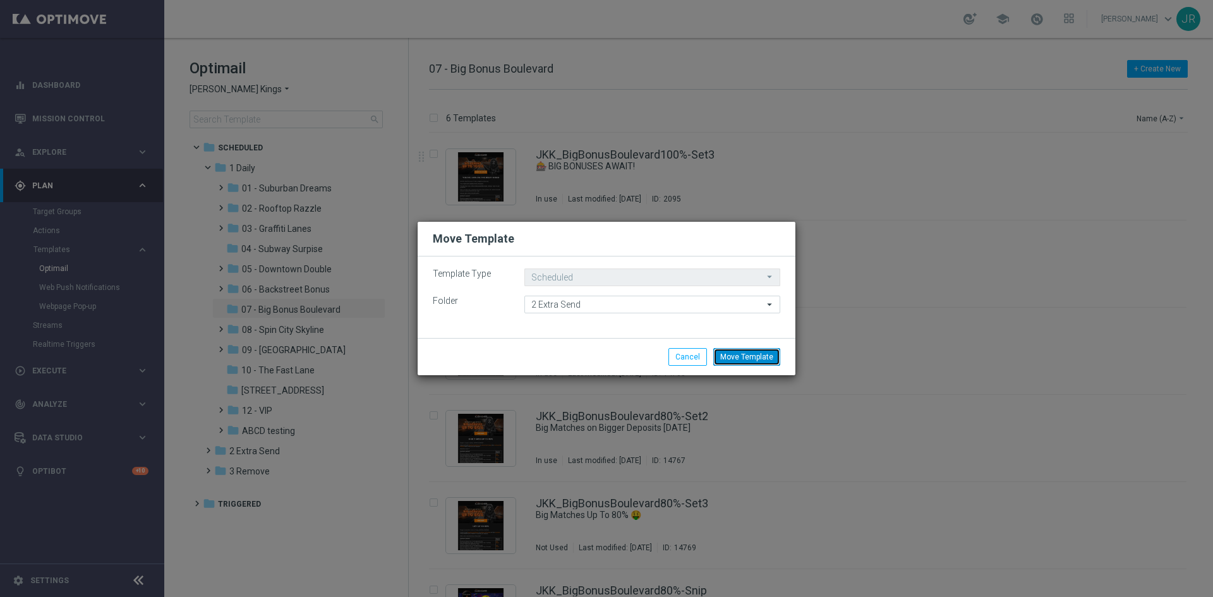
click at [737, 357] on button "Move Template" at bounding box center [746, 357] width 67 height 18
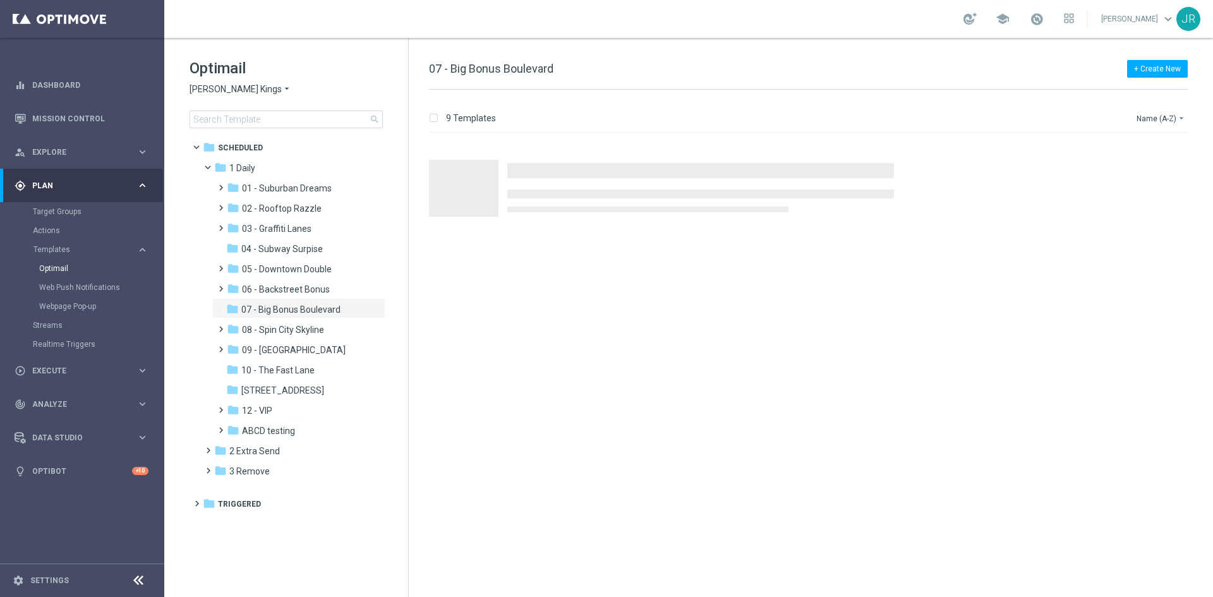
click at [257, 83] on span "Johnnie Kash Kings" at bounding box center [236, 89] width 92 height 12
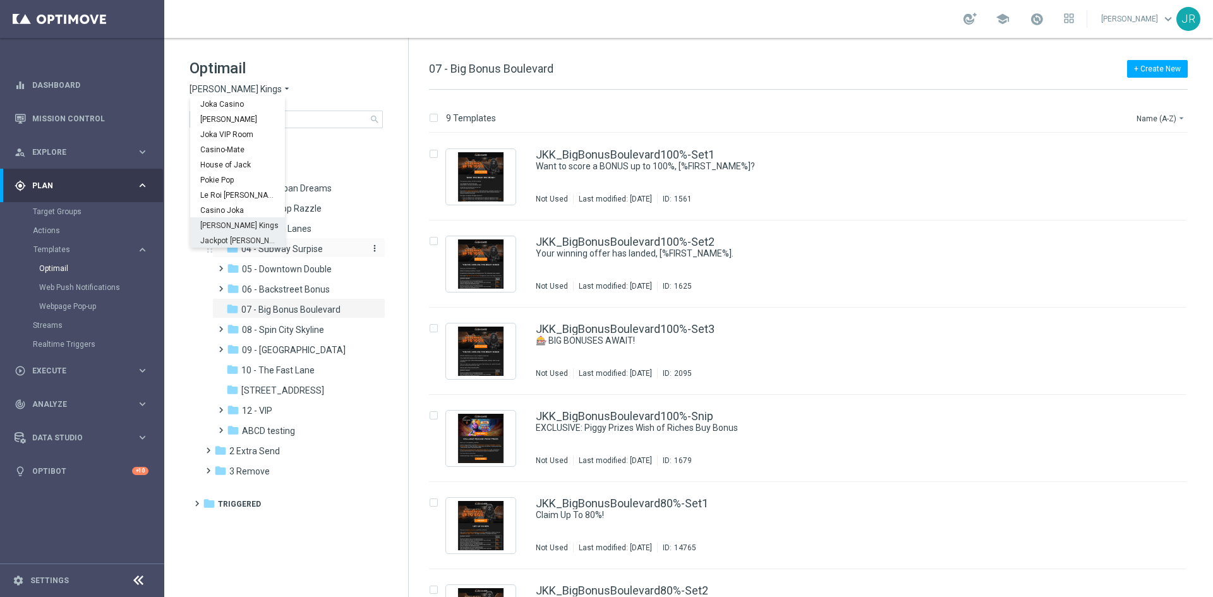
drag, startPoint x: 236, startPoint y: 239, endPoint x: 248, endPoint y: 242, distance: 12.4
click at [0, 0] on span "Jackpot [PERSON_NAME]" at bounding box center [0, 0] width 0 height 0
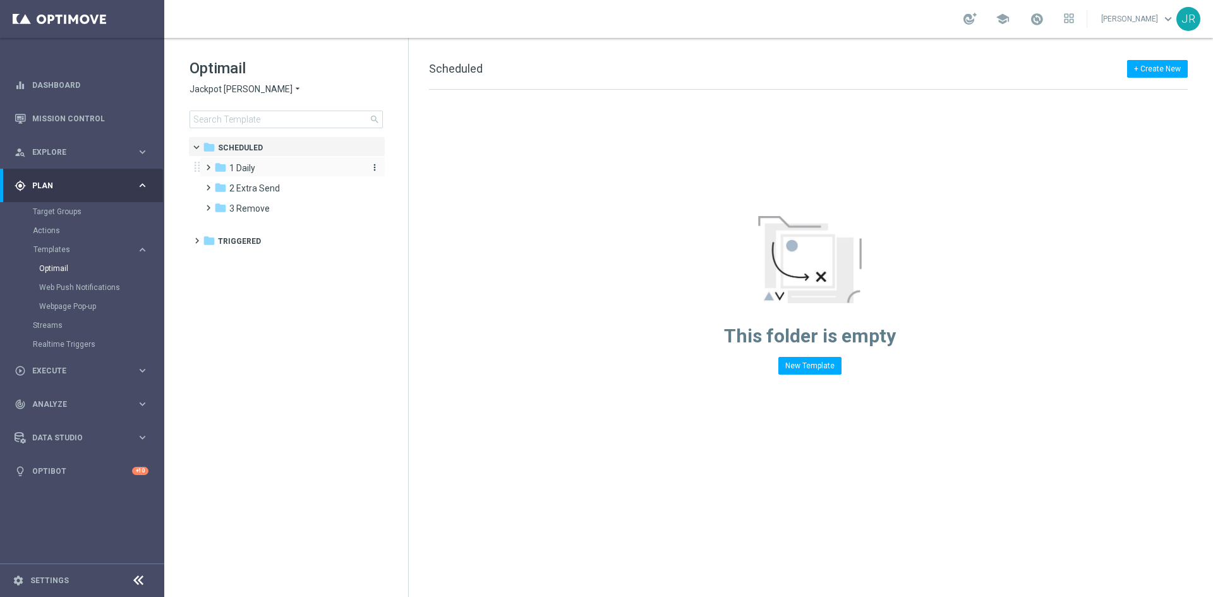
click at [255, 168] on span "1 Daily" at bounding box center [242, 167] width 26 height 11
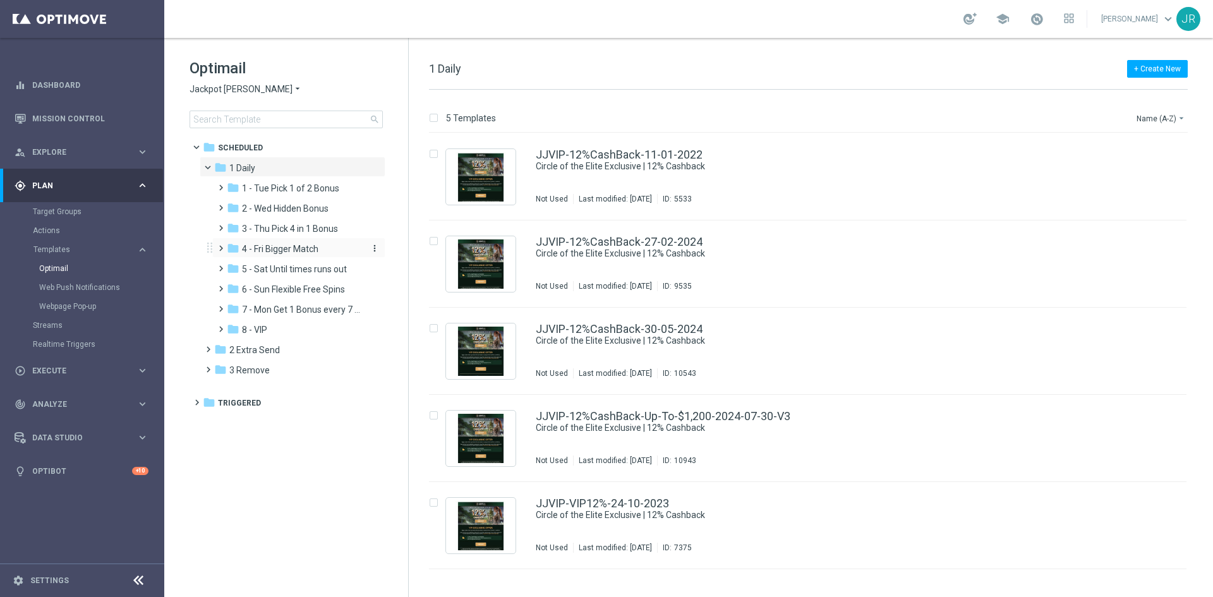
click at [267, 245] on span "4 - Fri Bigger Match" at bounding box center [280, 248] width 76 height 11
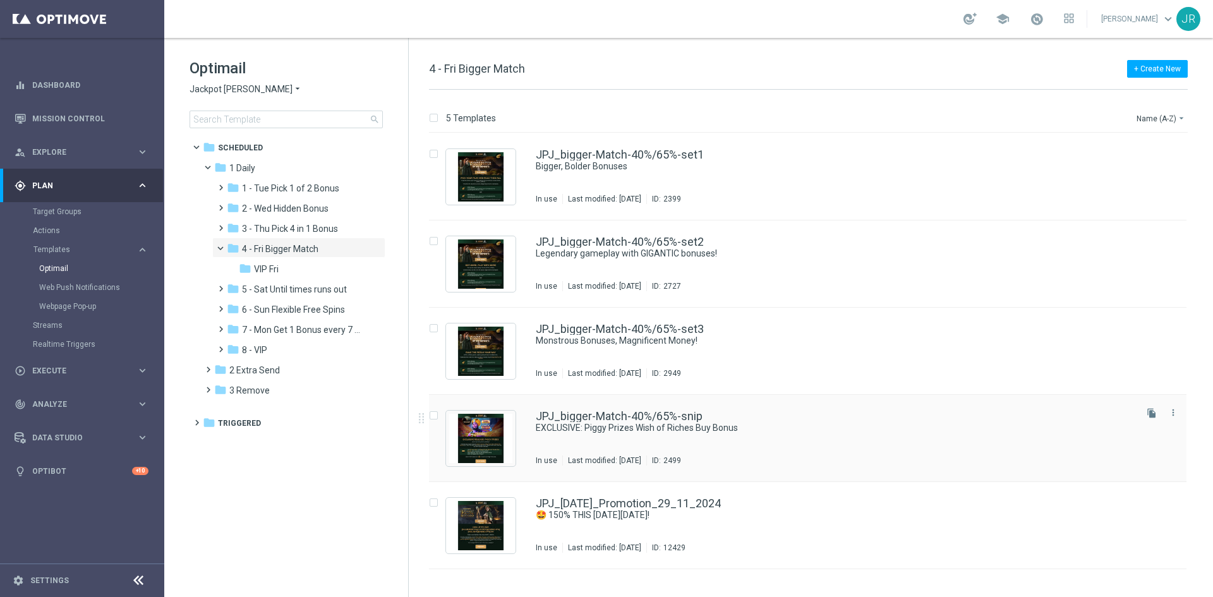
click at [634, 444] on div "JPJ_bigger-Match-40%/65%-snip EXCLUSIVE: Piggy Prizes Wish of Riches Buy Bonus …" at bounding box center [835, 438] width 598 height 55
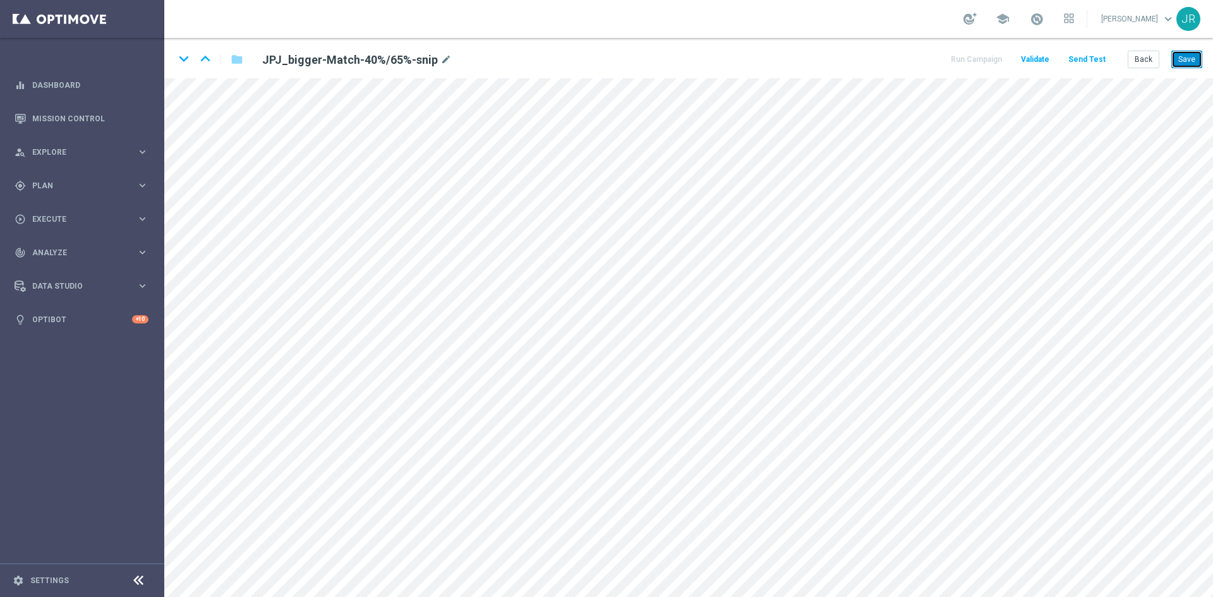
click at [1185, 60] on button "Save" at bounding box center [1187, 60] width 31 height 18
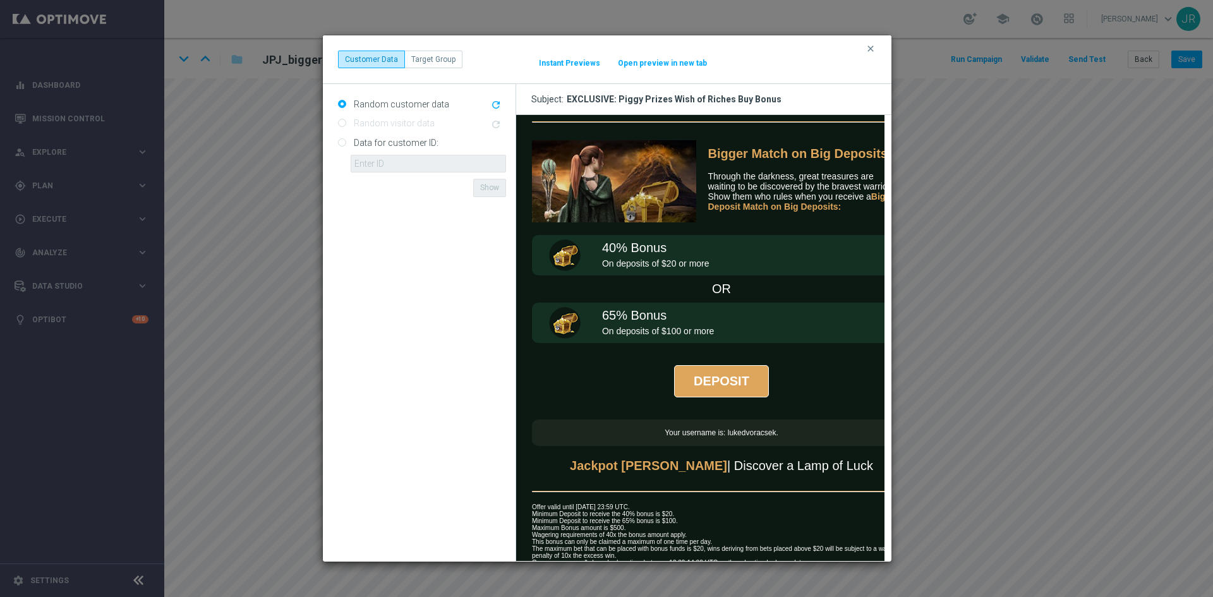
scroll to position [126, 0]
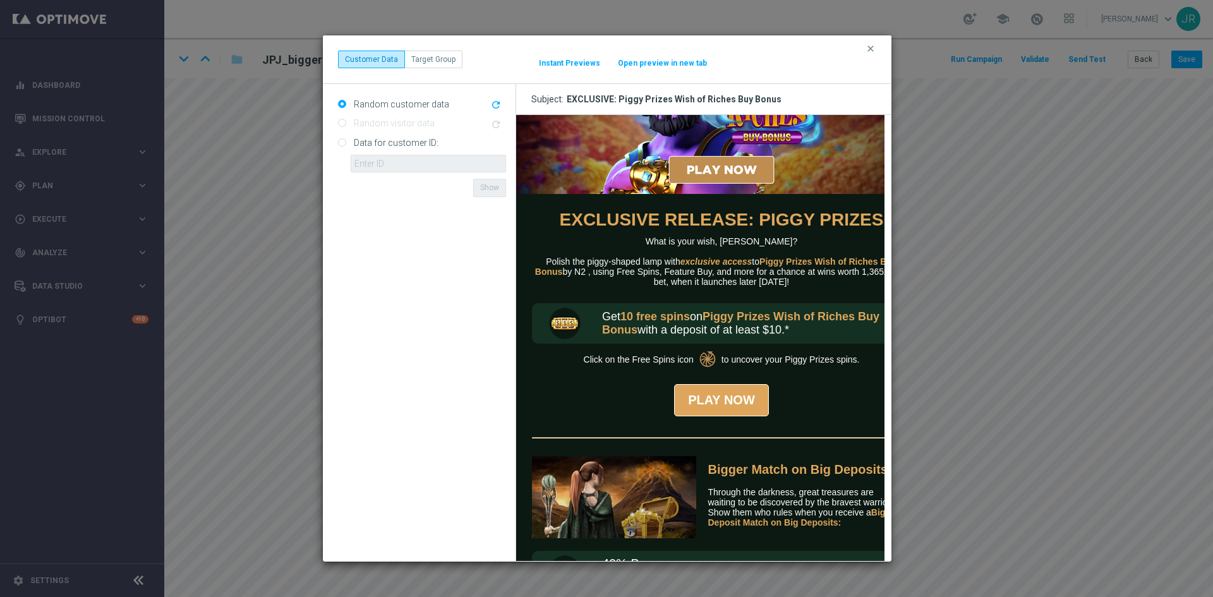
drag, startPoint x: 739, startPoint y: 318, endPoint x: 785, endPoint y: 315, distance: 45.6
click at [785, 315] on strong "Piggy Prizes Wish of Riches Buy Bonus" at bounding box center [740, 323] width 277 height 26
drag, startPoint x: 756, startPoint y: 315, endPoint x: 813, endPoint y: 313, distance: 56.9
click at [813, 313] on strong "Piggy Prizes Wish of Riches Buy Bonus" at bounding box center [740, 323] width 277 height 26
click at [770, 367] on table "Click on the Free Spins icon to uncover your Piggy Prizes spins." at bounding box center [721, 359] width 279 height 18
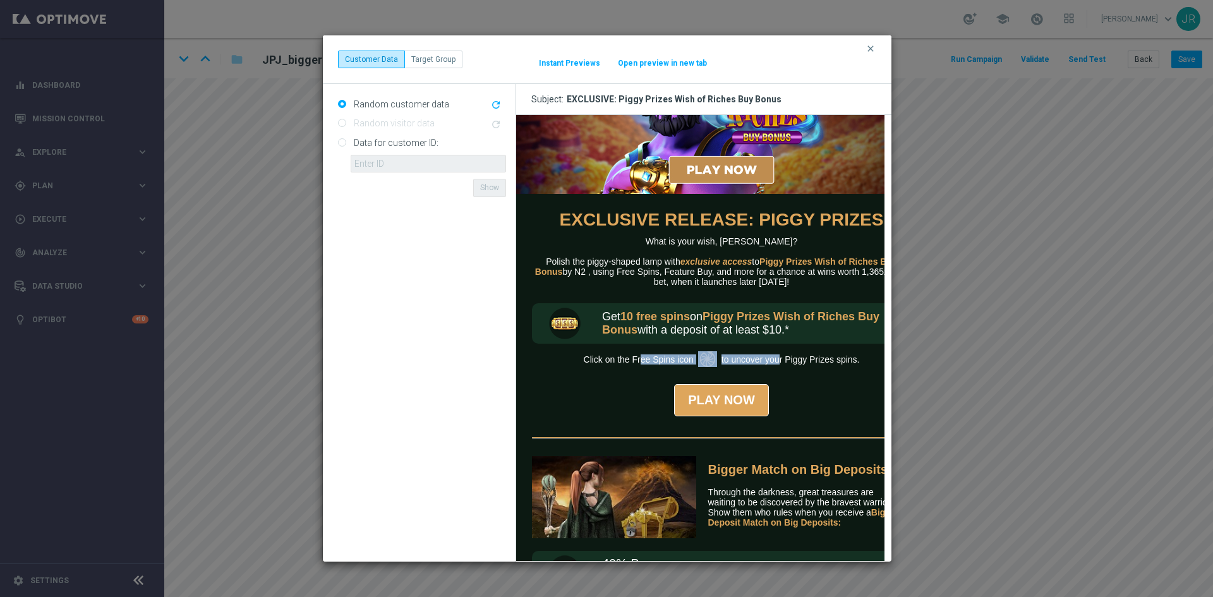
drag, startPoint x: 773, startPoint y: 356, endPoint x: 639, endPoint y: 363, distance: 134.8
click at [639, 363] on tr "Click on the Free Spins icon to uncover your Piggy Prizes spins." at bounding box center [721, 359] width 276 height 16
click at [798, 360] on td "to uncover your Piggy Prizes spins." at bounding box center [790, 359] width 138 height 16
drag, startPoint x: 811, startPoint y: 360, endPoint x: 761, endPoint y: 353, distance: 50.4
click at [761, 353] on td "to uncover your Piggy Prizes spins." at bounding box center [790, 359] width 138 height 16
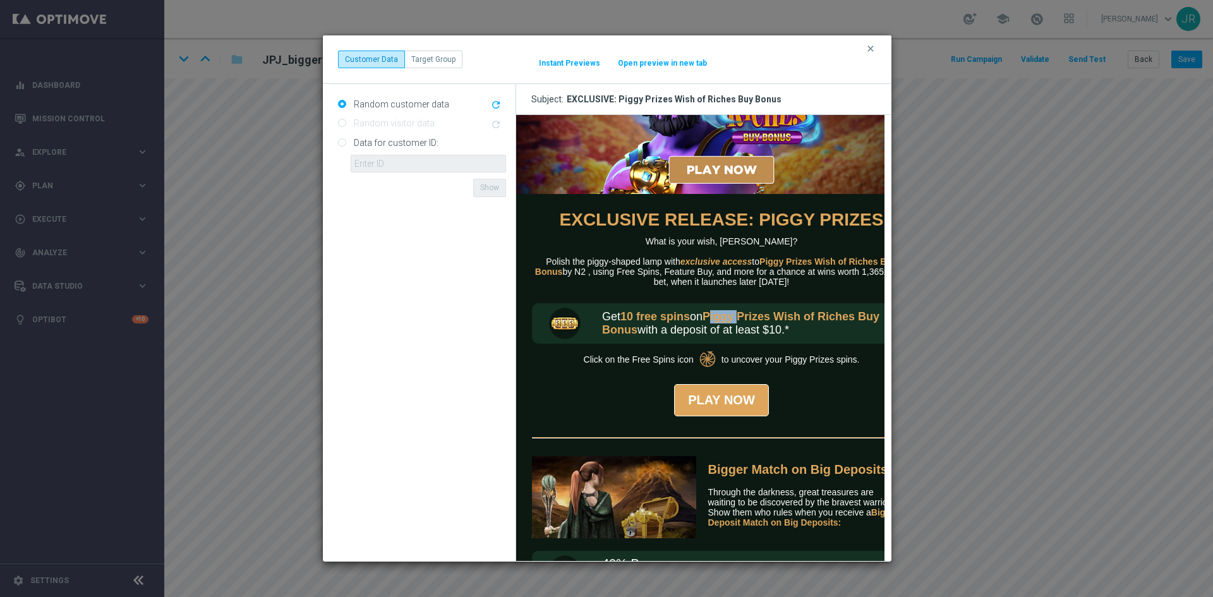
drag, startPoint x: 716, startPoint y: 315, endPoint x: 746, endPoint y: 315, distance: 29.7
click at [746, 315] on strong "Piggy Prizes Wish of Riches Buy Bonus" at bounding box center [740, 323] width 277 height 26
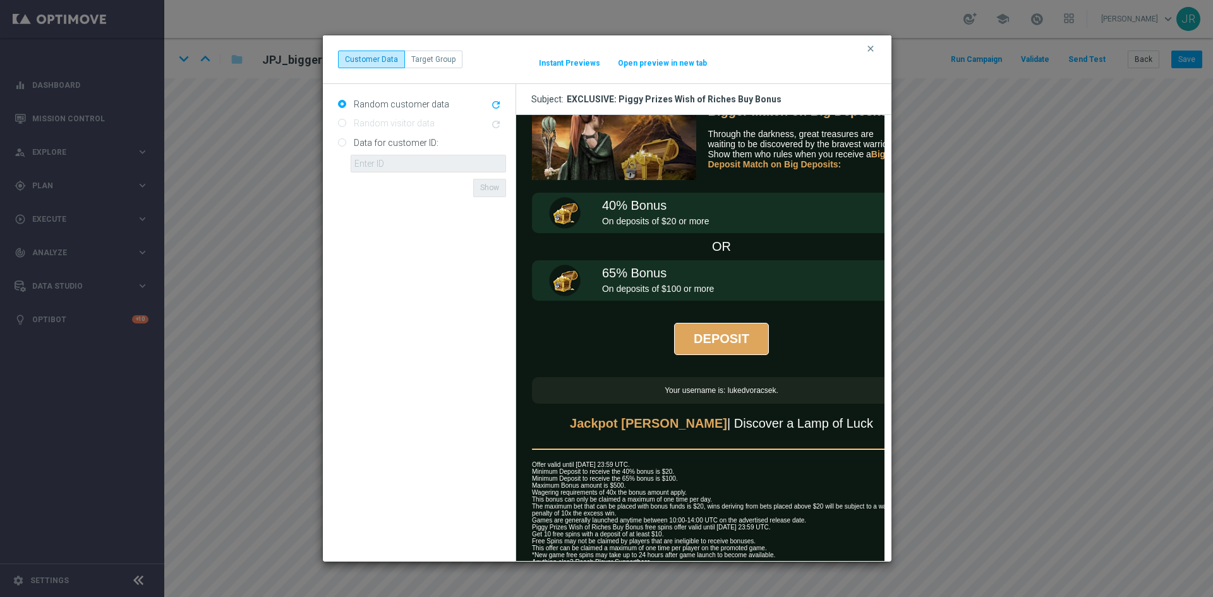
scroll to position [526, 0]
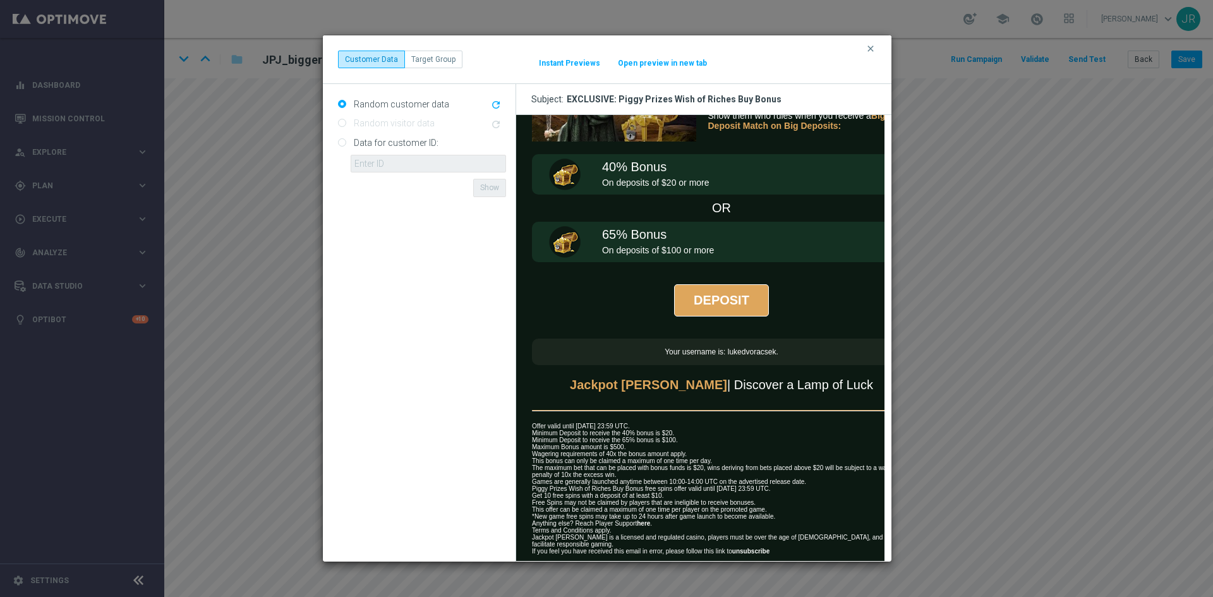
drag, startPoint x: 601, startPoint y: 463, endPoint x: 636, endPoint y: 477, distance: 37.7
click at [636, 477] on td "Offer valid until [DATE] 23:59 UTC. Minimum Deposit to receive the 40% bonus is…" at bounding box center [720, 489] width 379 height 132
drag, startPoint x: 870, startPoint y: 44, endPoint x: 877, endPoint y: 59, distance: 16.7
click at [871, 47] on icon "clear" at bounding box center [871, 49] width 10 height 10
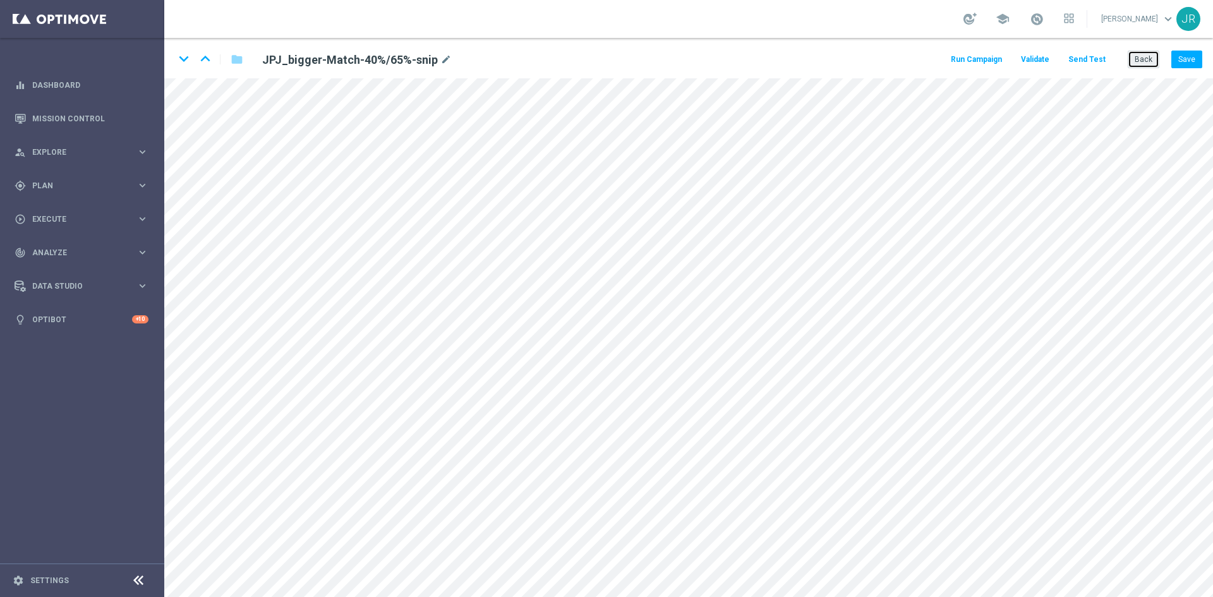
click at [1146, 53] on button "Back" at bounding box center [1144, 60] width 32 height 18
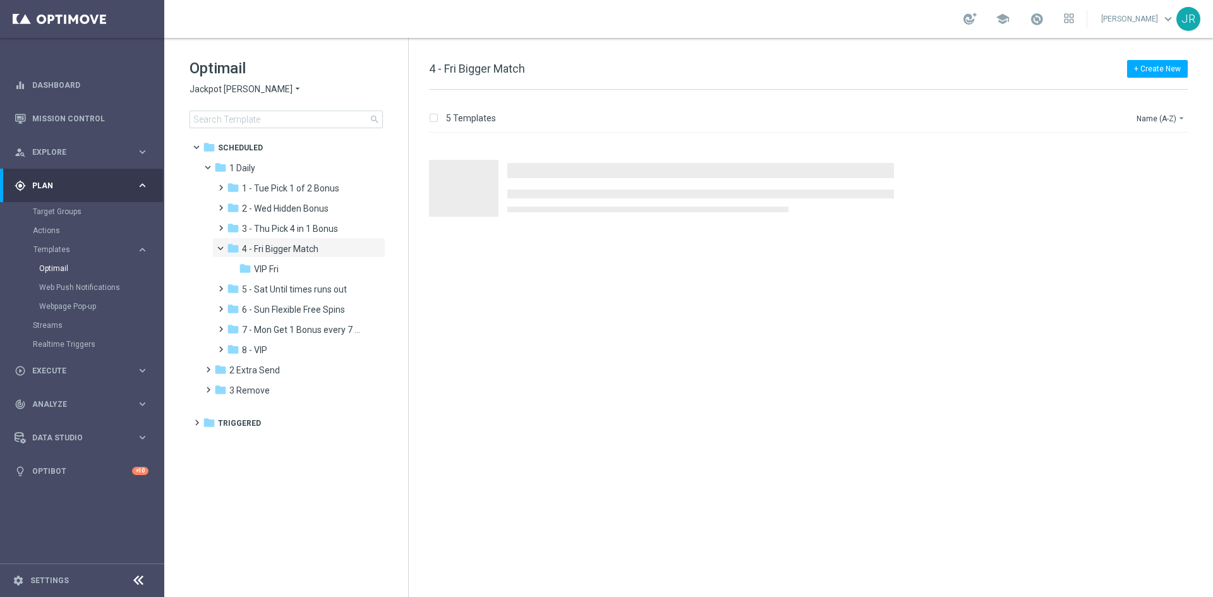
drag, startPoint x: 296, startPoint y: 265, endPoint x: 483, endPoint y: 274, distance: 187.2
click at [303, 267] on div "folder VIP Fri" at bounding box center [301, 269] width 124 height 15
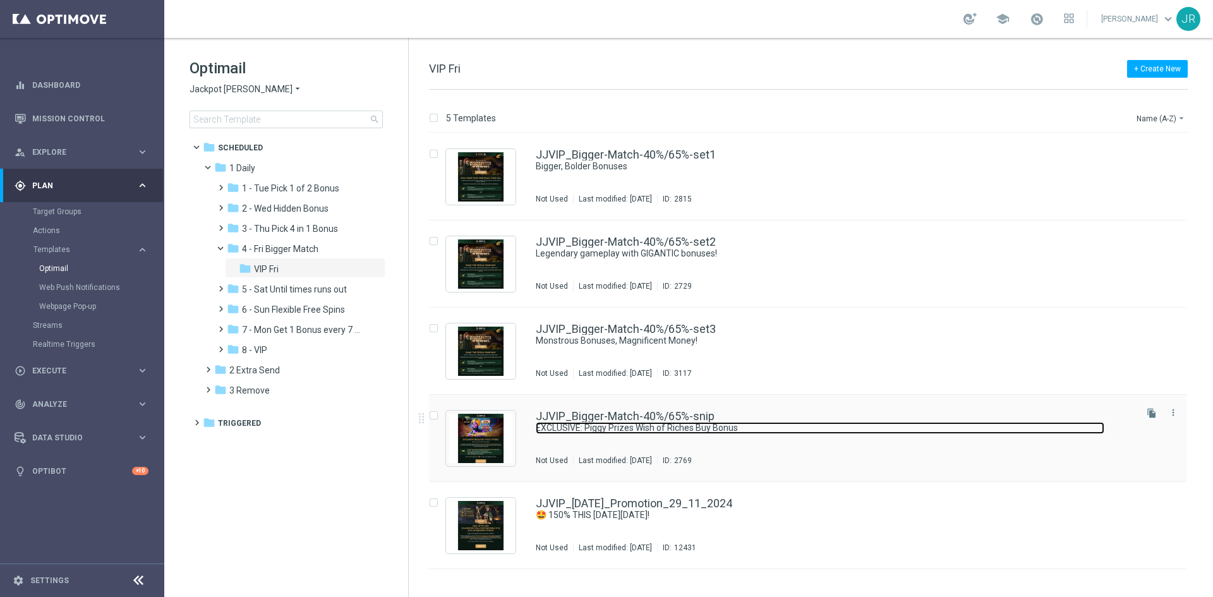
click at [623, 426] on link "EXCLUSIVE: Piggy Prizes Wish of Riches Buy Bonus" at bounding box center [820, 428] width 569 height 12
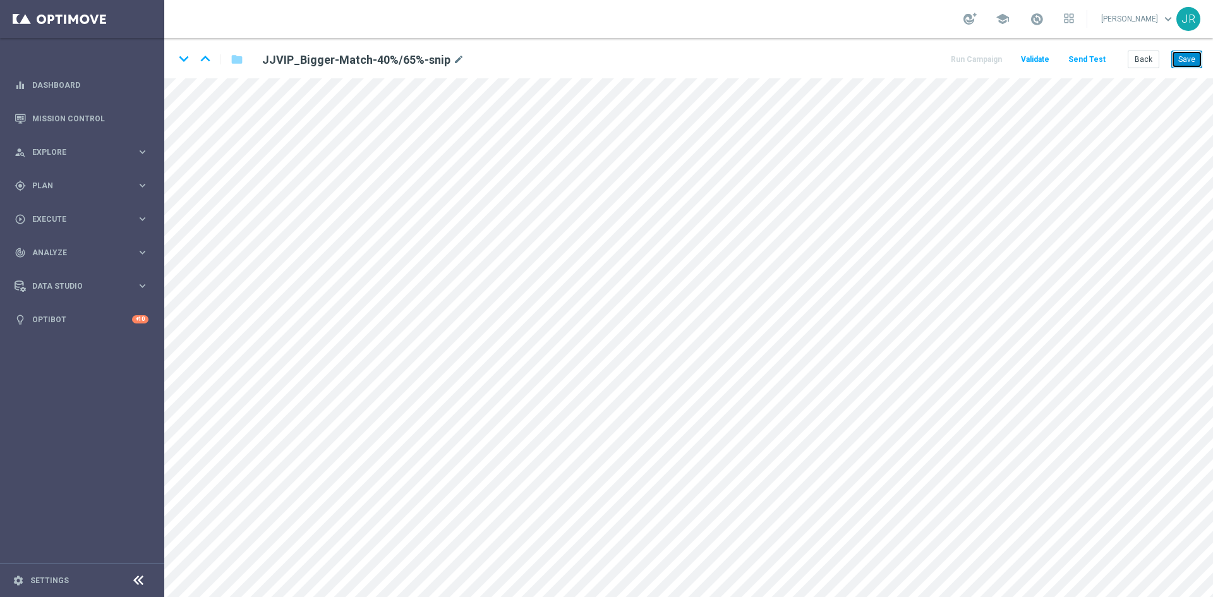
click at [1193, 56] on button "Save" at bounding box center [1187, 60] width 31 height 18
click at [1192, 57] on button "Save" at bounding box center [1187, 60] width 31 height 18
click at [1180, 61] on button "Save" at bounding box center [1187, 60] width 31 height 18
click at [1190, 55] on button "Save" at bounding box center [1187, 60] width 31 height 18
click at [1152, 63] on button "Back" at bounding box center [1144, 60] width 32 height 18
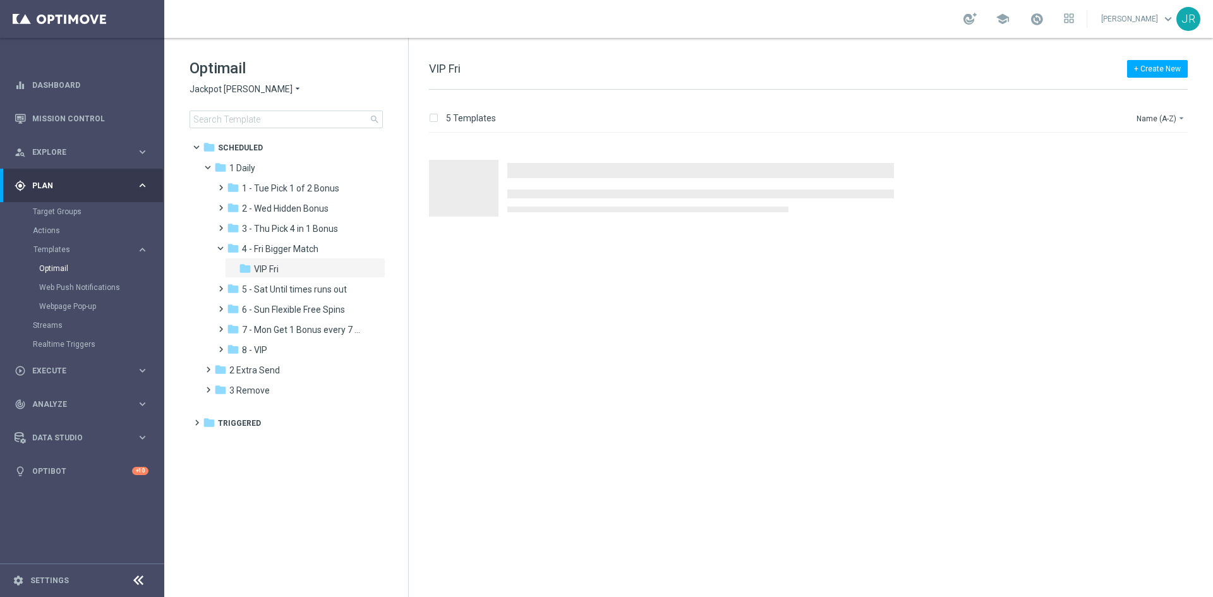
click at [221, 85] on span "Jackpot [PERSON_NAME]" at bounding box center [241, 89] width 103 height 12
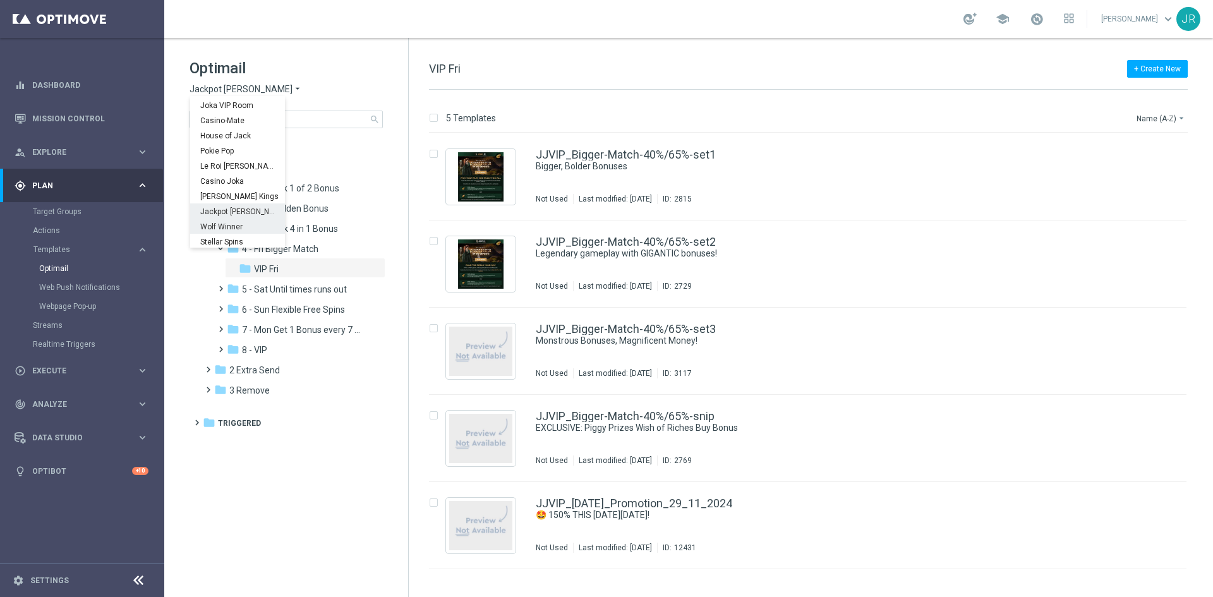
scroll to position [45, 0]
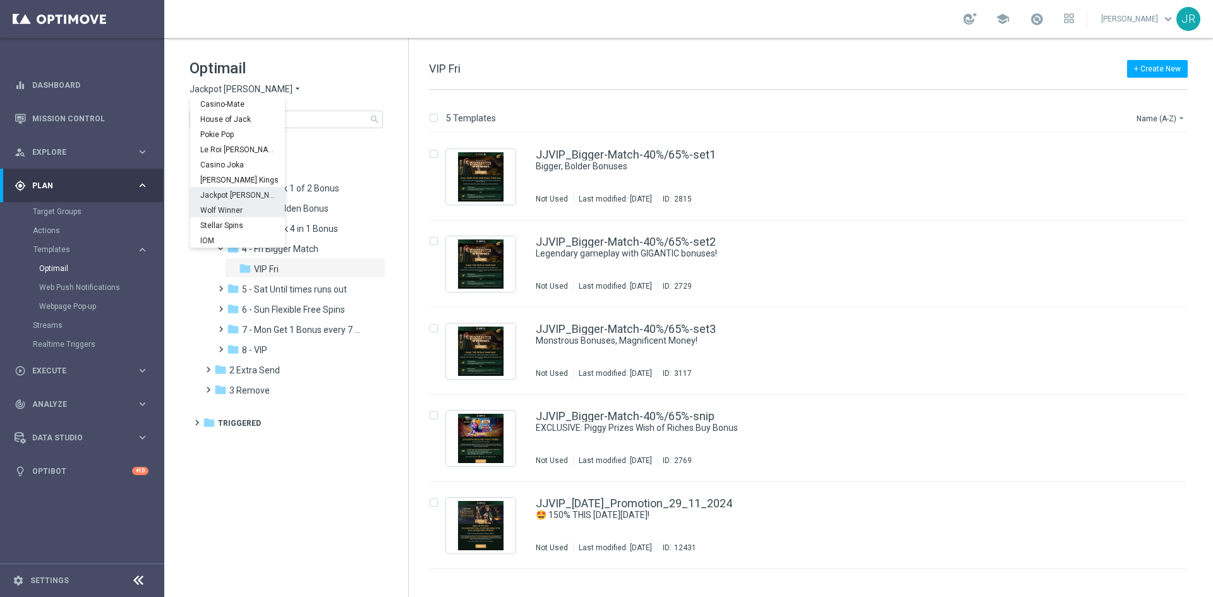
click at [0, 0] on span "Wolf Winner" at bounding box center [0, 0] width 0 height 0
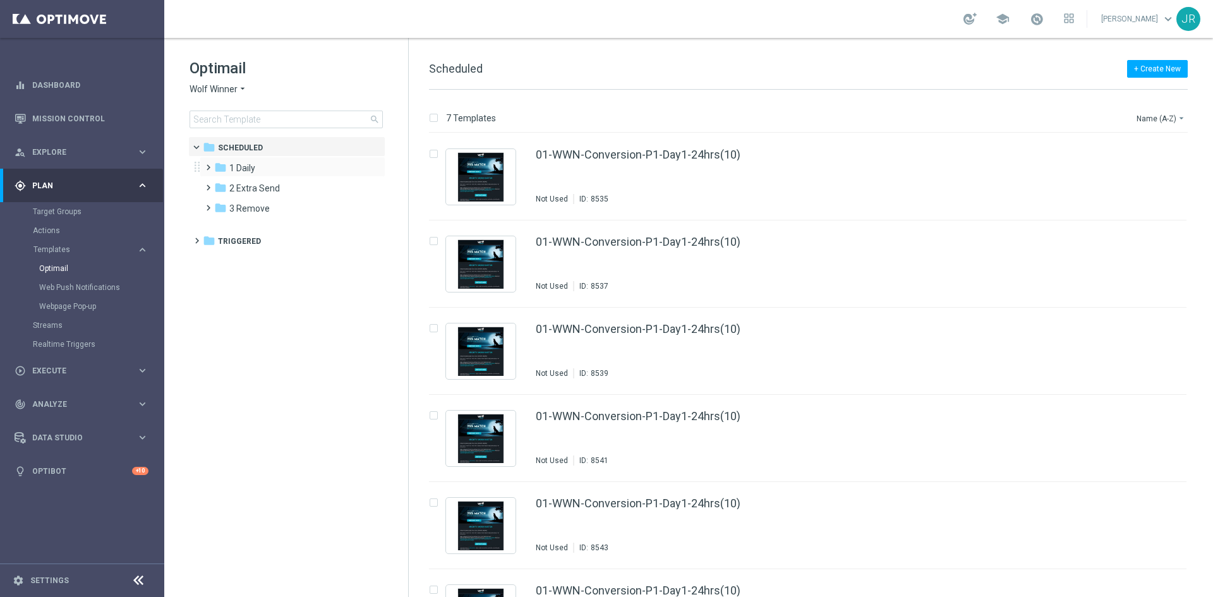
click at [253, 160] on div "folder 1 Daily more_vert" at bounding box center [293, 167] width 186 height 20
click at [250, 169] on span "1 Daily" at bounding box center [242, 167] width 26 height 11
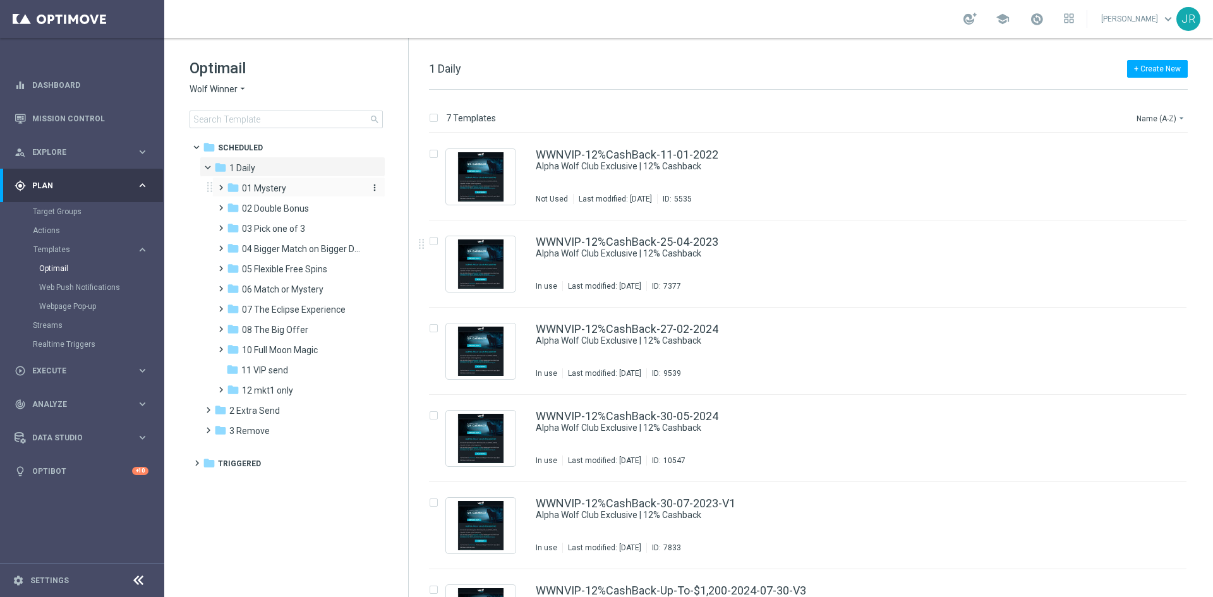
click at [277, 188] on span "01 Mystery" at bounding box center [264, 188] width 44 height 11
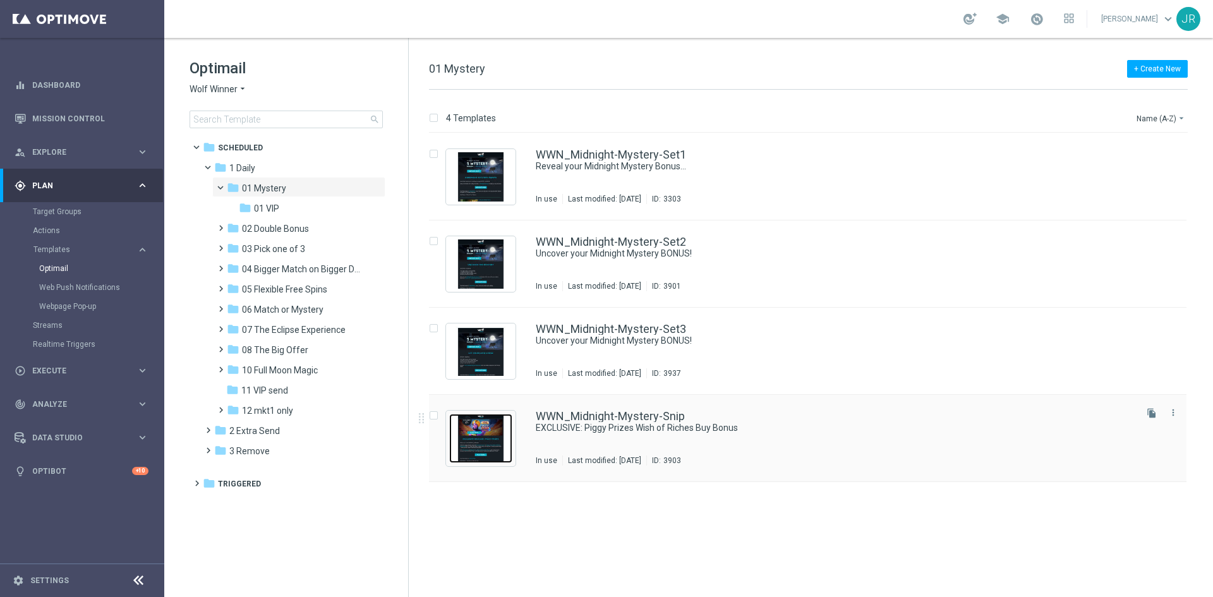
click at [499, 441] on img "Press SPACE to select this row." at bounding box center [480, 438] width 63 height 49
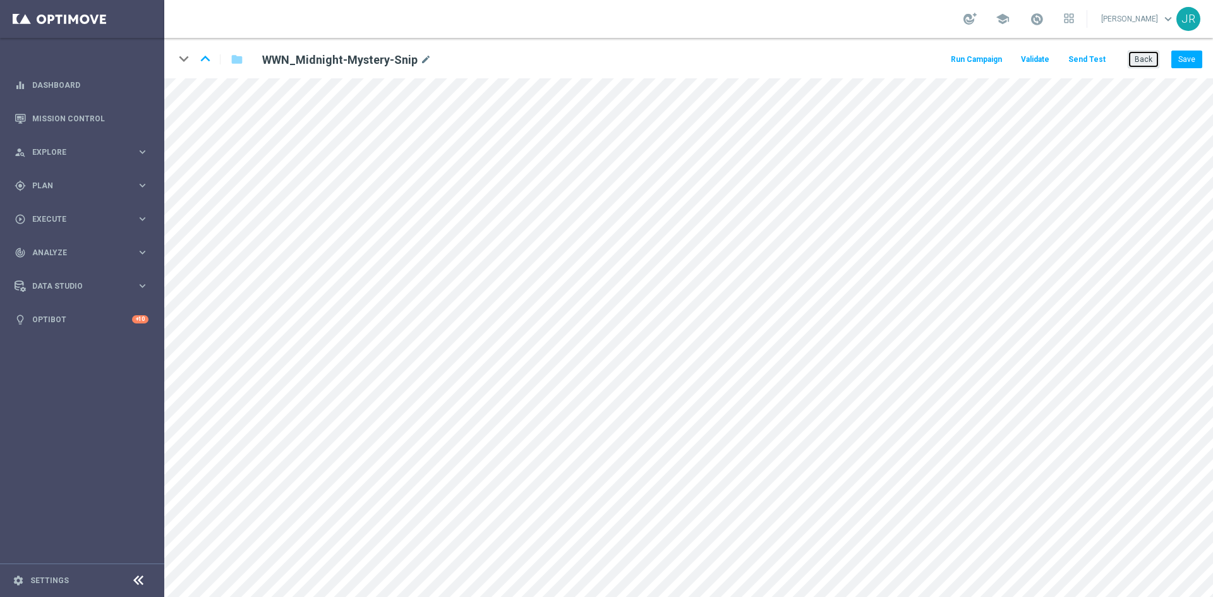
drag, startPoint x: 1137, startPoint y: 64, endPoint x: 1100, endPoint y: 63, distance: 37.3
click at [1135, 63] on button "Back" at bounding box center [1144, 60] width 32 height 18
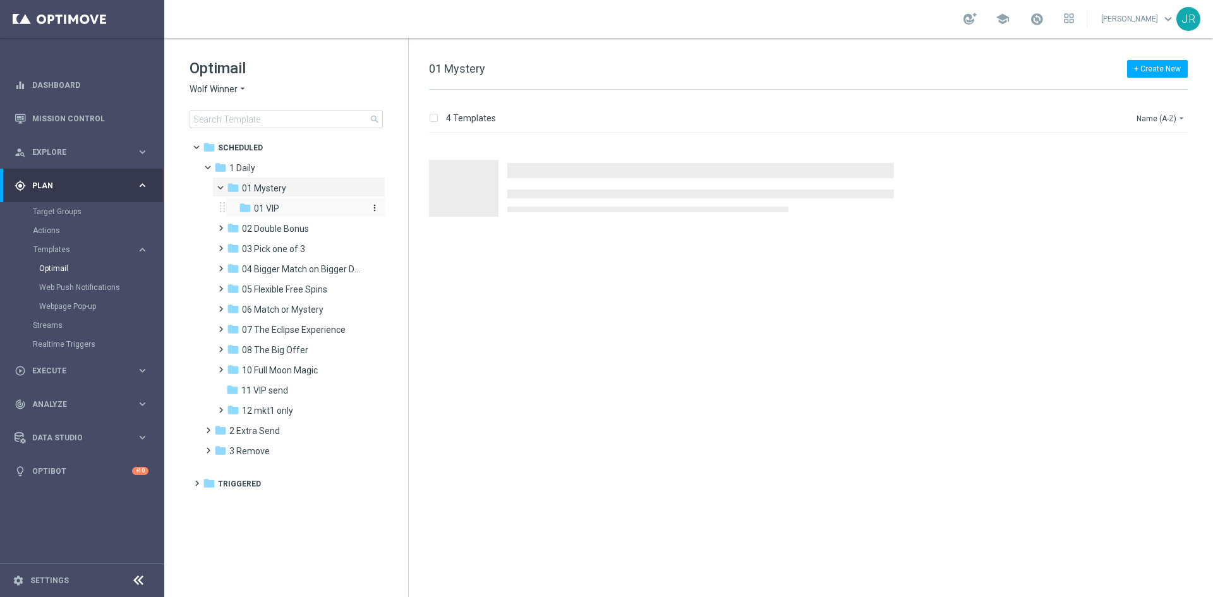
click at [274, 206] on span "01 VIP" at bounding box center [266, 208] width 25 height 11
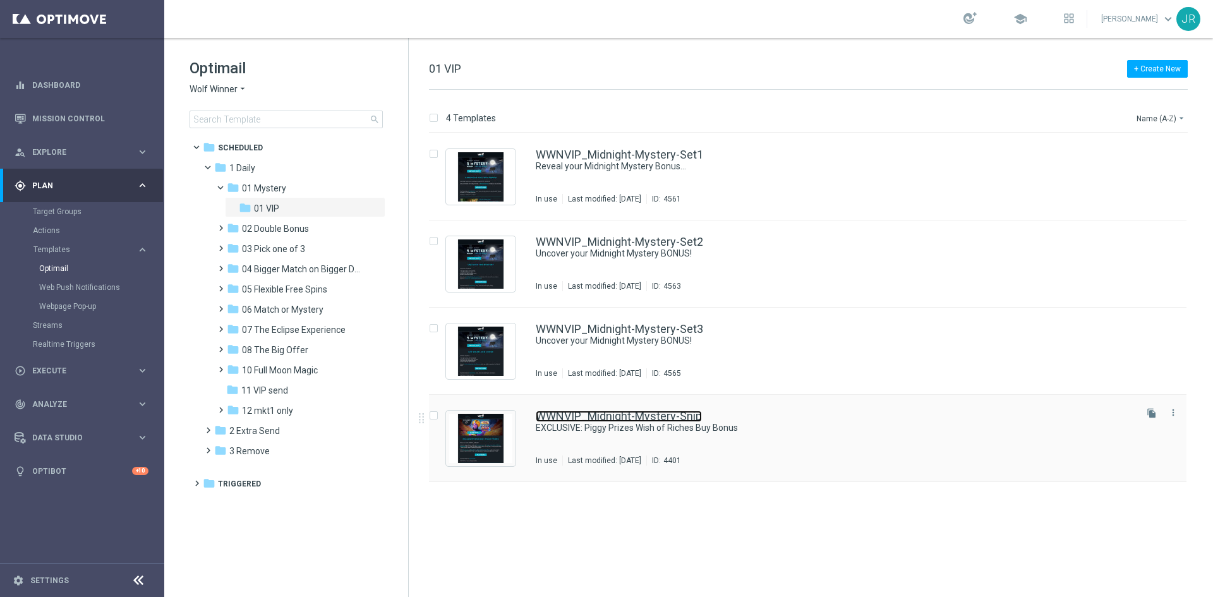
click at [644, 419] on link "WWNVIP_Midnight-Mystery-Snip" at bounding box center [619, 416] width 166 height 11
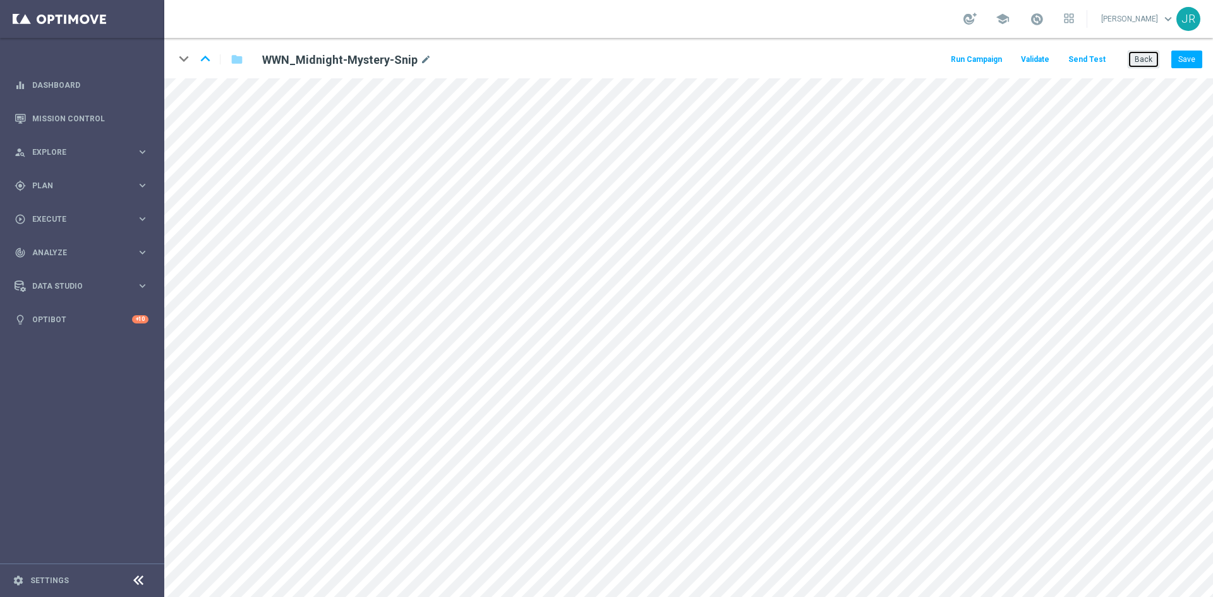
click at [1145, 56] on button "Back" at bounding box center [1144, 60] width 32 height 18
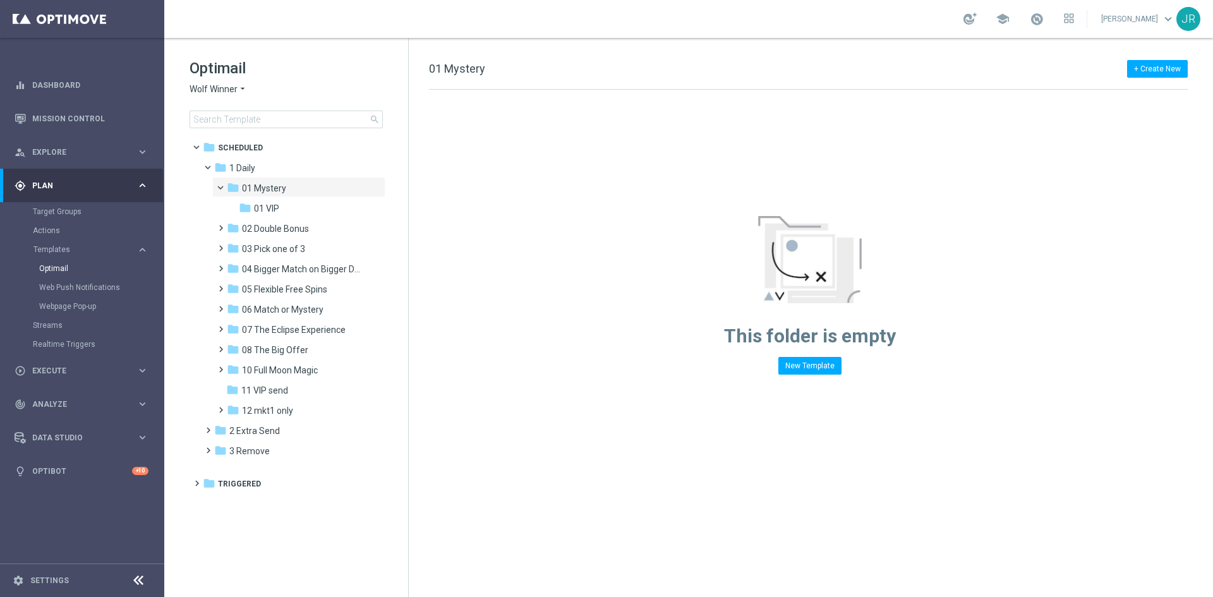
click at [210, 90] on span "Wolf Winner" at bounding box center [214, 89] width 48 height 12
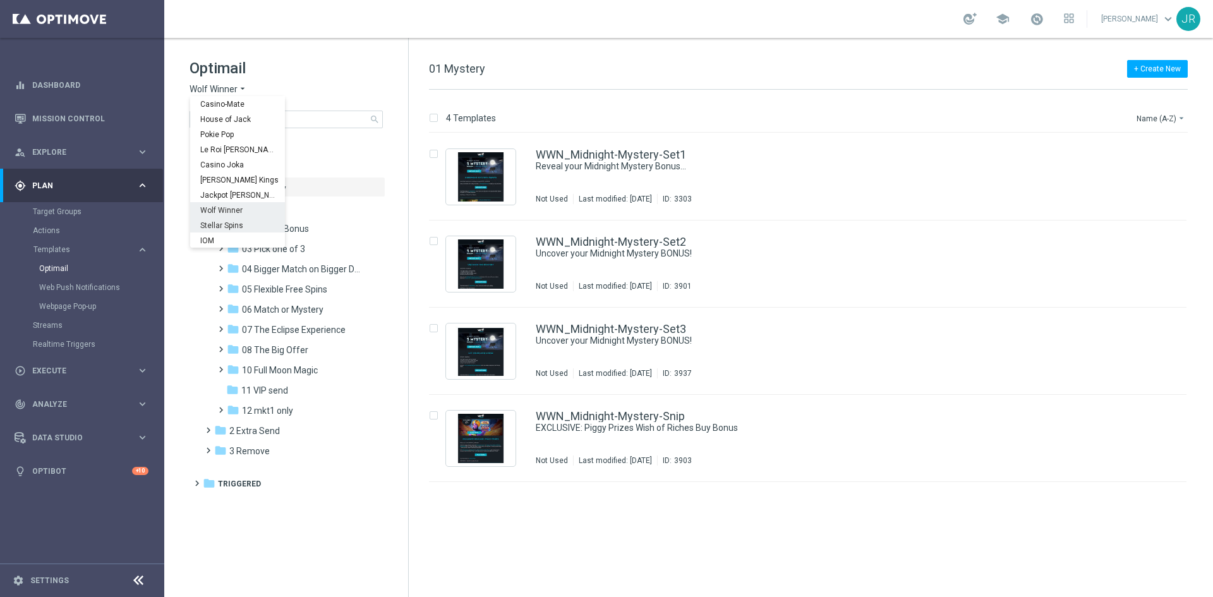
click at [0, 0] on span "Stellar Spins" at bounding box center [0, 0] width 0 height 0
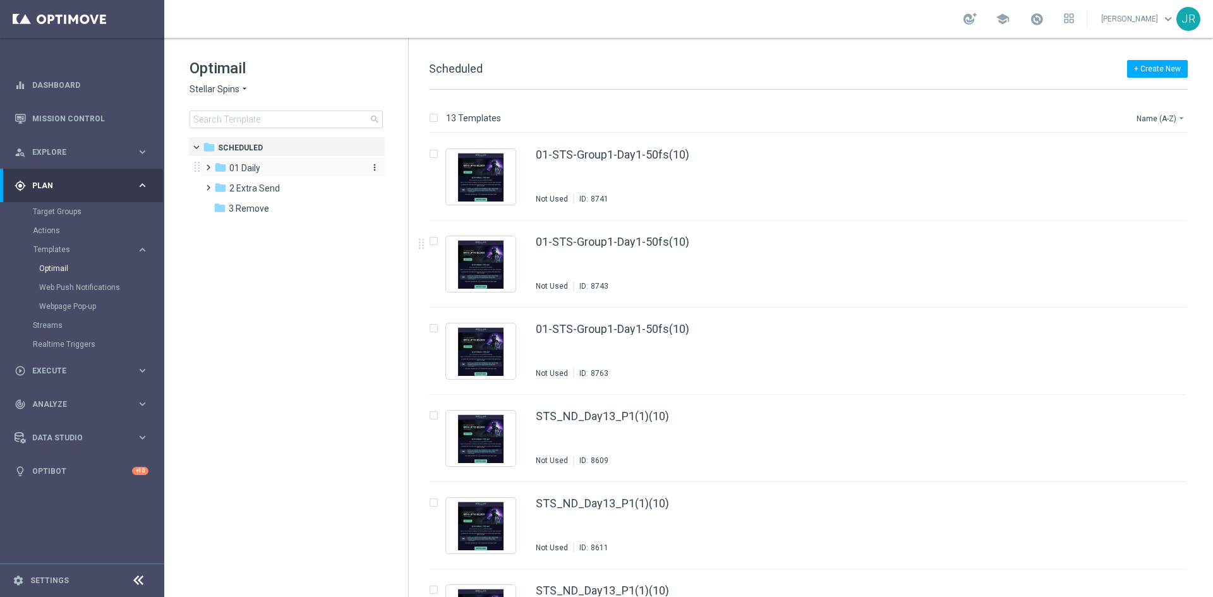
click at [262, 173] on div "folder 01 Daily" at bounding box center [286, 168] width 145 height 15
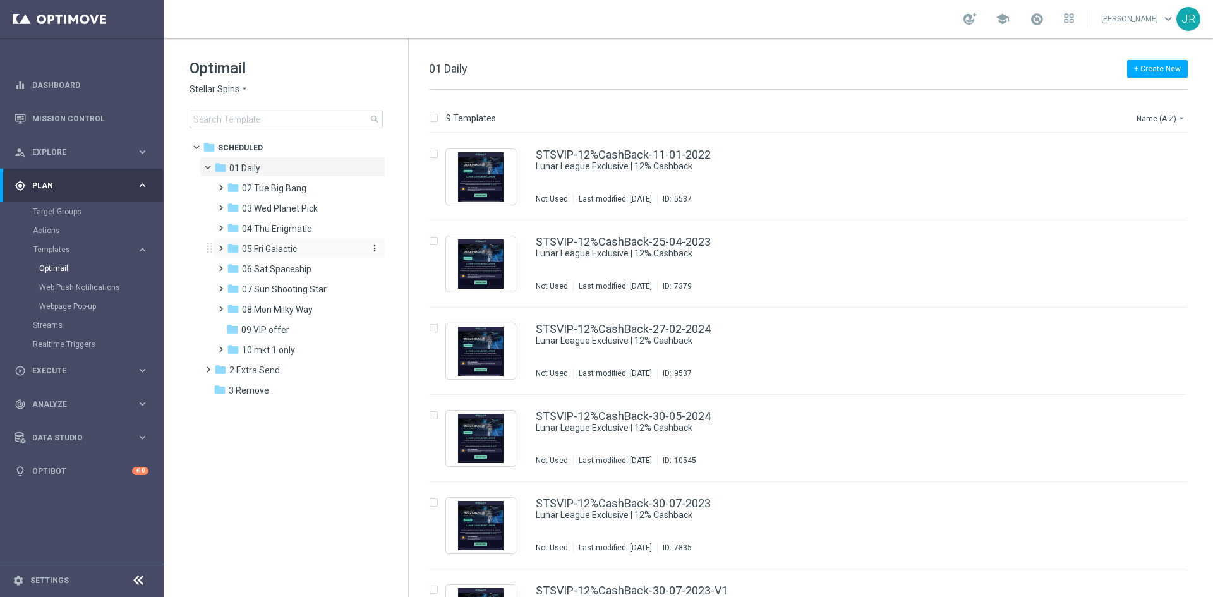
click at [260, 251] on span "05 Fri Galactic" at bounding box center [269, 248] width 55 height 11
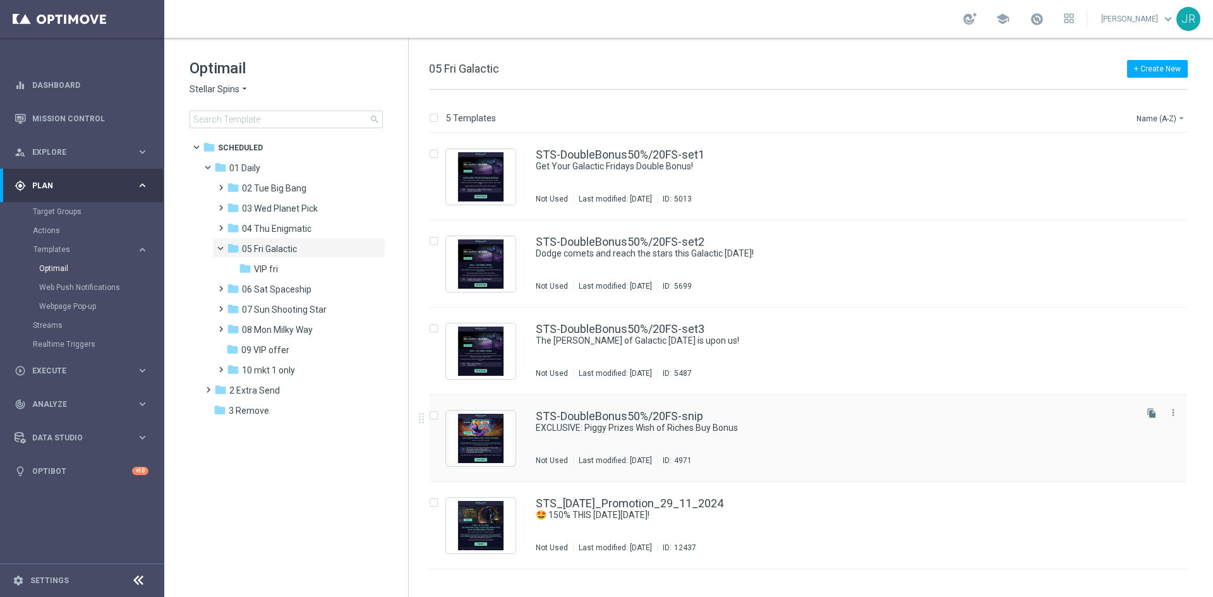
click at [691, 439] on div "STS-DoubleBonus50%/20FS-snip EXCLUSIVE: Piggy Prizes Wish of Riches Buy Bonus N…" at bounding box center [835, 438] width 598 height 55
